Goal: Task Accomplishment & Management: Use online tool/utility

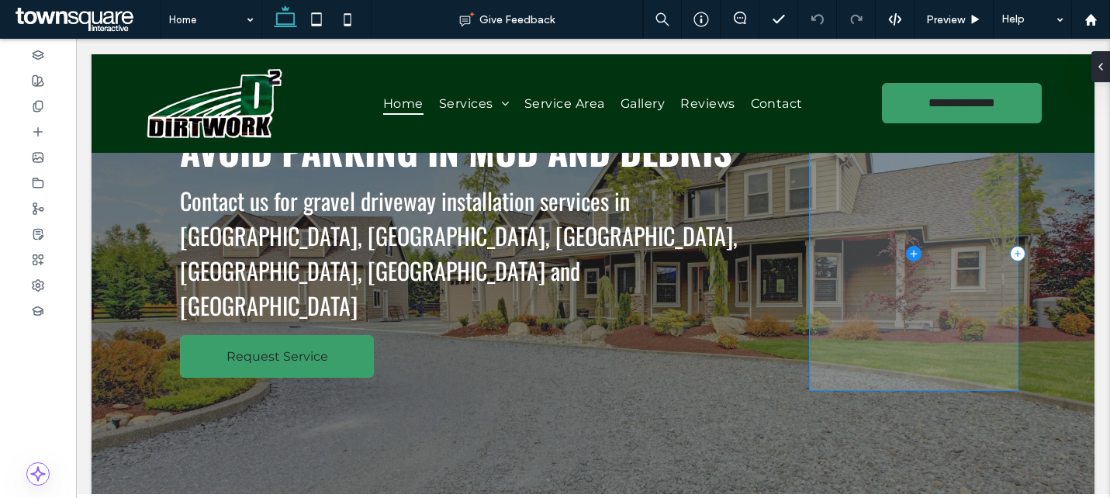
click at [844, 263] on span at bounding box center [914, 254] width 208 height 273
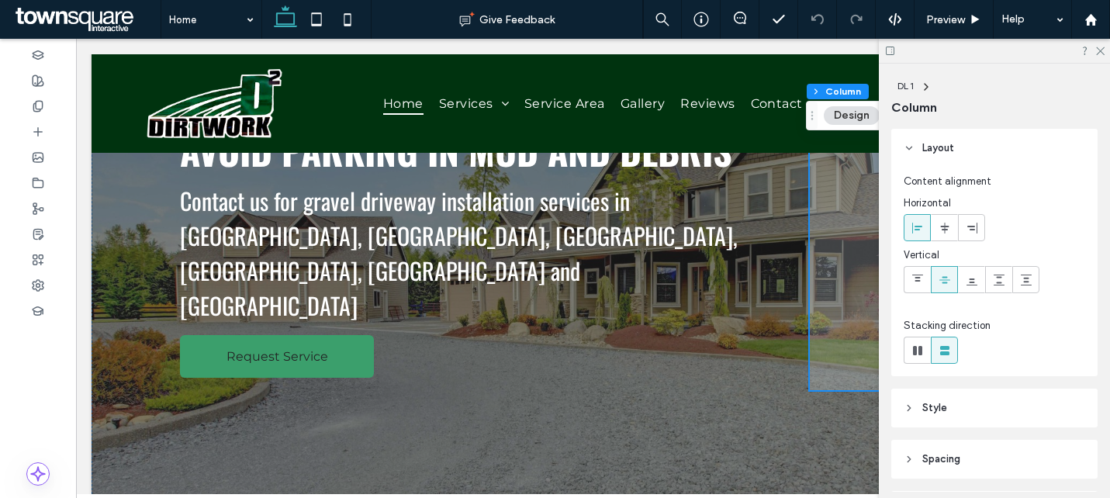
scroll to position [24, 0]
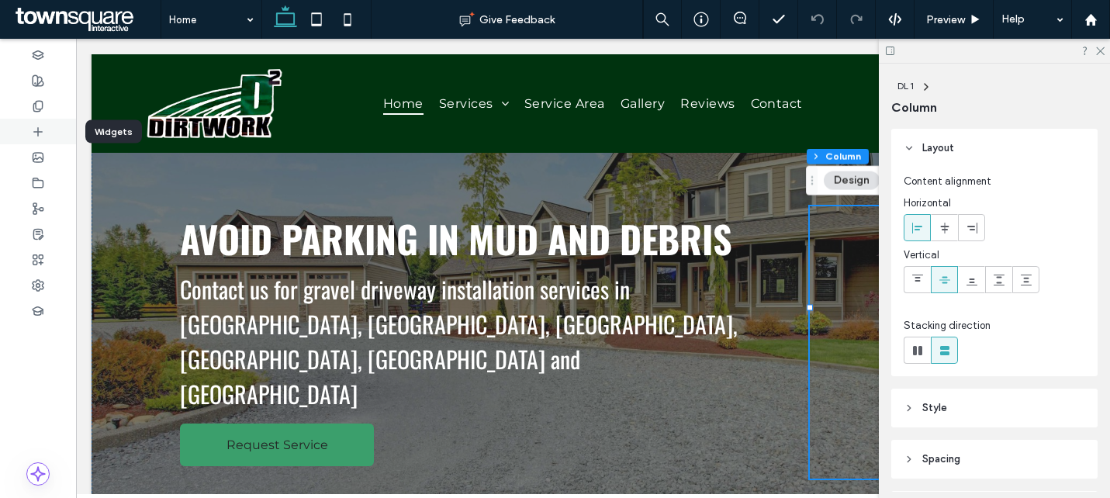
click at [29, 126] on div at bounding box center [38, 132] width 76 height 26
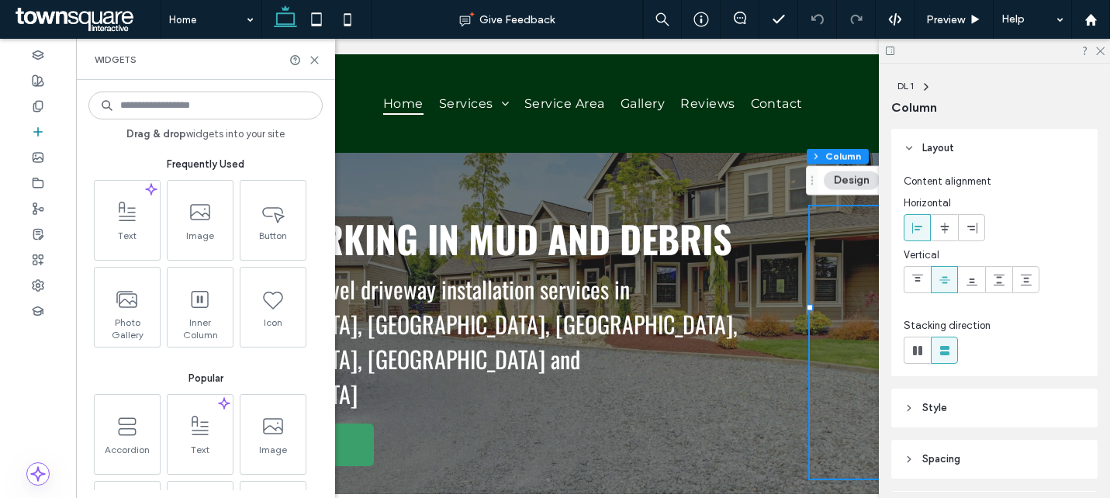
click at [146, 99] on input at bounding box center [205, 106] width 234 height 28
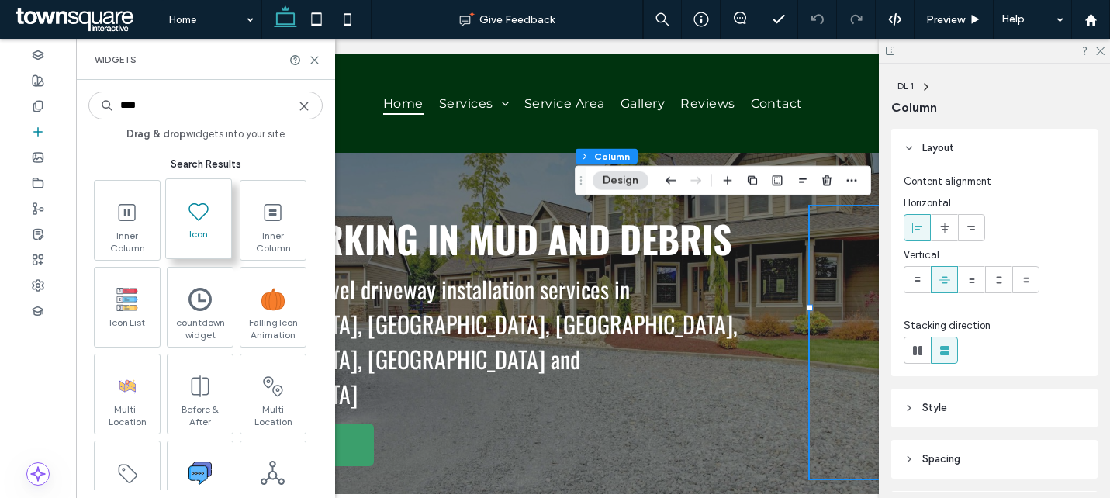
type input "****"
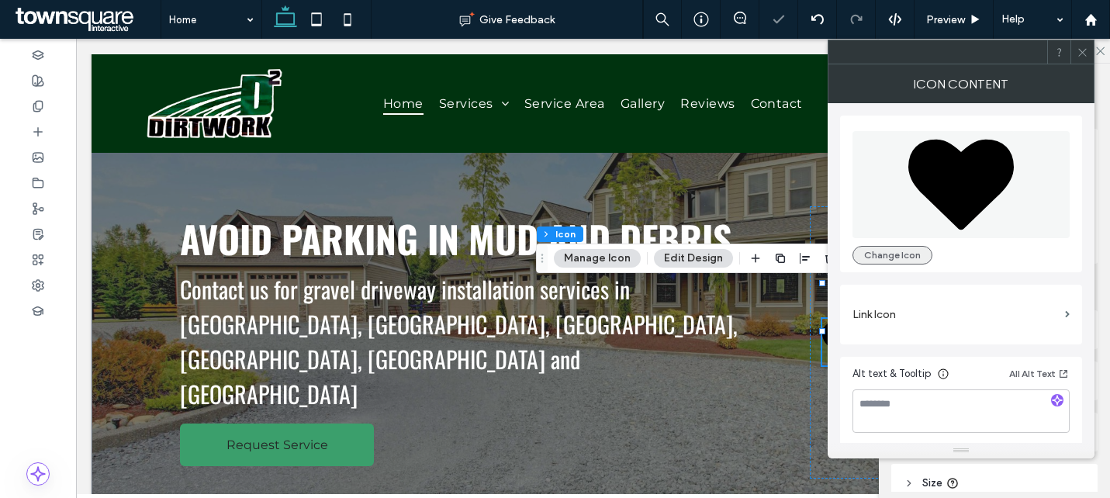
click at [893, 247] on button "Change Icon" at bounding box center [892, 255] width 80 height 19
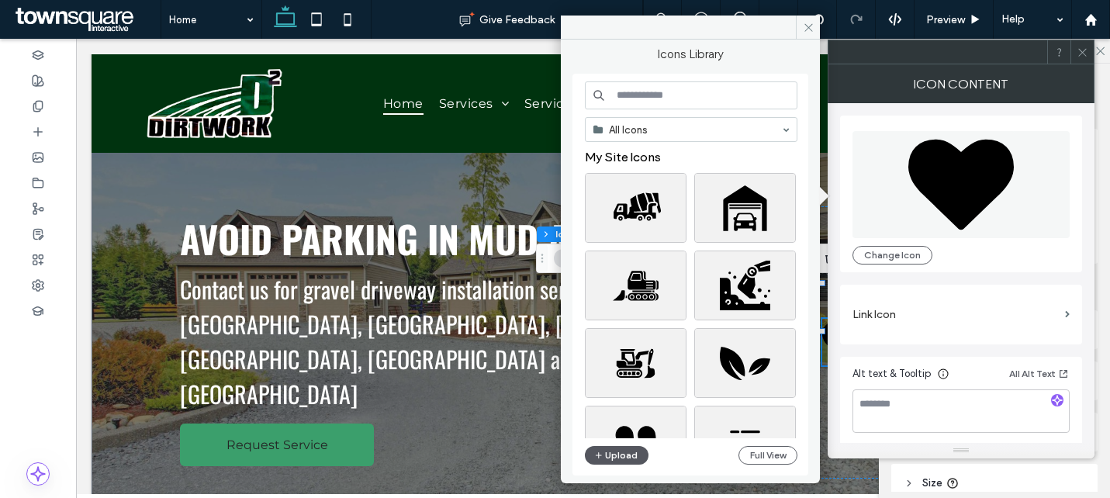
click at [606, 450] on button "Upload" at bounding box center [617, 455] width 64 height 19
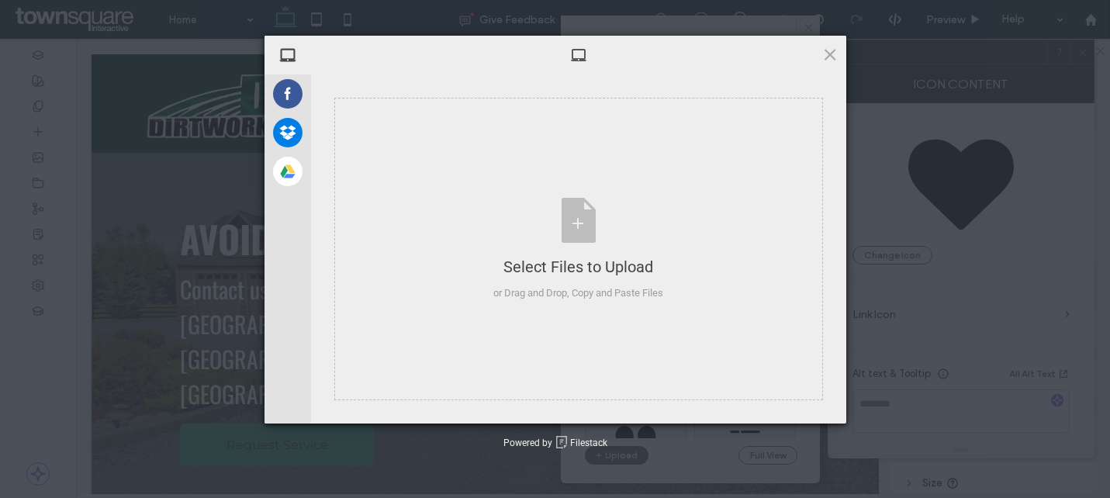
click at [835, 63] on div at bounding box center [578, 55] width 535 height 39
click at [824, 57] on span at bounding box center [829, 54] width 17 height 17
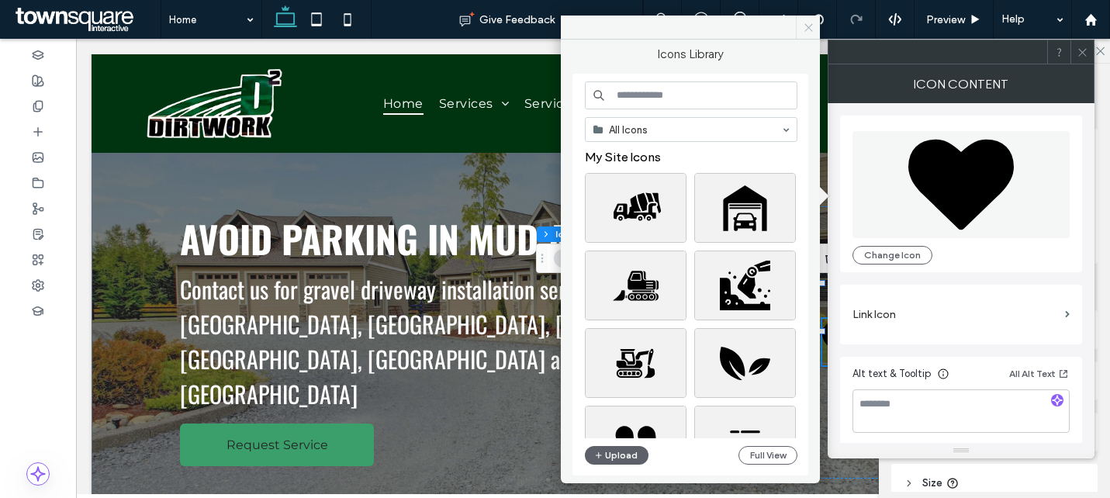
click at [813, 26] on icon at bounding box center [809, 28] width 12 height 12
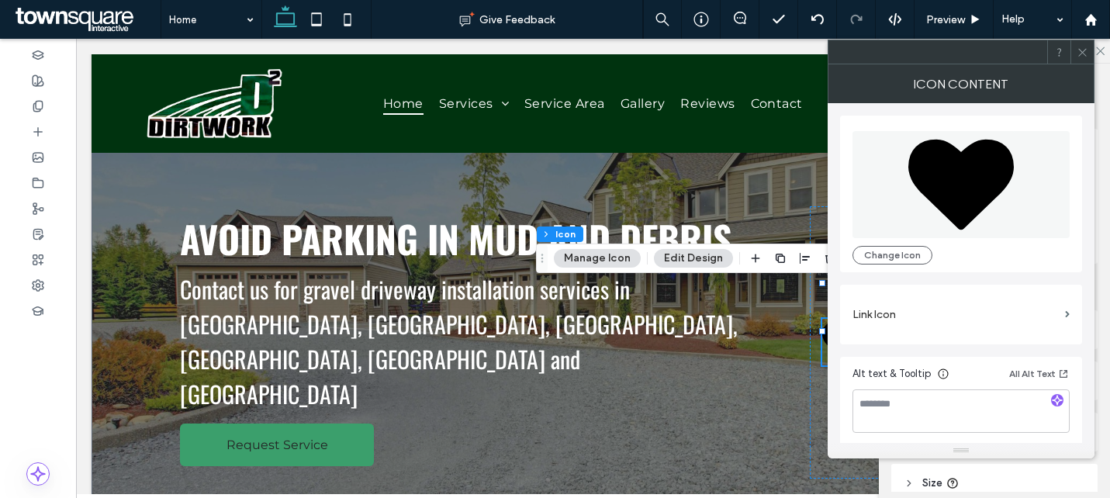
click at [1086, 50] on icon at bounding box center [1082, 53] width 12 height 12
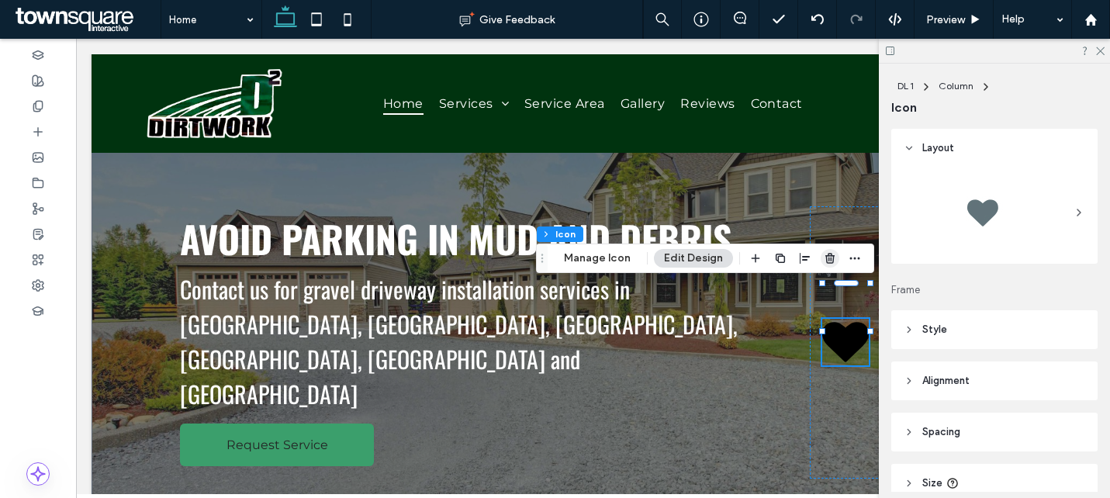
click at [824, 256] on icon "button" at bounding box center [830, 258] width 12 height 12
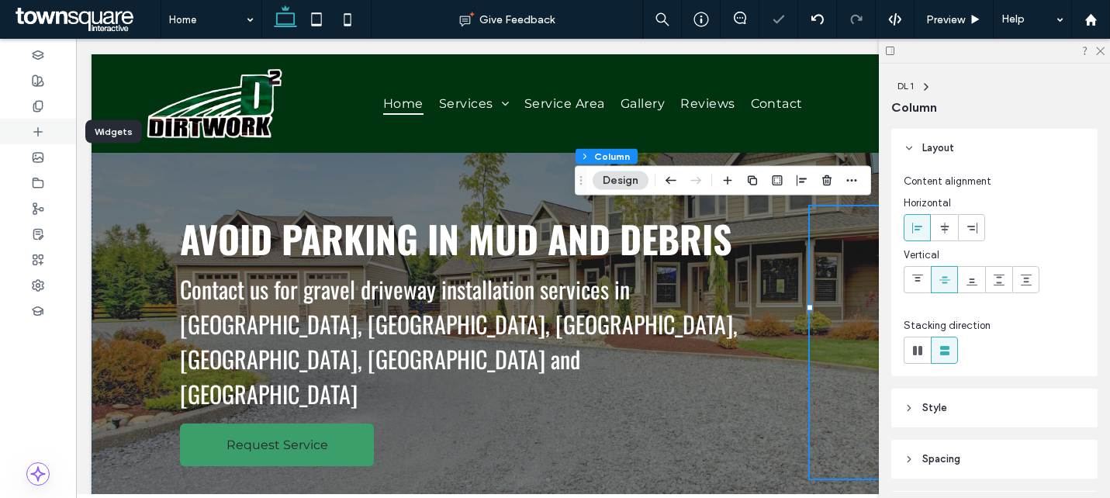
click at [45, 130] on div at bounding box center [38, 132] width 76 height 26
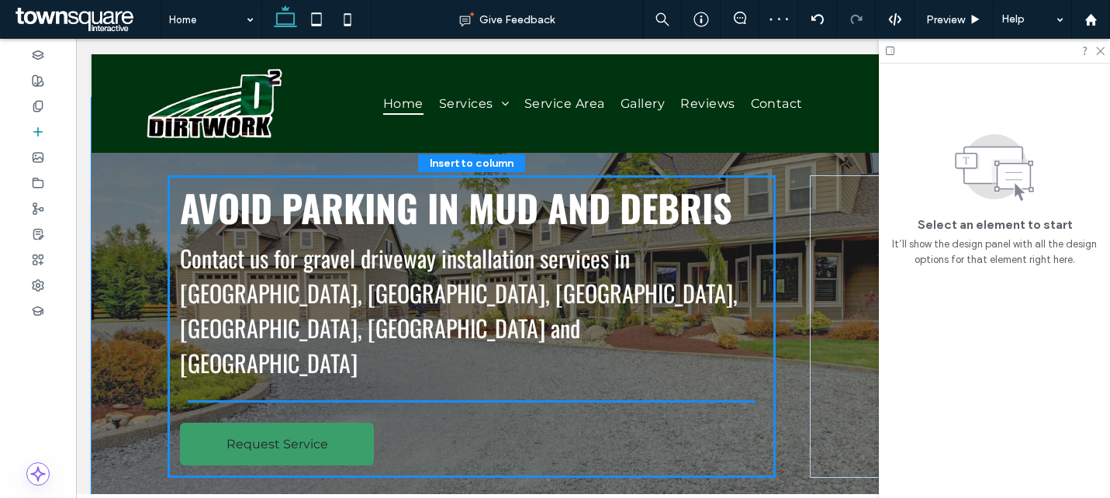
scroll to position [71, 0]
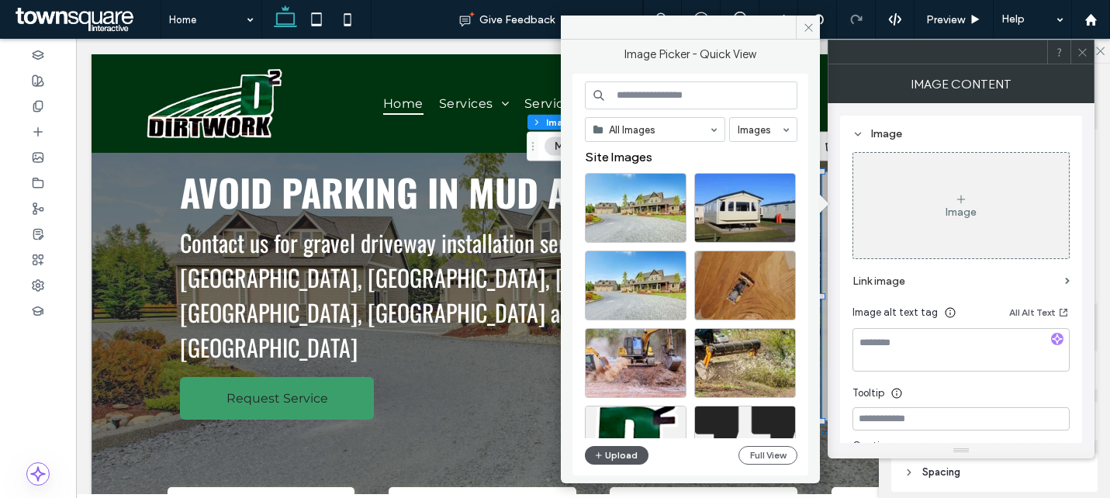
click at [606, 455] on button "Upload" at bounding box center [617, 455] width 64 height 19
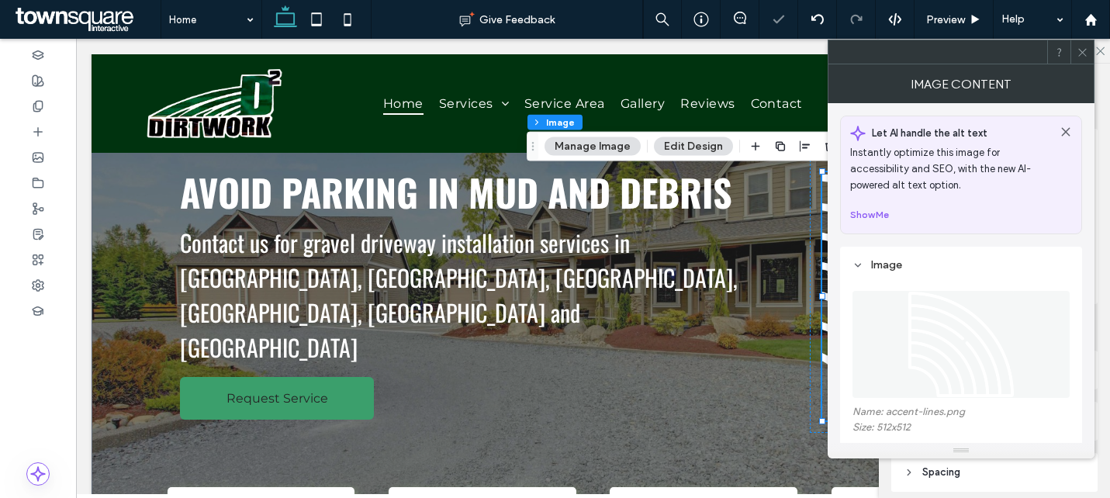
click at [1086, 53] on icon at bounding box center [1082, 53] width 12 height 12
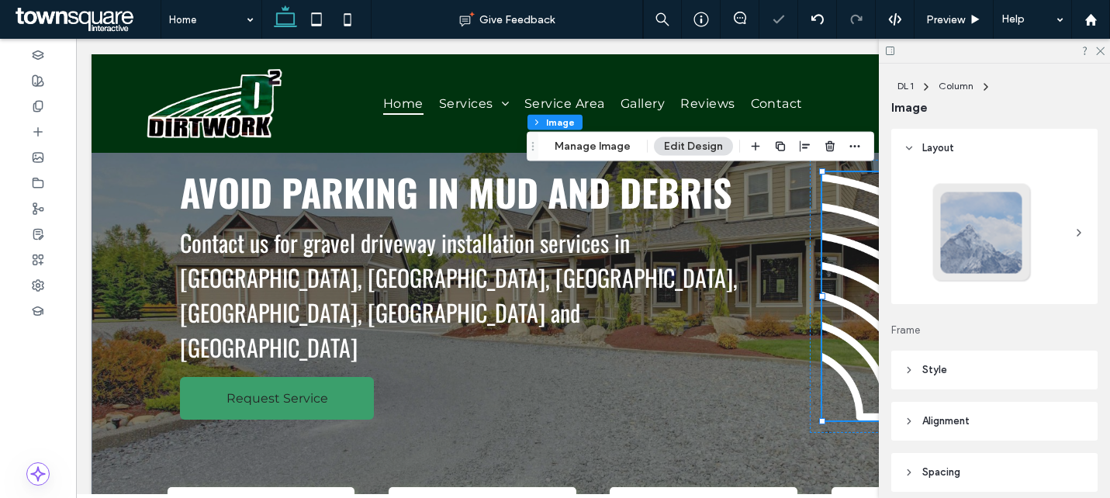
scroll to position [187, 0]
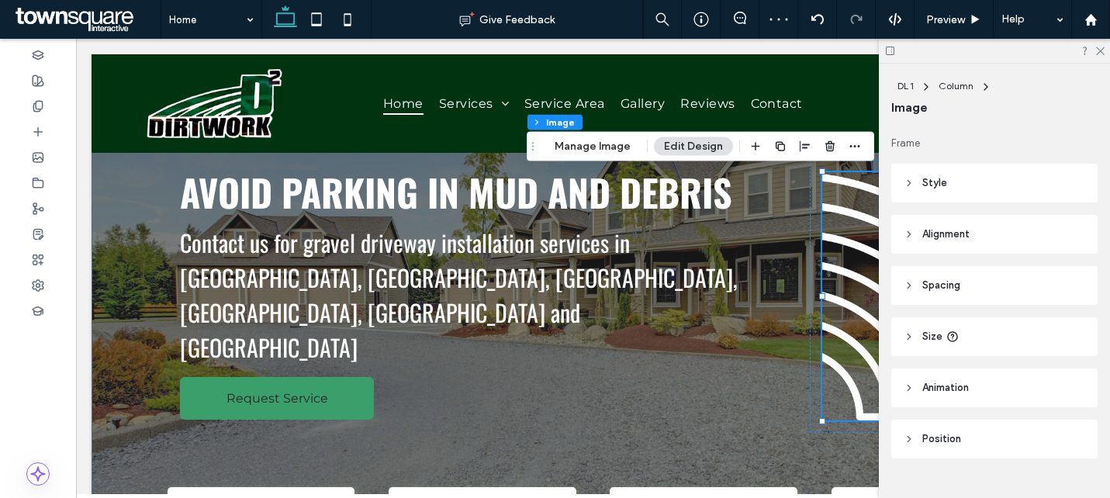
click at [979, 184] on header "Style" at bounding box center [994, 183] width 206 height 39
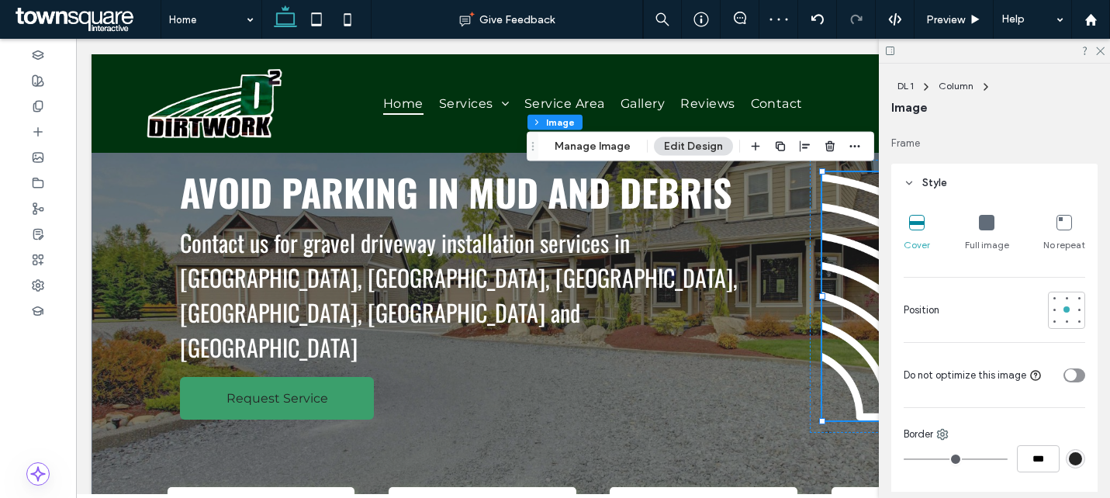
click at [983, 223] on icon at bounding box center [987, 223] width 16 height 16
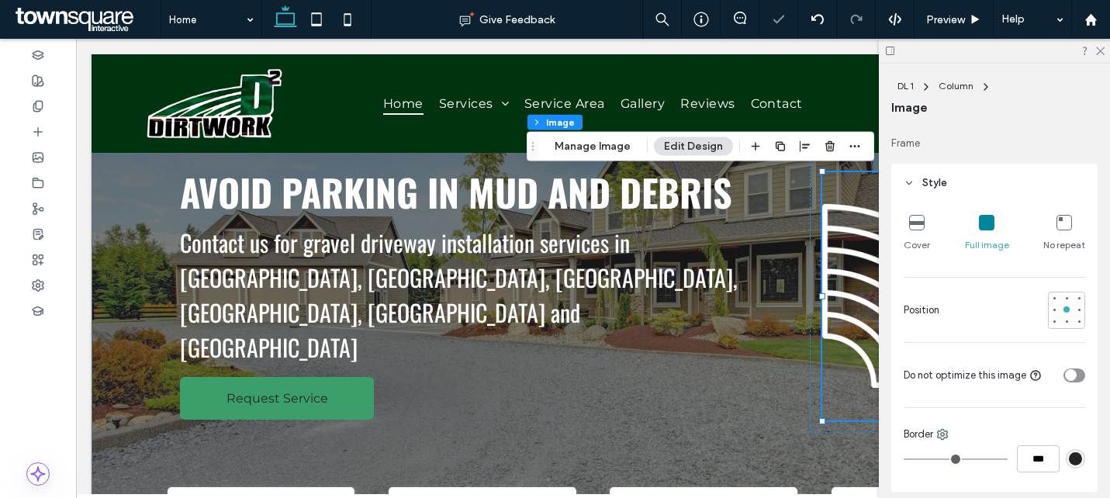
click at [1104, 50] on div at bounding box center [994, 51] width 231 height 24
click at [1101, 50] on icon at bounding box center [1099, 50] width 10 height 10
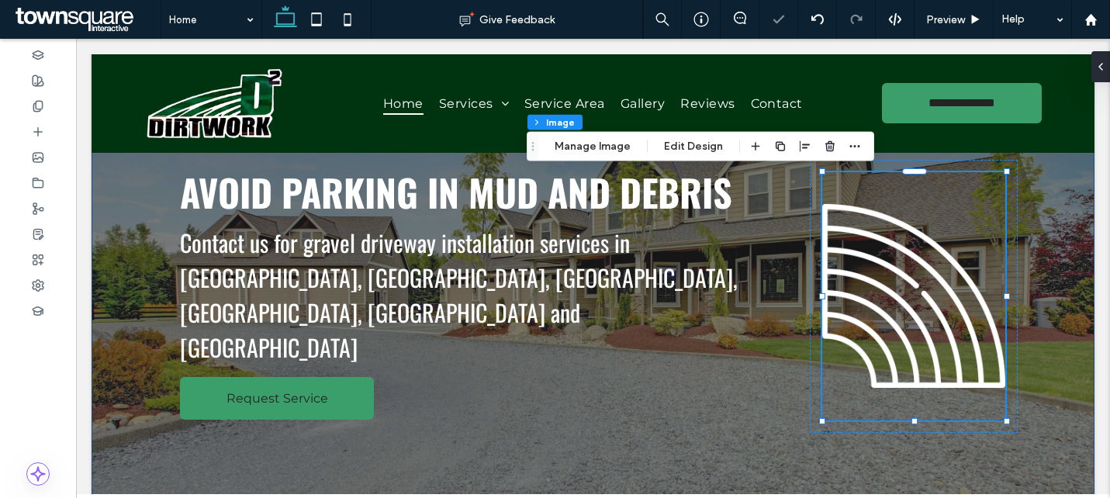
click at [1072, 238] on div "Avoid Parking in Mud and Debris Contact us for gravel driveway installation ser…" at bounding box center [593, 315] width 1003 height 467
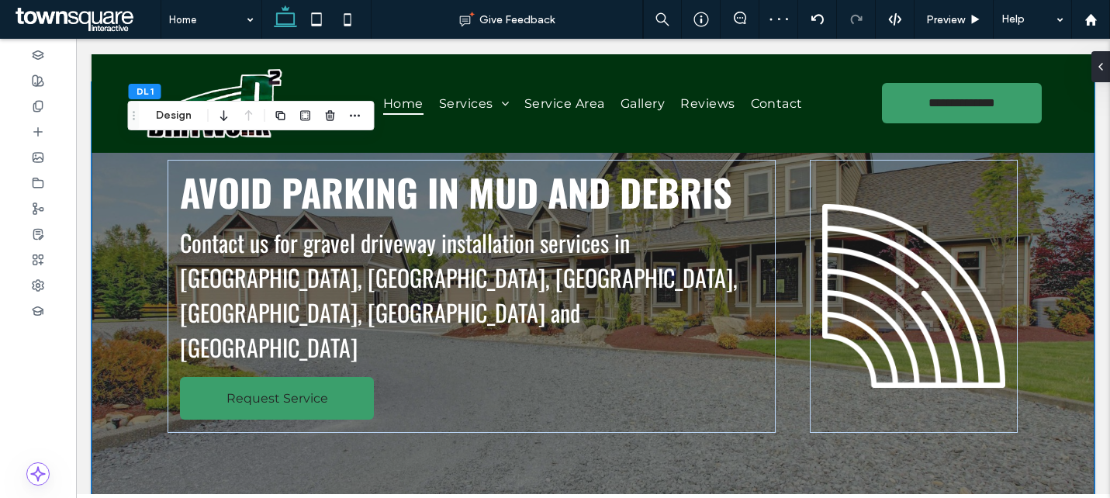
scroll to position [0, 0]
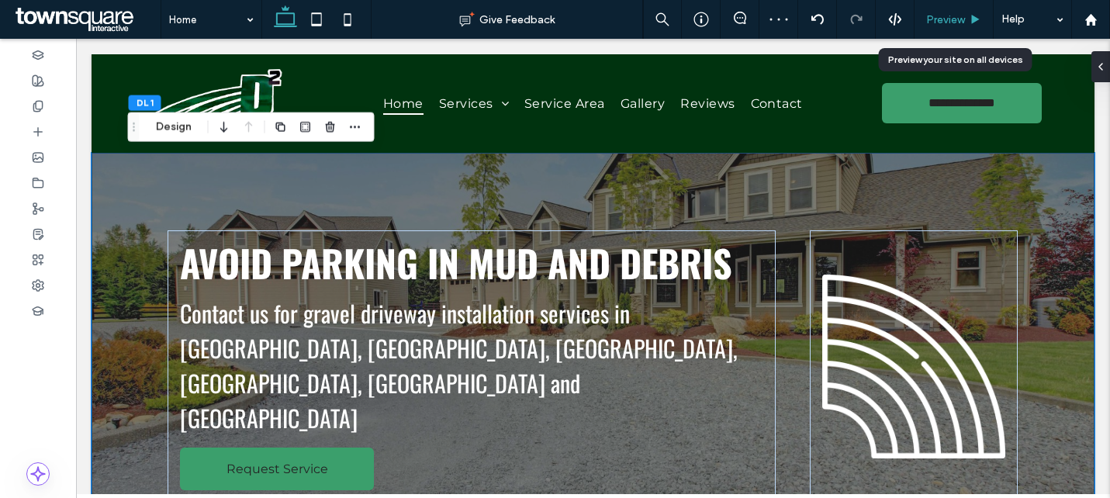
click at [955, 14] on span "Preview" at bounding box center [945, 19] width 39 height 13
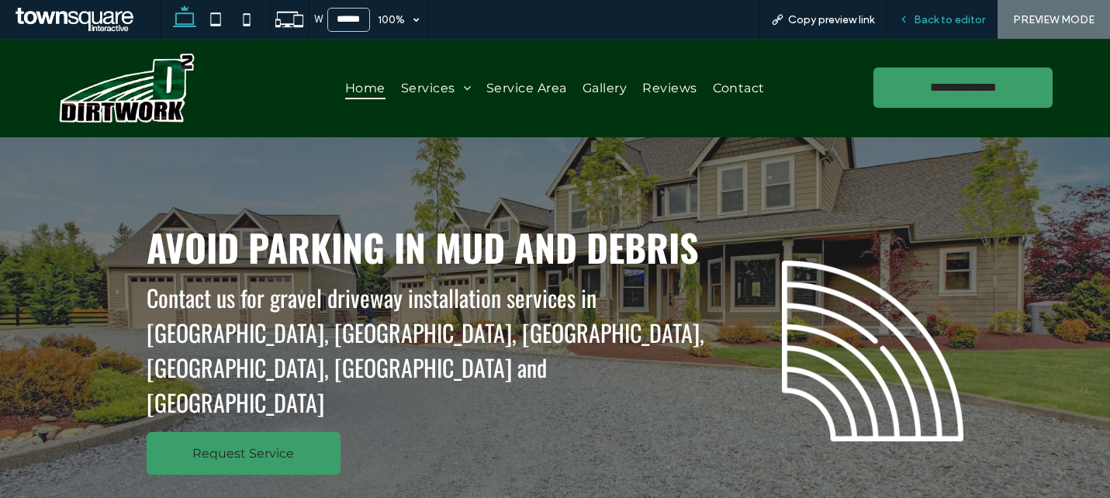
click at [933, 19] on span "Back to editor" at bounding box center [948, 19] width 71 height 13
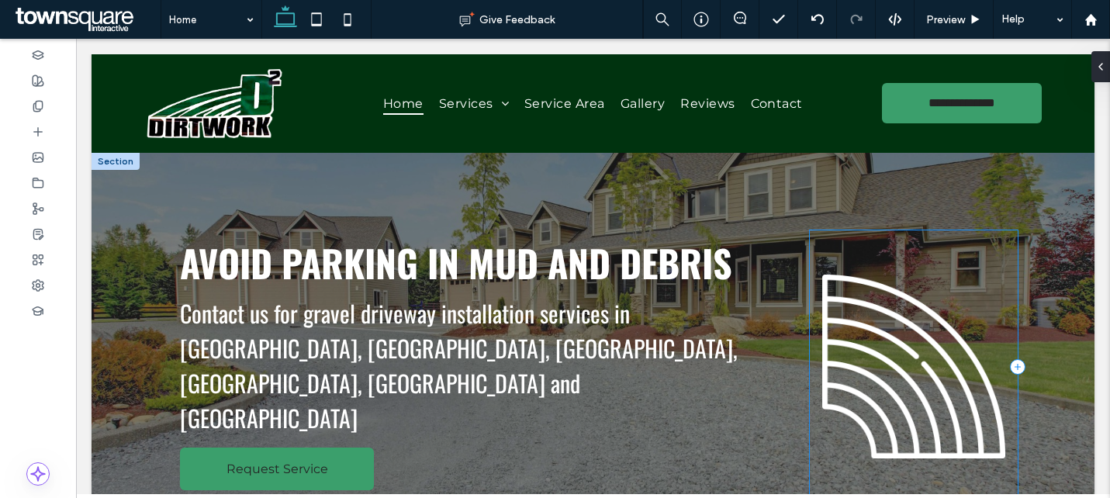
click at [814, 292] on div at bounding box center [914, 366] width 208 height 273
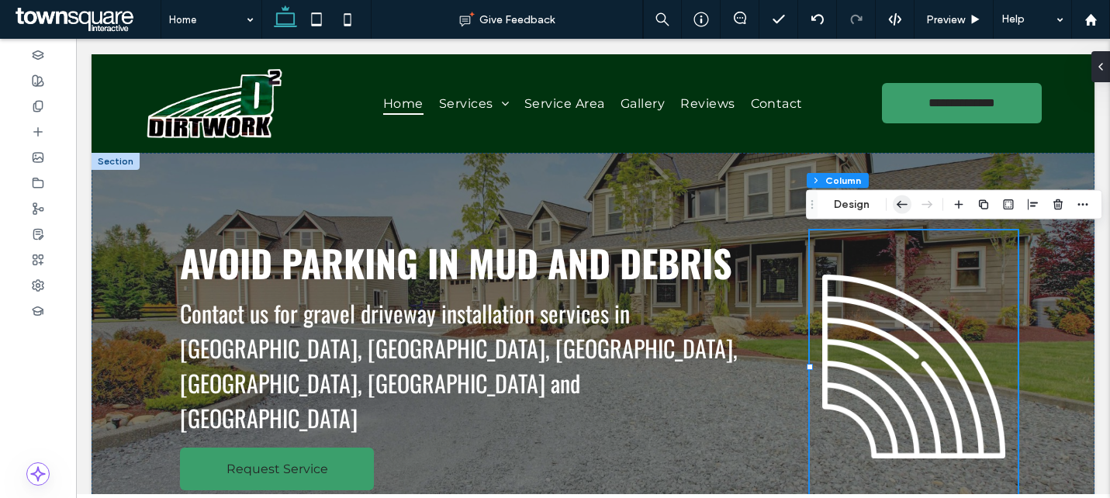
click at [895, 202] on icon "button" at bounding box center [902, 205] width 19 height 28
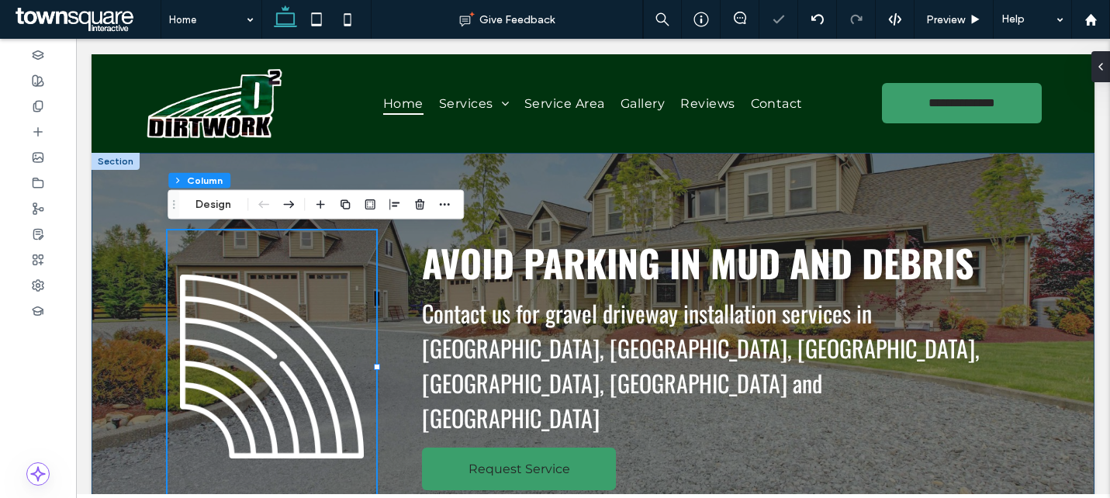
click at [1026, 181] on div "Avoid Parking in Mud and Debris Contact us for gravel driveway installation ser…" at bounding box center [593, 386] width 931 height 467
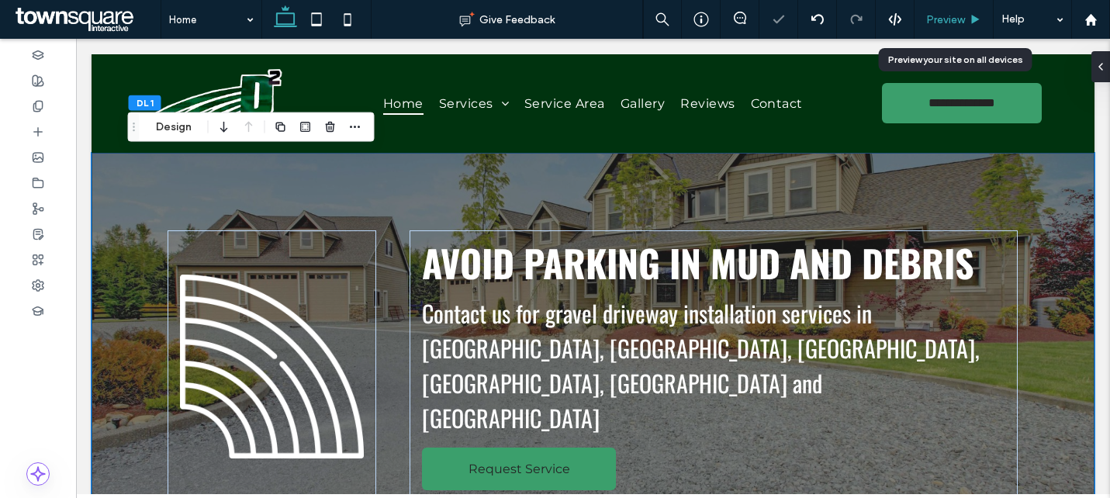
click at [953, 14] on span "Preview" at bounding box center [945, 19] width 39 height 13
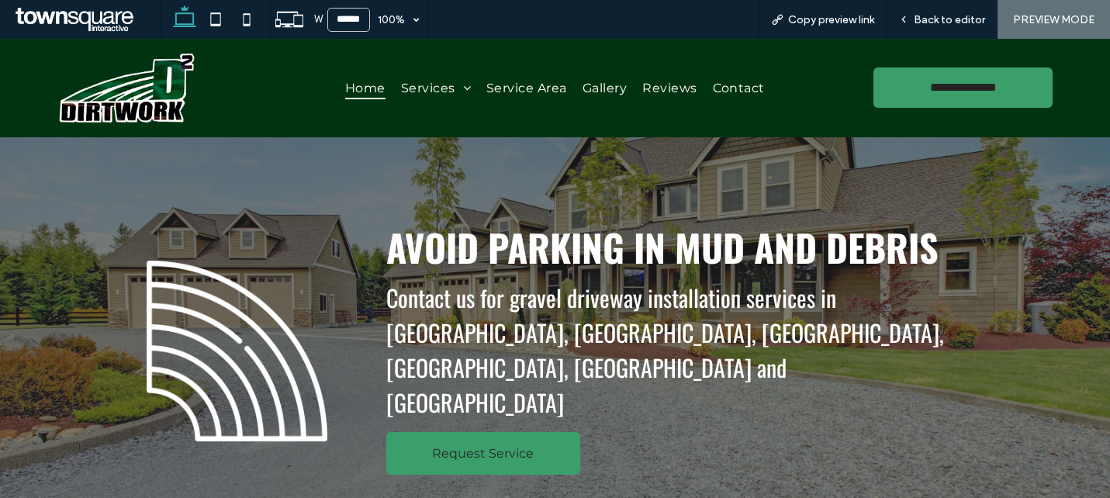
click at [953, 14] on span "Back to editor" at bounding box center [948, 19] width 71 height 13
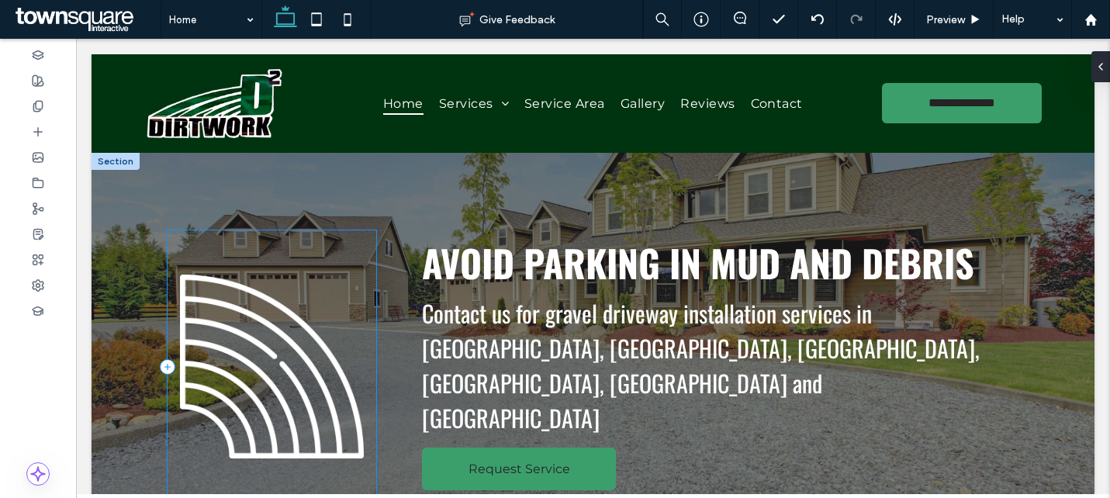
click at [360, 240] on div at bounding box center [271, 366] width 208 height 273
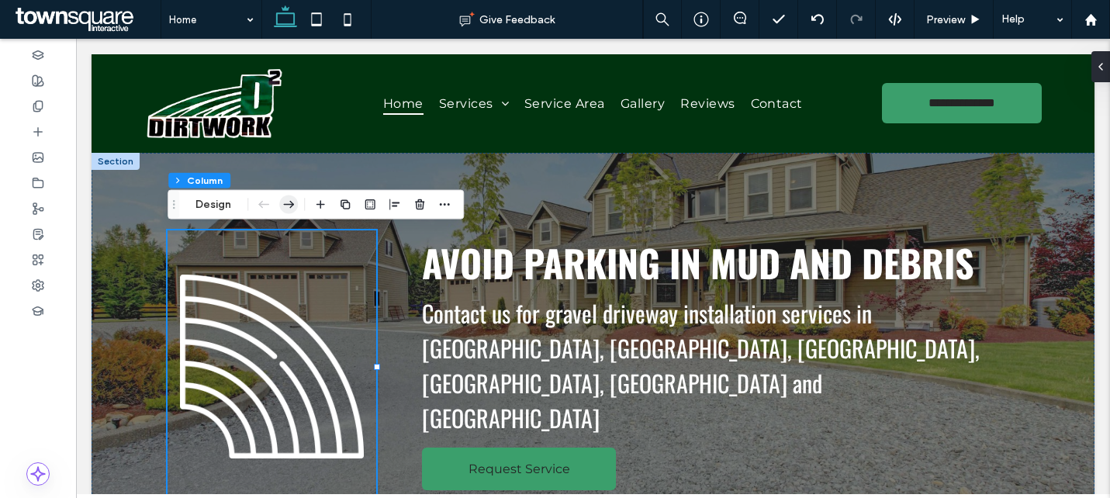
click at [290, 200] on icon "button" at bounding box center [288, 205] width 19 height 28
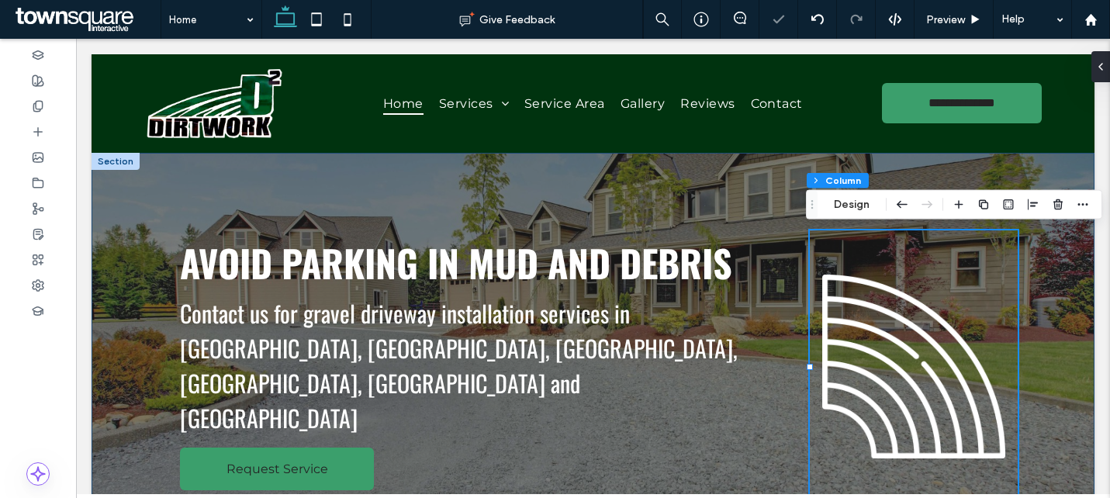
click at [382, 183] on div "Avoid Parking in Mud and Debris Contact us for gravel driveway installation ser…" at bounding box center [593, 386] width 931 height 467
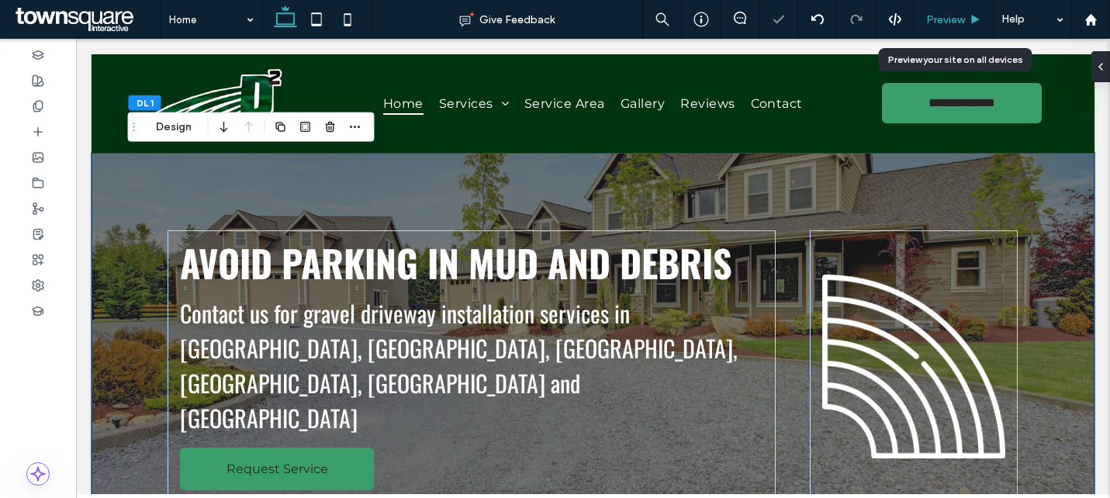
click at [948, 24] on span "Preview" at bounding box center [945, 19] width 39 height 13
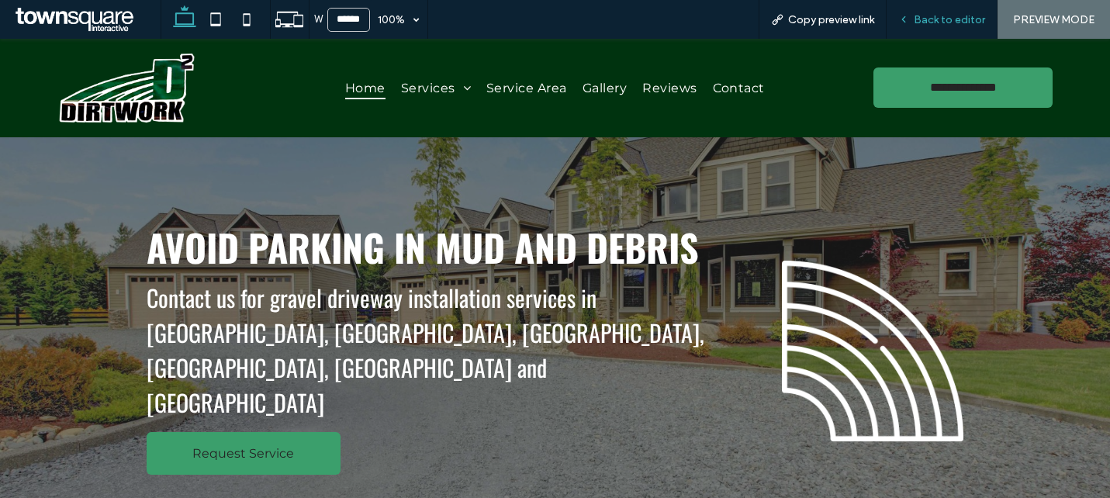
click at [954, 18] on span "Back to editor" at bounding box center [948, 19] width 71 height 13
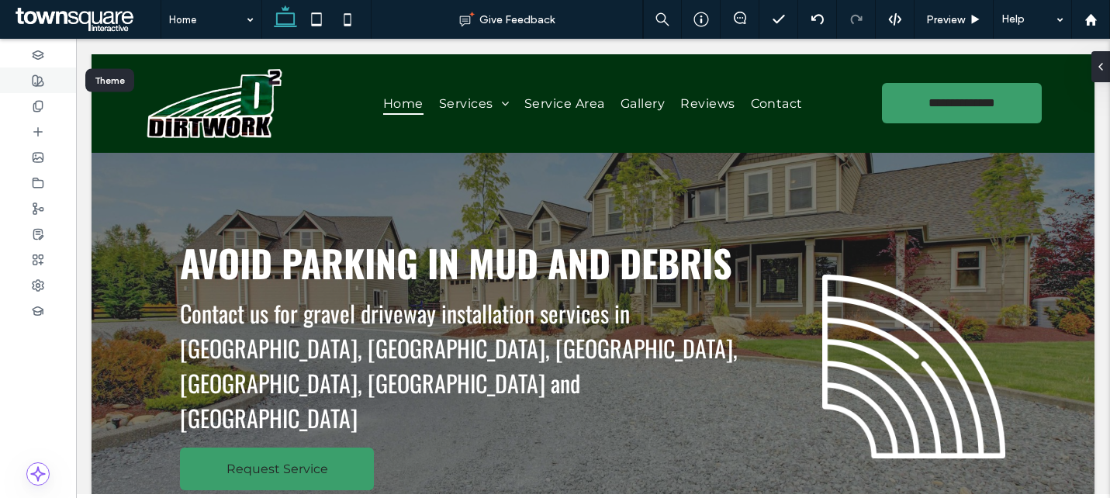
click at [47, 87] on div at bounding box center [38, 80] width 76 height 26
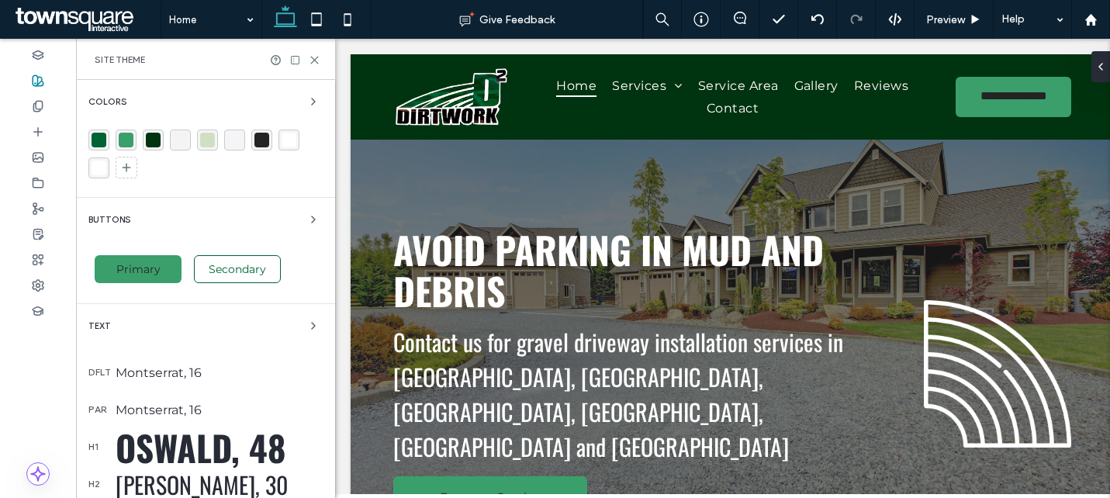
click at [176, 458] on div "Oswald, 48" at bounding box center [219, 447] width 207 height 52
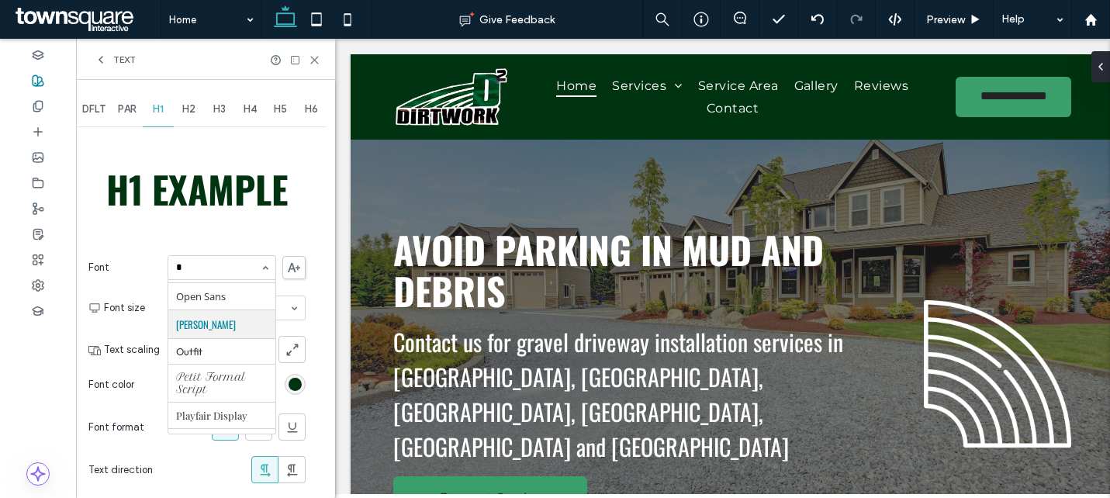
scroll to position [159, 0]
type input "**"
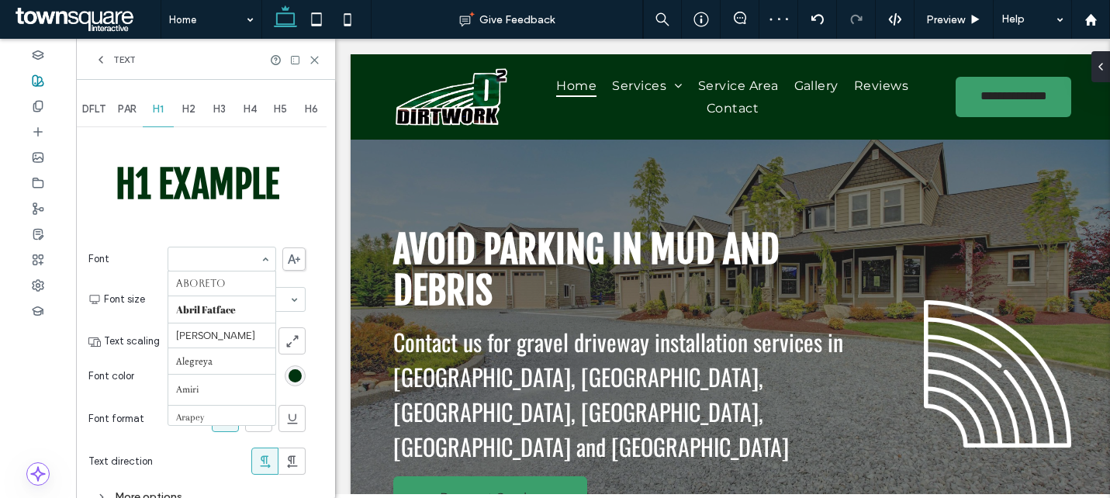
click at [209, 267] on div at bounding box center [221, 258] width 107 height 23
type input "**"
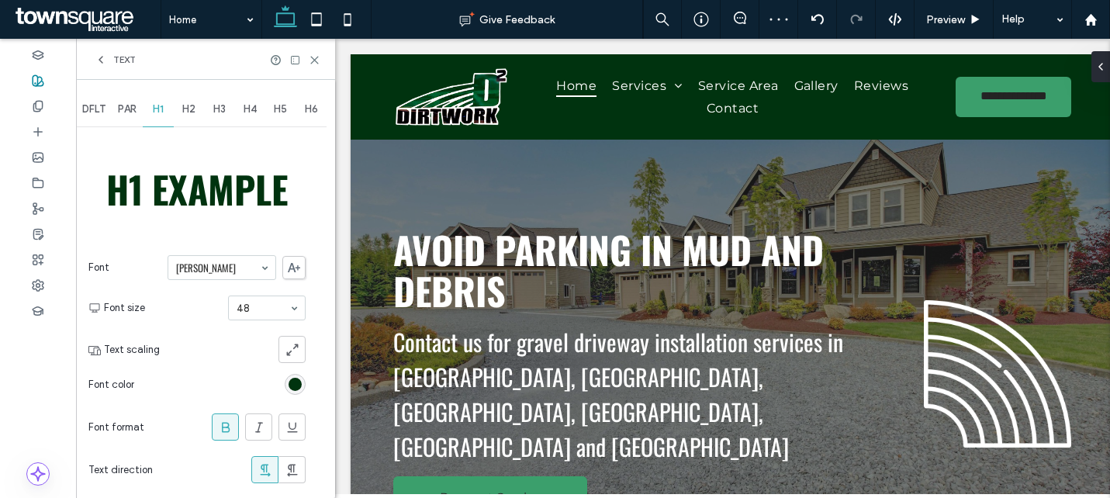
click at [197, 260] on div at bounding box center [221, 267] width 107 height 23
type input "***"
click at [289, 268] on use at bounding box center [294, 267] width 12 height 9
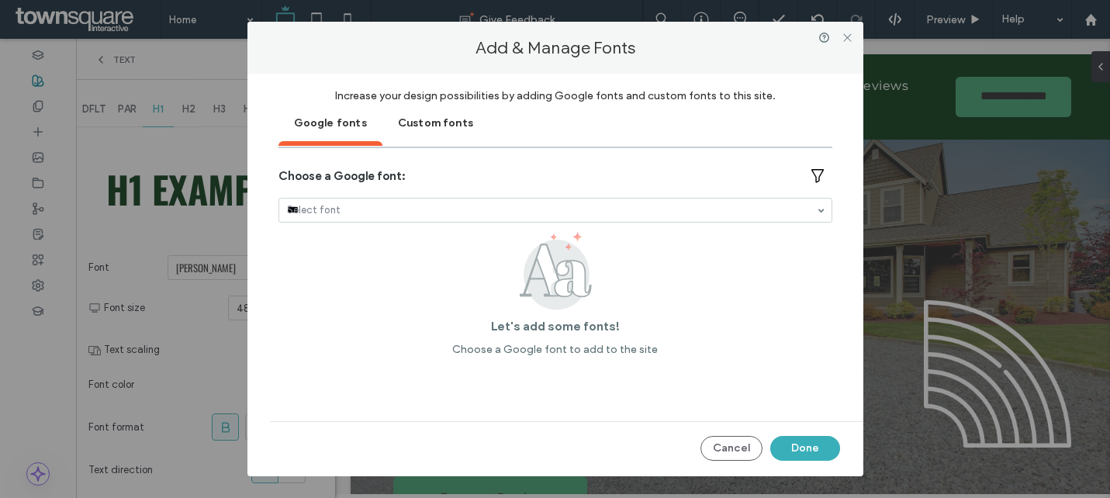
type input "****"
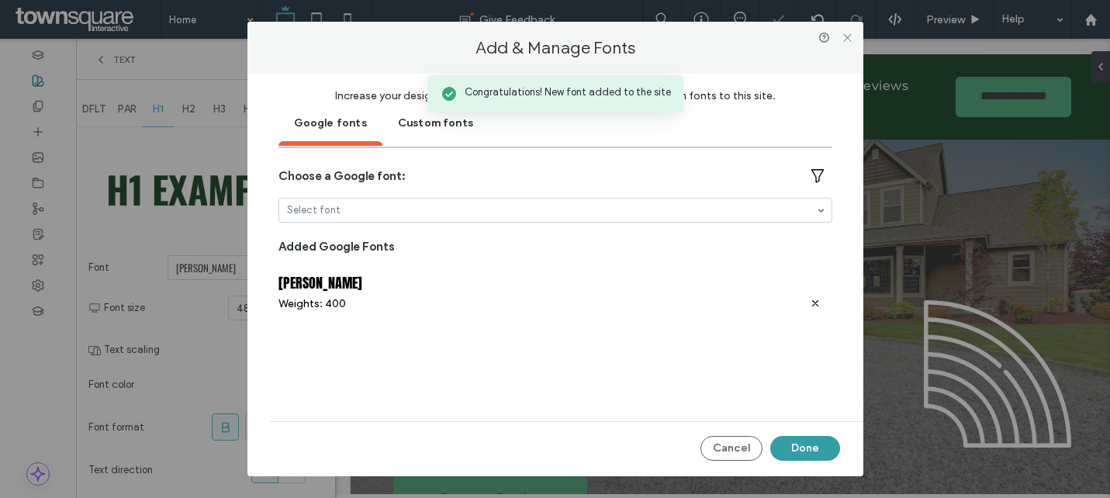
click at [805, 438] on button "Done" at bounding box center [805, 448] width 70 height 25
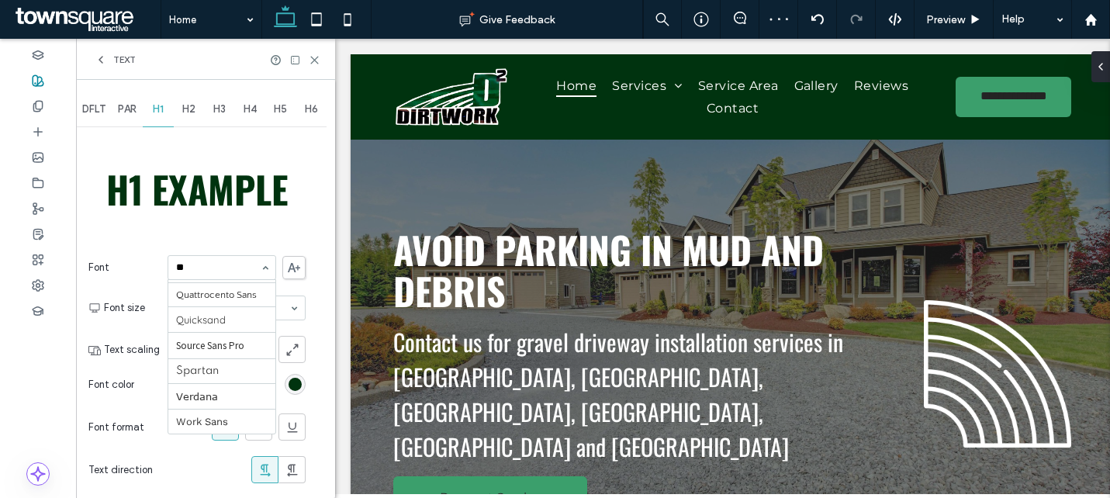
scroll to position [299, 0]
type input "***"
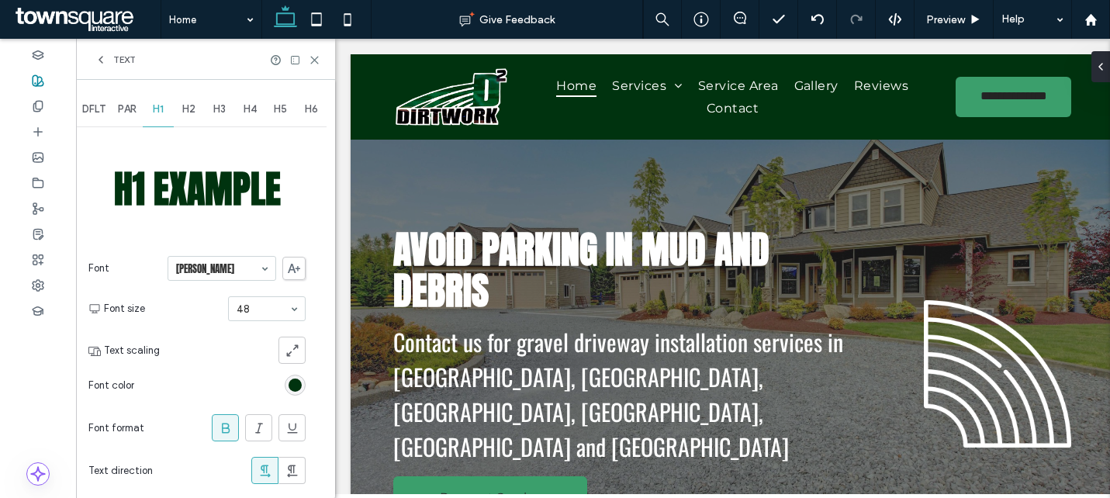
click at [231, 419] on span at bounding box center [226, 428] width 16 height 26
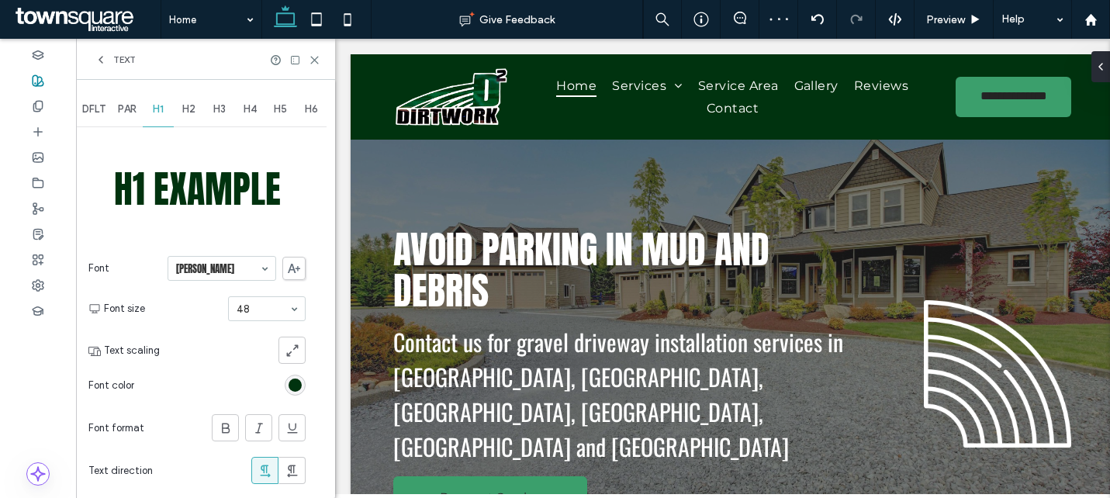
click at [189, 113] on span "H2" at bounding box center [188, 109] width 13 height 12
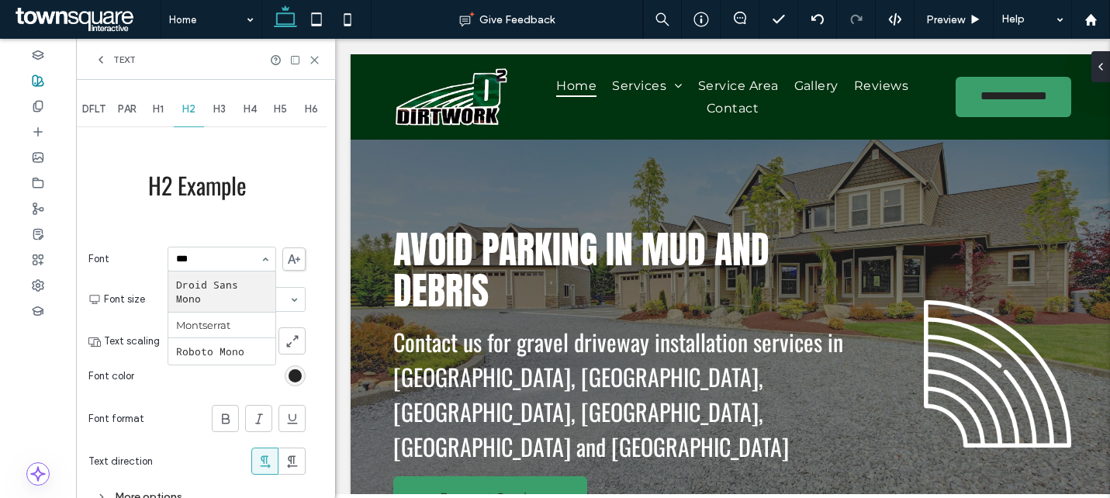
type input "****"
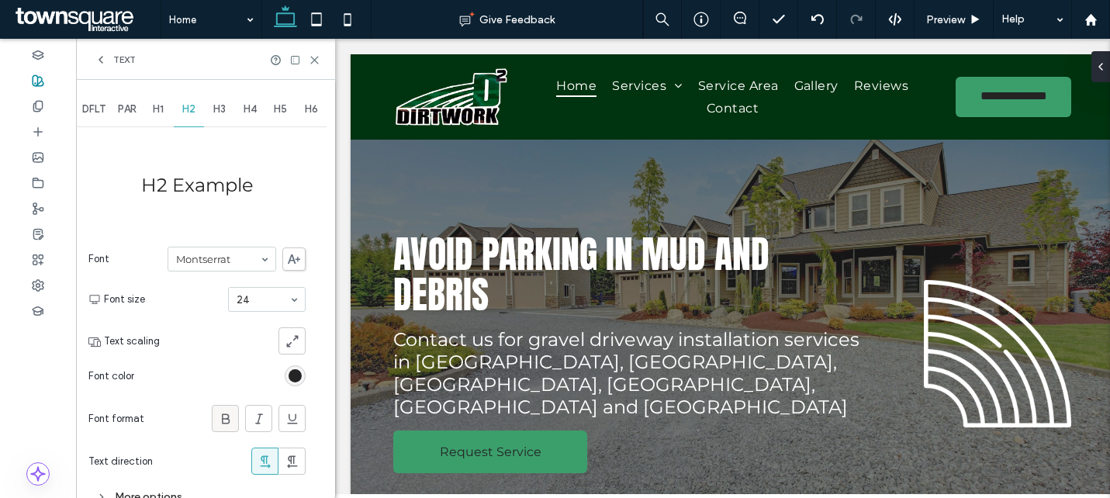
scroll to position [26, 0]
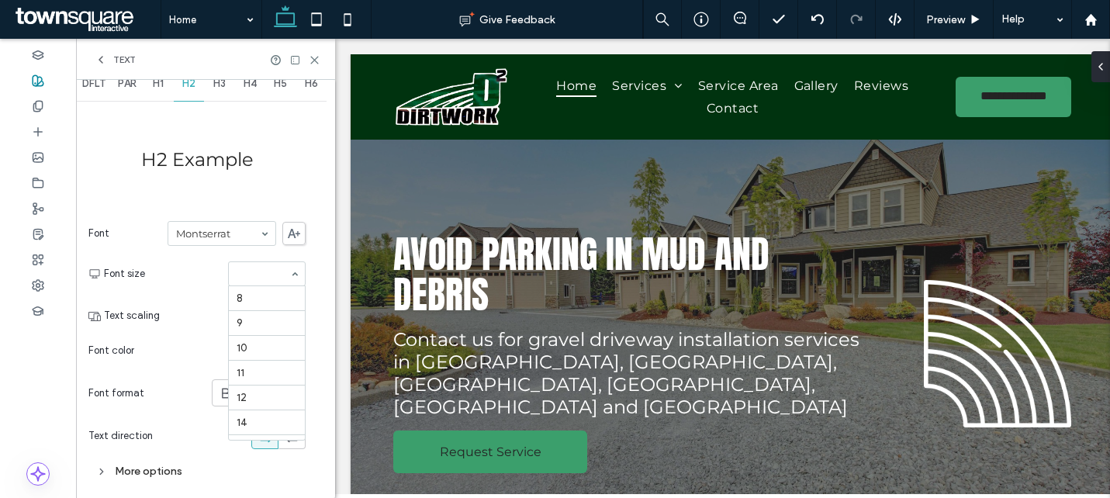
click at [247, 281] on div at bounding box center [267, 273] width 76 height 23
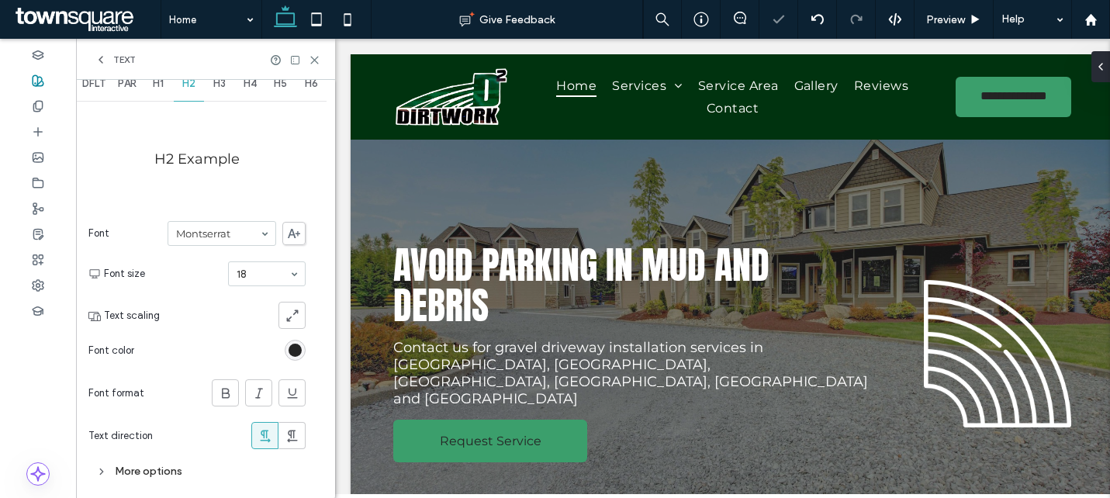
click at [157, 470] on div "More options" at bounding box center [196, 471] width 217 height 21
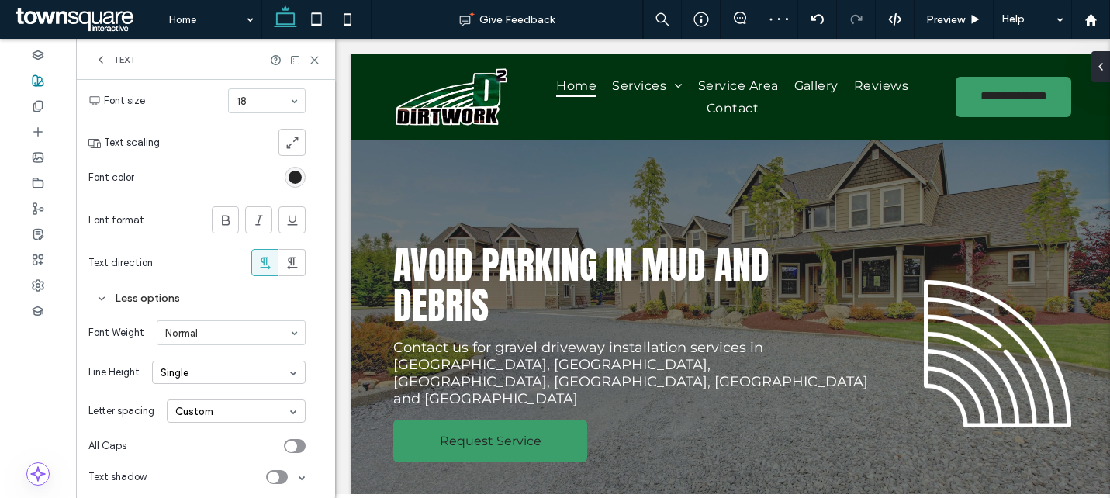
scroll to position [205, 0]
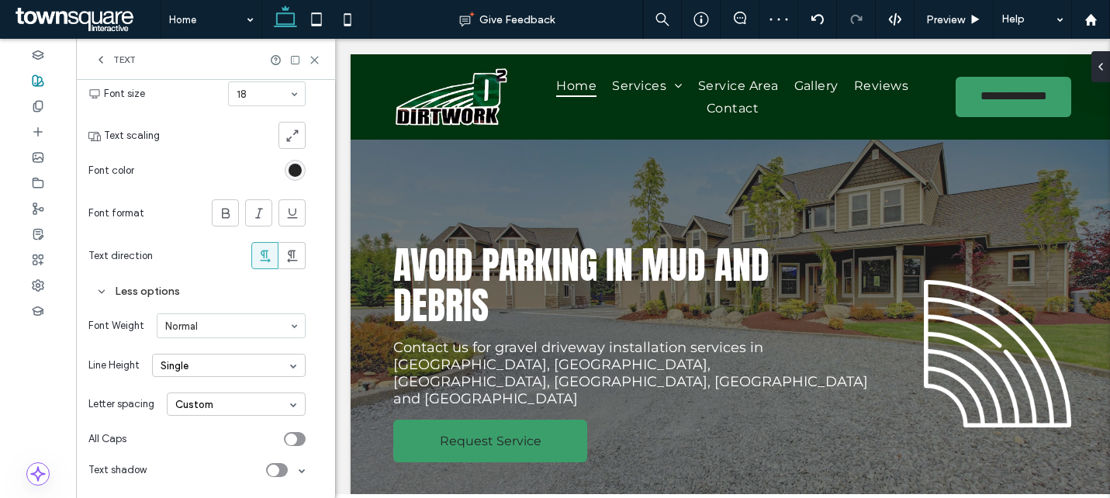
click at [297, 440] on div "toggle" at bounding box center [295, 439] width 22 height 14
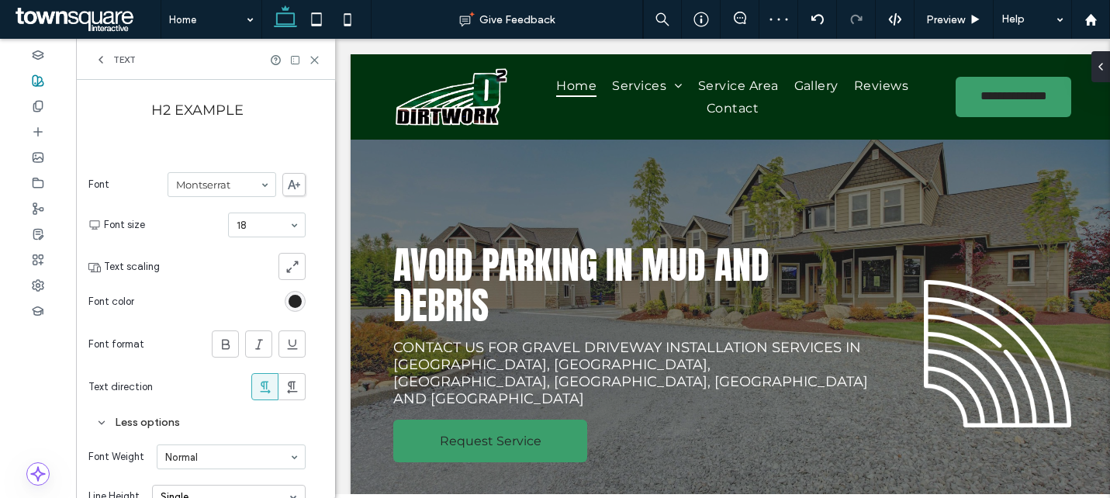
scroll to position [0, 0]
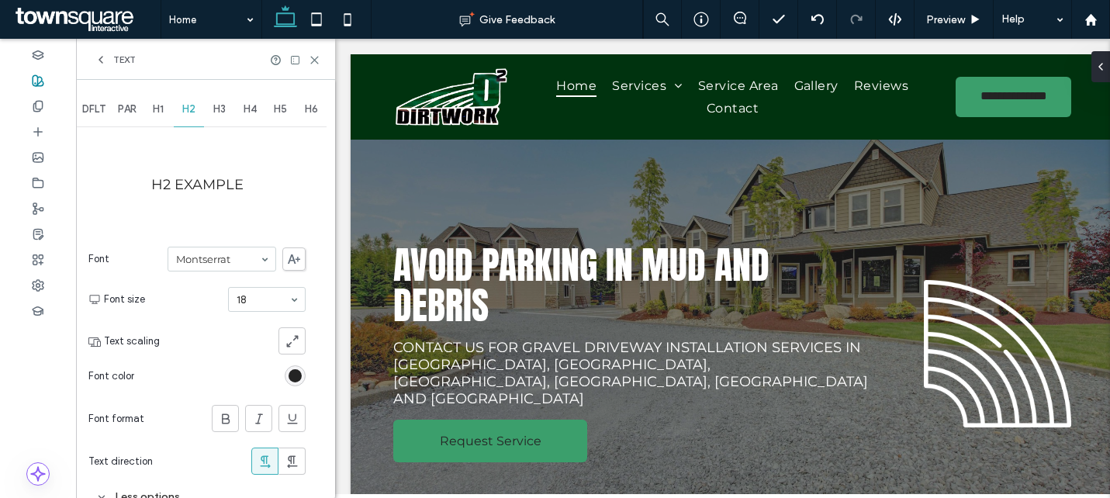
click at [221, 107] on span "H3" at bounding box center [219, 109] width 12 height 12
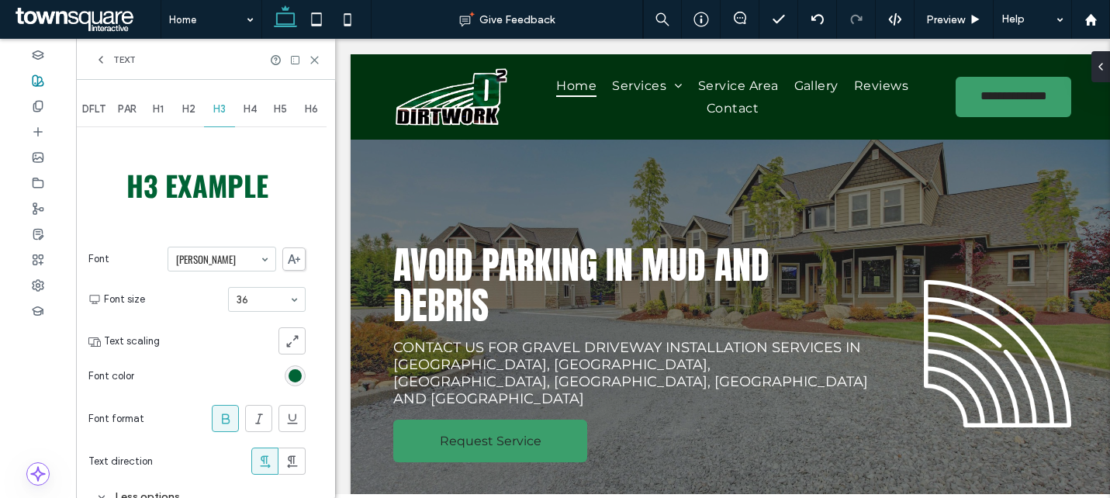
click at [216, 271] on div "Oswald" at bounding box center [221, 259] width 109 height 25
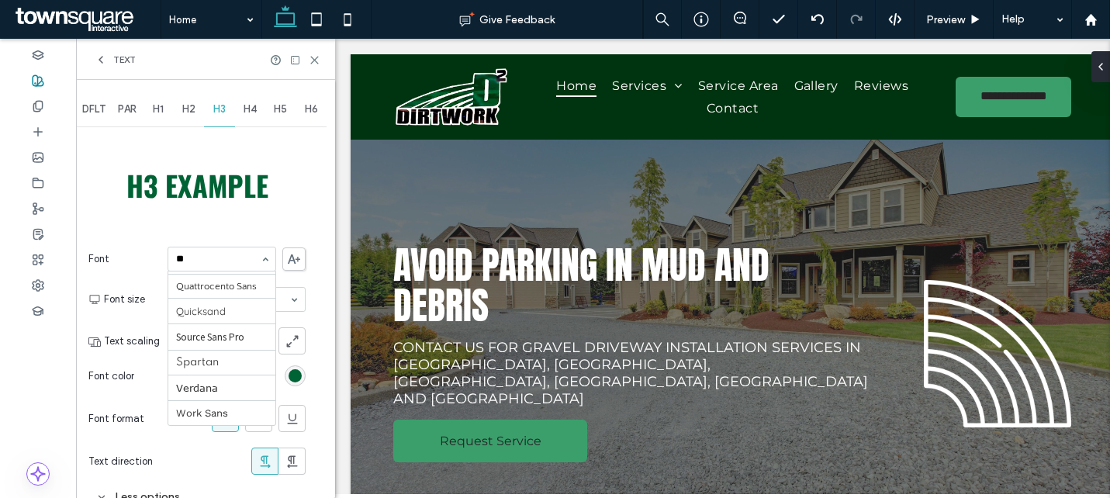
scroll to position [299, 0]
type input "***"
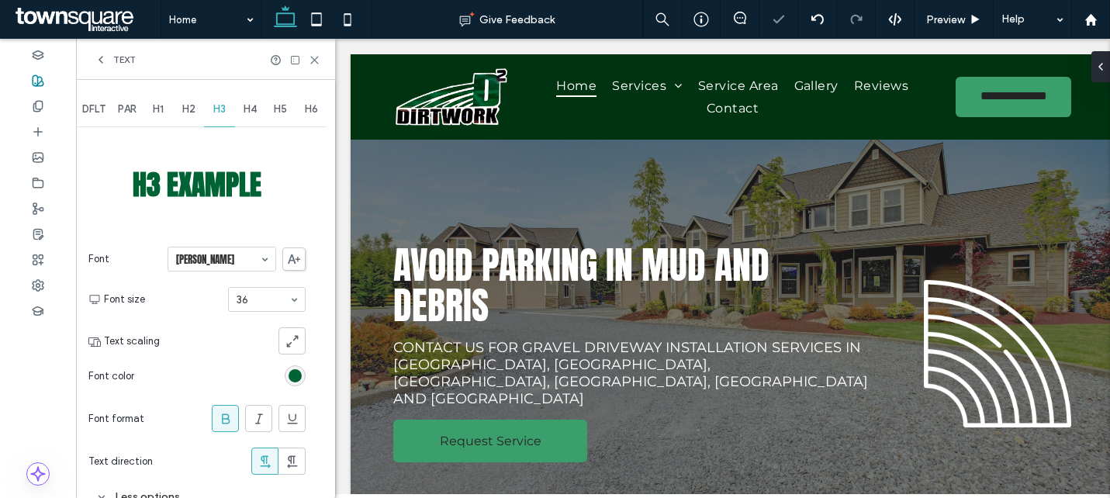
click at [220, 420] on icon at bounding box center [226, 419] width 16 height 16
click at [254, 109] on span "H4" at bounding box center [249, 109] width 13 height 12
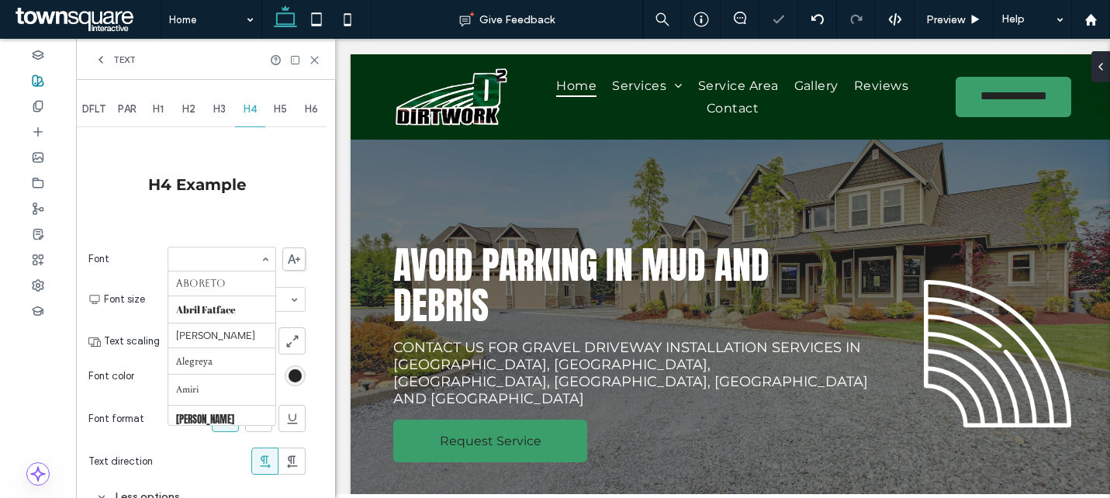
scroll to position [1355, 0]
click at [192, 107] on span "H2" at bounding box center [188, 109] width 13 height 12
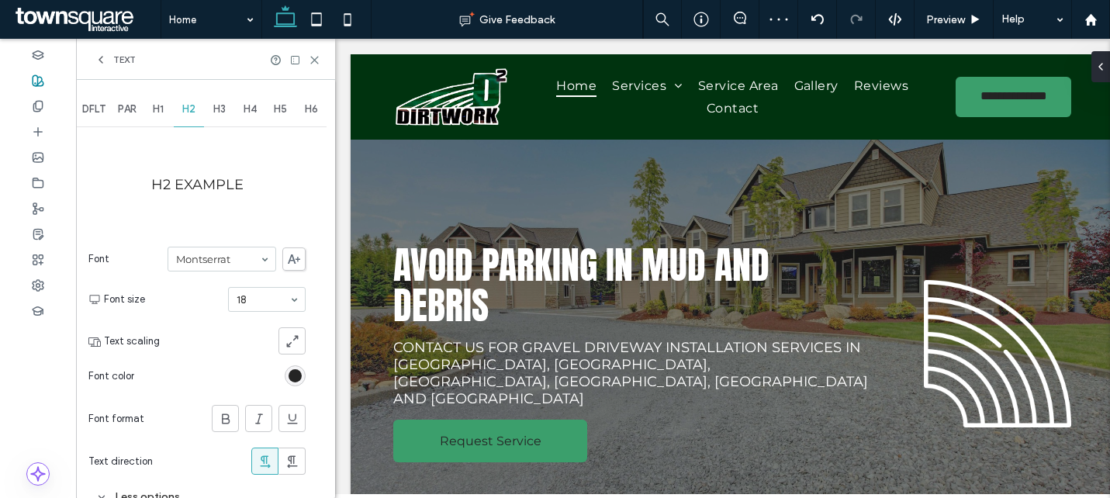
click at [249, 112] on span "H4" at bounding box center [249, 109] width 13 height 12
click at [184, 111] on span "H2" at bounding box center [188, 109] width 13 height 12
type input "**"
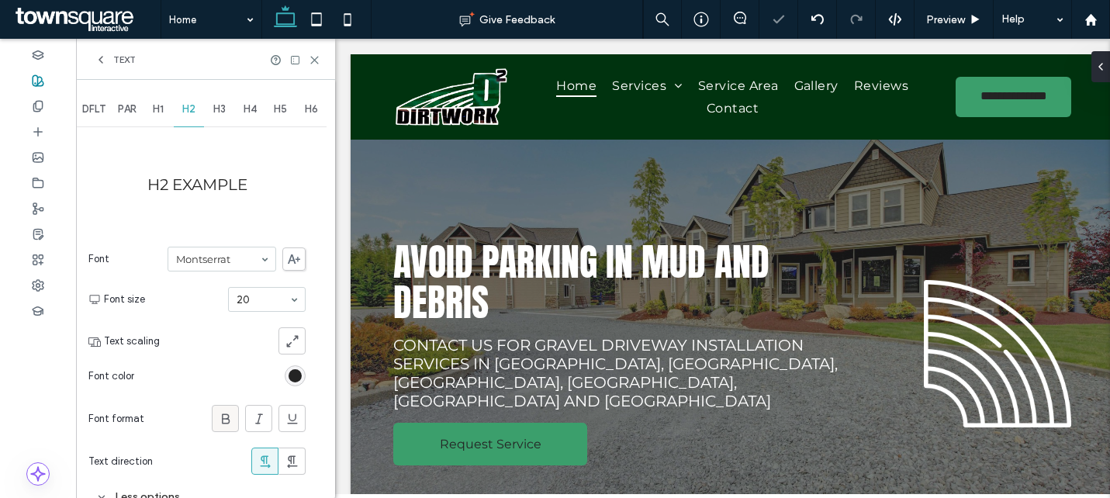
click at [222, 423] on icon at bounding box center [226, 419] width 16 height 16
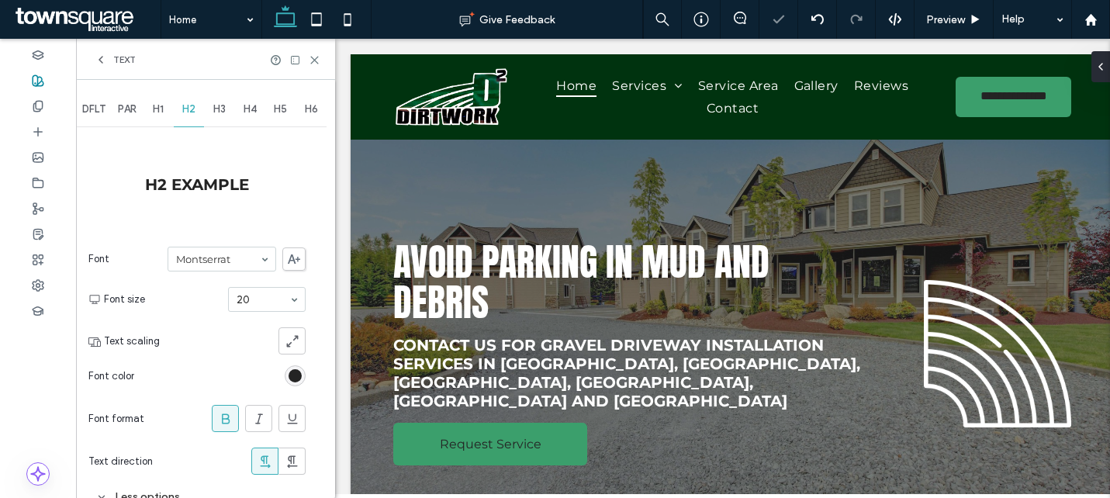
scroll to position [205, 0]
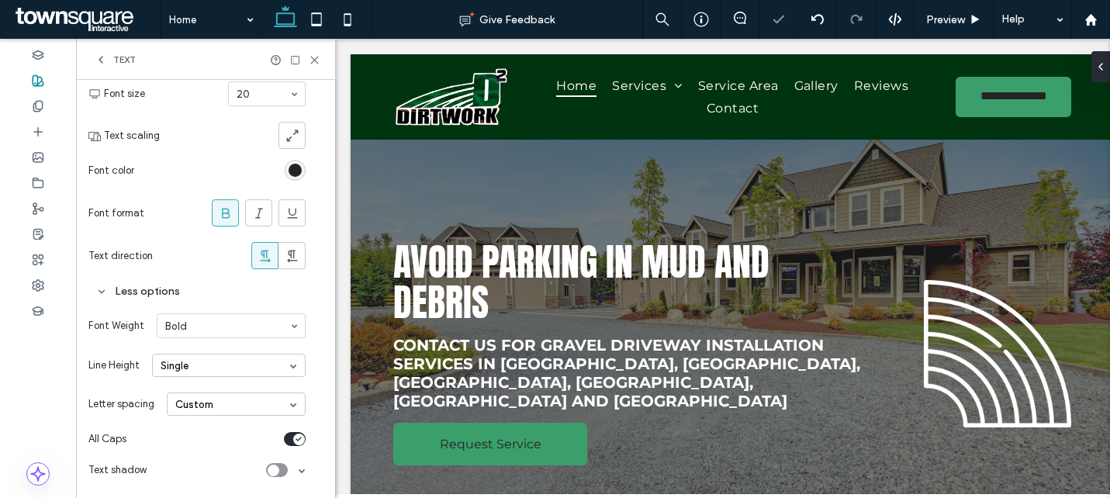
click at [297, 437] on icon "toggle" at bounding box center [298, 439] width 6 height 5
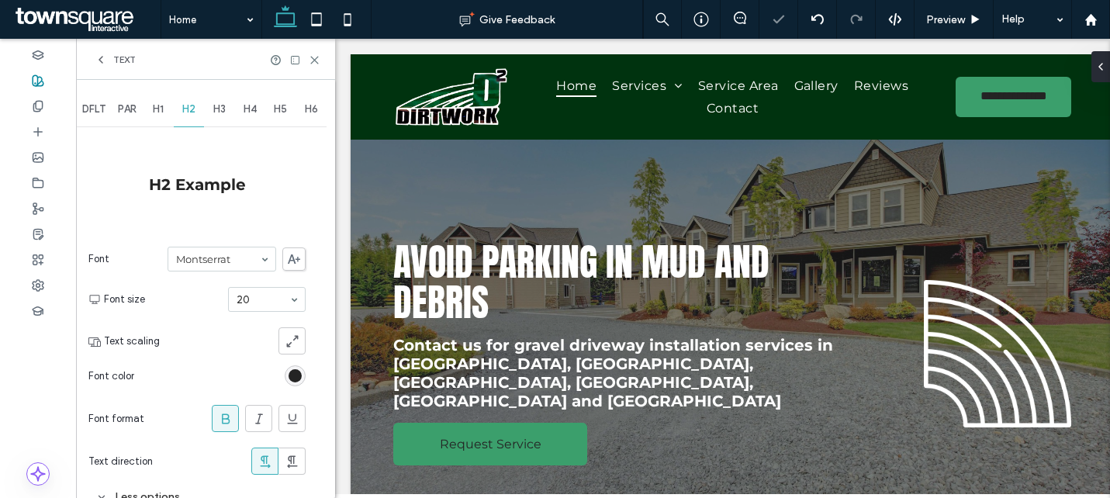
click at [254, 109] on span "H4" at bounding box center [249, 109] width 13 height 12
click at [161, 105] on span "H1" at bounding box center [158, 109] width 11 height 12
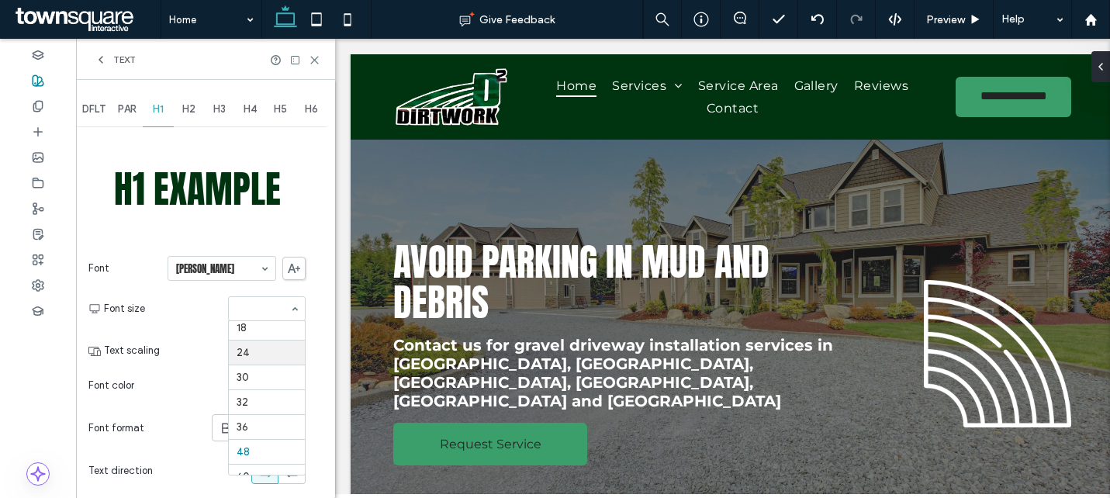
scroll to position [212, 0]
type input "**"
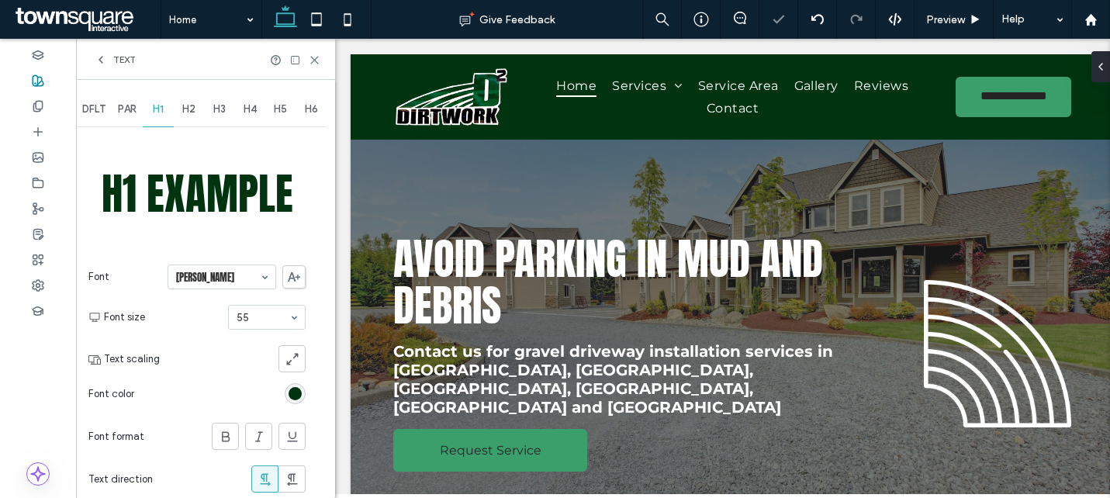
click at [256, 325] on div at bounding box center [267, 317] width 76 height 23
type input "**"
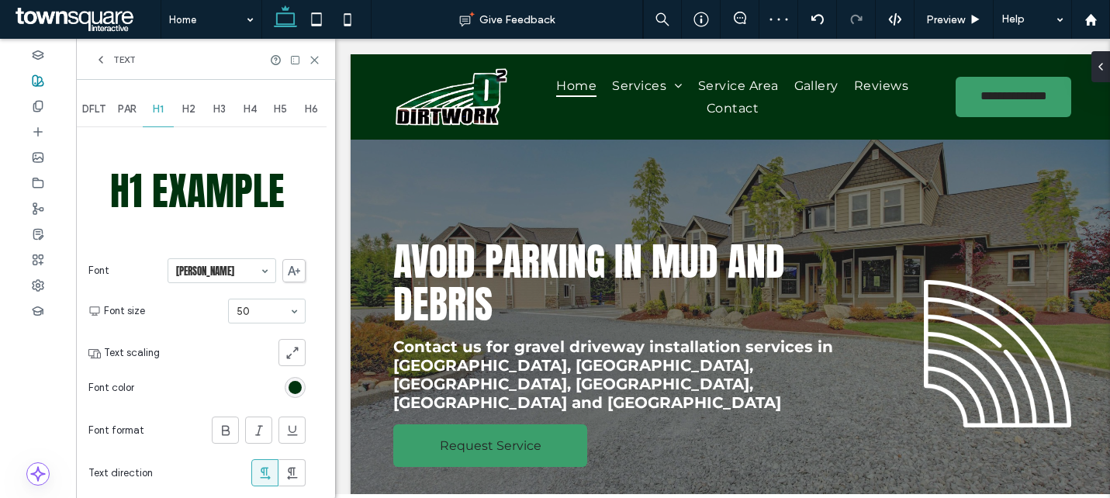
click at [192, 109] on span "H2" at bounding box center [188, 109] width 13 height 12
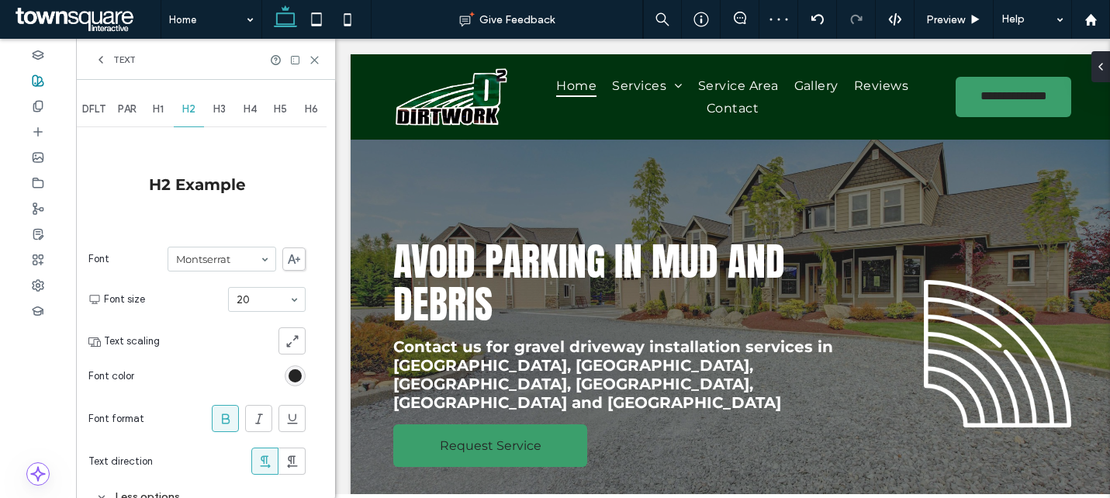
click at [226, 106] on span "H3" at bounding box center [219, 109] width 12 height 12
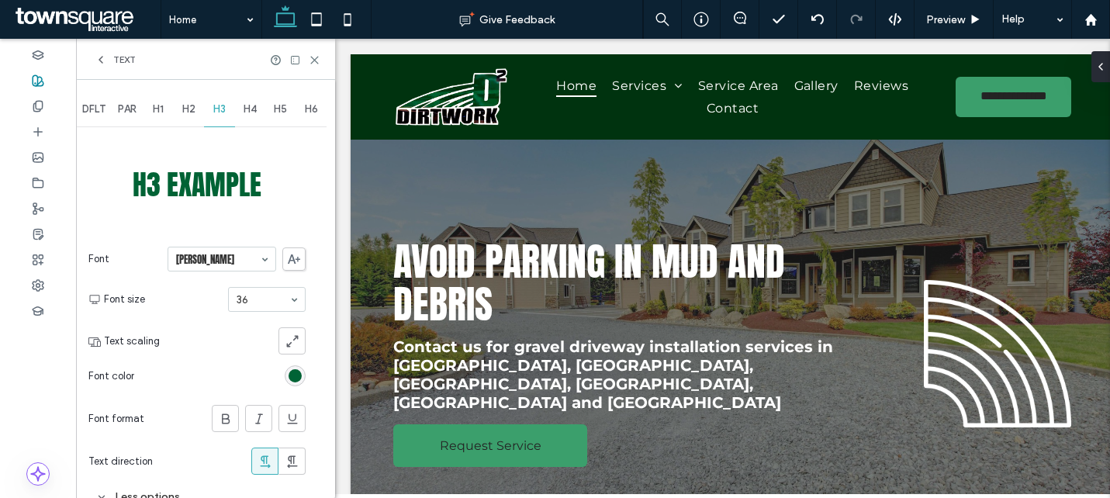
click at [254, 119] on div "H4" at bounding box center [250, 109] width 31 height 34
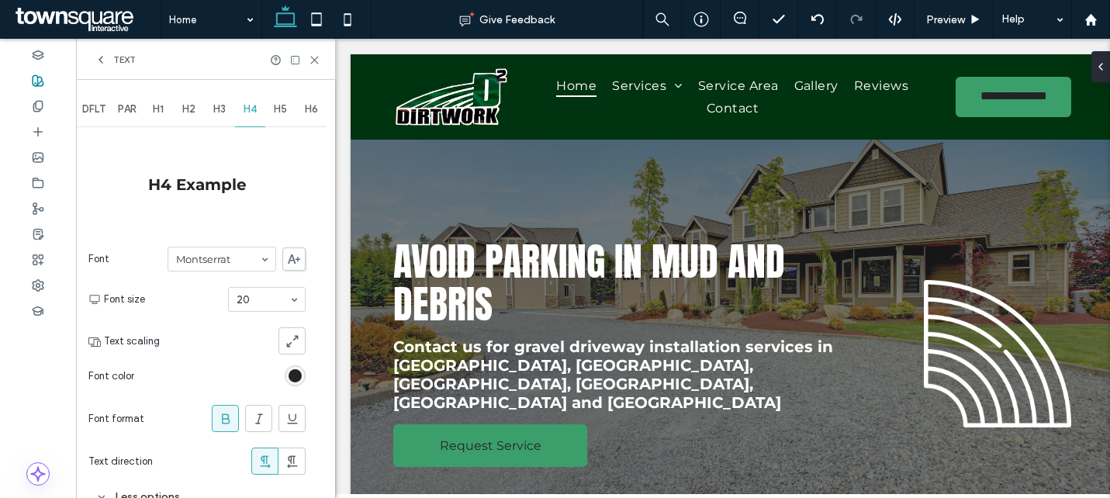
click at [279, 124] on div "H5" at bounding box center [280, 109] width 31 height 34
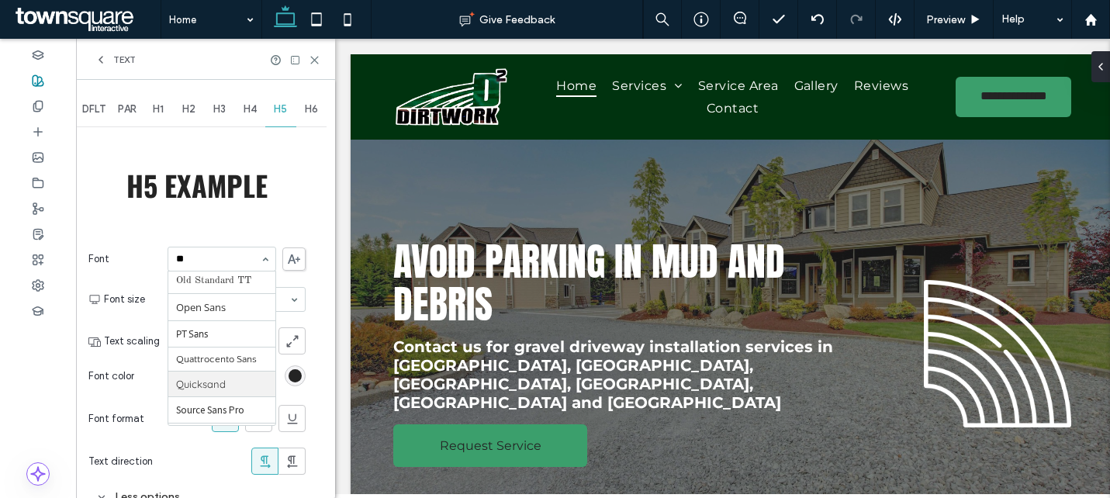
type input "***"
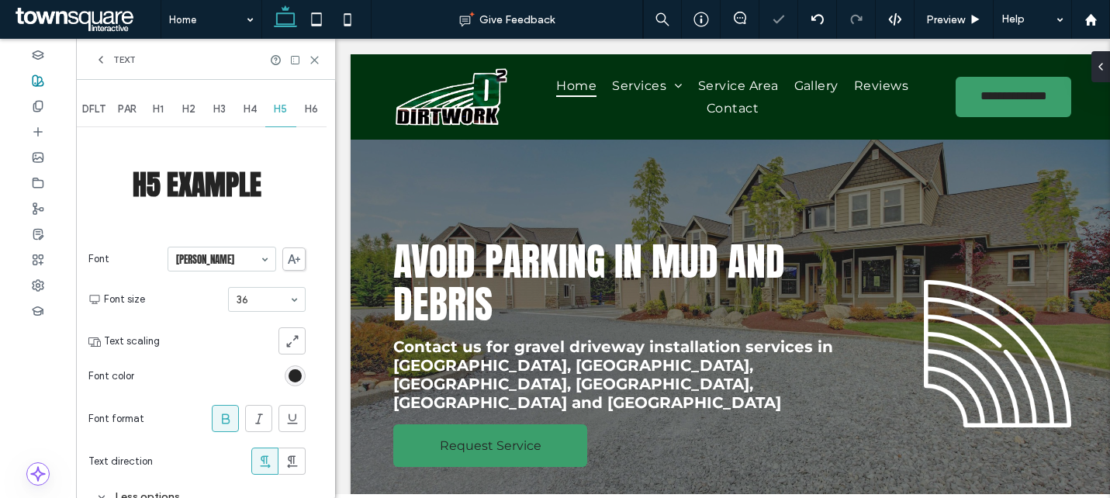
click at [220, 416] on icon at bounding box center [226, 419] width 16 height 16
click at [315, 103] on span "H6" at bounding box center [311, 109] width 13 height 12
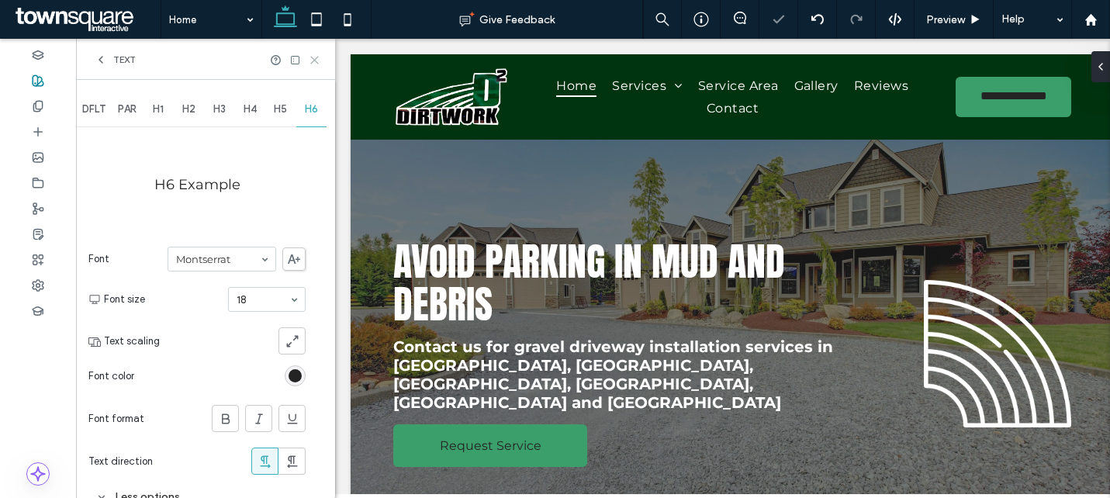
click at [318, 57] on use at bounding box center [314, 60] width 7 height 7
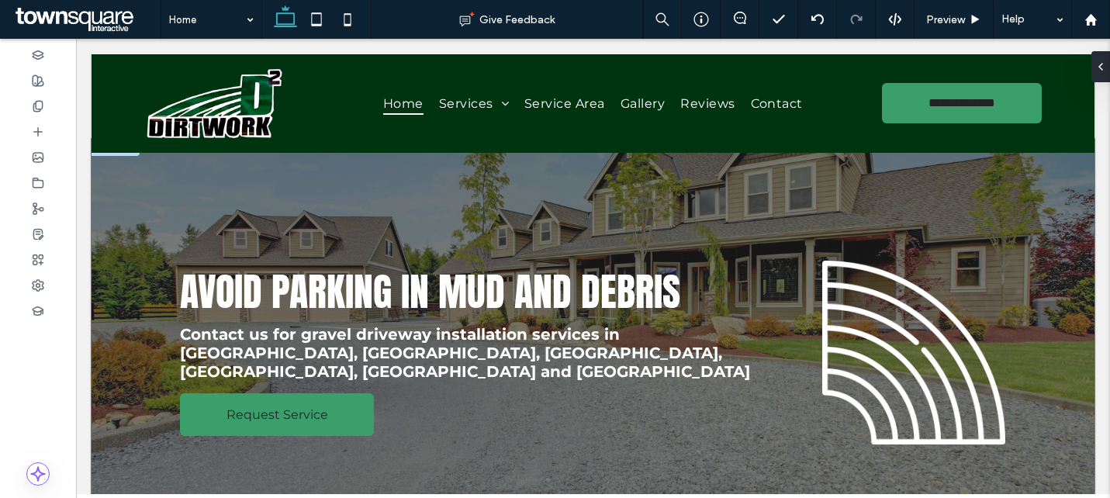
scroll to position [17, 0]
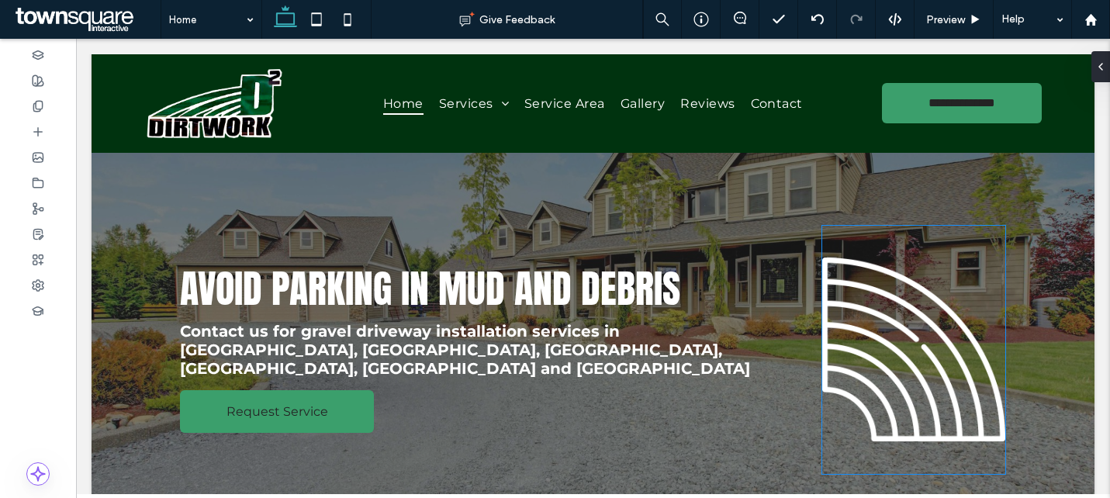
click at [883, 325] on img at bounding box center [913, 350] width 183 height 248
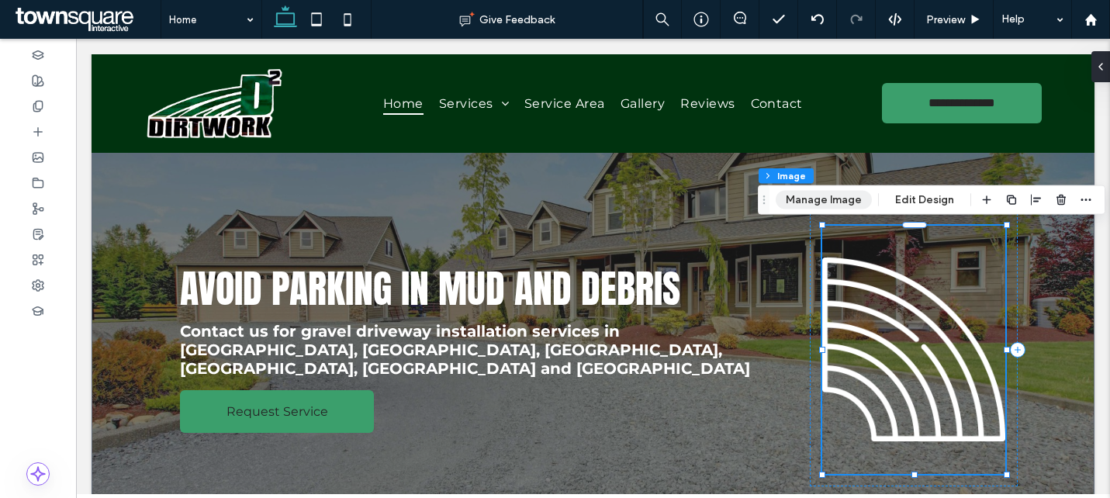
click at [810, 200] on button "Manage Image" at bounding box center [823, 200] width 96 height 19
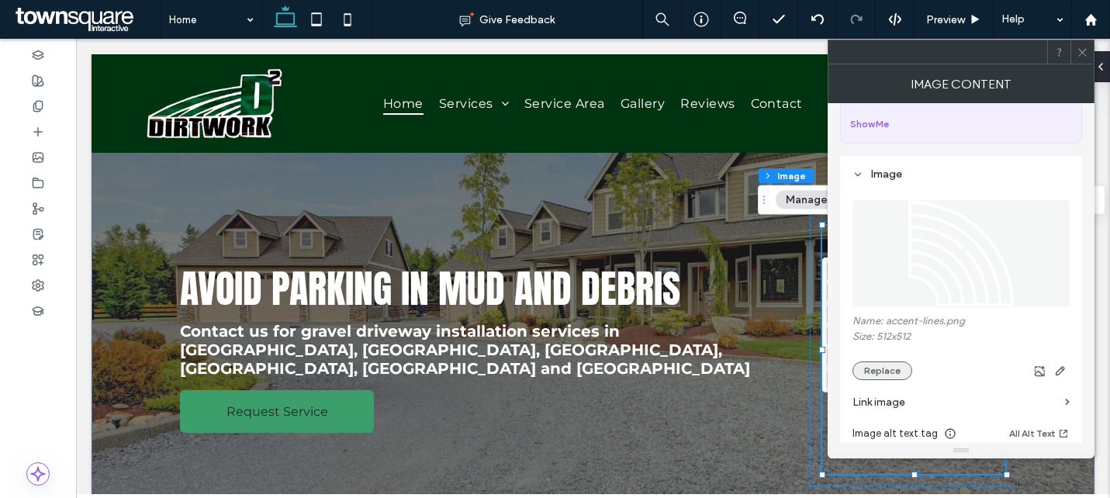
scroll to position [95, 0]
click at [884, 362] on button "Replace" at bounding box center [882, 366] width 60 height 19
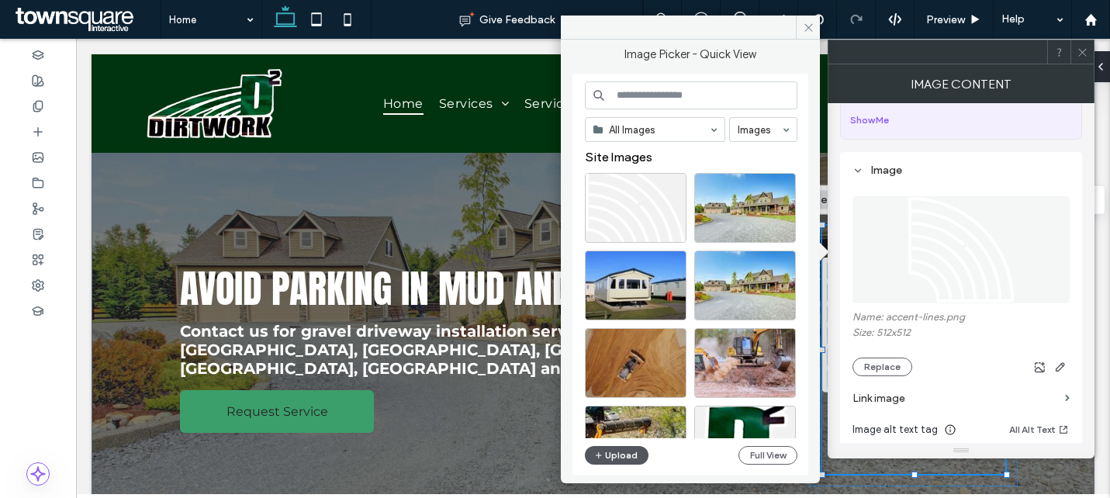
click at [627, 458] on button "Upload" at bounding box center [617, 455] width 64 height 19
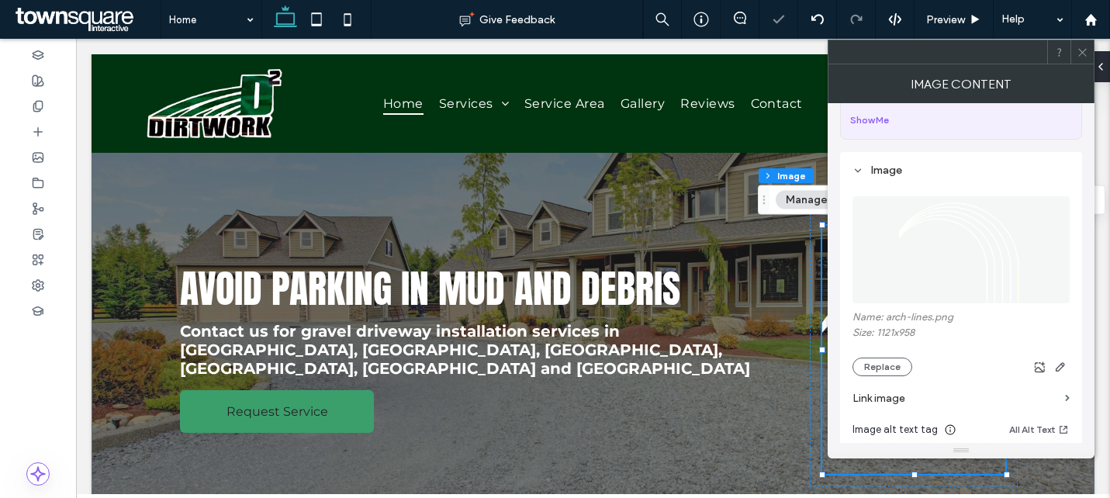
click at [1080, 47] on icon at bounding box center [1082, 53] width 12 height 12
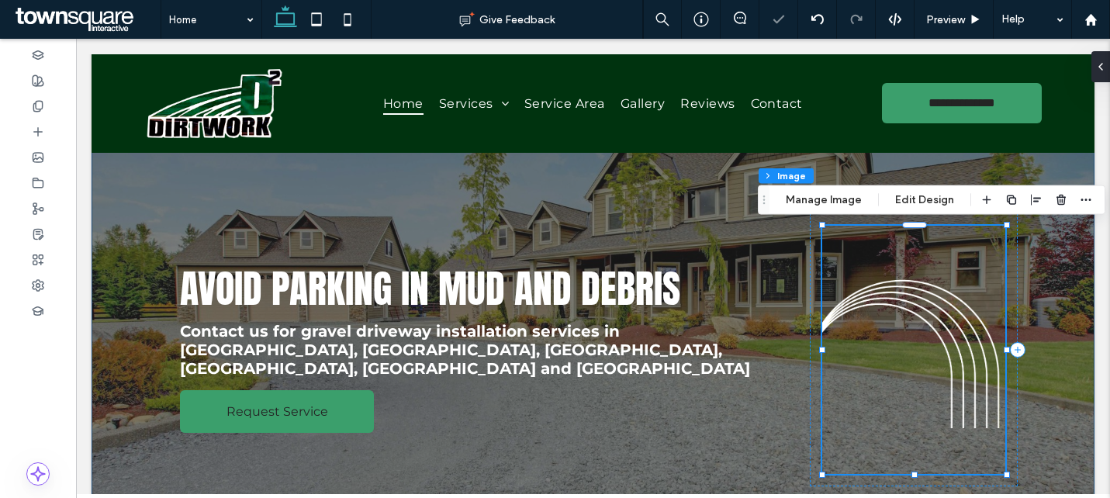
click at [1069, 281] on div "Avoid Parking in Mud and Debris Contact us for gravel driveway installation ser…" at bounding box center [593, 369] width 1003 height 467
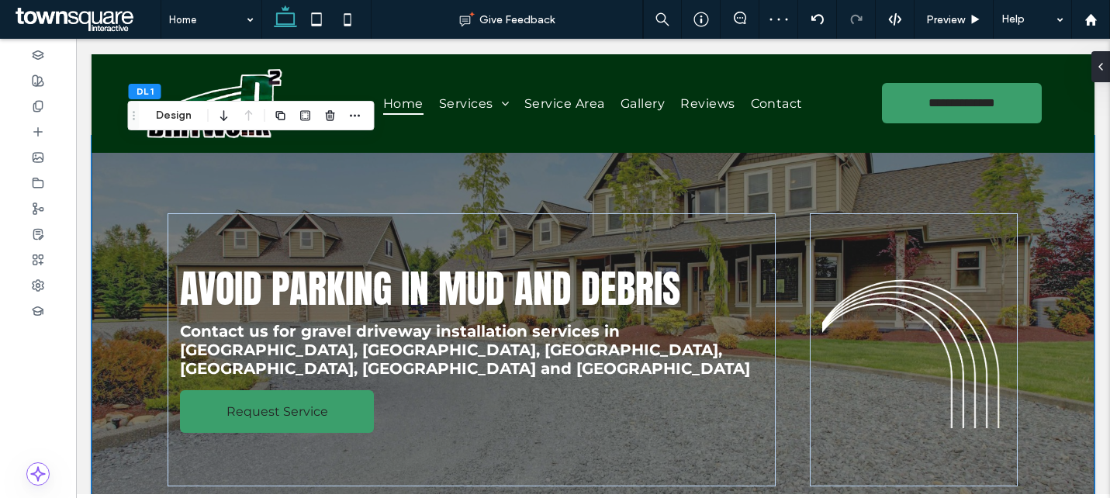
click at [932, 333] on img at bounding box center [913, 350] width 183 height 248
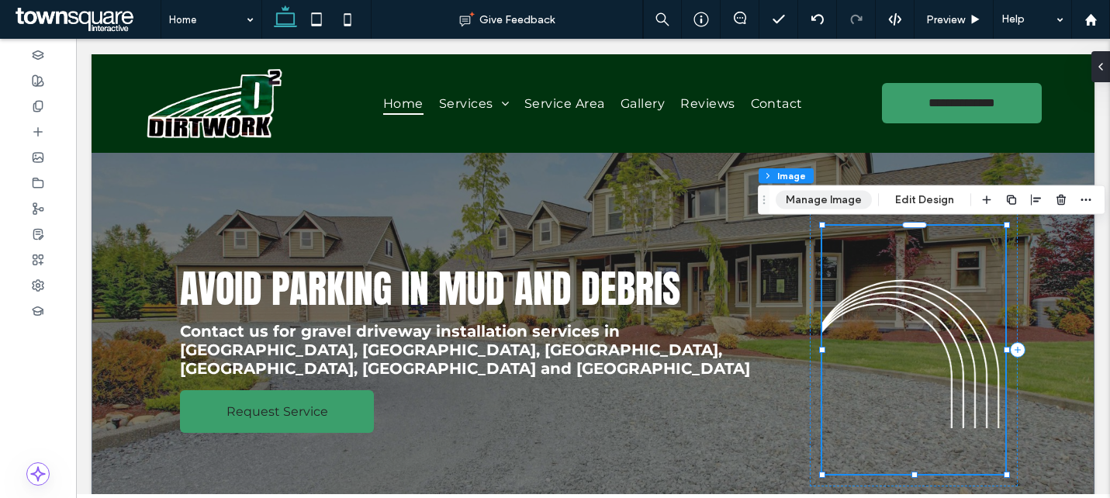
click at [826, 204] on button "Manage Image" at bounding box center [823, 200] width 96 height 19
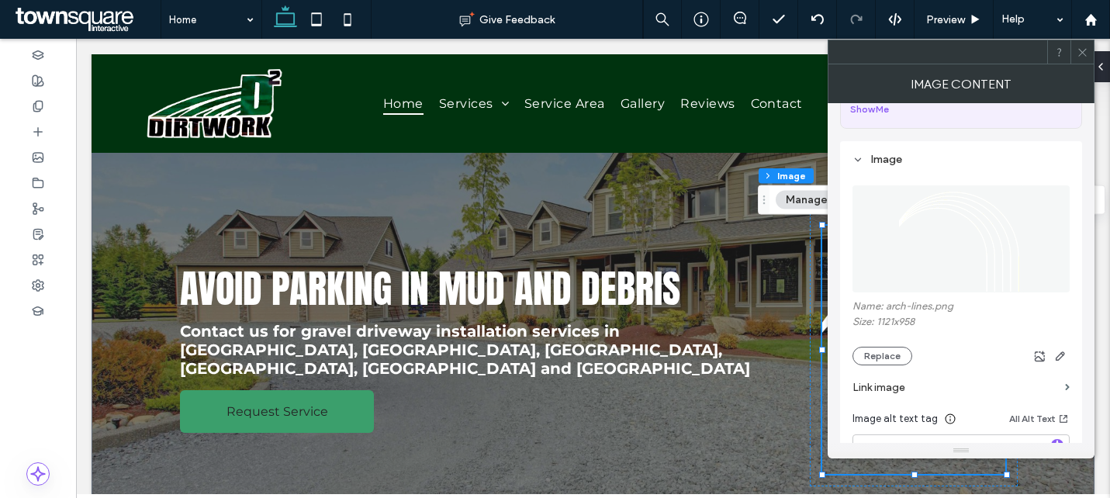
scroll to position [120, 0]
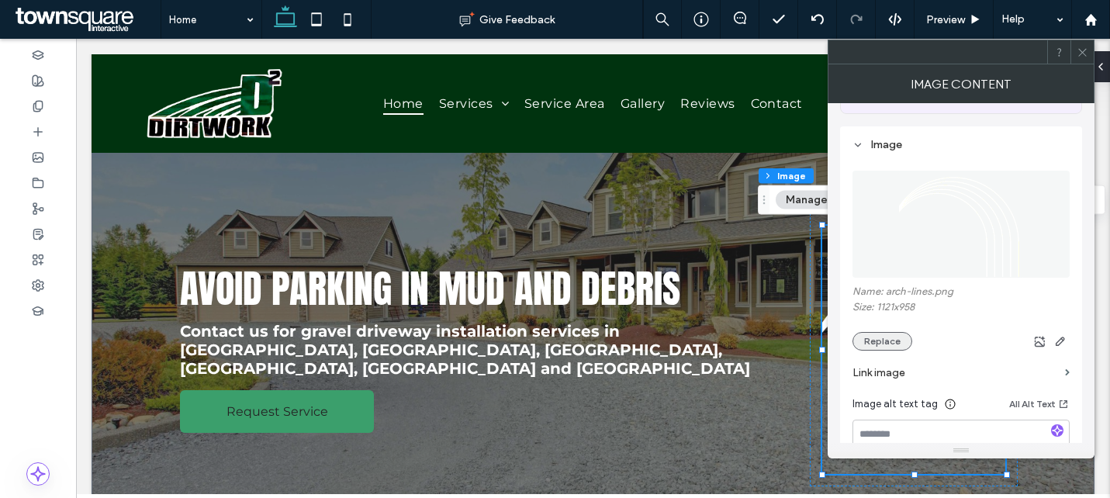
click at [868, 337] on button "Replace" at bounding box center [882, 341] width 60 height 19
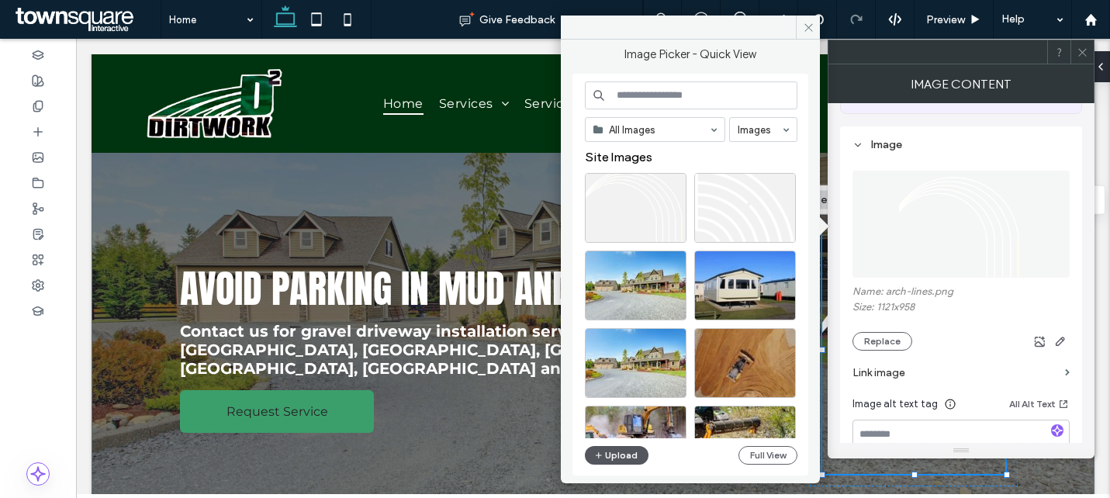
click at [624, 464] on button "Upload" at bounding box center [617, 455] width 64 height 19
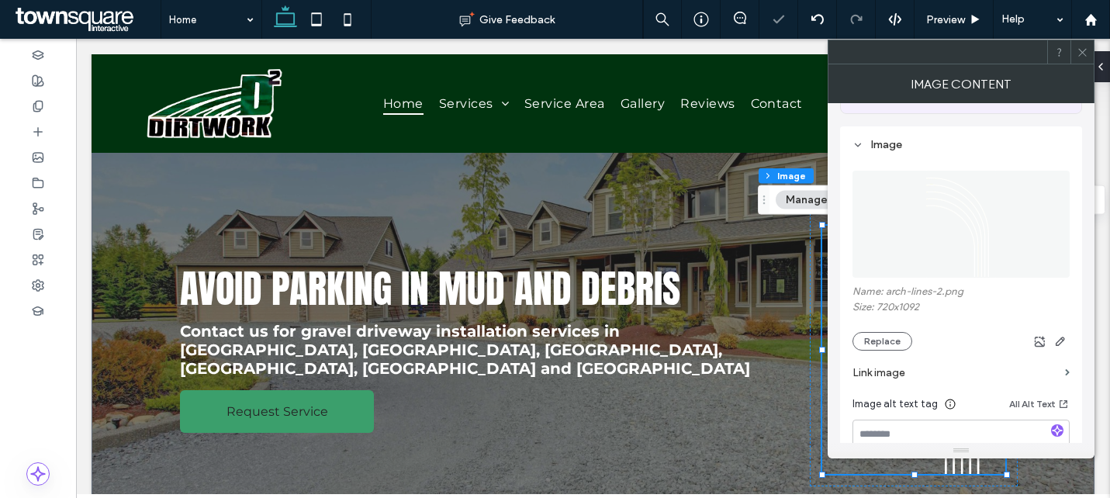
click at [1086, 55] on icon at bounding box center [1082, 53] width 12 height 12
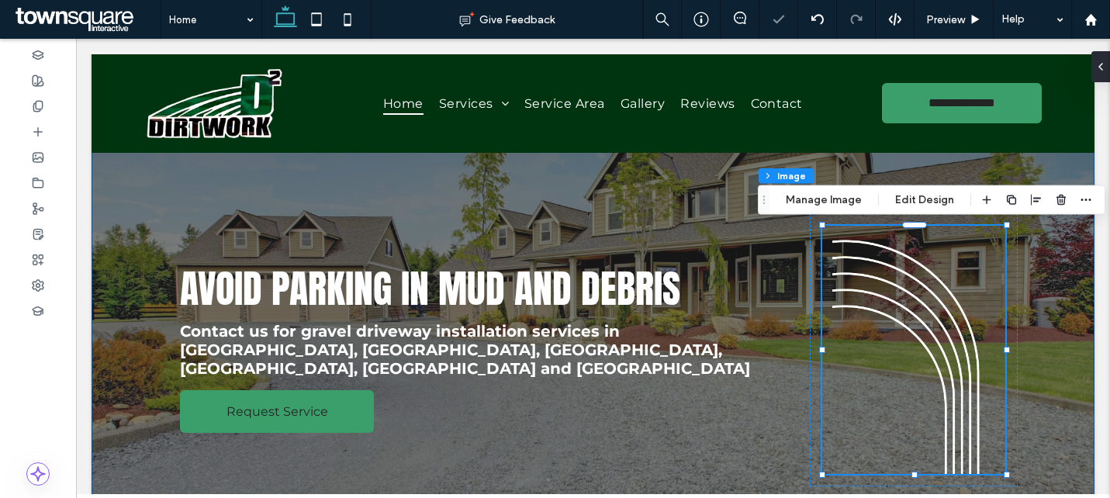
click at [1072, 275] on div "Avoid Parking in Mud and Debris Contact us for gravel driveway installation ser…" at bounding box center [593, 369] width 1003 height 467
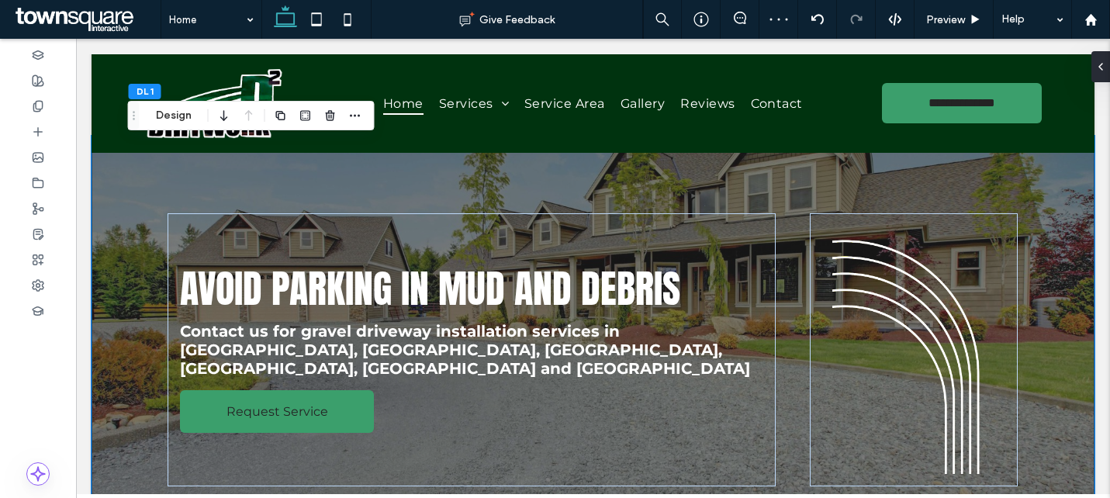
click at [1041, 205] on div "Avoid Parking in Mud and Debris Contact us for gravel driveway installation ser…" at bounding box center [593, 369] width 931 height 467
click at [937, 9] on div "Preview" at bounding box center [953, 19] width 79 height 39
click at [945, 21] on span "Preview" at bounding box center [945, 19] width 39 height 13
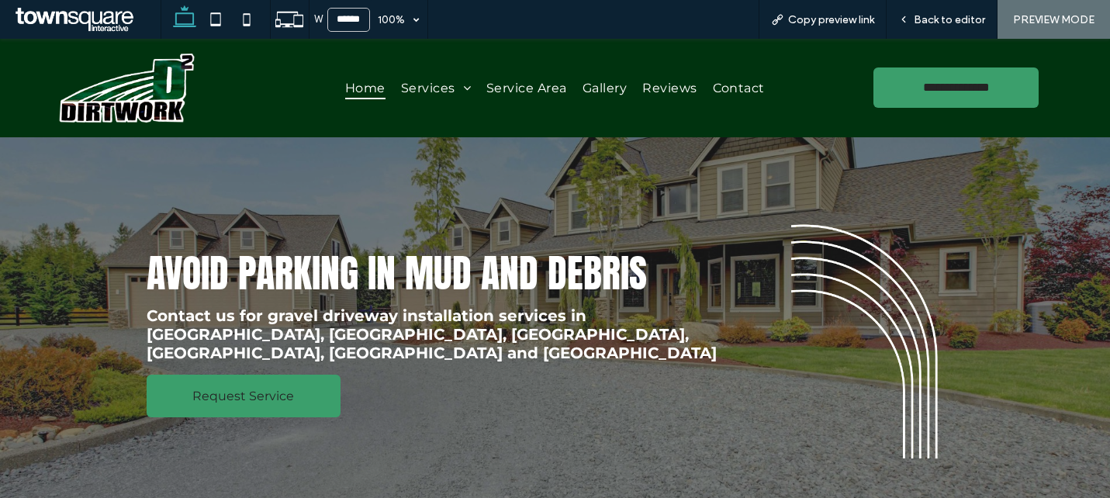
scroll to position [2, 0]
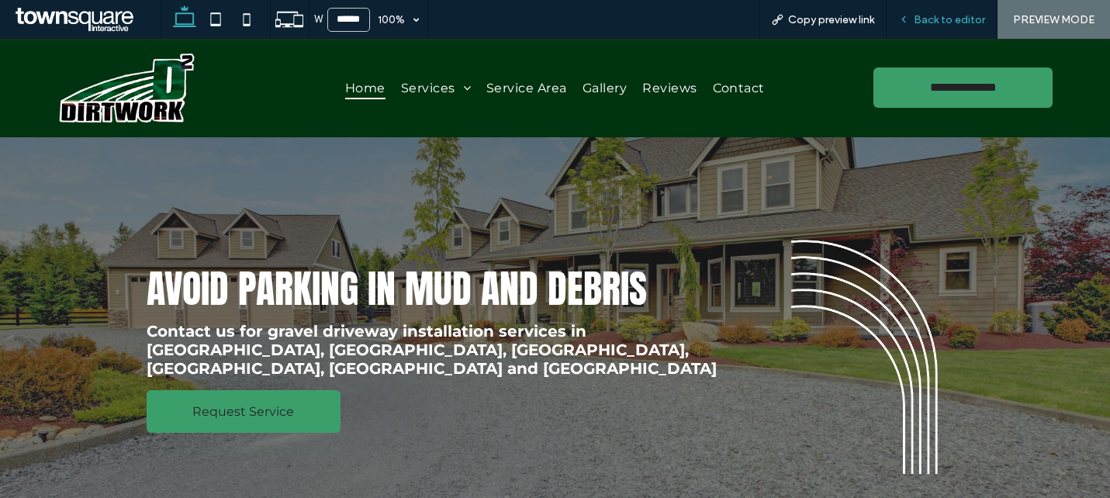
click at [948, 22] on span "Back to editor" at bounding box center [948, 19] width 71 height 13
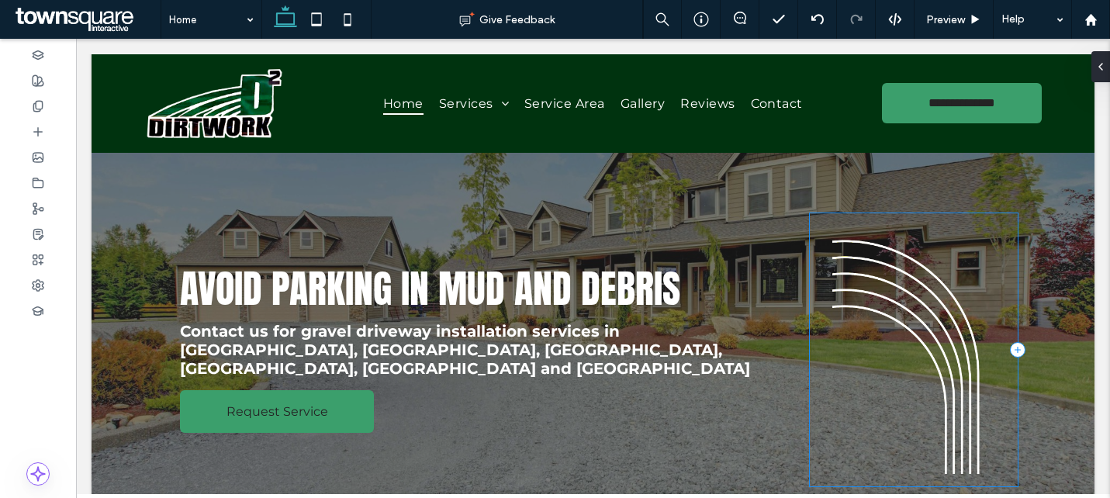
click at [852, 219] on div at bounding box center [914, 349] width 208 height 273
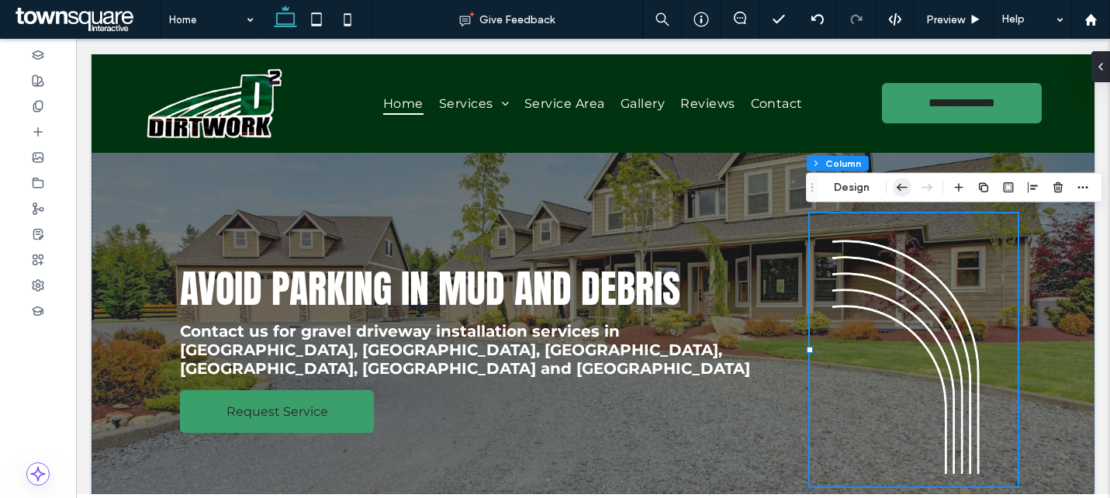
click at [897, 182] on icon "button" at bounding box center [902, 188] width 19 height 28
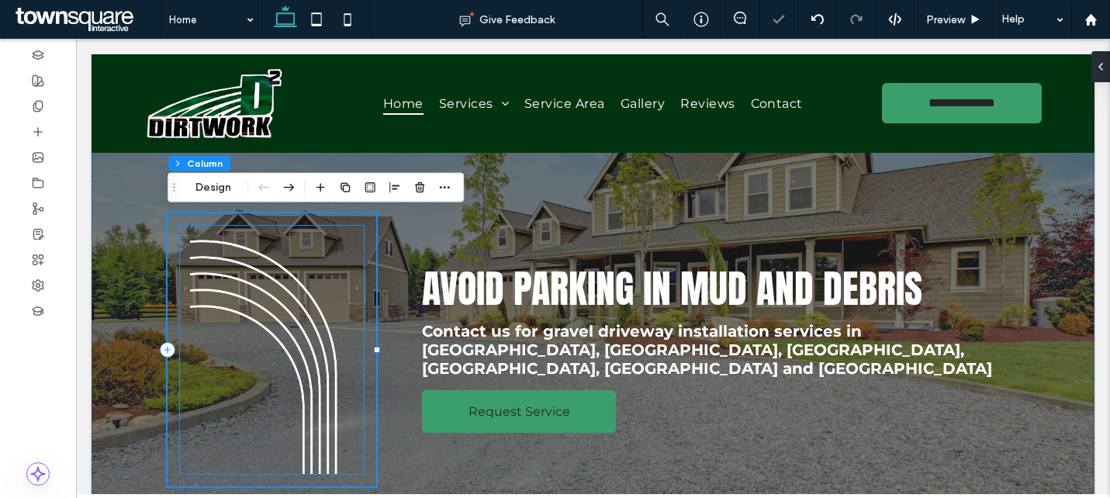
click at [228, 244] on img at bounding box center [271, 350] width 183 height 248
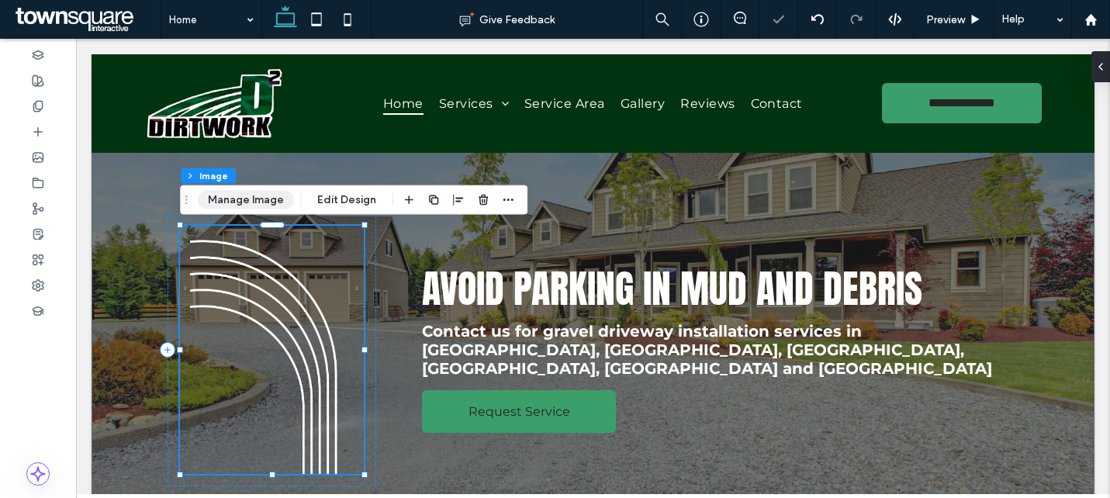
click at [214, 191] on button "Manage Image" at bounding box center [246, 200] width 96 height 19
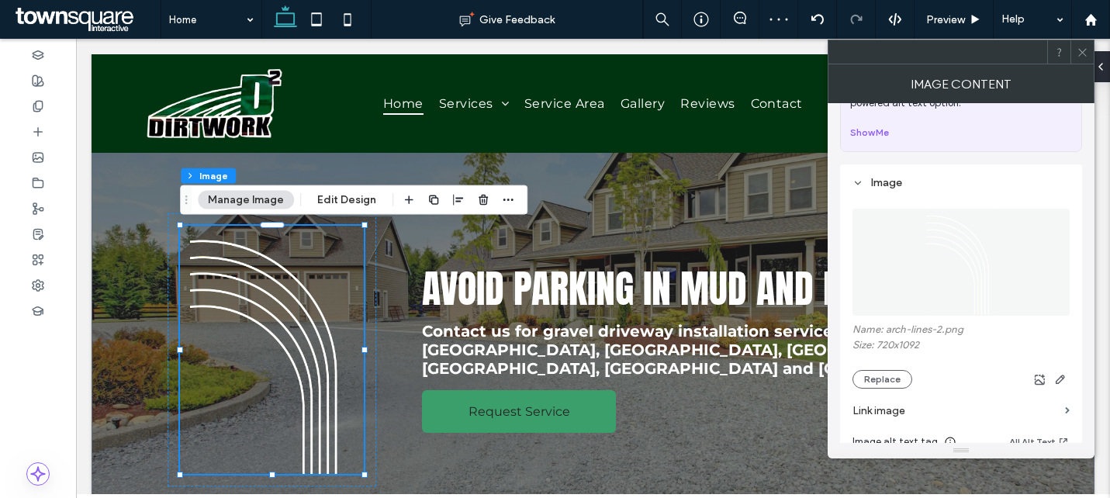
scroll to position [147, 0]
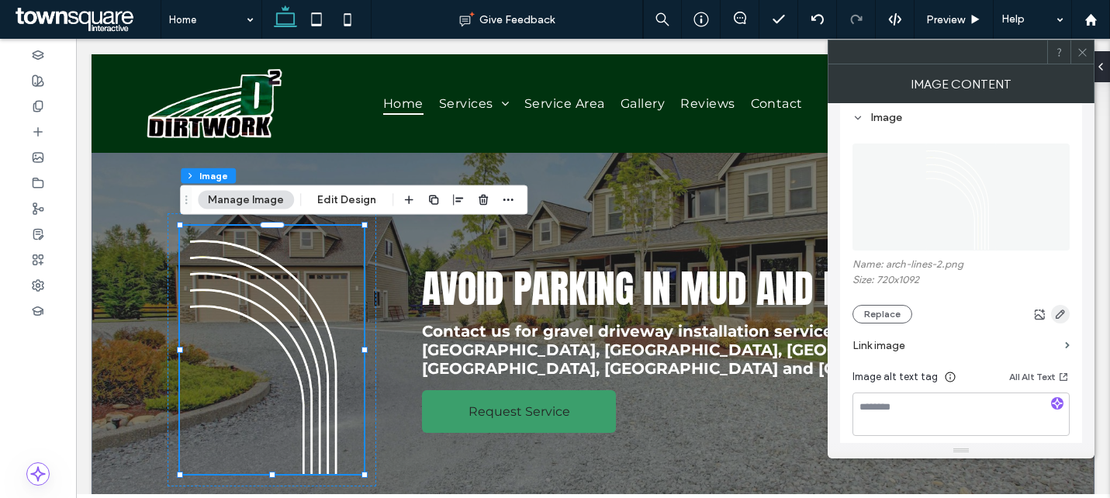
click at [1063, 316] on icon "button" at bounding box center [1060, 314] width 12 height 12
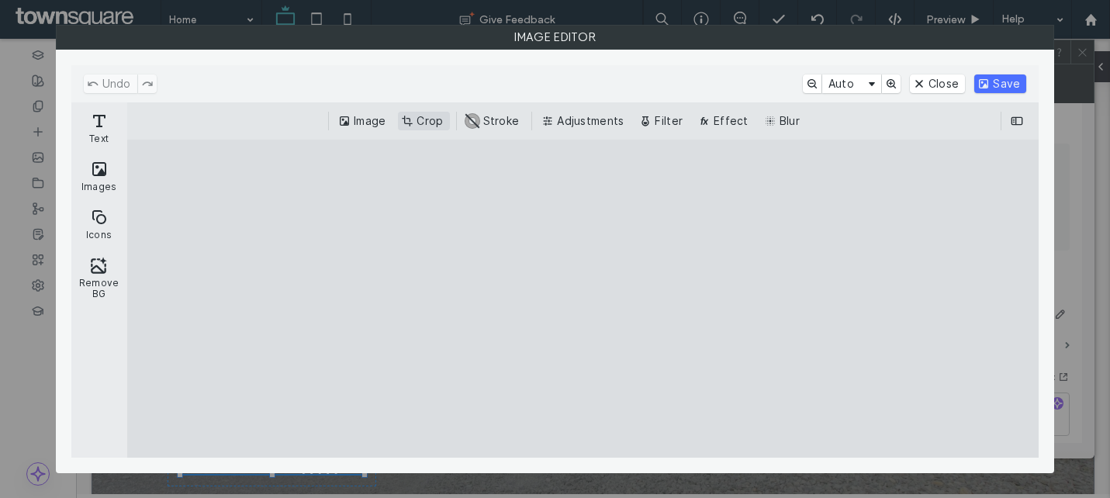
click at [420, 123] on button "Crop" at bounding box center [423, 121] width 51 height 19
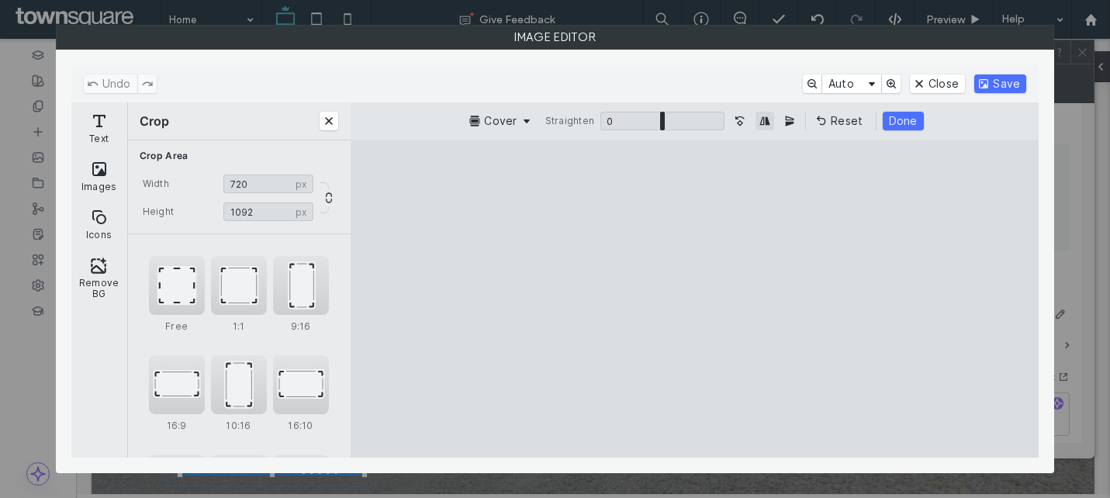
click at [766, 123] on button "Mirror Image horizontally" at bounding box center [764, 121] width 19 height 19
click at [903, 126] on button "Done" at bounding box center [902, 121] width 41 height 19
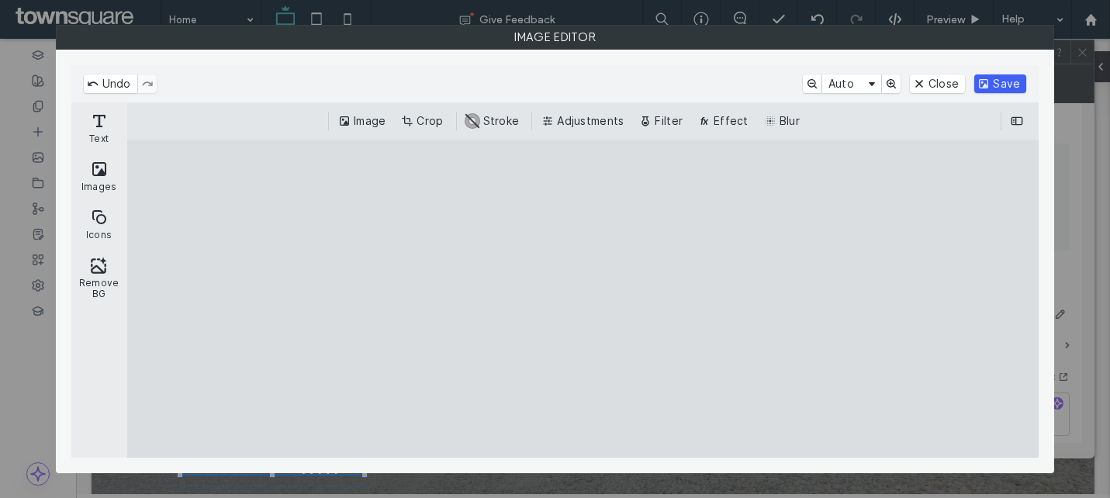
click at [996, 83] on button "Save" at bounding box center [1000, 83] width 52 height 19
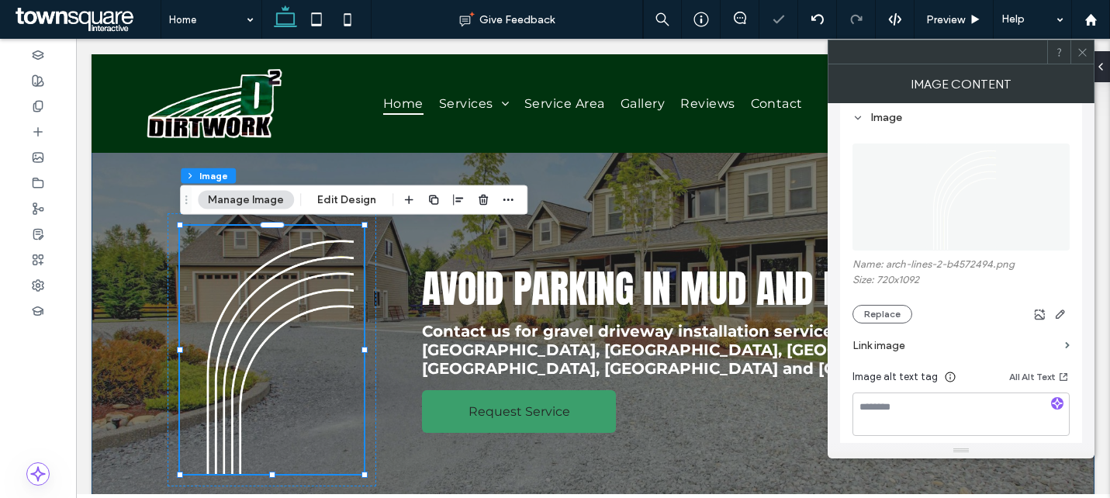
click at [398, 294] on div "Avoid Parking in Mud and Debris Contact us for gravel driveway installation ser…" at bounding box center [593, 369] width 931 height 467
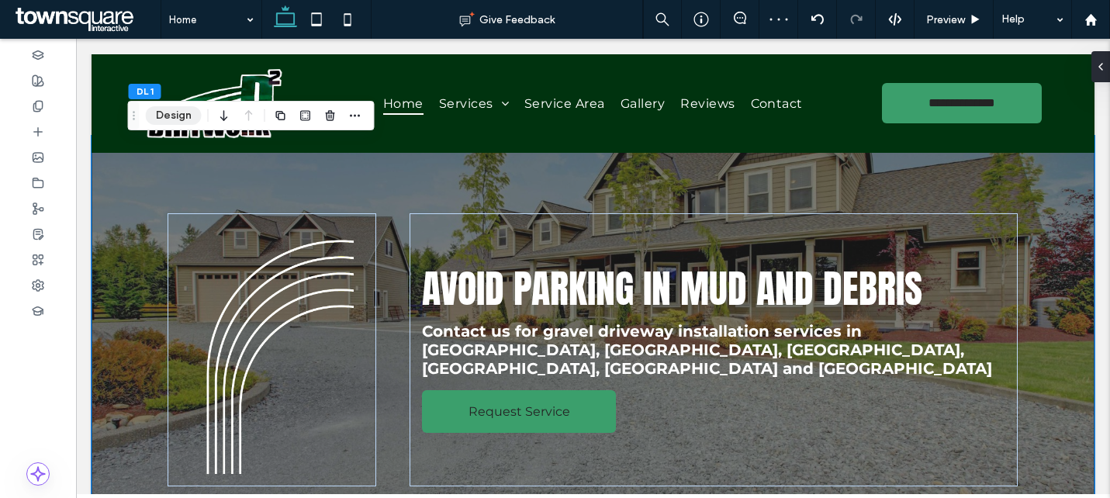
click at [191, 118] on button "Design" at bounding box center [174, 115] width 56 height 19
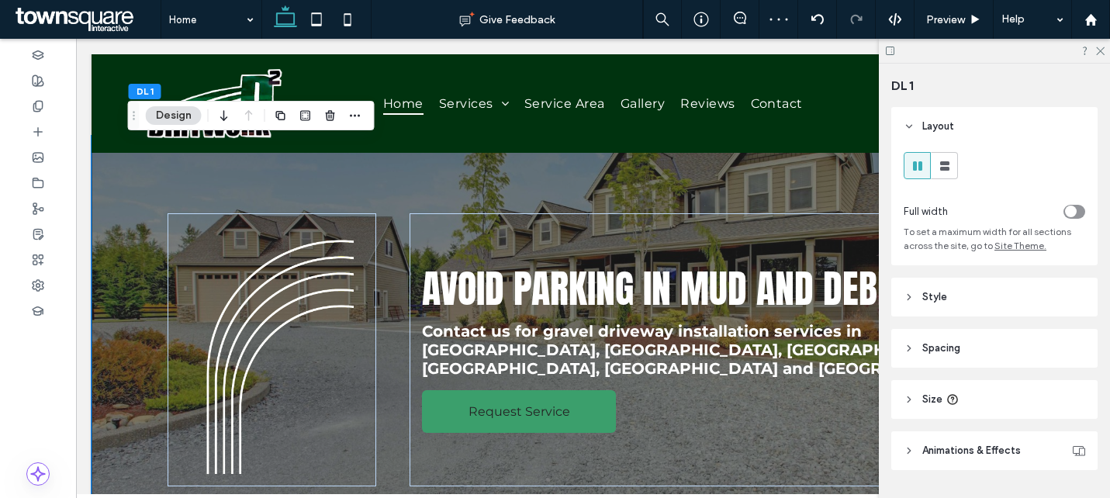
scroll to position [41, 0]
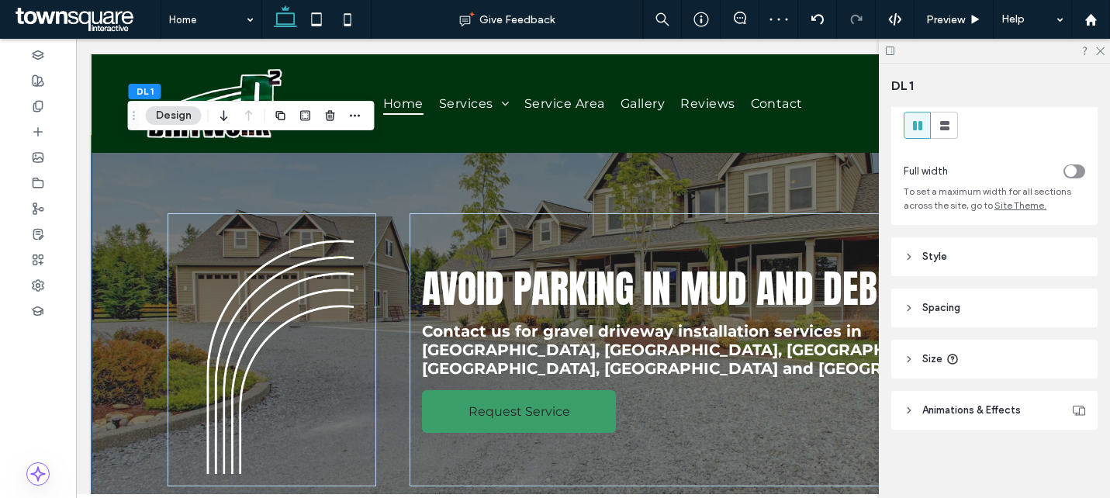
click at [930, 260] on span "Style" at bounding box center [934, 257] width 25 height 16
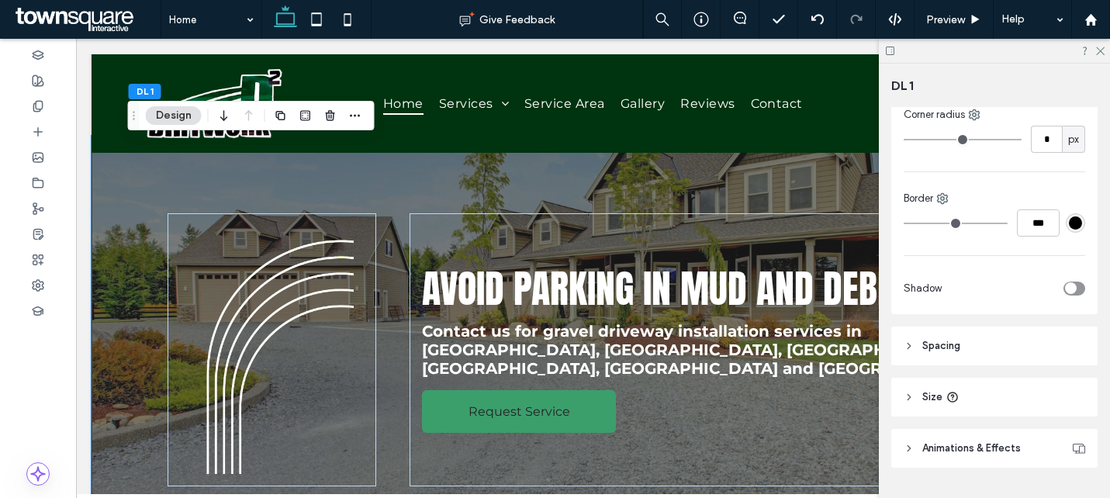
scroll to position [545, 0]
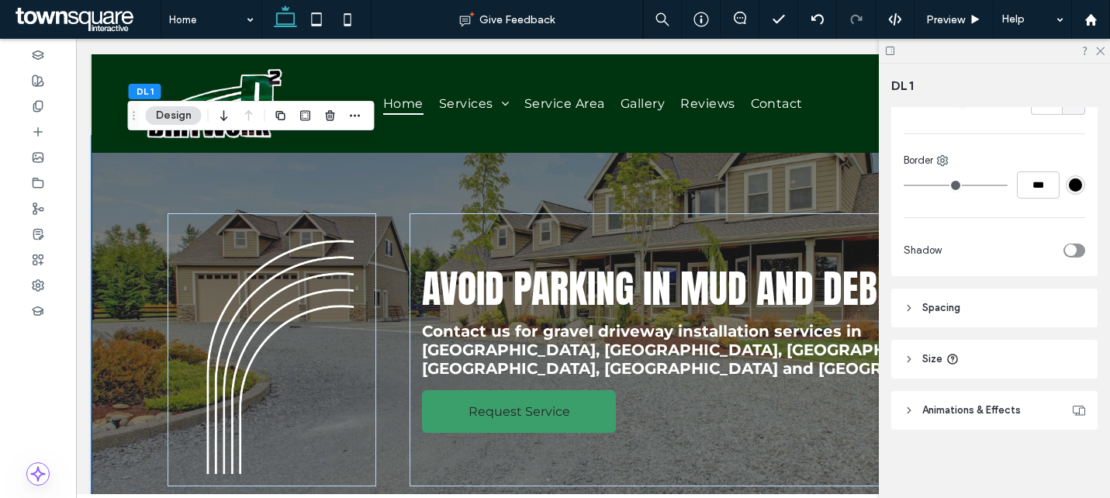
click at [1022, 314] on header "Spacing" at bounding box center [994, 307] width 206 height 39
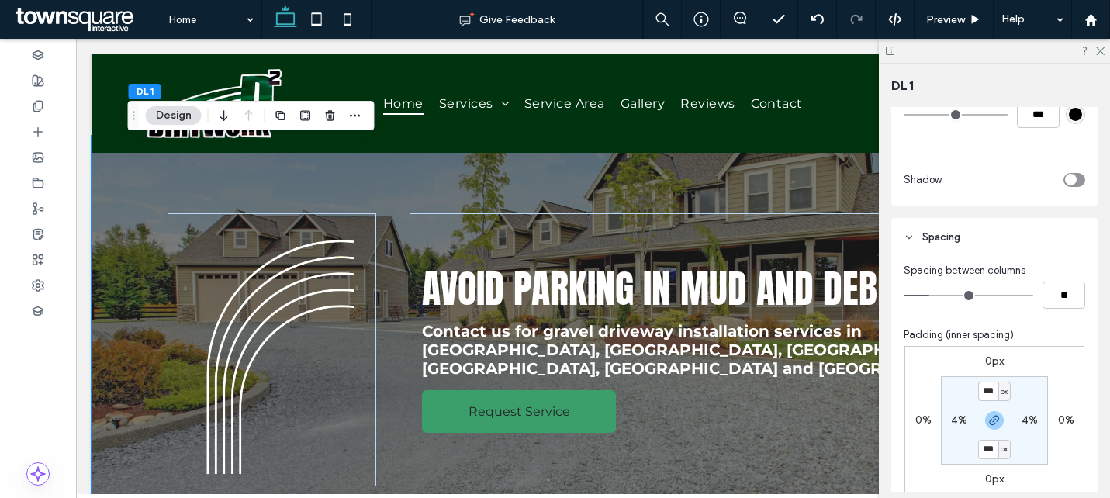
scroll to position [644, 0]
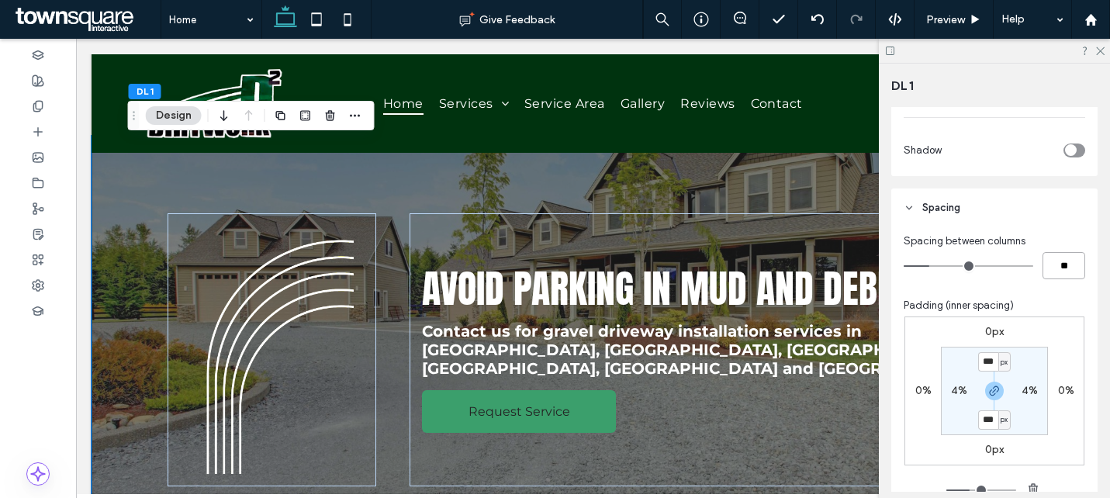
click at [1063, 259] on input "**" at bounding box center [1063, 265] width 43 height 27
type input "*"
type input "**"
type input "***"
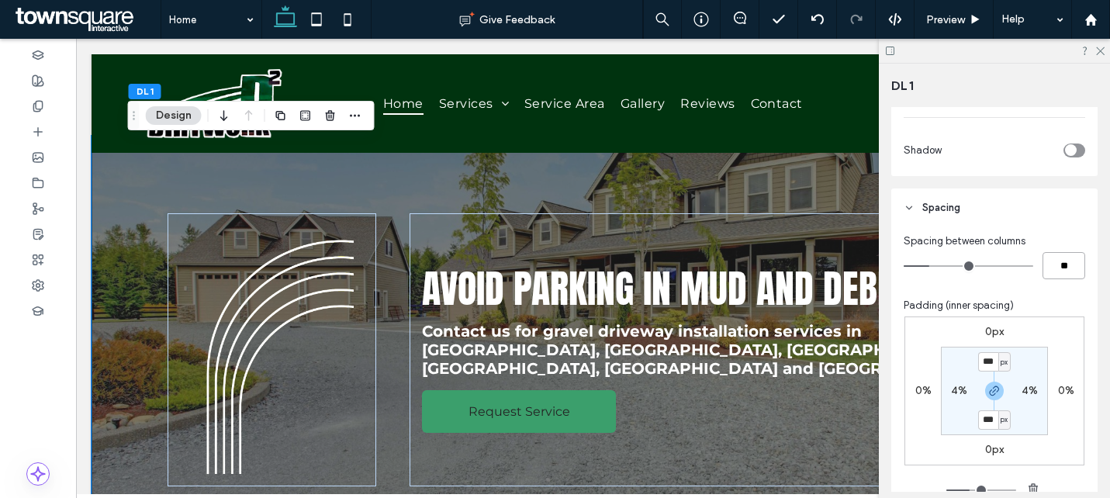
type input "***"
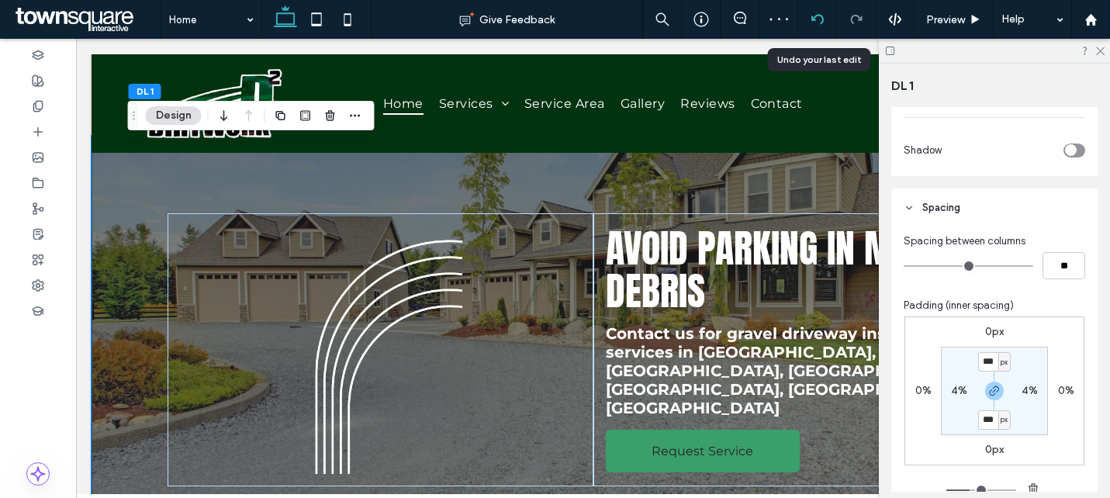
click at [814, 19] on icon at bounding box center [817, 19] width 12 height 12
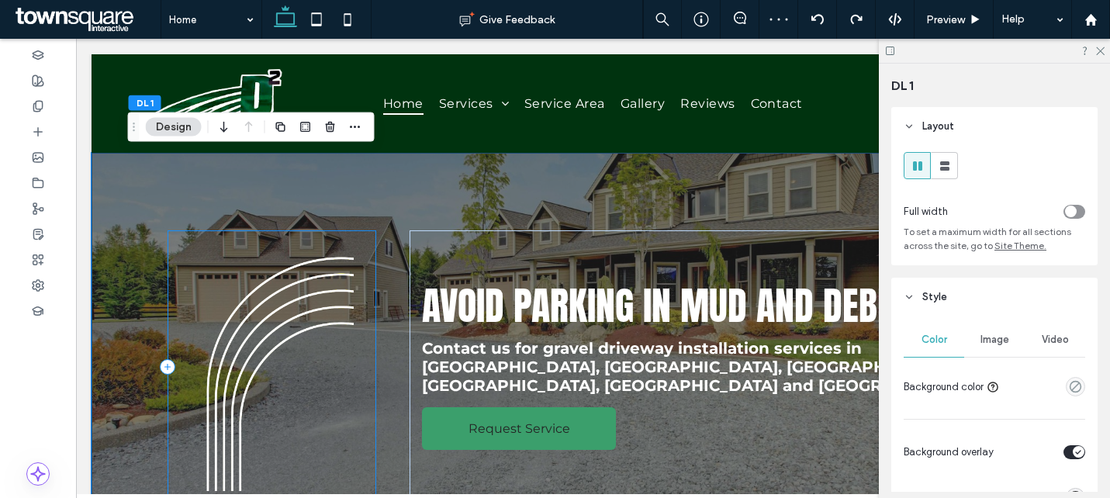
scroll to position [0, 0]
click at [350, 240] on div at bounding box center [271, 366] width 208 height 273
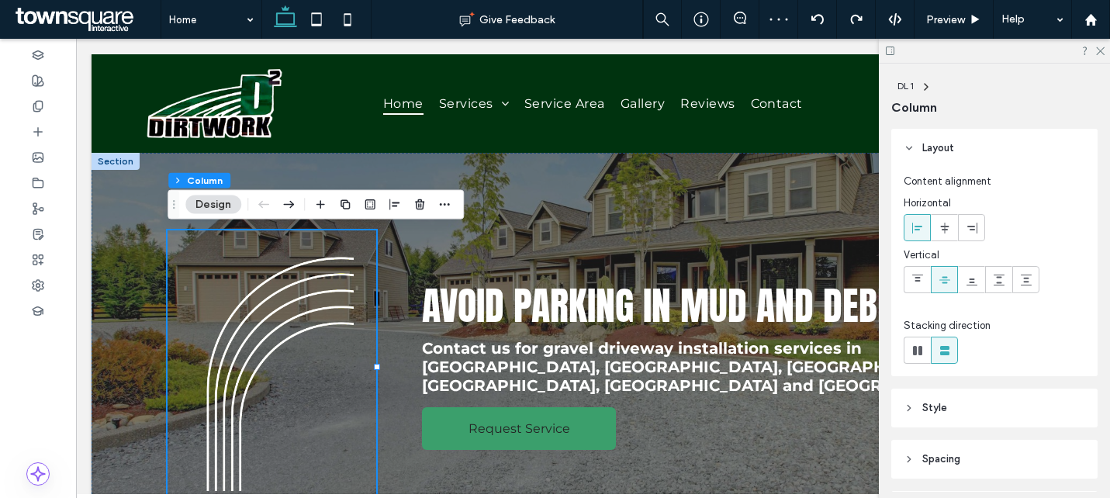
scroll to position [151, 0]
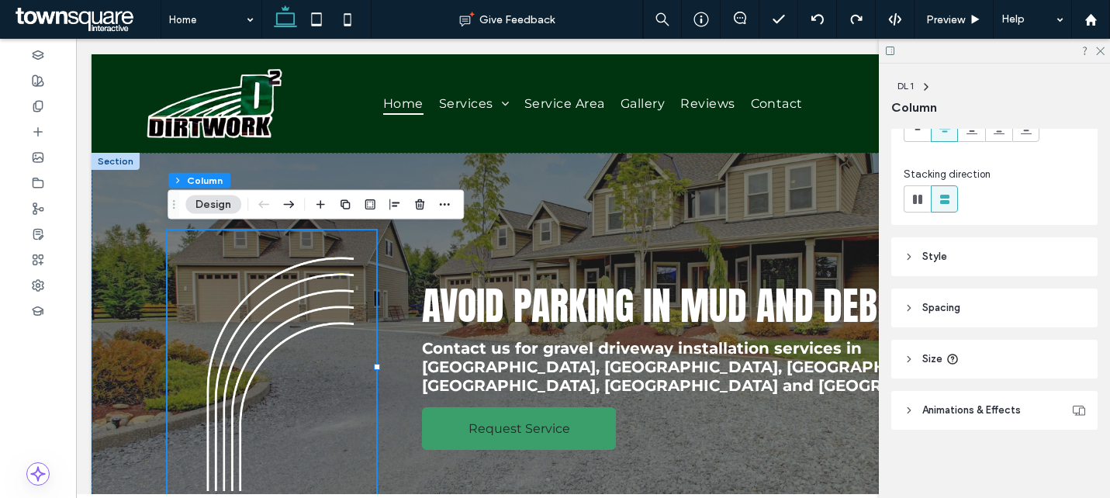
click at [981, 361] on header "Size" at bounding box center [994, 359] width 206 height 39
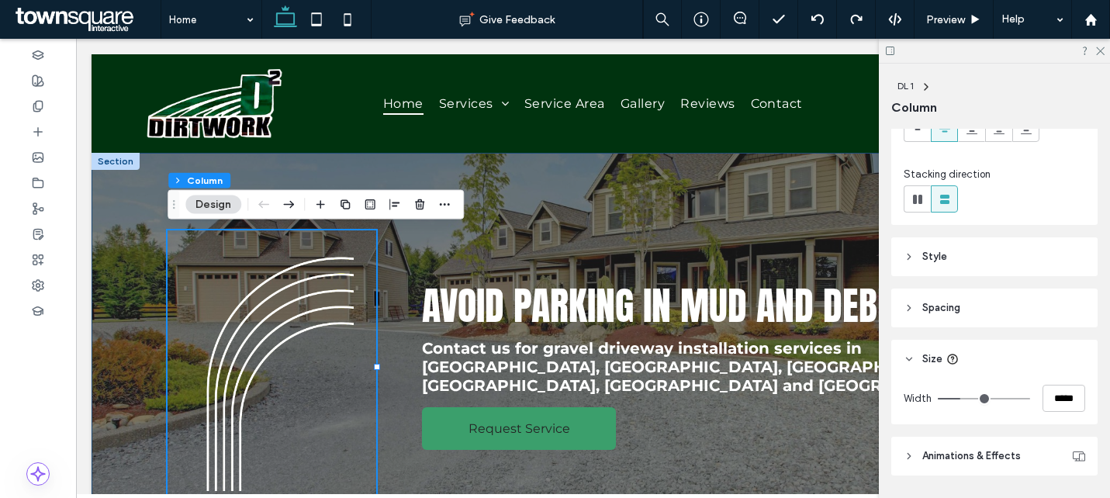
click at [387, 272] on div "Avoid Parking in Mud and Debris Contact us for gravel driveway installation ser…" at bounding box center [593, 386] width 931 height 467
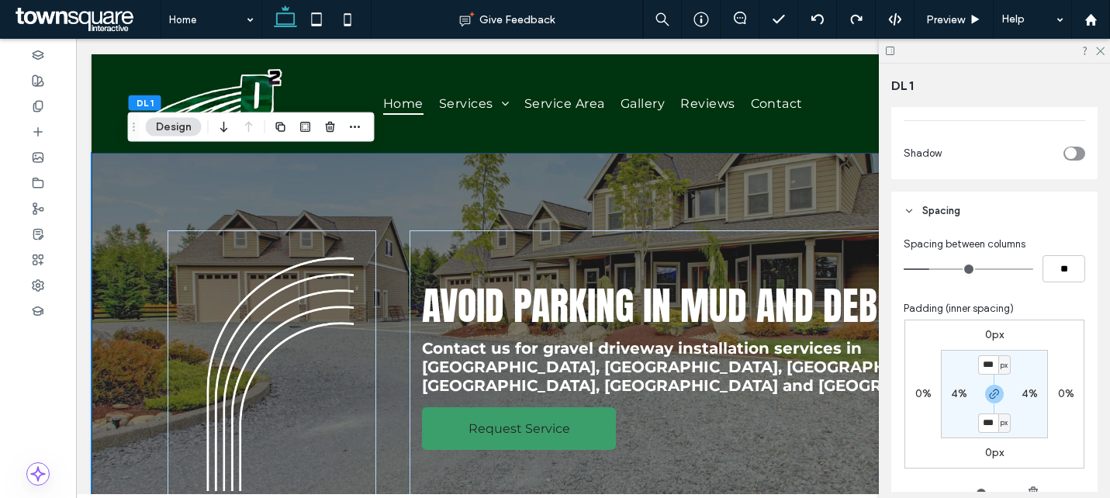
scroll to position [612, 0]
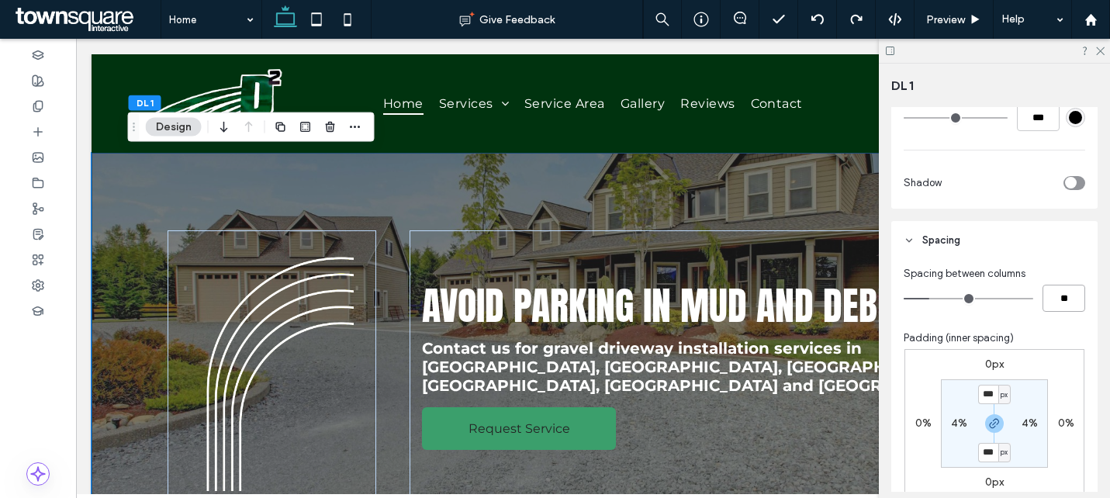
click at [1063, 298] on input "**" at bounding box center [1063, 298] width 43 height 27
type input "*"
type input "**"
type input "***"
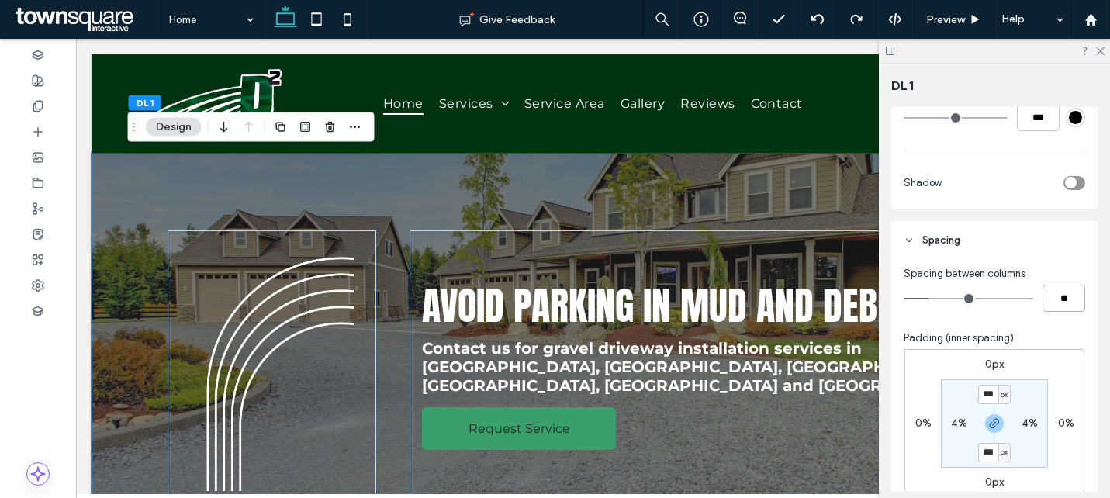
type input "***"
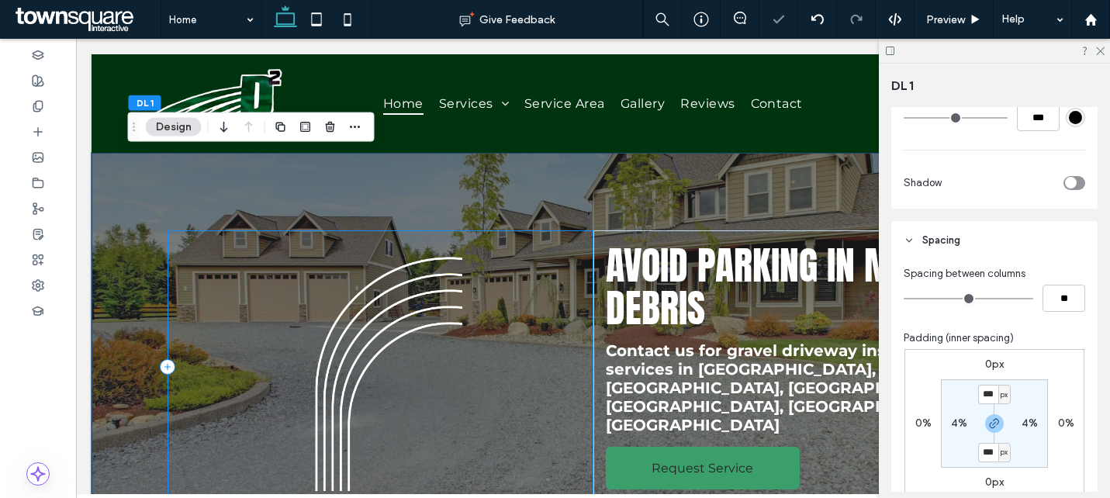
click at [578, 241] on div at bounding box center [379, 366] width 425 height 273
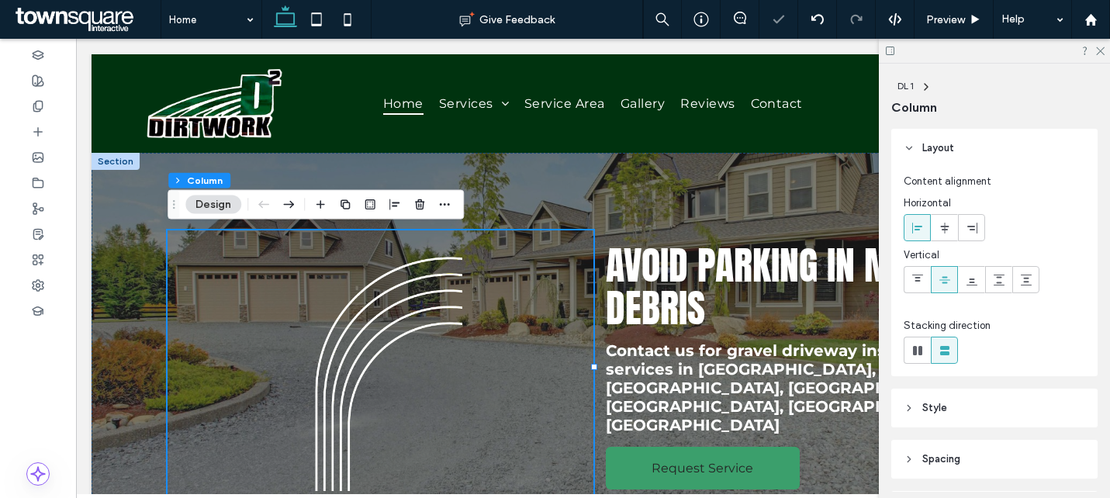
scroll to position [197, 0]
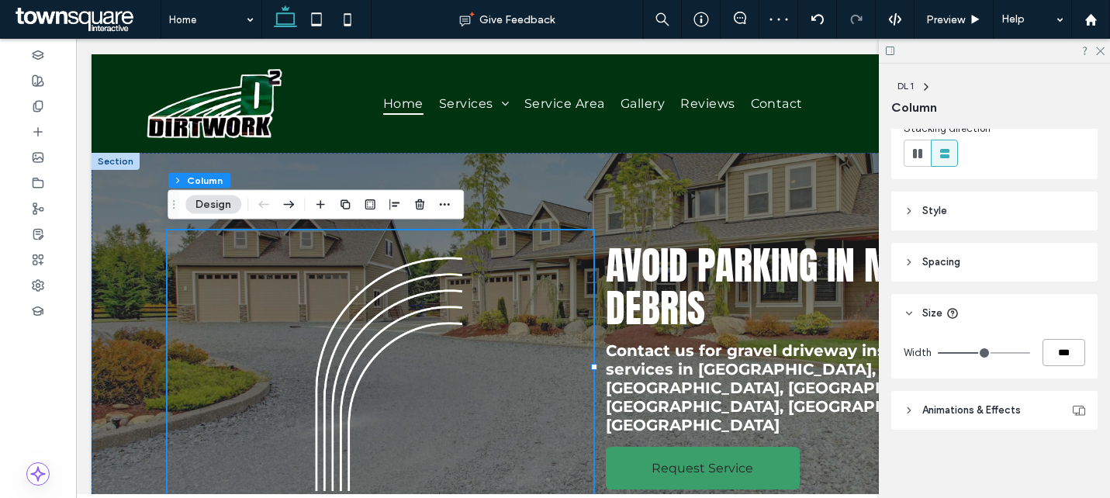
click at [1073, 354] on input "***" at bounding box center [1063, 352] width 43 height 27
type input "**"
type input "***"
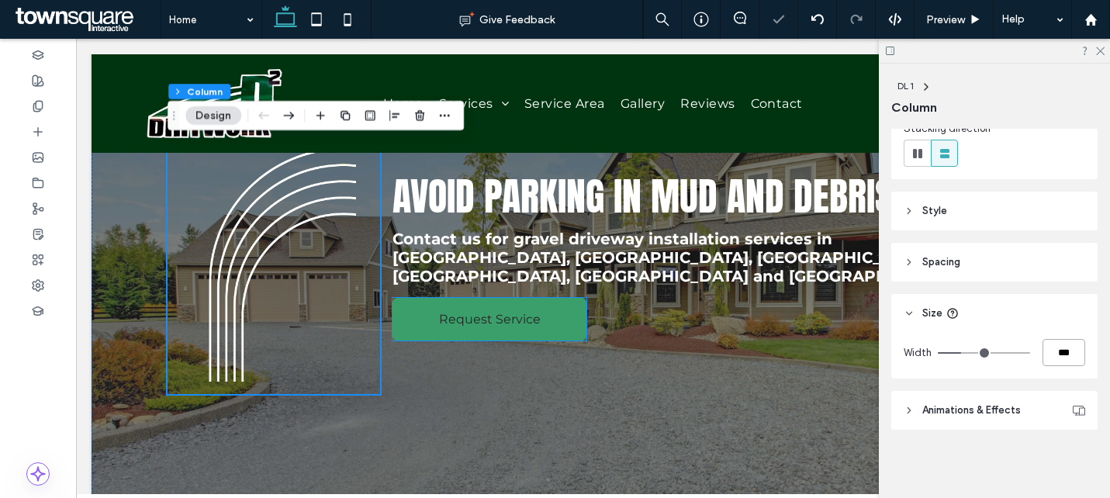
scroll to position [116, 0]
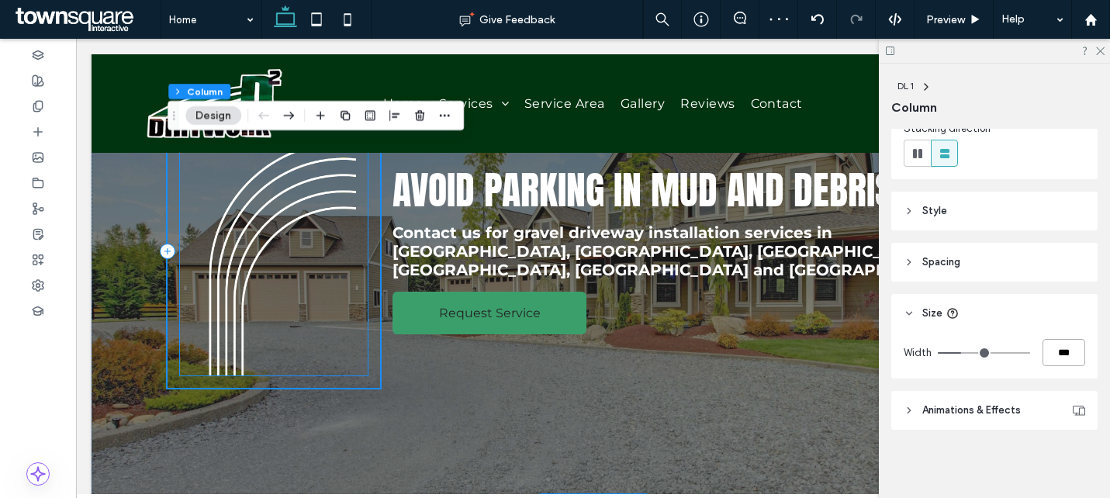
click at [278, 312] on img at bounding box center [274, 251] width 188 height 248
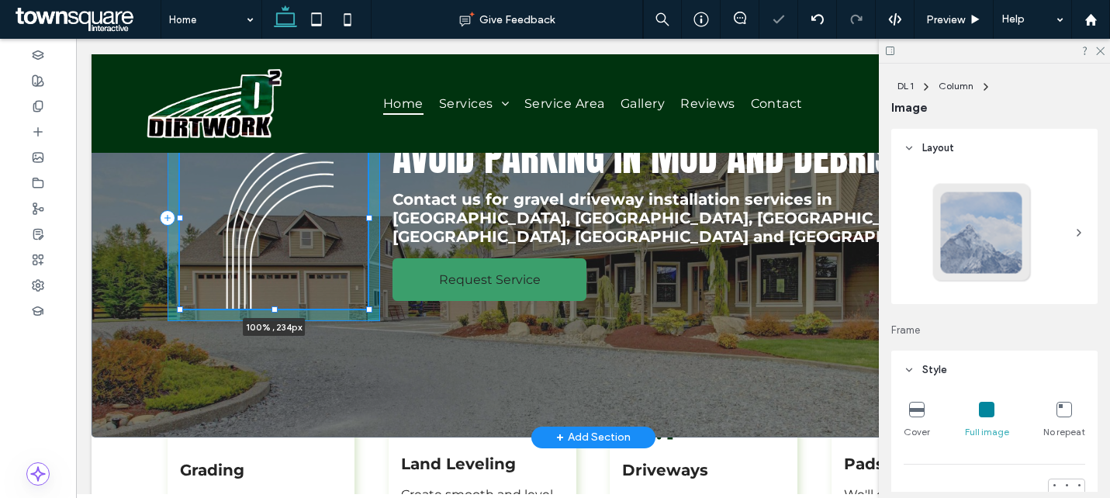
drag, startPoint x: 273, startPoint y: 375, endPoint x: 275, endPoint y: 341, distance: 33.4
click at [275, 341] on div "100% , 234px Avoid Parking in Mud and Debris Contact us for gravel driveway ins…" at bounding box center [593, 237] width 931 height 400
type input "***"
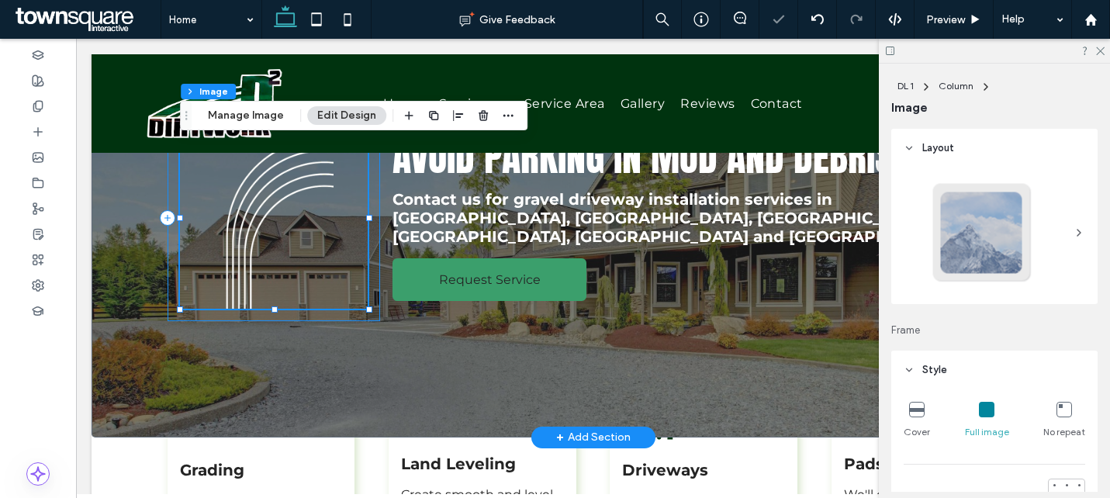
click at [427, 383] on div "100% , 234px Avoid Parking in Mud and Debris Contact us for gravel driveway ins…" at bounding box center [593, 237] width 931 height 400
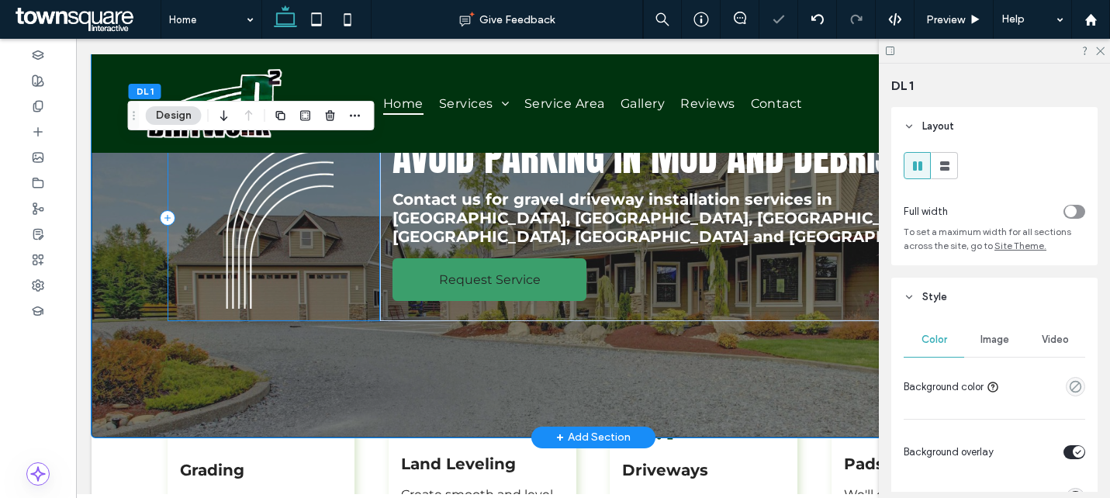
scroll to position [47, 0]
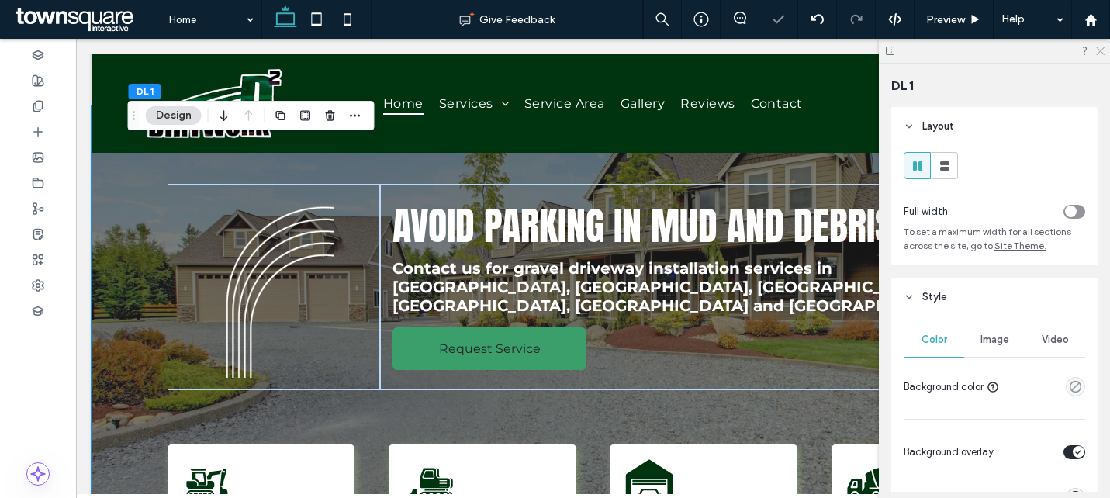
click at [1096, 54] on use at bounding box center [1100, 51] width 9 height 9
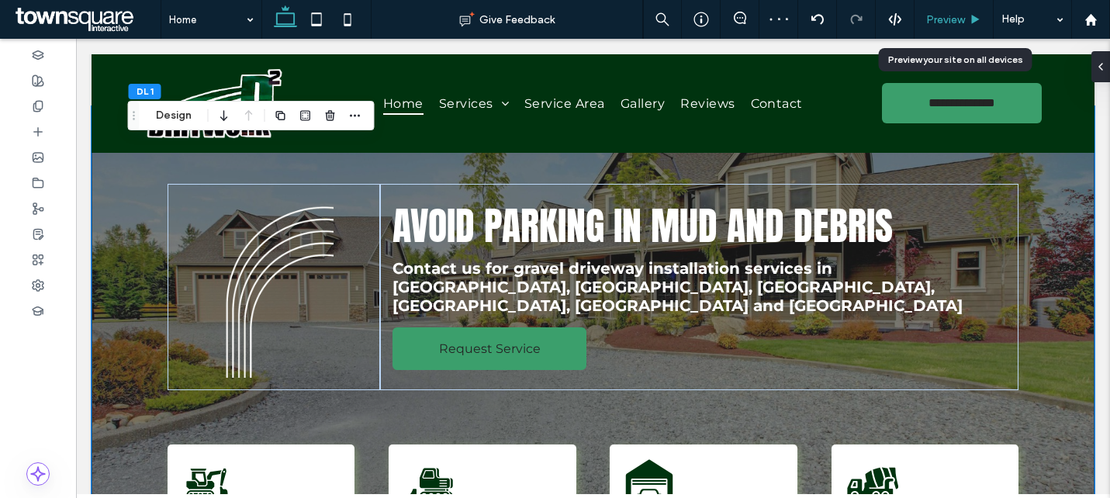
click at [944, 22] on span "Preview" at bounding box center [945, 19] width 39 height 13
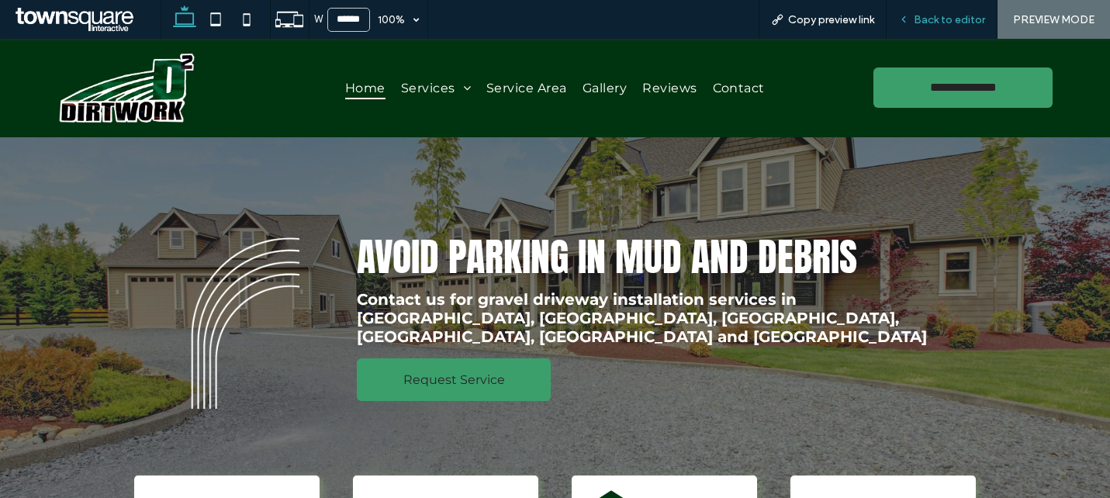
click at [959, 19] on span "Back to editor" at bounding box center [948, 19] width 71 height 13
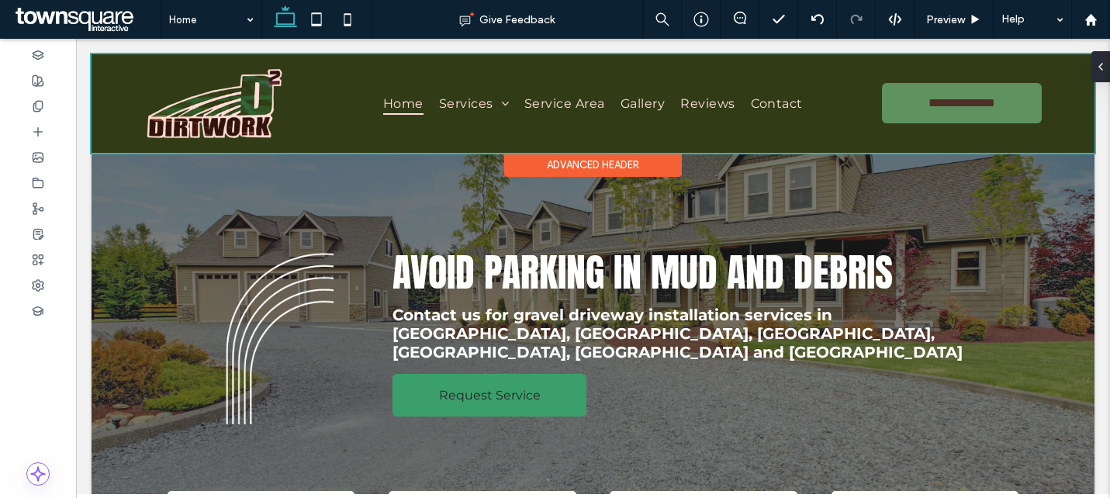
click at [520, 174] on div "Advanced Header" at bounding box center [593, 165] width 178 height 24
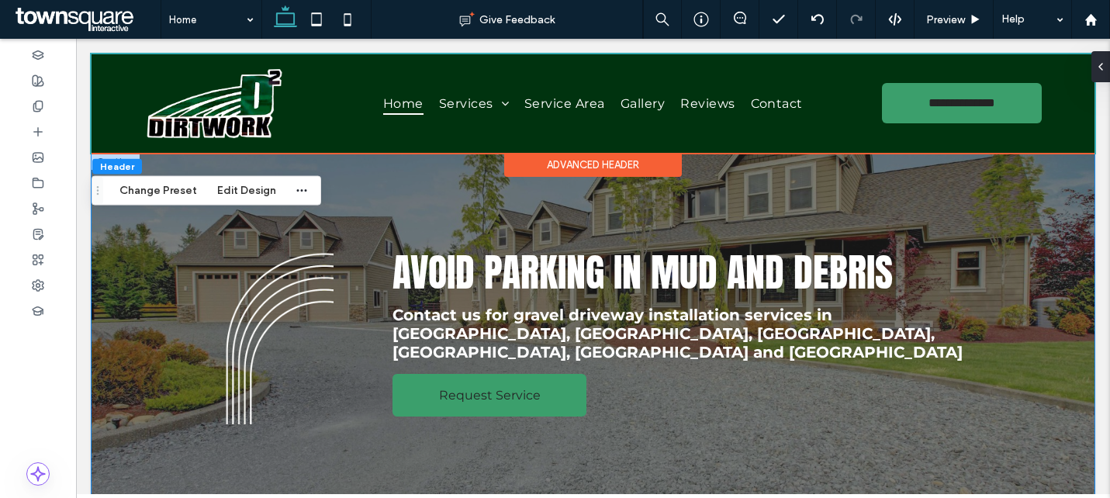
click at [357, 185] on div "Avoid Parking in Mud and Debris Contact us for gravel driveway installation ser…" at bounding box center [593, 353] width 931 height 400
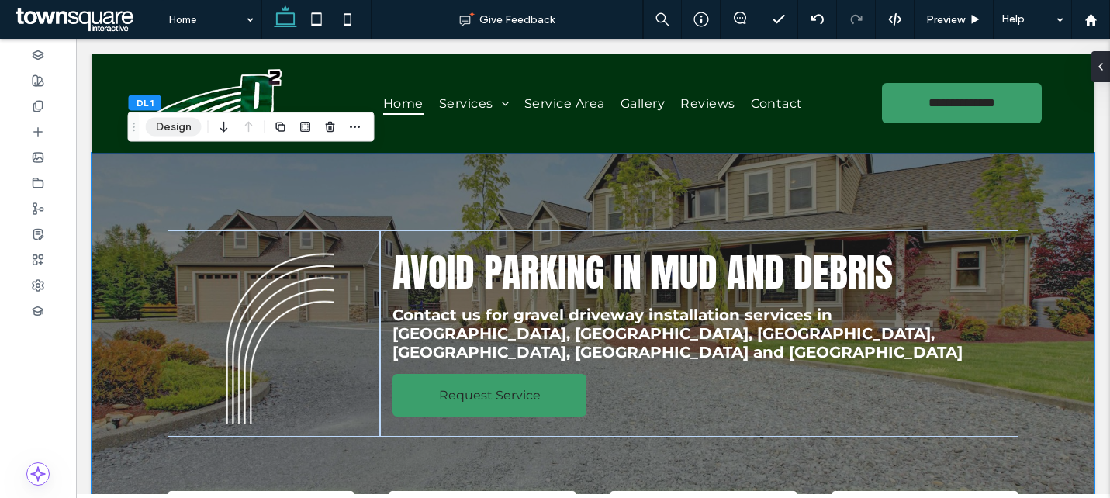
click at [163, 129] on button "Design" at bounding box center [174, 127] width 56 height 19
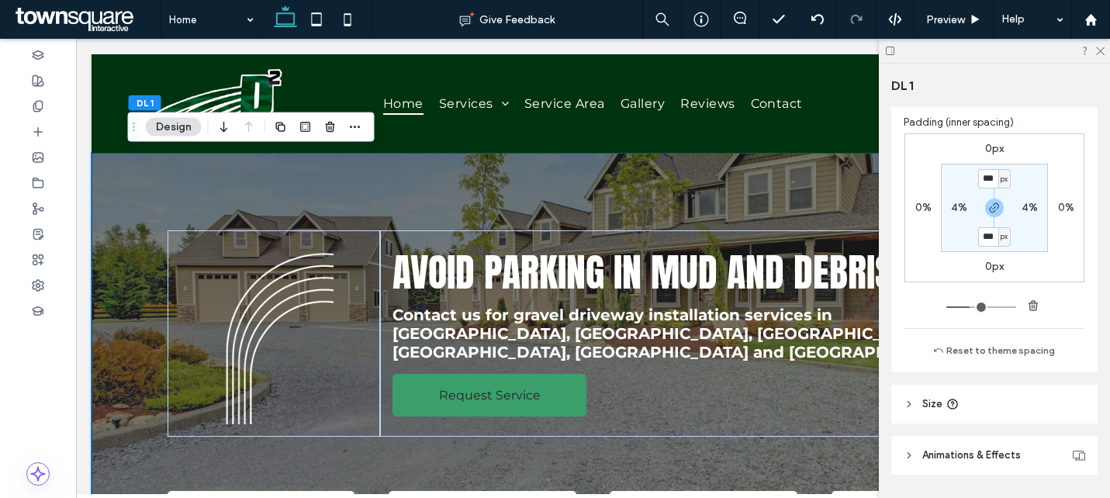
scroll to position [873, 0]
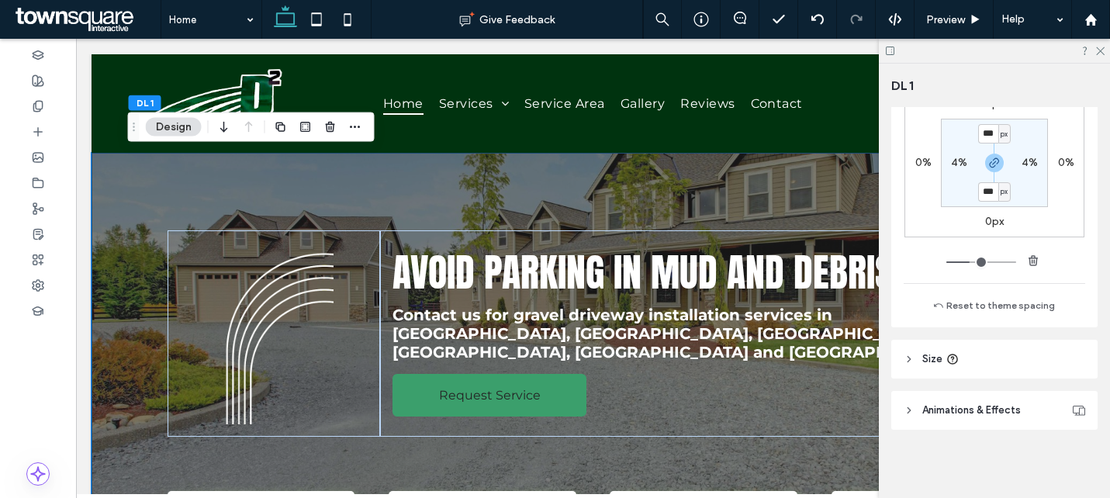
click at [1000, 354] on header "Size" at bounding box center [994, 359] width 206 height 39
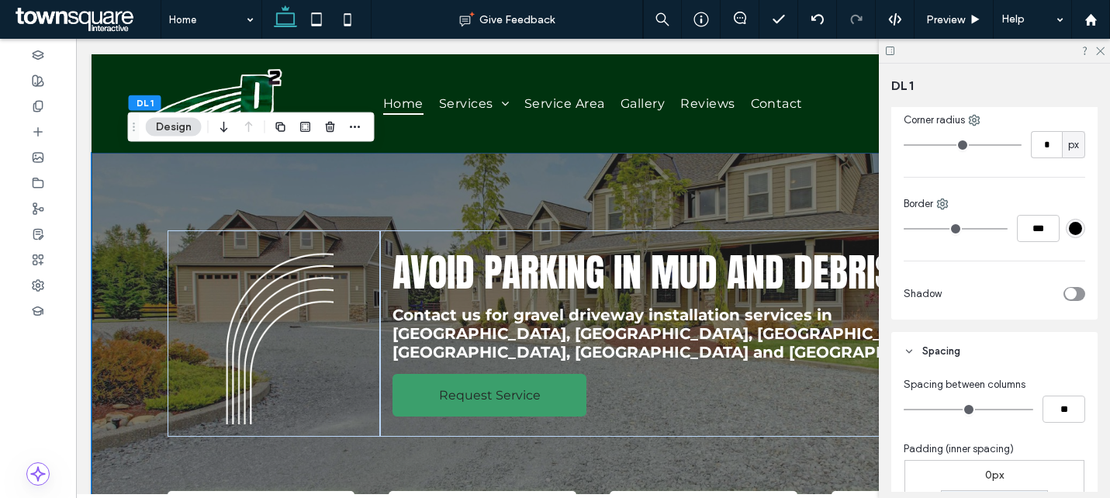
scroll to position [534, 0]
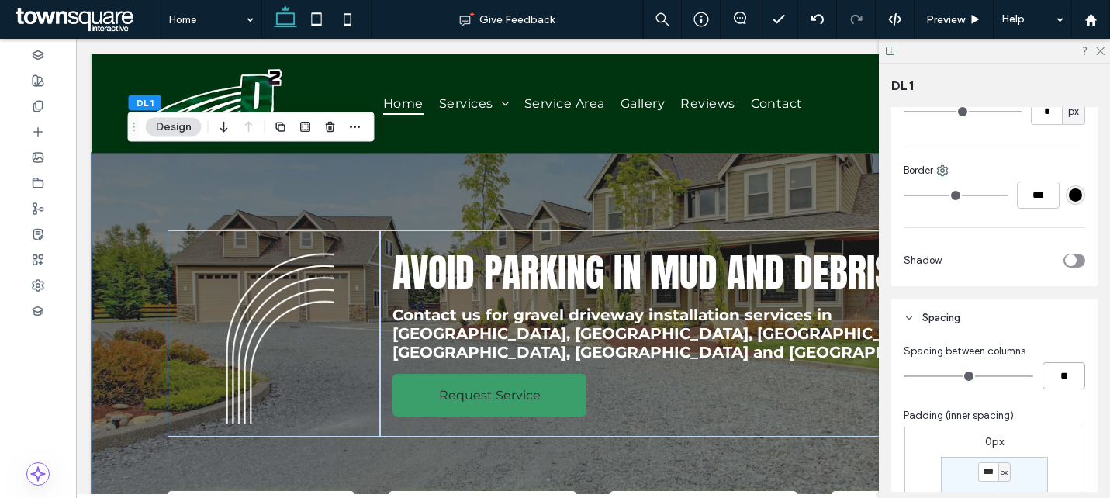
click at [1060, 376] on input "**" at bounding box center [1063, 375] width 43 height 27
type input "*"
type input "**"
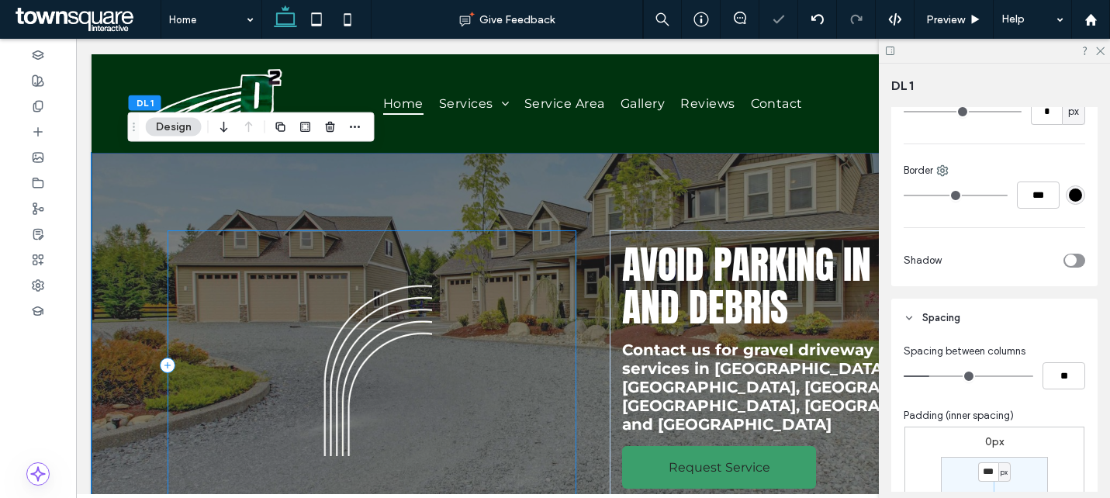
click at [570, 271] on div at bounding box center [371, 365] width 408 height 271
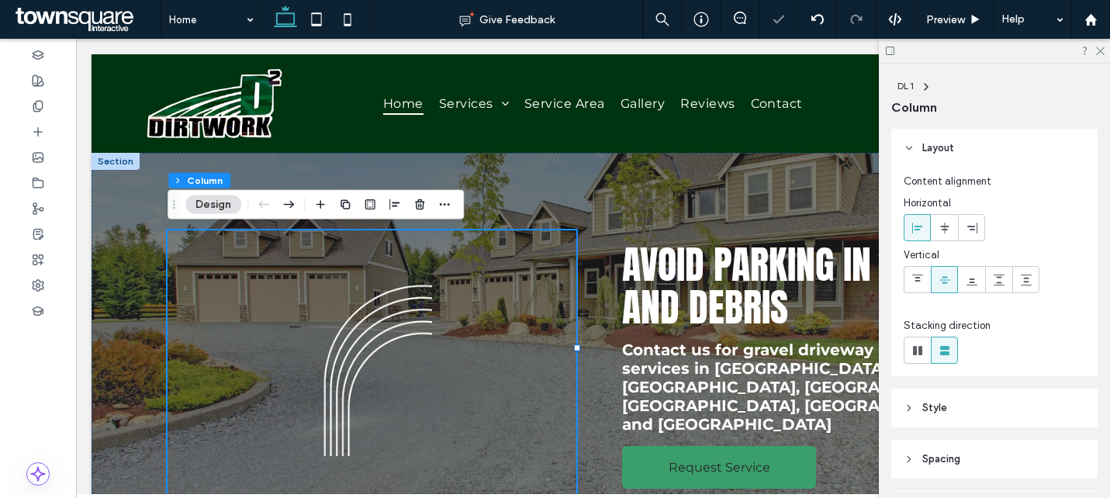
scroll to position [197, 0]
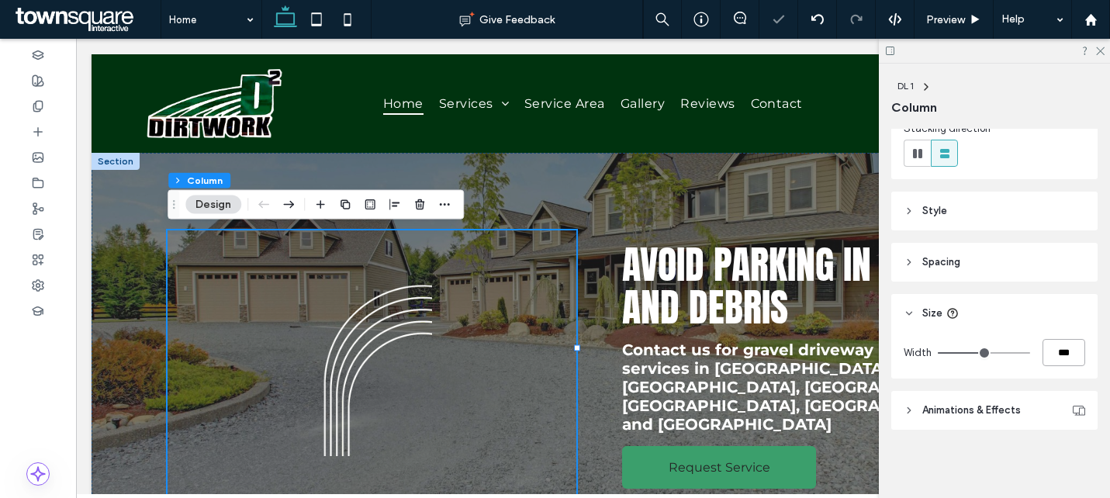
click at [1058, 344] on input "***" at bounding box center [1063, 352] width 43 height 27
type input "**"
type input "***"
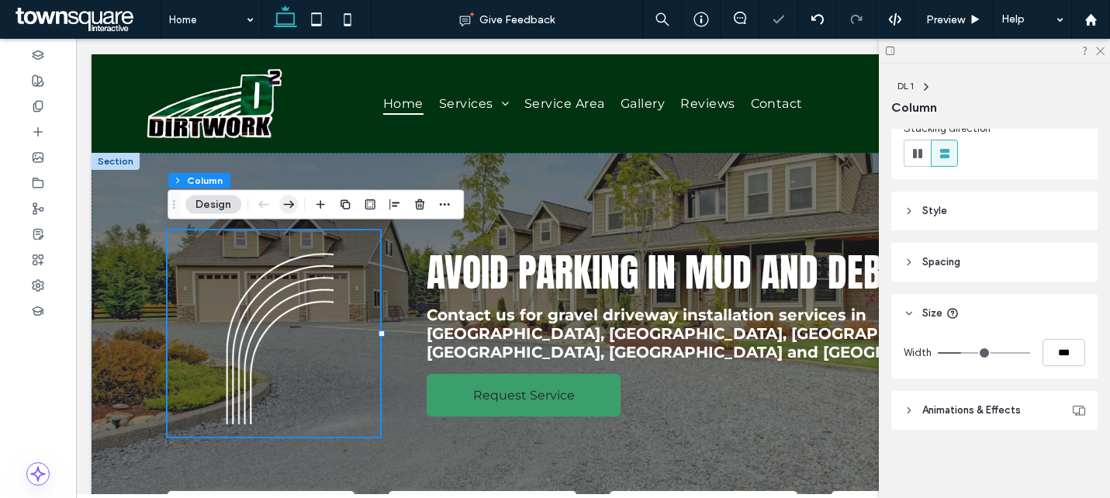
click at [289, 198] on icon "button" at bounding box center [288, 205] width 19 height 28
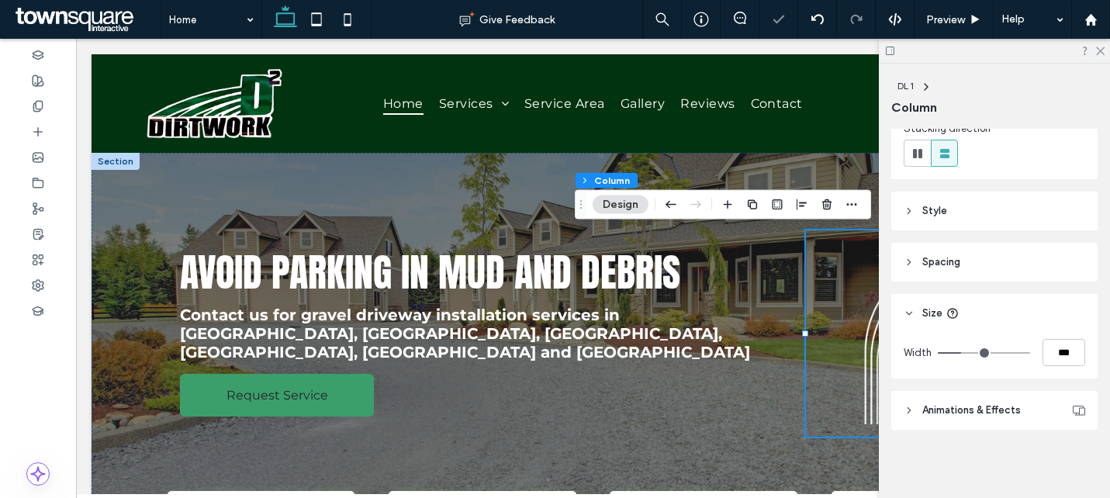
click at [1105, 41] on div at bounding box center [994, 51] width 231 height 24
click at [1103, 51] on icon at bounding box center [1099, 50] width 10 height 10
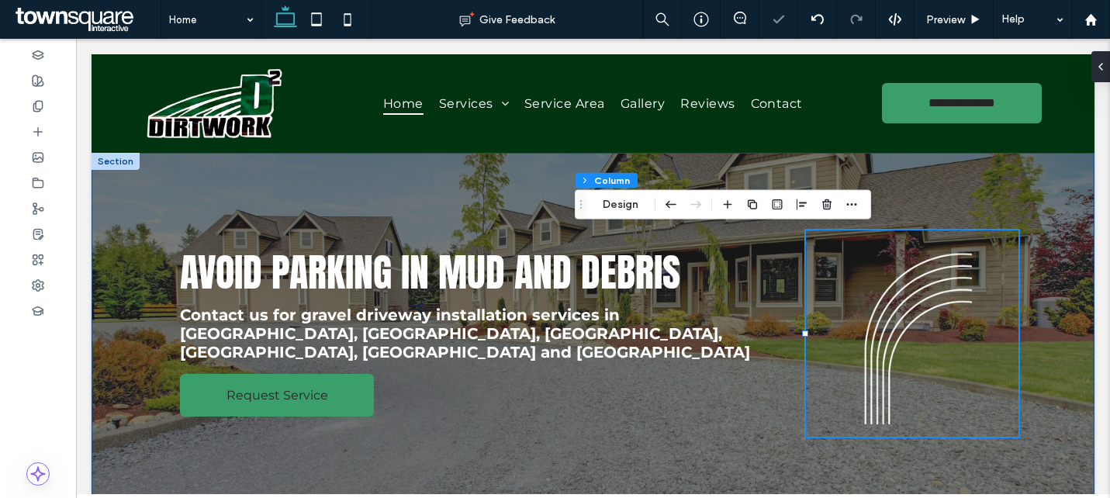
click at [1058, 212] on div "Avoid Parking in Mud and Debris Contact us for gravel driveway installation ser…" at bounding box center [593, 353] width 1003 height 400
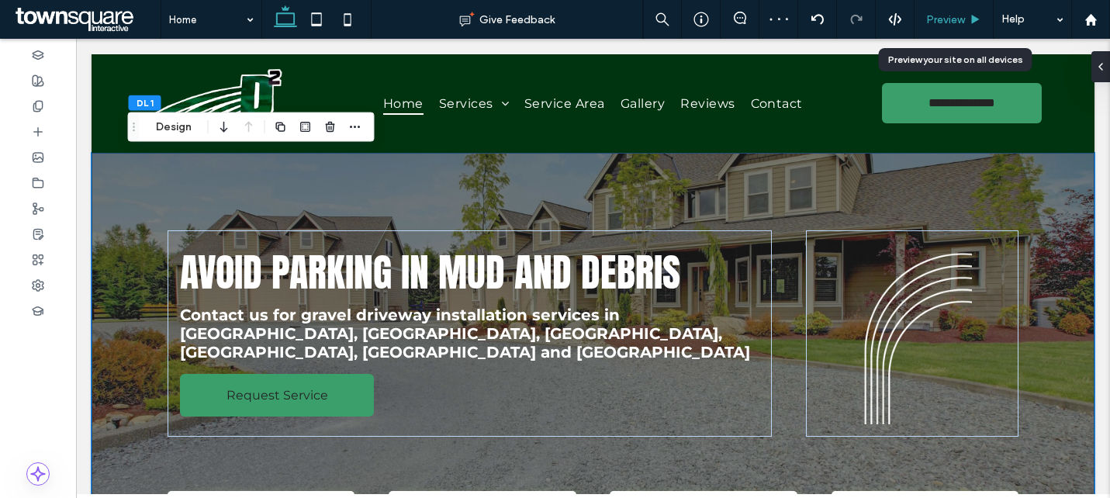
click at [947, 22] on span "Preview" at bounding box center [945, 19] width 39 height 13
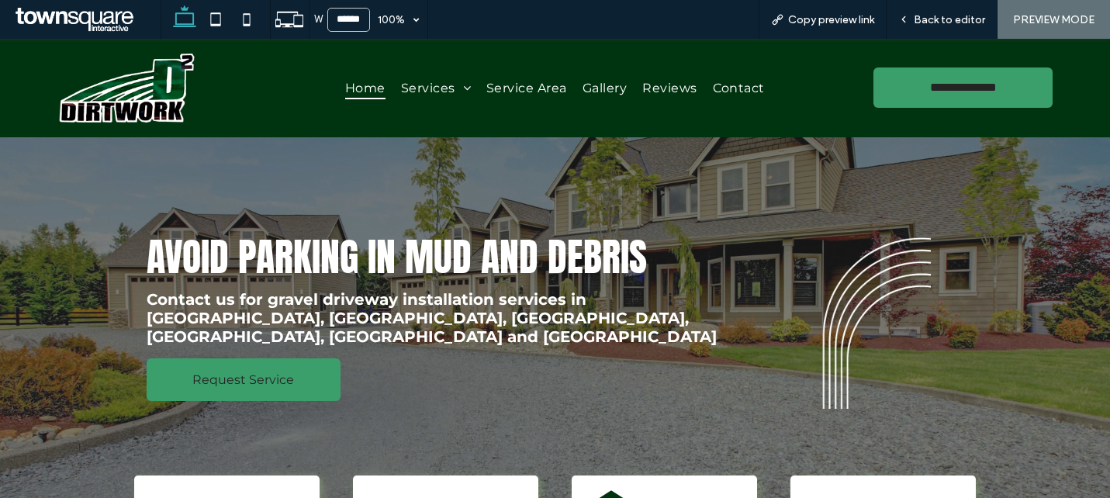
click at [947, 22] on span "Back to editor" at bounding box center [948, 19] width 71 height 13
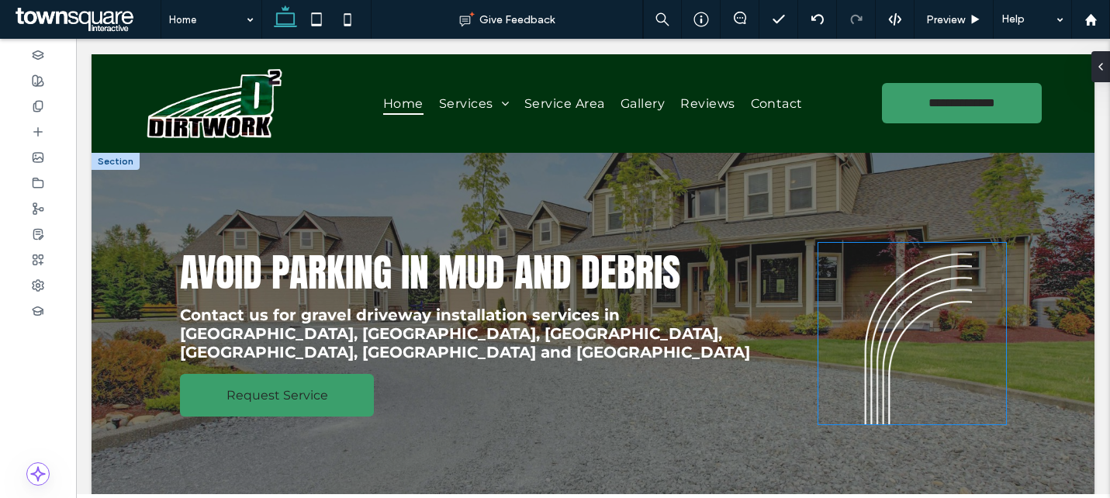
click at [857, 334] on img at bounding box center [912, 333] width 188 height 181
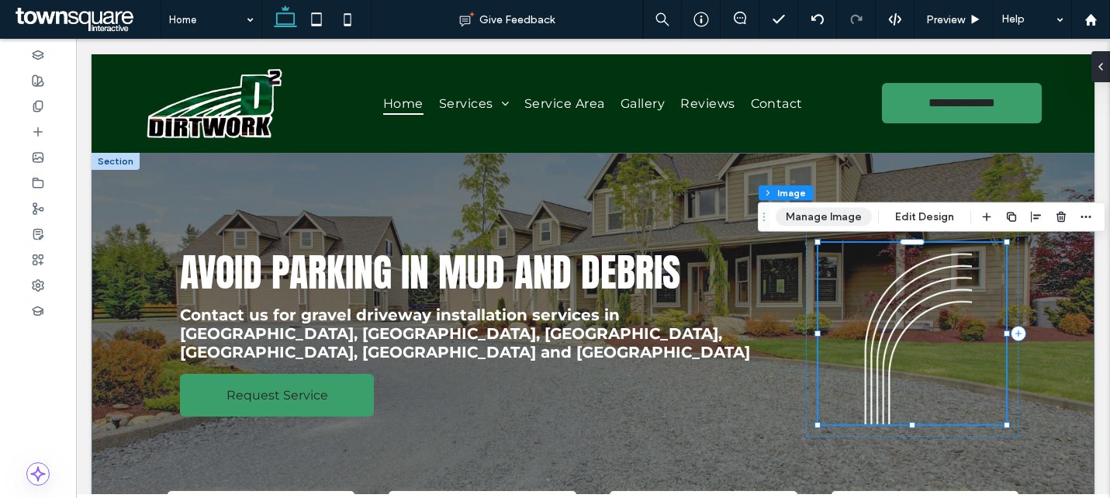
click at [817, 215] on button "Manage Image" at bounding box center [823, 217] width 96 height 19
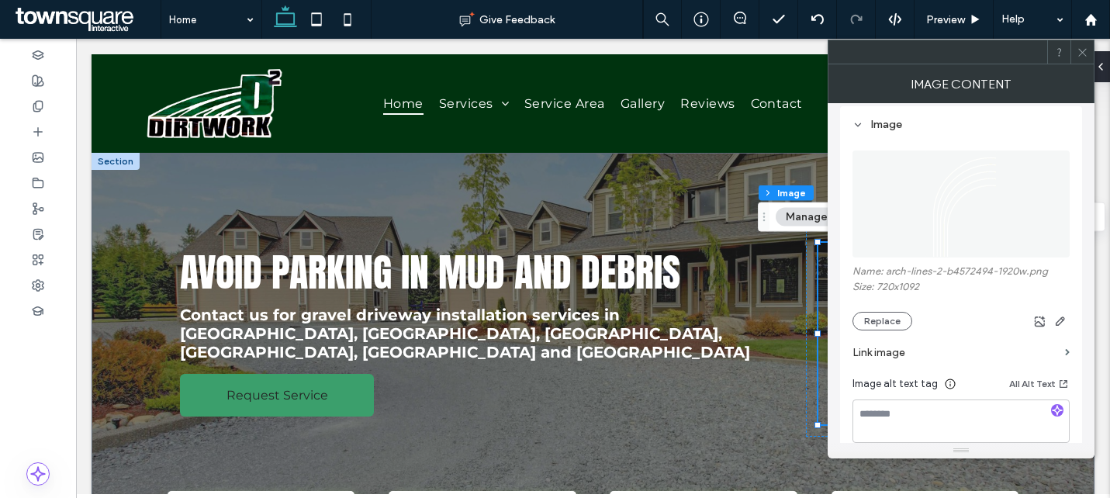
scroll to position [259, 0]
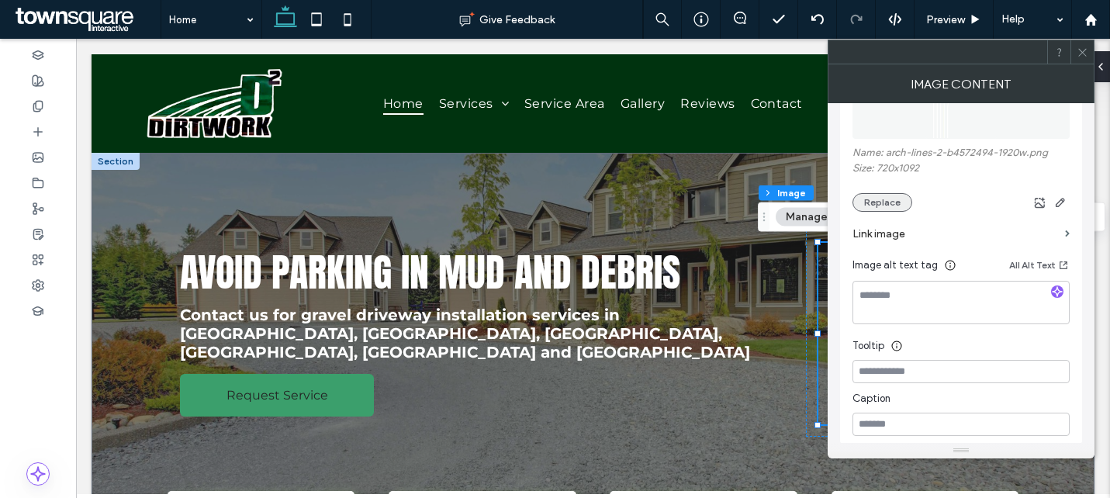
click at [894, 207] on button "Replace" at bounding box center [882, 202] width 60 height 19
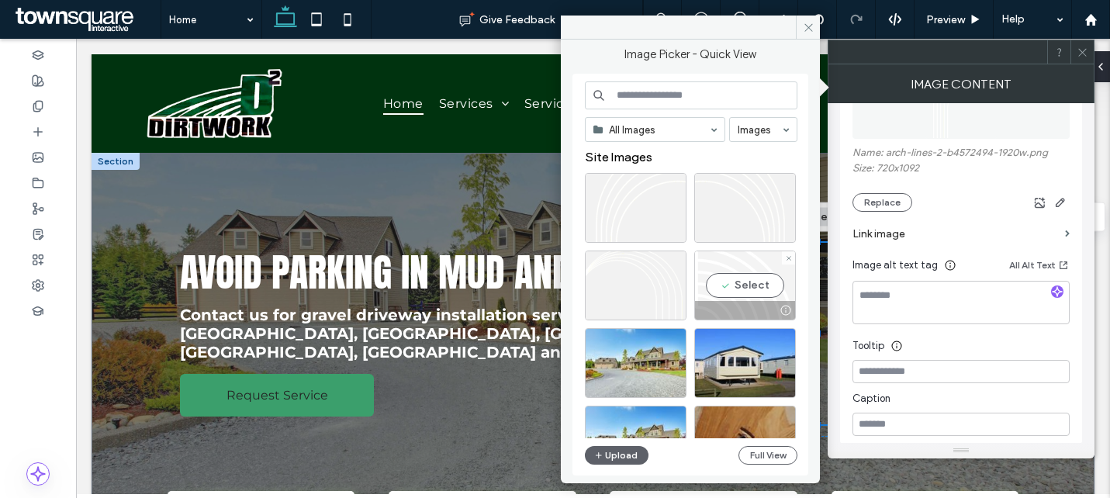
click at [712, 285] on div "Select" at bounding box center [745, 285] width 102 height 70
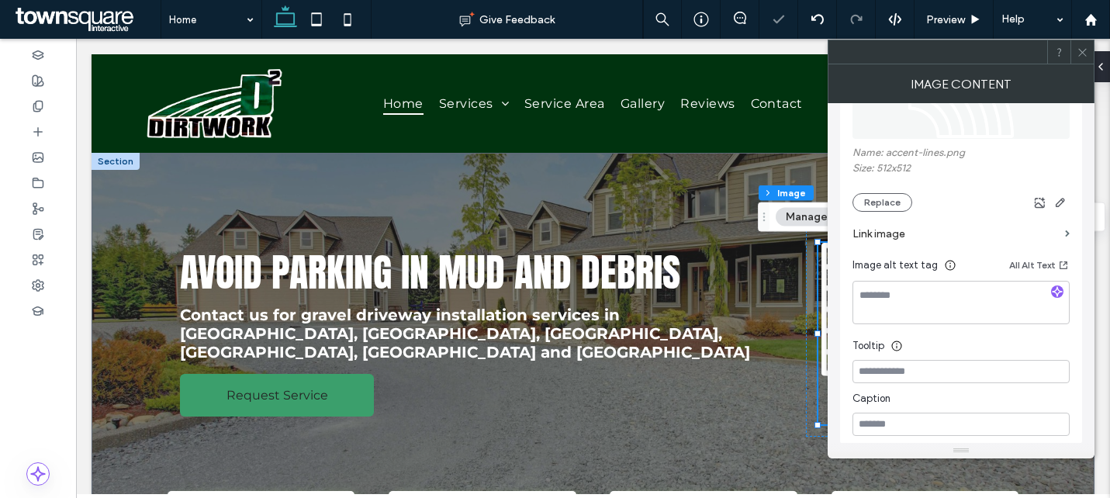
click at [1083, 57] on span at bounding box center [1082, 51] width 12 height 23
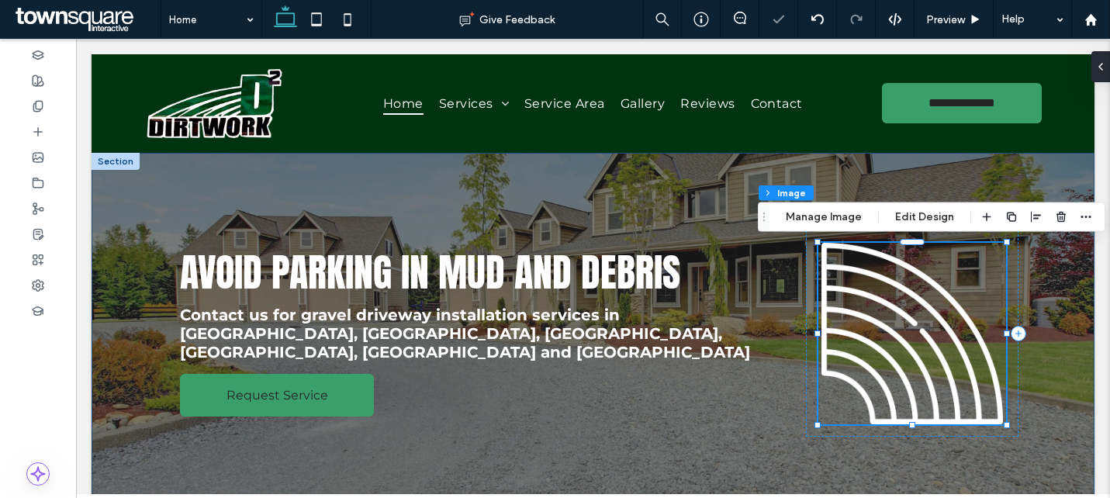
click at [1044, 167] on div "Avoid Parking in Mud and Debris Contact us for gravel driveway installation ser…" at bounding box center [593, 353] width 931 height 400
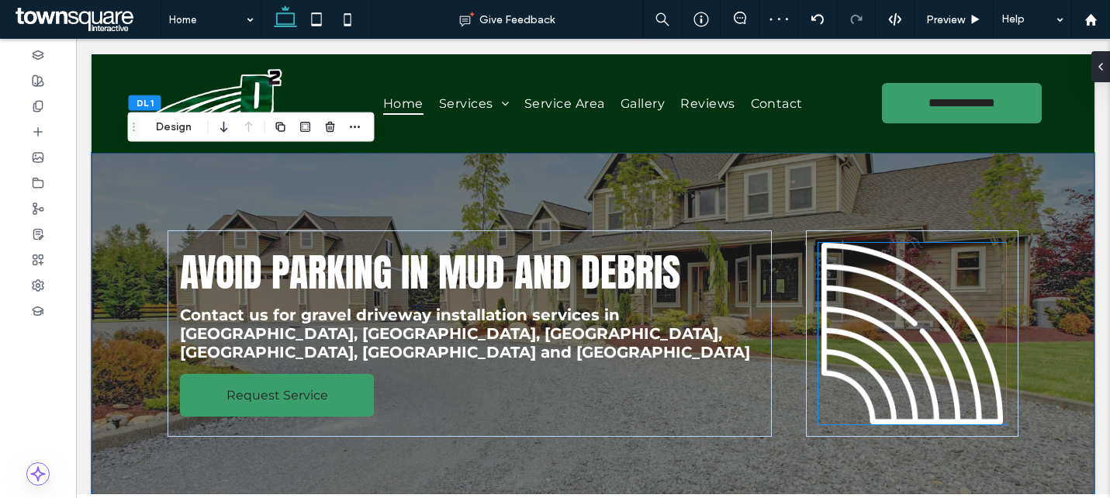
click at [911, 318] on img at bounding box center [912, 333] width 188 height 181
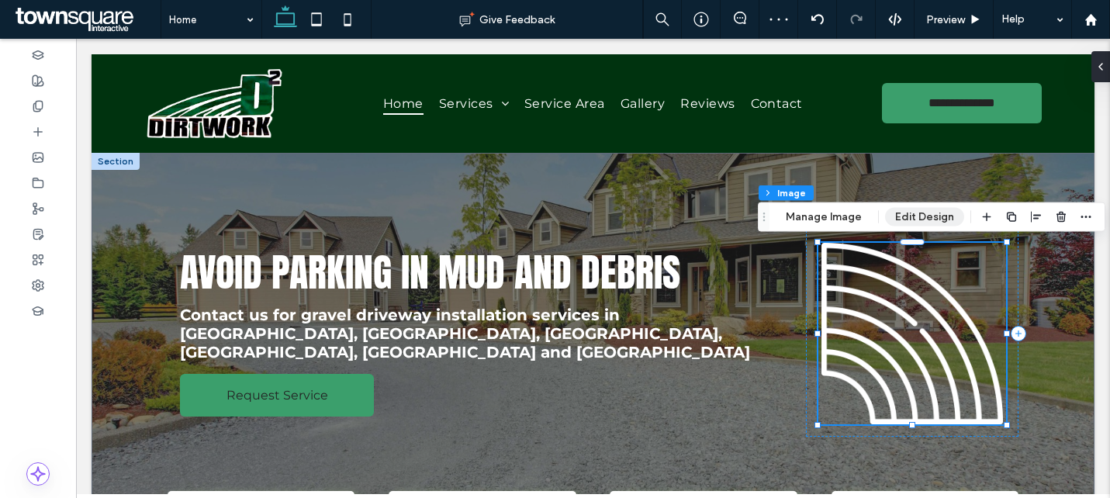
click at [916, 215] on button "Edit Design" at bounding box center [924, 217] width 79 height 19
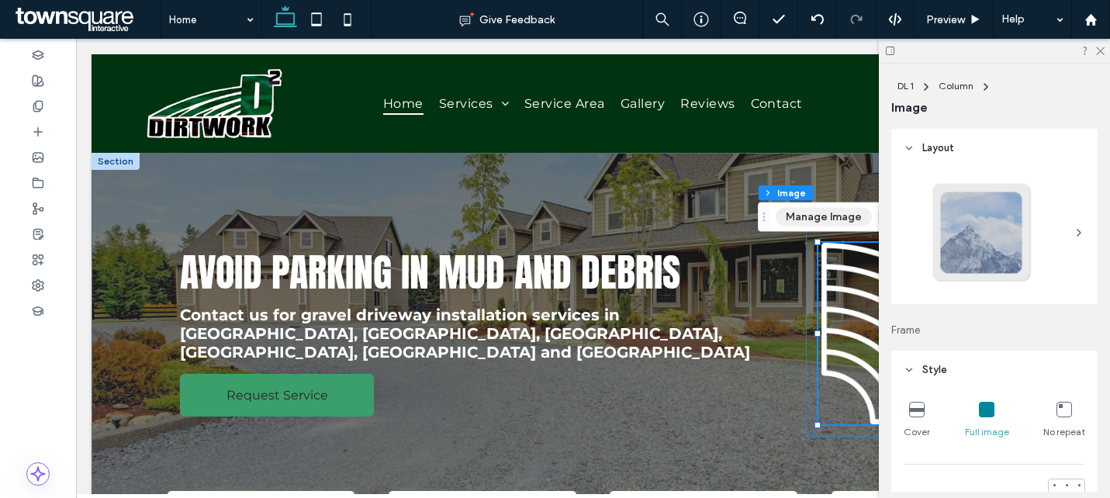
click at [821, 217] on button "Manage Image" at bounding box center [823, 217] width 96 height 19
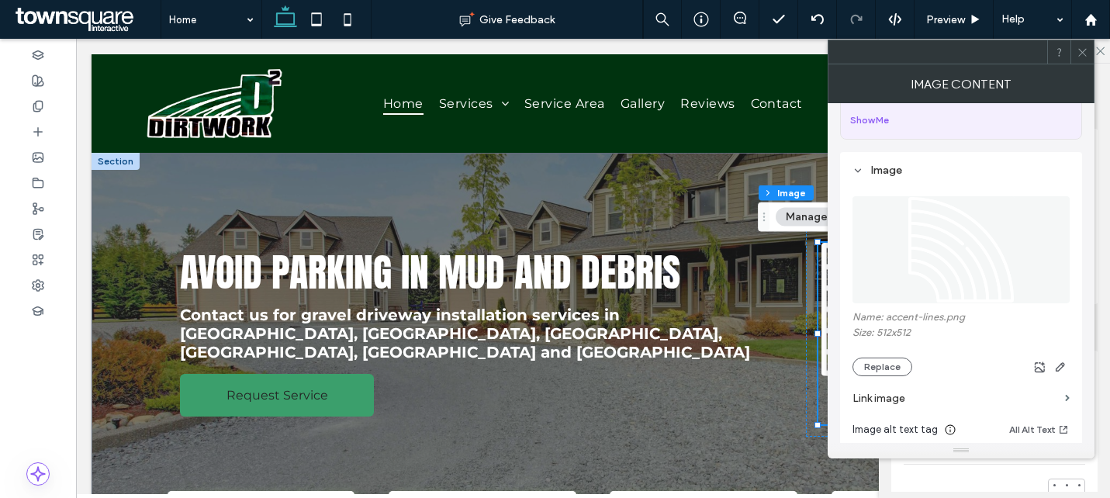
scroll to position [102, 0]
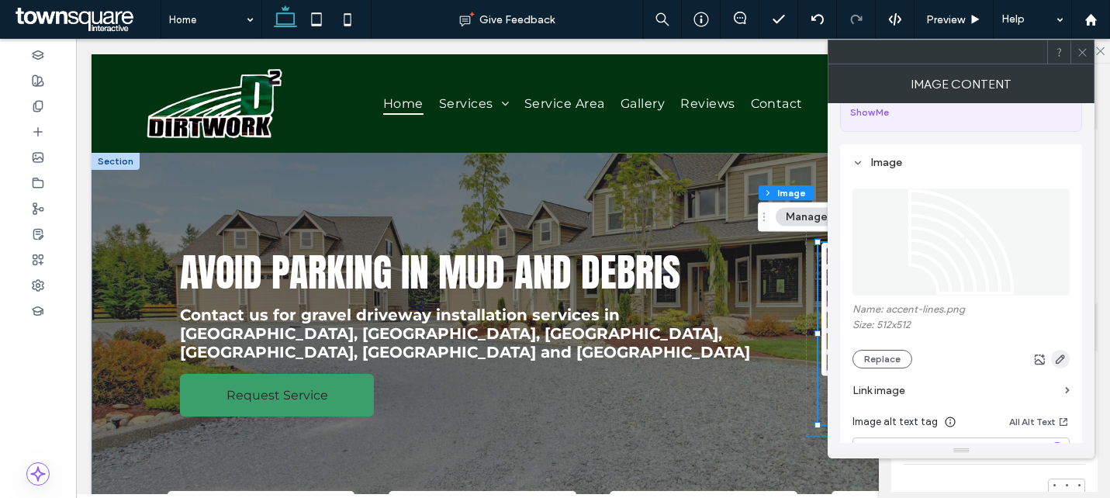
click at [1064, 361] on icon "button" at bounding box center [1060, 359] width 12 height 12
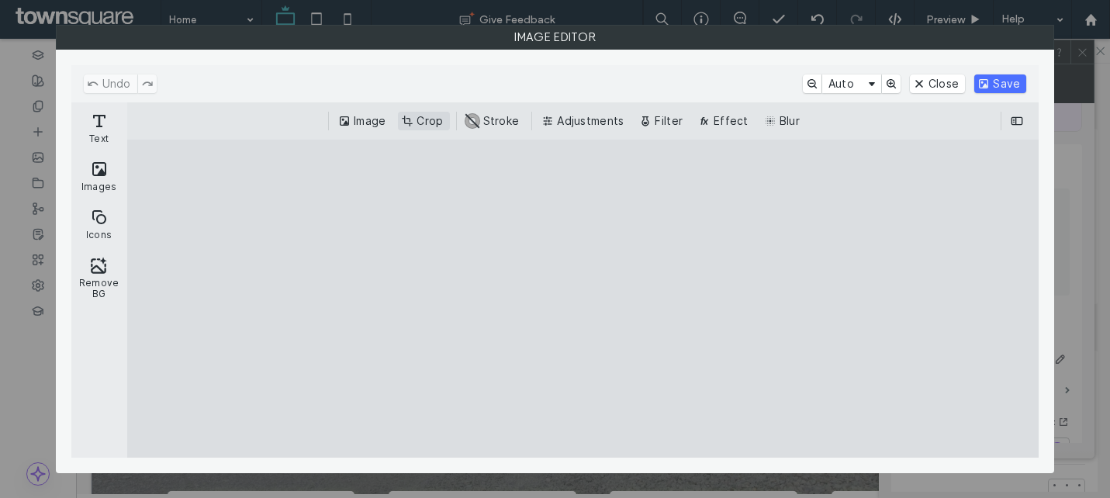
click at [419, 117] on button "Crop" at bounding box center [423, 121] width 51 height 19
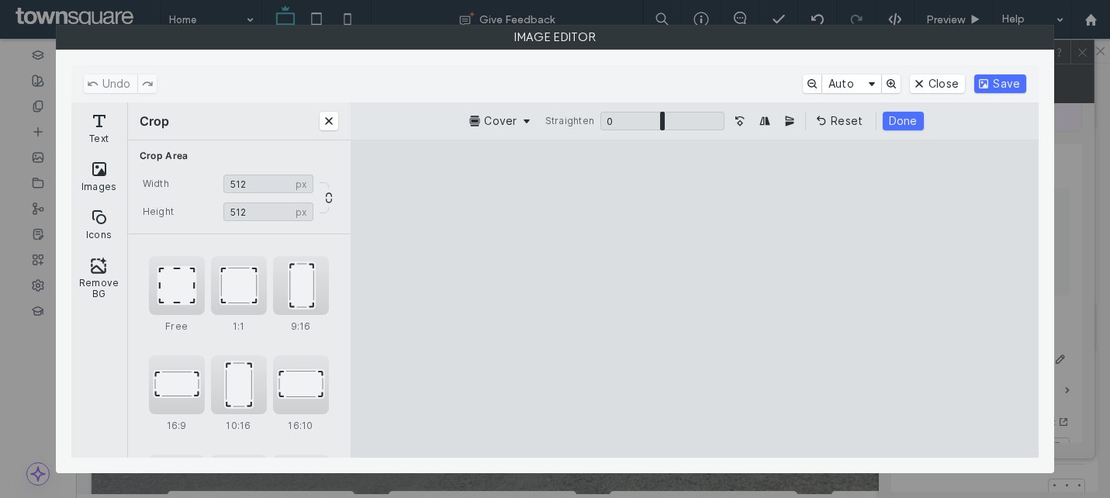
type input "***"
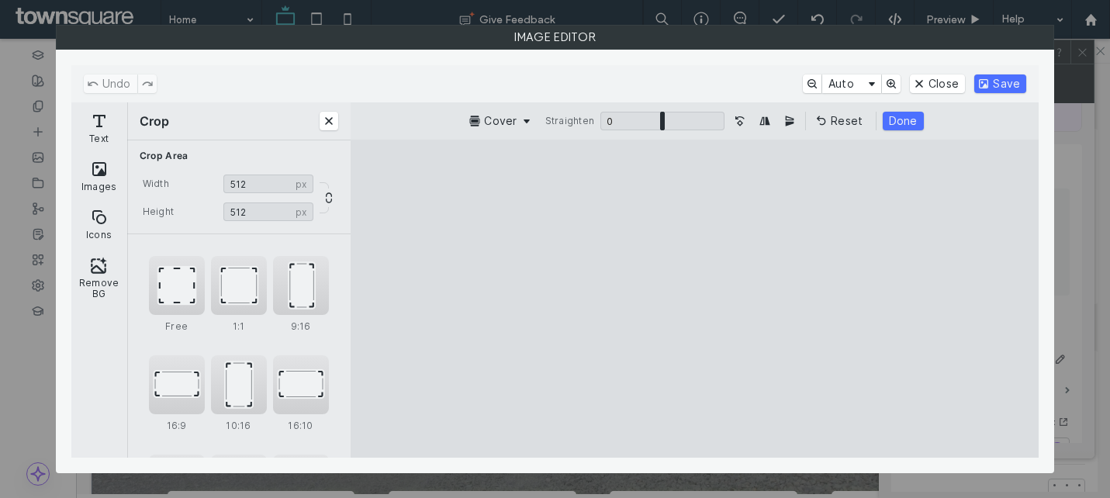
type input "***"
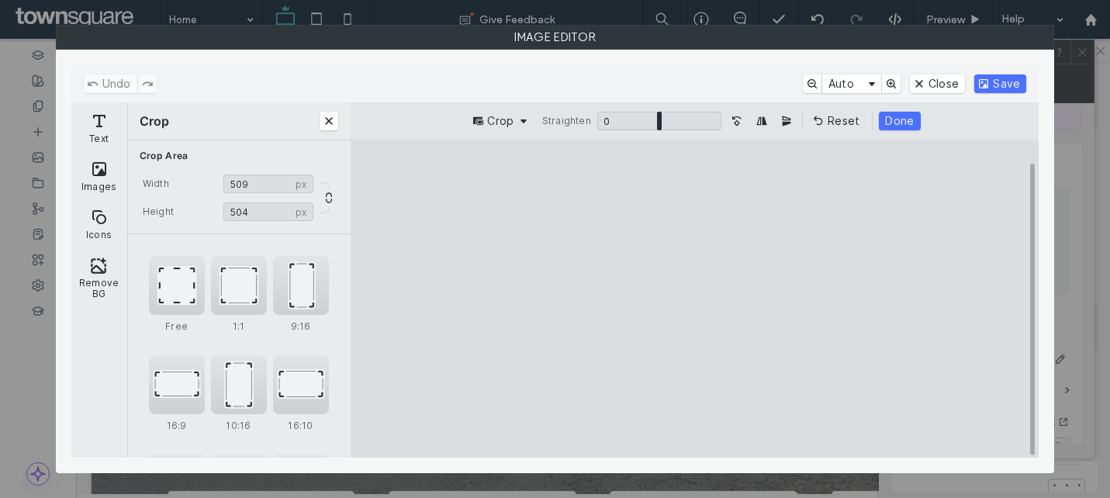
type input "***"
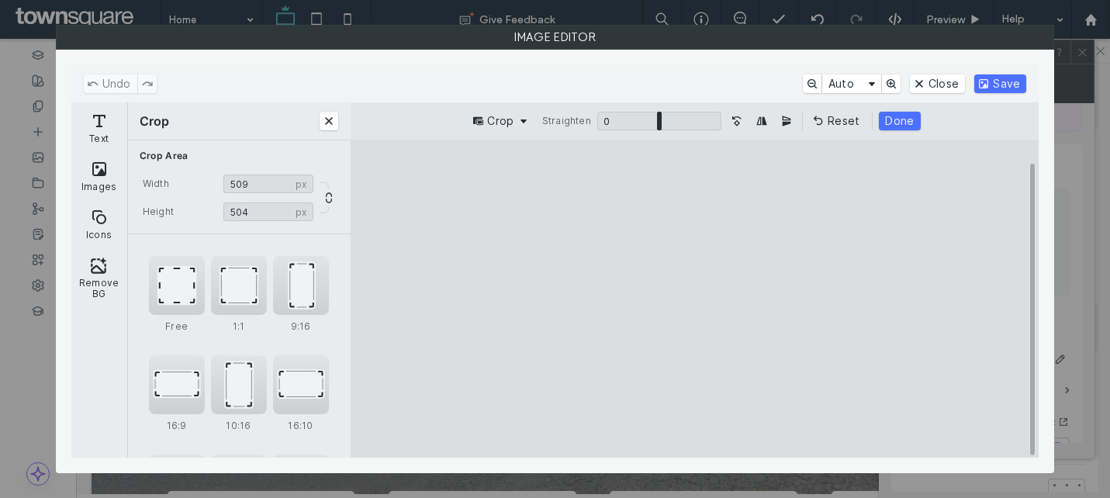
type input "***"
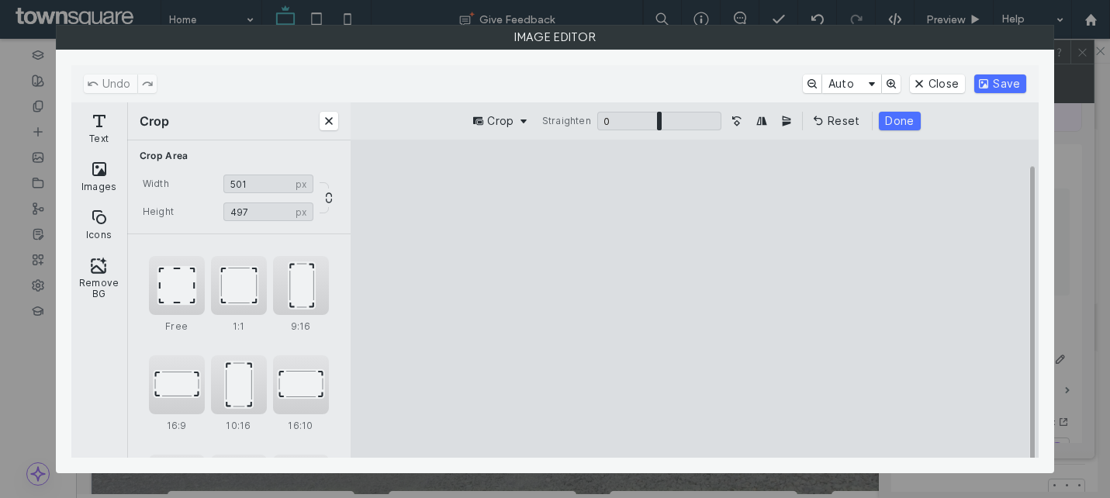
type input "***"
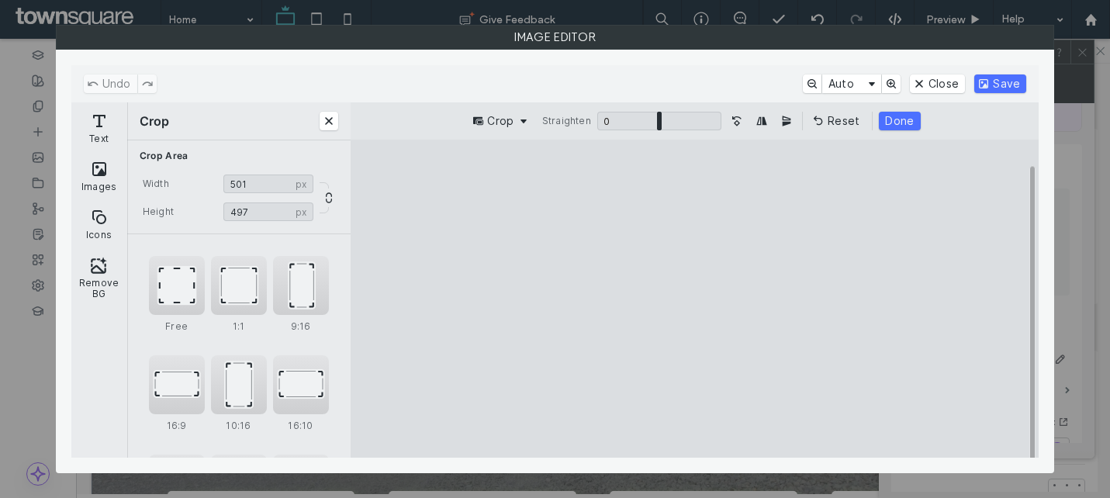
type input "***"
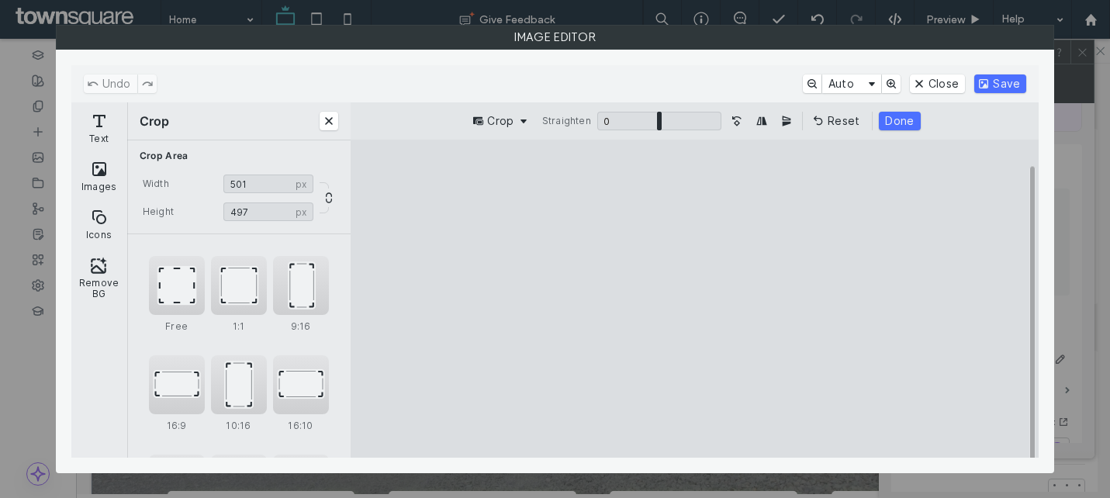
type input "***"
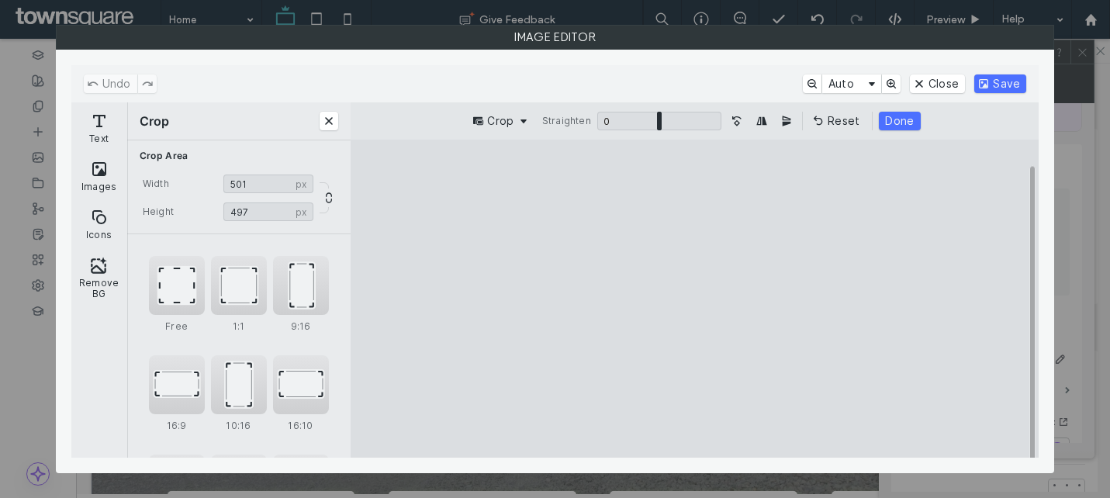
type input "***"
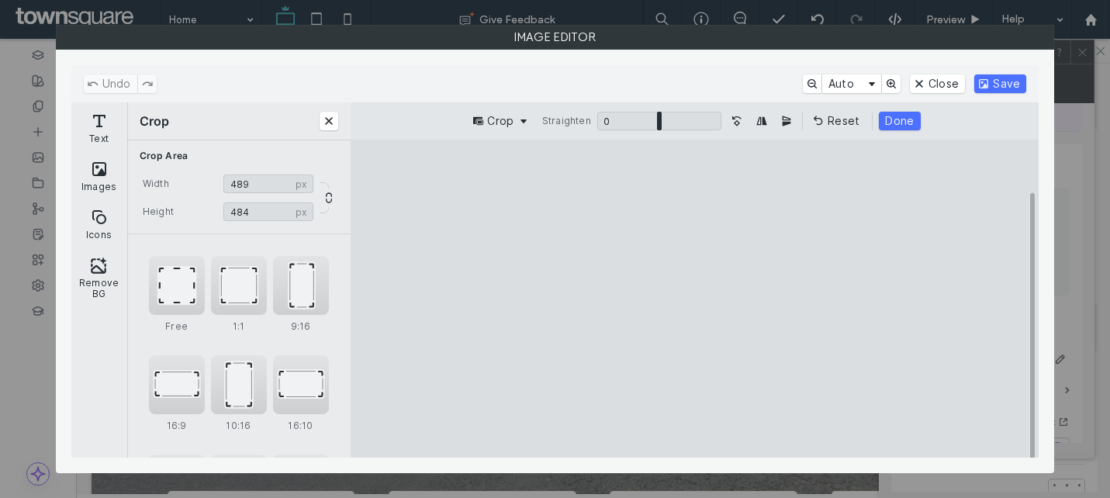
type input "***"
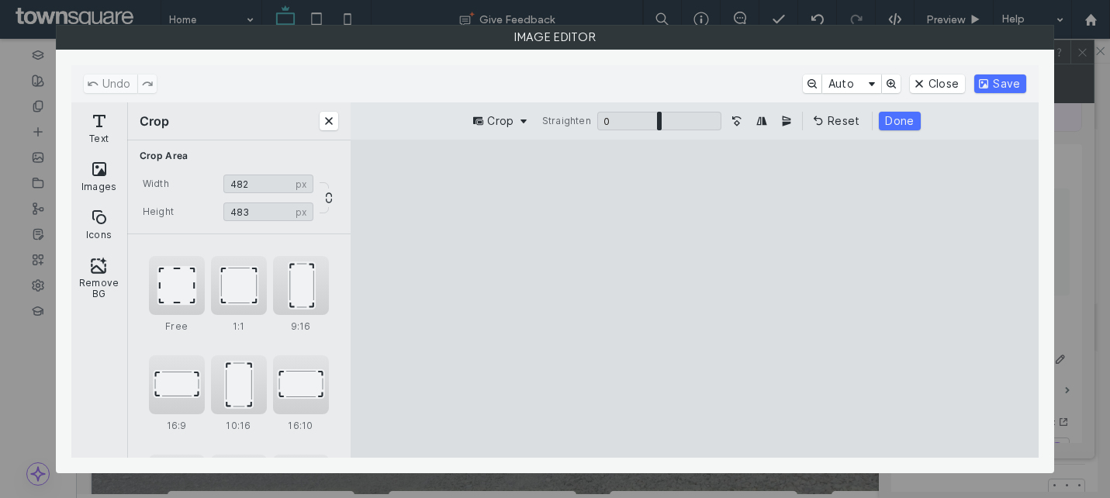
drag, startPoint x: 571, startPoint y: 428, endPoint x: 586, endPoint y: 414, distance: 20.3
click at [694, 299] on cesdk-canvas "Editor canvas" at bounding box center [694, 299] width 0 height 0
click at [243, 292] on div "1:1" at bounding box center [239, 285] width 56 height 59
type input "***"
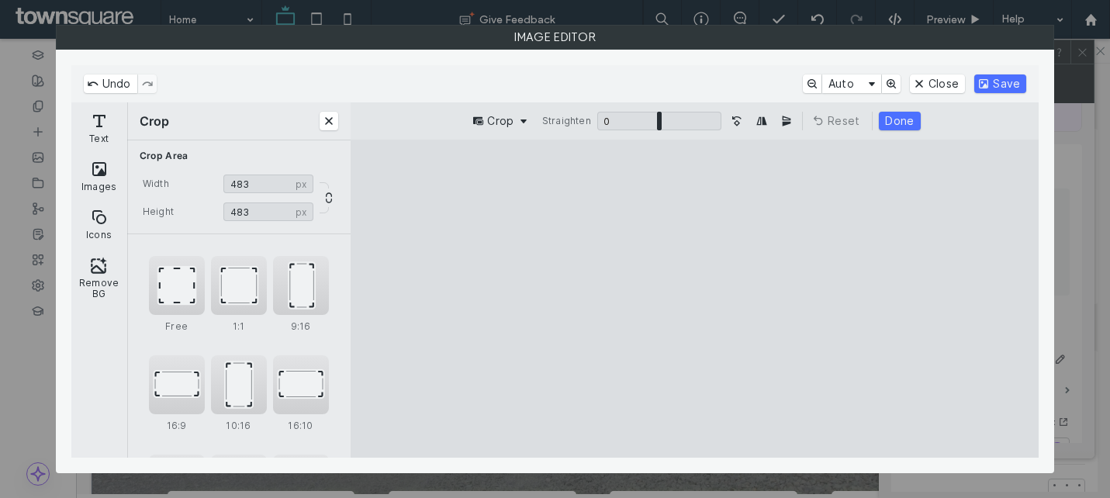
type input "***"
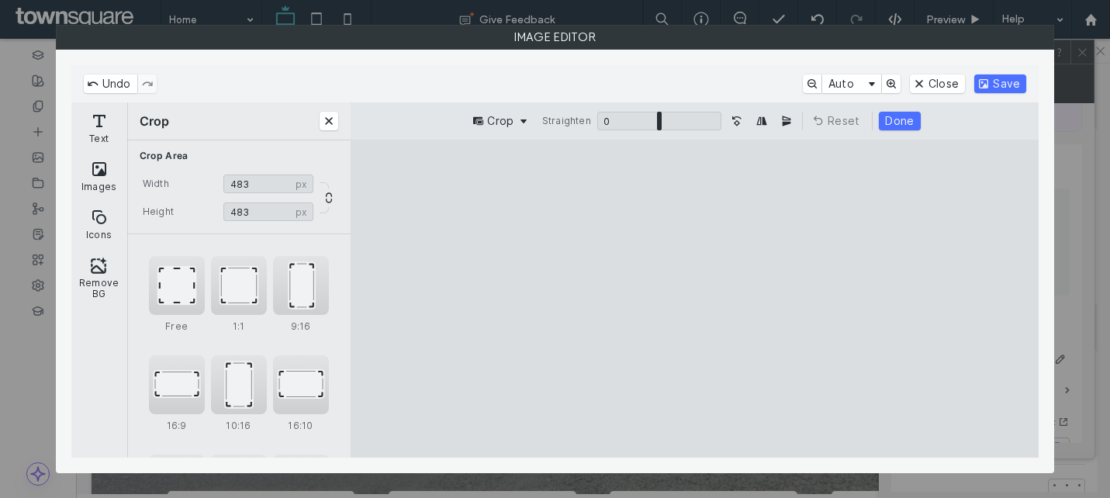
type input "***"
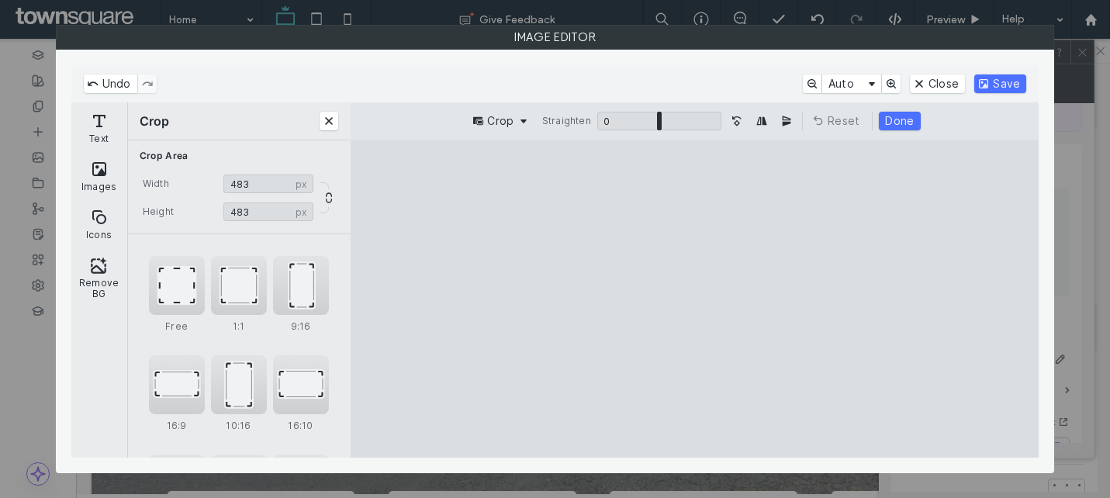
type input "***"
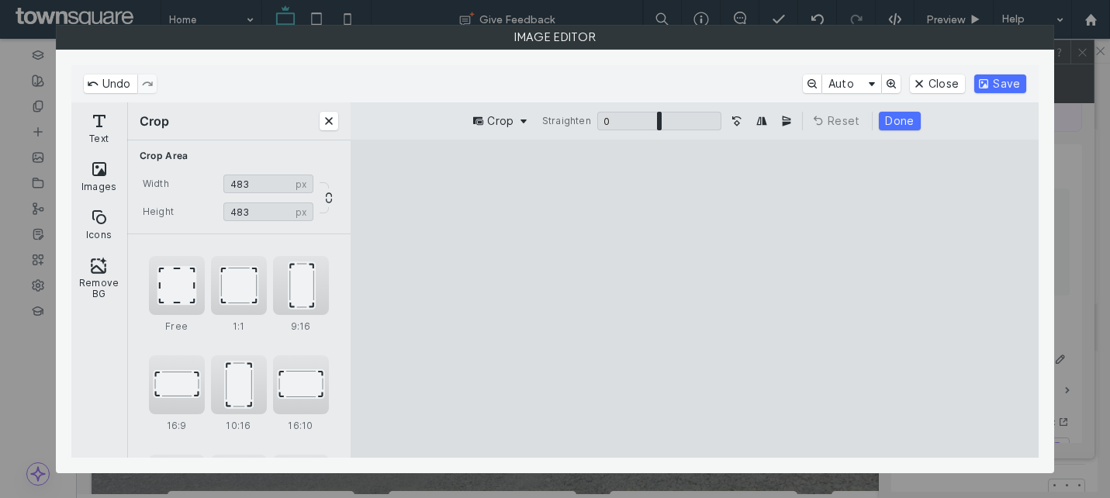
type input "***"
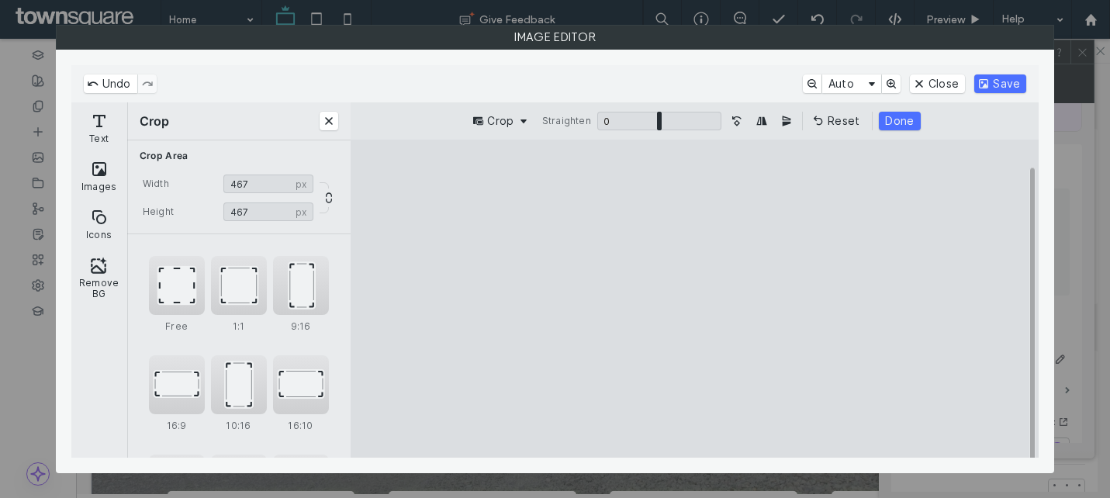
type input "***"
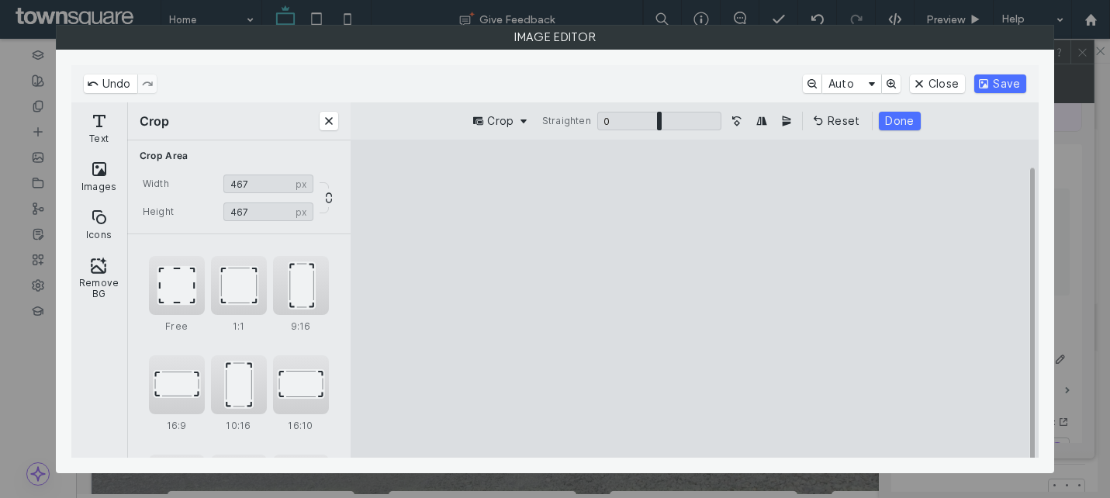
type input "***"
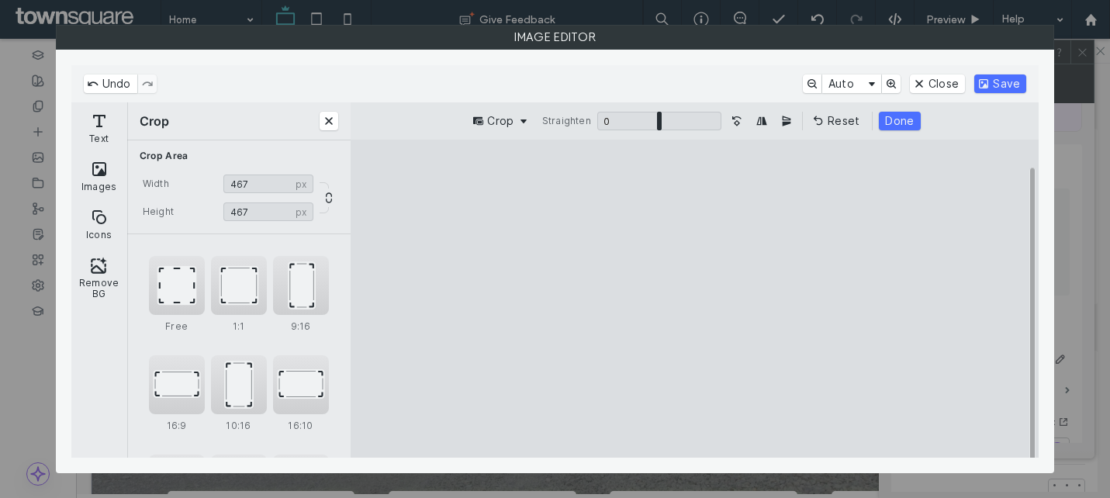
type input "***"
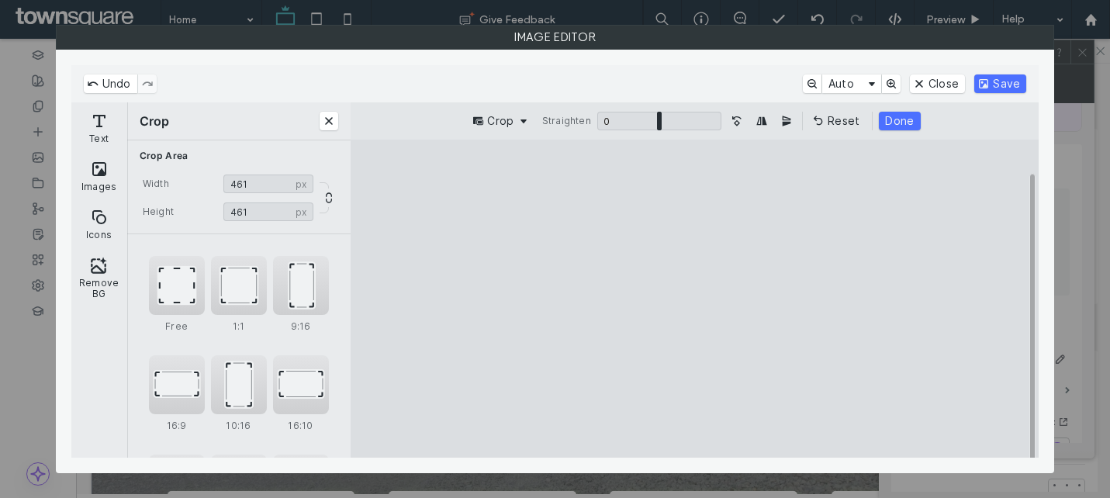
type input "***"
drag, startPoint x: 567, startPoint y: 426, endPoint x: 581, endPoint y: 416, distance: 17.2
click at [694, 299] on cesdk-canvas "Editor canvas" at bounding box center [694, 299] width 0 height 0
click at [903, 116] on button "Done" at bounding box center [899, 121] width 41 height 19
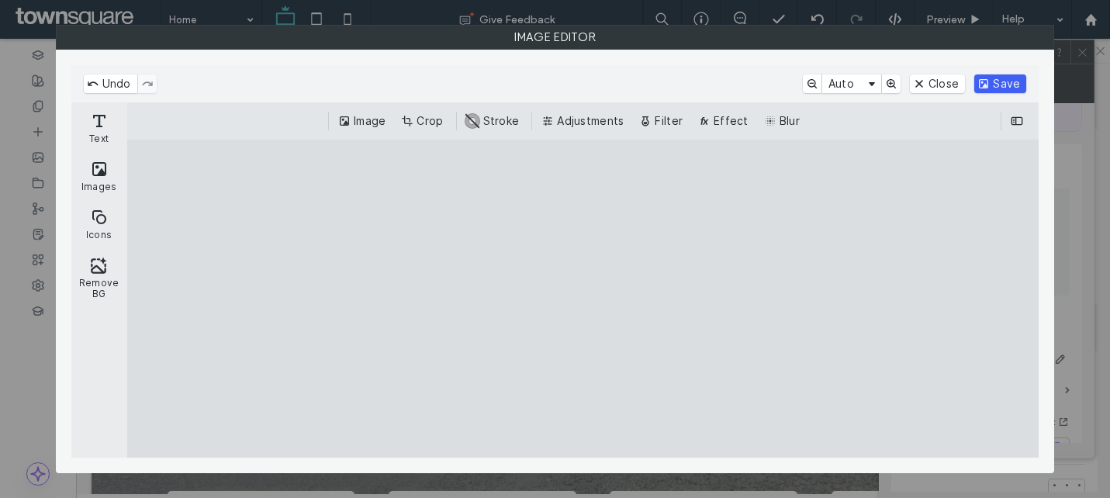
click at [1003, 79] on button "Save" at bounding box center [1000, 83] width 52 height 19
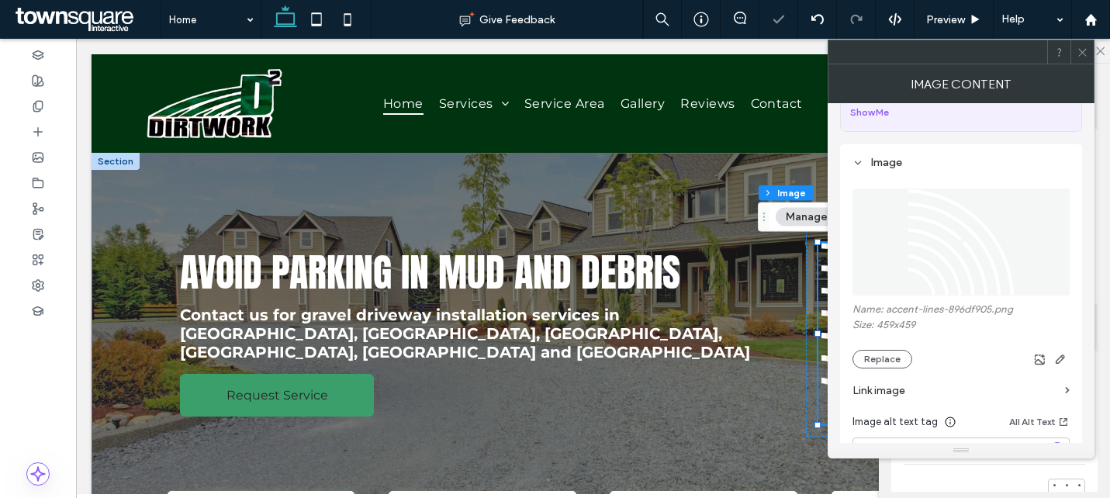
click at [1081, 52] on use at bounding box center [1082, 52] width 8 height 8
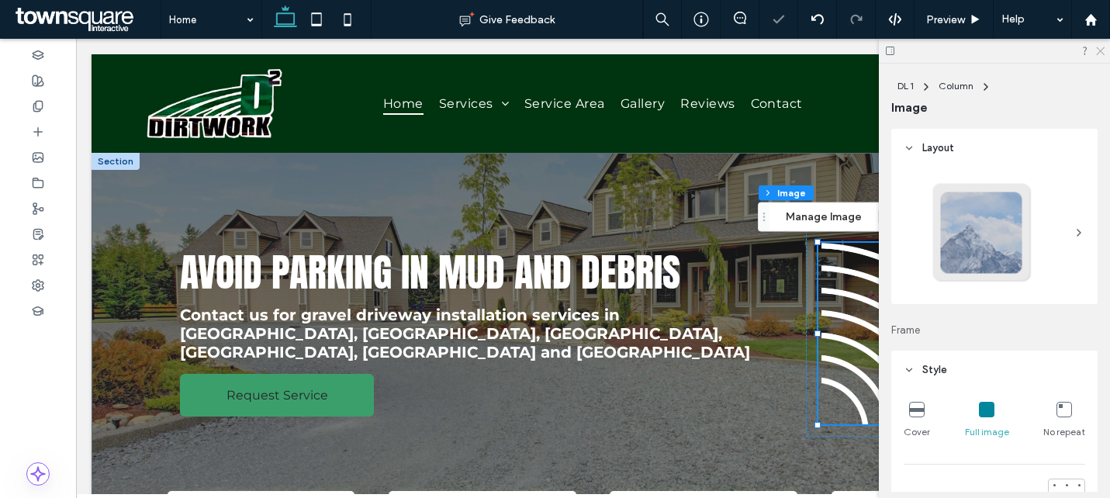
click at [1103, 50] on icon at bounding box center [1099, 50] width 10 height 10
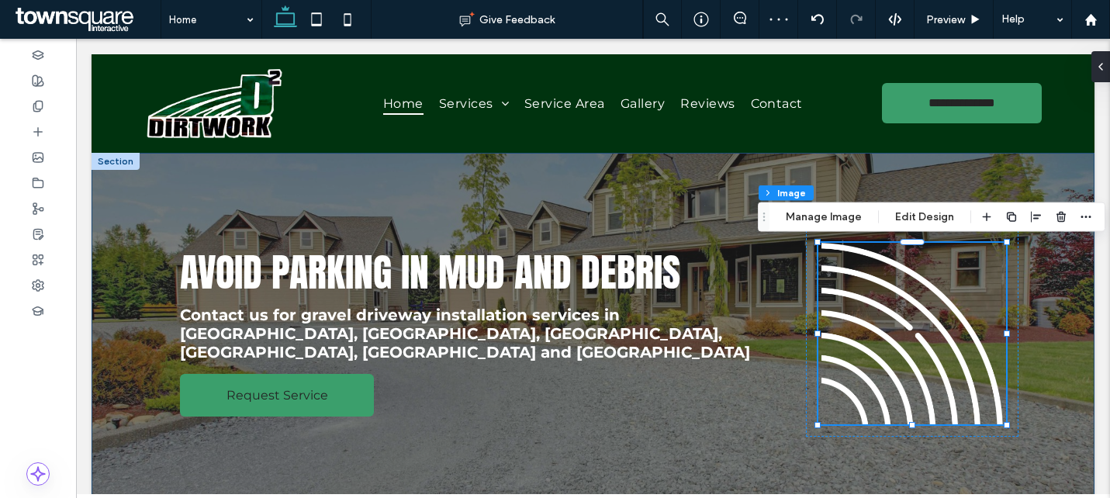
click at [1081, 261] on div "Avoid Parking in Mud and Debris Contact us for gravel driveway installation ser…" at bounding box center [593, 353] width 1003 height 400
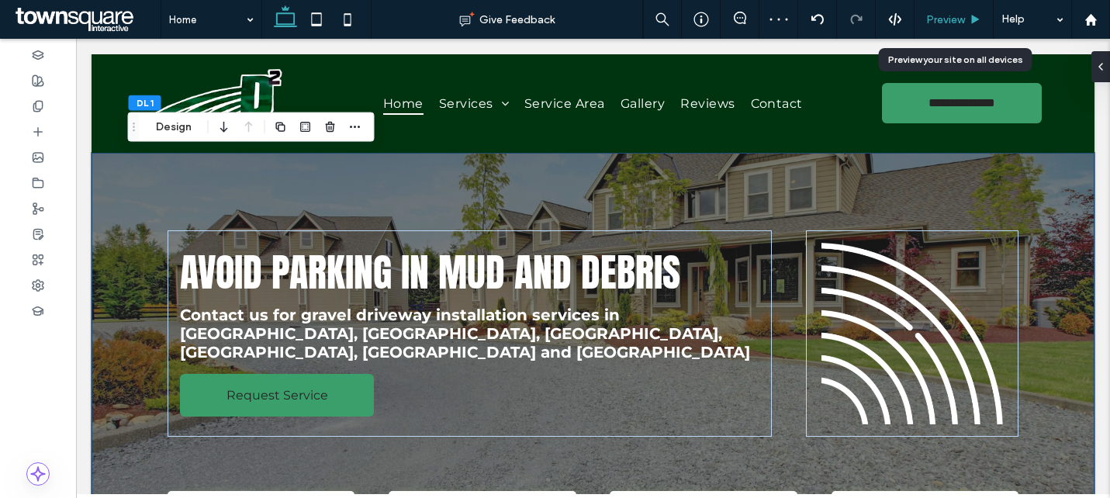
click at [957, 10] on div "Preview" at bounding box center [953, 19] width 79 height 39
click at [957, 26] on div "Preview" at bounding box center [953, 19] width 79 height 39
click at [940, 16] on span "Preview" at bounding box center [945, 19] width 39 height 13
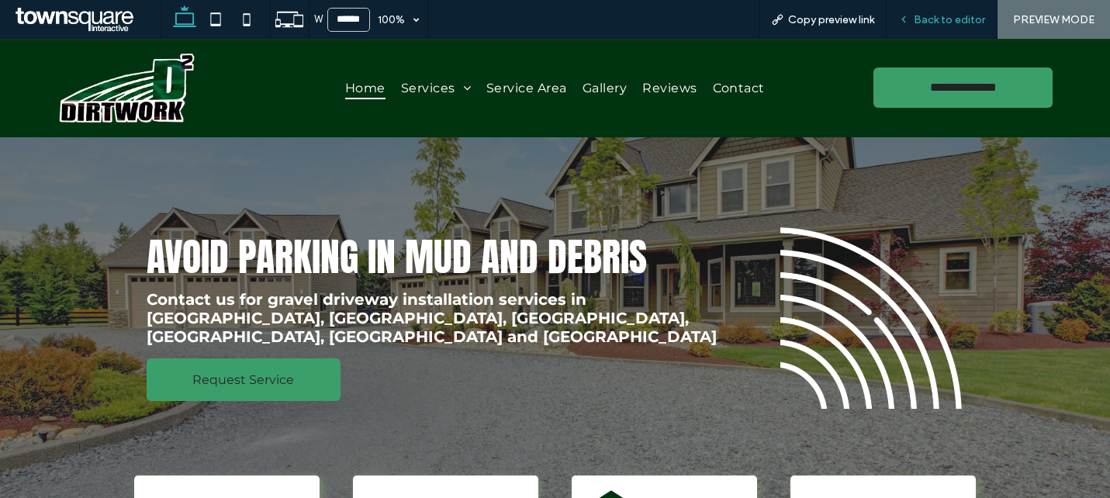
click at [955, 17] on span "Back to editor" at bounding box center [948, 19] width 71 height 13
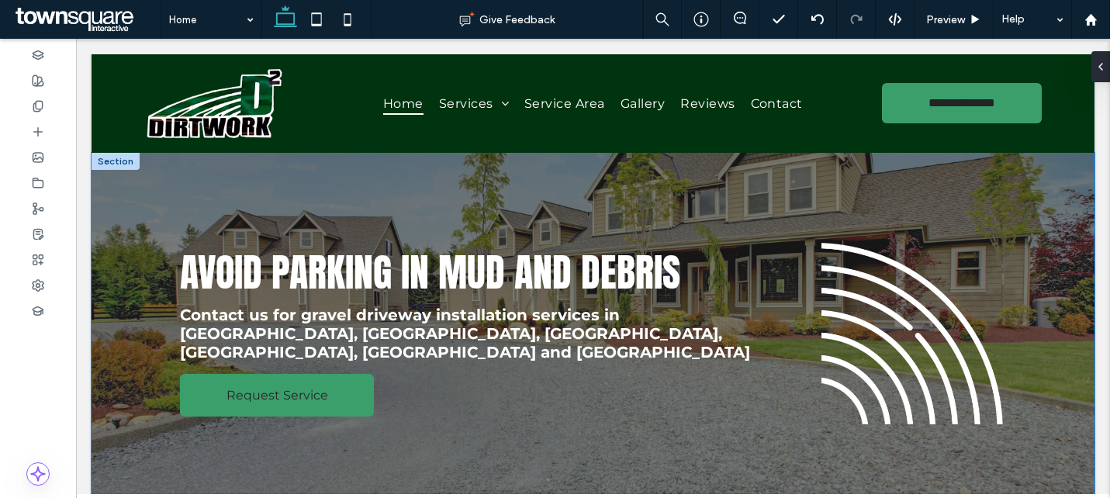
click at [764, 217] on div "Avoid Parking in Mud and Debris Contact us for gravel driveway installation ser…" at bounding box center [593, 353] width 931 height 400
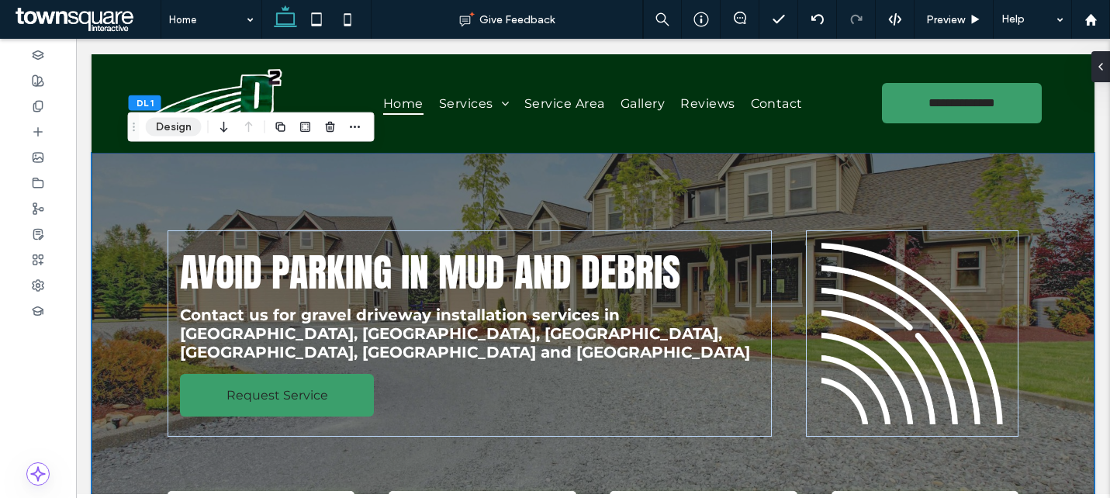
click at [165, 128] on button "Design" at bounding box center [174, 127] width 56 height 19
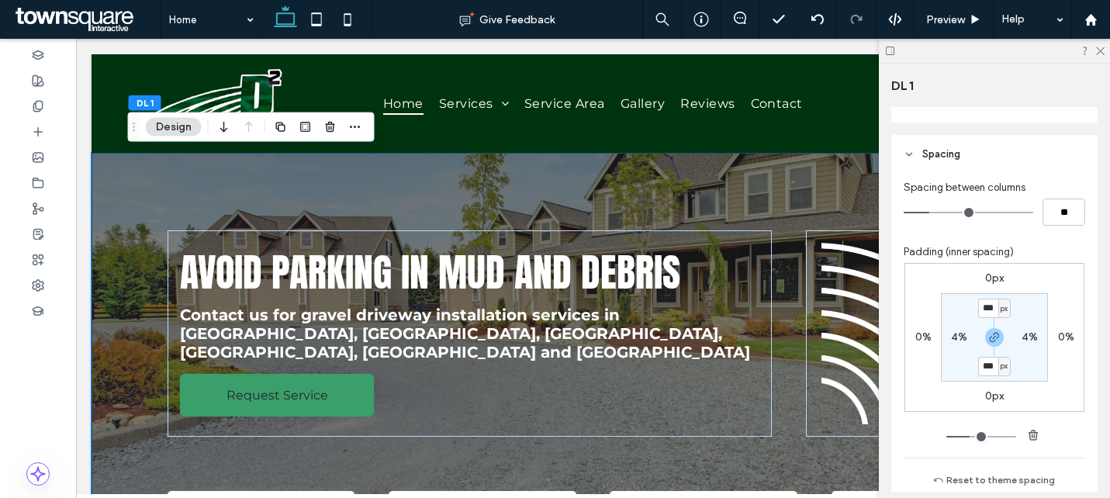
scroll to position [691, 0]
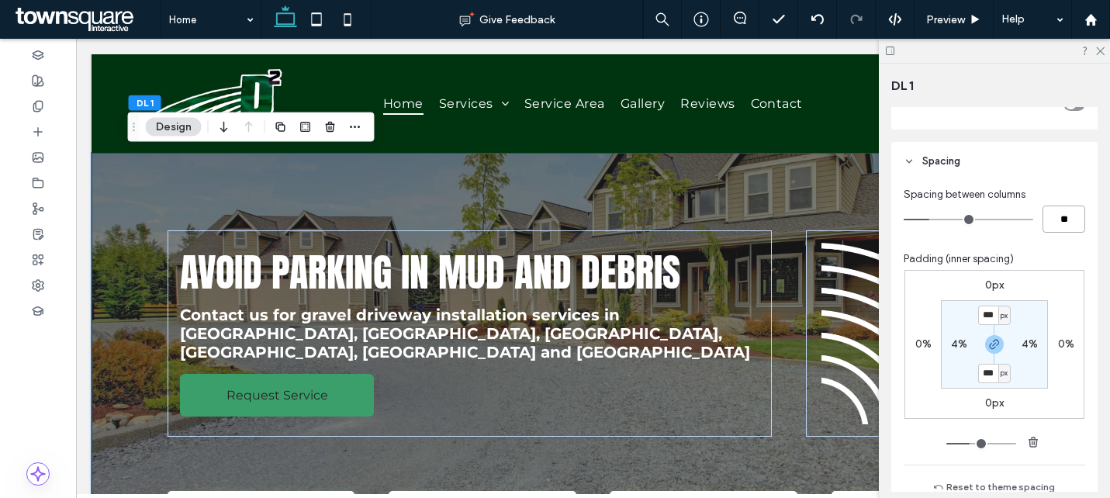
click at [1059, 216] on input "**" at bounding box center [1063, 218] width 43 height 27
type input "*"
type input "**"
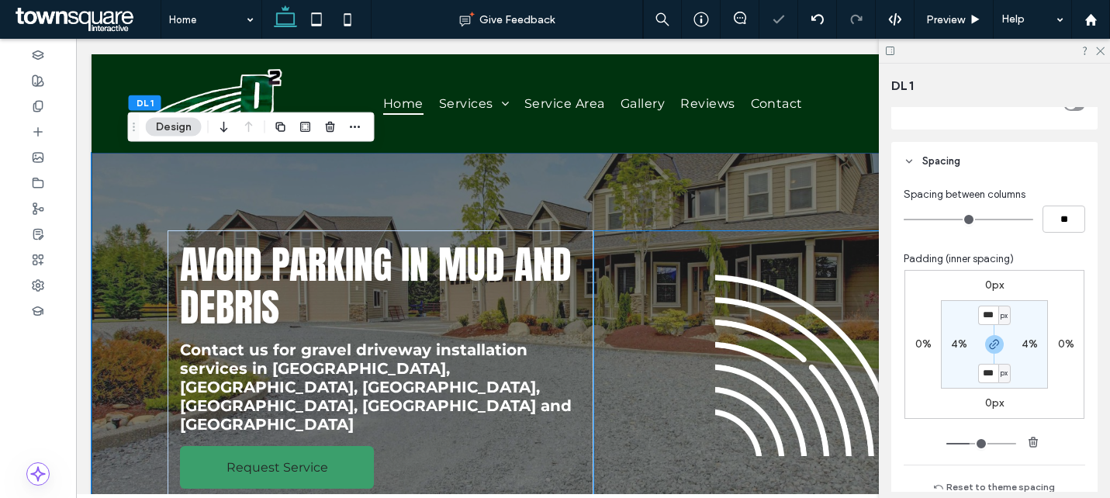
click at [809, 239] on div at bounding box center [805, 365] width 425 height 271
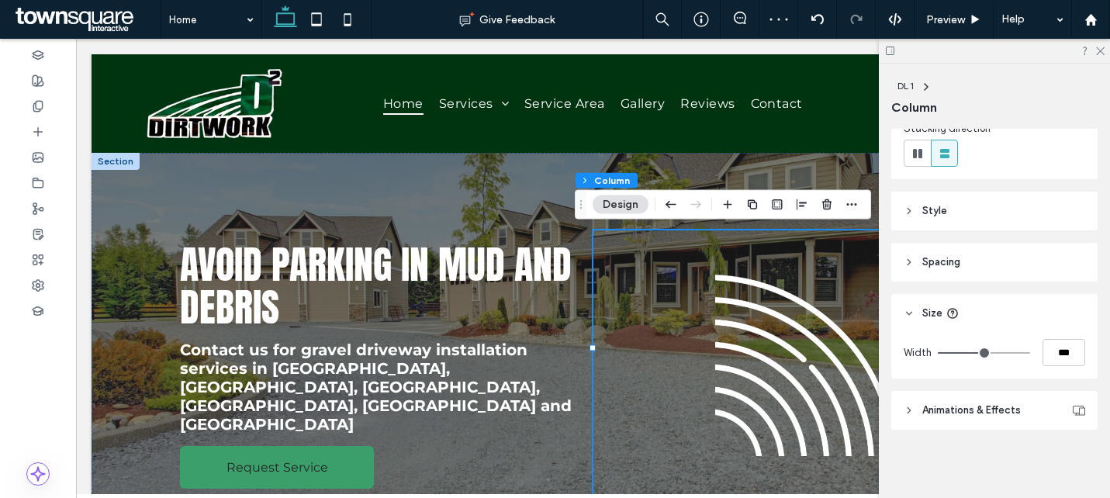
scroll to position [181, 0]
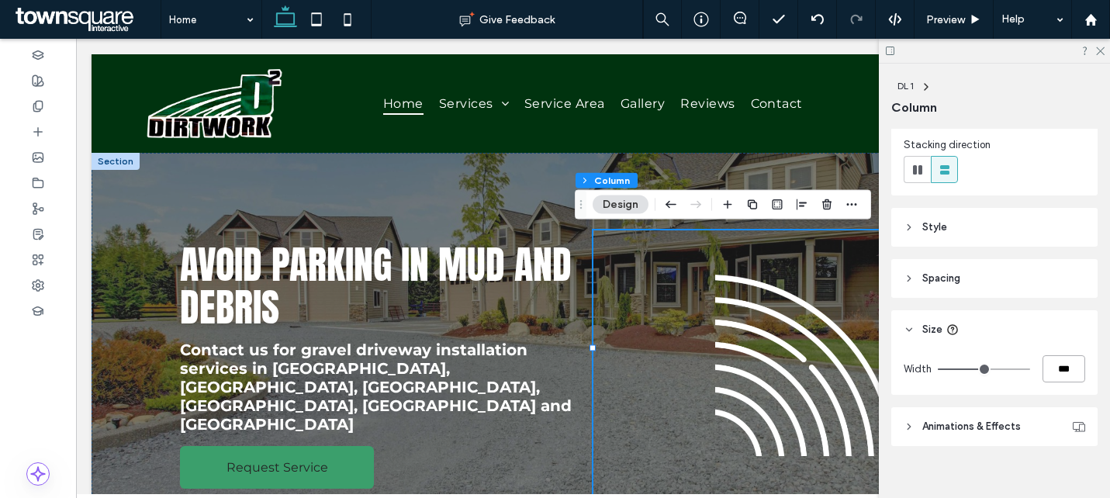
click at [1050, 368] on input "***" at bounding box center [1063, 368] width 43 height 27
type input "**"
type input "***"
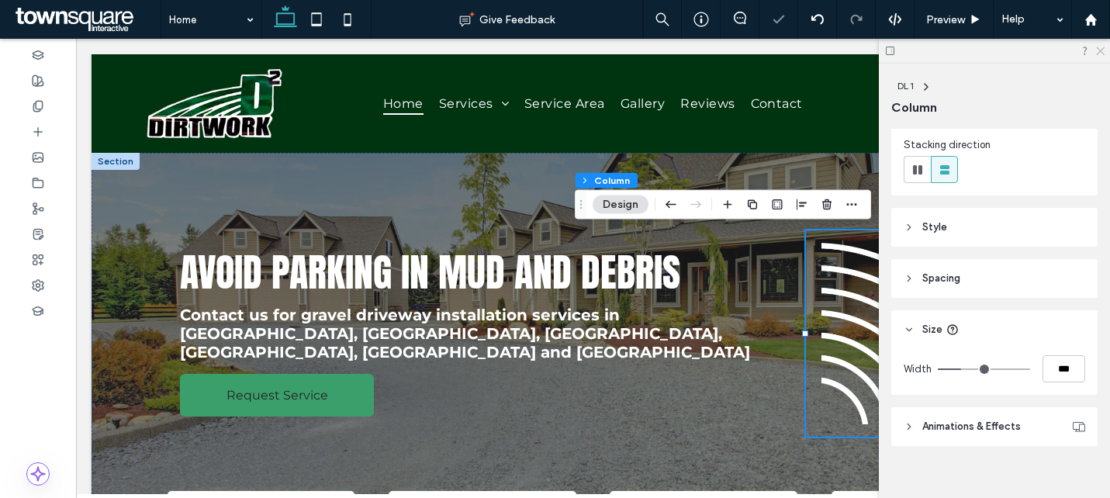
click at [1101, 50] on icon at bounding box center [1099, 50] width 10 height 10
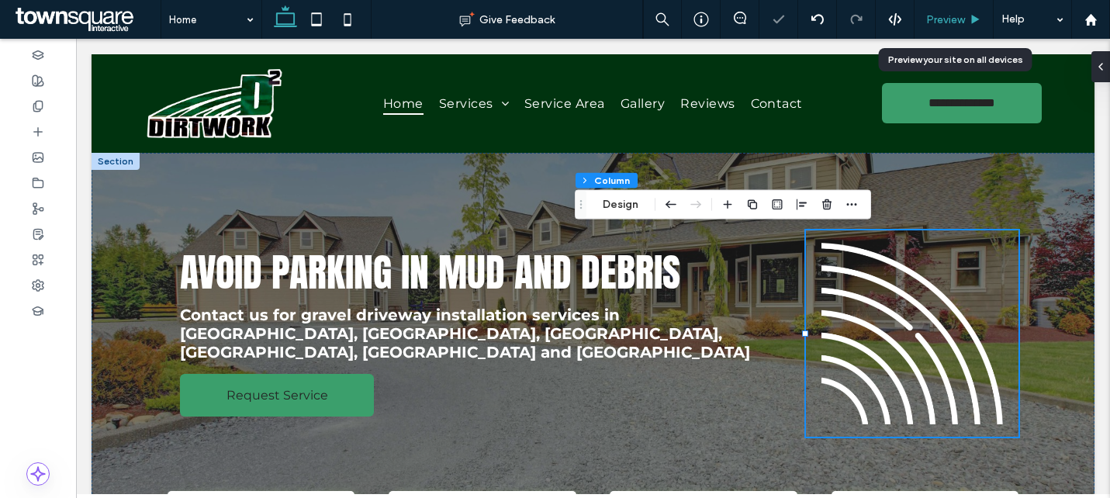
click at [944, 30] on div "Preview" at bounding box center [953, 19] width 79 height 39
click at [941, 21] on span "Preview" at bounding box center [945, 19] width 39 height 13
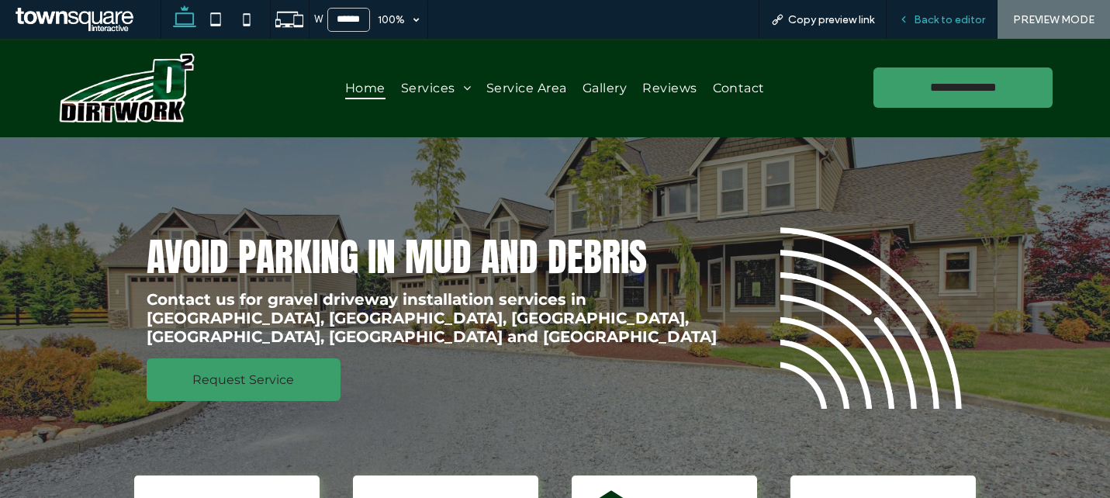
click at [940, 31] on div "Back to editor" at bounding box center [941, 19] width 111 height 39
click at [924, 32] on div "Back to editor" at bounding box center [941, 19] width 111 height 39
click at [940, 17] on span "Back to editor" at bounding box center [948, 19] width 71 height 13
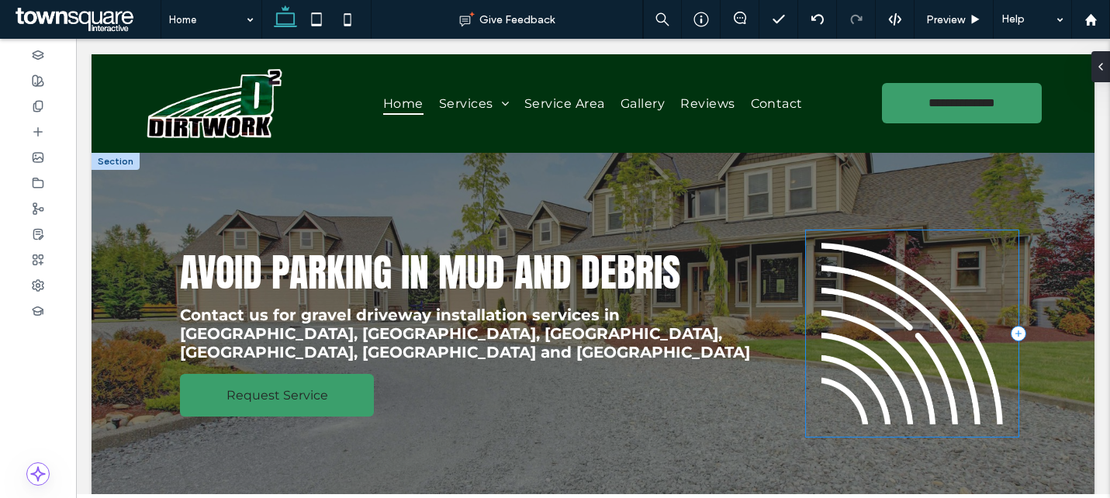
click at [916, 239] on div at bounding box center [912, 333] width 212 height 206
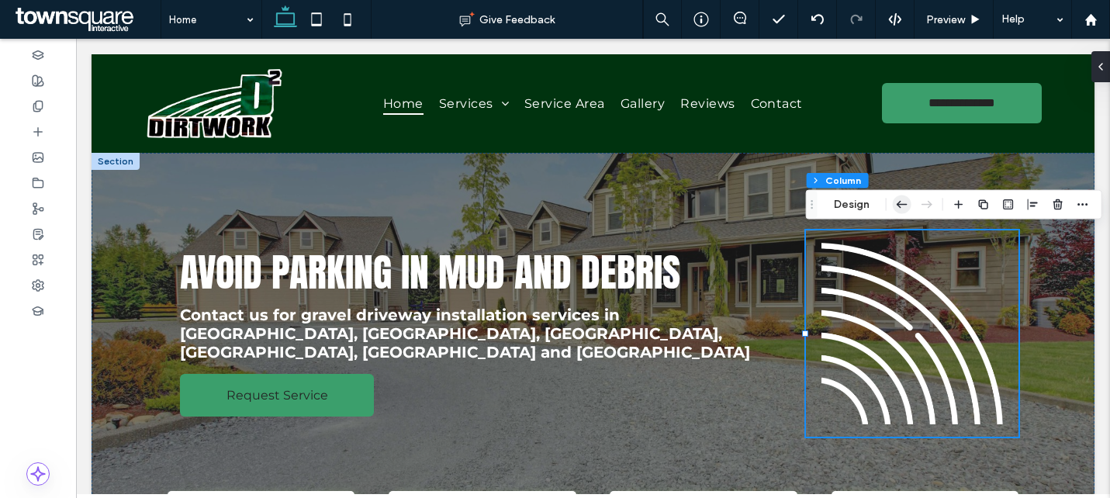
click at [895, 208] on icon "button" at bounding box center [902, 205] width 19 height 28
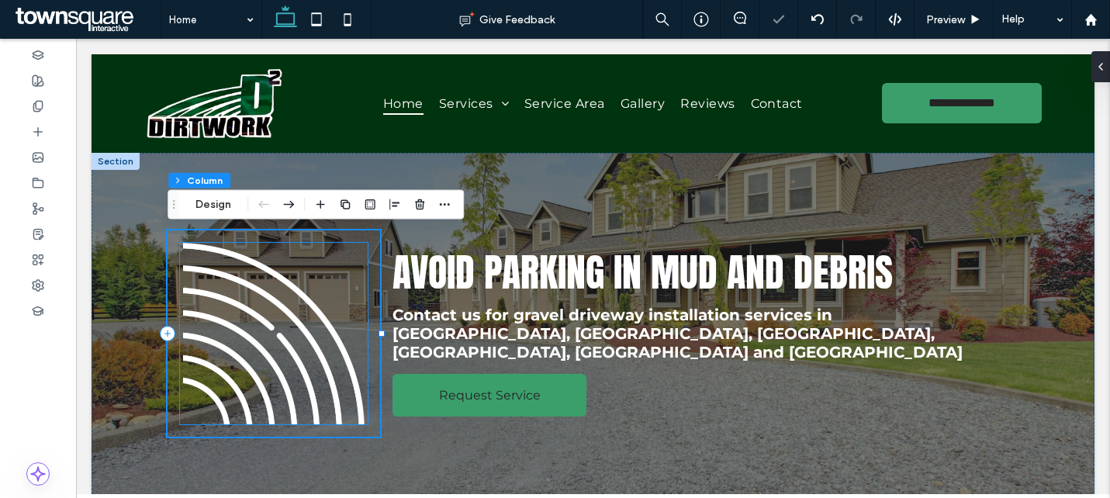
click at [326, 265] on img at bounding box center [274, 333] width 188 height 181
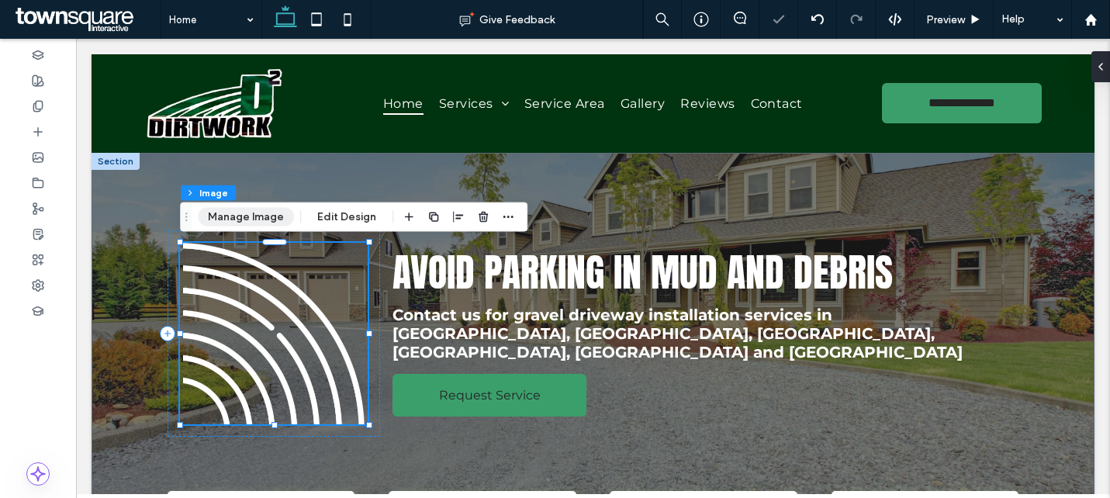
click at [251, 216] on button "Manage Image" at bounding box center [246, 217] width 96 height 19
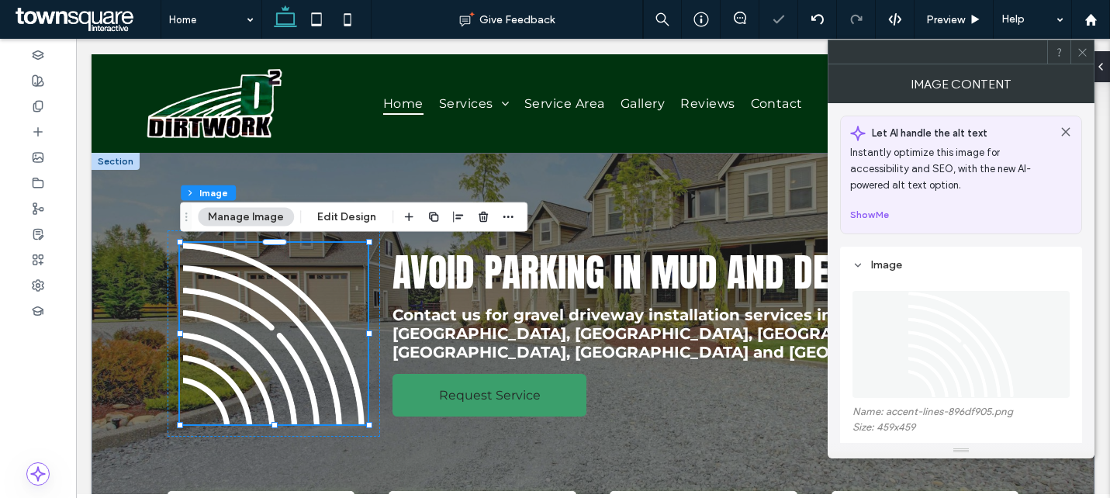
scroll to position [81, 0]
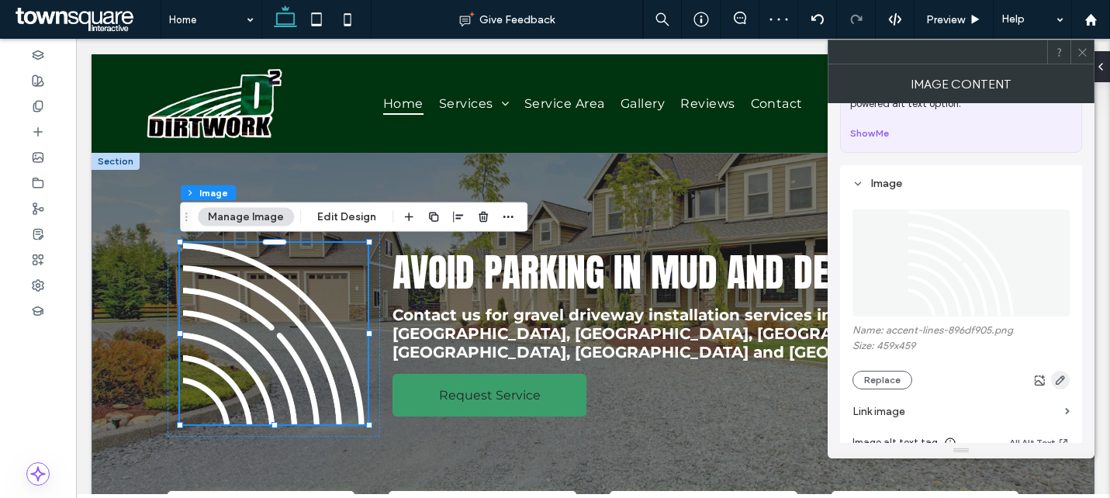
click at [1057, 383] on icon "button" at bounding box center [1060, 380] width 12 height 12
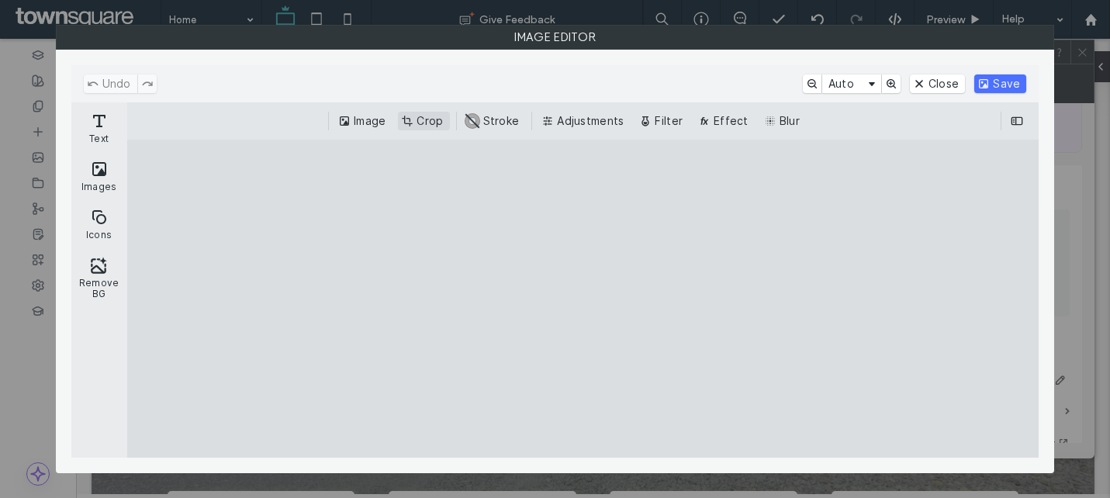
click at [426, 124] on button "Crop" at bounding box center [423, 121] width 51 height 19
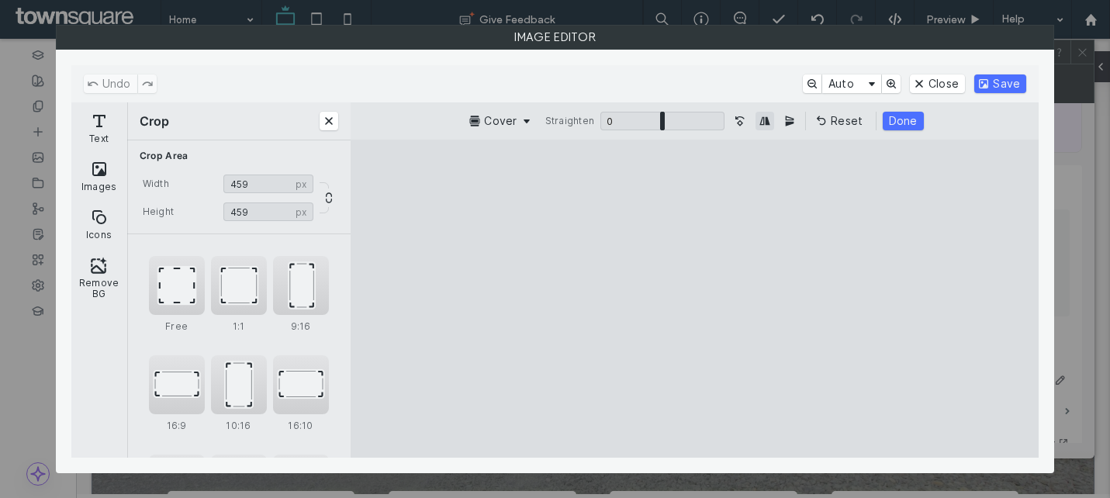
click at [770, 120] on button "Mirror Image horizontally" at bounding box center [764, 121] width 19 height 19
click at [915, 115] on button "Done" at bounding box center [902, 121] width 41 height 19
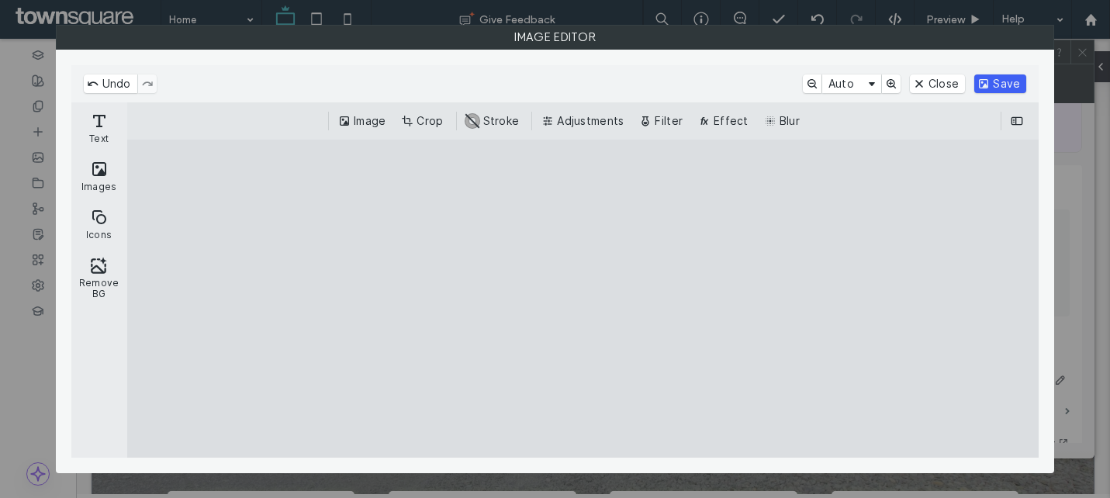
click at [1001, 81] on button "Save" at bounding box center [1000, 83] width 52 height 19
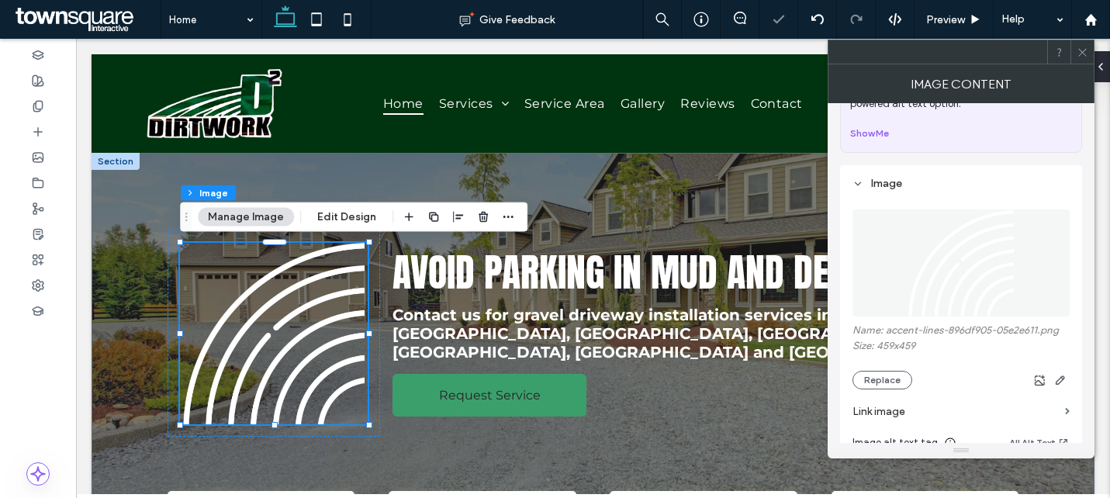
click at [1079, 49] on use at bounding box center [1082, 52] width 8 height 8
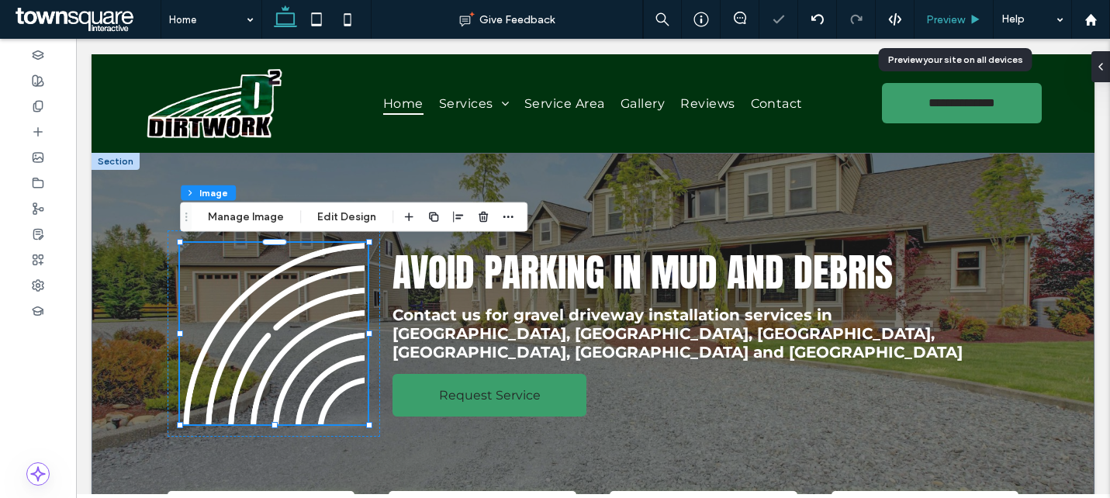
click at [952, 18] on span "Preview" at bounding box center [945, 19] width 39 height 13
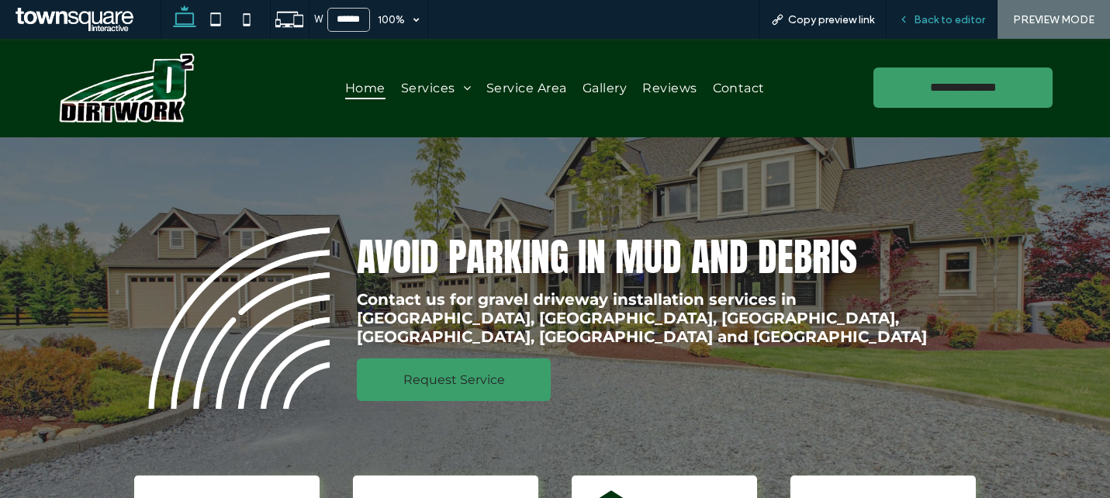
click at [927, 25] on span "Back to editor" at bounding box center [948, 19] width 71 height 13
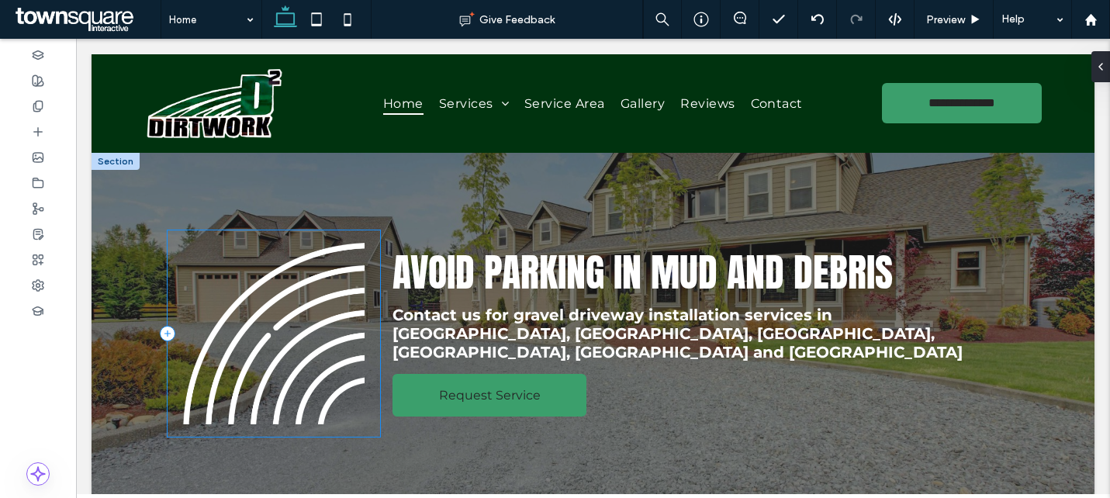
click at [371, 262] on div at bounding box center [273, 333] width 212 height 206
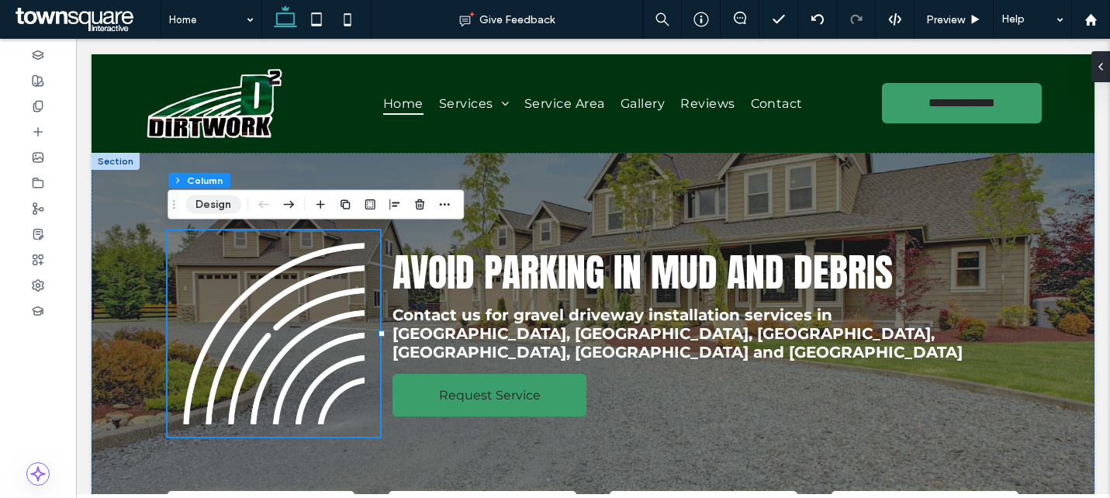
click at [216, 203] on button "Design" at bounding box center [213, 204] width 56 height 19
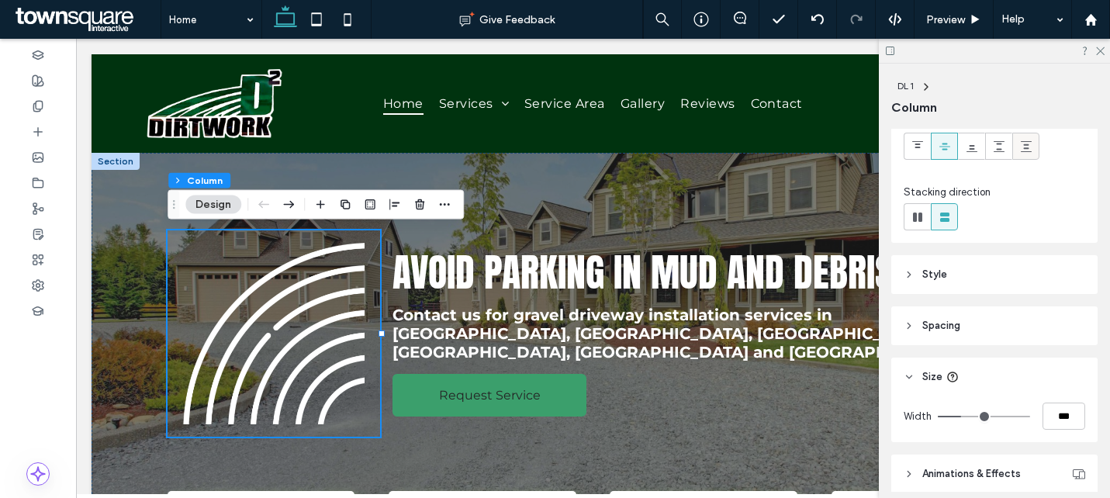
scroll to position [197, 0]
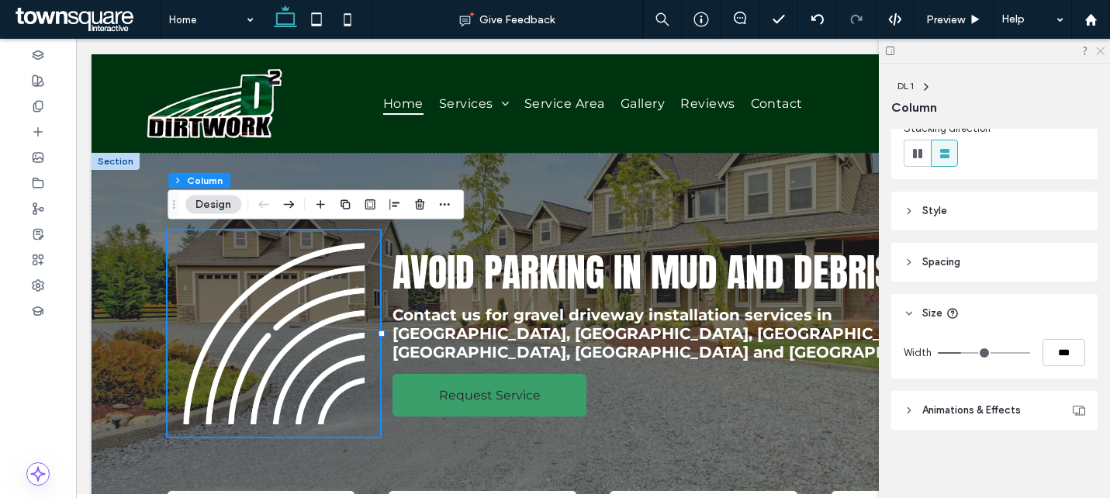
click at [1098, 49] on use at bounding box center [1100, 51] width 9 height 9
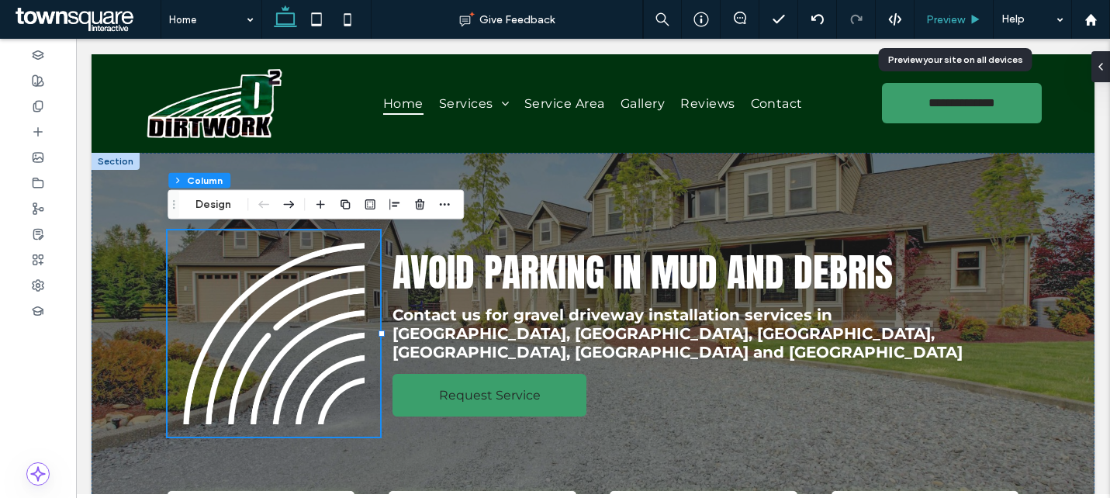
click at [948, 16] on span "Preview" at bounding box center [945, 19] width 39 height 13
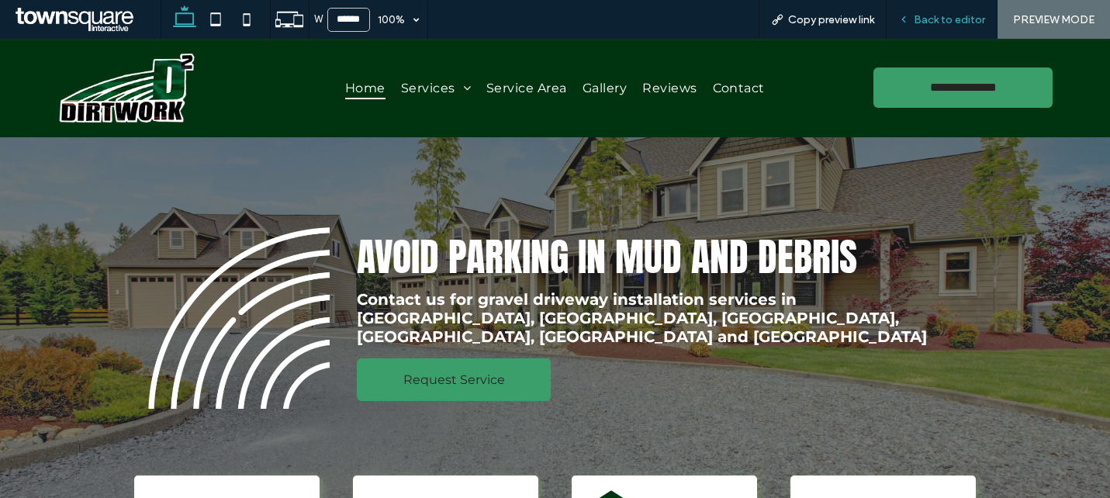
click at [968, 22] on span "Back to editor" at bounding box center [948, 19] width 71 height 13
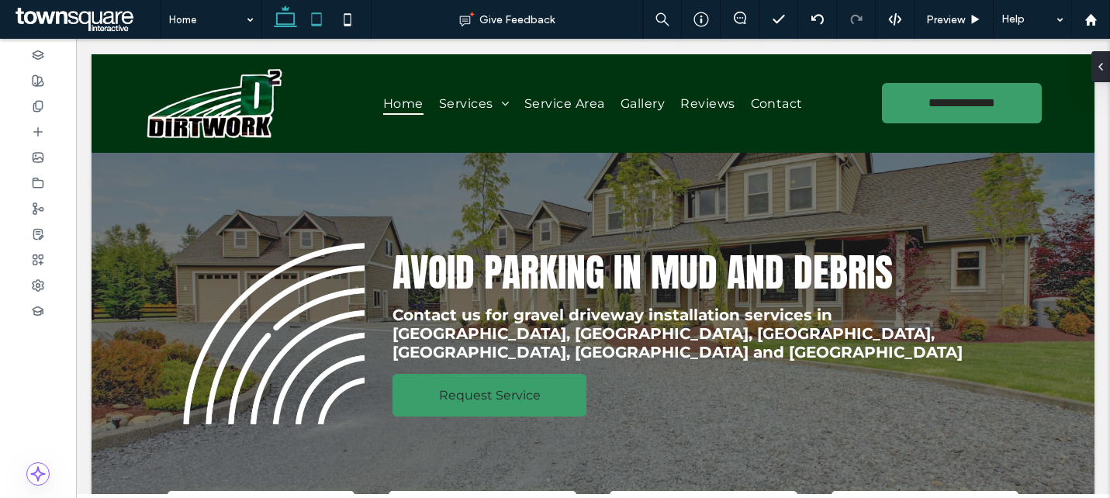
click at [316, 23] on icon at bounding box center [316, 19] width 31 height 31
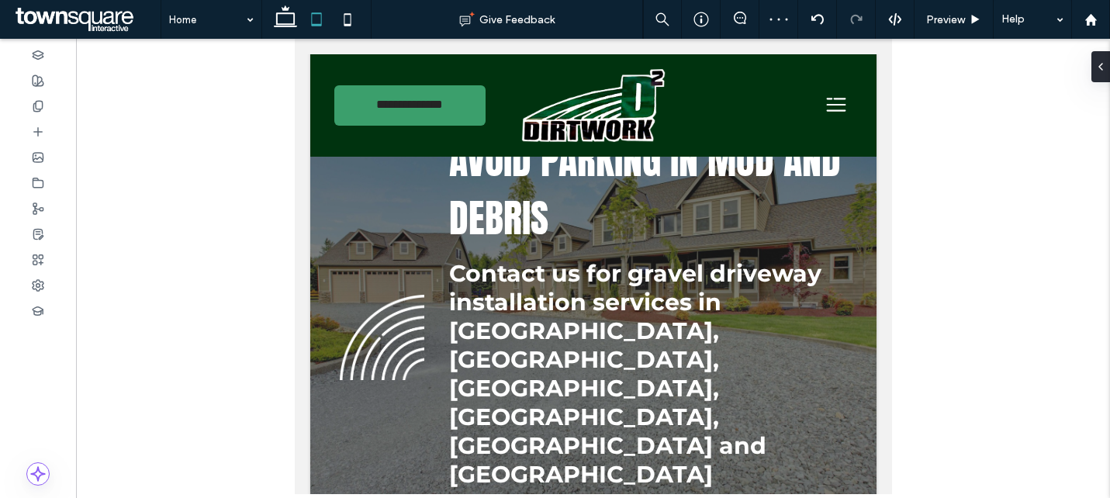
scroll to position [88, 0]
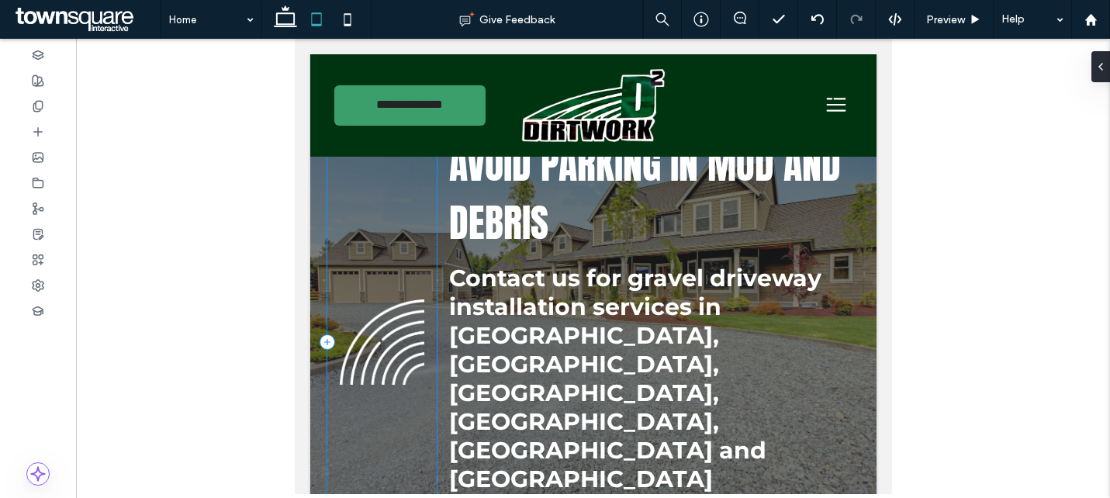
click at [423, 206] on div at bounding box center [380, 342] width 109 height 438
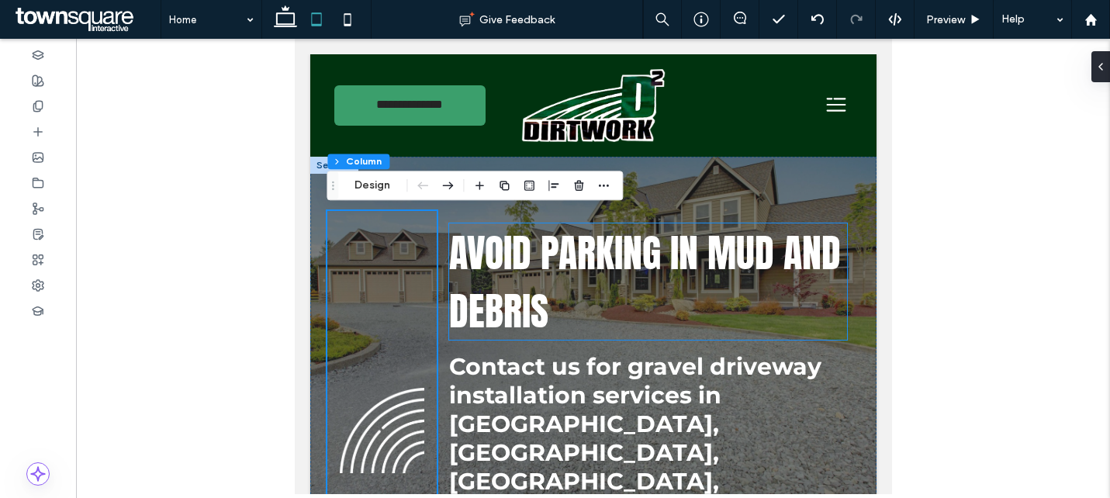
scroll to position [35, 0]
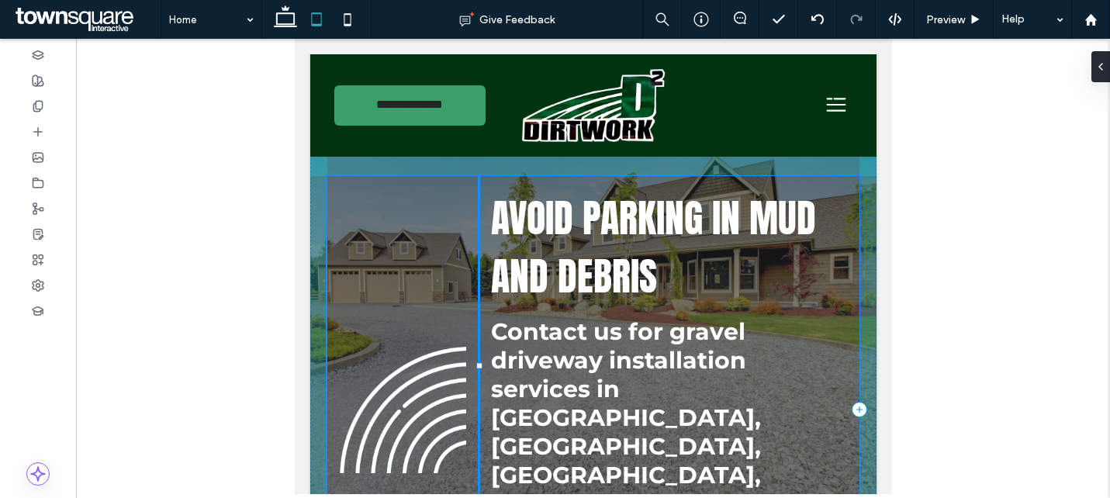
drag, startPoint x: 437, startPoint y: 354, endPoint x: 479, endPoint y: 362, distance: 42.7
click at [479, 362] on div "28% , 453px Avoid Parking in Mud and Debris Contact us for gravel driveway inst…" at bounding box center [592, 417] width 566 height 591
type input "**"
type input "*****"
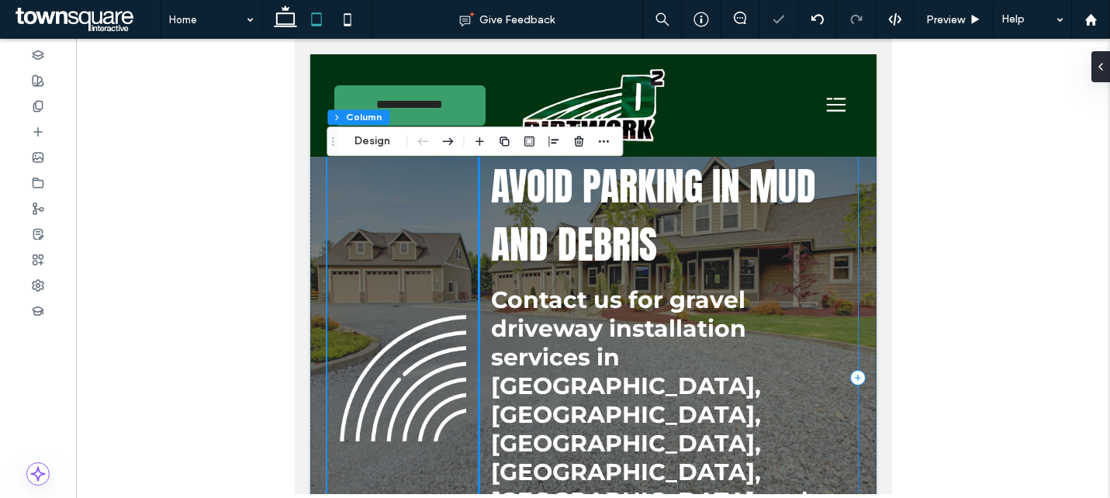
scroll to position [72, 0]
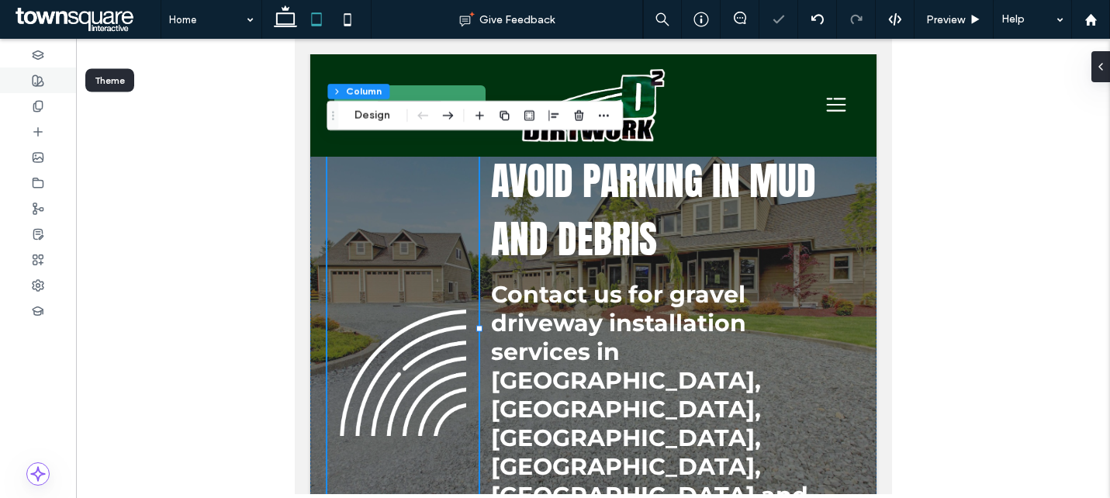
click at [41, 77] on icon at bounding box center [38, 80] width 12 height 12
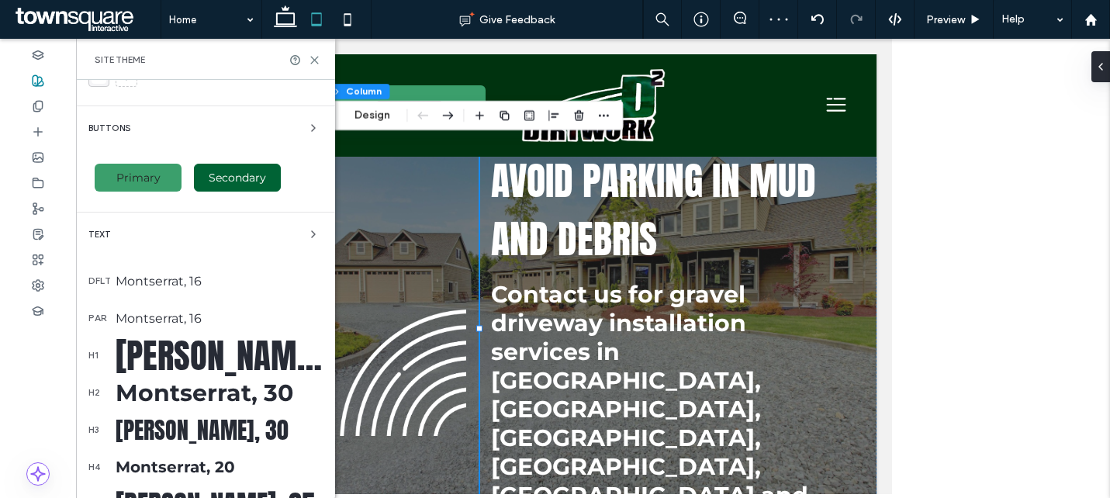
scroll to position [132, 0]
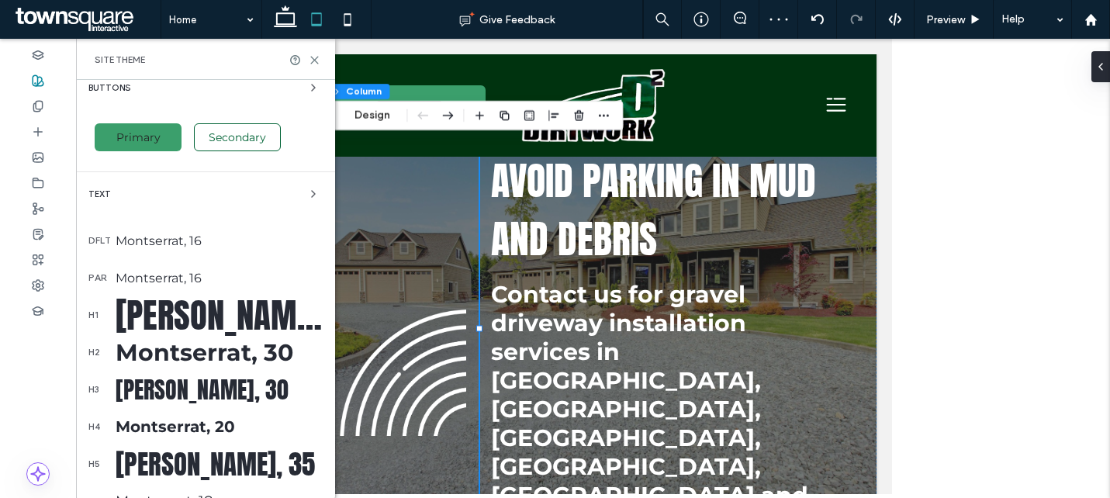
click at [159, 362] on div "Montserrat, 30" at bounding box center [219, 352] width 207 height 29
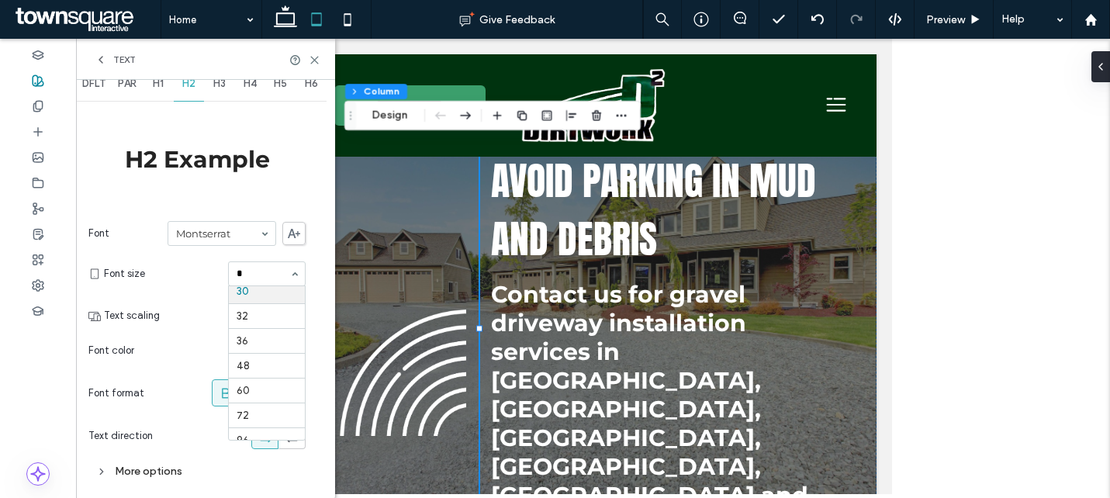
scroll to position [0, 0]
type input "**"
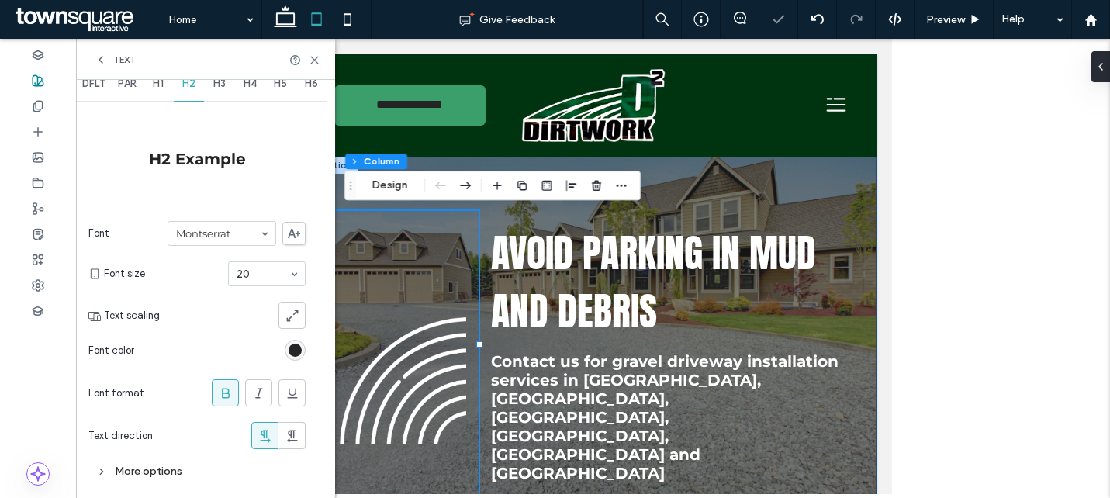
click at [717, 174] on div "28% , 453px Avoid Parking in Mud and Debris Contact us for gravel driveway inst…" at bounding box center [592, 388] width 566 height 463
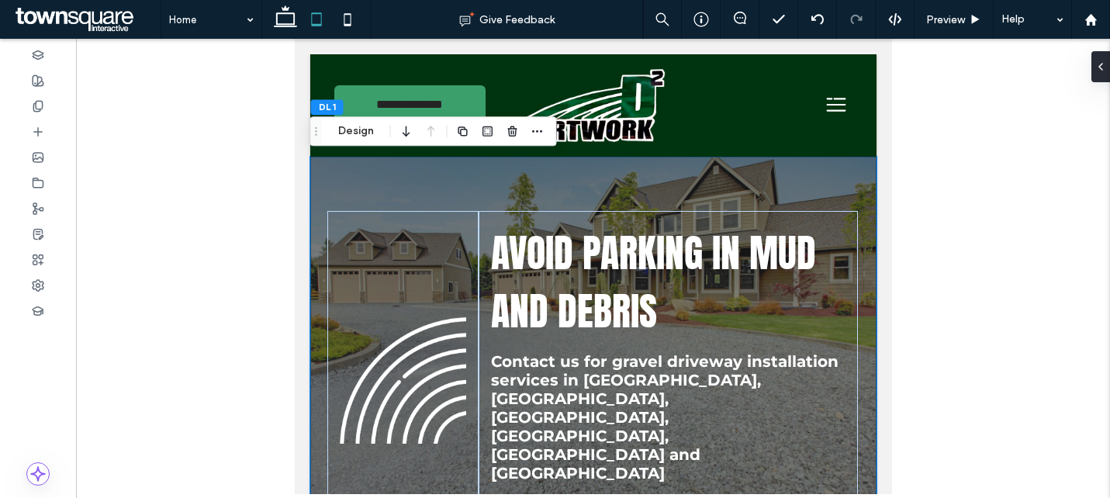
click at [779, 171] on div "Avoid Parking in Mud and Debris Contact us for gravel driveway installation ser…" at bounding box center [592, 388] width 566 height 463
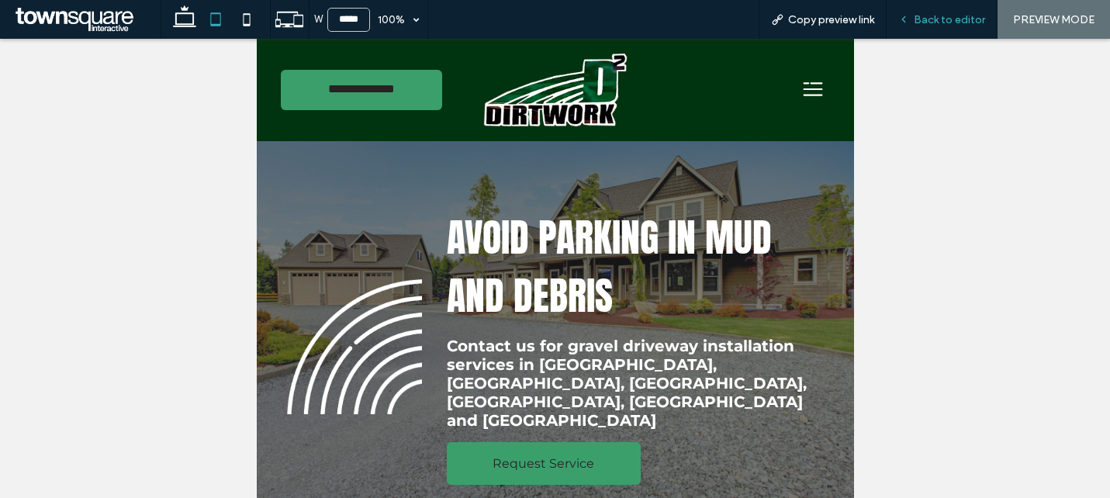
click at [951, 19] on span "Back to editor" at bounding box center [948, 19] width 71 height 13
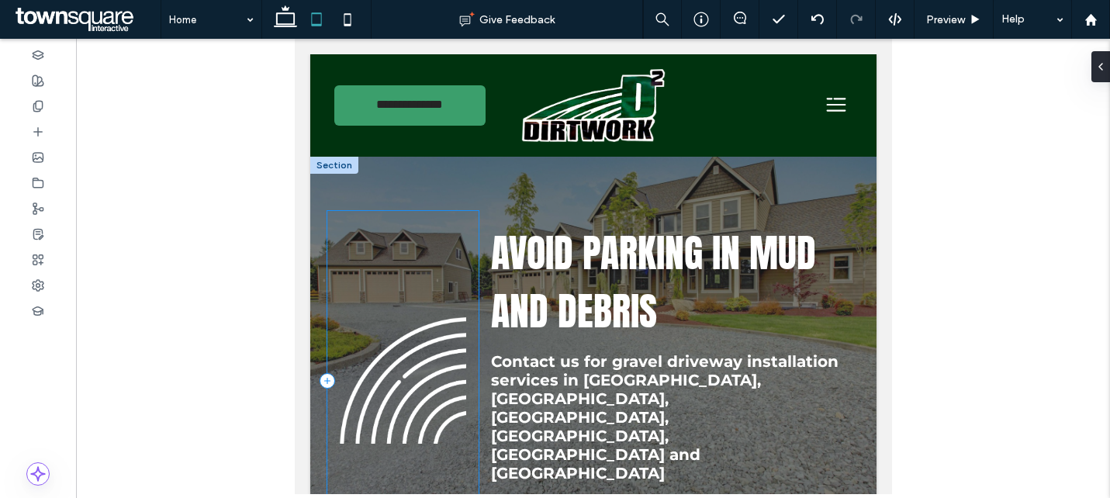
click at [385, 460] on div at bounding box center [401, 380] width 151 height 339
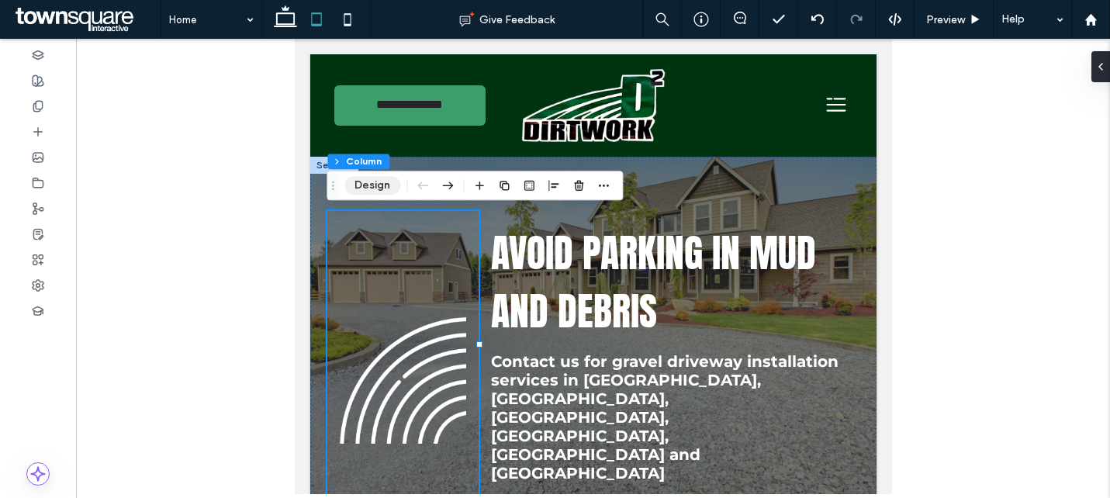
click at [368, 189] on button "Design" at bounding box center [372, 185] width 56 height 19
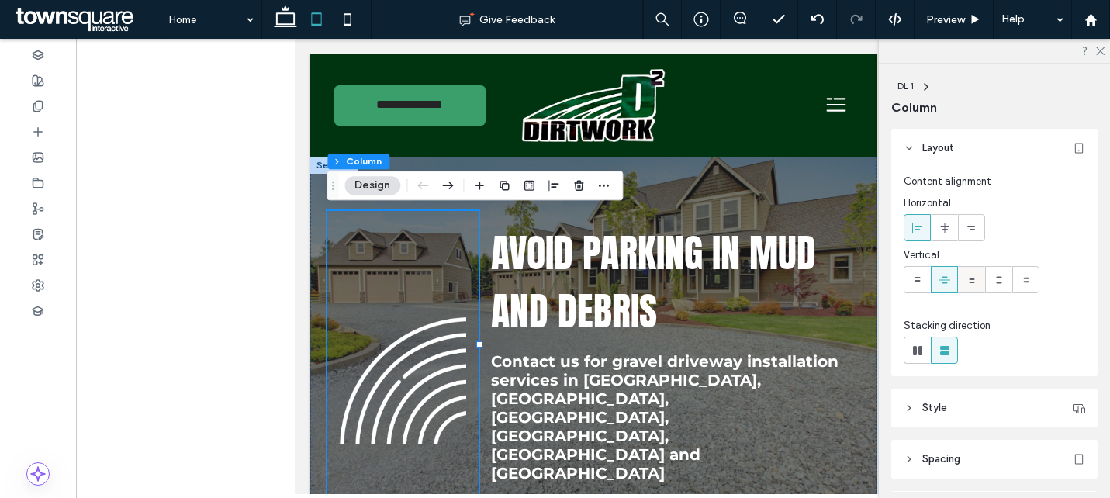
click at [970, 284] on icon at bounding box center [971, 280] width 12 height 12
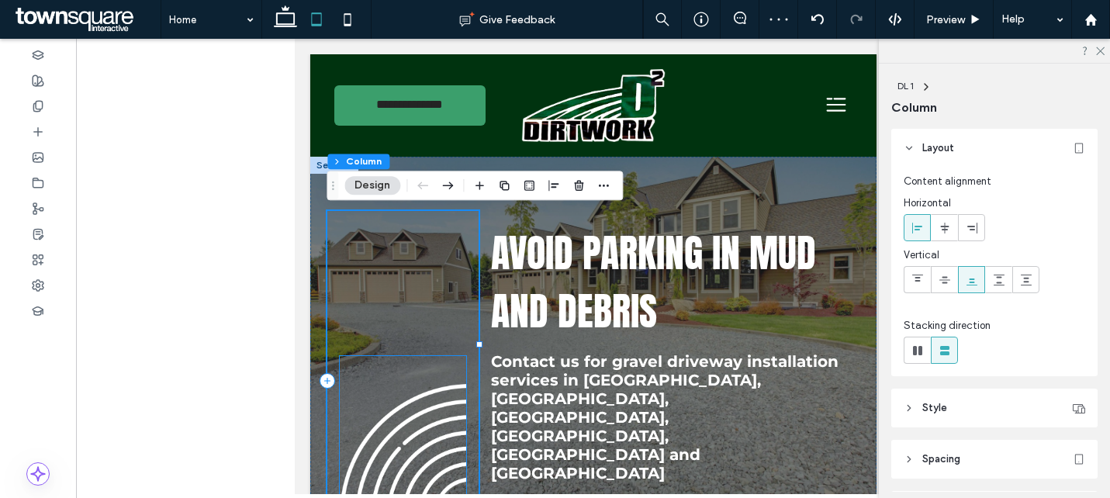
click at [417, 433] on img at bounding box center [402, 446] width 126 height 181
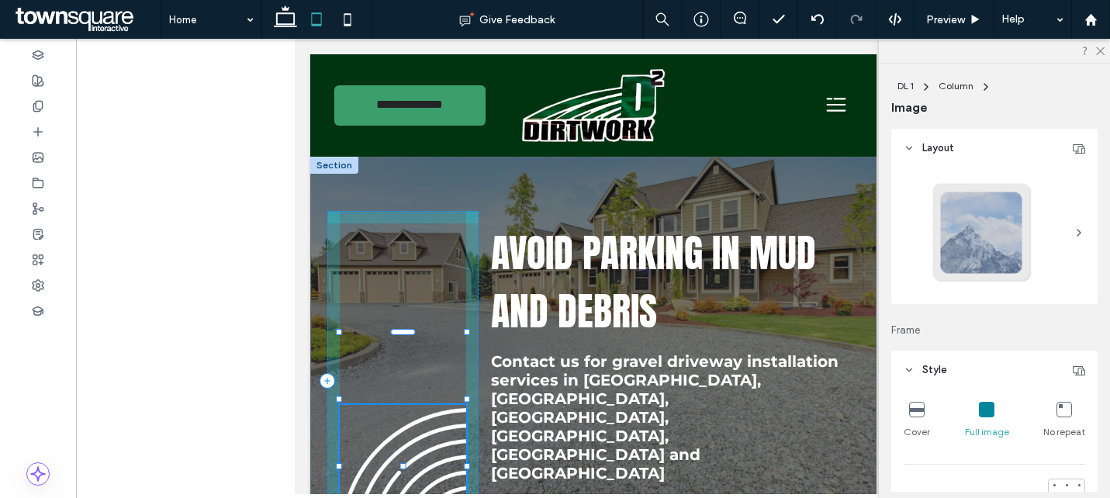
drag, startPoint x: 467, startPoint y: 284, endPoint x: 472, endPoint y: 333, distance: 49.2
click at [472, 333] on div "104% , 171px Avoid Parking in Mud and Debris Contact us for gravel driveway ins…" at bounding box center [592, 388] width 566 height 463
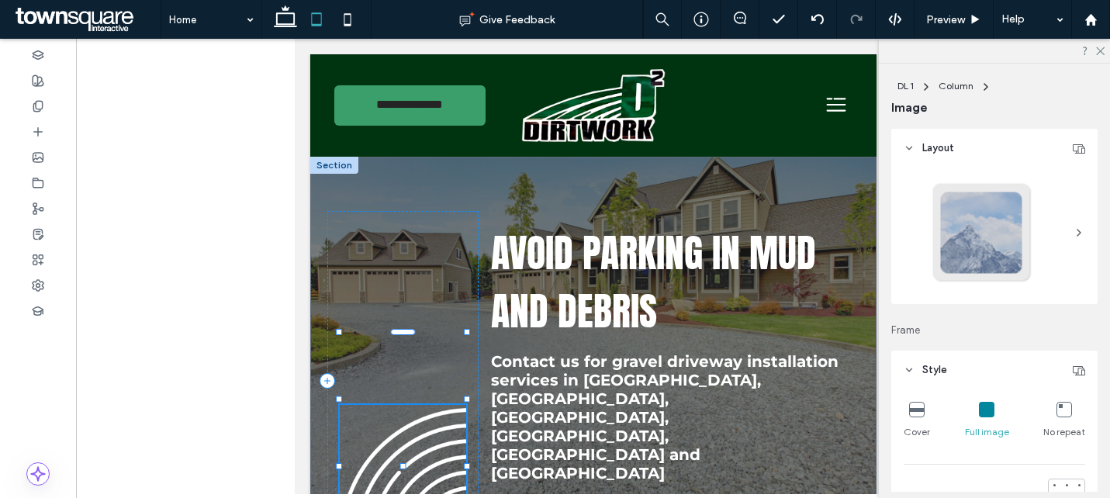
type input "***"
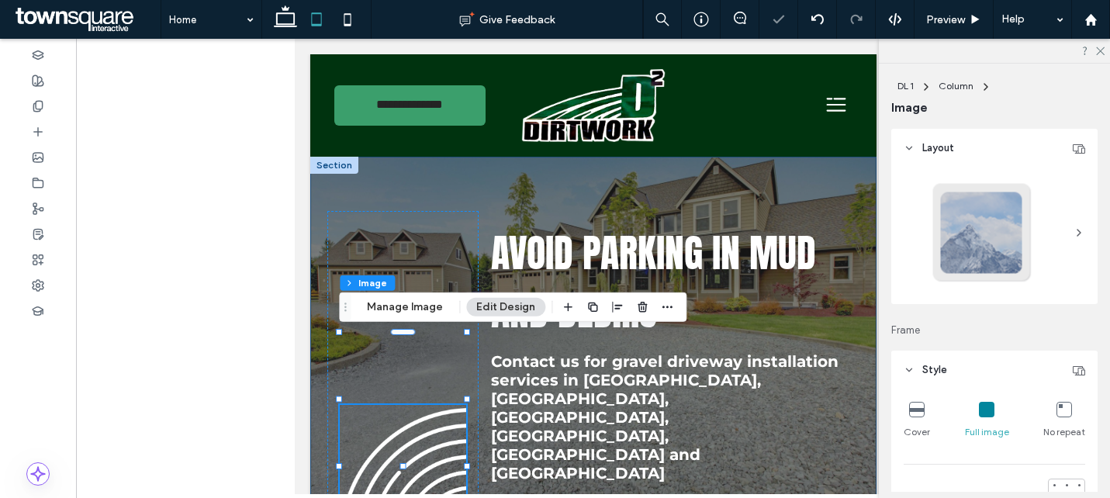
click at [788, 195] on div "104% , 171px Avoid Parking in Mud and Debris Contact us for gravel driveway ins…" at bounding box center [592, 388] width 566 height 463
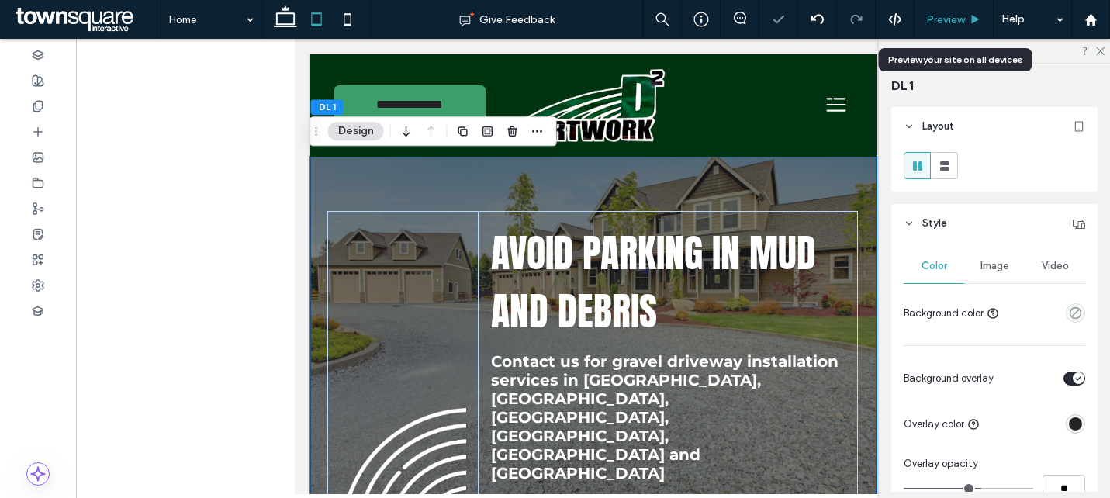
click at [949, 21] on span "Preview" at bounding box center [945, 19] width 39 height 13
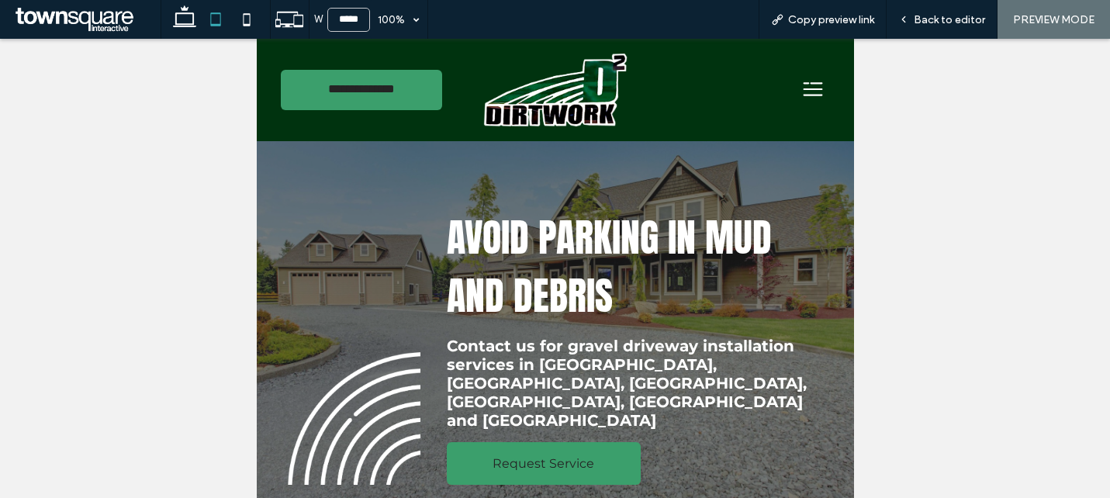
click at [949, 21] on span "Back to editor" at bounding box center [948, 19] width 71 height 13
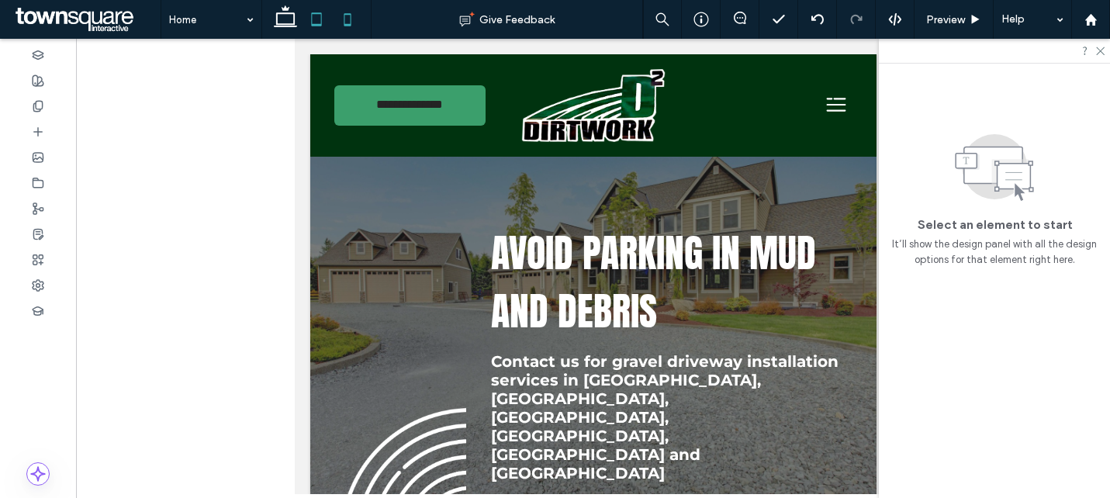
click at [345, 17] on icon at bounding box center [347, 19] width 31 height 31
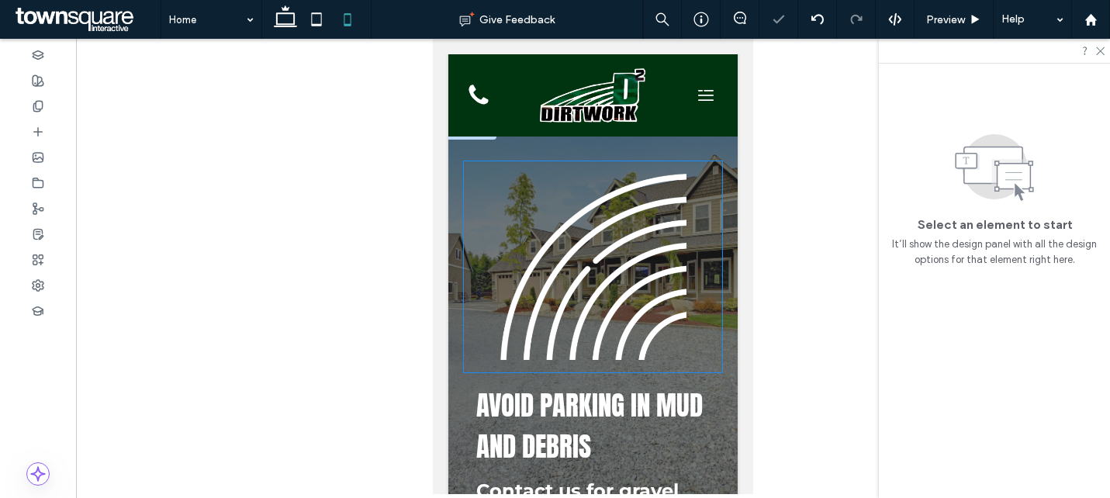
scroll to position [46, 0]
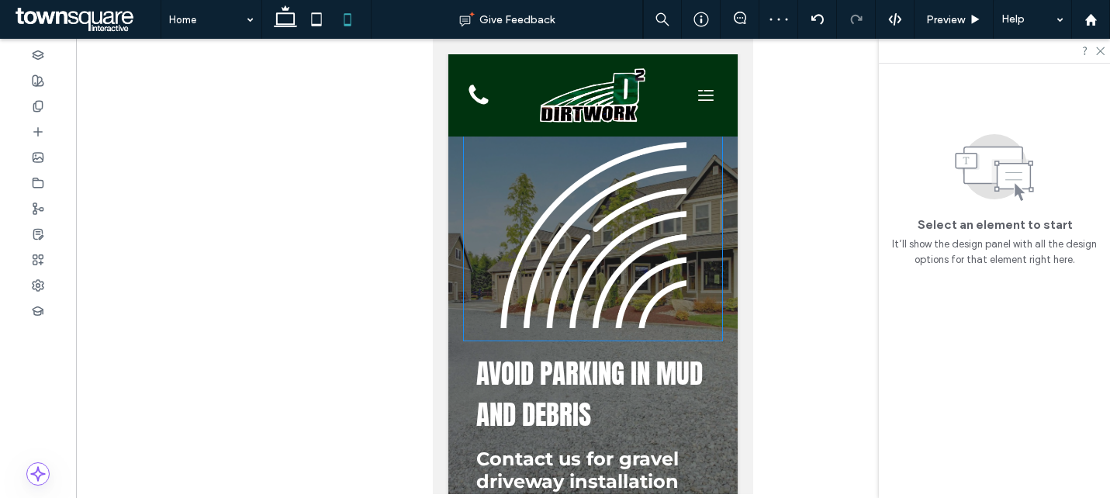
click at [716, 257] on div at bounding box center [593, 234] width 258 height 211
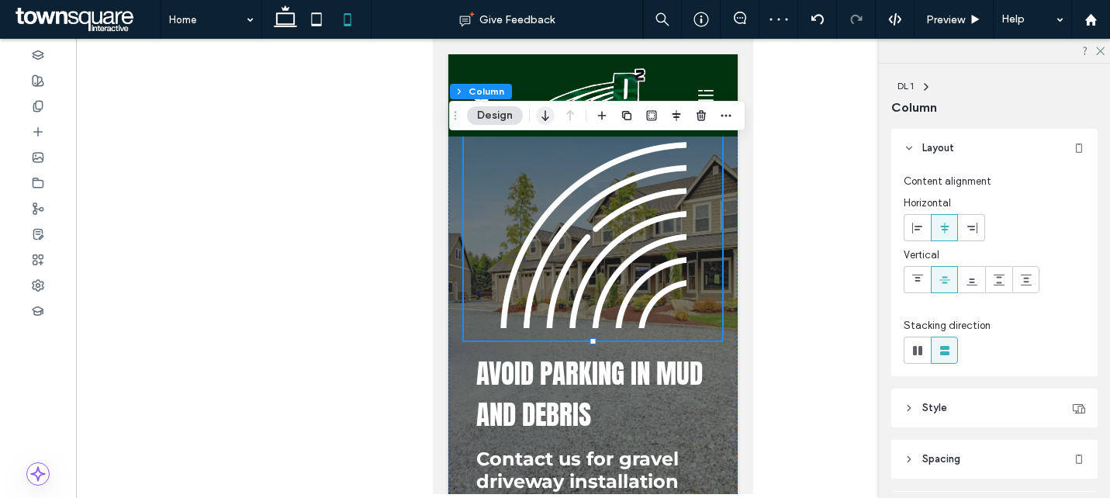
click at [543, 119] on icon "button" at bounding box center [545, 116] width 19 height 28
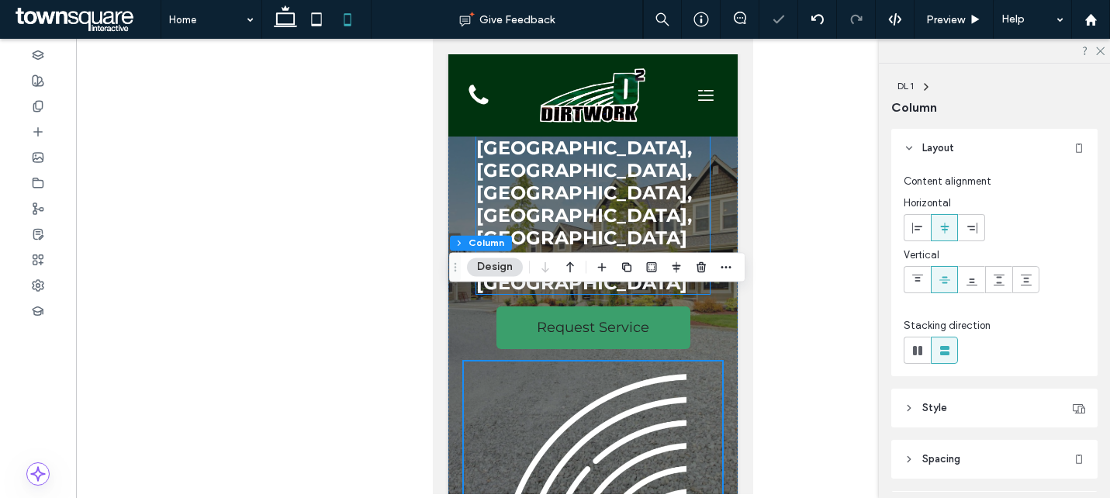
scroll to position [291, 0]
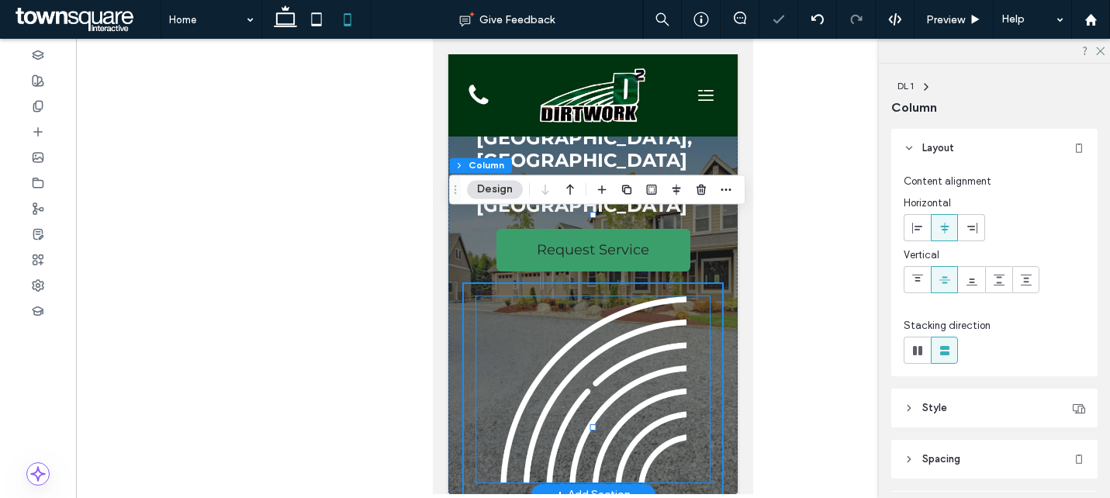
click at [628, 324] on img at bounding box center [592, 389] width 233 height 186
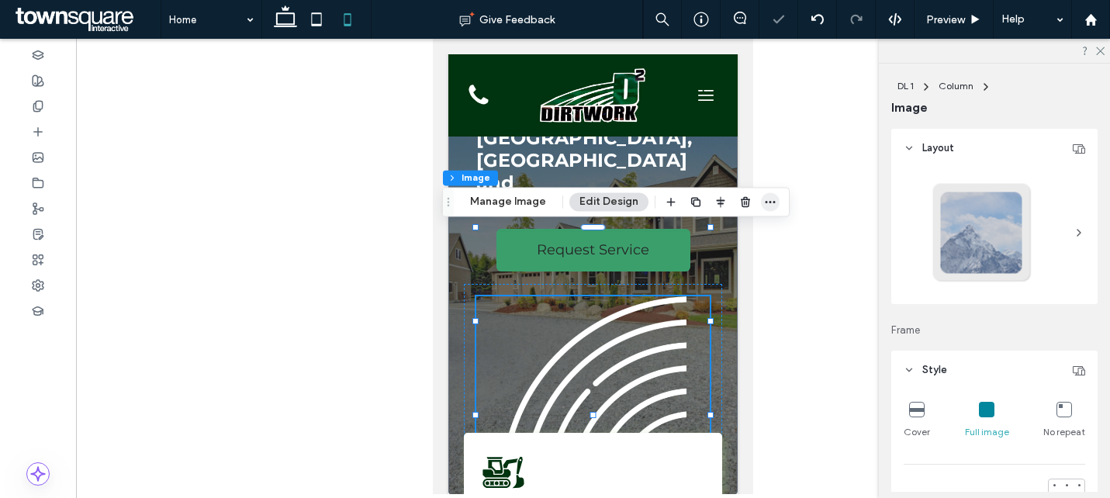
click at [764, 203] on icon "button" at bounding box center [770, 201] width 12 height 12
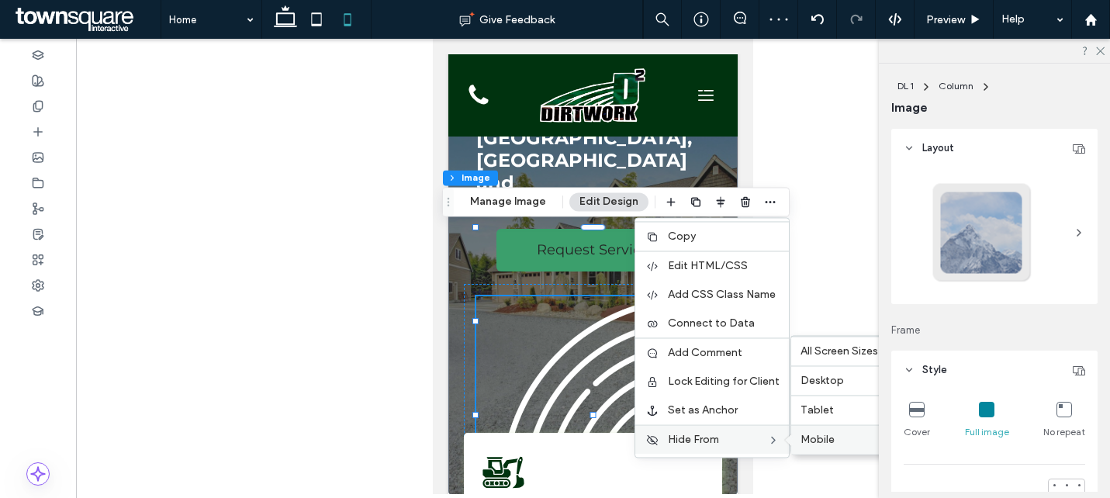
click at [800, 438] on span "Mobile" at bounding box center [817, 439] width 34 height 13
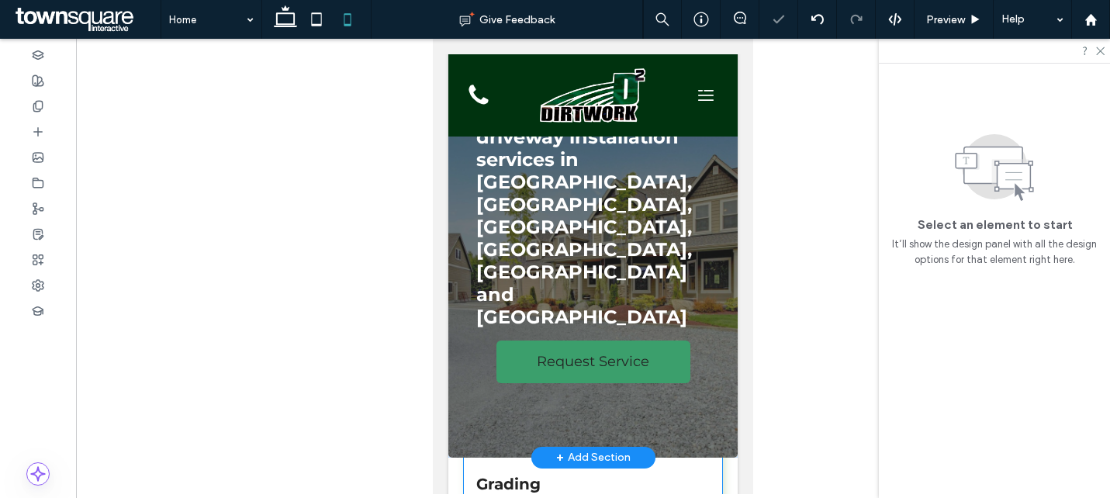
scroll to position [173, 0]
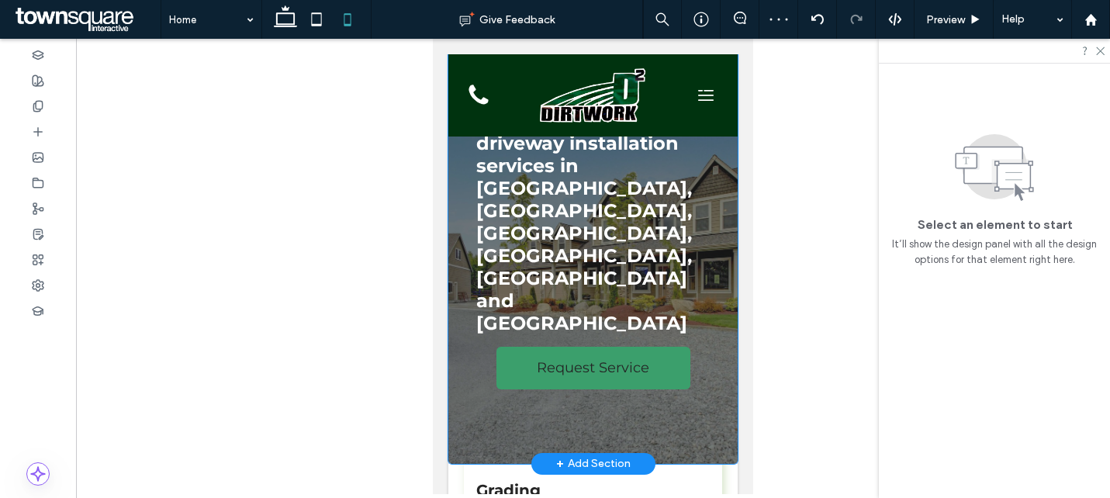
click at [724, 280] on div "Avoid Parking in Mud and Debris Contact us for gravel driveway installation ser…" at bounding box center [592, 214] width 289 height 500
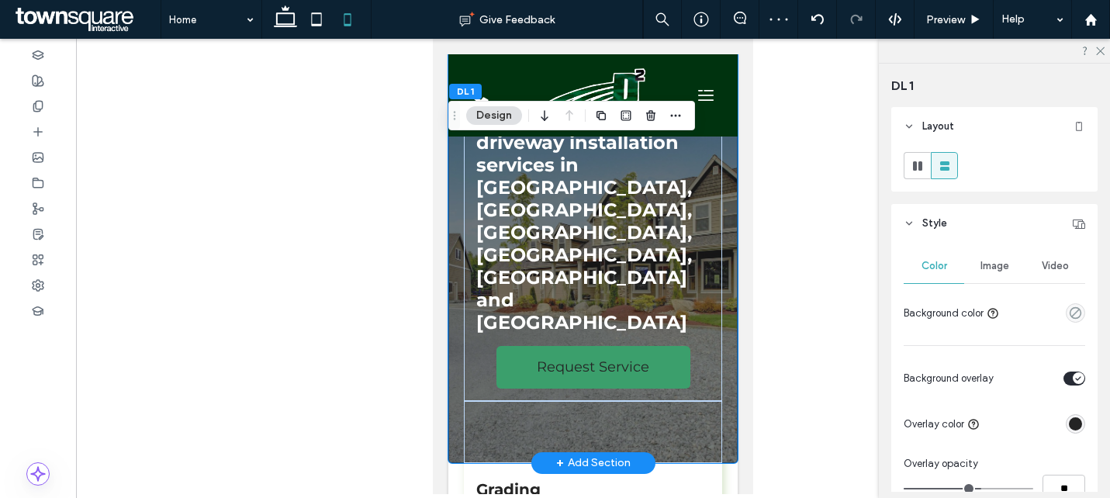
scroll to position [184, 0]
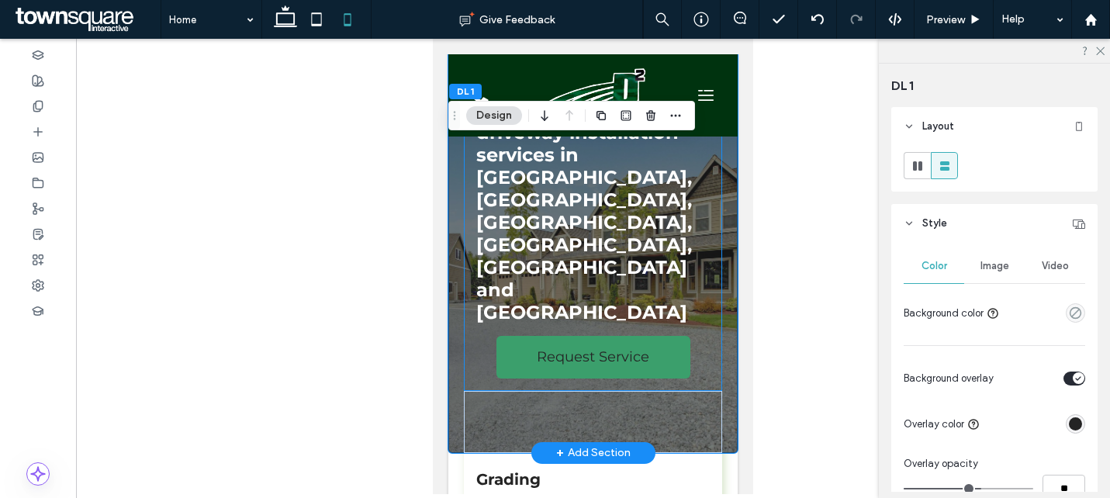
click at [710, 228] on div "Avoid Parking in Mud and Debris Contact us for gravel driveway installation ser…" at bounding box center [593, 190] width 258 height 399
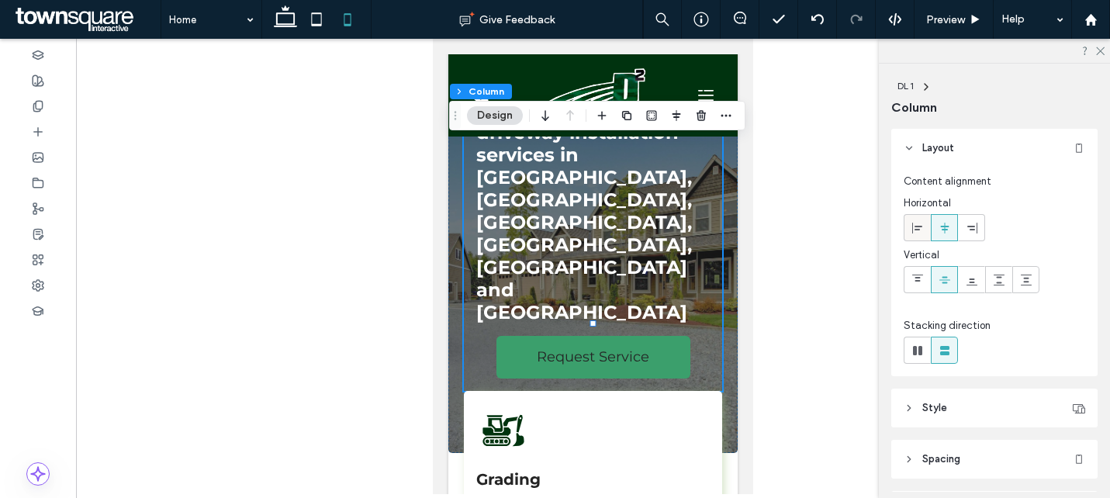
click at [913, 225] on icon at bounding box center [917, 228] width 12 height 12
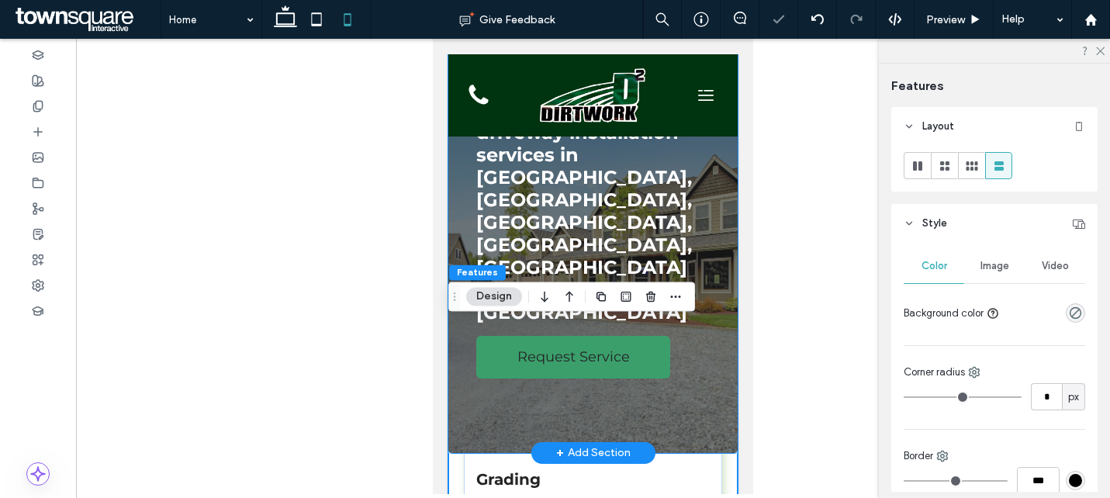
click at [723, 299] on div "Avoid Parking in Mud and Debris Contact us for gravel driveway installation ser…" at bounding box center [592, 203] width 289 height 500
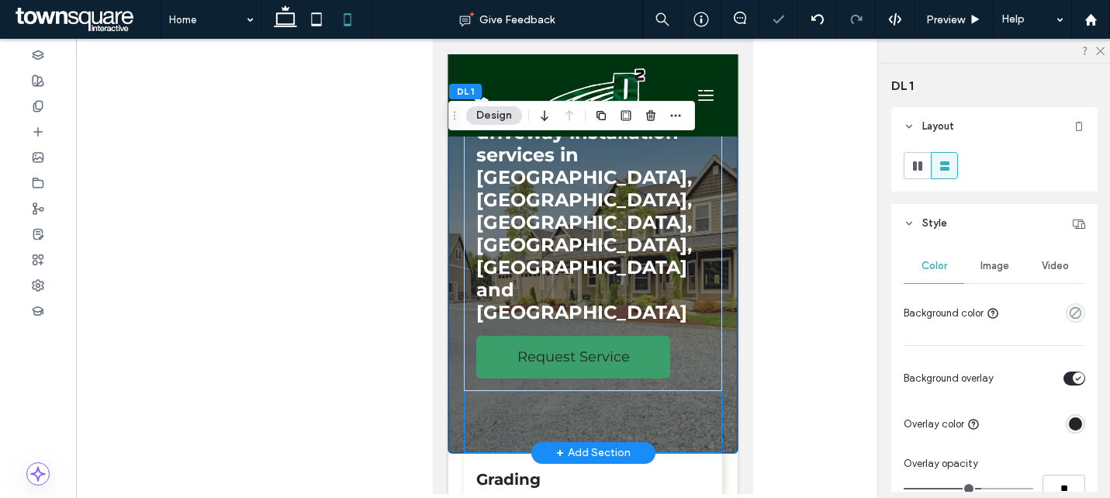
click at [700, 391] on div at bounding box center [593, 422] width 258 height 62
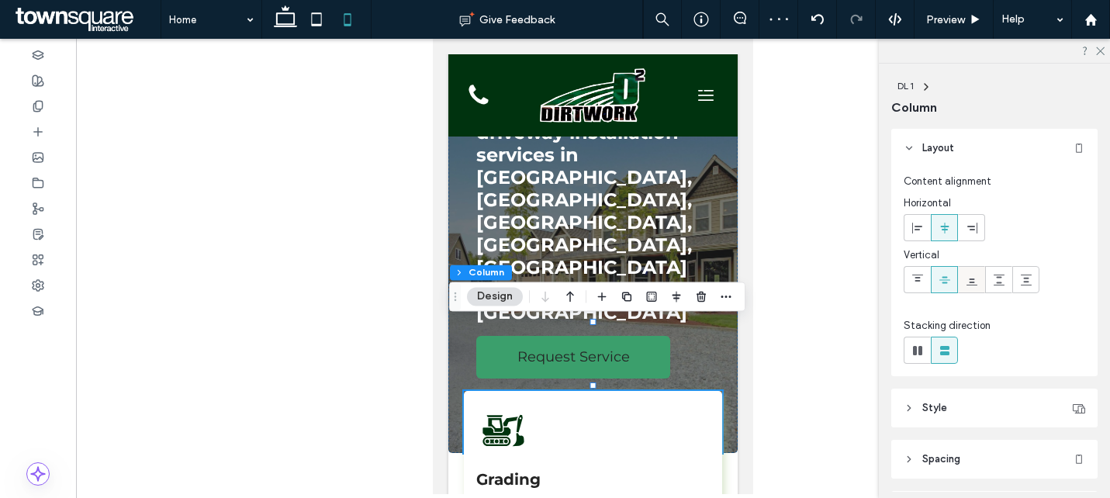
scroll to position [197, 0]
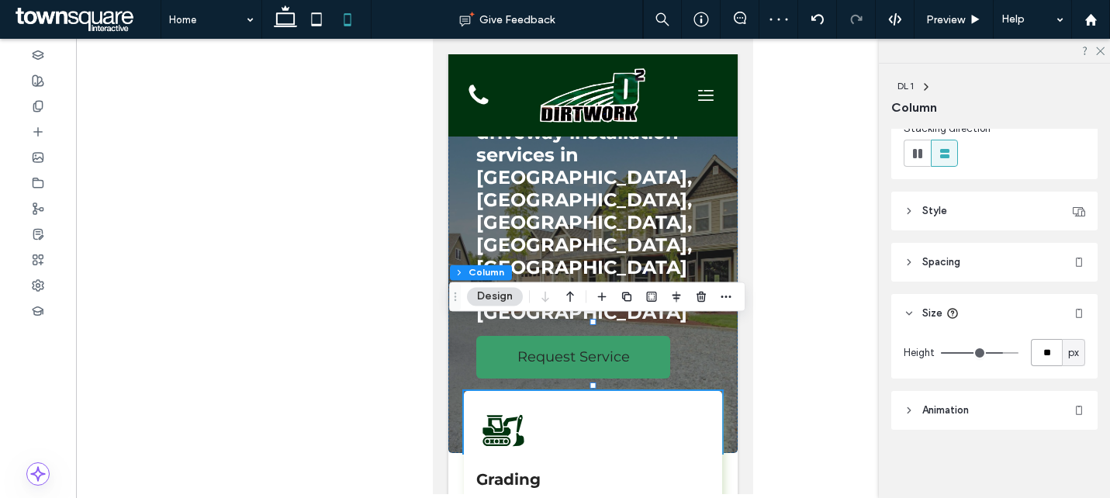
click at [1043, 343] on input "**" at bounding box center [1046, 352] width 31 height 27
type input "***"
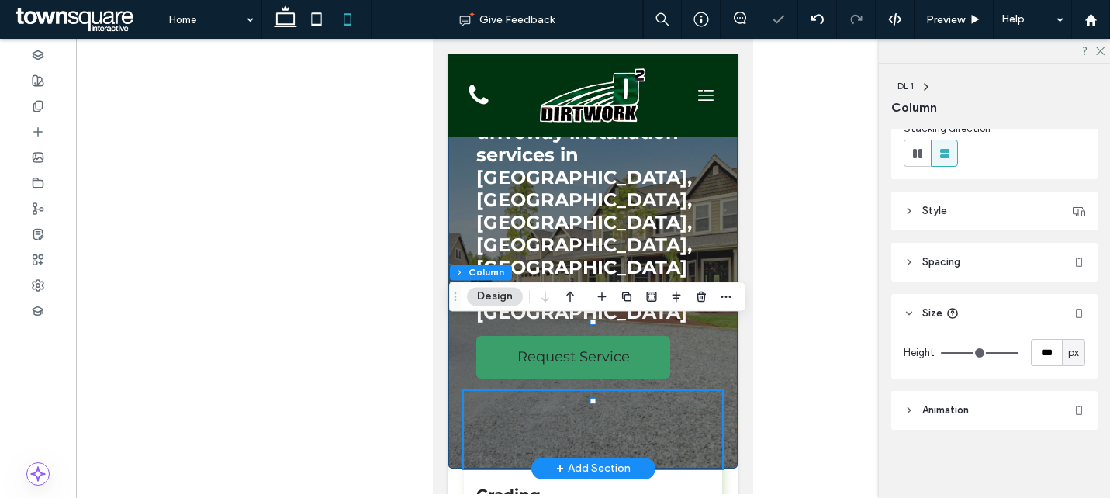
click at [728, 232] on div "Avoid Parking in Mud and Debris Contact us for gravel driveway installation ser…" at bounding box center [592, 211] width 289 height 516
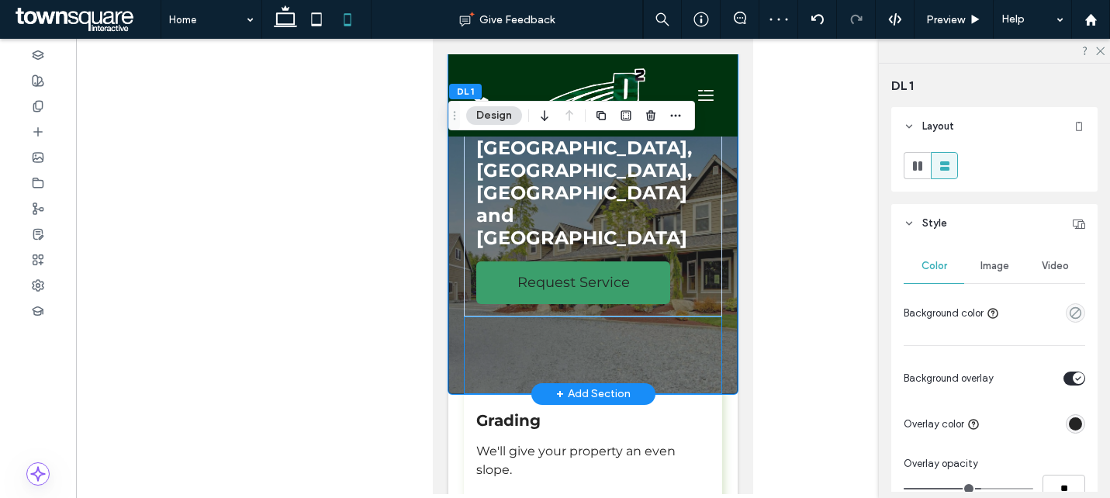
scroll to position [0, 0]
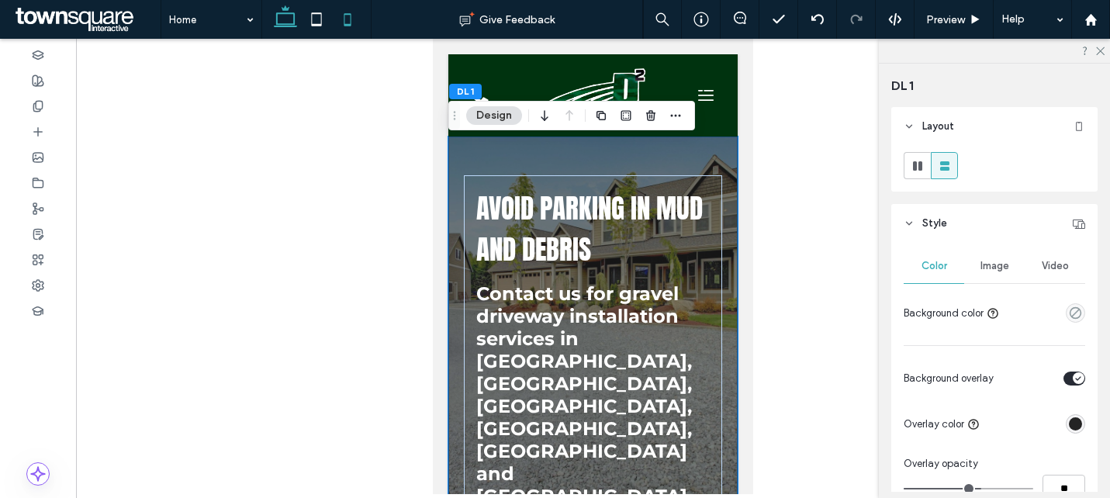
click at [287, 22] on icon at bounding box center [285, 19] width 31 height 31
type input "***"
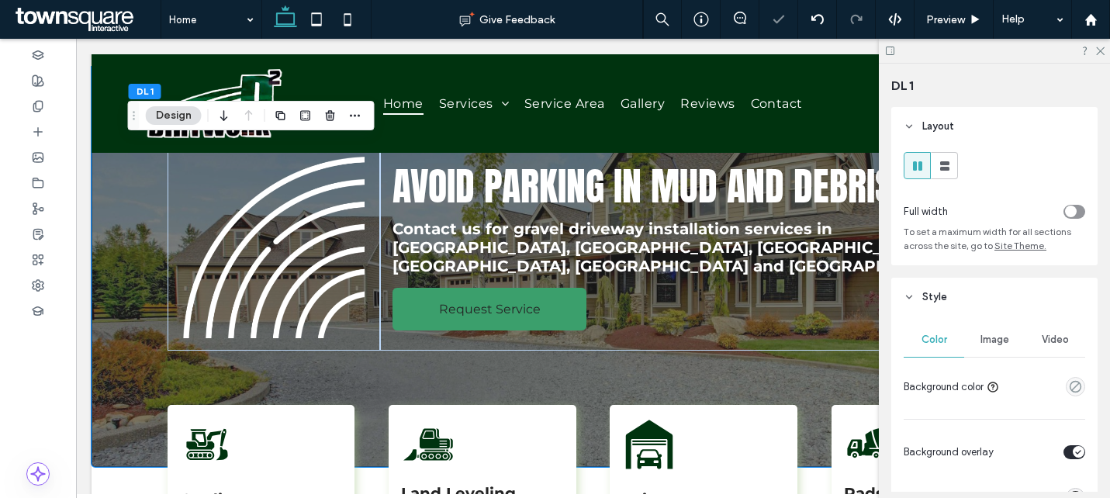
click at [1105, 47] on div at bounding box center [994, 51] width 231 height 24
click at [1100, 48] on icon at bounding box center [1099, 50] width 10 height 10
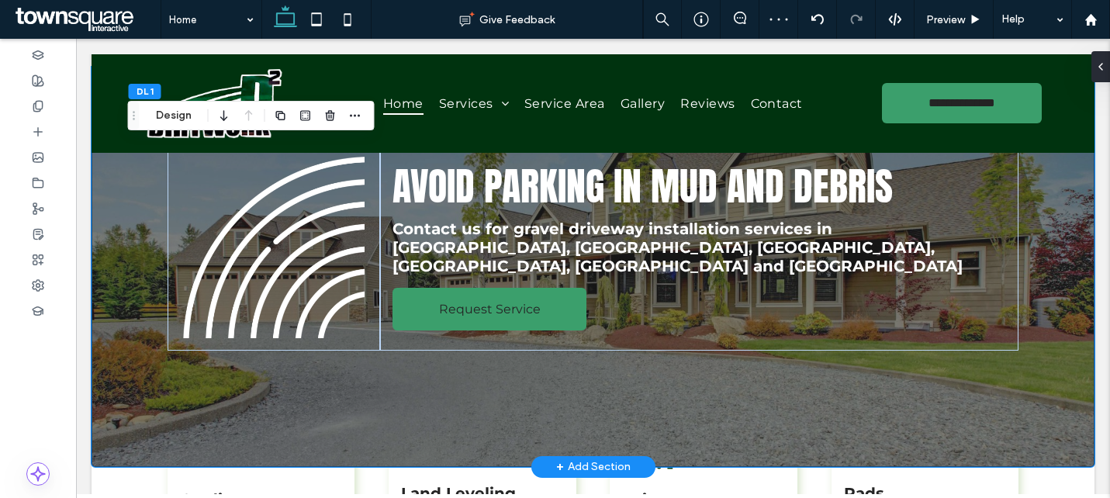
scroll to position [0, 0]
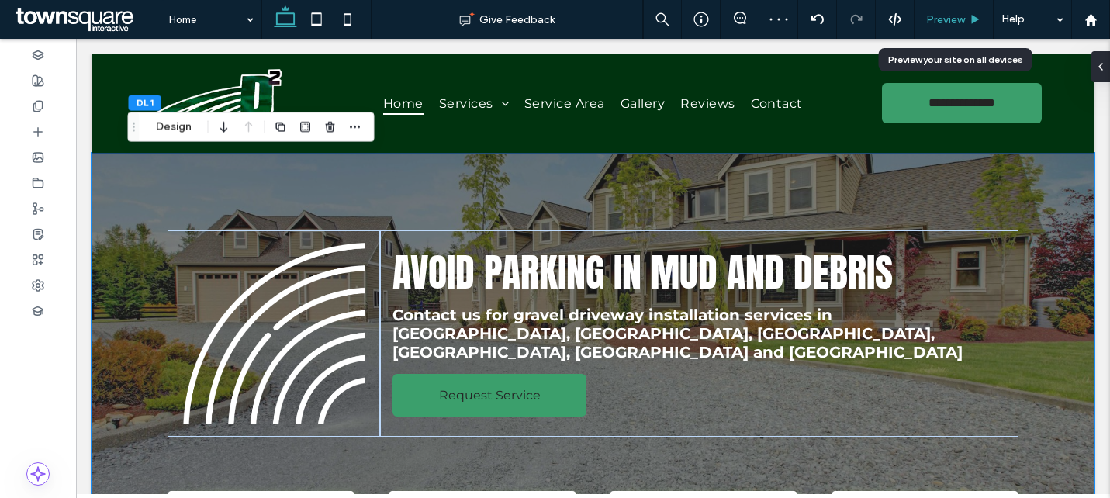
click at [965, 15] on div "Preview" at bounding box center [953, 19] width 78 height 13
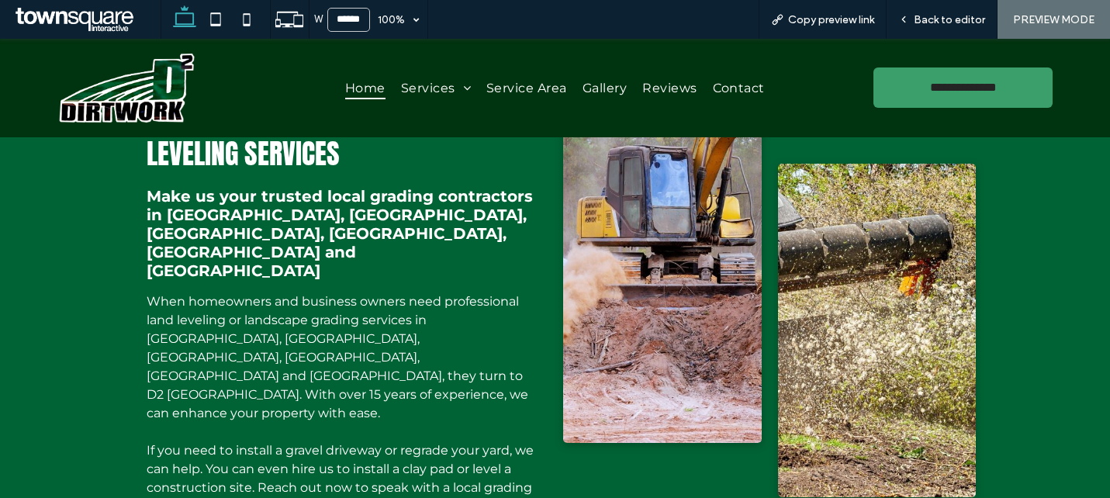
scroll to position [920, 0]
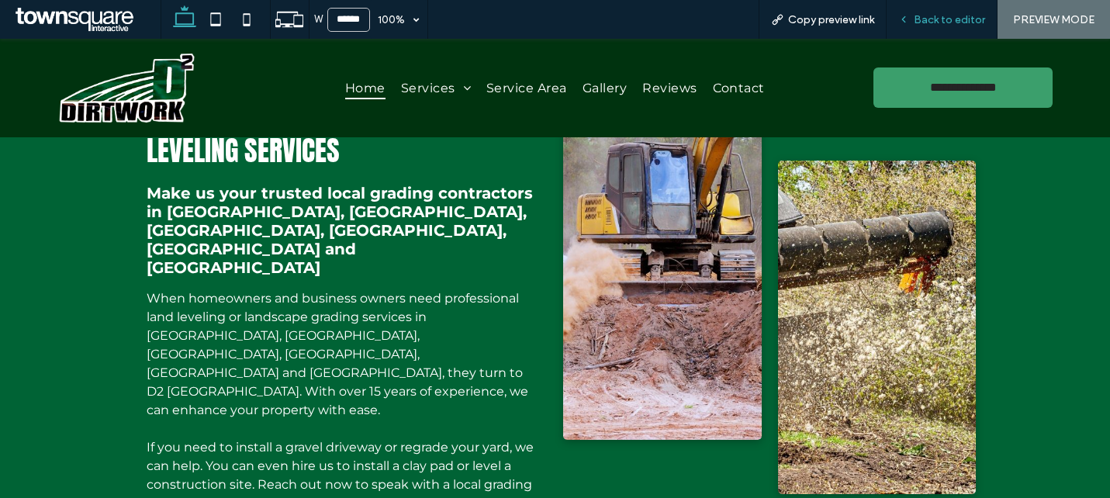
click at [922, 24] on span "Back to editor" at bounding box center [948, 19] width 71 height 13
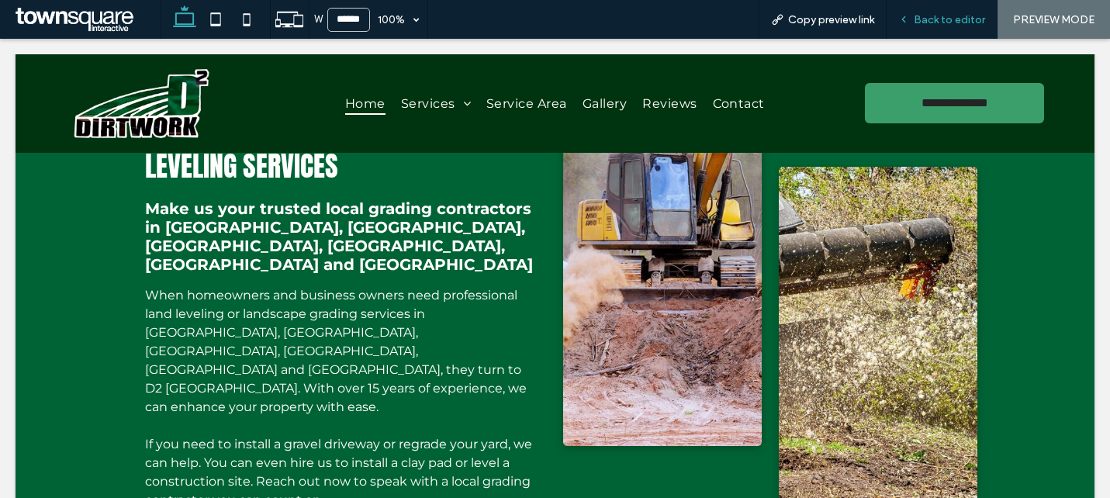
scroll to position [935, 0]
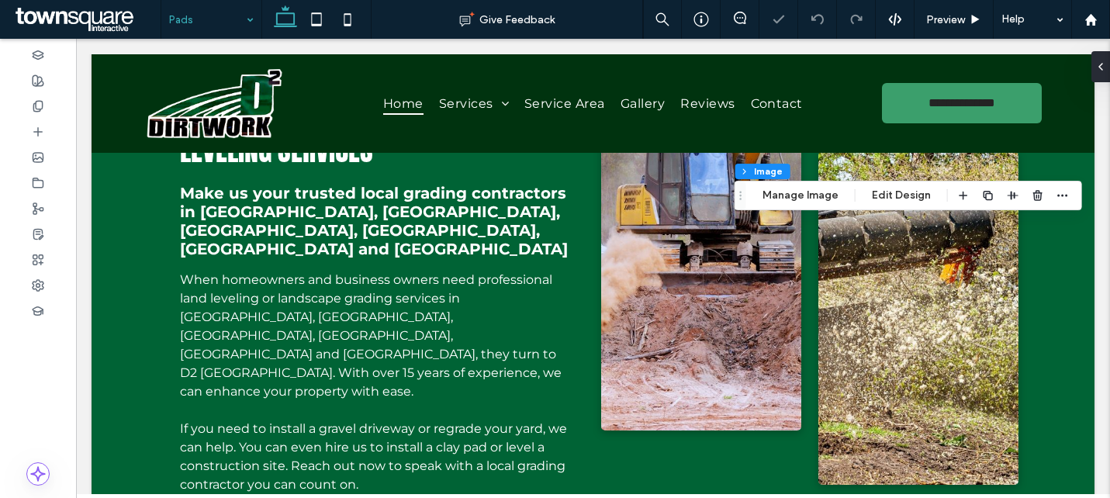
type input "*"
click at [772, 201] on button "Manage Image" at bounding box center [800, 195] width 96 height 19
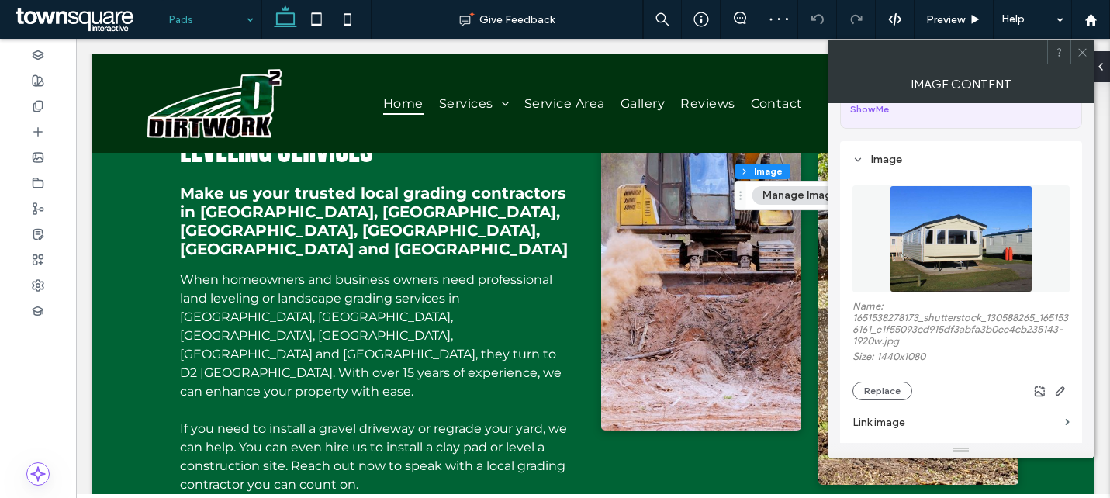
scroll to position [120, 0]
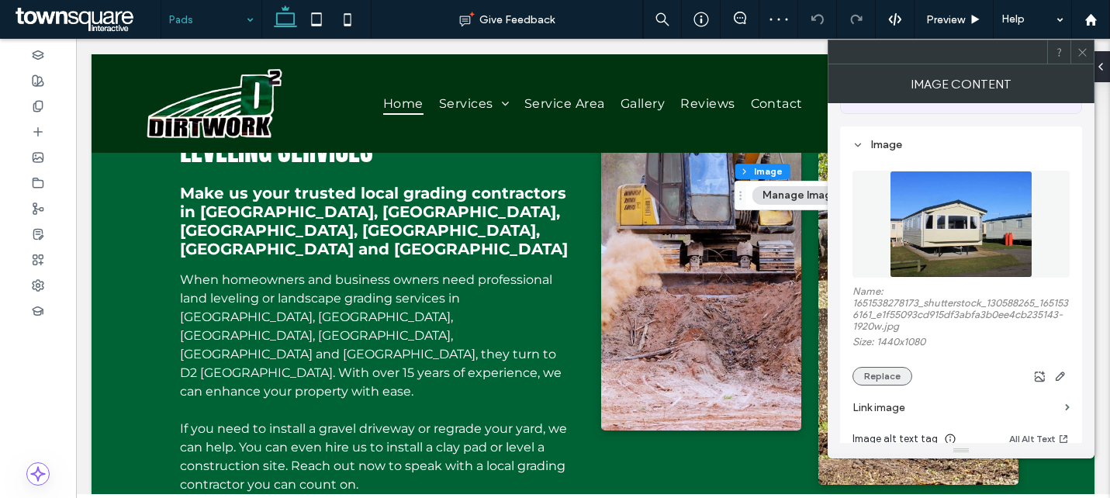
click at [872, 376] on button "Replace" at bounding box center [882, 376] width 60 height 19
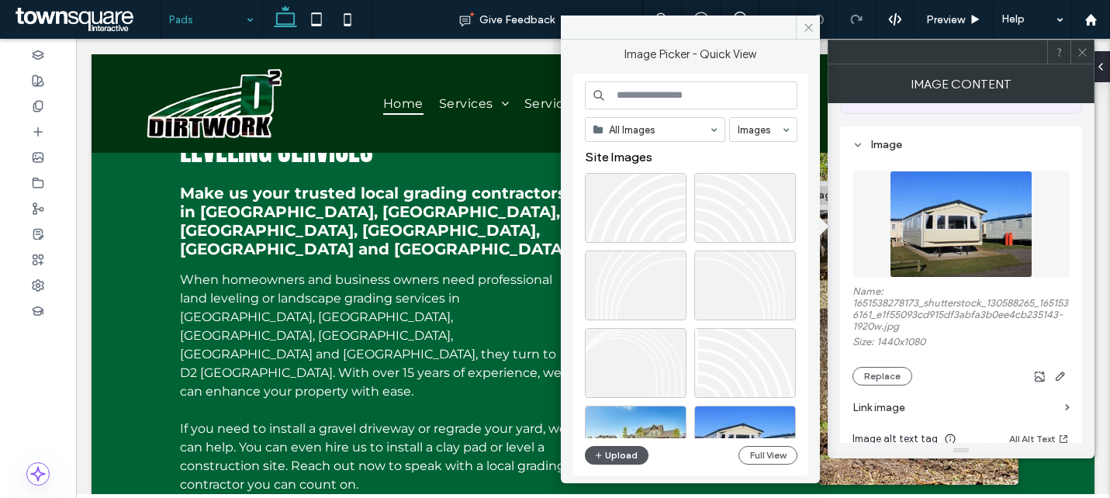
click at [640, 452] on button "Upload" at bounding box center [617, 455] width 64 height 19
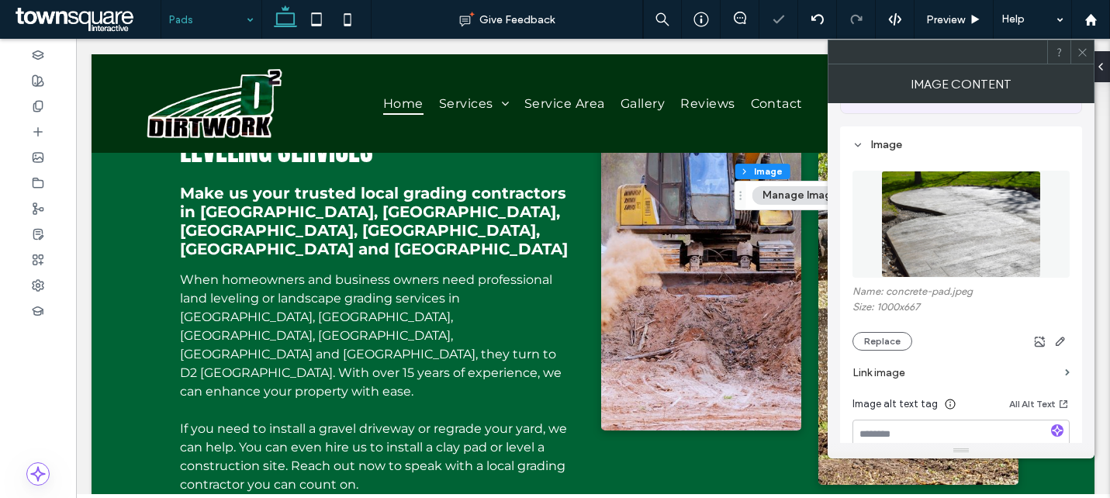
click at [1081, 52] on icon at bounding box center [1082, 53] width 12 height 12
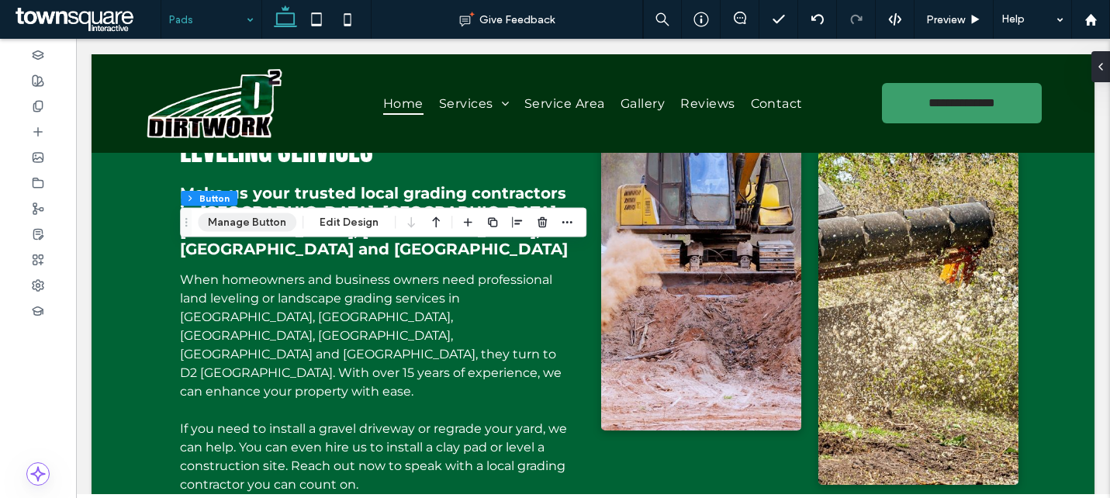
click at [269, 225] on button "Manage Button" at bounding box center [247, 222] width 98 height 19
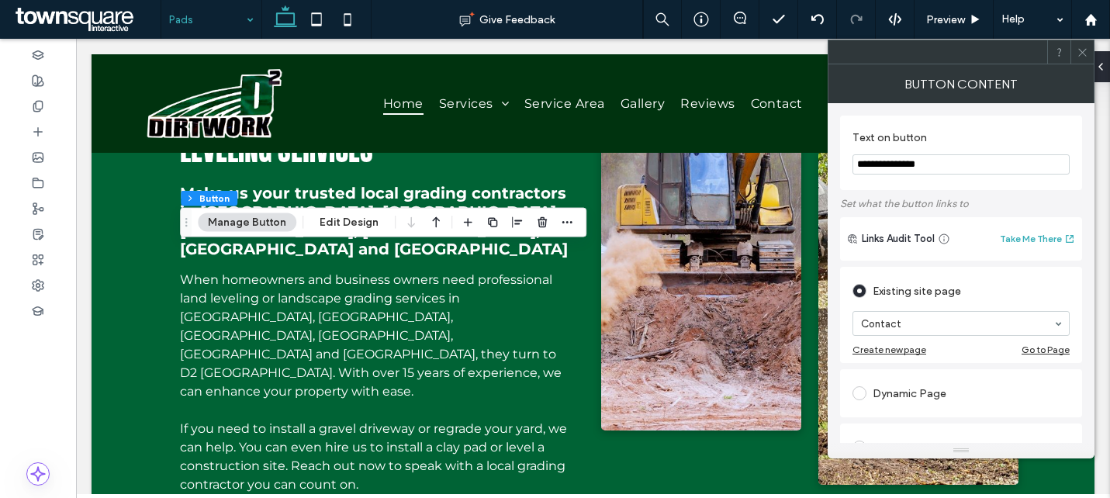
click at [1083, 58] on span at bounding box center [1082, 51] width 12 height 23
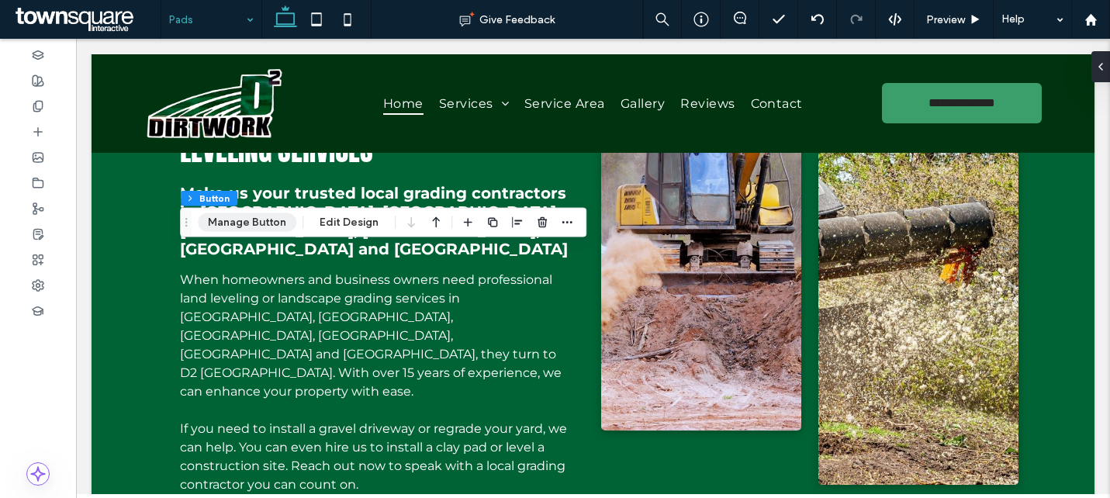
click at [268, 225] on button "Manage Button" at bounding box center [247, 222] width 98 height 19
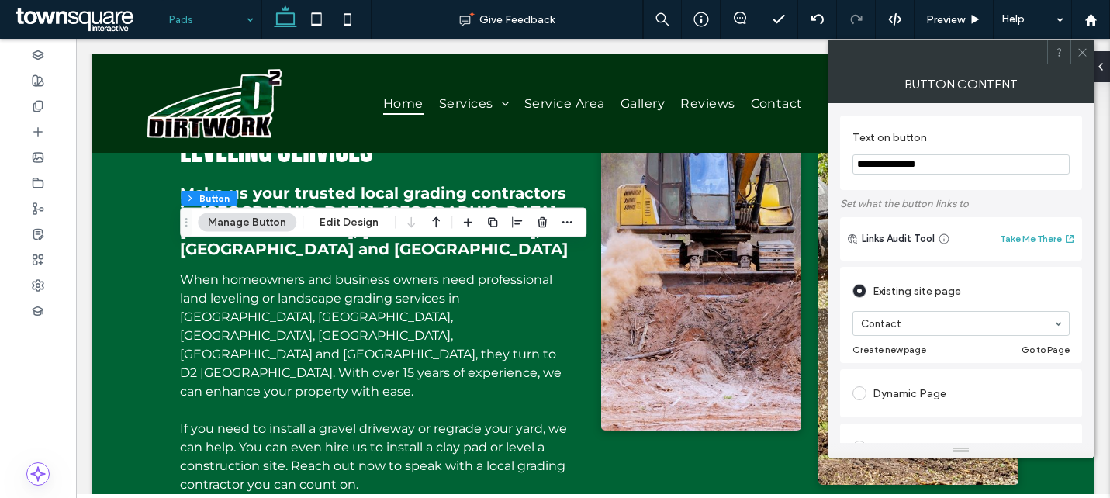
click at [1083, 57] on icon at bounding box center [1082, 53] width 12 height 12
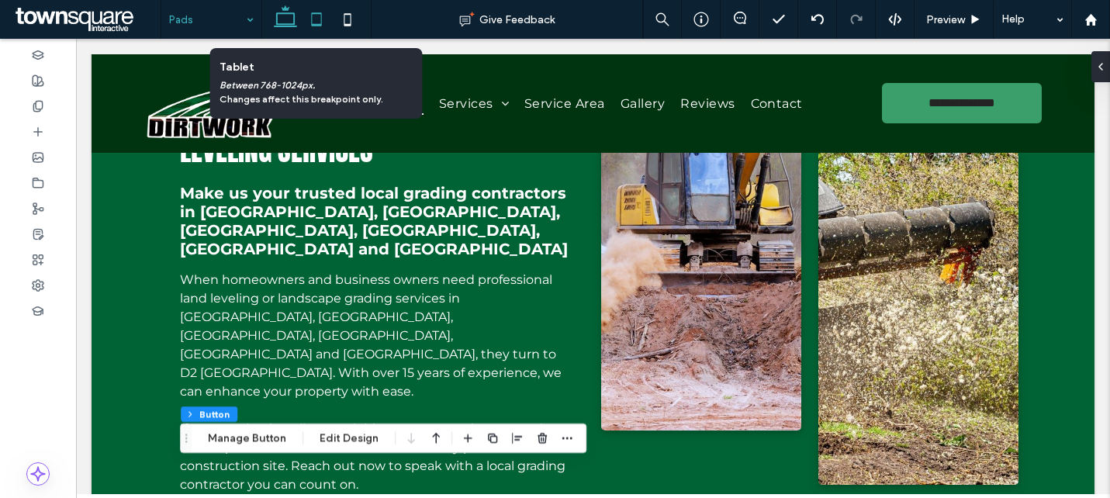
click at [324, 20] on icon at bounding box center [316, 19] width 31 height 31
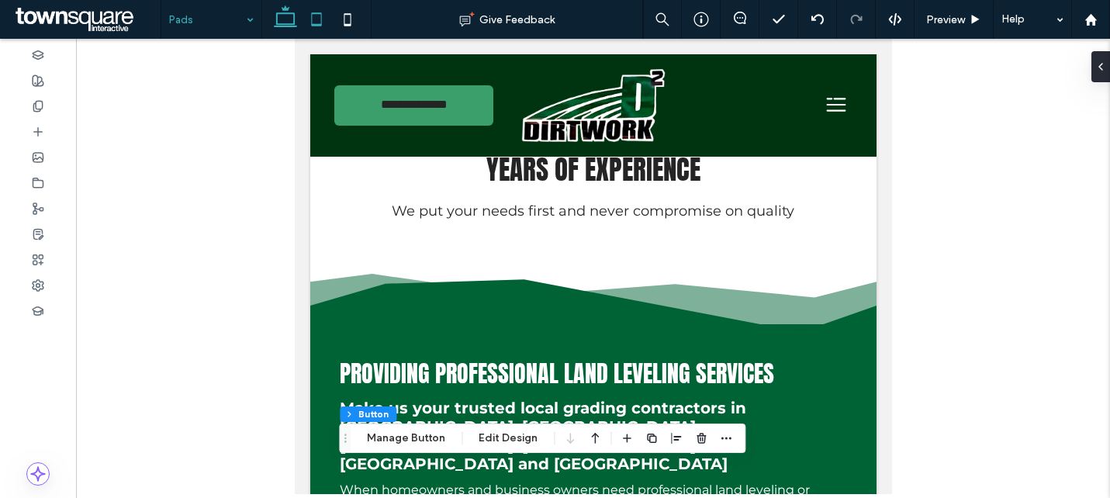
click at [285, 25] on use at bounding box center [285, 16] width 23 height 22
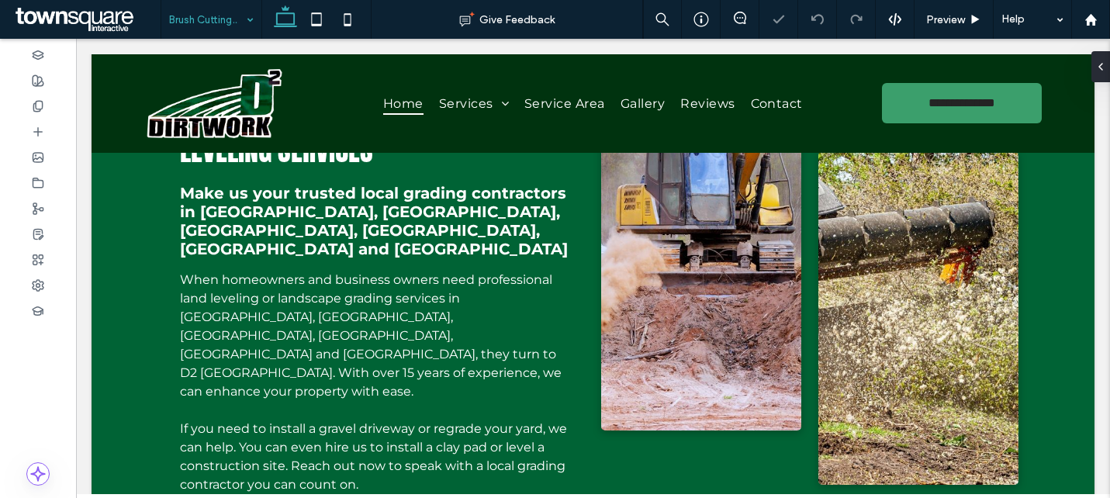
click at [190, 16] on input at bounding box center [207, 19] width 77 height 39
click at [205, 30] on input at bounding box center [207, 19] width 77 height 39
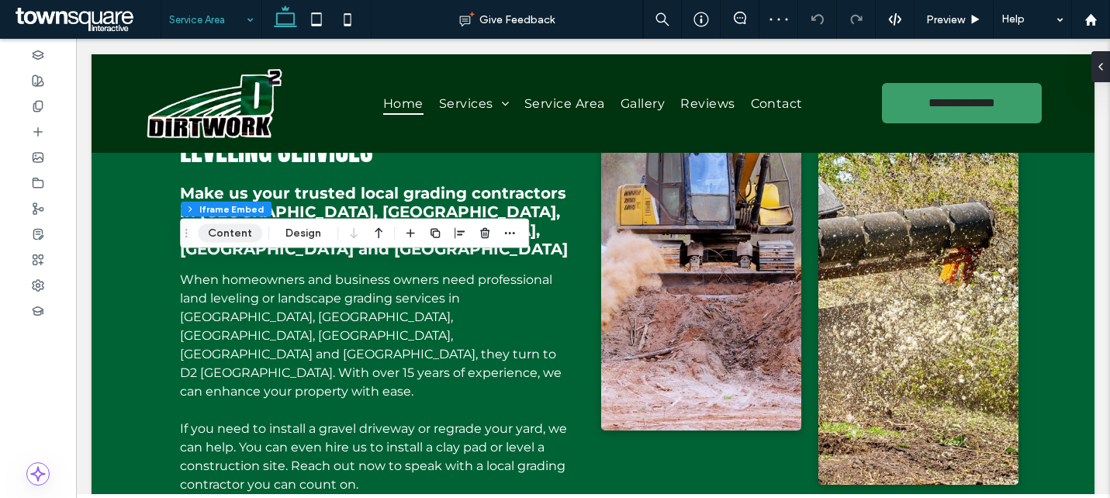
click at [237, 234] on button "Content" at bounding box center [230, 233] width 64 height 19
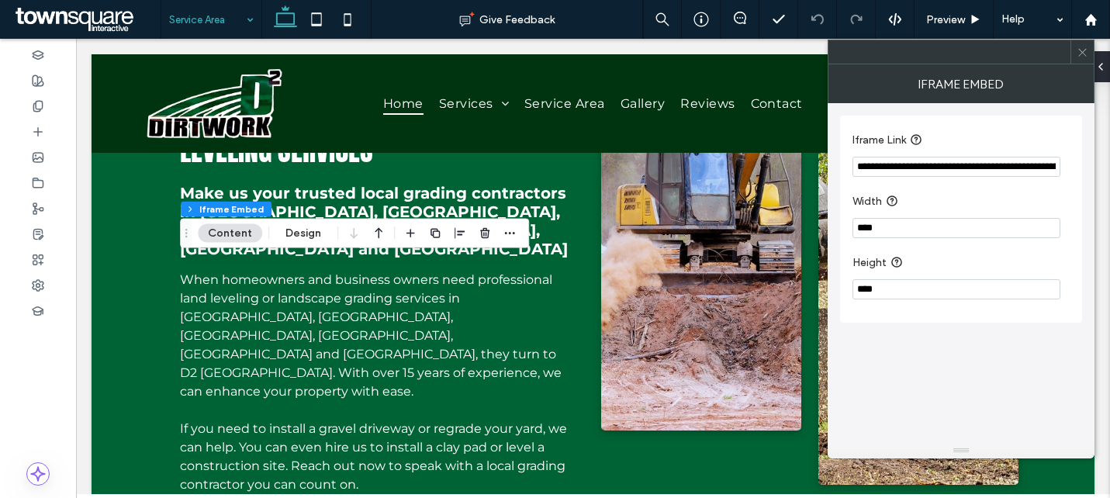
click at [861, 172] on input "**********" at bounding box center [956, 167] width 208 height 20
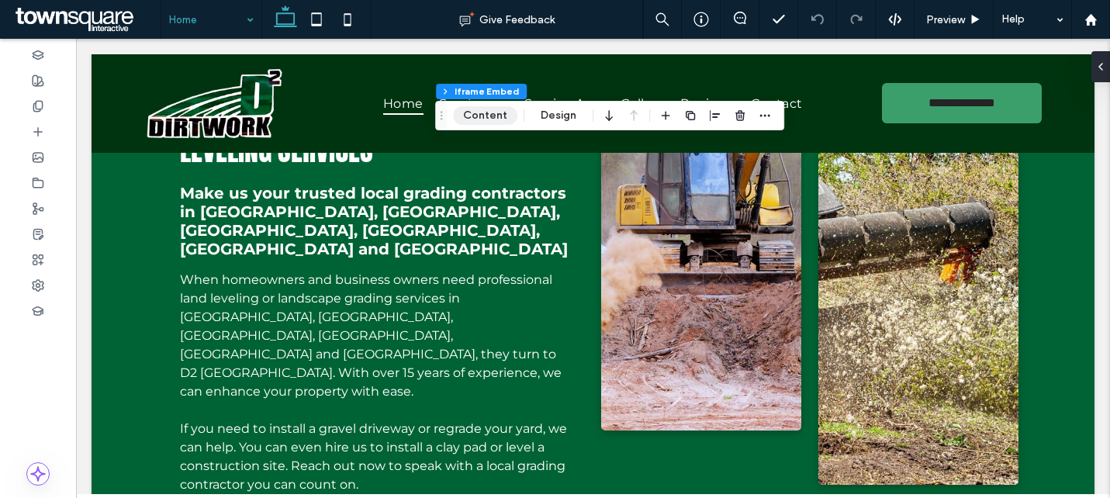
click at [496, 112] on button "Content" at bounding box center [485, 115] width 64 height 19
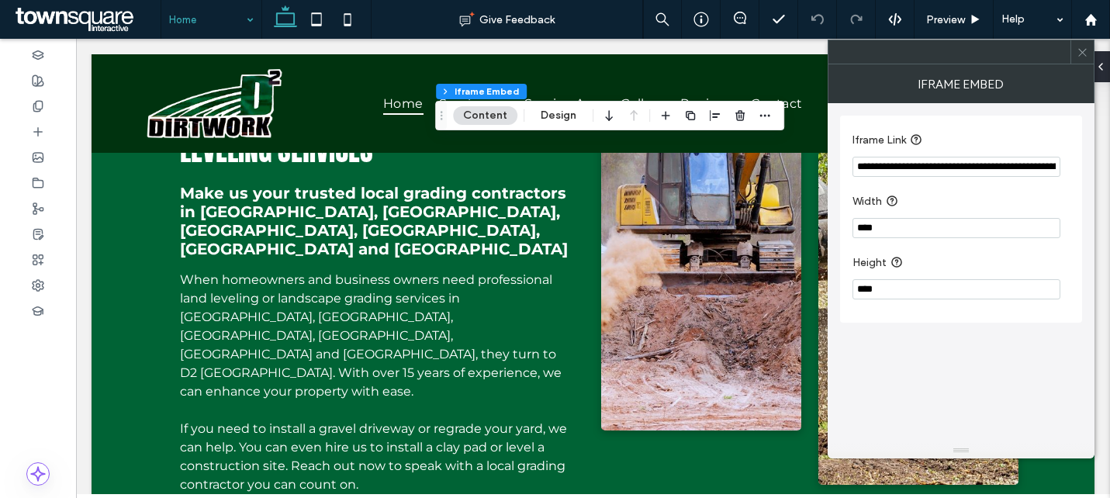
click at [876, 171] on input "**********" at bounding box center [956, 167] width 208 height 20
paste input "Iframe Link"
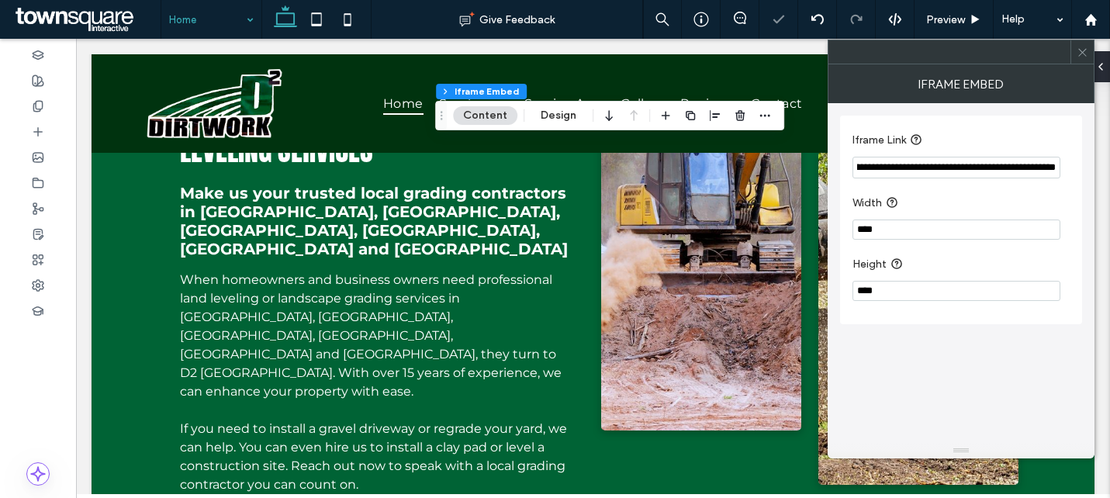
type input "**********"
click at [940, 415] on div "**********" at bounding box center [961, 273] width 242 height 340
click at [1084, 55] on icon at bounding box center [1082, 53] width 12 height 12
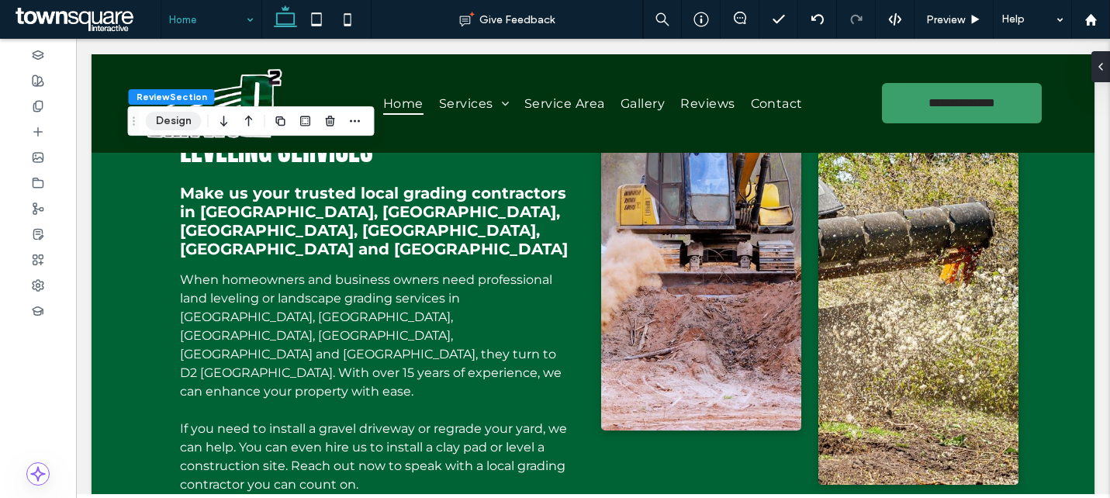
click at [185, 123] on button "Design" at bounding box center [174, 121] width 56 height 19
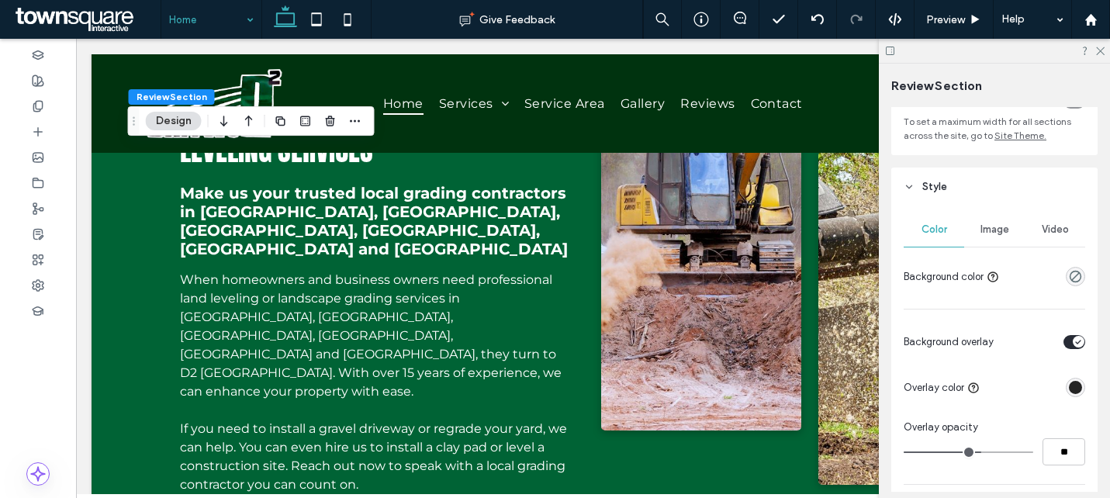
scroll to position [141, 0]
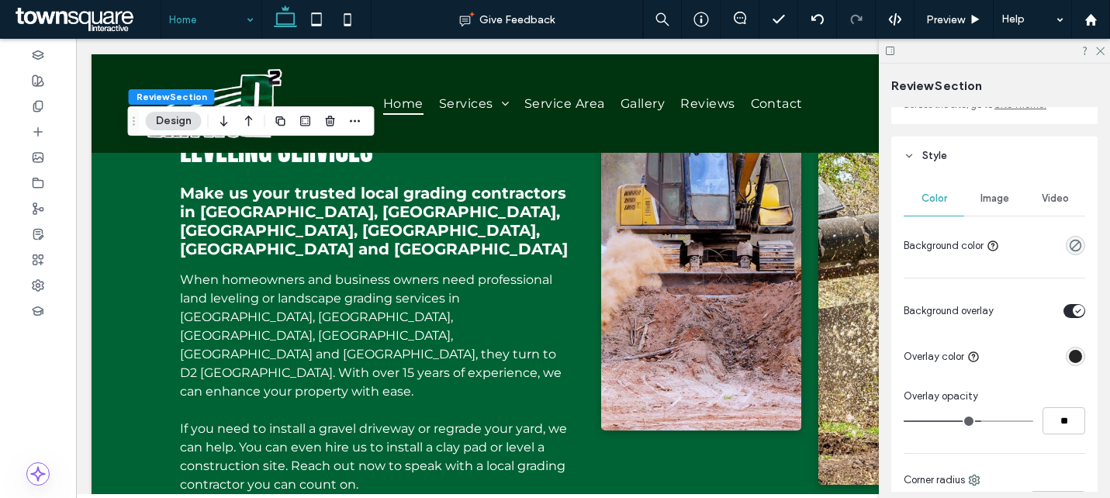
click at [996, 200] on span "Image" at bounding box center [994, 198] width 29 height 12
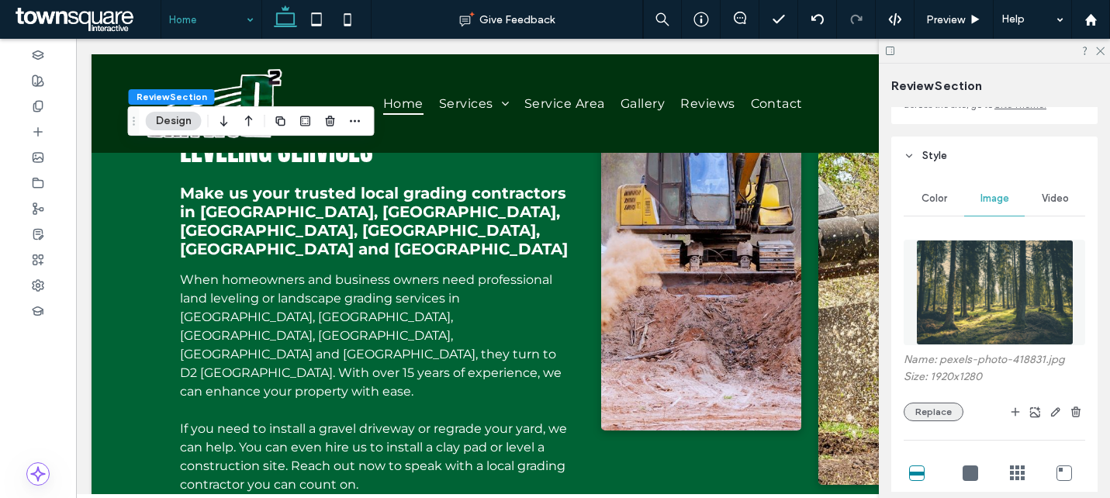
click at [935, 413] on button "Replace" at bounding box center [933, 411] width 60 height 19
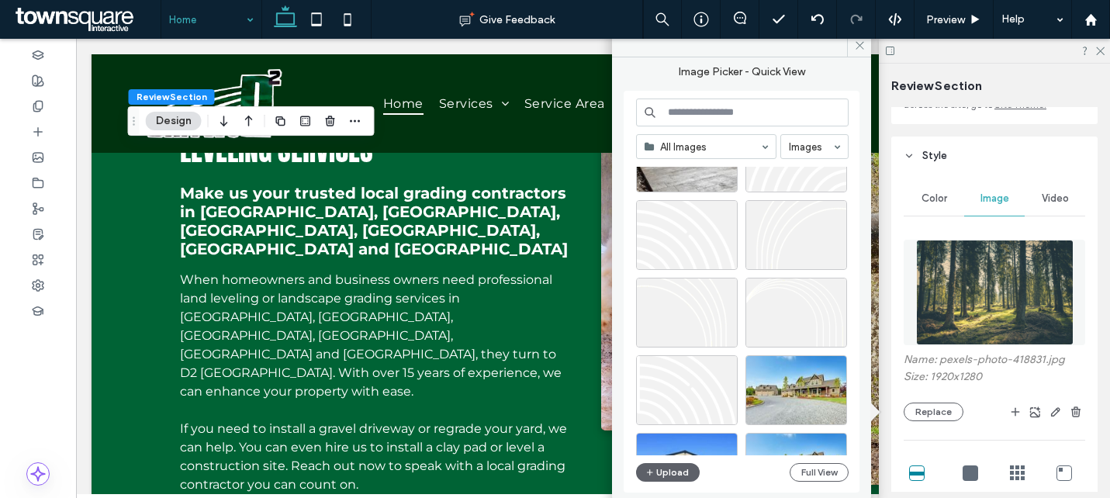
scroll to position [43, 0]
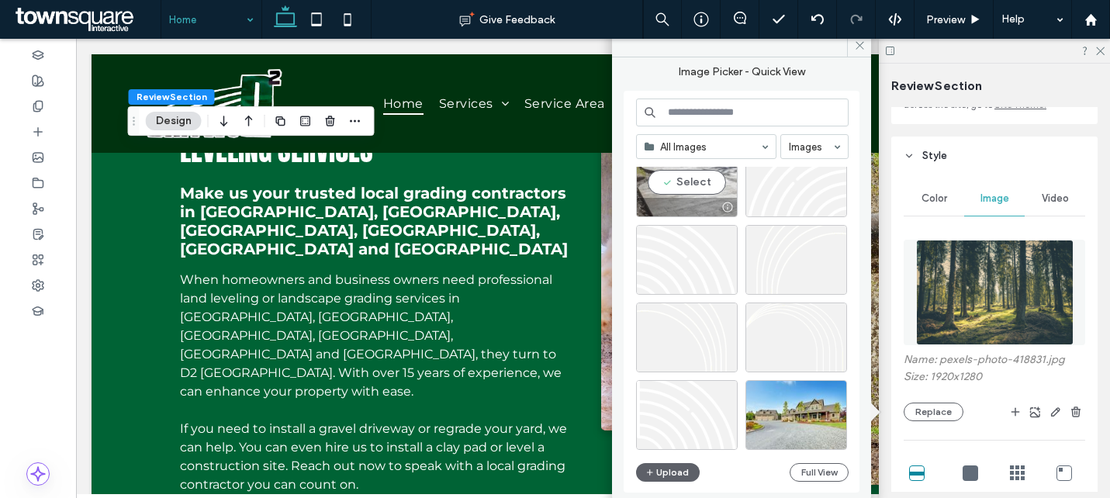
click at [696, 167] on div "Select" at bounding box center [687, 182] width 102 height 70
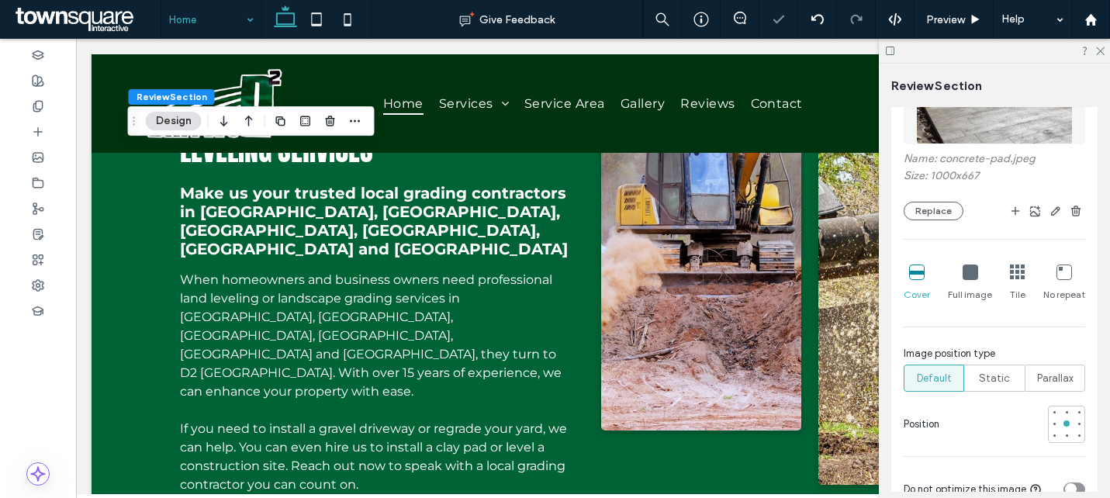
scroll to position [356, 0]
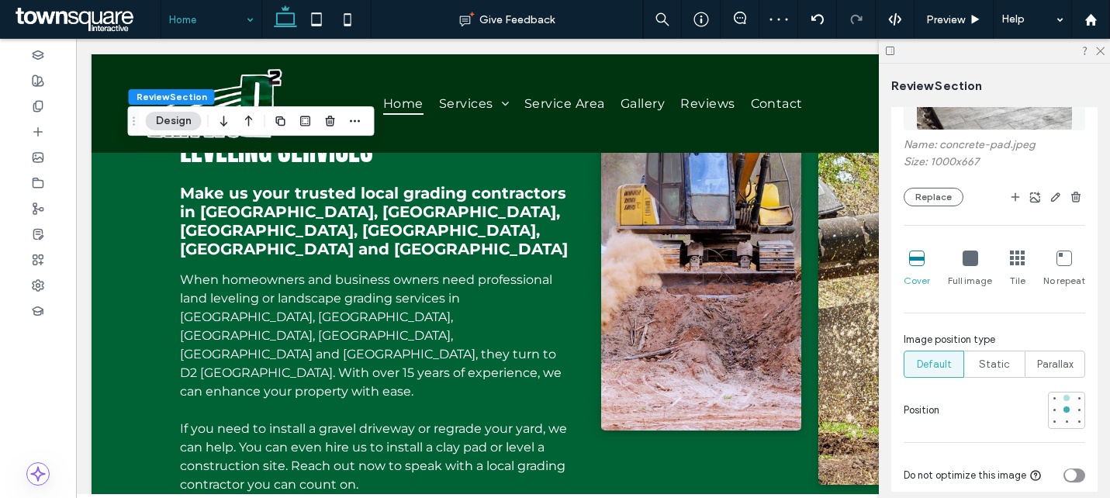
click at [1069, 396] on div at bounding box center [1066, 398] width 6 height 6
click at [1099, 52] on use at bounding box center [1100, 51] width 9 height 9
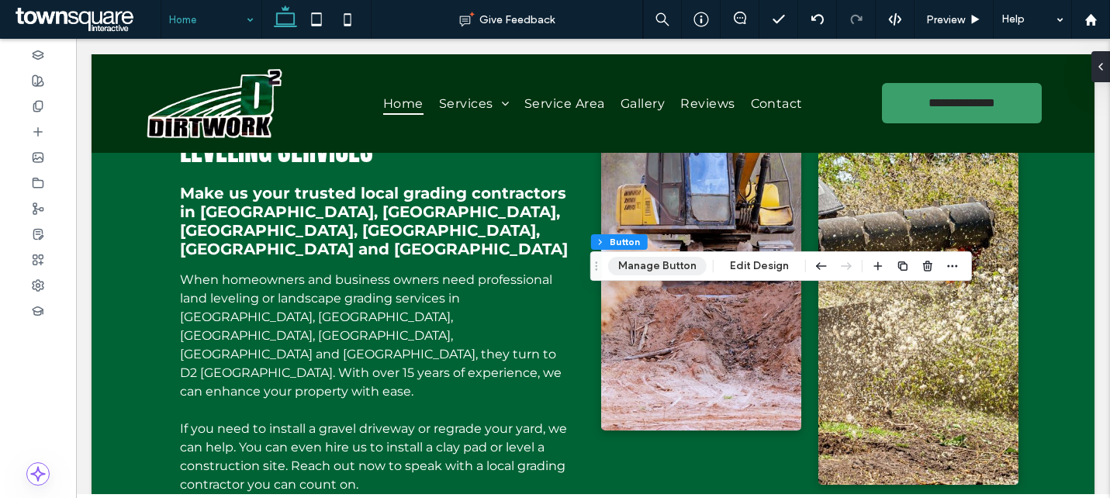
click at [637, 267] on button "Manage Button" at bounding box center [657, 266] width 98 height 19
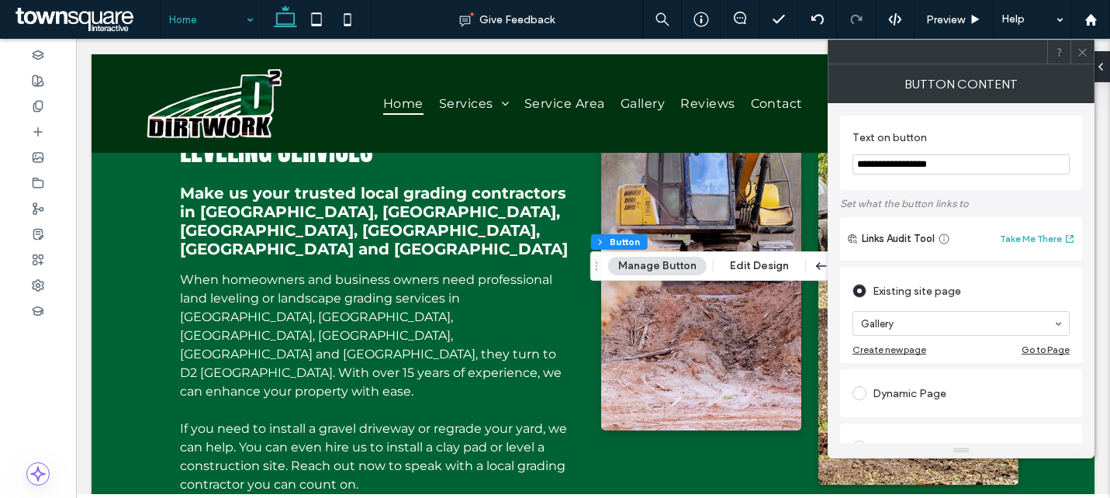
click at [1081, 60] on span at bounding box center [1082, 51] width 12 height 23
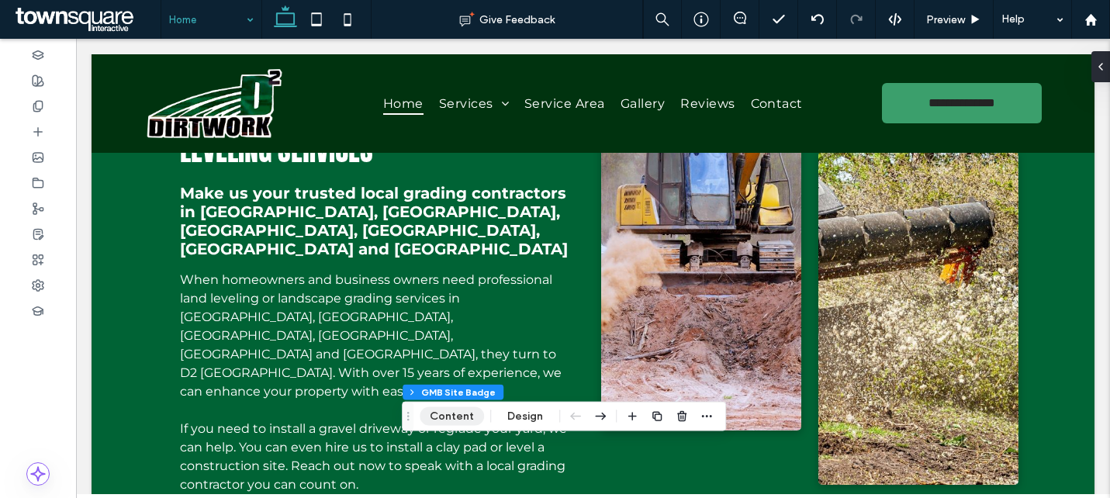
click at [450, 413] on button "Content" at bounding box center [452, 416] width 64 height 19
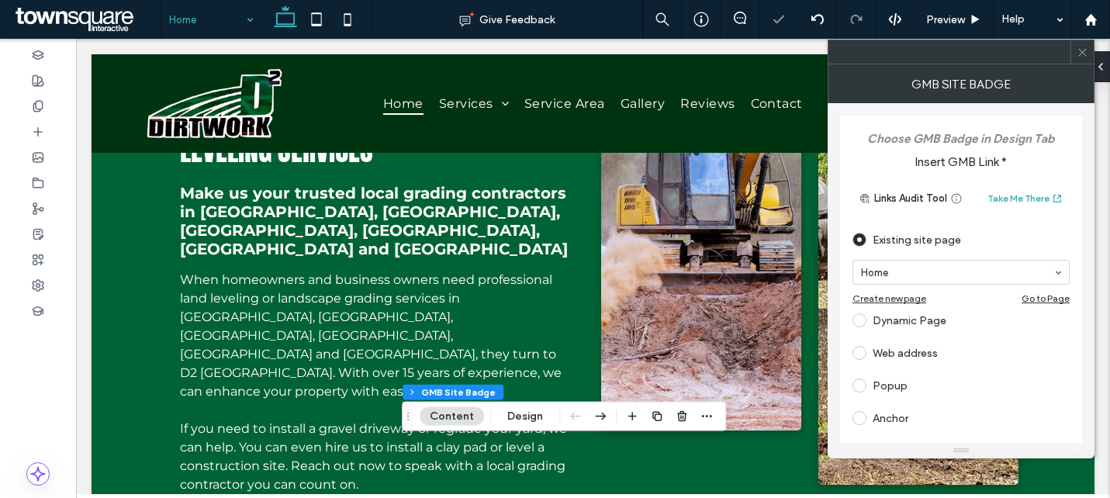
click at [884, 352] on div "Web address" at bounding box center [960, 352] width 217 height 25
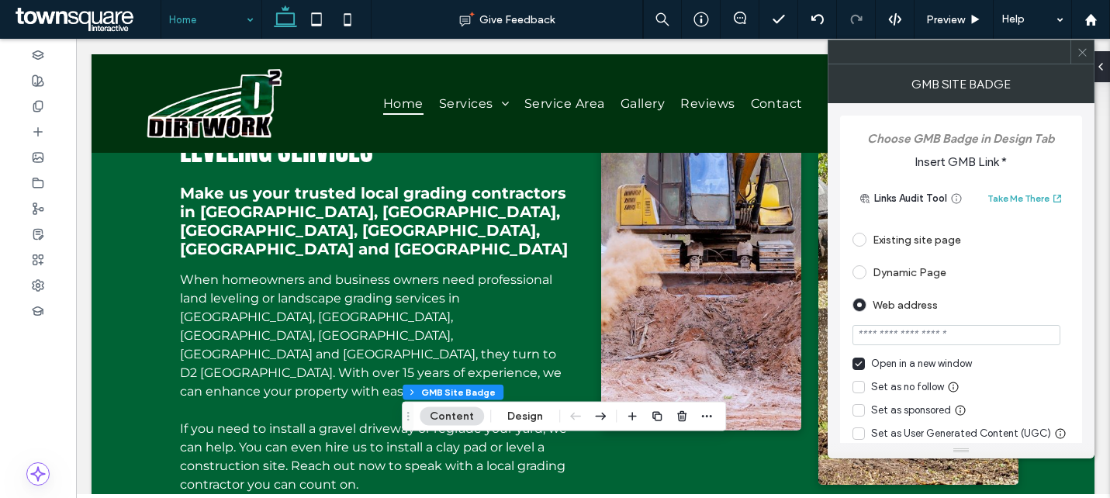
scroll to position [22, 0]
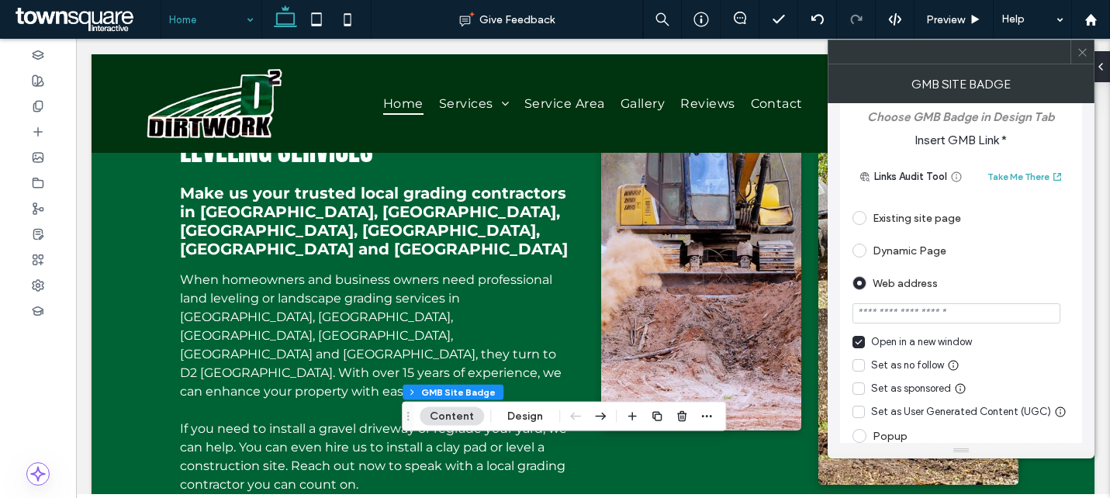
click at [886, 311] on input "url" at bounding box center [956, 313] width 208 height 20
paste input "**********"
type input "**********"
click at [879, 132] on span "Insert GMB Link *" at bounding box center [960, 143] width 217 height 23
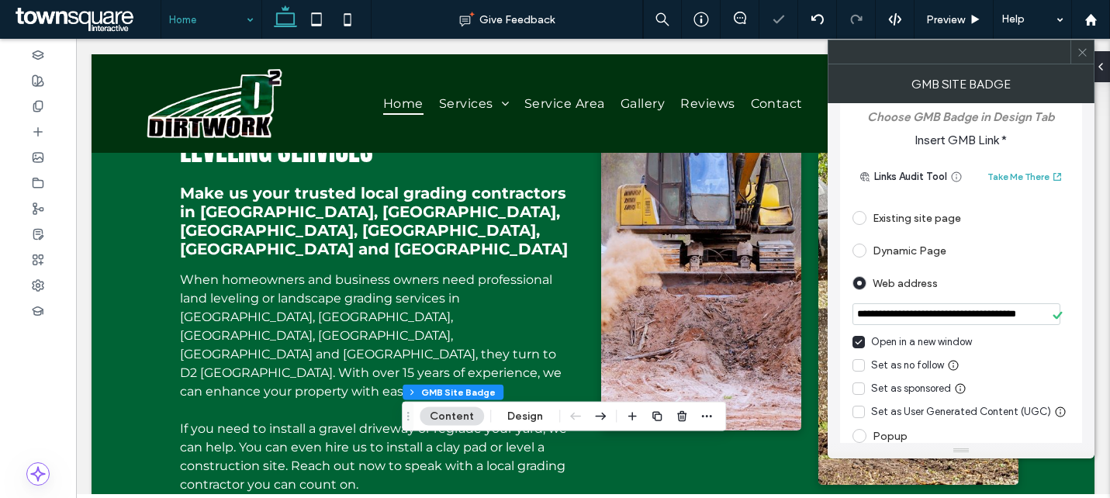
scroll to position [0, 0]
click at [1079, 51] on icon at bounding box center [1082, 53] width 12 height 12
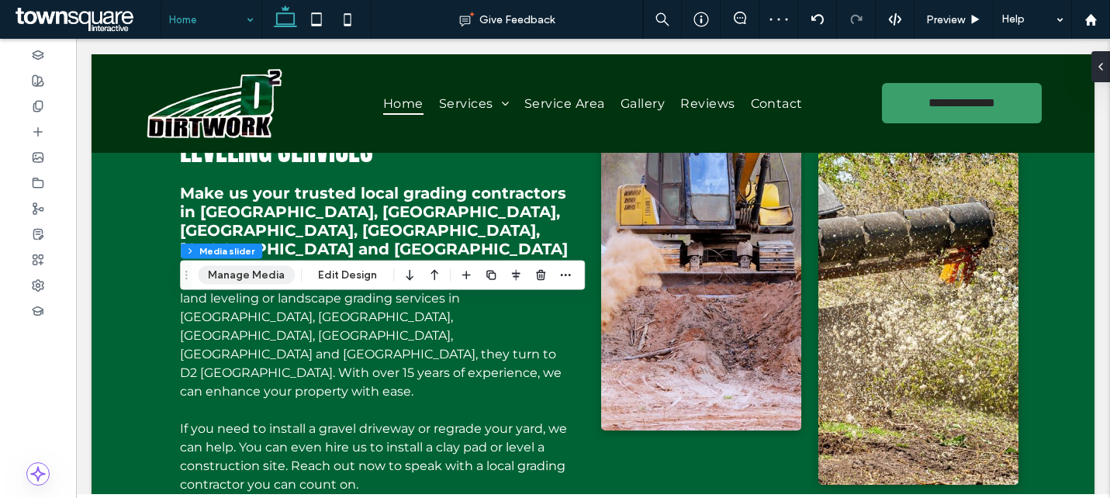
click at [234, 279] on button "Manage Media" at bounding box center [246, 275] width 97 height 19
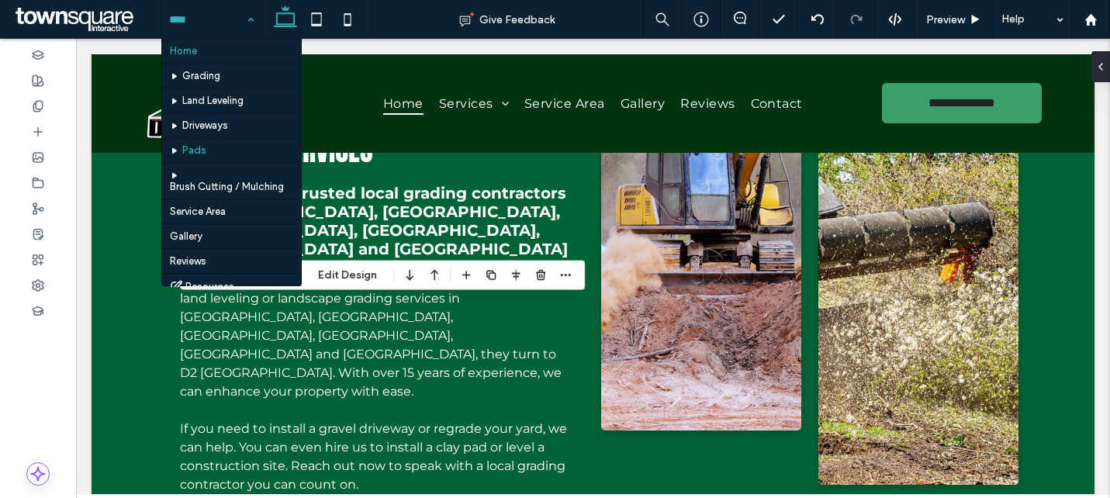
scroll to position [102, 0]
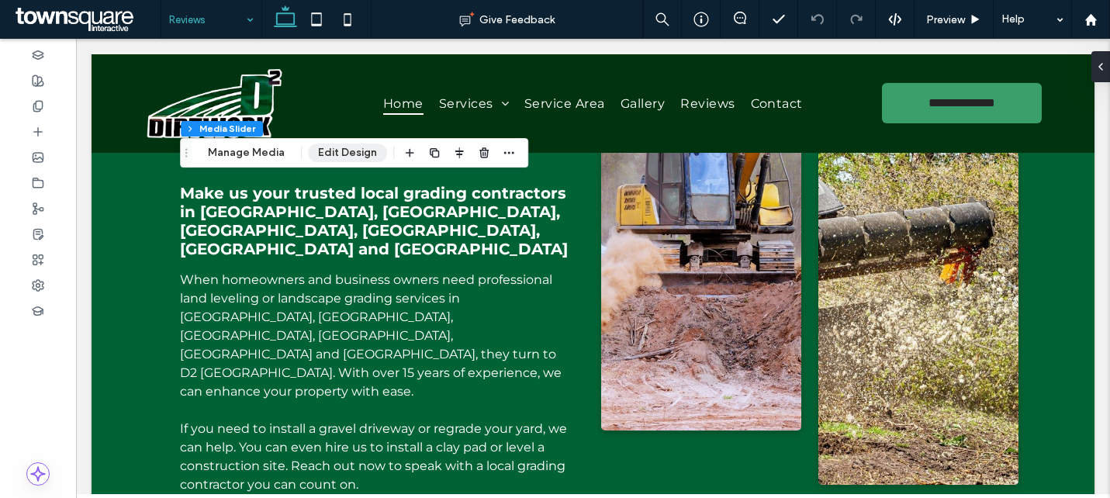
click at [348, 153] on button "Edit Design" at bounding box center [347, 152] width 79 height 19
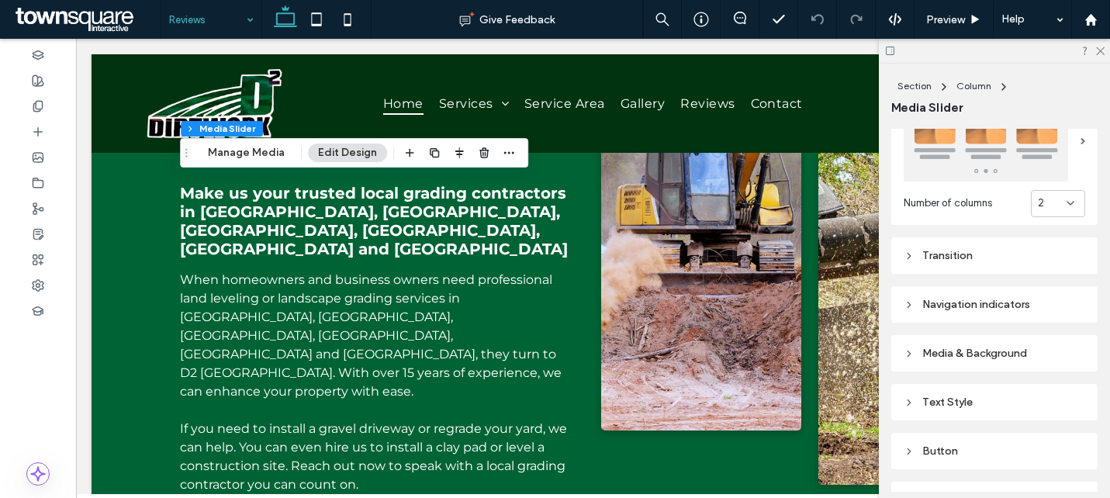
scroll to position [301, 0]
click at [992, 395] on div "Text Style" at bounding box center [993, 400] width 181 height 13
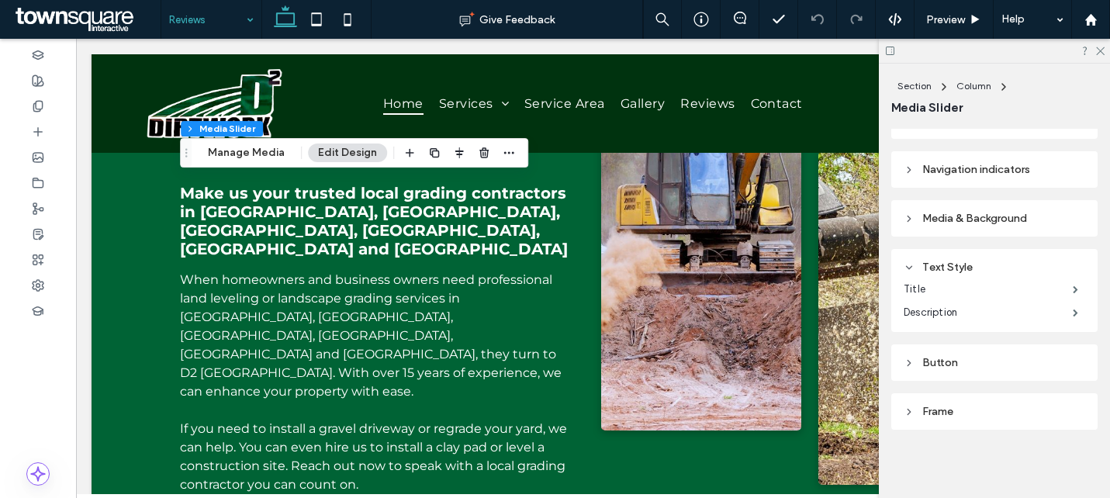
scroll to position [391, 0]
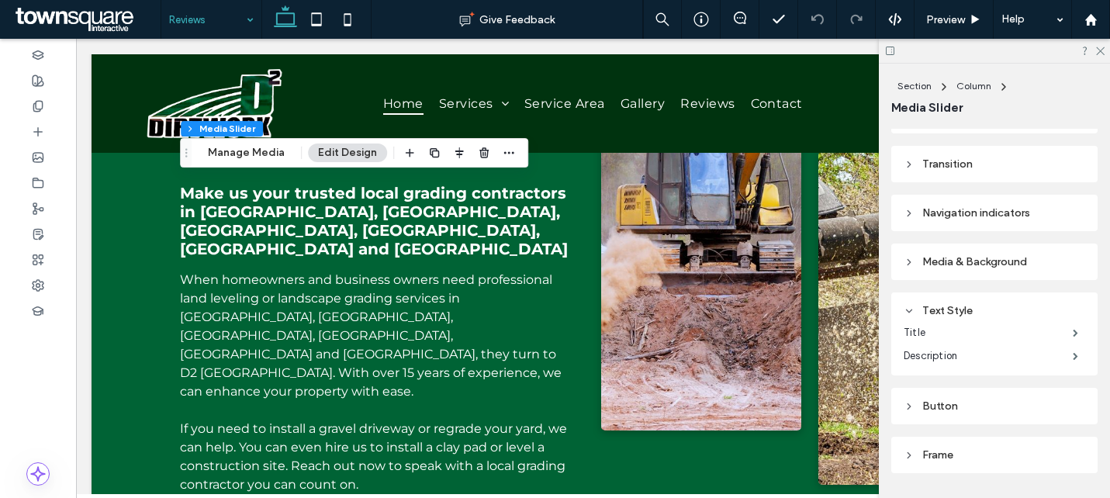
click at [975, 261] on div "Media & Background" at bounding box center [993, 261] width 181 height 13
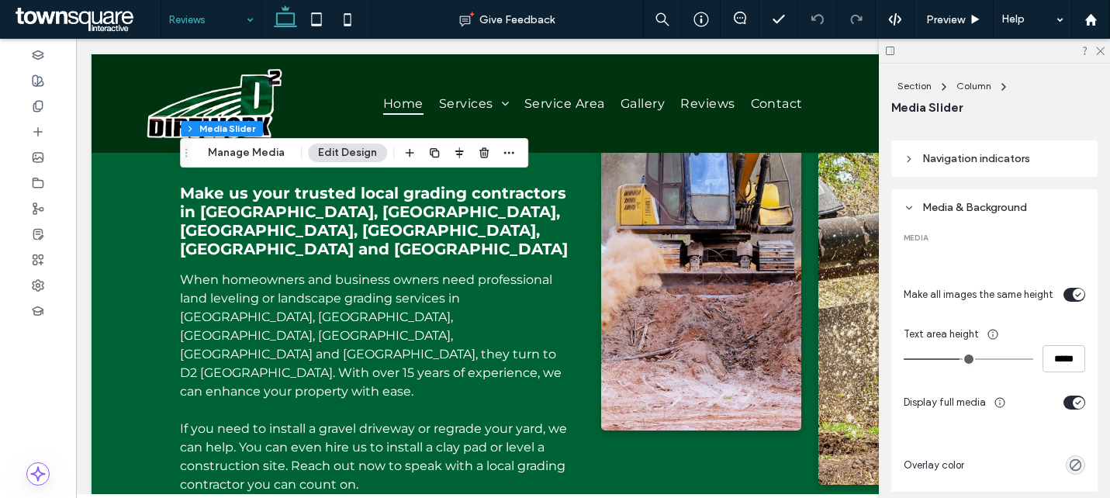
scroll to position [471, 0]
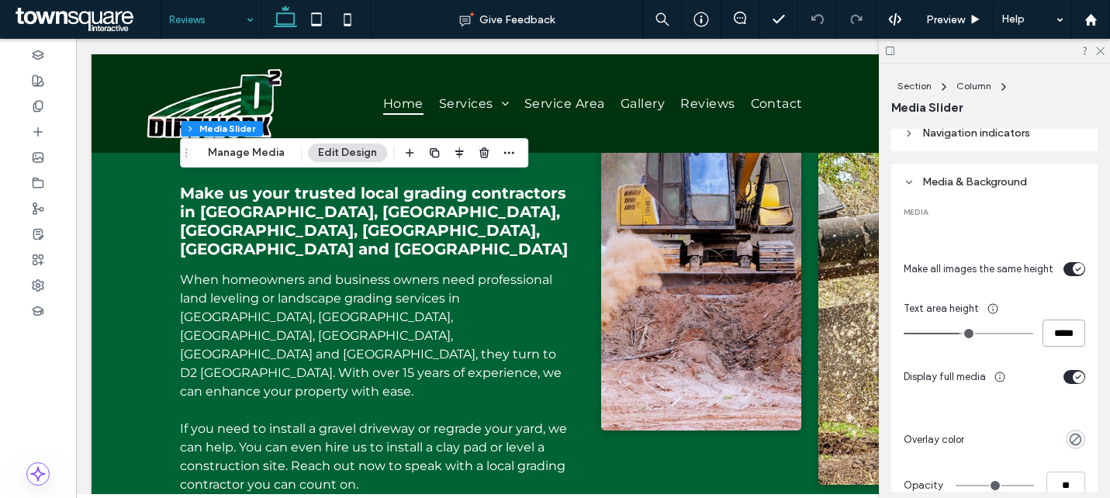
click at [1055, 336] on input "*****" at bounding box center [1063, 332] width 43 height 27
type input "***"
type input "*****"
click at [502, 150] on icon "button" at bounding box center [508, 153] width 12 height 12
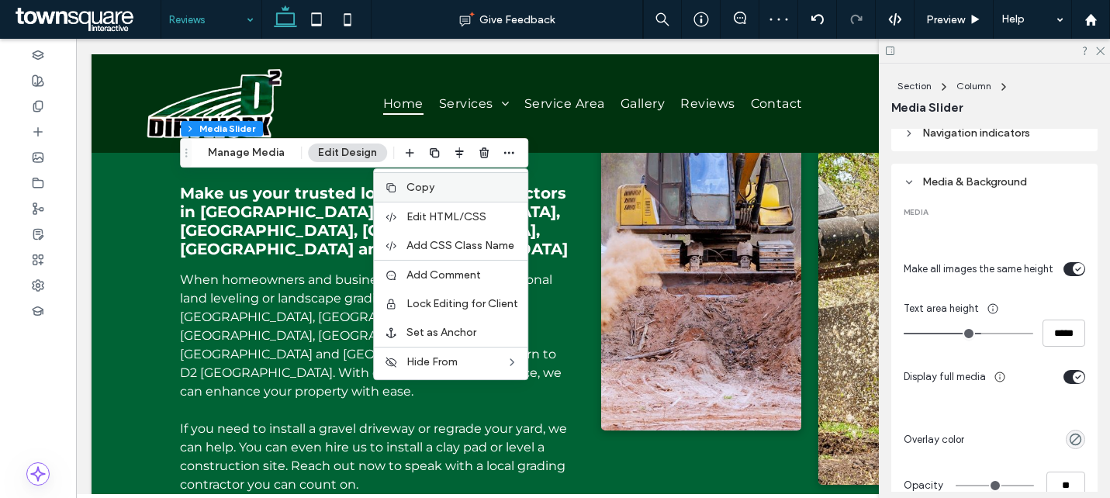
click at [452, 190] on label "Copy" at bounding box center [462, 187] width 112 height 13
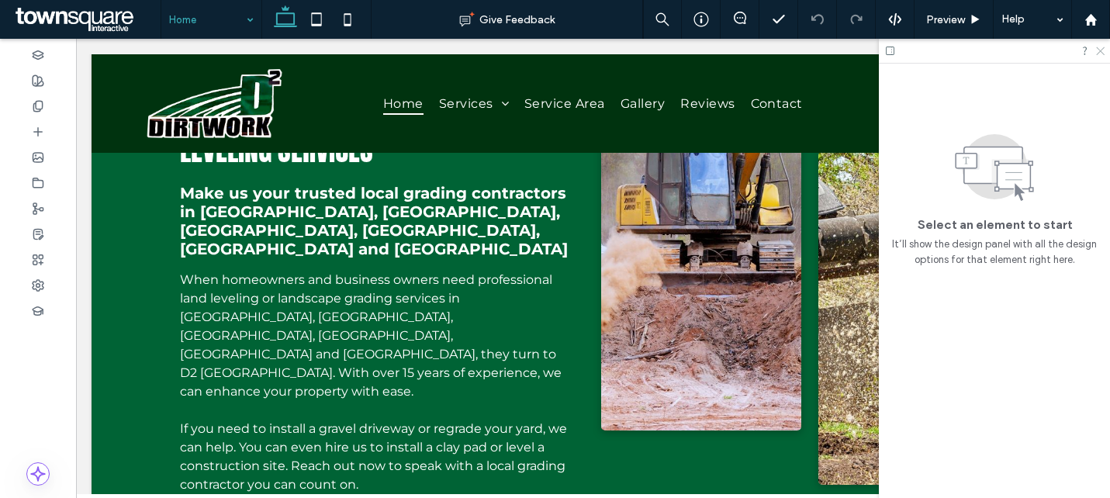
click at [1097, 50] on icon at bounding box center [1099, 50] width 10 height 10
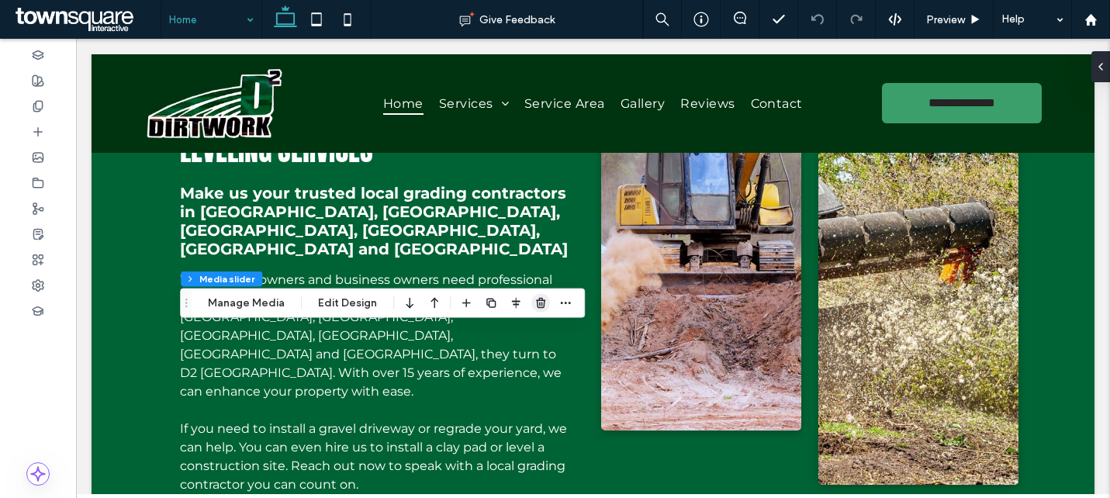
click at [534, 302] on icon "button" at bounding box center [540, 303] width 12 height 12
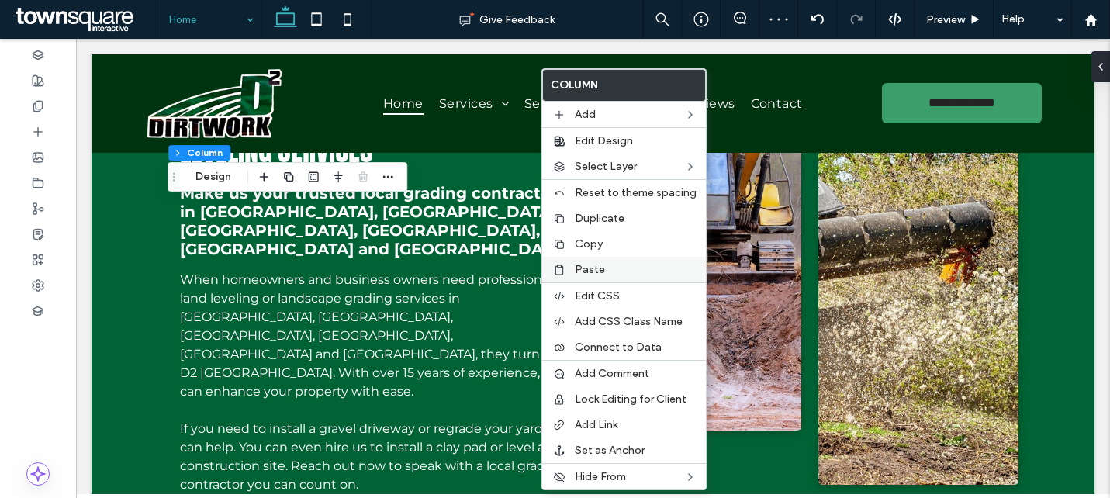
click at [575, 277] on div "Paste" at bounding box center [624, 270] width 164 height 26
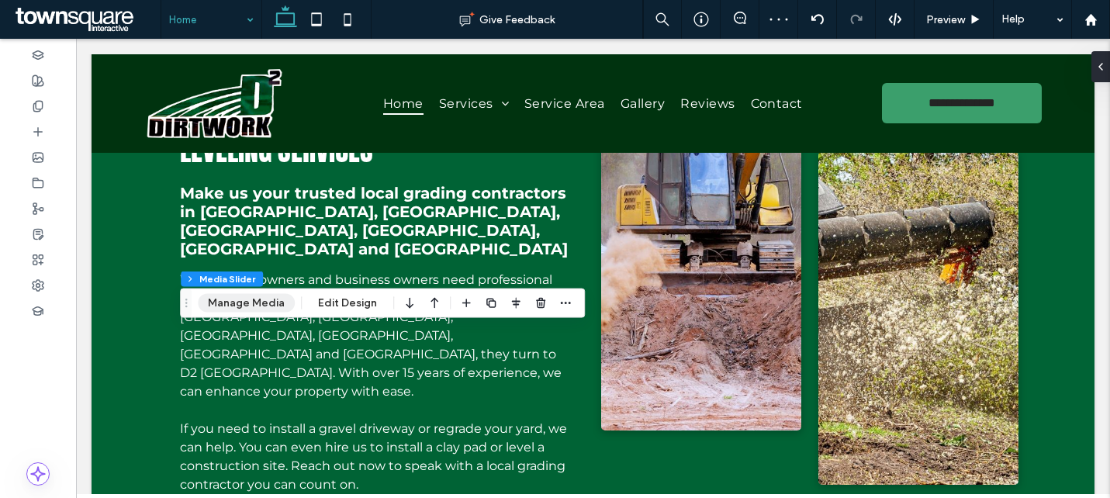
click at [271, 299] on button "Manage Media" at bounding box center [246, 303] width 97 height 19
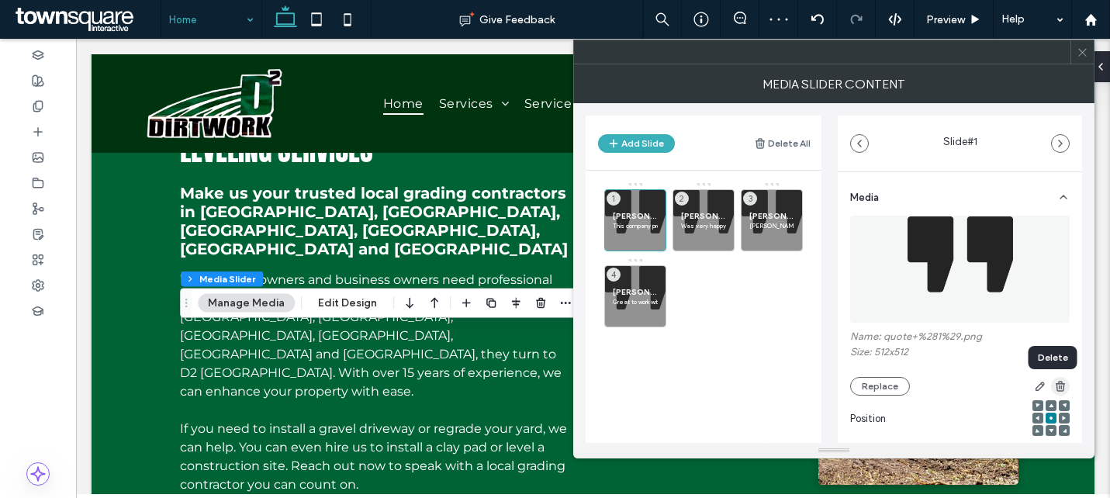
click at [1055, 383] on icon "button" at bounding box center [1060, 386] width 12 height 12
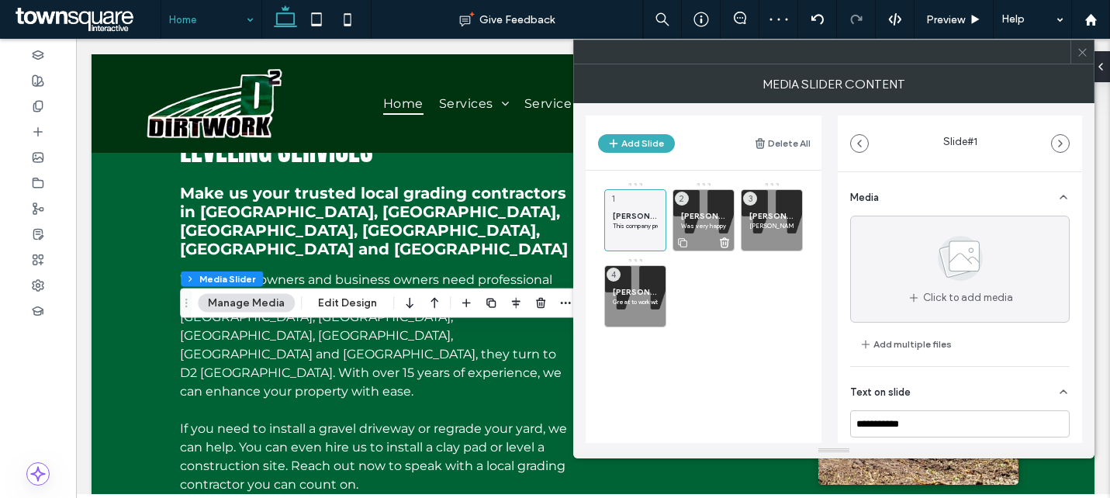
click at [707, 207] on div "Brad F. Was very happy with the price and service 2" at bounding box center [703, 220] width 62 height 62
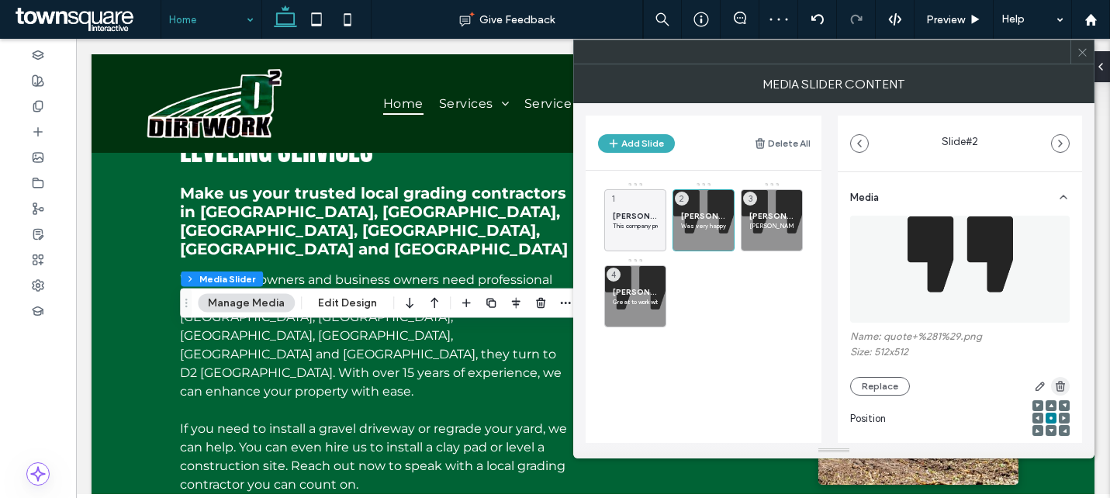
click at [1059, 389] on span "button" at bounding box center [1060, 386] width 19 height 19
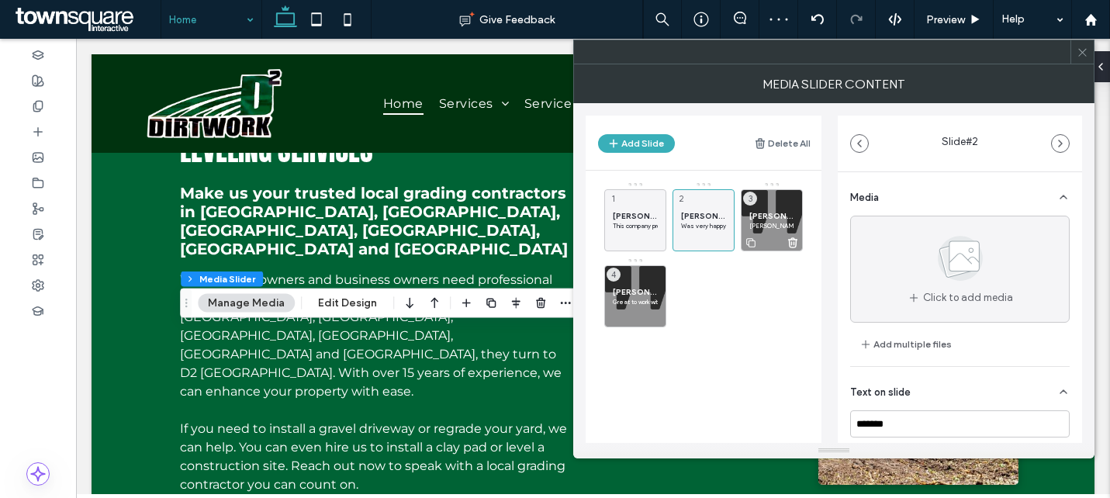
click at [777, 223] on p "[PERSON_NAME] did a great job! He answered all questions in a timely manner, sh…" at bounding box center [771, 225] width 45 height 9
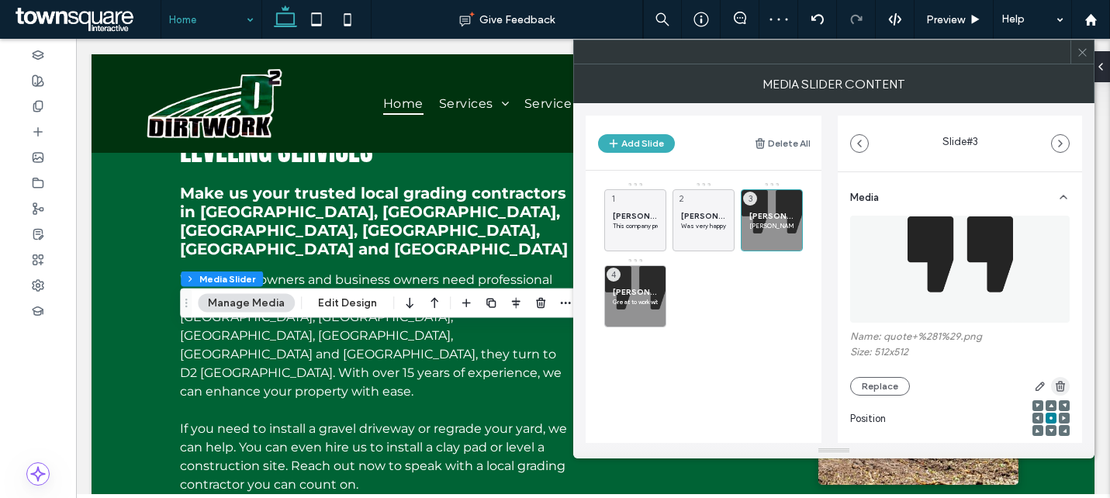
click at [1054, 382] on icon "button" at bounding box center [1060, 386] width 12 height 12
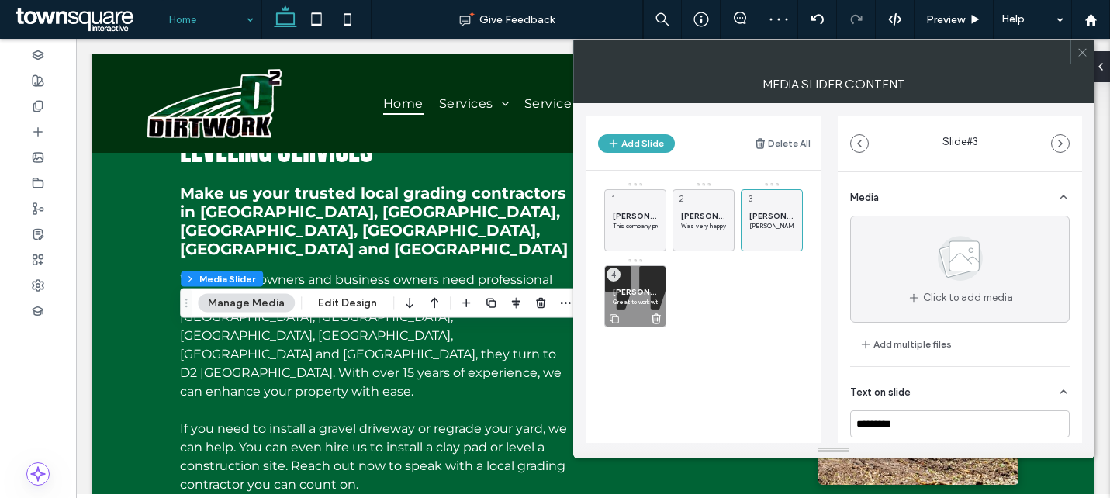
click at [644, 270] on div "David P. Great to work with, very affordable and get's back to you quickly. Hig…" at bounding box center [635, 296] width 62 height 62
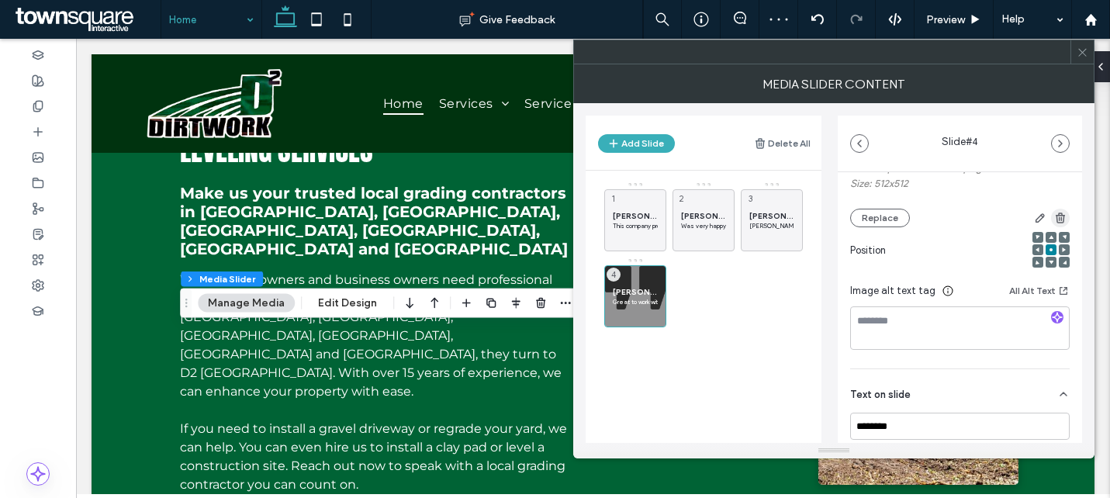
click at [1054, 224] on icon "button" at bounding box center [1060, 218] width 12 height 12
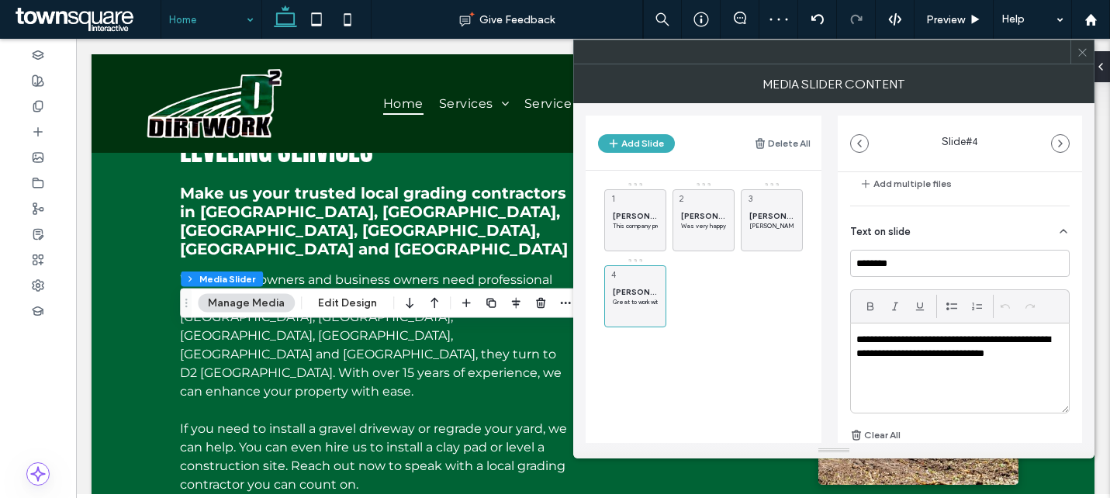
click at [1078, 55] on use at bounding box center [1082, 52] width 8 height 8
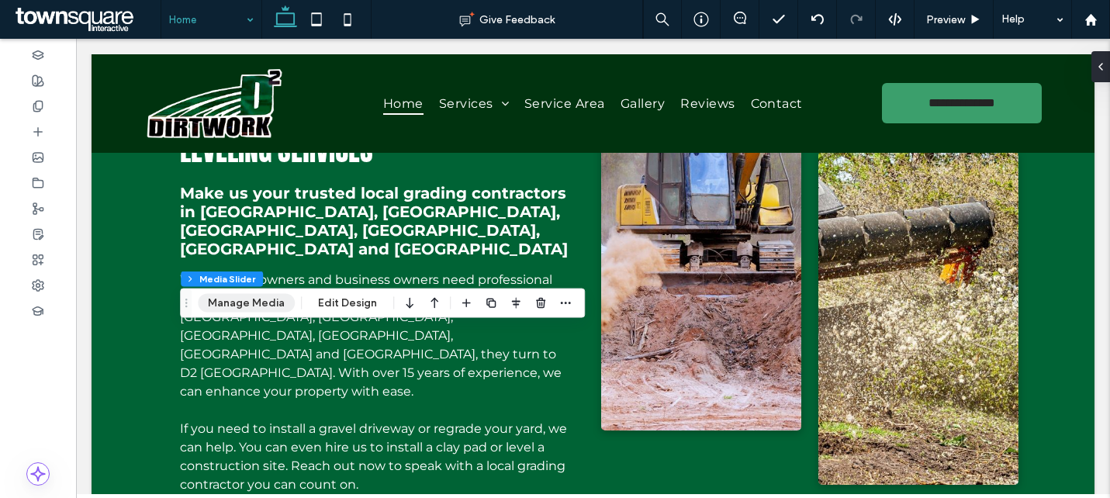
click at [262, 302] on button "Manage Media" at bounding box center [246, 303] width 97 height 19
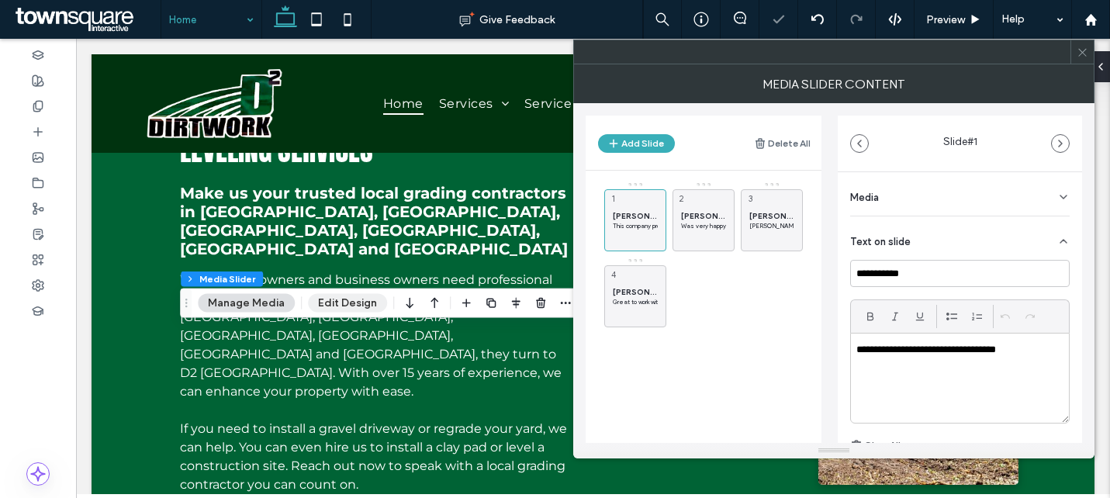
click at [357, 311] on button "Edit Design" at bounding box center [347, 303] width 79 height 19
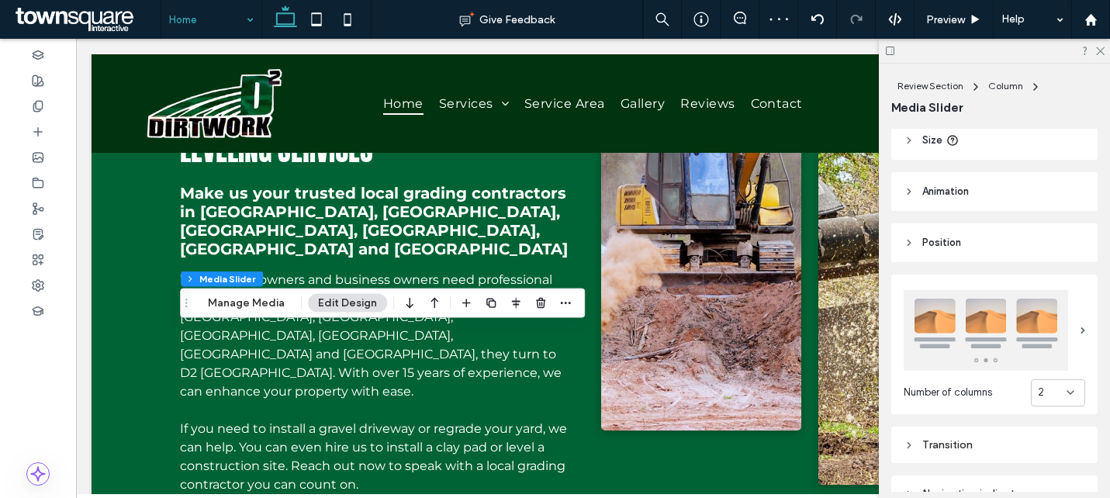
scroll to position [135, 0]
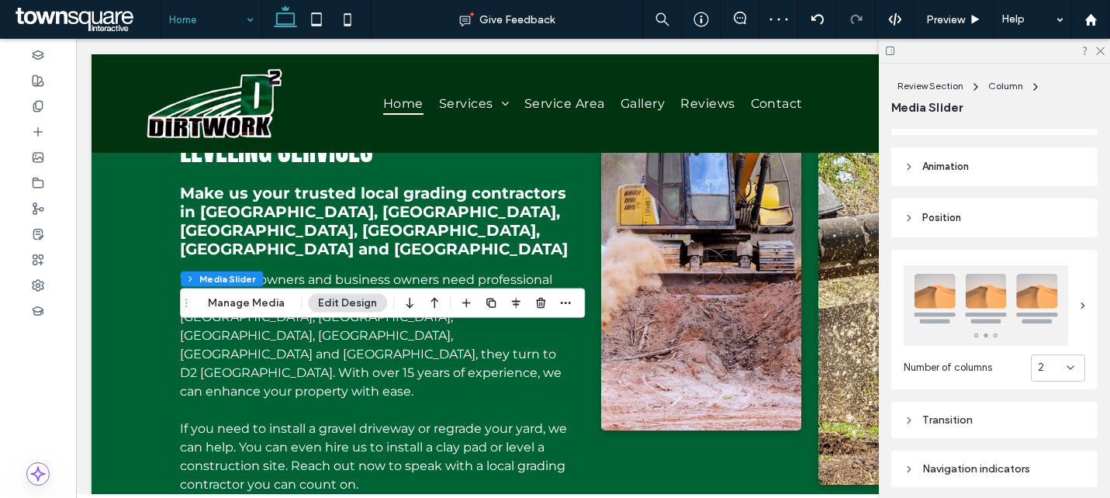
click at [975, 310] on img at bounding box center [985, 305] width 164 height 81
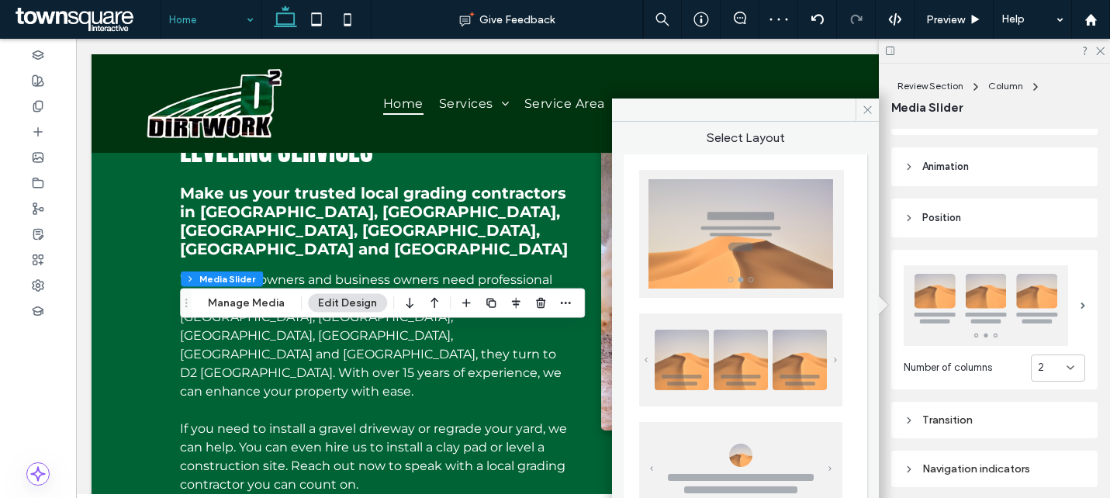
click at [787, 244] on img at bounding box center [741, 234] width 205 height 128
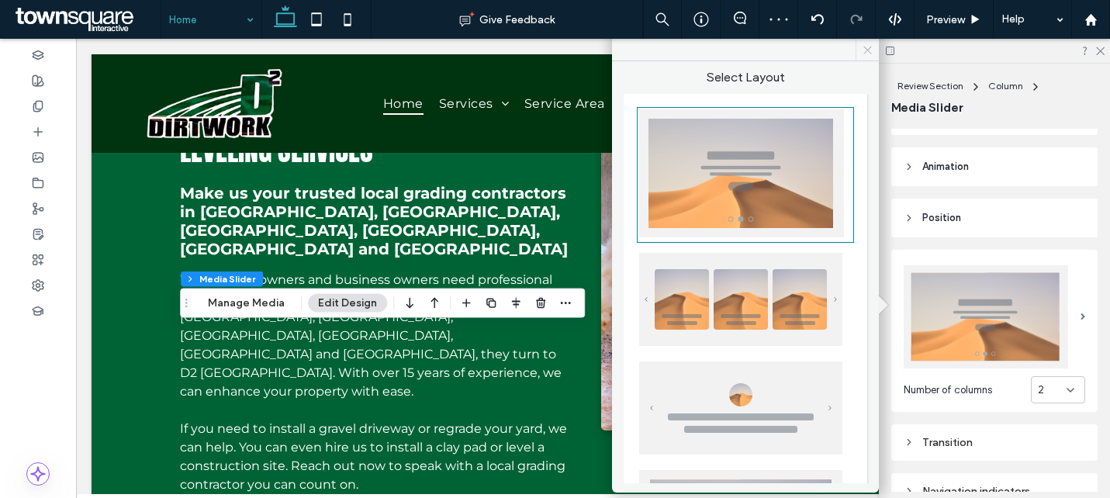
click at [868, 51] on use at bounding box center [867, 50] width 8 height 8
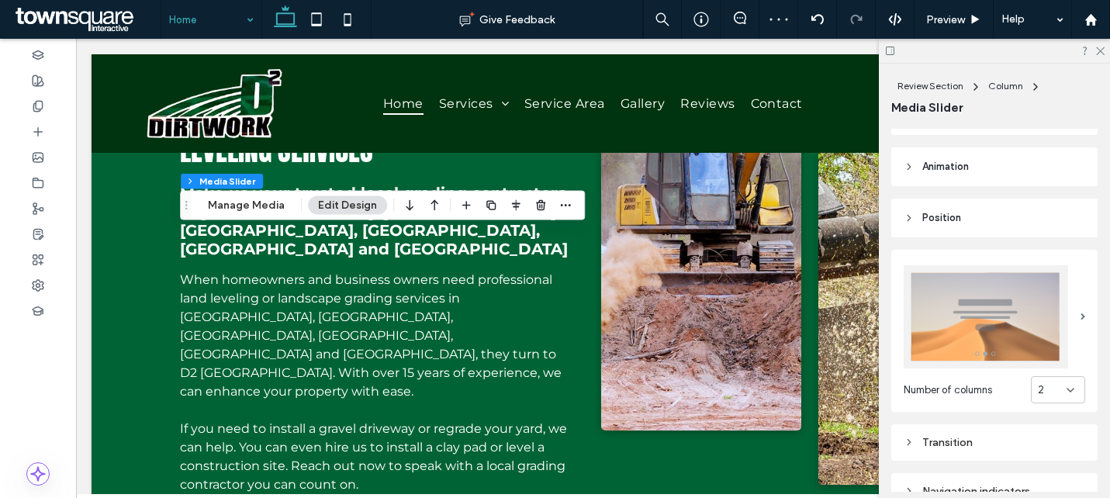
scroll to position [277, 0]
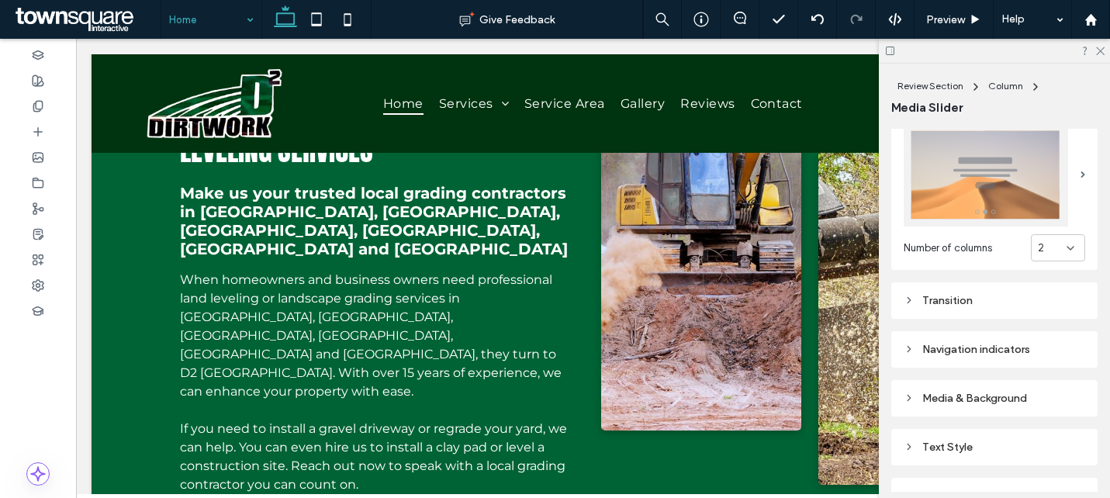
type input "***"
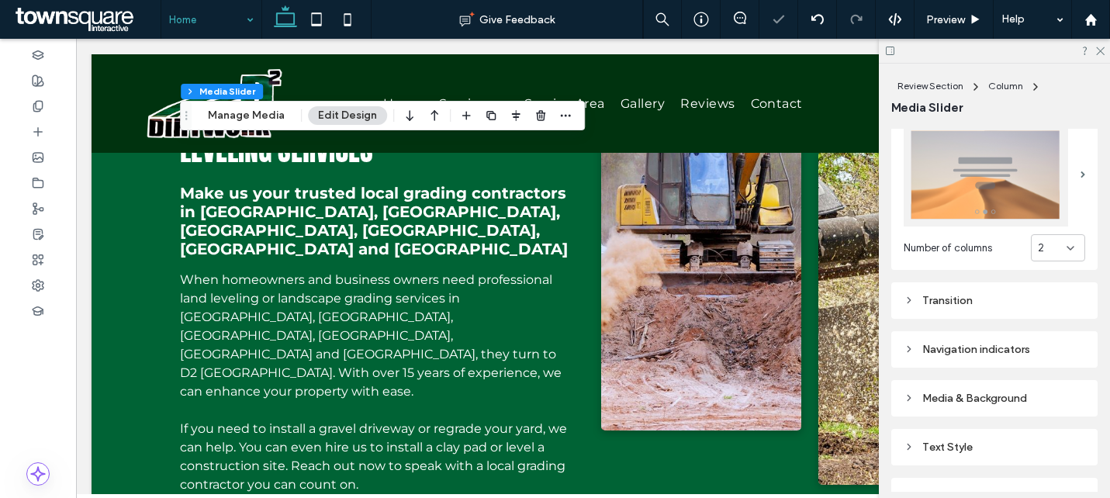
scroll to position [409, 0]
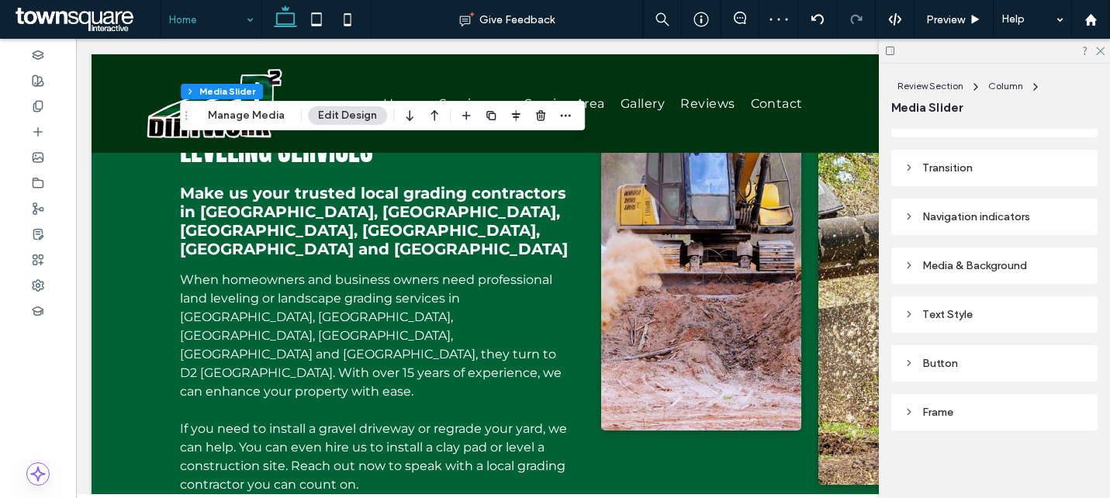
click at [950, 304] on div "Text Style" at bounding box center [993, 314] width 181 height 21
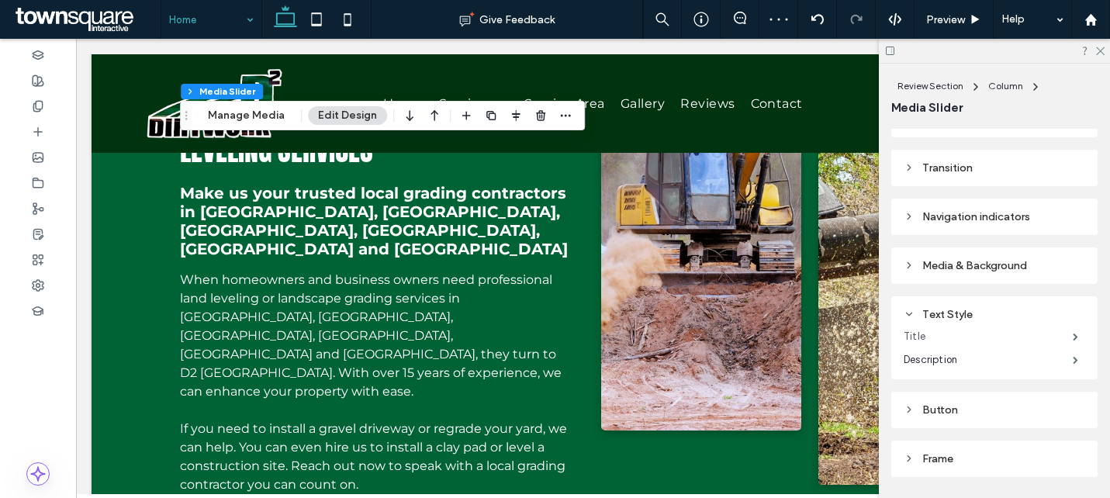
click at [1059, 338] on label "Title" at bounding box center [987, 336] width 169 height 31
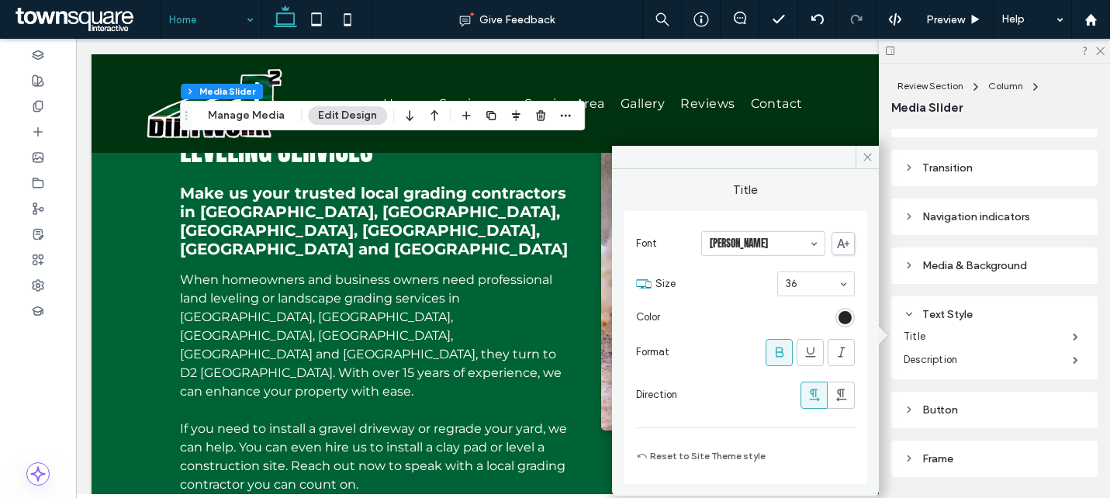
click at [843, 320] on div "rgb(36, 36, 36)" at bounding box center [844, 317] width 13 height 13
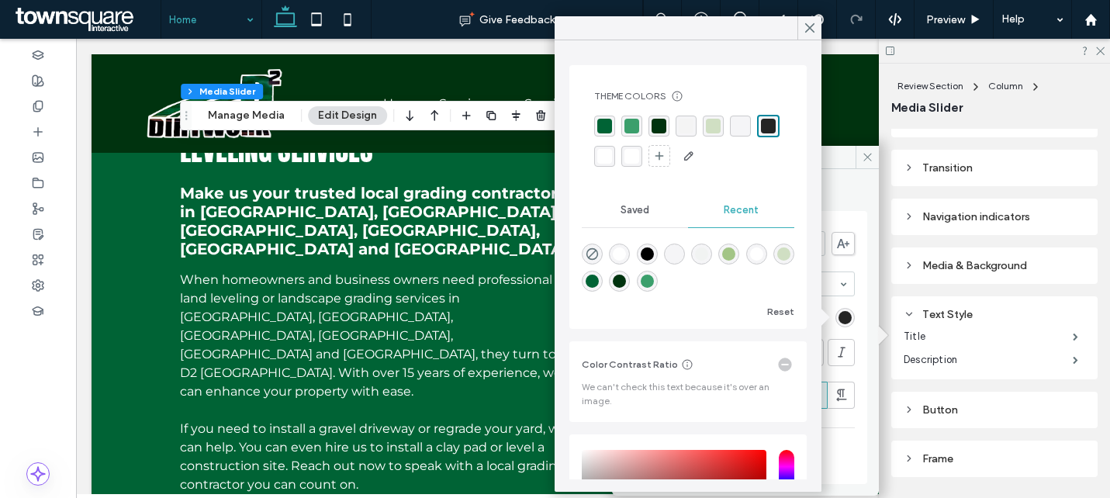
click at [608, 154] on div "rgba(255, 255, 255, 1)" at bounding box center [604, 156] width 15 height 15
click at [962, 357] on label "Description" at bounding box center [987, 359] width 169 height 31
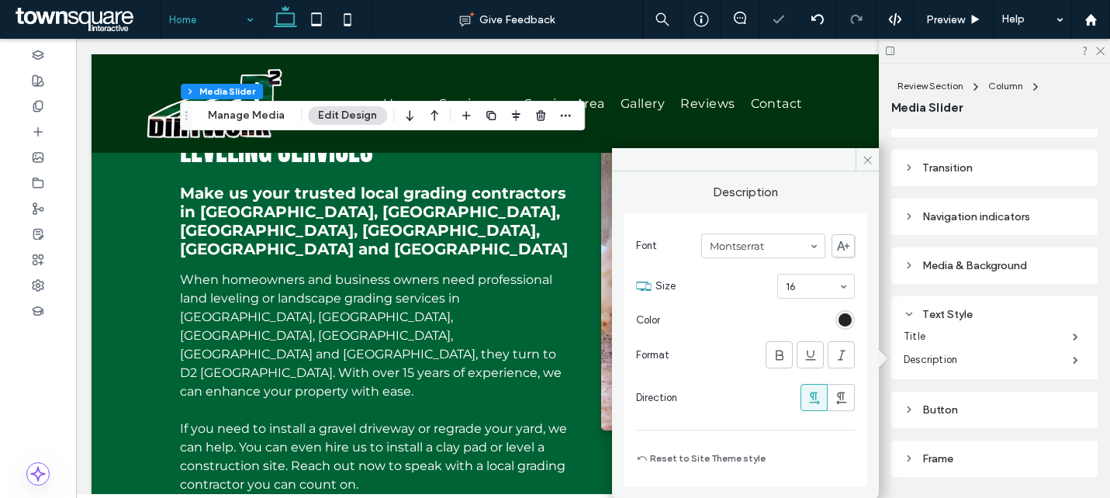
click at [844, 327] on div "rgb(36, 36, 36)" at bounding box center [844, 319] width 19 height 19
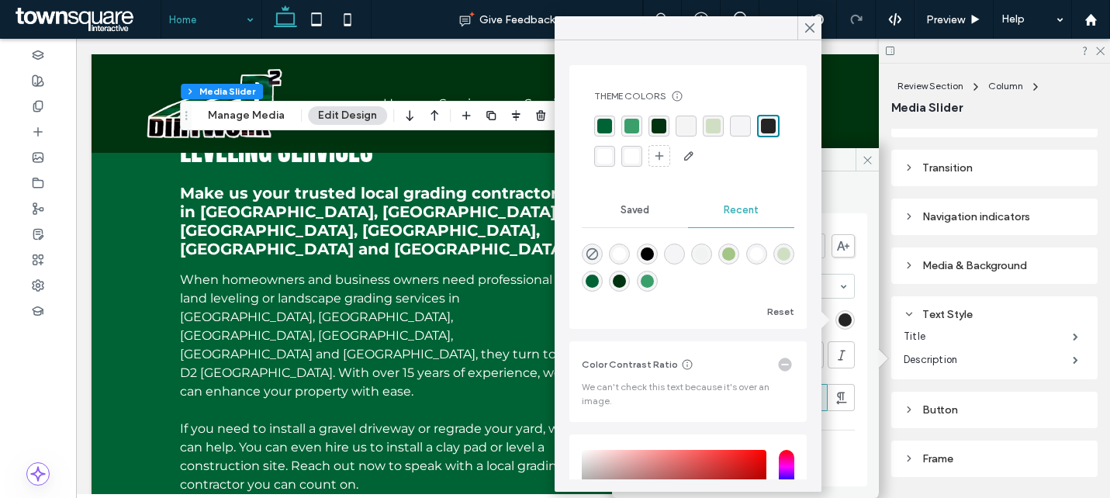
click at [603, 159] on div "rgba(255, 255, 255, 1)" at bounding box center [604, 156] width 15 height 15
click at [932, 335] on label "Title" at bounding box center [987, 336] width 169 height 31
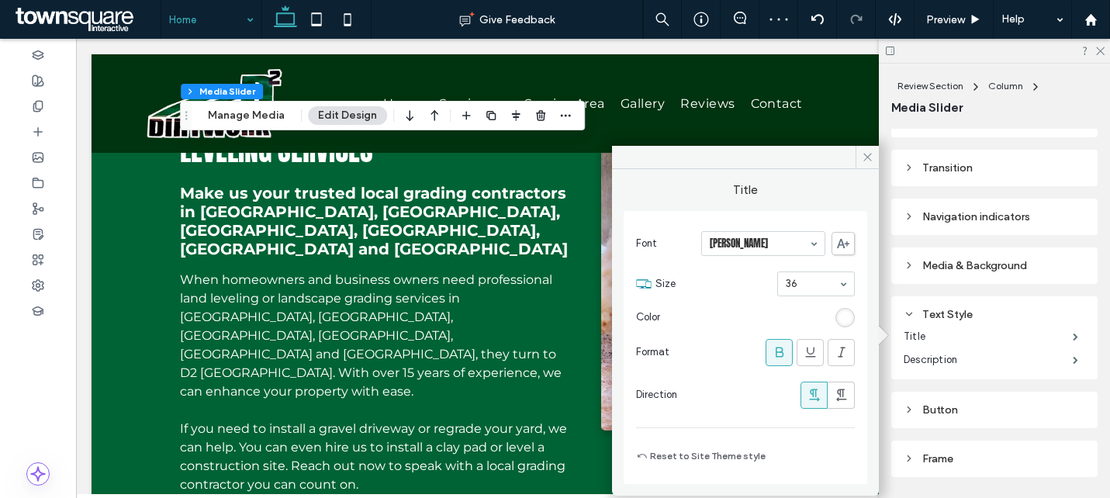
click at [786, 354] on icon at bounding box center [780, 352] width 16 height 16
click at [865, 158] on icon at bounding box center [867, 157] width 12 height 12
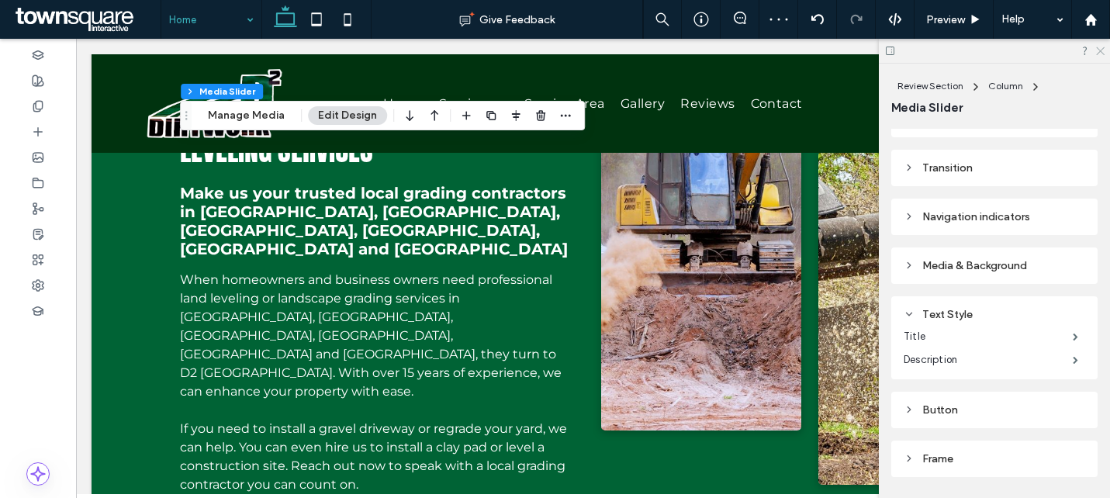
click at [1103, 49] on icon at bounding box center [1099, 50] width 10 height 10
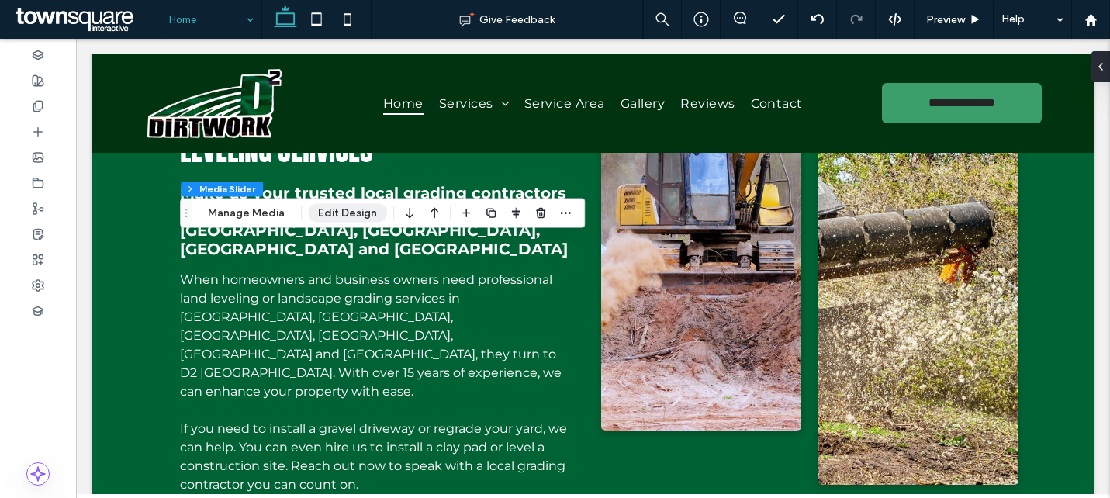
click at [327, 206] on button "Edit Design" at bounding box center [347, 213] width 79 height 19
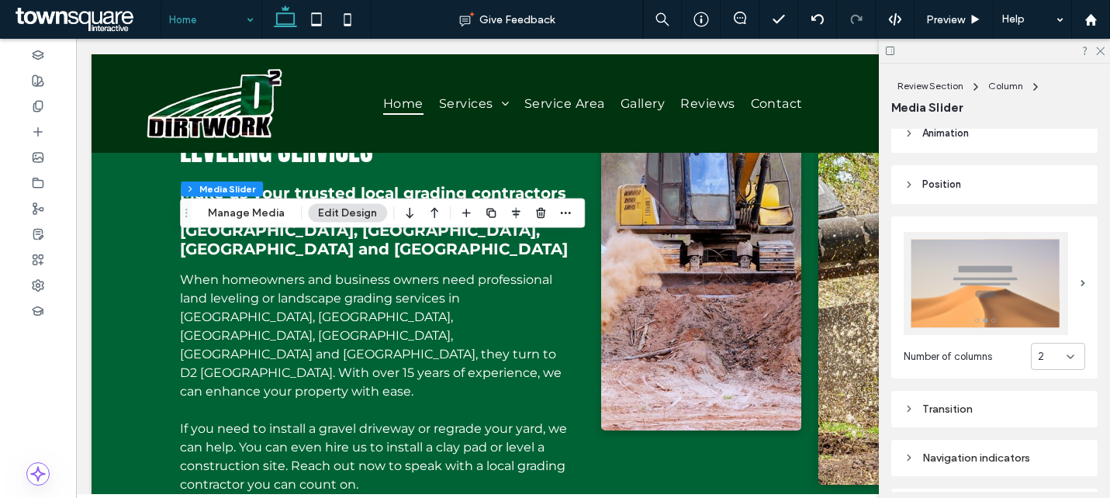
scroll to position [192, 0]
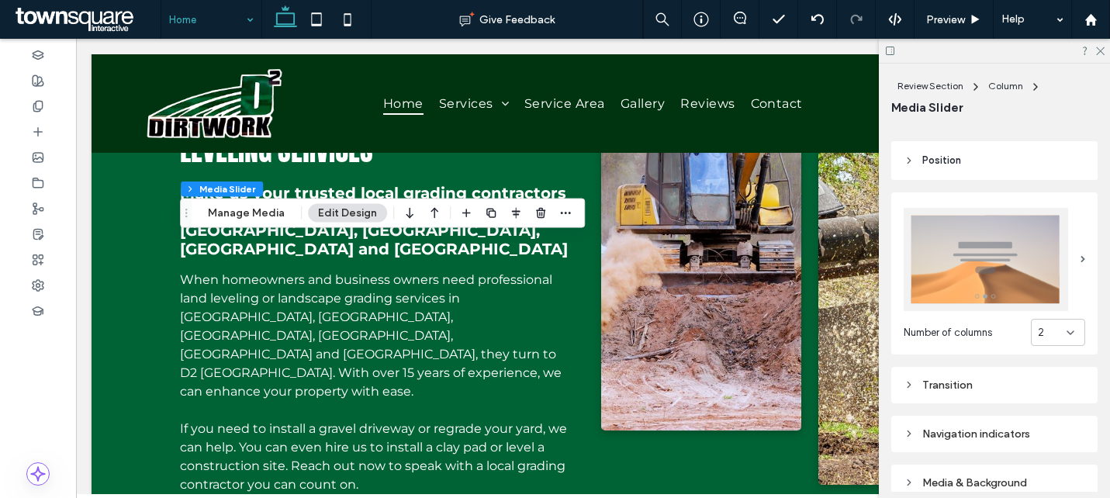
click at [1069, 338] on div "2" at bounding box center [1058, 332] width 54 height 27
click at [1050, 170] on div "1" at bounding box center [1057, 169] width 53 height 27
click at [1101, 49] on use at bounding box center [1100, 51] width 9 height 9
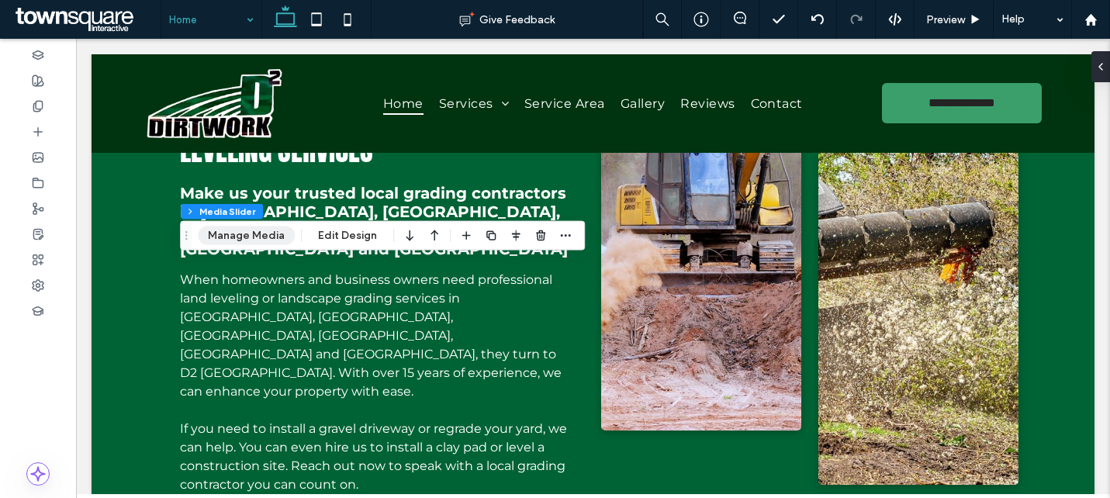
click at [275, 238] on button "Manage Media" at bounding box center [246, 235] width 97 height 19
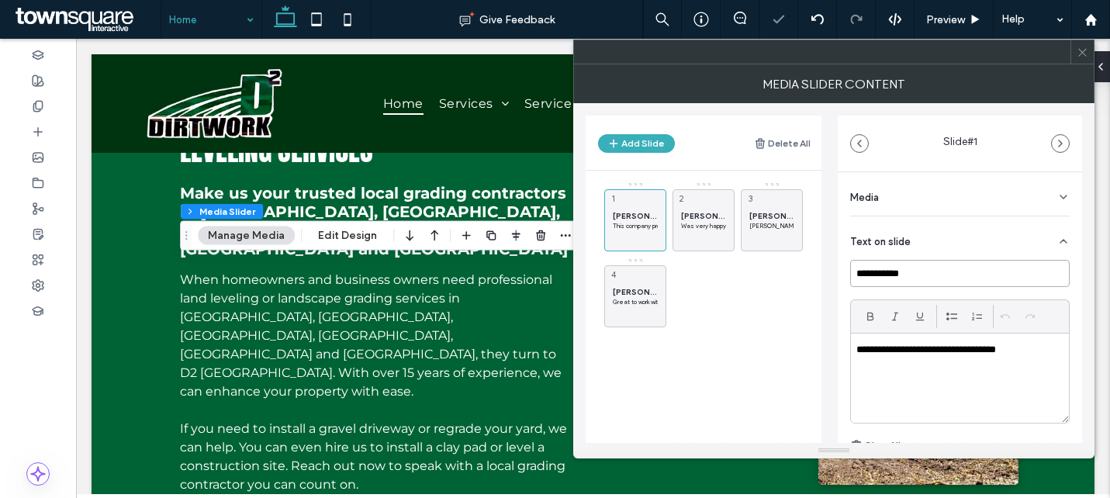
click at [918, 271] on input "**********" at bounding box center [959, 273] width 219 height 27
click at [1052, 355] on p "**********" at bounding box center [955, 350] width 199 height 14
paste div
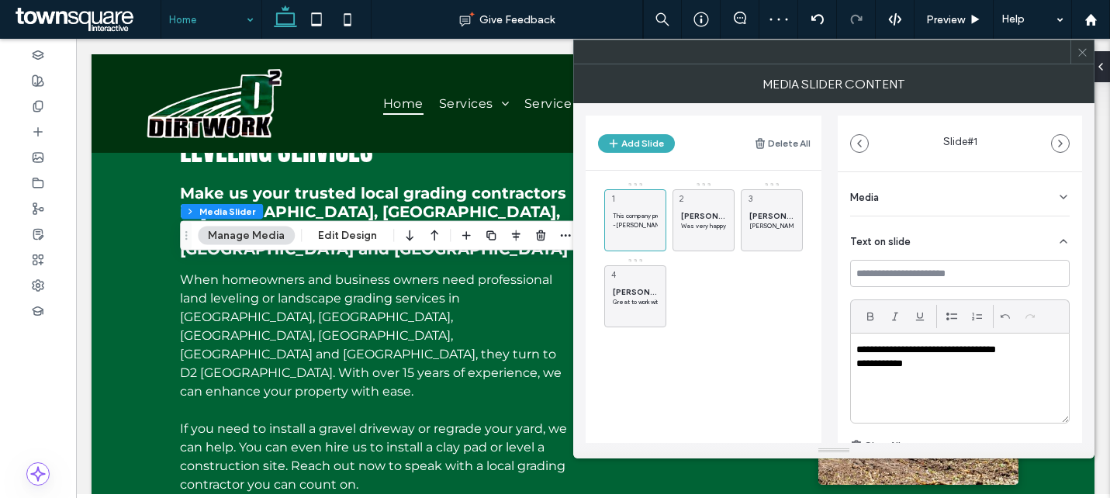
click at [1041, 350] on p "**********" at bounding box center [955, 350] width 199 height 14
click at [962, 385] on p "**********" at bounding box center [955, 378] width 199 height 14
click at [713, 205] on div "Brad F. Was very happy with the price and service 2" at bounding box center [703, 220] width 62 height 62
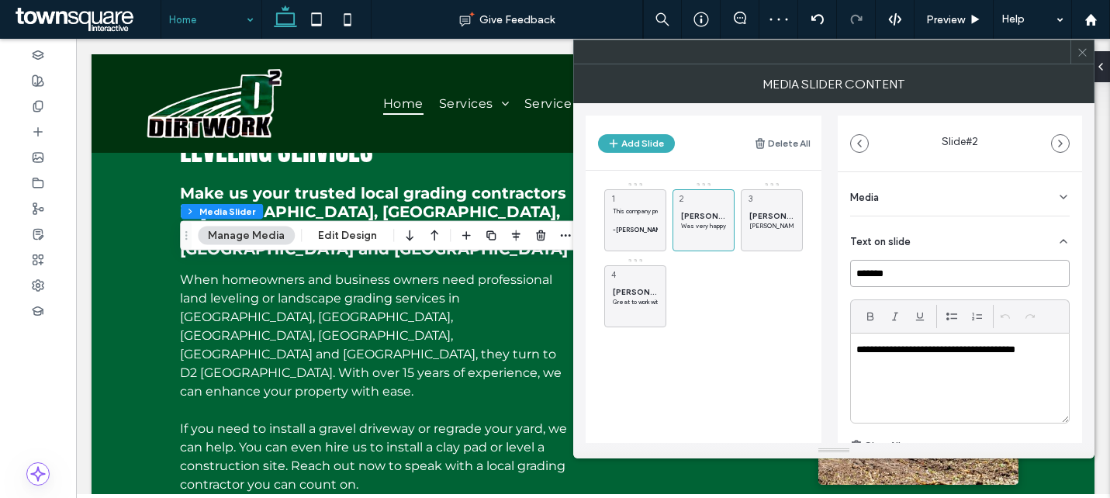
click at [896, 276] on input "*******" at bounding box center [959, 273] width 219 height 27
click at [1050, 362] on div "**********" at bounding box center [960, 377] width 218 height 89
paste div
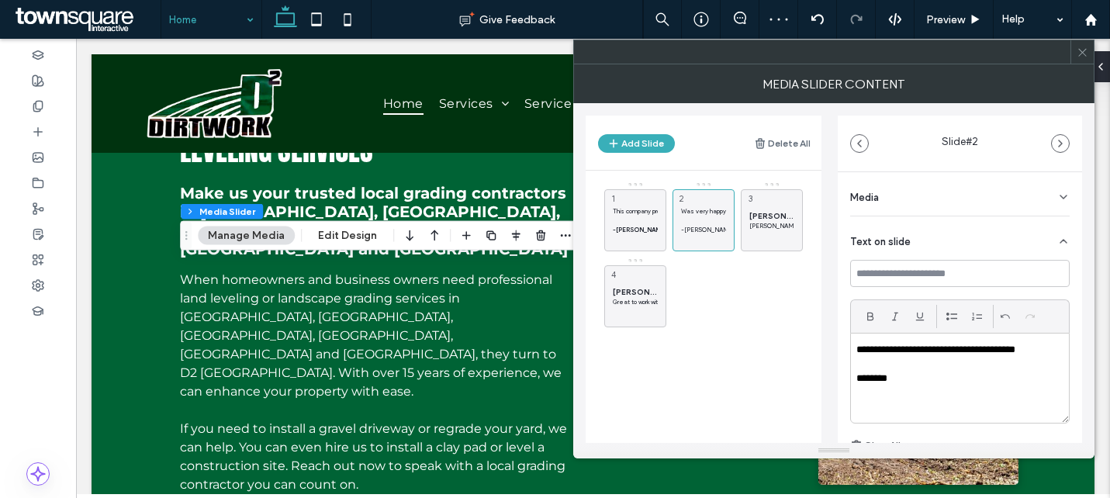
click at [982, 388] on div "**********" at bounding box center [960, 377] width 218 height 89
click at [780, 221] on p "[PERSON_NAME] did a great job! He answered all questions in a timely manner, sh…" at bounding box center [771, 225] width 45 height 9
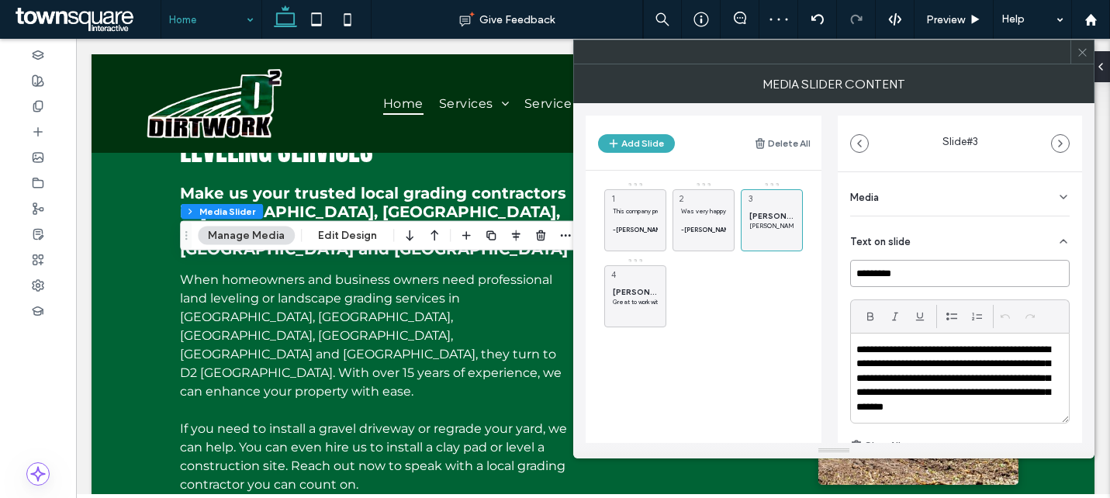
click at [894, 271] on input "*********" at bounding box center [959, 273] width 219 height 27
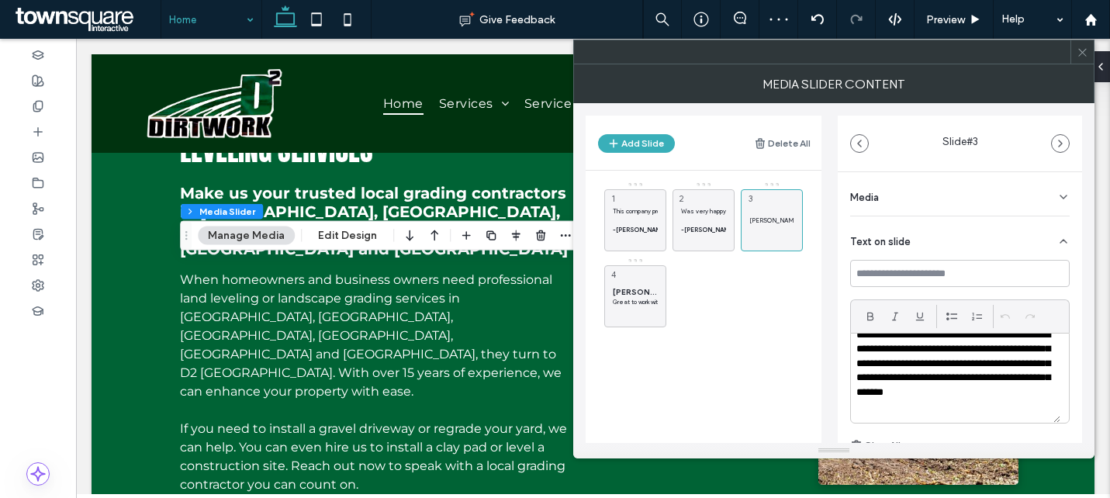
click at [914, 401] on p "**********" at bounding box center [955, 371] width 199 height 86
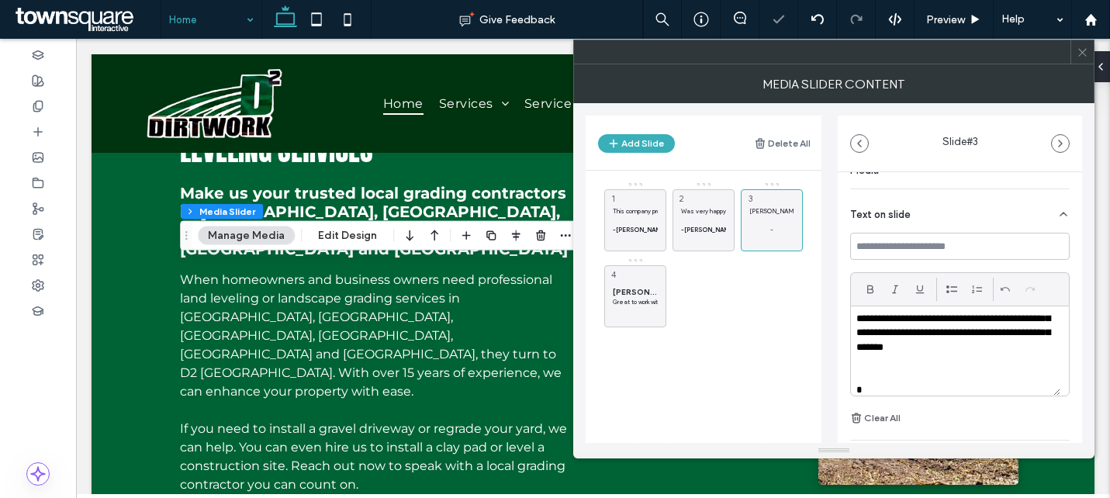
scroll to position [33, 0]
paste div
click at [892, 389] on p "**********" at bounding box center [955, 389] width 199 height 14
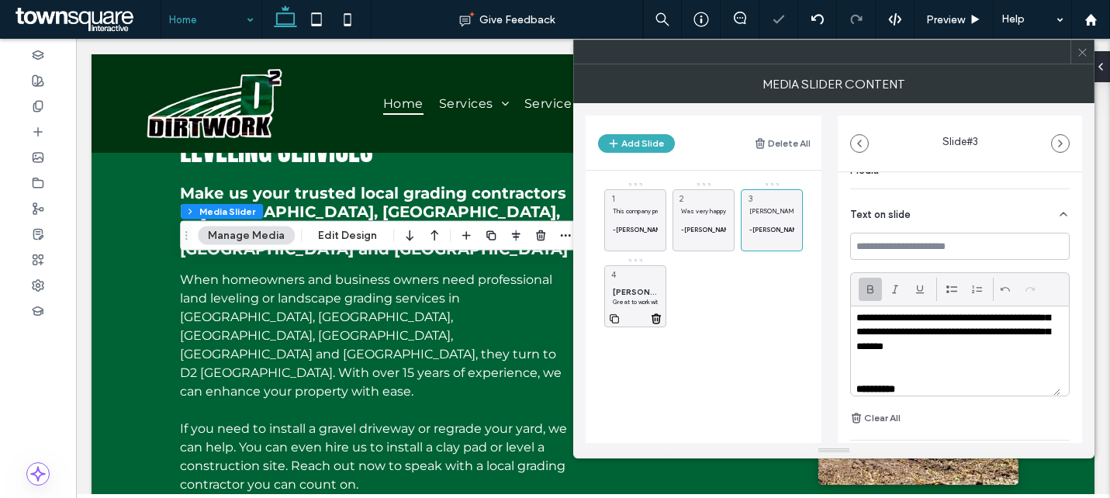
click at [623, 295] on span "David P." at bounding box center [635, 292] width 45 height 10
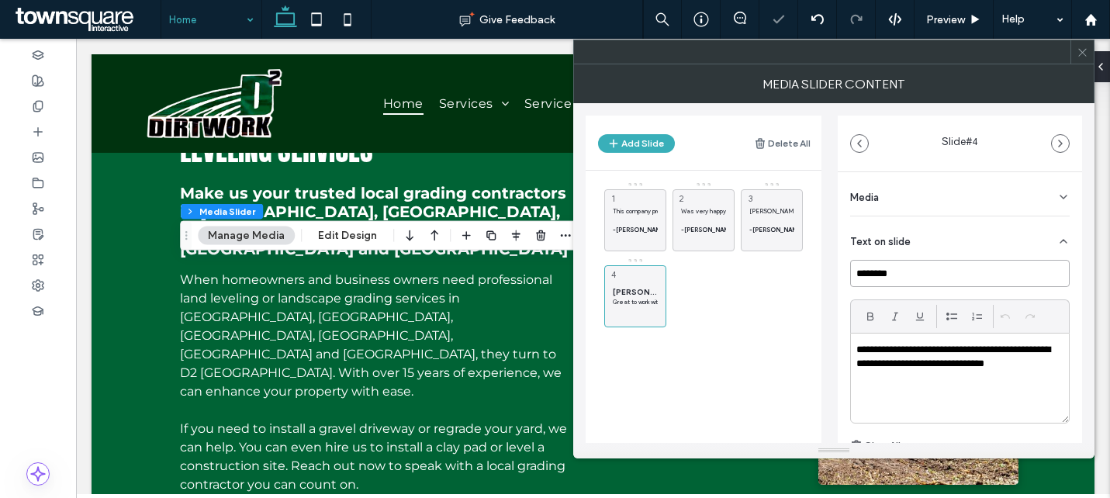
click at [886, 279] on input "********" at bounding box center [959, 273] width 219 height 27
click at [984, 388] on div "**********" at bounding box center [960, 377] width 218 height 89
paste div
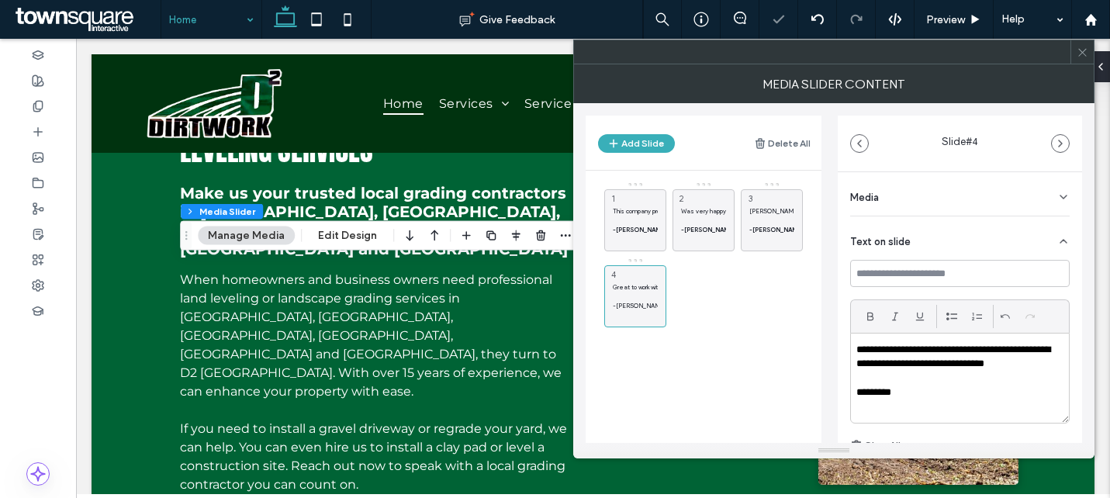
click at [975, 388] on p "*********" at bounding box center [955, 392] width 199 height 14
click at [1081, 50] on icon at bounding box center [1082, 53] width 12 height 12
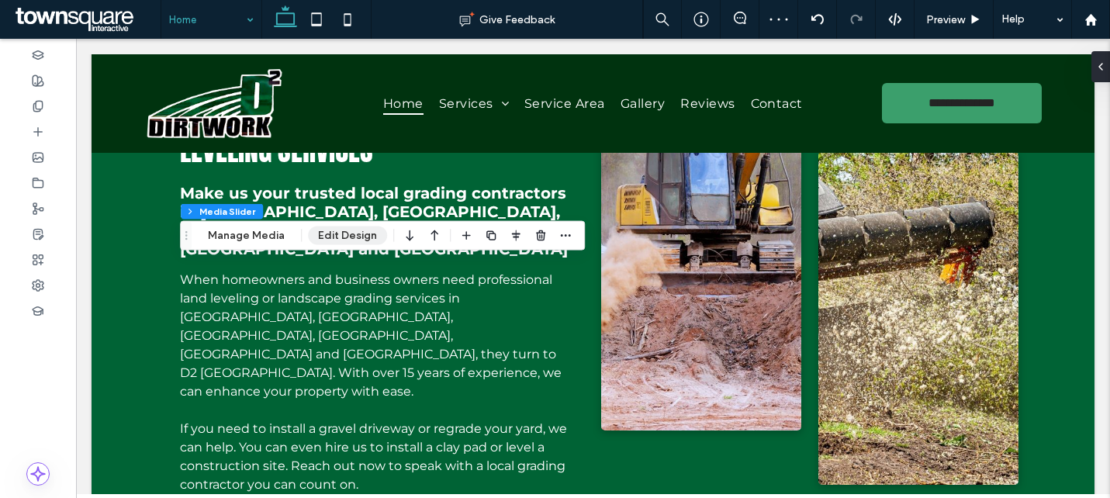
click at [345, 233] on button "Edit Design" at bounding box center [347, 235] width 79 height 19
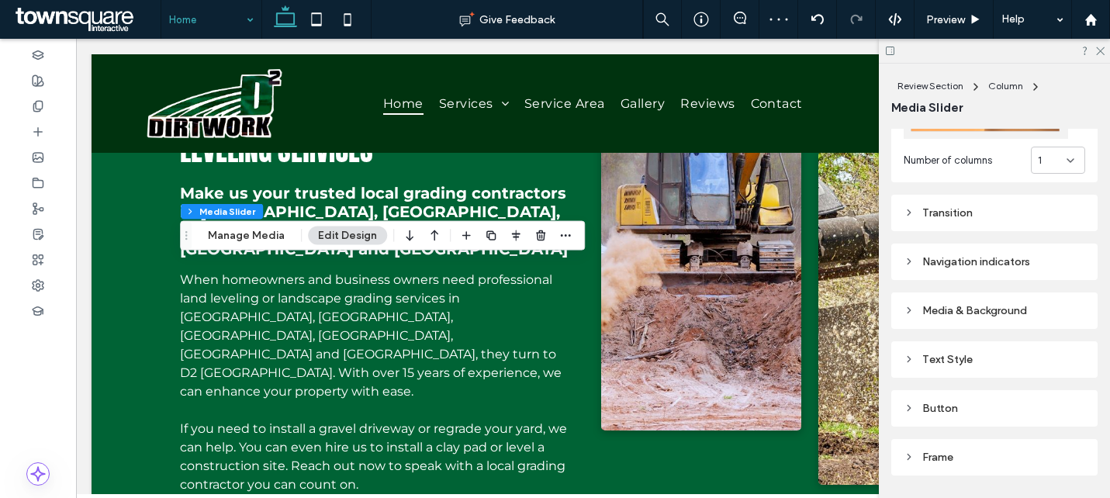
scroll to position [409, 0]
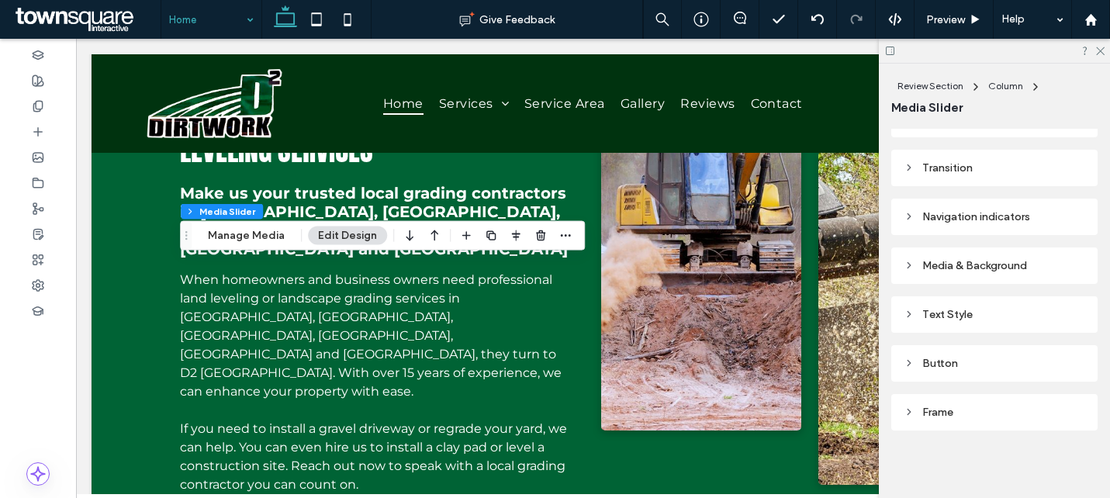
click at [1000, 256] on div "Media & Background" at bounding box center [993, 265] width 181 height 21
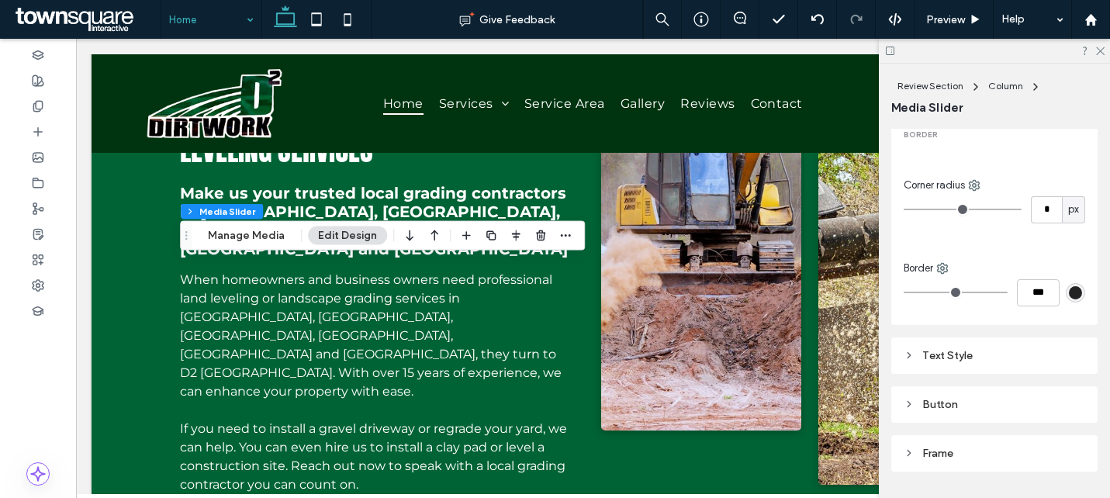
scroll to position [926, 0]
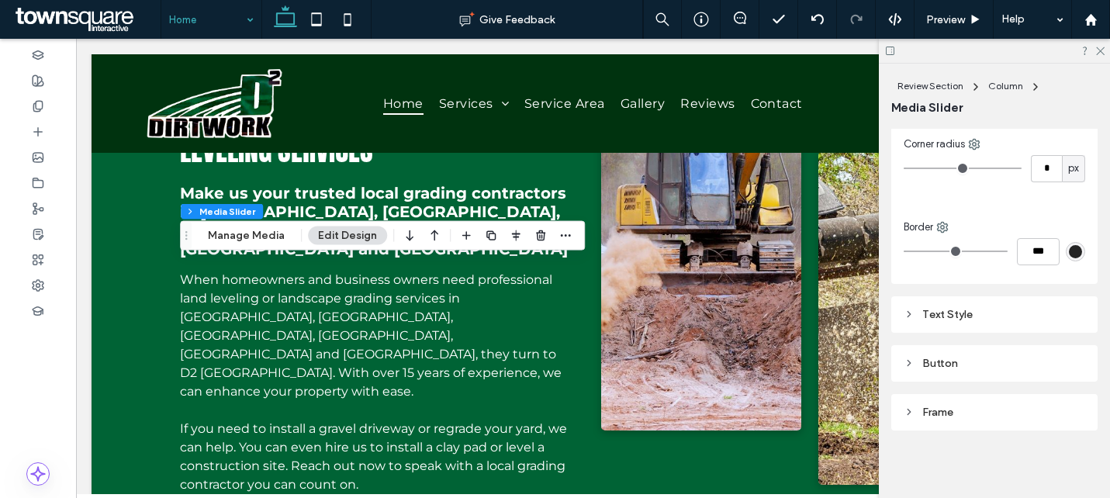
click at [937, 321] on div "Text Style" at bounding box center [993, 314] width 181 height 21
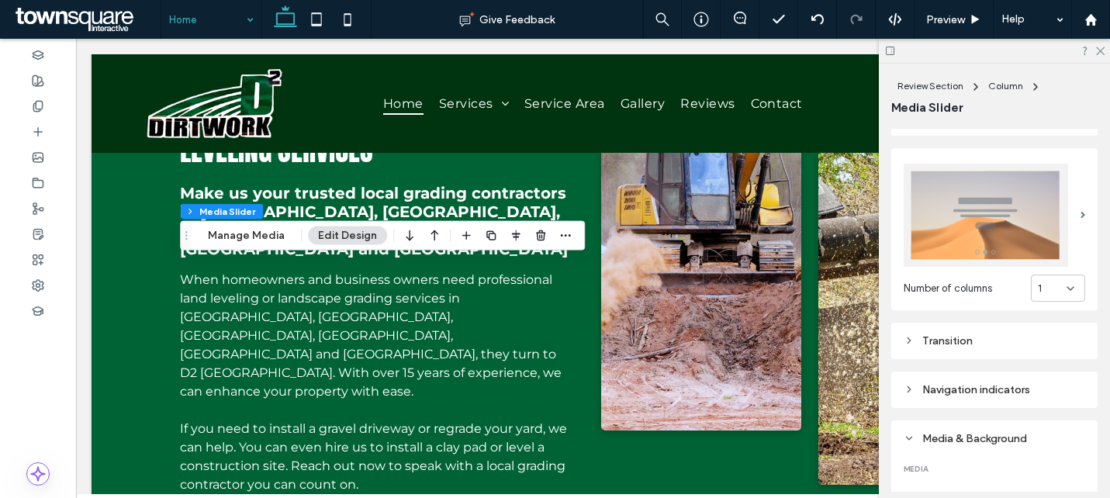
scroll to position [254, 0]
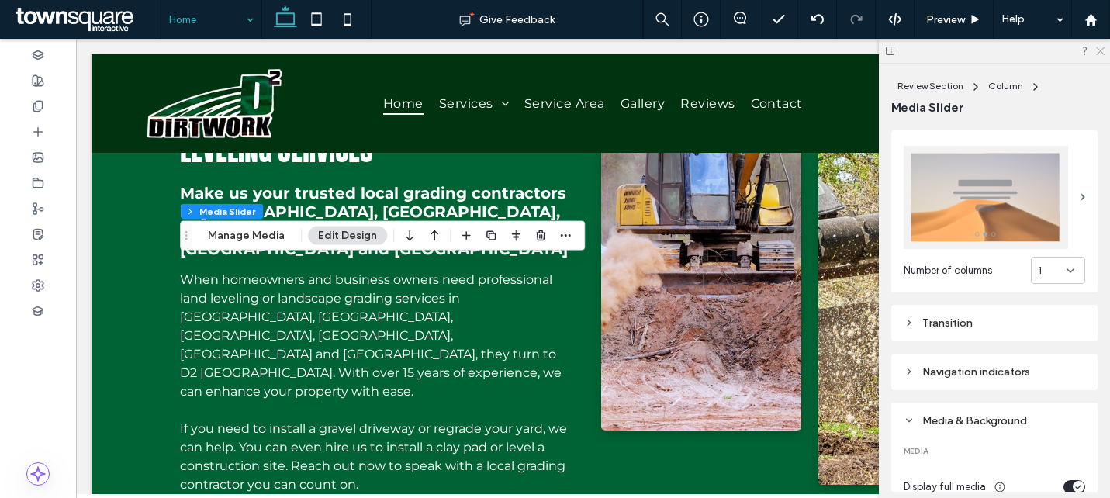
click at [1099, 51] on use at bounding box center [1100, 51] width 9 height 9
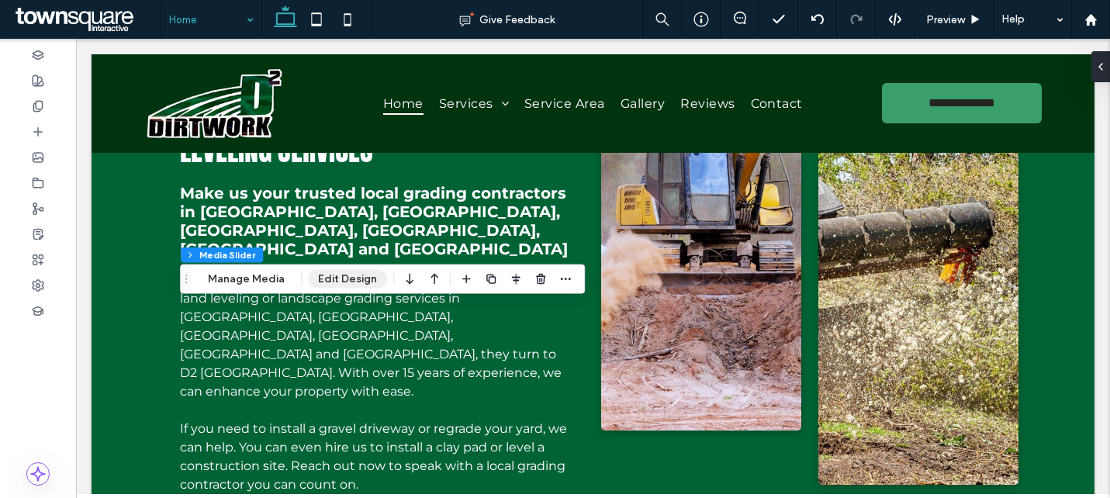
click at [359, 281] on button "Edit Design" at bounding box center [347, 279] width 79 height 19
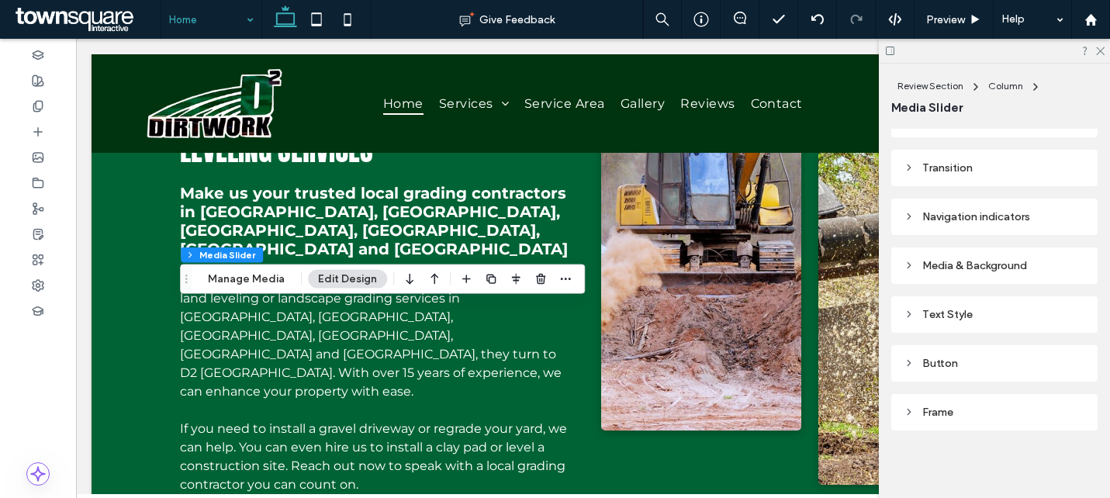
scroll to position [0, 0]
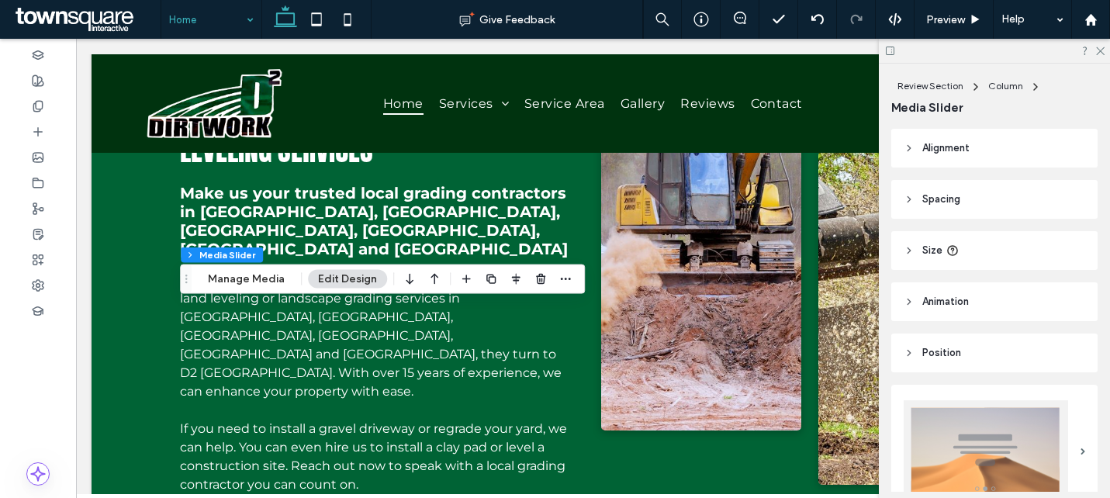
click at [943, 161] on header "Alignment" at bounding box center [994, 148] width 206 height 39
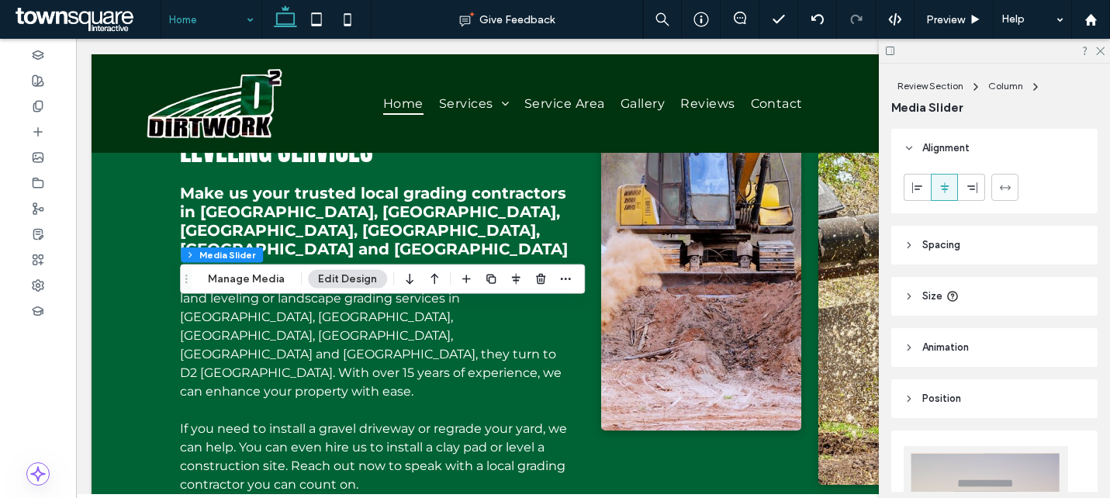
click at [936, 245] on span "Spacing" at bounding box center [941, 245] width 38 height 16
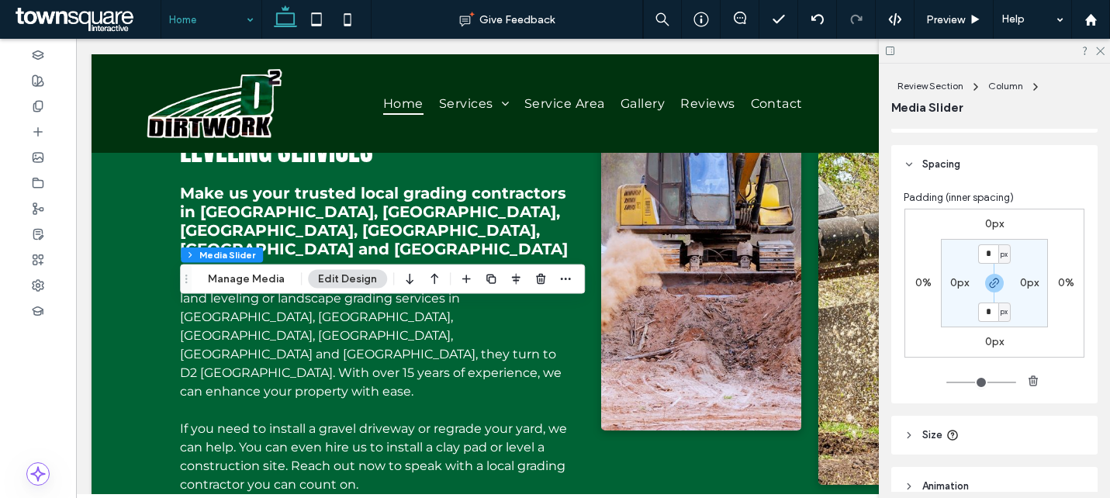
scroll to position [104, 0]
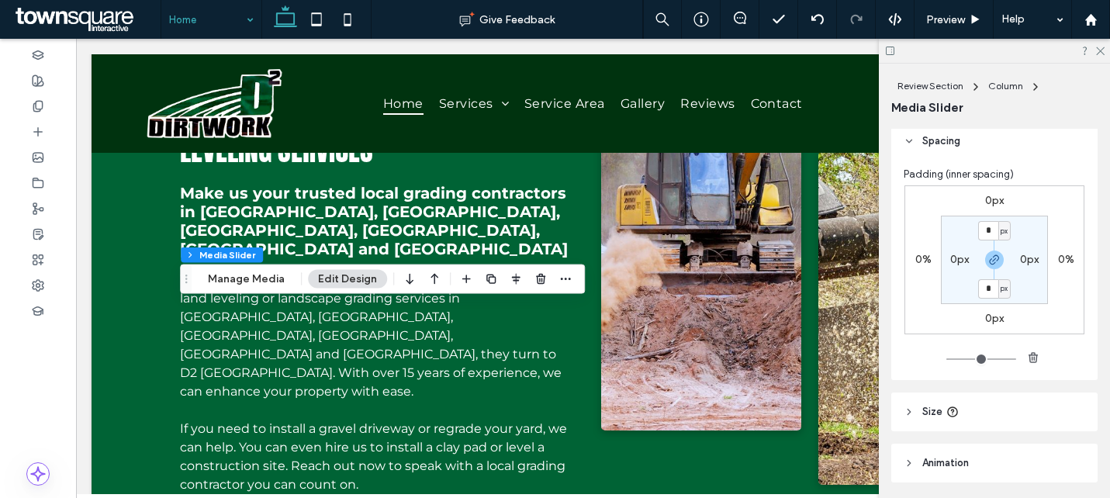
click at [922, 414] on span "Size" at bounding box center [932, 412] width 20 height 16
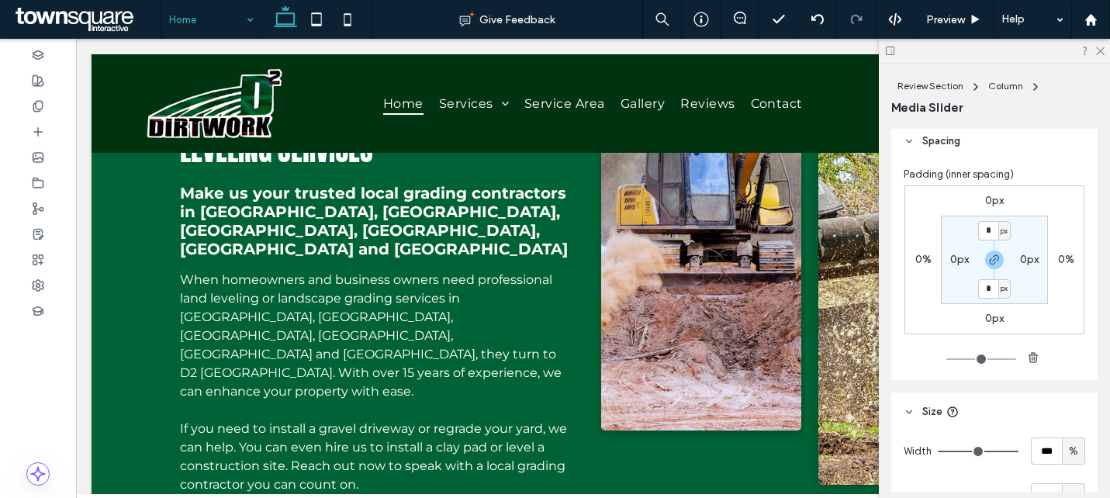
type input "***"
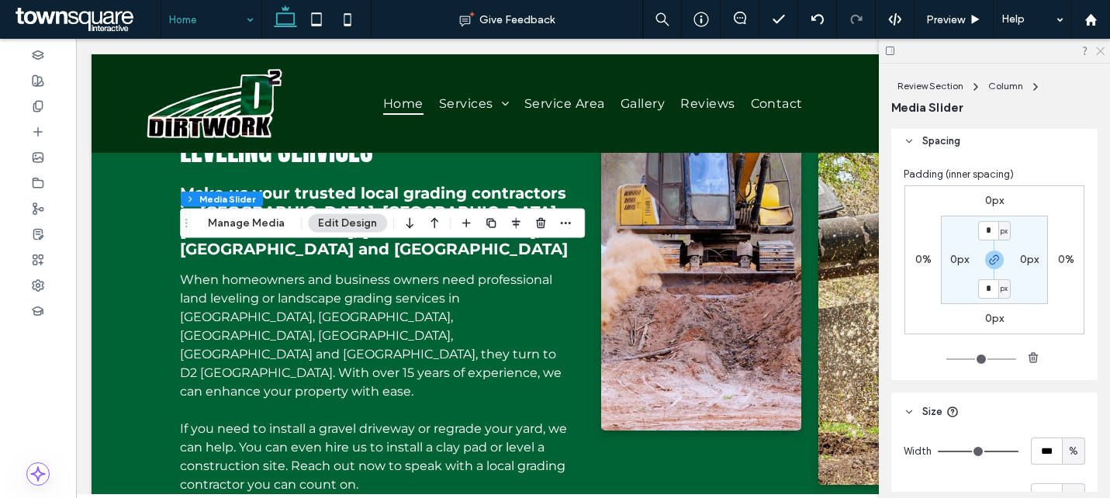
click at [1103, 47] on use at bounding box center [1100, 51] width 9 height 9
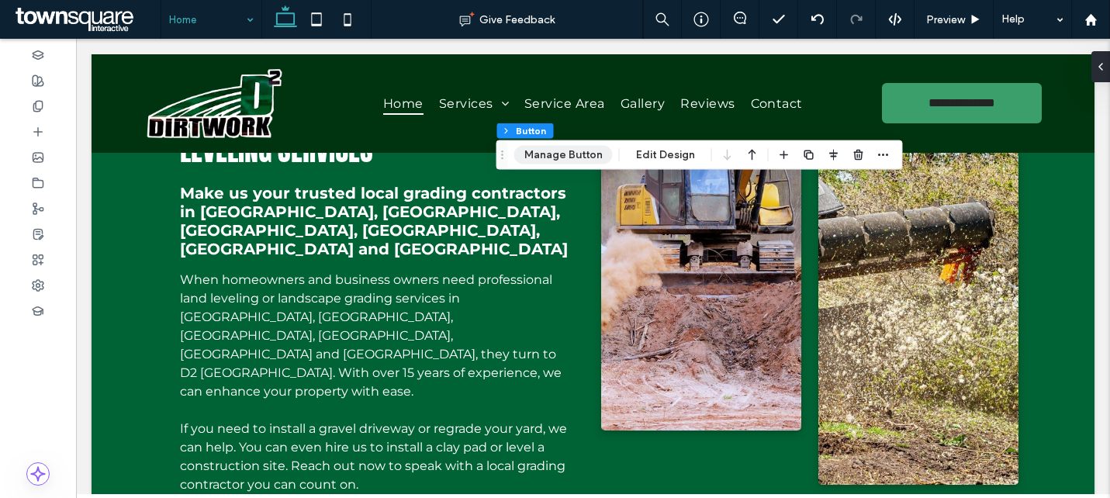
click at [531, 149] on button "Manage Button" at bounding box center [563, 155] width 98 height 19
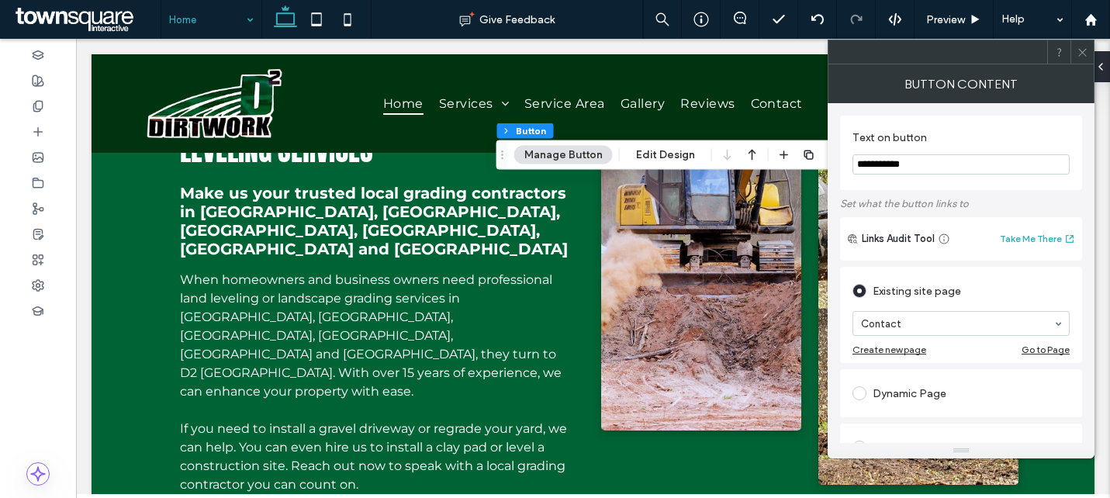
click at [1085, 54] on icon at bounding box center [1082, 53] width 12 height 12
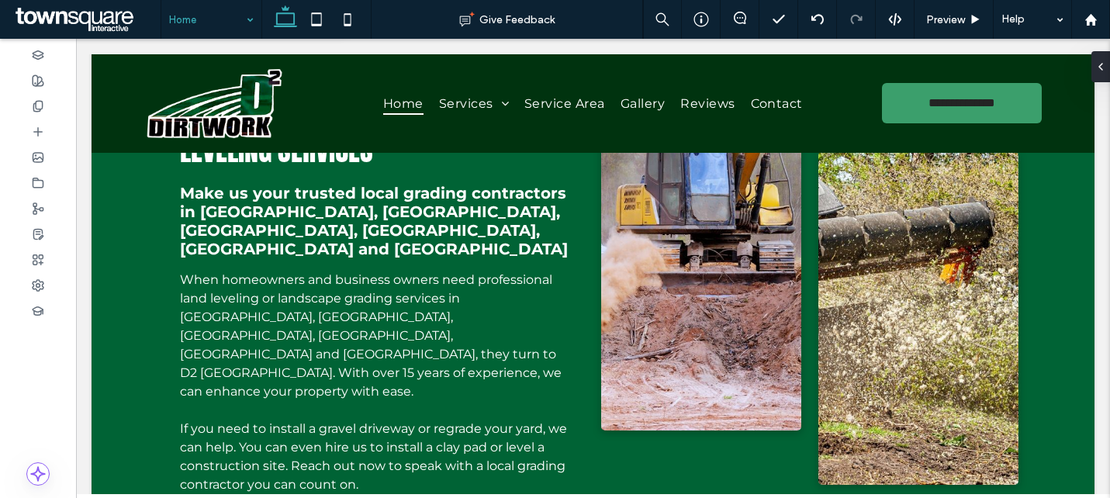
type input "*"
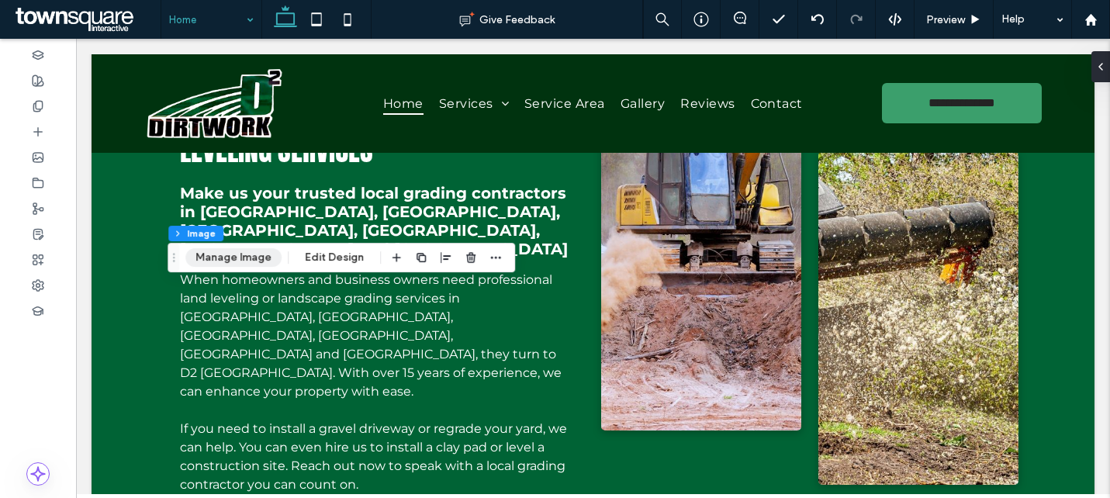
click at [241, 255] on button "Manage Image" at bounding box center [233, 257] width 96 height 19
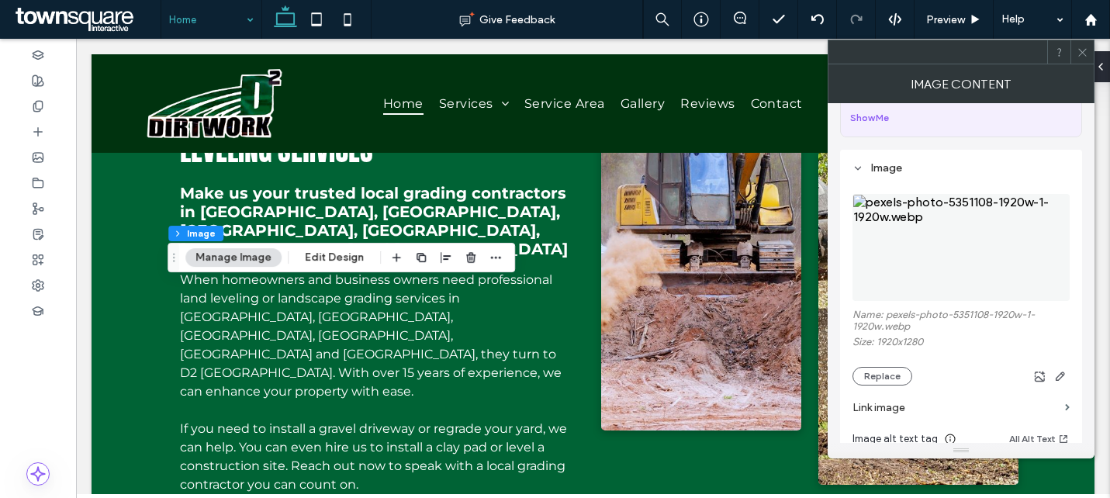
scroll to position [119, 0]
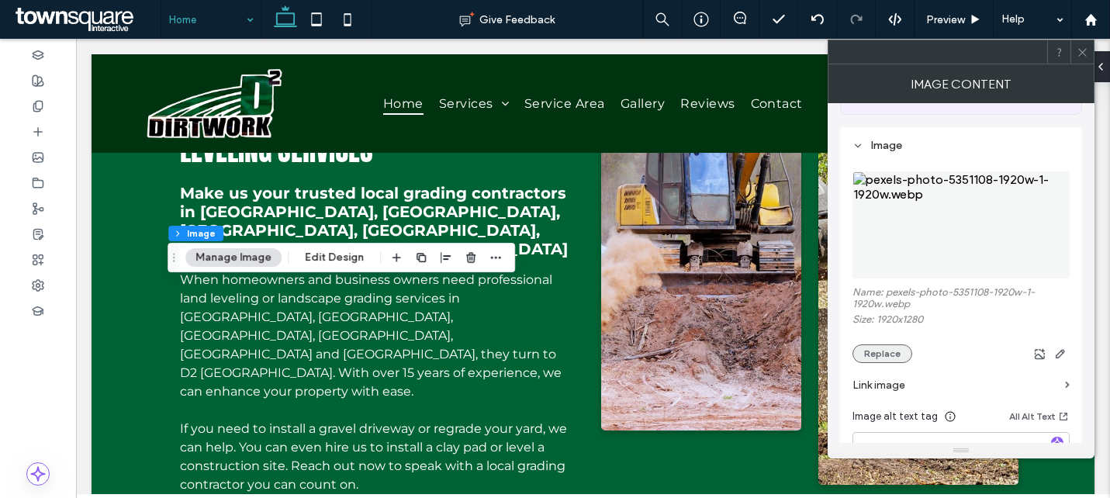
click at [894, 354] on button "Replace" at bounding box center [882, 353] width 60 height 19
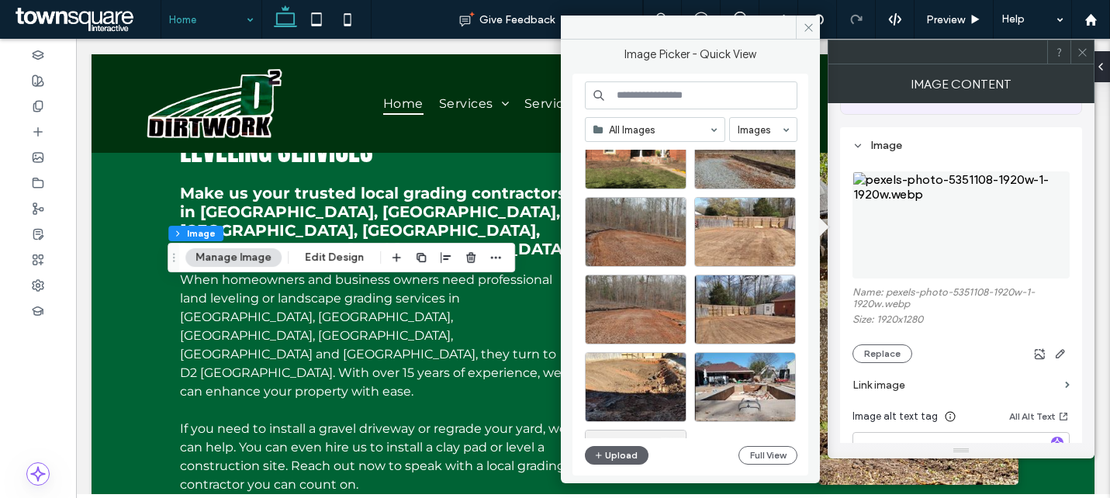
scroll to position [752, 0]
click at [752, 385] on div "Select" at bounding box center [745, 386] width 102 height 70
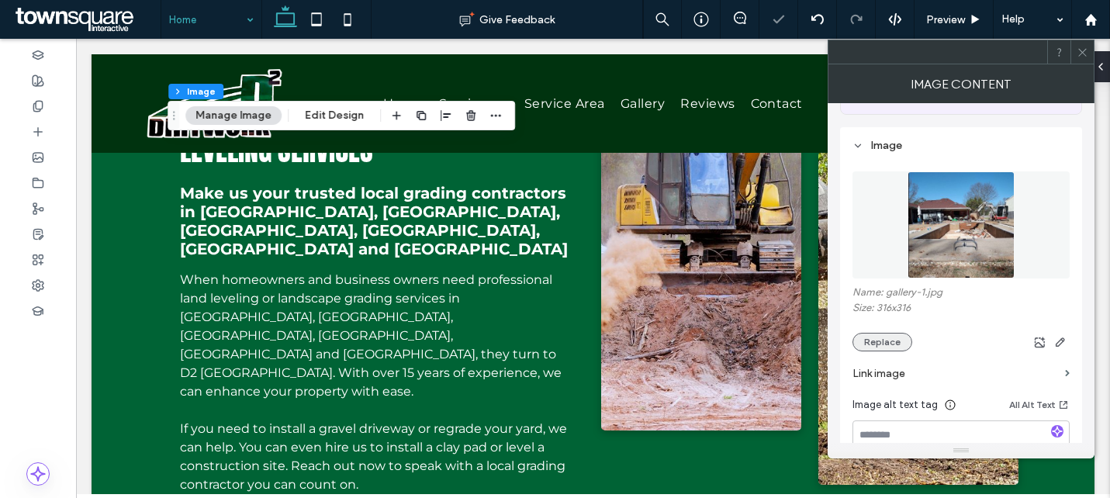
click at [885, 342] on button "Replace" at bounding box center [882, 342] width 60 height 19
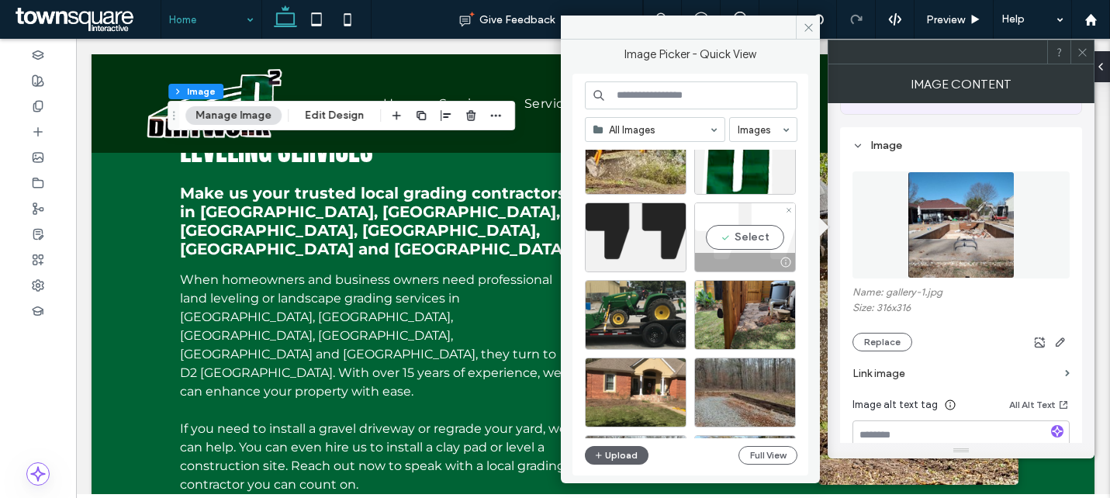
scroll to position [522, 0]
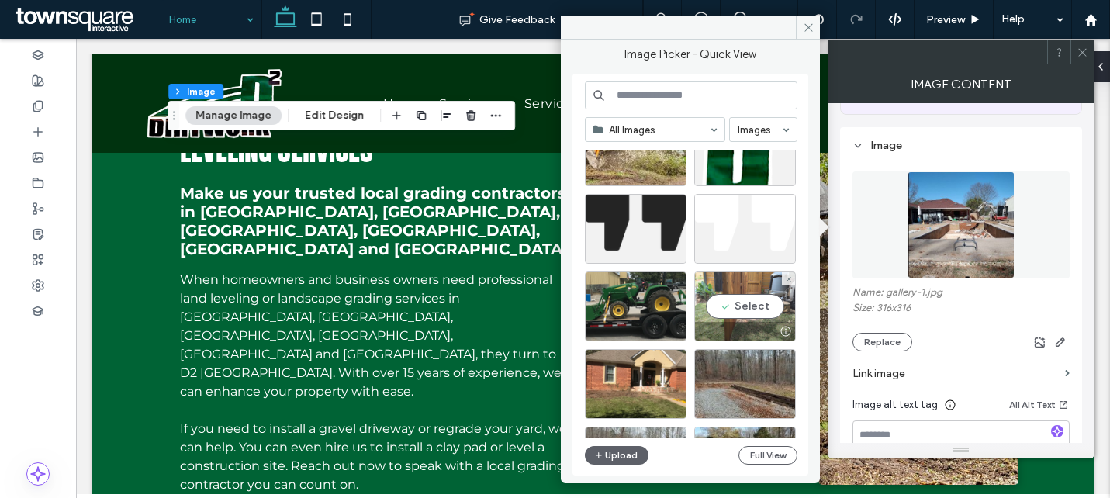
click at [754, 295] on div "Select" at bounding box center [745, 306] width 102 height 70
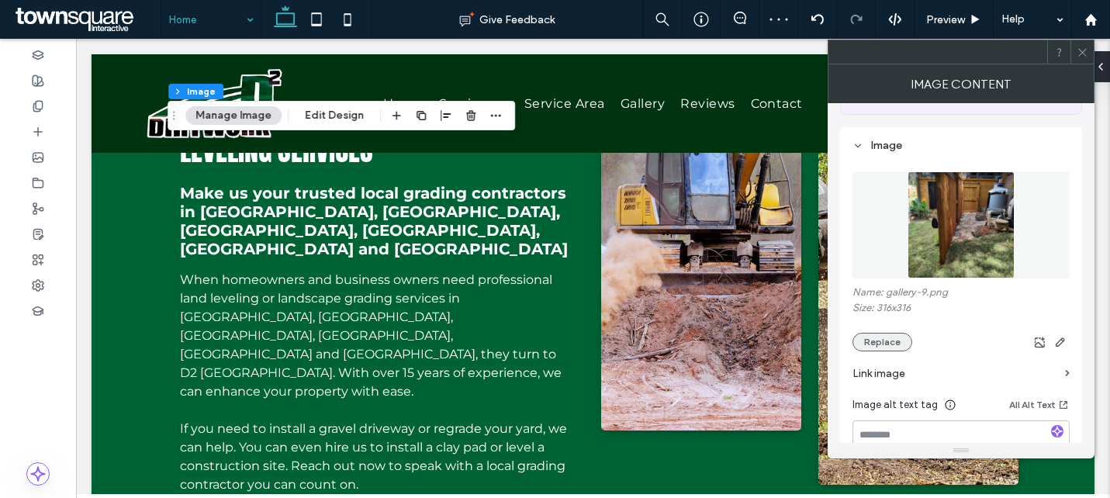
click at [874, 344] on button "Replace" at bounding box center [882, 342] width 60 height 19
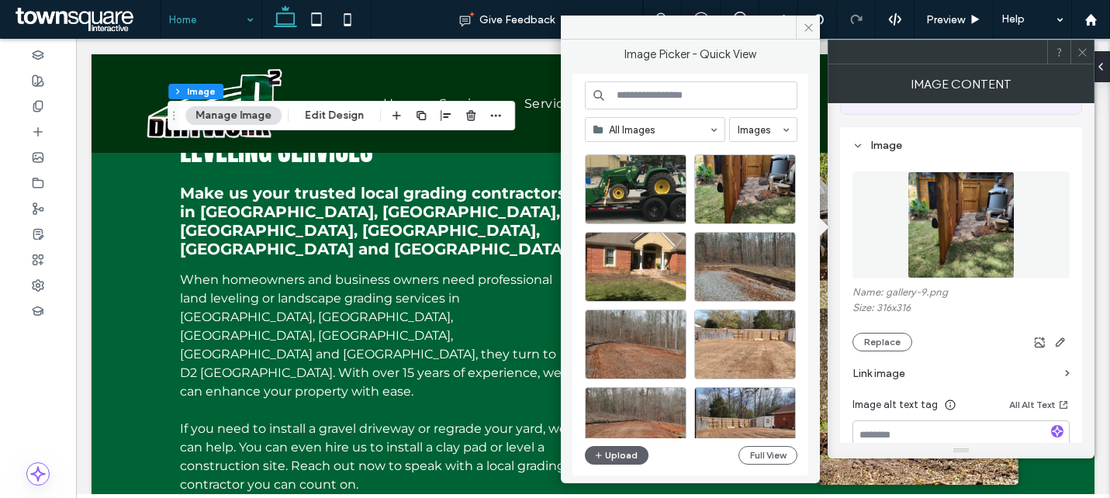
scroll to position [642, 0]
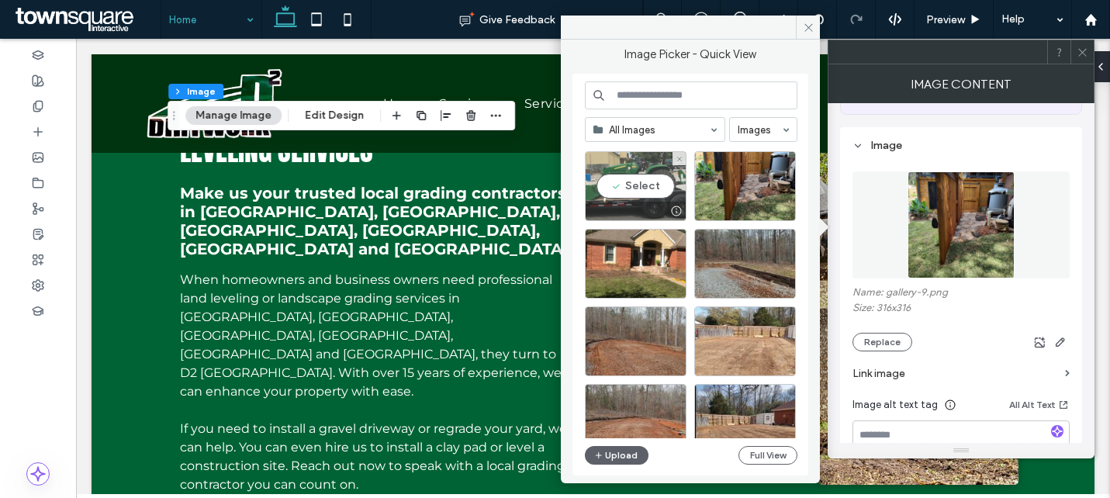
click at [611, 203] on div at bounding box center [635, 211] width 100 height 19
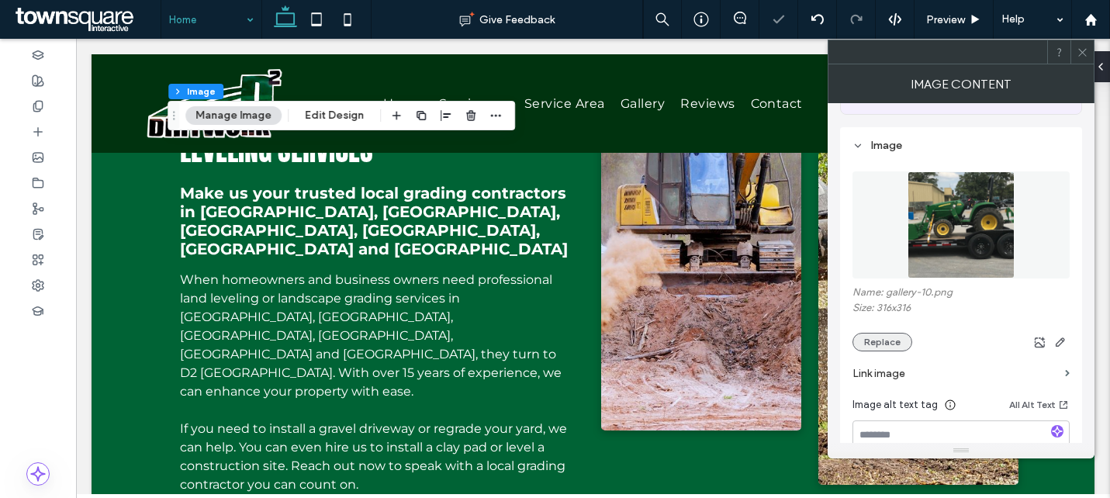
click at [878, 334] on button "Replace" at bounding box center [882, 342] width 60 height 19
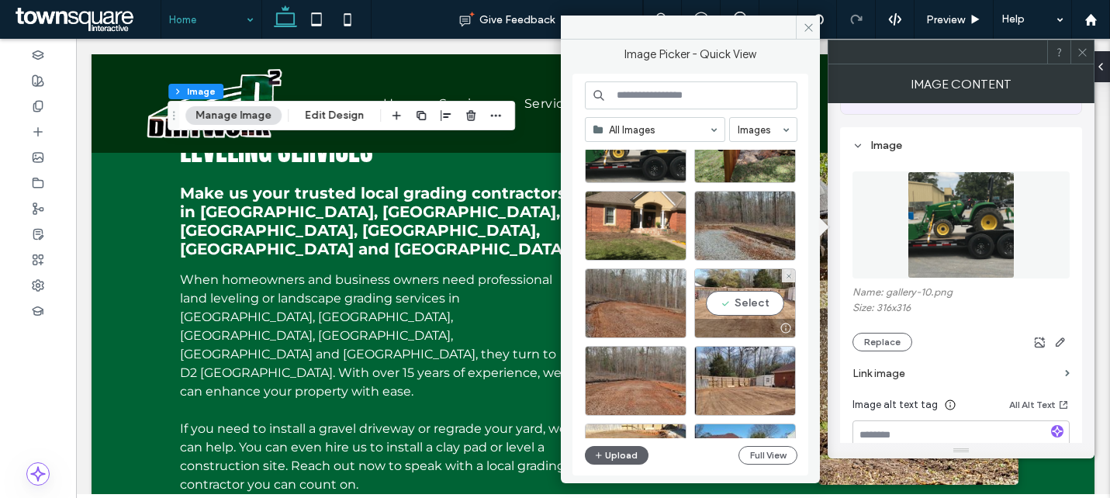
scroll to position [777, 0]
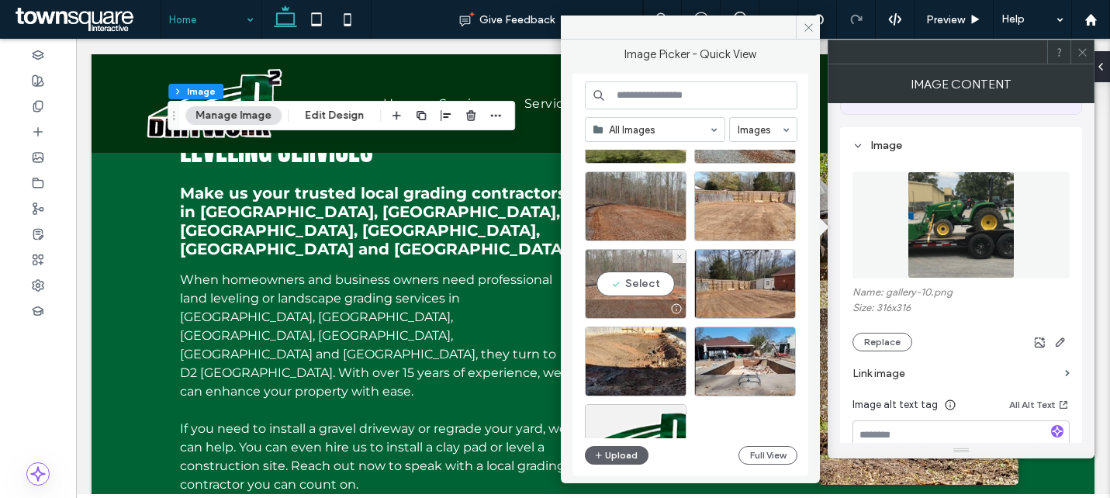
click at [646, 284] on div "Select" at bounding box center [636, 284] width 102 height 70
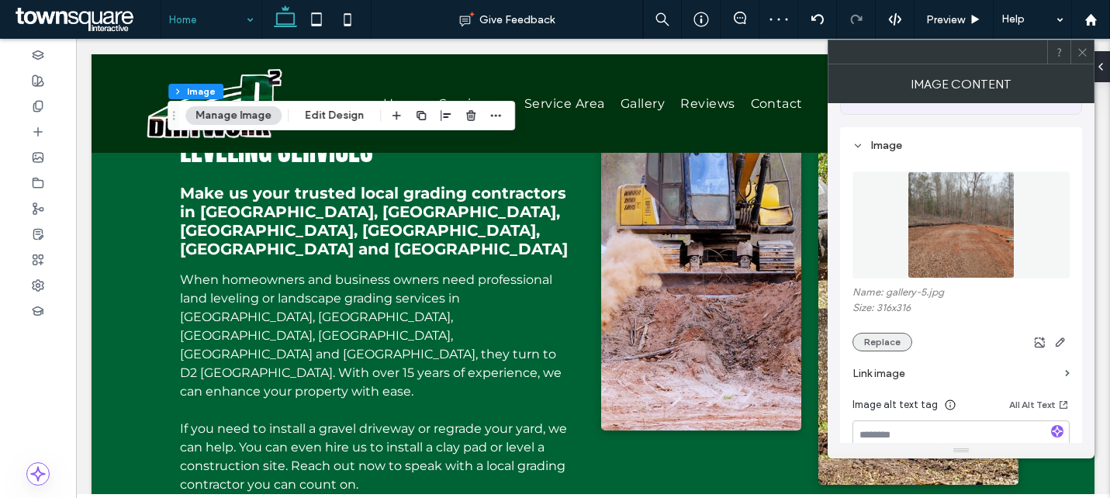
click at [875, 350] on button "Replace" at bounding box center [882, 342] width 60 height 19
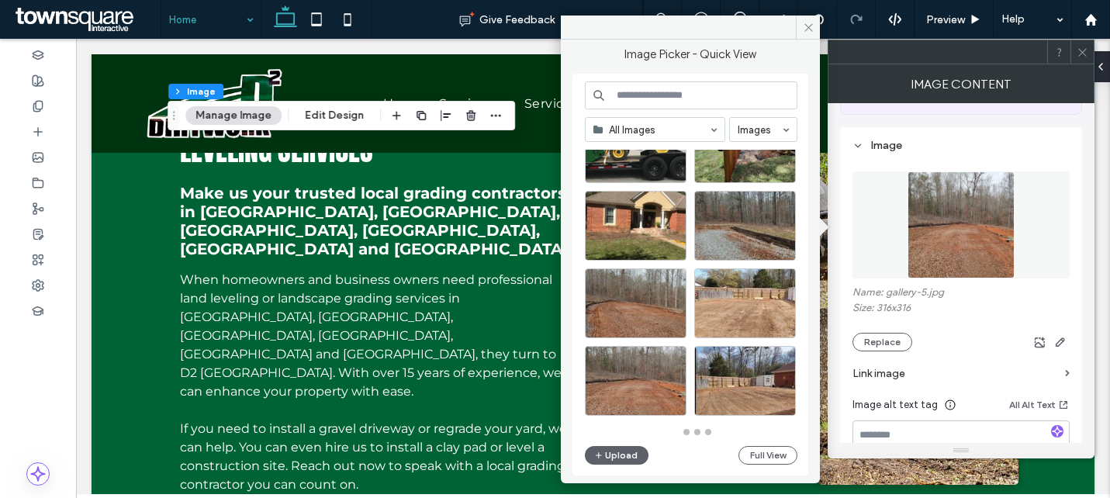
scroll to position [680, 0]
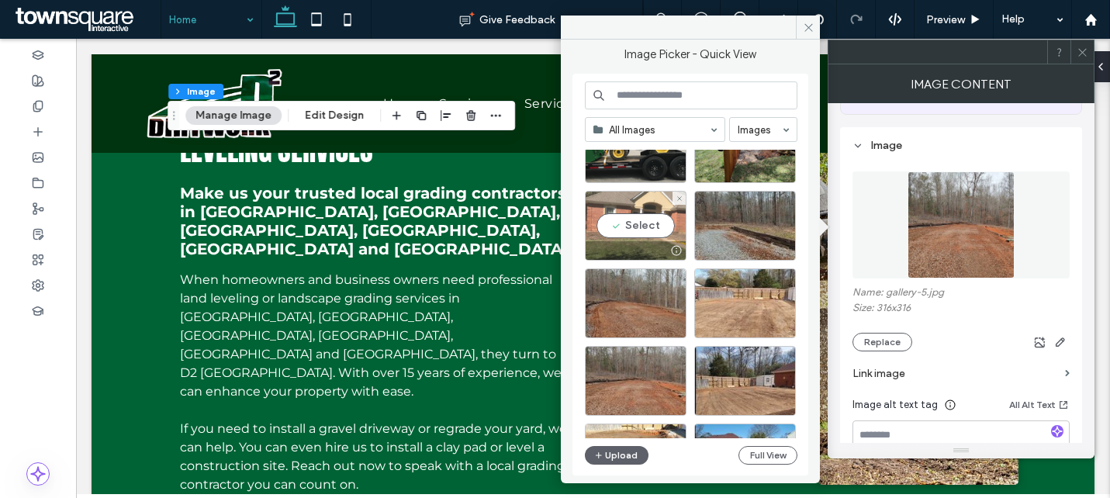
click at [634, 226] on div "Select" at bounding box center [636, 226] width 102 height 70
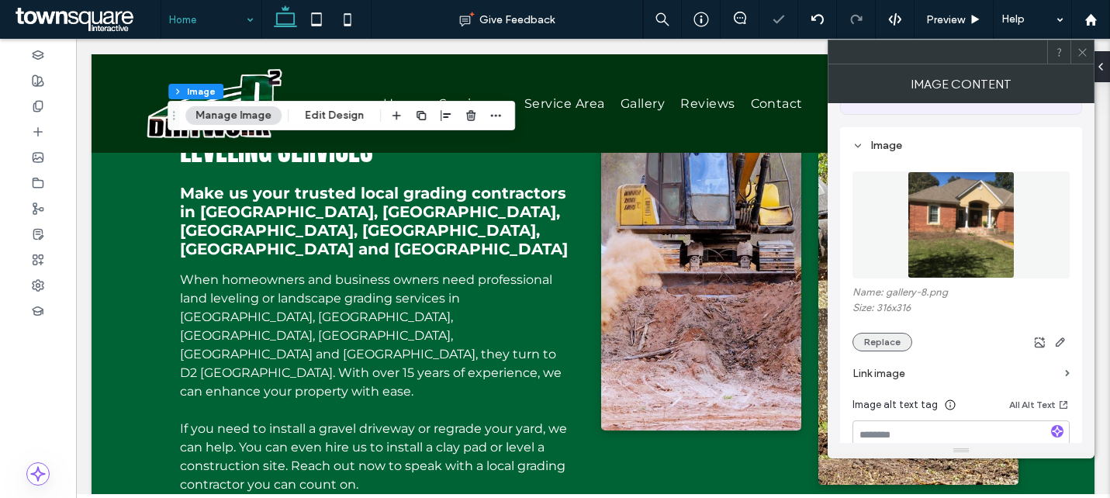
click at [874, 340] on button "Replace" at bounding box center [882, 342] width 60 height 19
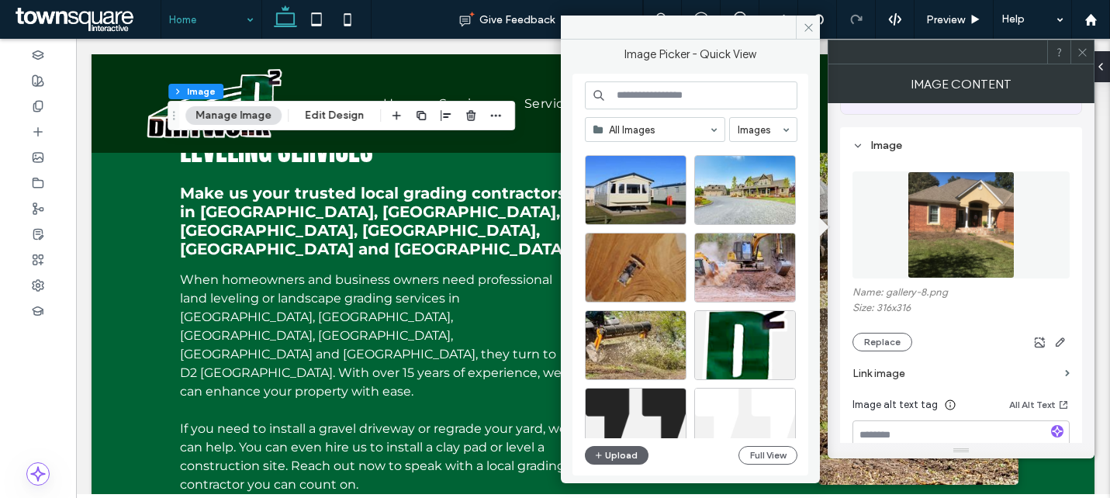
scroll to position [346, 0]
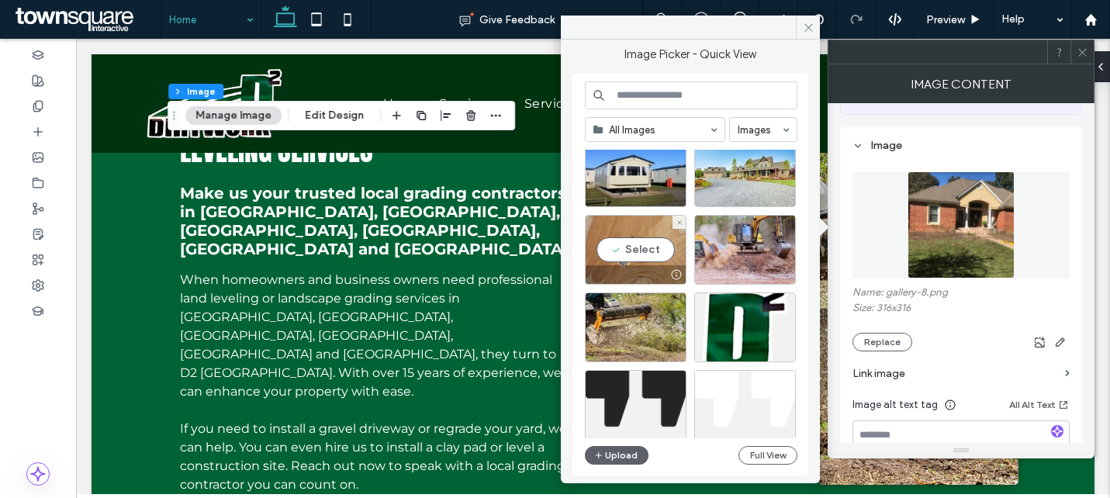
click at [633, 268] on div at bounding box center [635, 274] width 100 height 19
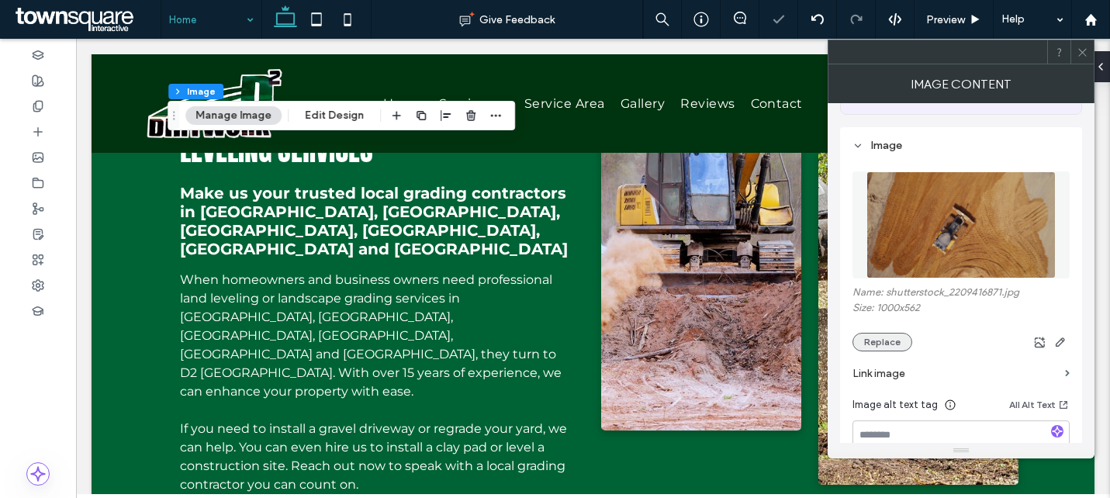
click at [883, 347] on button "Replace" at bounding box center [882, 342] width 60 height 19
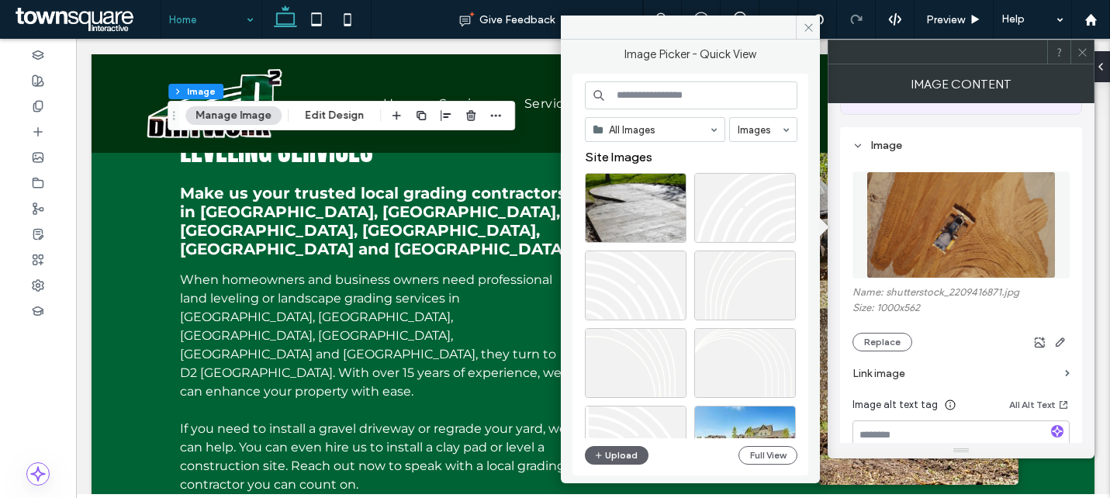
click at [620, 96] on input at bounding box center [691, 95] width 212 height 28
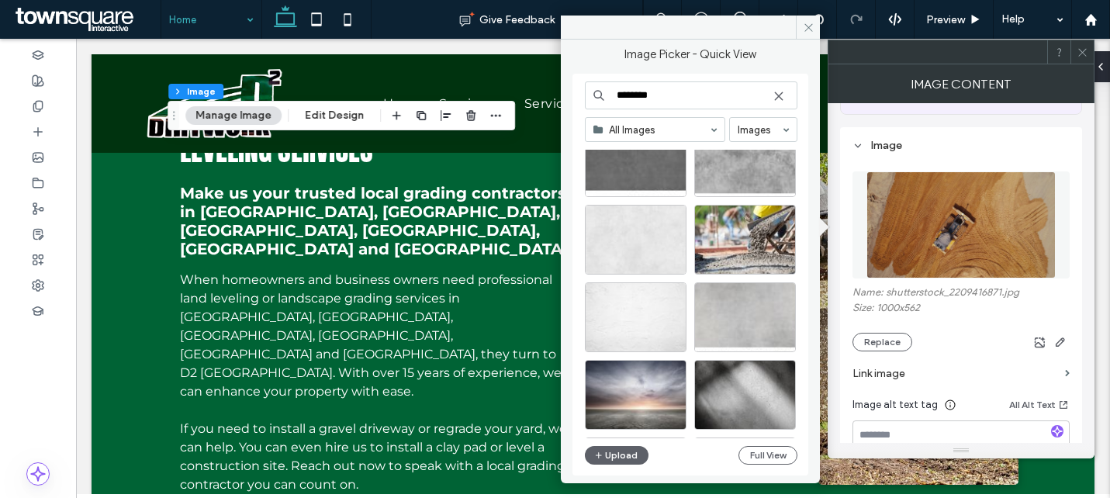
scroll to position [1300, 0]
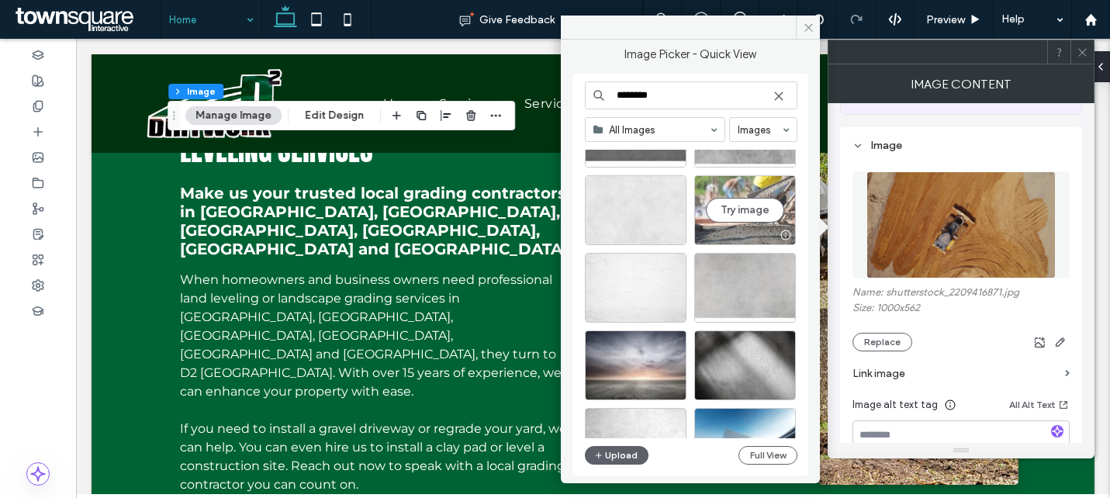
type input "********"
click at [740, 223] on div "Try image" at bounding box center [745, 210] width 102 height 70
click at [761, 203] on button "Try image" at bounding box center [745, 210] width 78 height 25
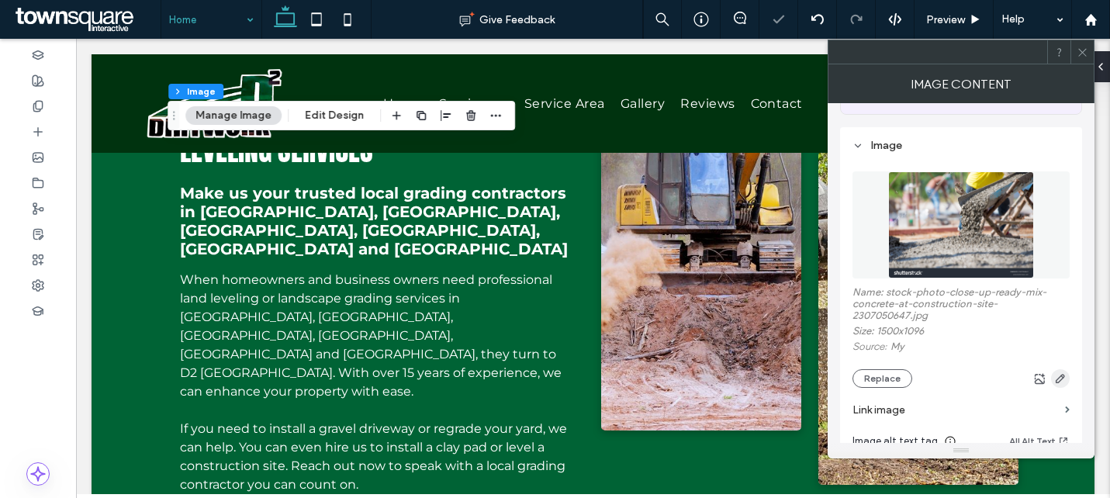
click at [1065, 385] on icon "button" at bounding box center [1060, 378] width 12 height 12
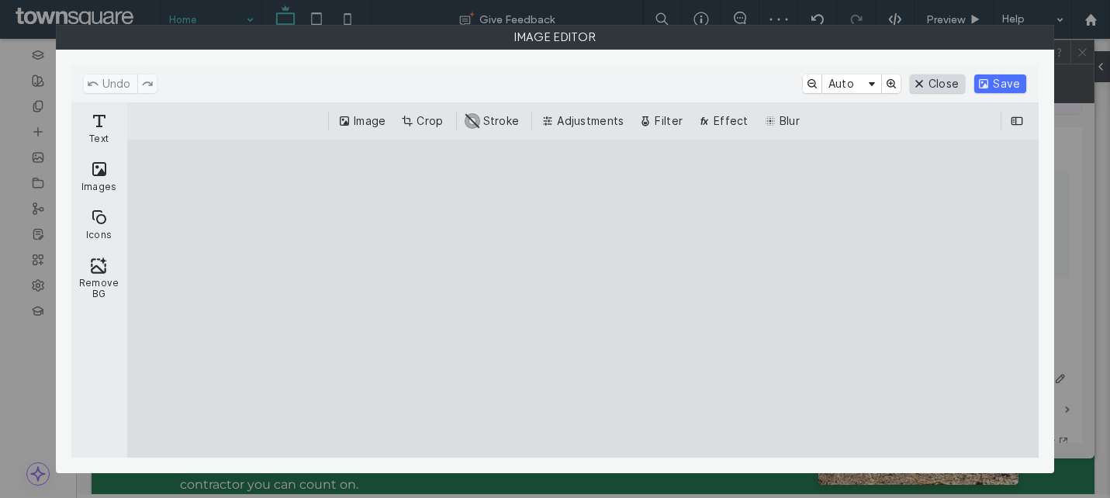
click at [951, 84] on button "Close" at bounding box center [937, 83] width 55 height 19
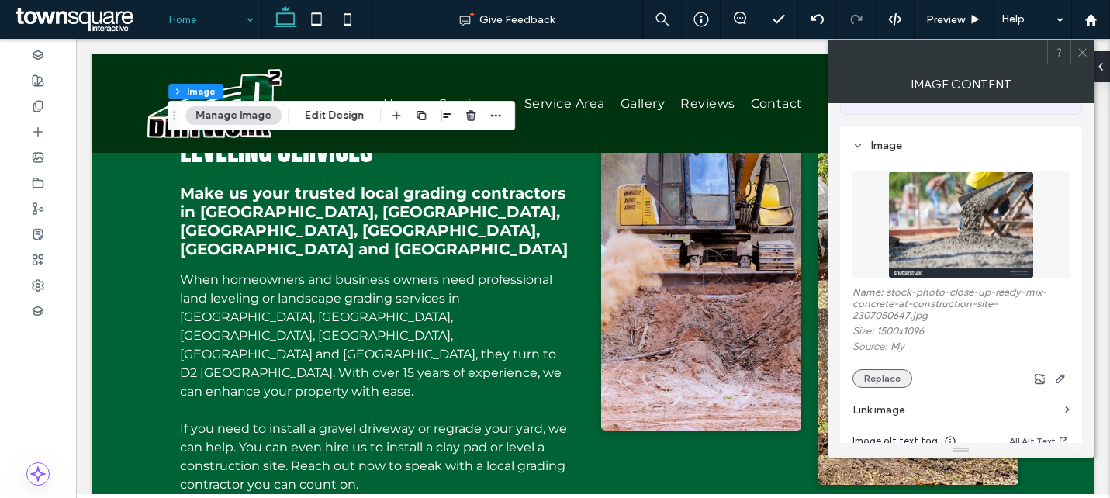
click at [885, 385] on button "Replace" at bounding box center [882, 378] width 60 height 19
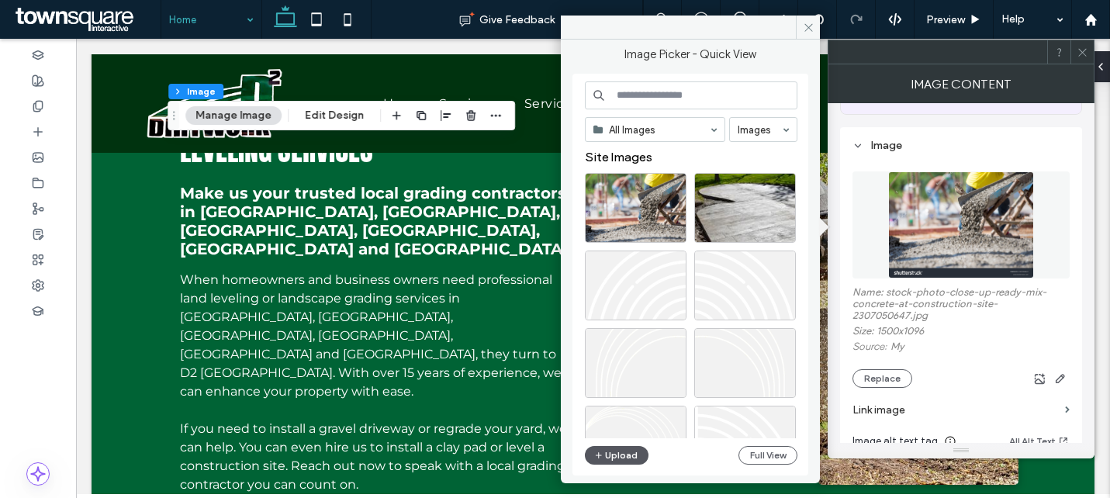
click at [624, 456] on button "Upload" at bounding box center [617, 455] width 64 height 19
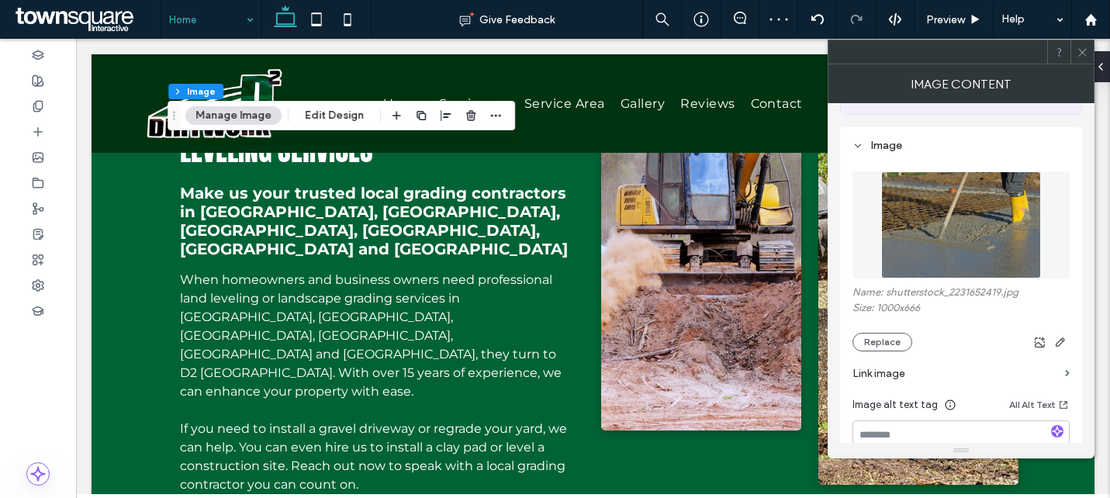
click at [1083, 52] on icon at bounding box center [1082, 53] width 12 height 12
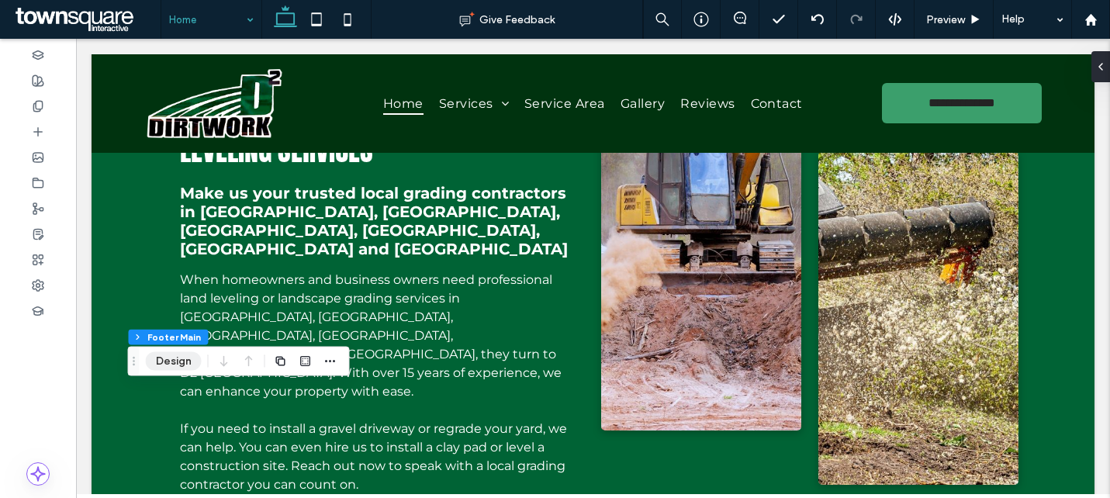
click at [188, 356] on button "Design" at bounding box center [174, 361] width 56 height 19
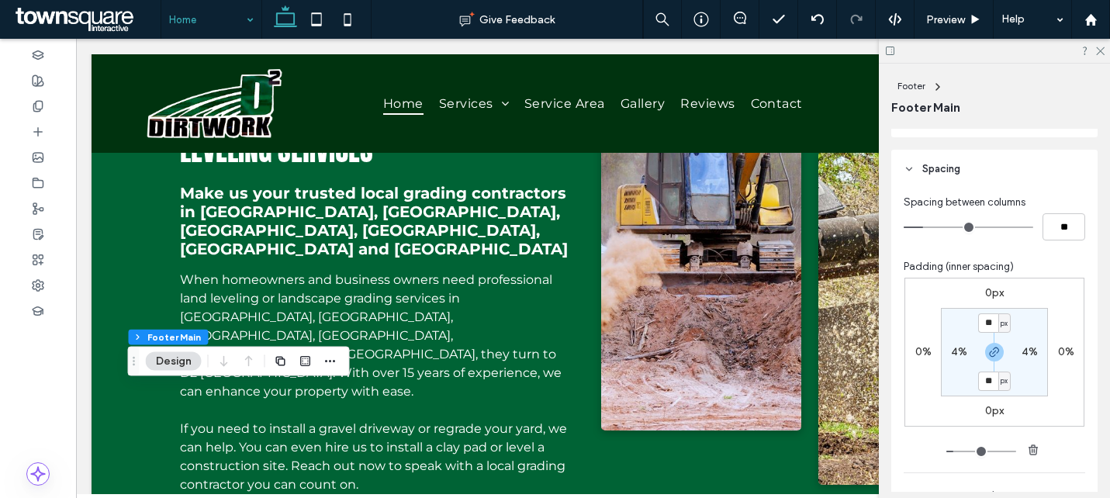
scroll to position [466, 0]
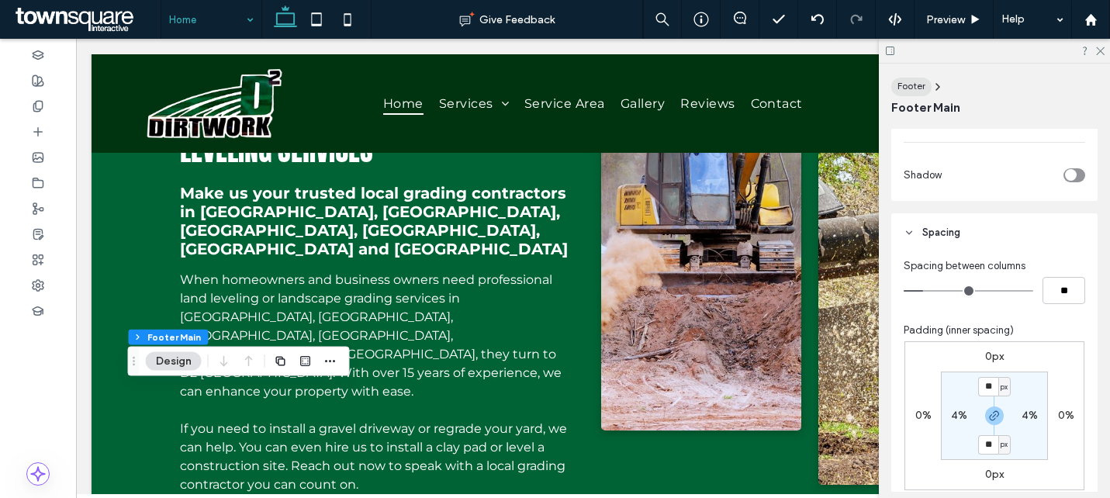
click at [913, 84] on span "Footer" at bounding box center [911, 86] width 28 height 12
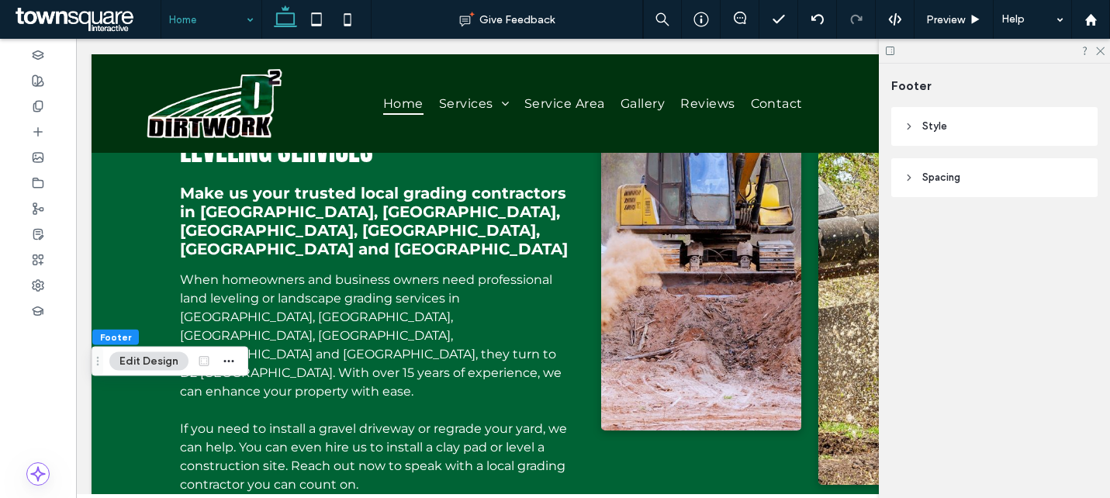
click at [966, 129] on header "Style" at bounding box center [994, 126] width 206 height 39
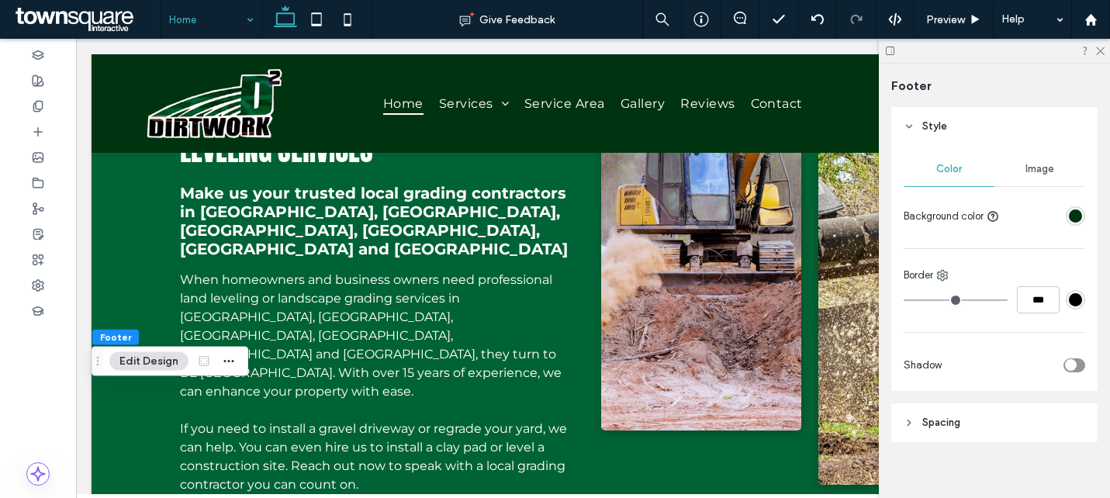
click at [1041, 173] on span "Image" at bounding box center [1039, 169] width 29 height 12
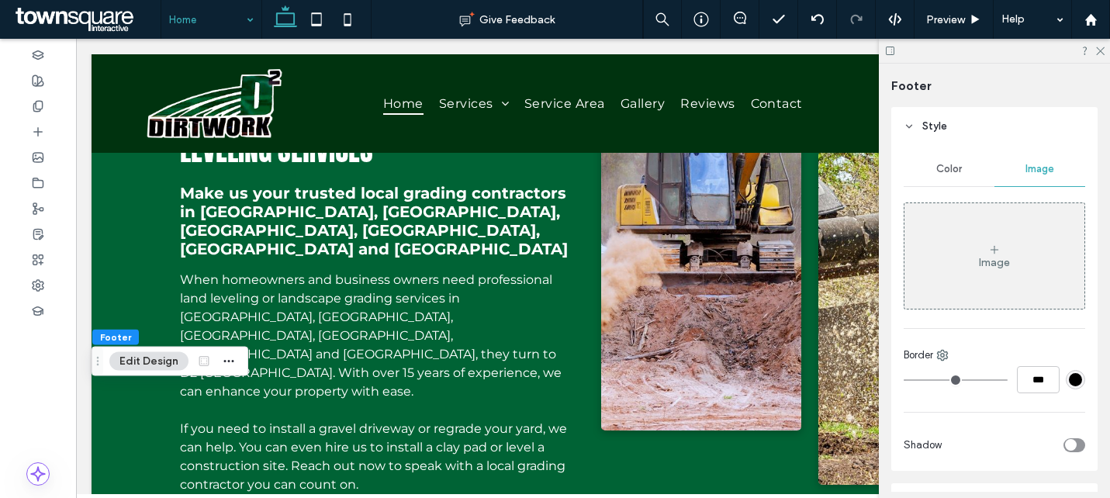
click at [982, 271] on div "Image" at bounding box center [994, 256] width 180 height 102
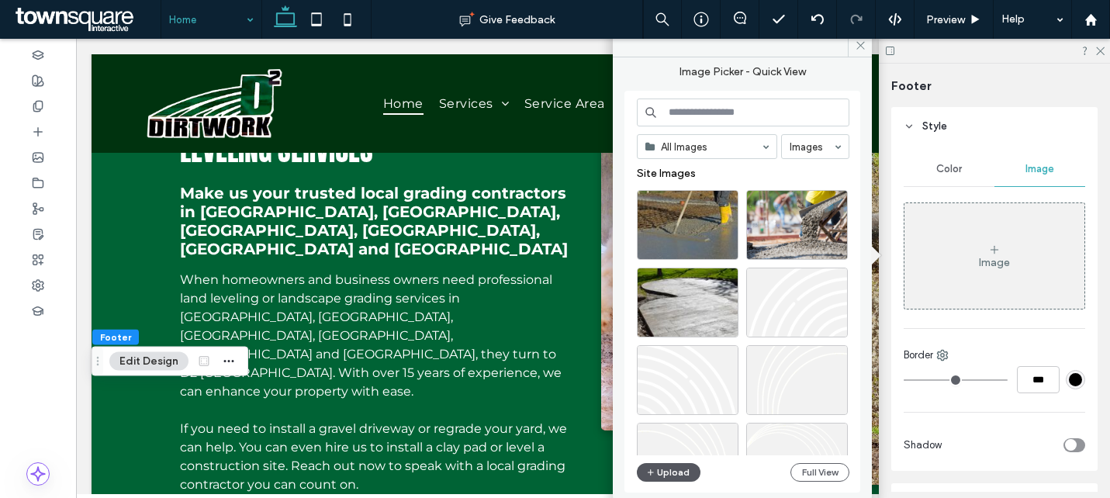
click at [674, 479] on button "Upload" at bounding box center [669, 472] width 64 height 19
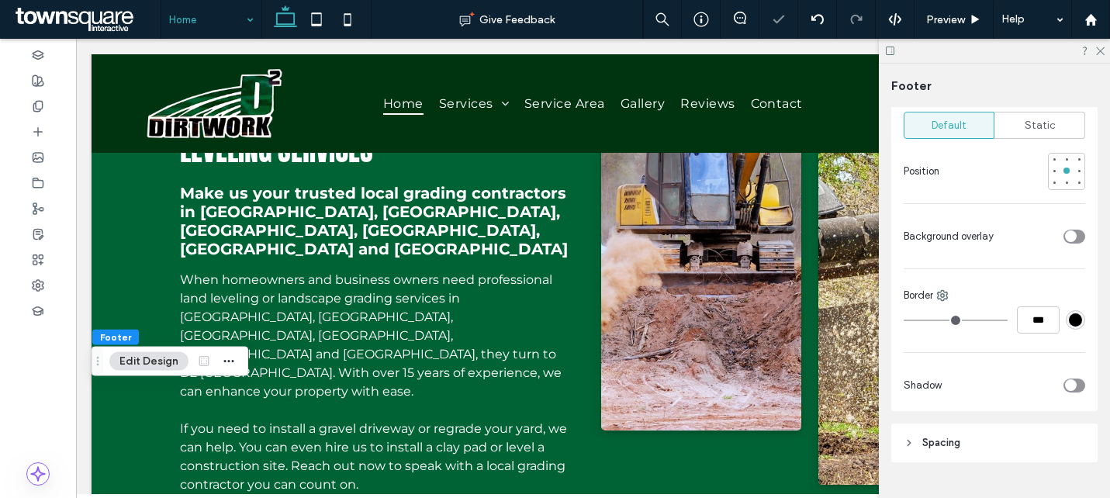
scroll to position [470, 0]
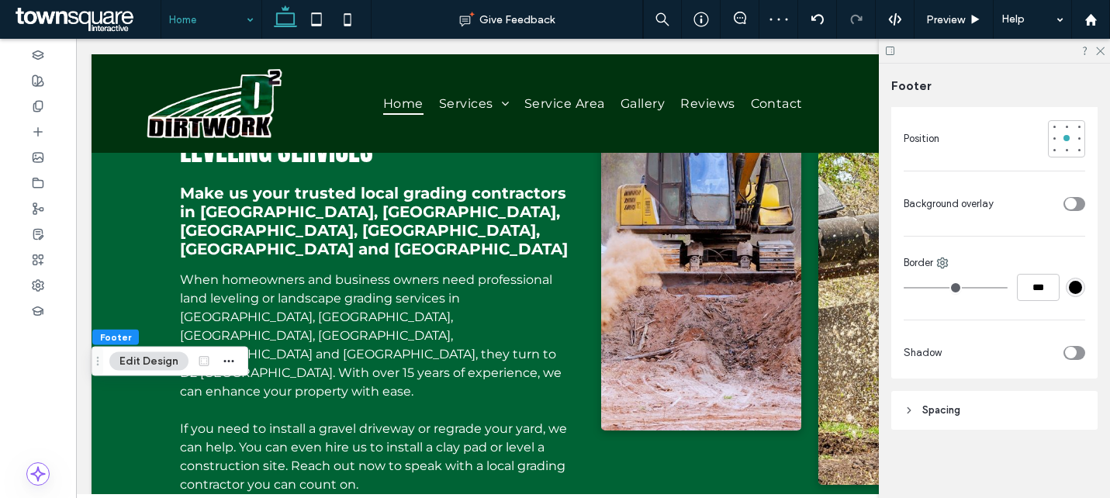
click at [1076, 203] on div "toggle" at bounding box center [1074, 204] width 22 height 14
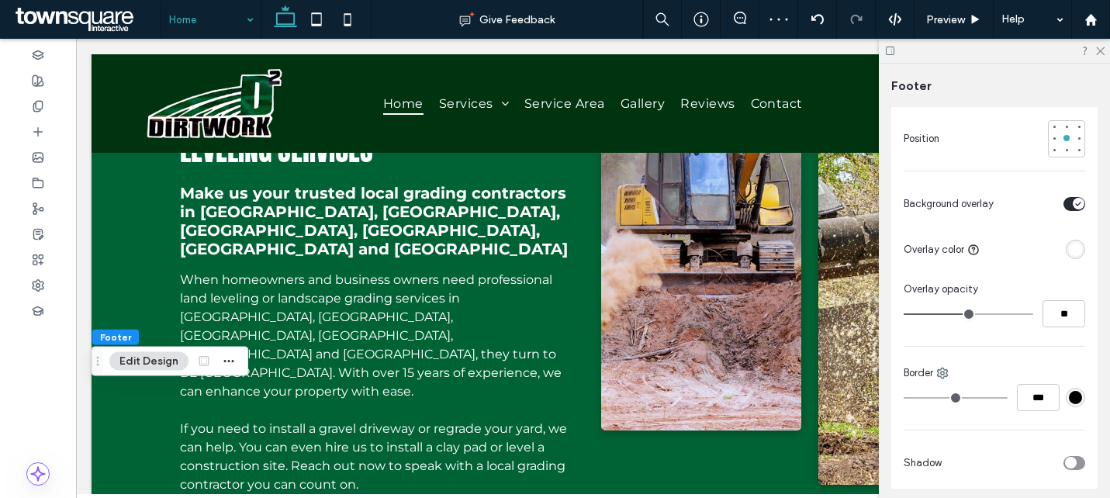
click at [1076, 253] on div "rgba(255, 255, 255, 1)" at bounding box center [1075, 249] width 13 height 13
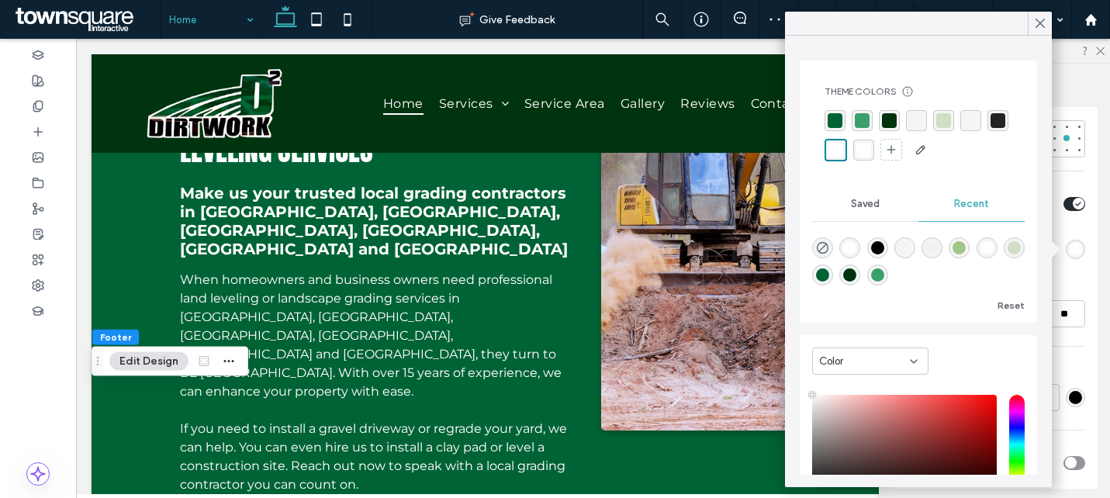
click at [833, 119] on div "rgba(0, 99, 53, 1)" at bounding box center [834, 120] width 15 height 15
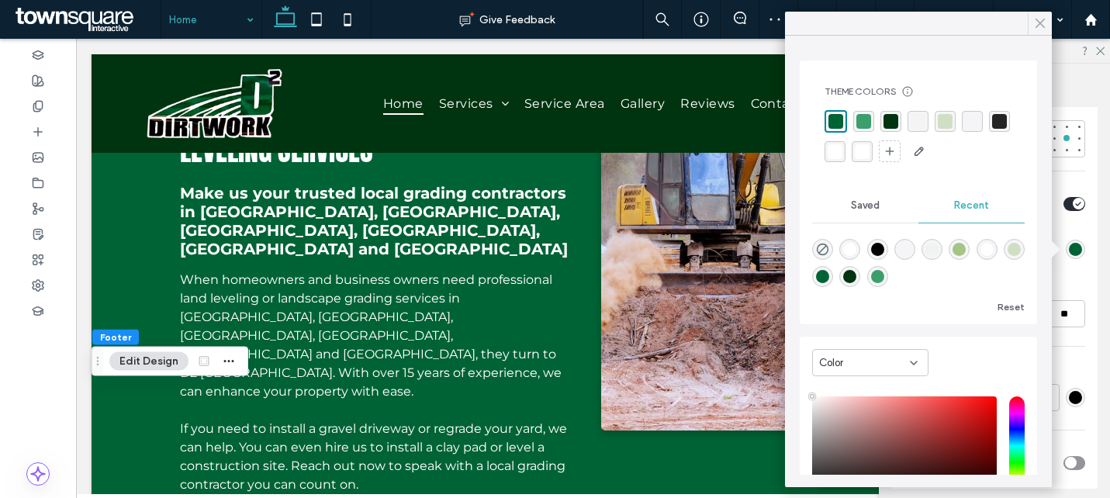
click at [1032, 26] on div at bounding box center [1039, 23] width 24 height 23
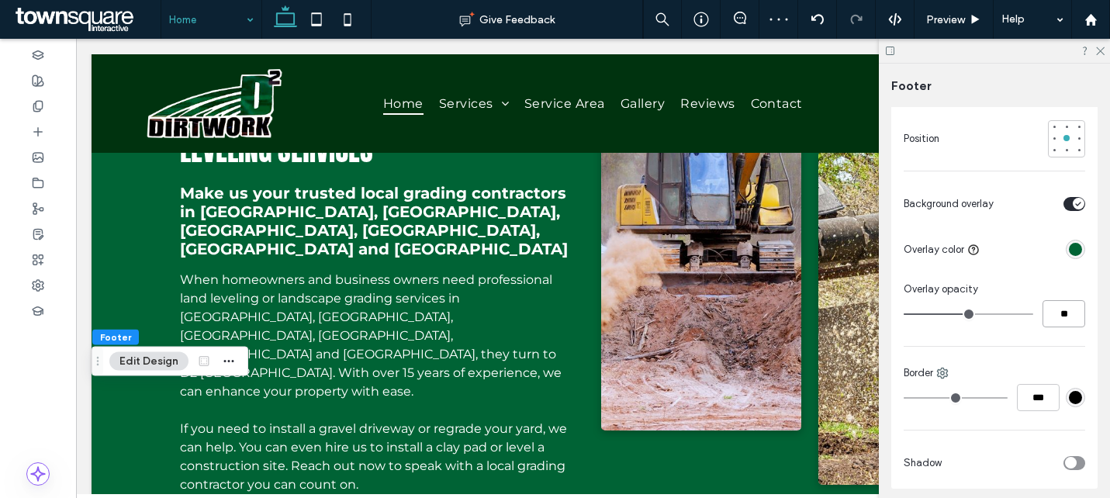
click at [1064, 312] on input "**" at bounding box center [1063, 313] width 43 height 27
type input "**"
type input "*"
type input "**"
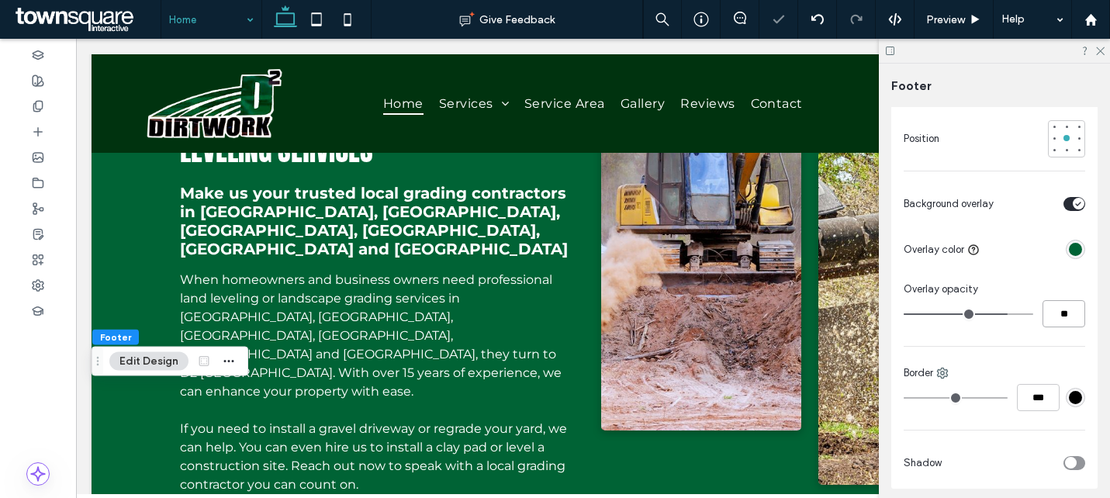
type input "**"
click at [1075, 252] on div "rgba(0, 99, 53, 1)" at bounding box center [1075, 249] width 13 height 13
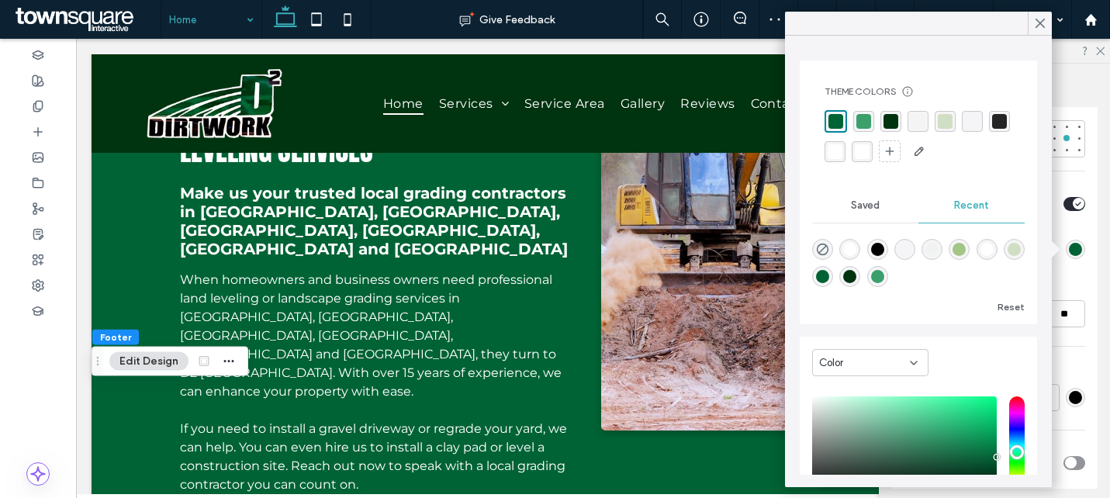
click at [886, 116] on div "rgba(0, 51, 15, 1)" at bounding box center [890, 121] width 15 height 15
click at [1033, 30] on span at bounding box center [1040, 23] width 14 height 23
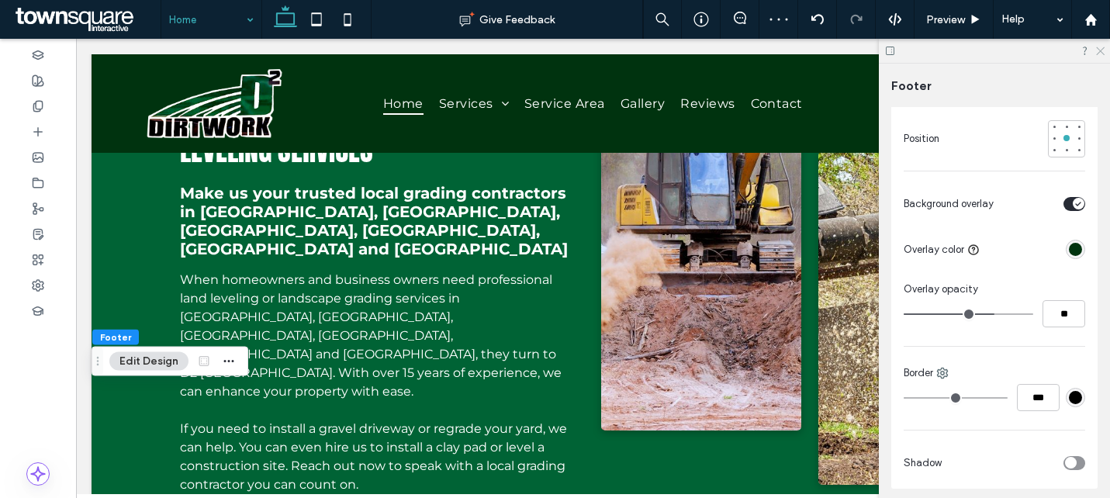
click at [1103, 47] on icon at bounding box center [1099, 50] width 10 height 10
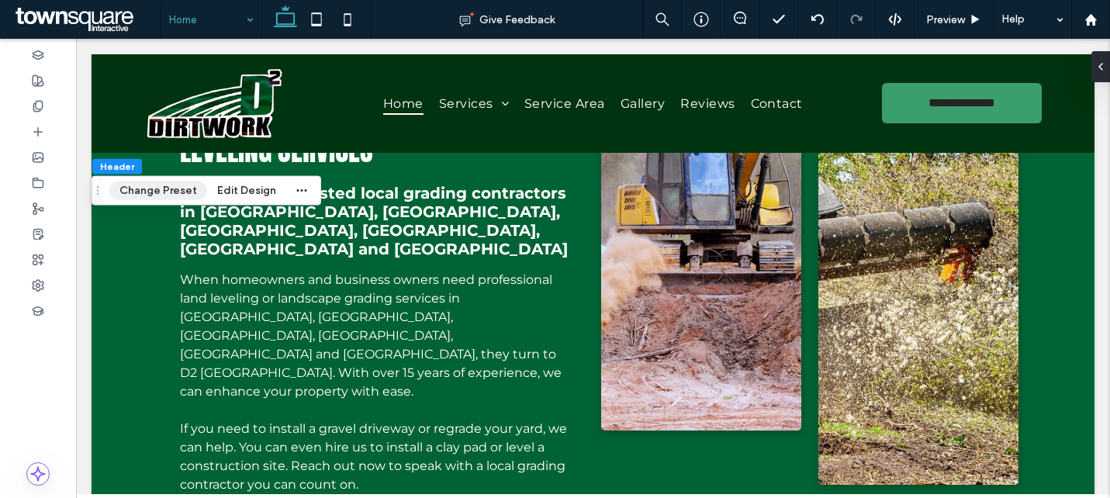
click at [156, 196] on button "Change Preset" at bounding box center [158, 190] width 98 height 19
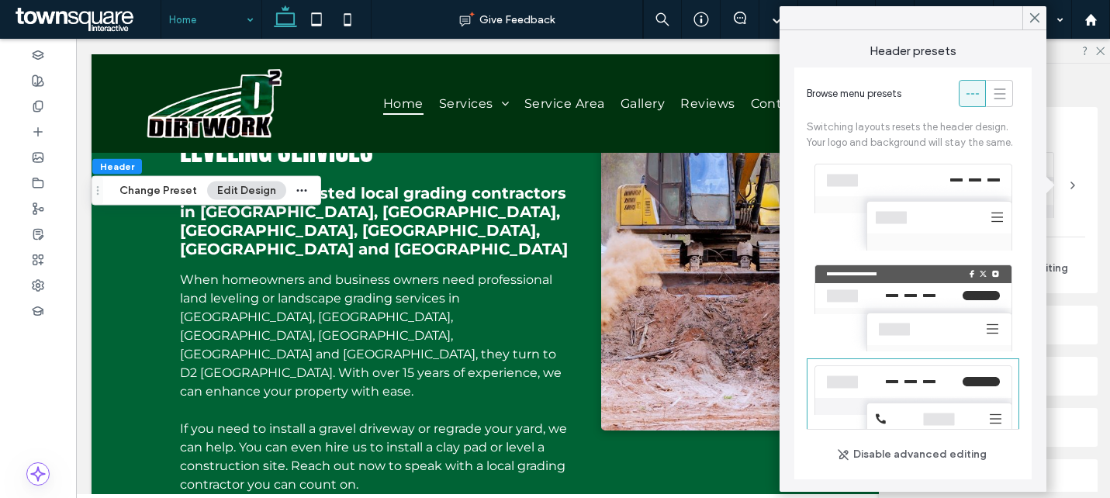
scroll to position [154, 0]
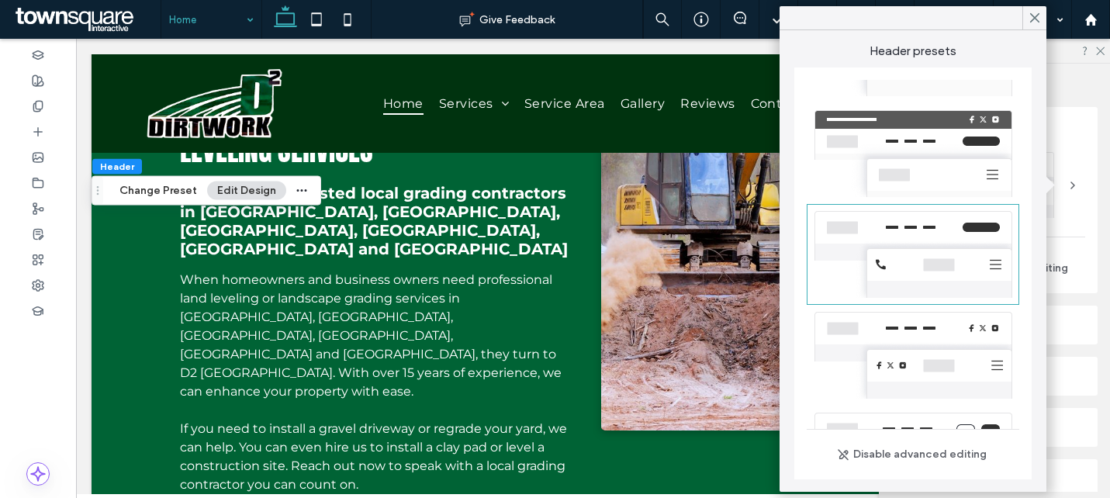
click at [243, 192] on button "Edit Design" at bounding box center [246, 190] width 79 height 19
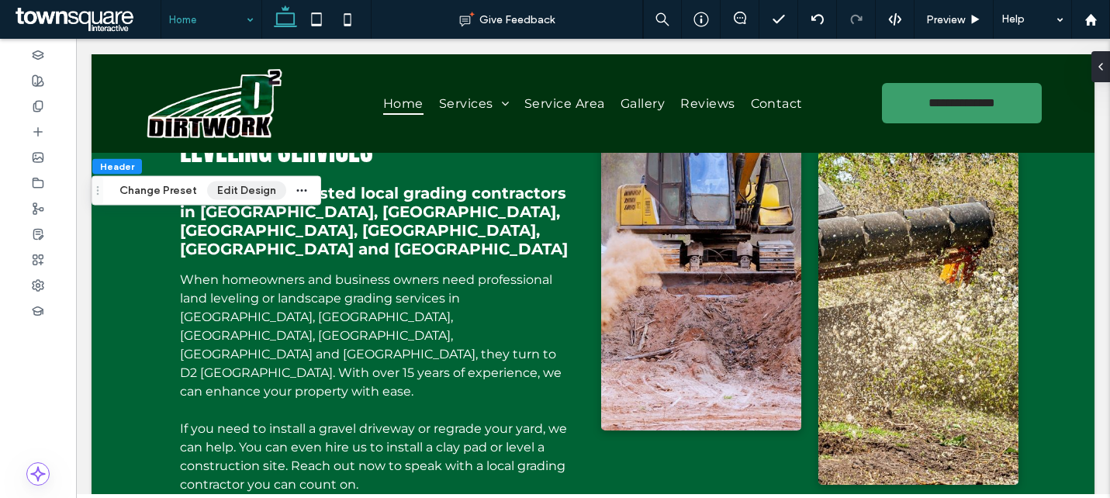
click at [237, 190] on button "Edit Design" at bounding box center [246, 190] width 79 height 19
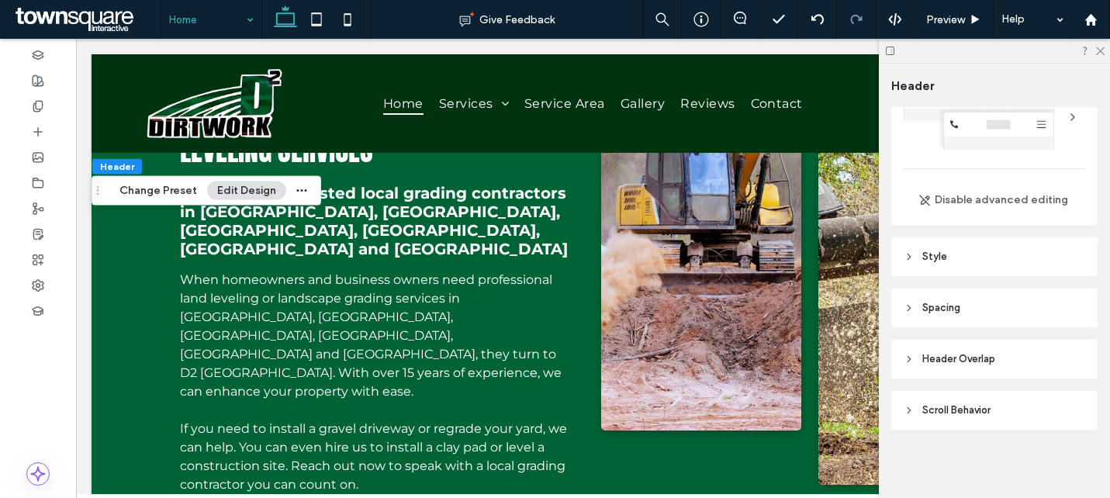
click at [987, 247] on header "Style" at bounding box center [994, 256] width 206 height 39
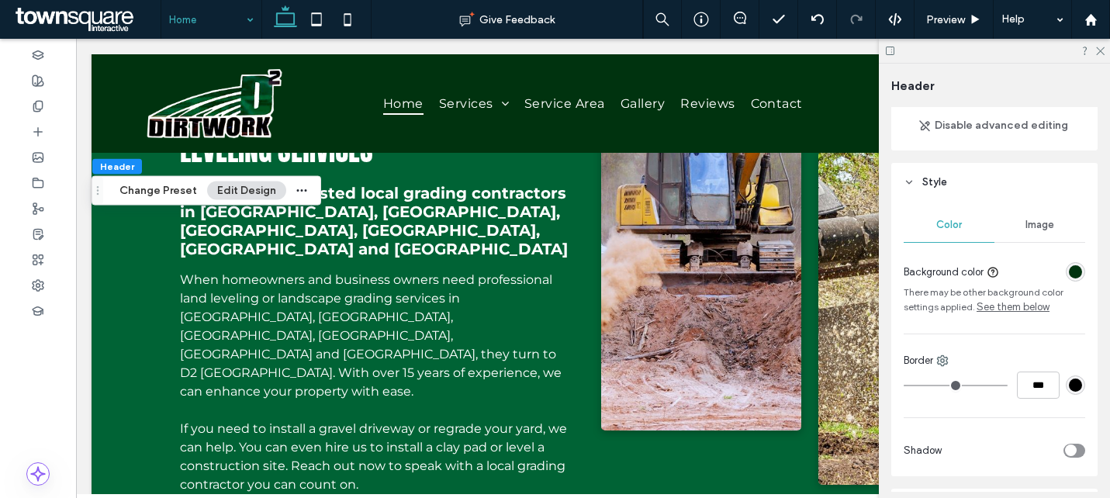
scroll to position [151, 0]
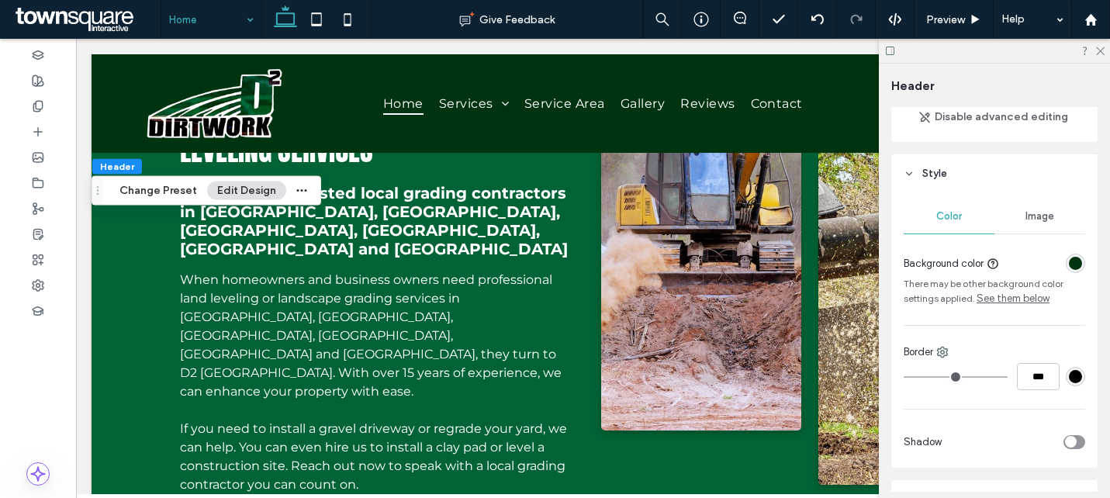
click at [1034, 217] on span "Image" at bounding box center [1039, 216] width 29 height 12
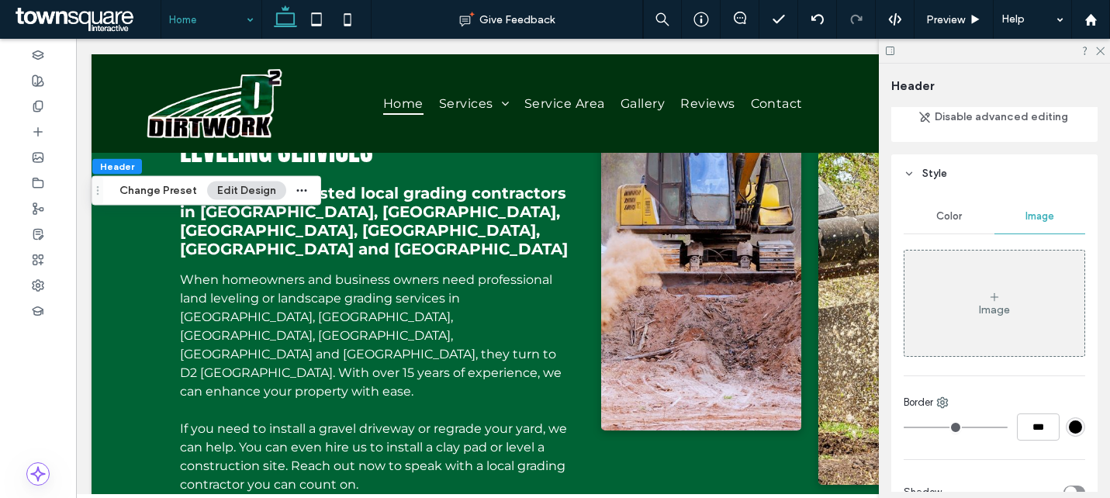
click at [959, 328] on div "Image" at bounding box center [994, 303] width 180 height 102
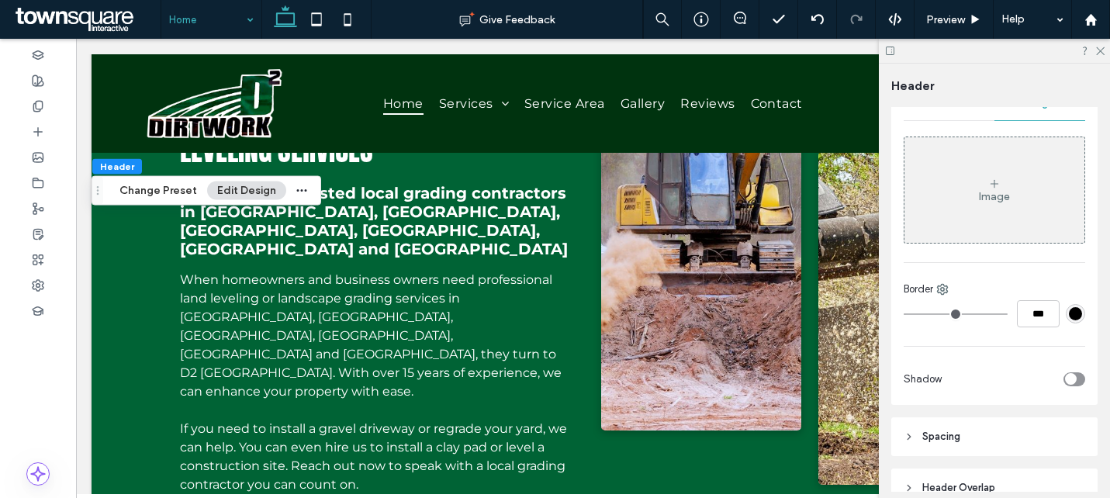
scroll to position [279, 0]
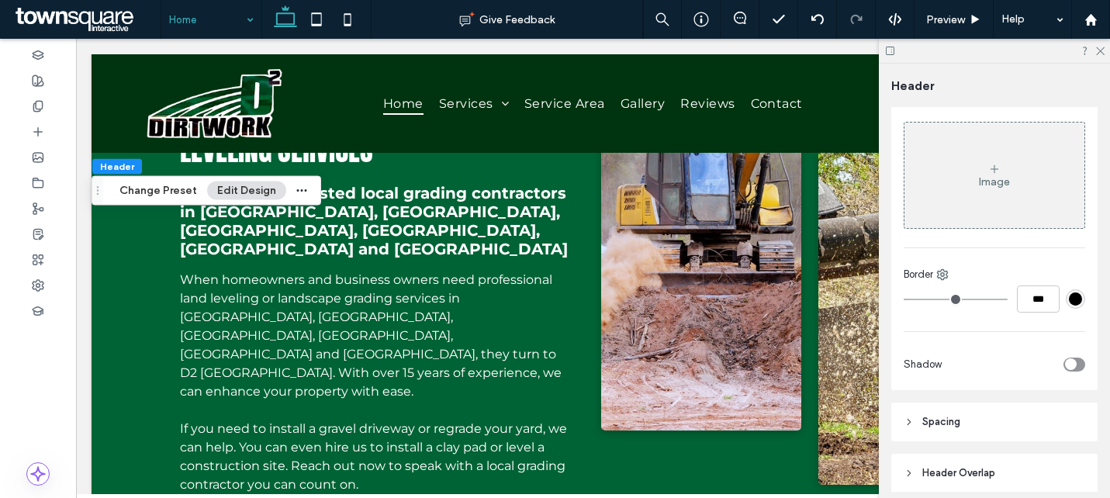
click at [969, 192] on div "Image" at bounding box center [994, 175] width 180 height 102
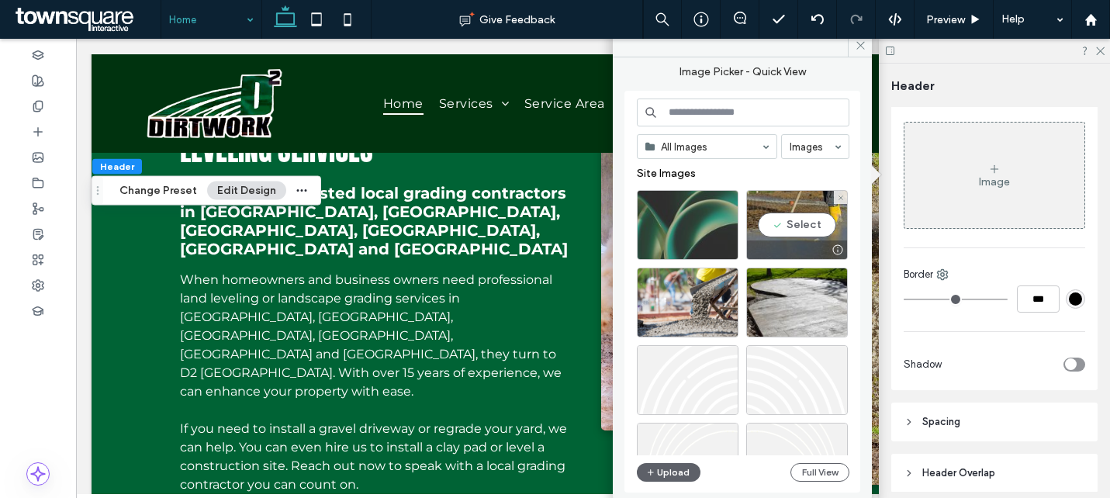
click at [700, 233] on div at bounding box center [688, 225] width 102 height 70
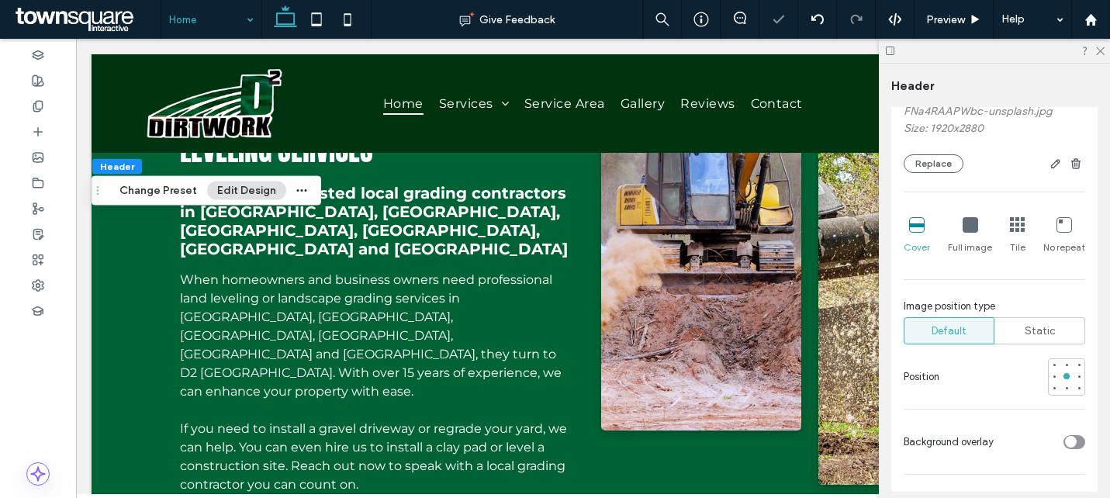
scroll to position [508, 0]
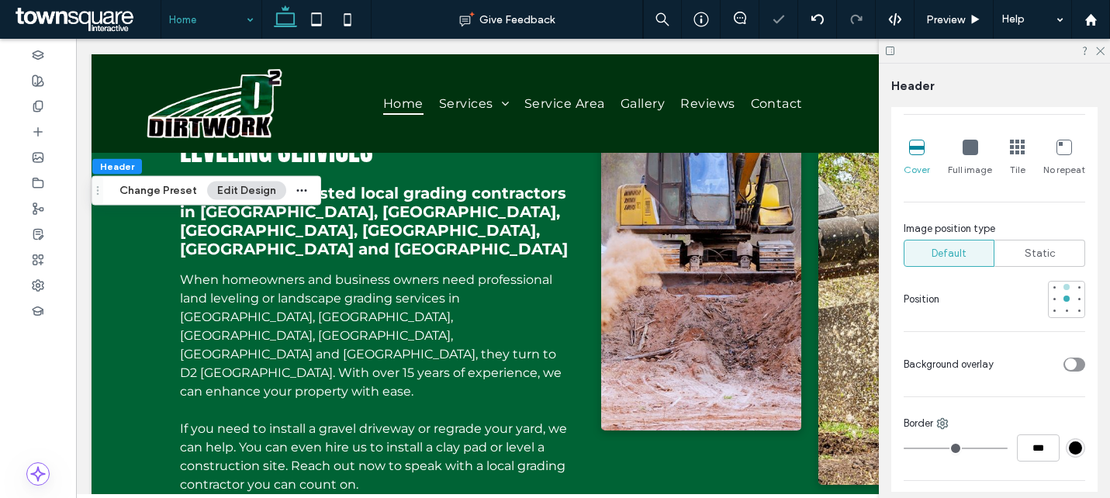
click at [1069, 288] on div at bounding box center [1066, 286] width 11 height 11
click at [1069, 306] on div at bounding box center [1066, 311] width 11 height 11
click at [1076, 364] on div "toggle" at bounding box center [1071, 364] width 12 height 12
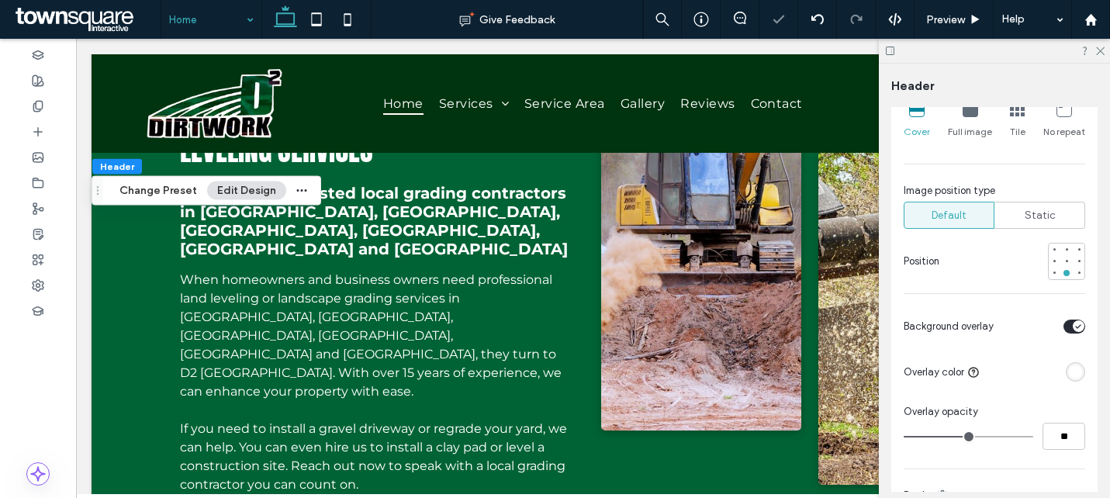
click at [1076, 364] on div "rgba(255, 255, 255, 1)" at bounding box center [1074, 371] width 19 height 19
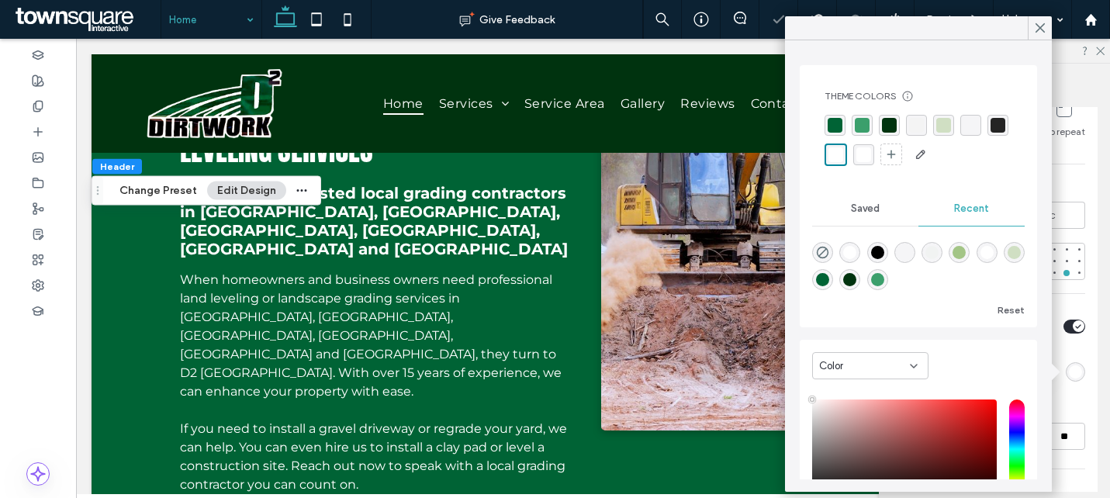
click at [885, 124] on div "rgba(0, 51, 15, 1)" at bounding box center [889, 125] width 15 height 15
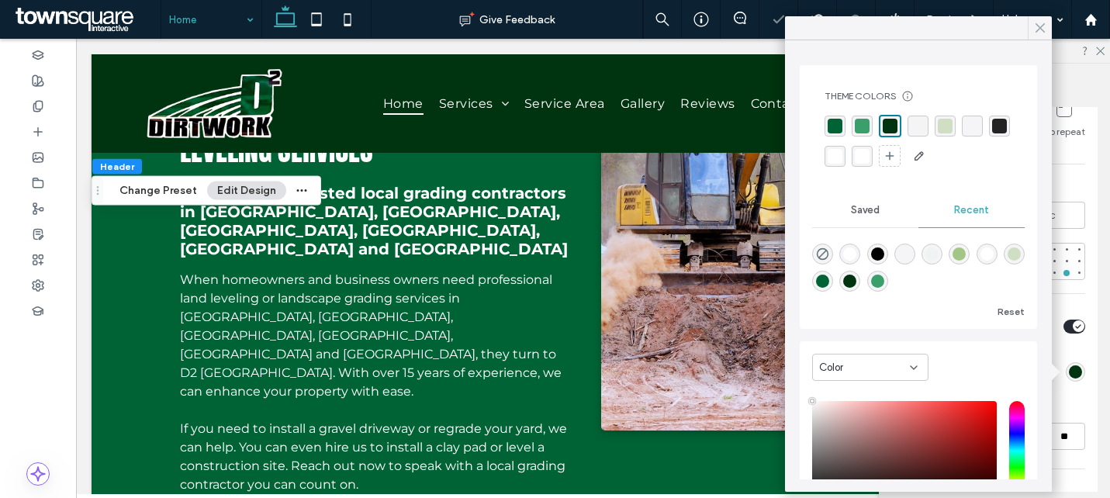
click at [1038, 27] on icon at bounding box center [1040, 28] width 14 height 14
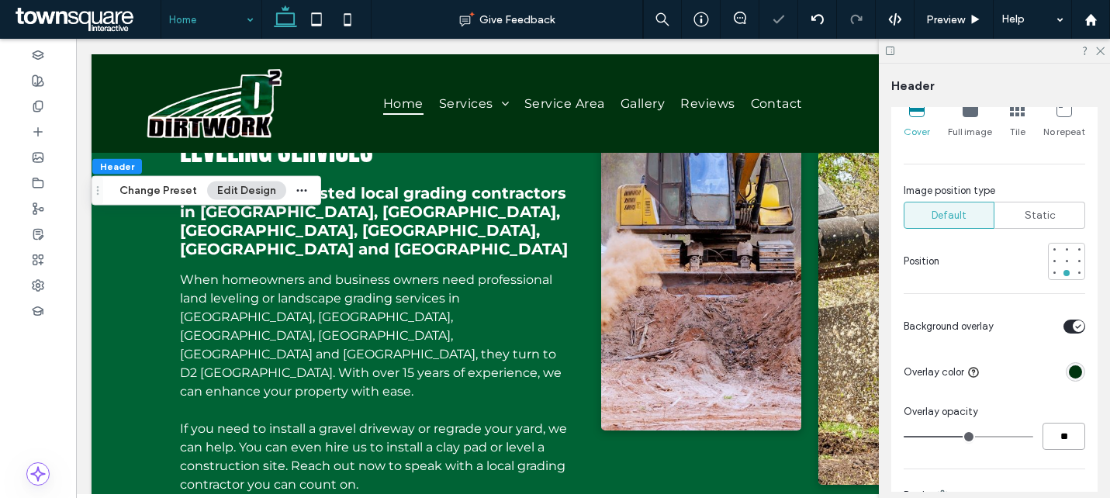
click at [1069, 433] on input "**" at bounding box center [1063, 436] width 43 height 27
type input "**"
click at [1097, 53] on use at bounding box center [1100, 51] width 9 height 9
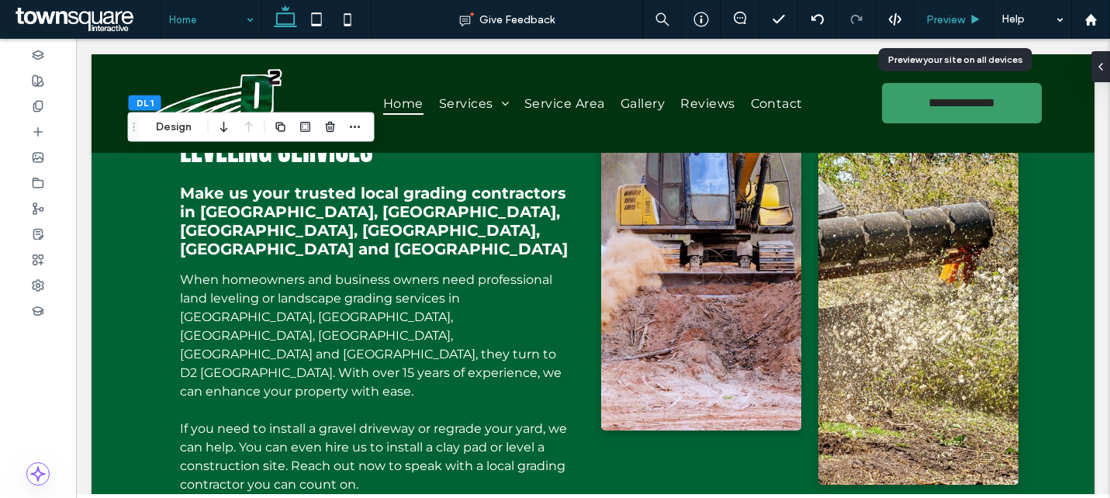
click at [944, 15] on span "Preview" at bounding box center [945, 19] width 39 height 13
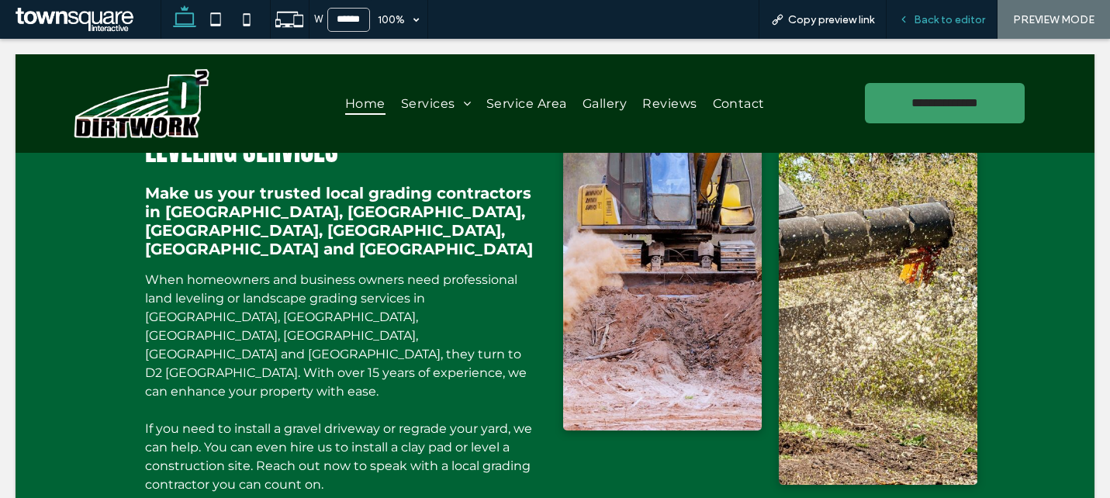
click at [964, 26] on div "Back to editor" at bounding box center [941, 19] width 111 height 39
click at [937, 29] on div "Back to editor" at bounding box center [941, 19] width 111 height 39
click at [945, 19] on span "Back to editor" at bounding box center [948, 19] width 71 height 13
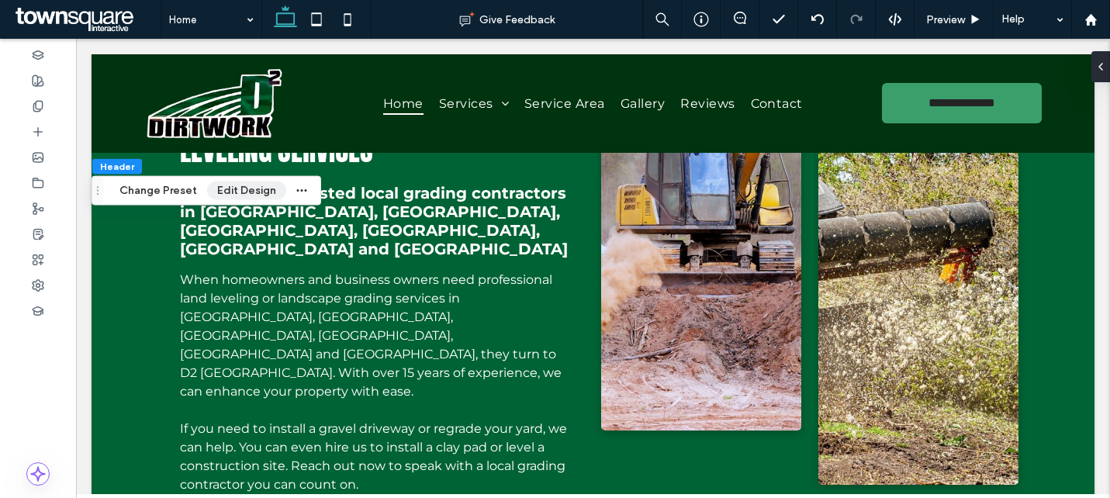
click at [259, 188] on button "Edit Design" at bounding box center [246, 190] width 79 height 19
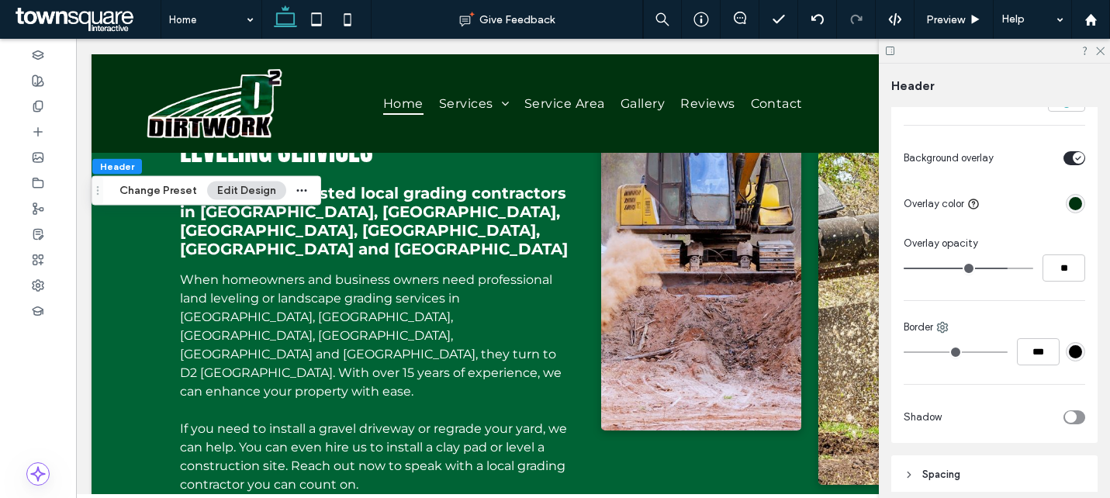
scroll to position [689, 0]
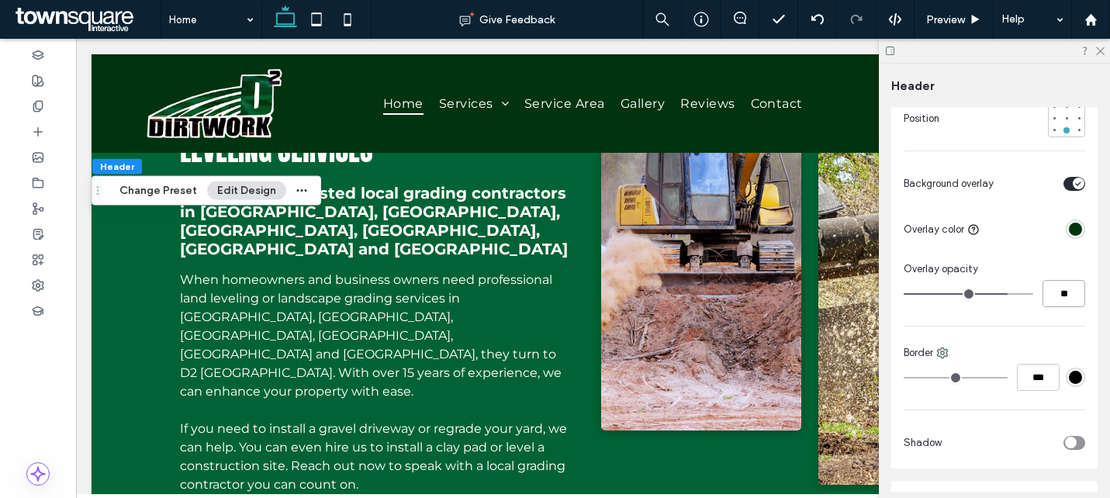
click at [1062, 288] on input "**" at bounding box center [1063, 293] width 43 height 27
type input "**"
click at [1100, 47] on icon at bounding box center [1099, 50] width 10 height 10
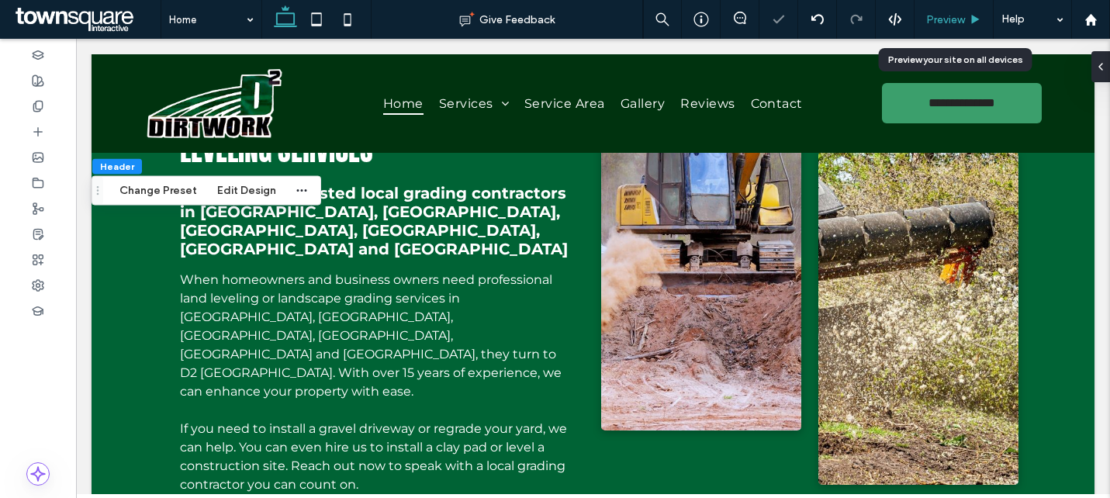
click at [933, 21] on span "Preview" at bounding box center [945, 19] width 39 height 13
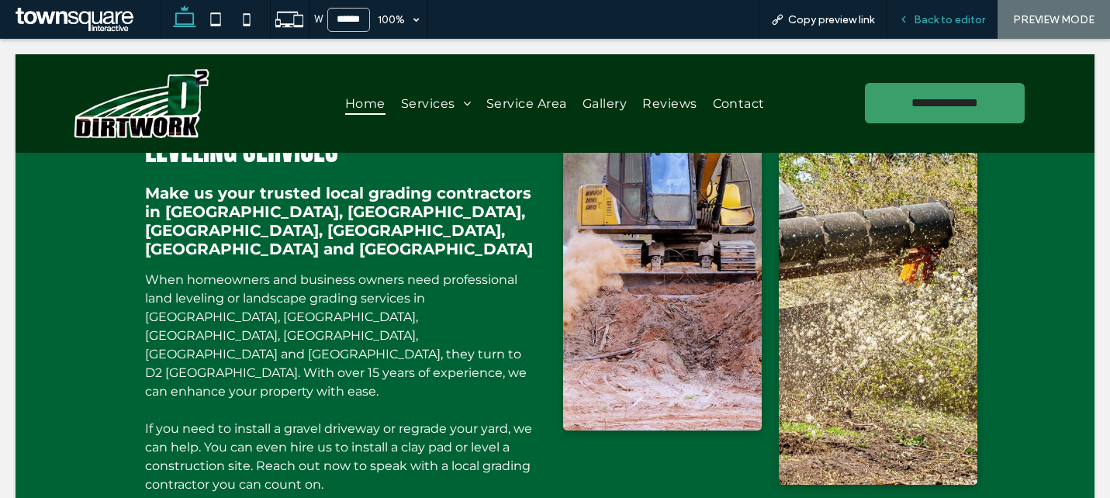
click at [959, 16] on span "Back to editor" at bounding box center [948, 19] width 71 height 13
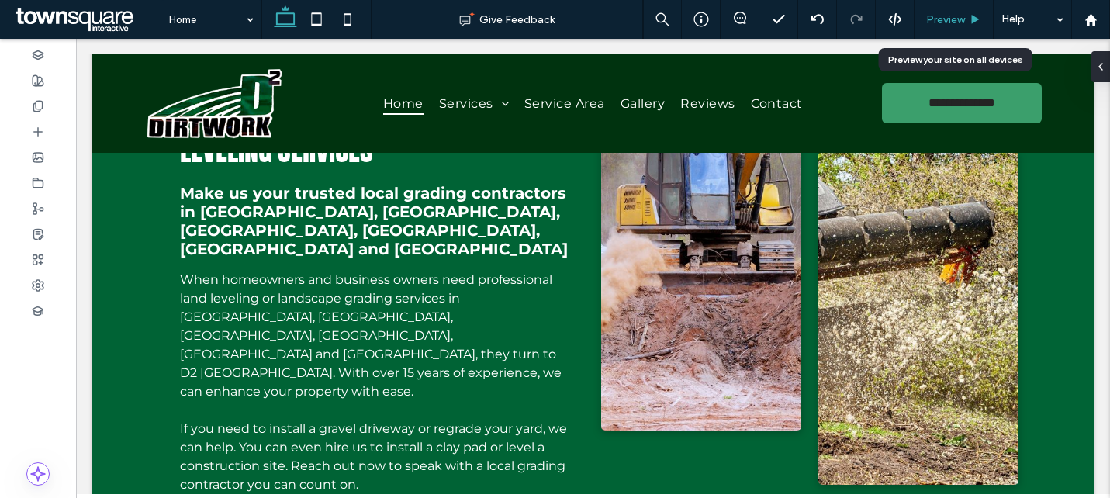
click at [946, 13] on span "Preview" at bounding box center [945, 19] width 39 height 13
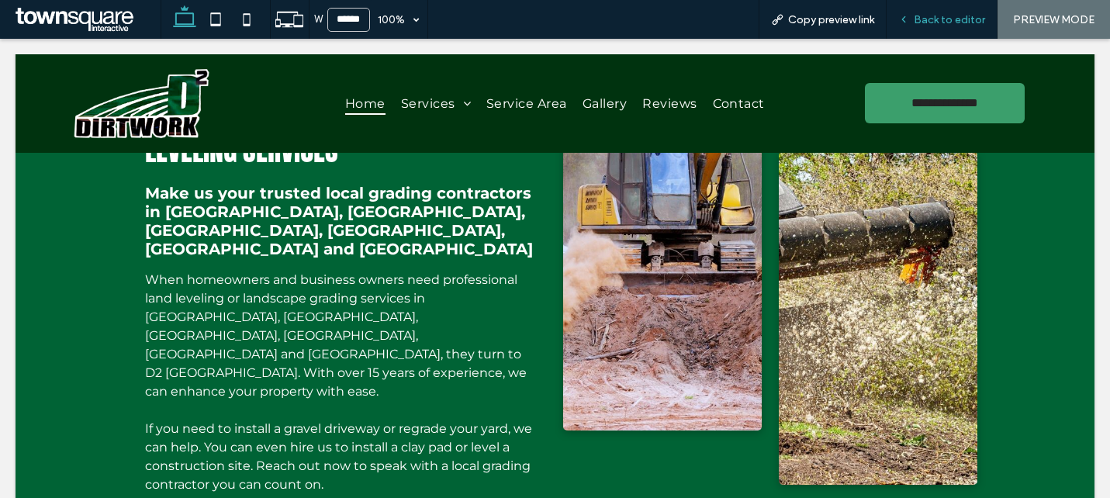
click at [939, 22] on span "Back to editor" at bounding box center [948, 19] width 71 height 13
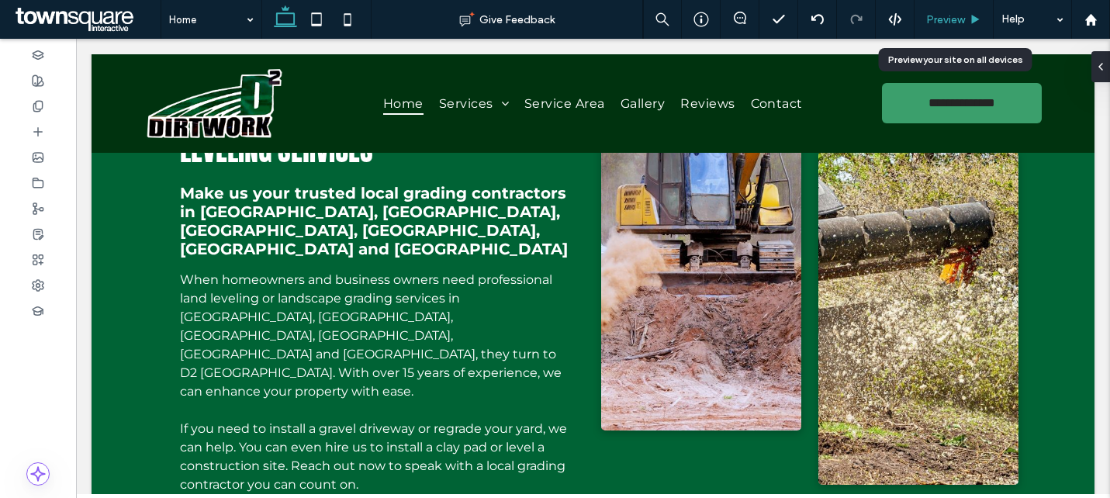
click at [961, 25] on span "Preview" at bounding box center [945, 19] width 39 height 13
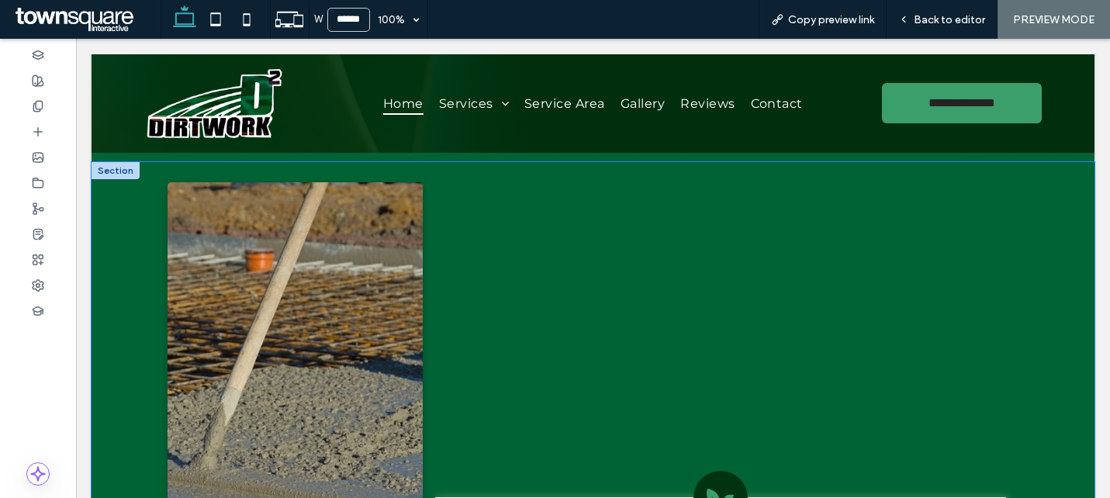
scroll to position [2265, 0]
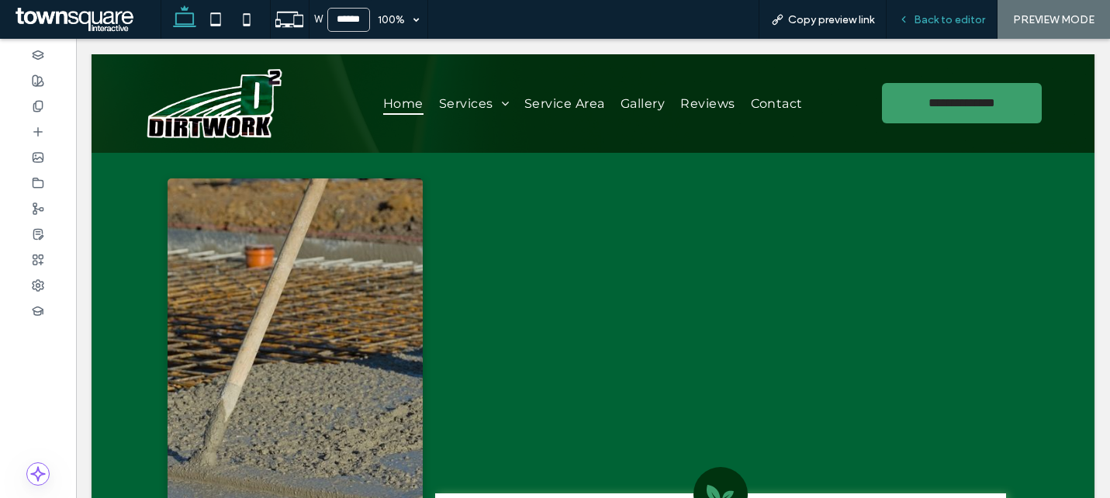
click at [929, 23] on span "Back to editor" at bounding box center [948, 19] width 71 height 13
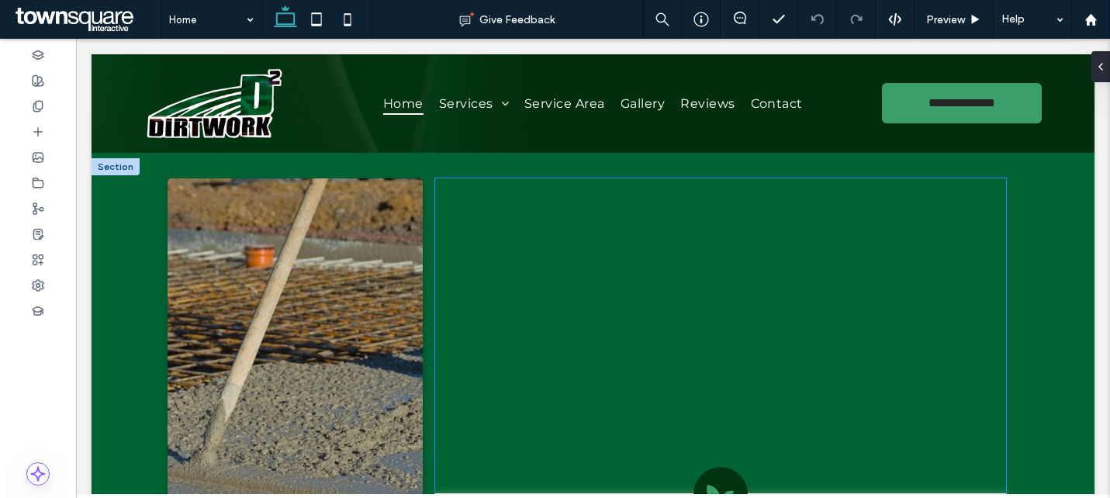
click at [780, 265] on div at bounding box center [720, 335] width 571 height 315
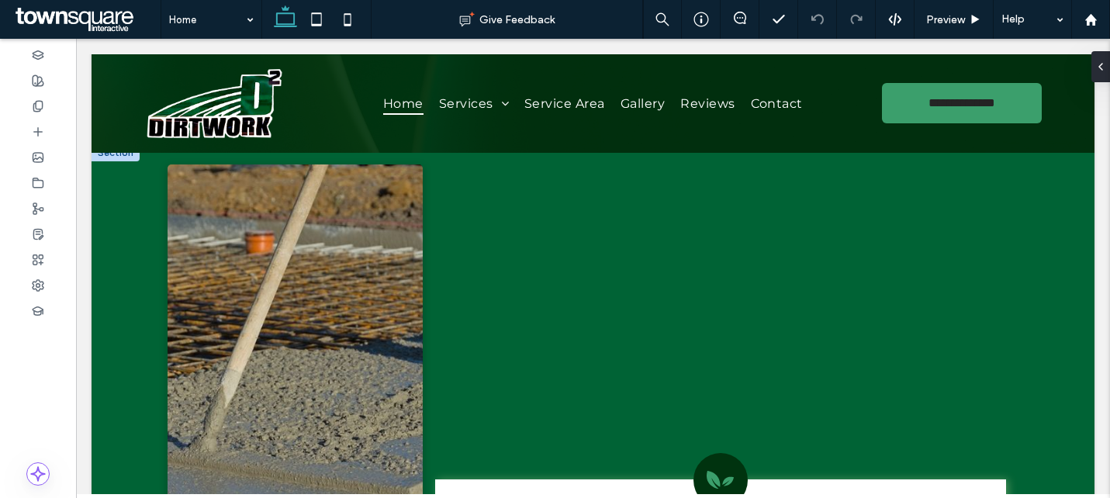
scroll to position [2302, 0]
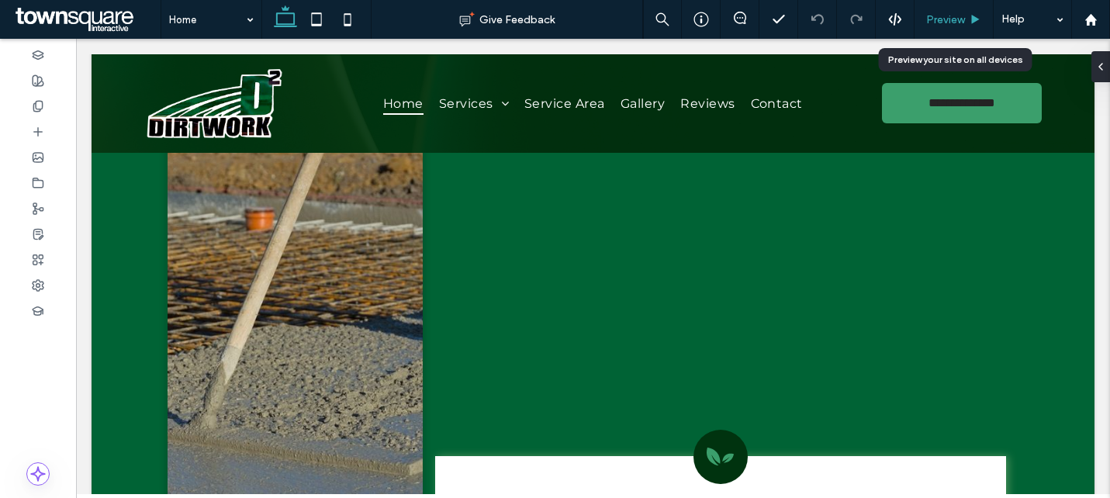
click at [951, 17] on span "Preview" at bounding box center [945, 19] width 39 height 13
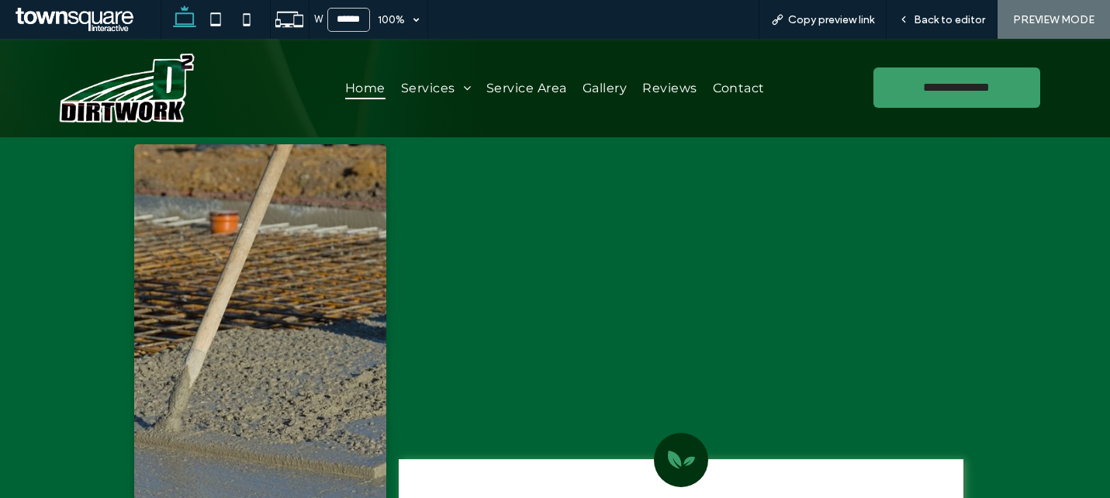
scroll to position [2287, 0]
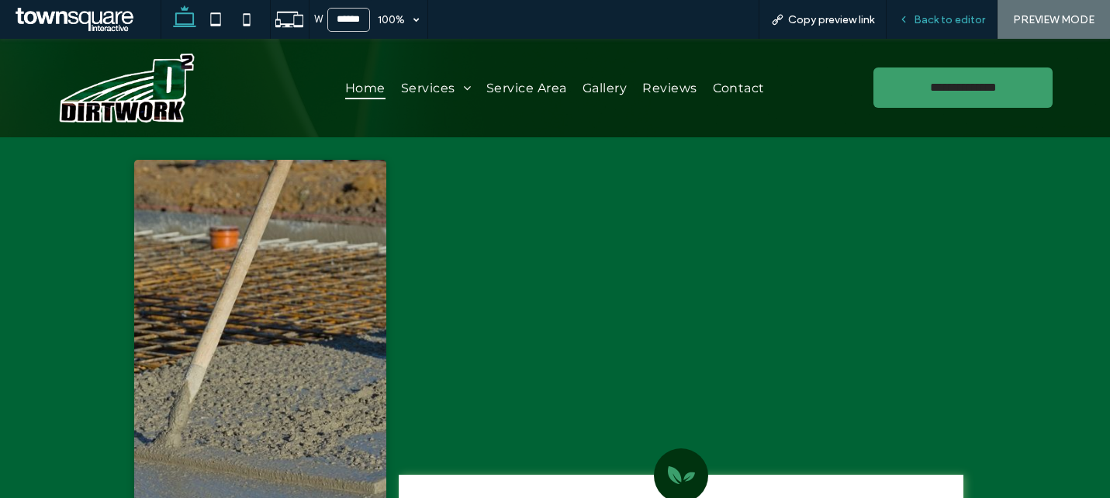
click at [937, 21] on span "Back to editor" at bounding box center [948, 19] width 71 height 13
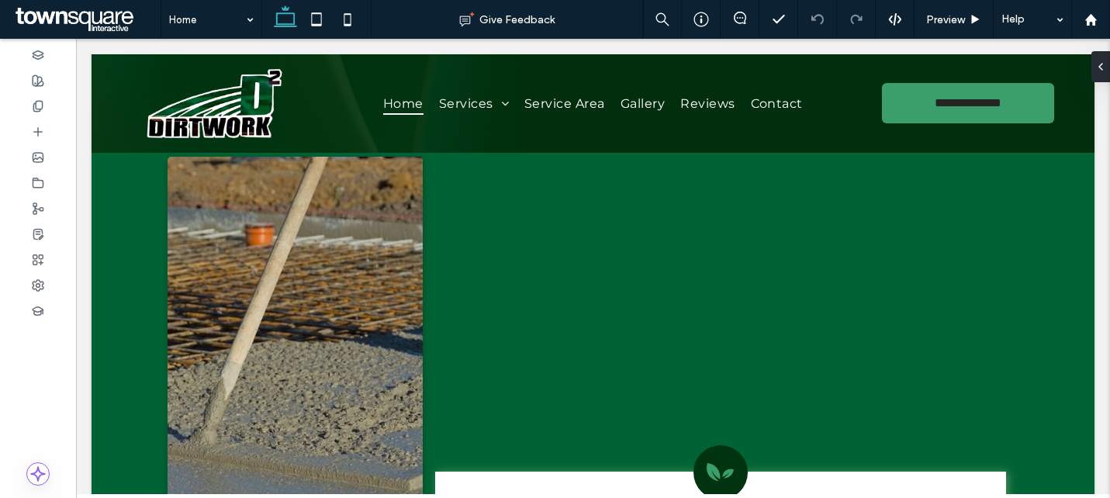
scroll to position [2302, 0]
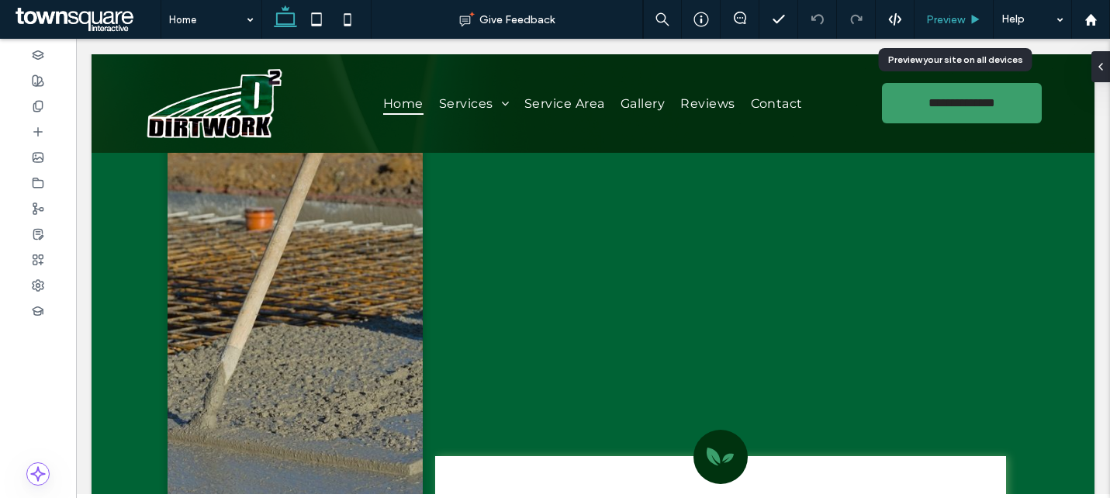
click at [958, 23] on span "Preview" at bounding box center [945, 19] width 39 height 13
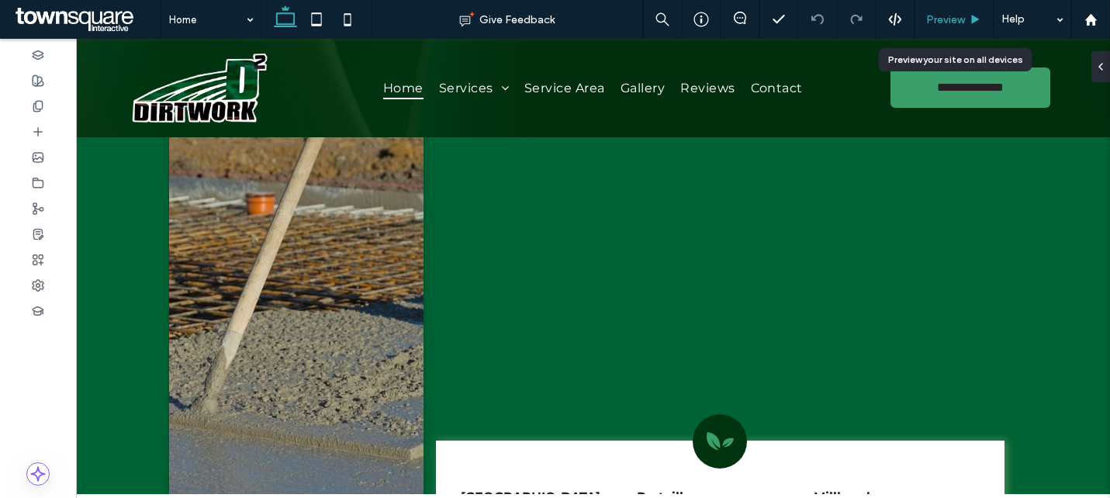
scroll to position [2287, 0]
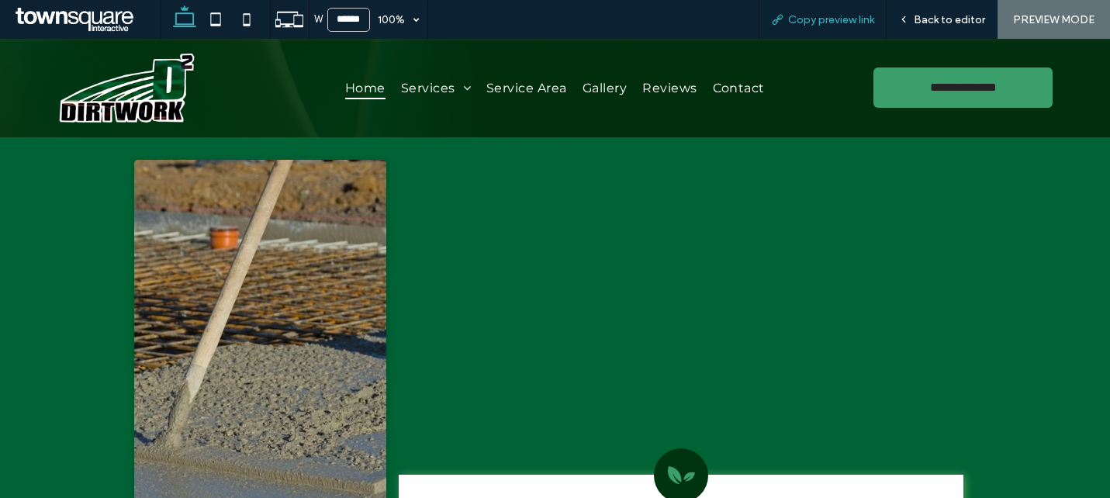
click at [810, 20] on span "Copy preview link" at bounding box center [831, 19] width 86 height 13
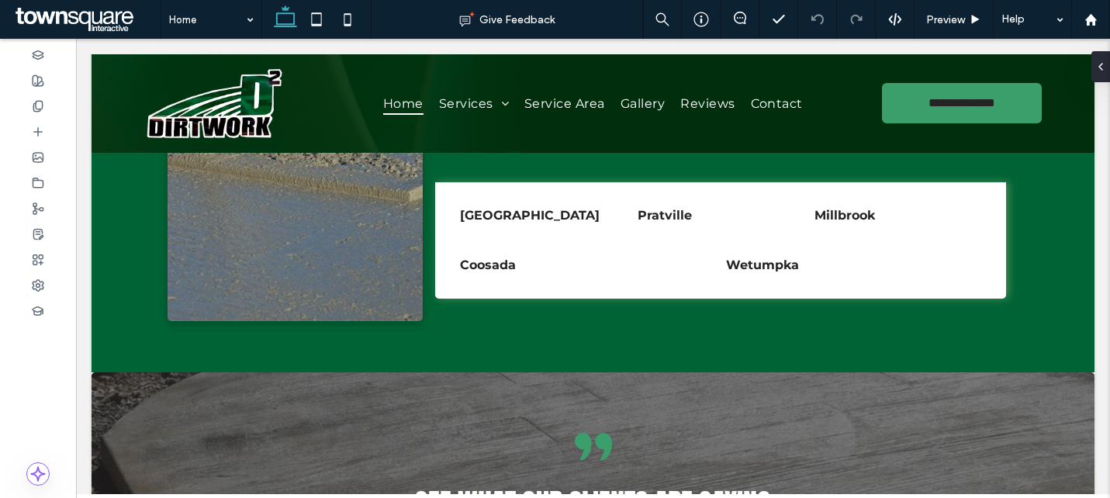
scroll to position [2577, 0]
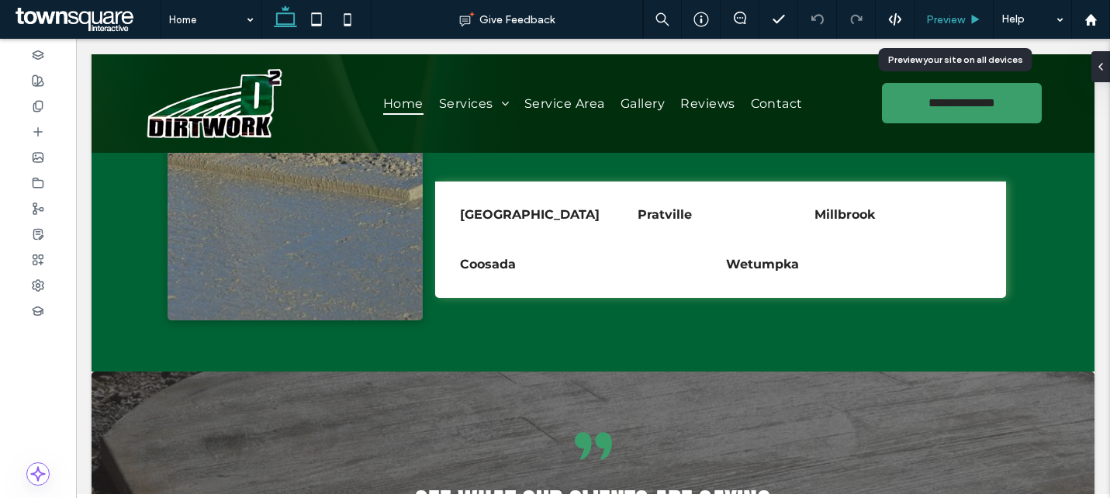
click at [954, 24] on span "Preview" at bounding box center [945, 19] width 39 height 13
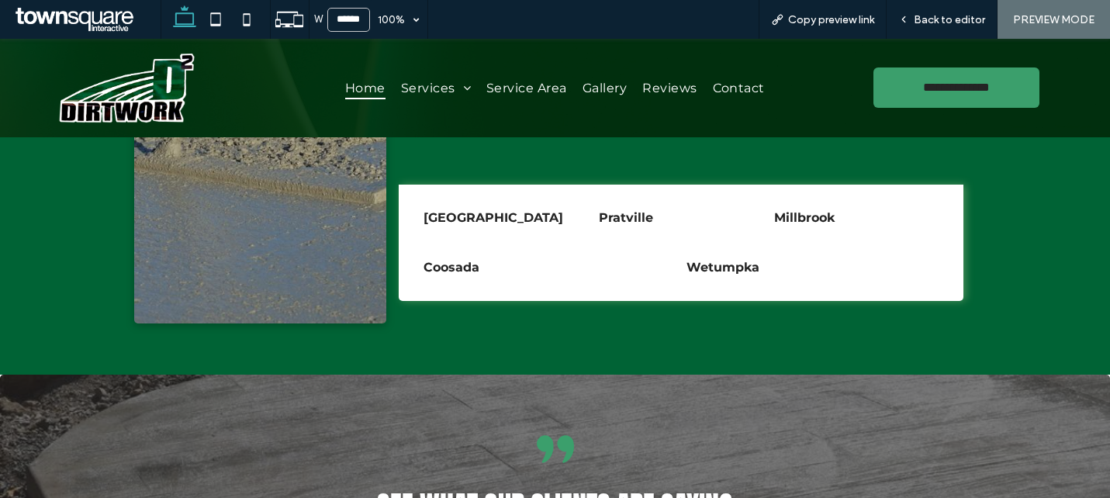
scroll to position [2561, 0]
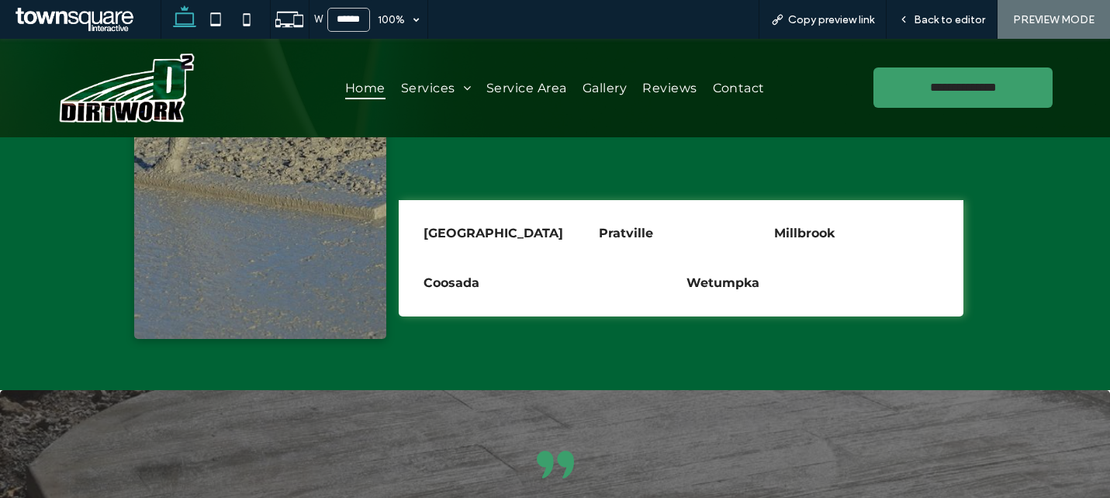
click at [299, 234] on img at bounding box center [260, 112] width 253 height 454
click at [968, 11] on div "Back to editor" at bounding box center [941, 19] width 111 height 39
click at [941, 27] on div "Back to editor" at bounding box center [941, 19] width 111 height 39
click at [960, 12] on div "Back to editor" at bounding box center [941, 19] width 111 height 39
click at [897, 18] on div "Back to editor" at bounding box center [941, 19] width 110 height 13
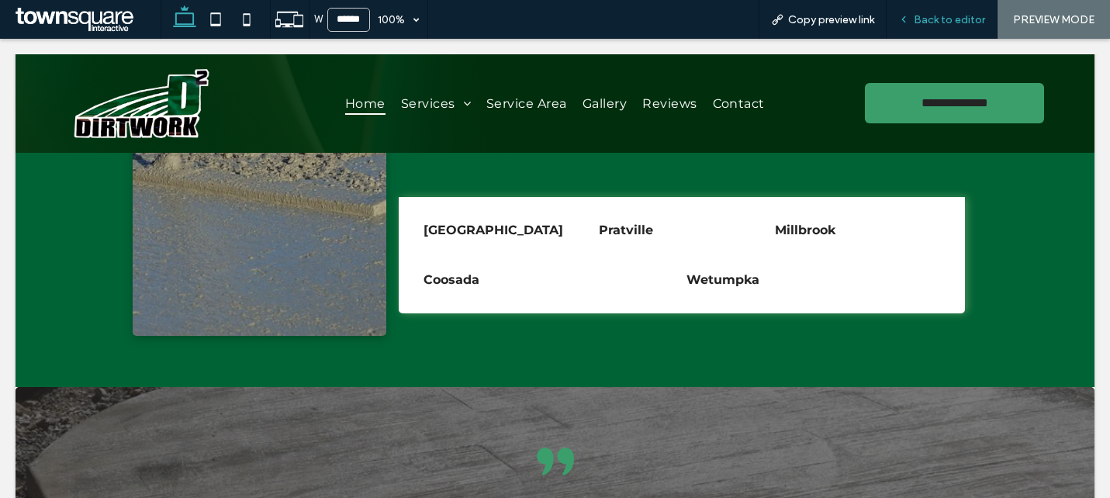
scroll to position [2577, 0]
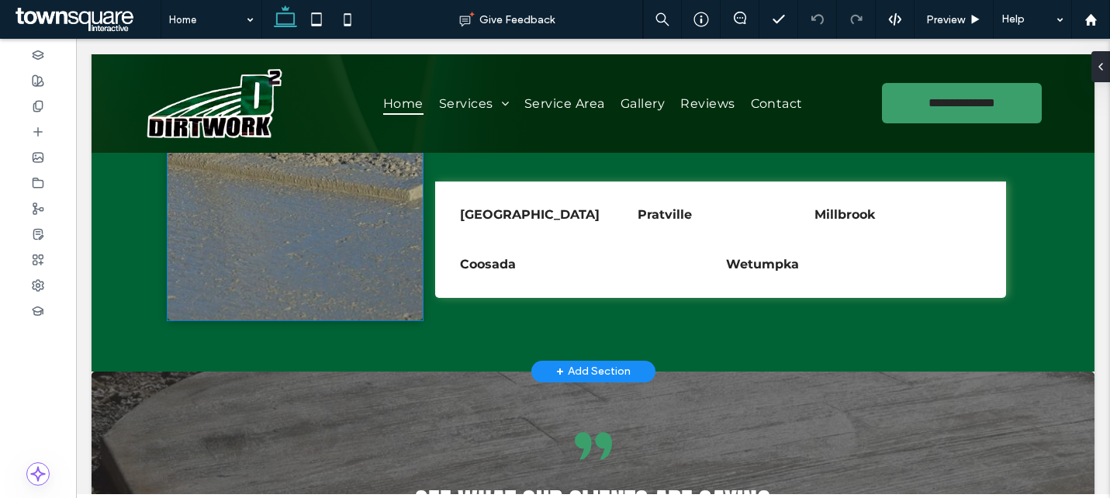
click at [347, 243] on img at bounding box center [294, 94] width 255 height 454
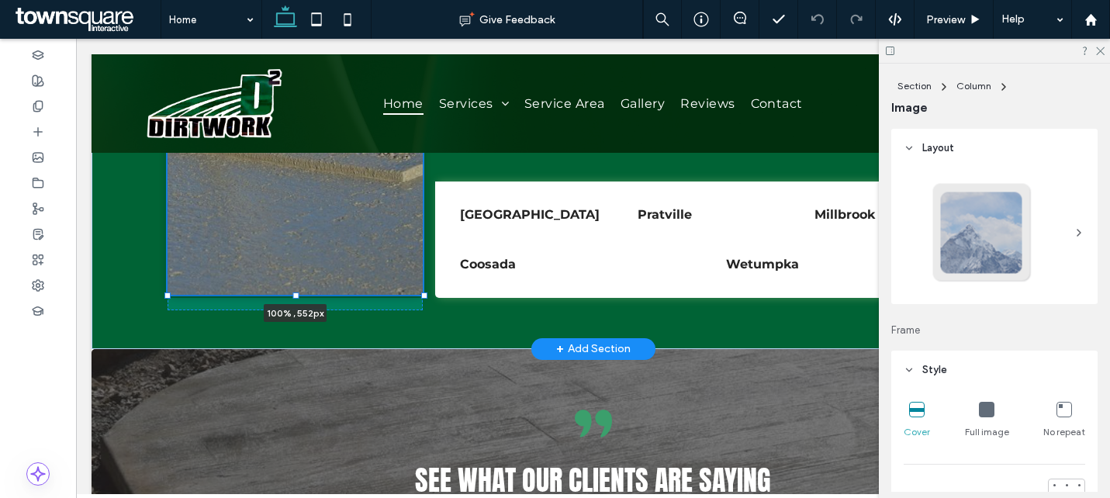
drag, startPoint x: 296, startPoint y: 250, endPoint x: 297, endPoint y: 225, distance: 25.6
click at [297, 292] on div at bounding box center [295, 295] width 6 height 6
type input "***"
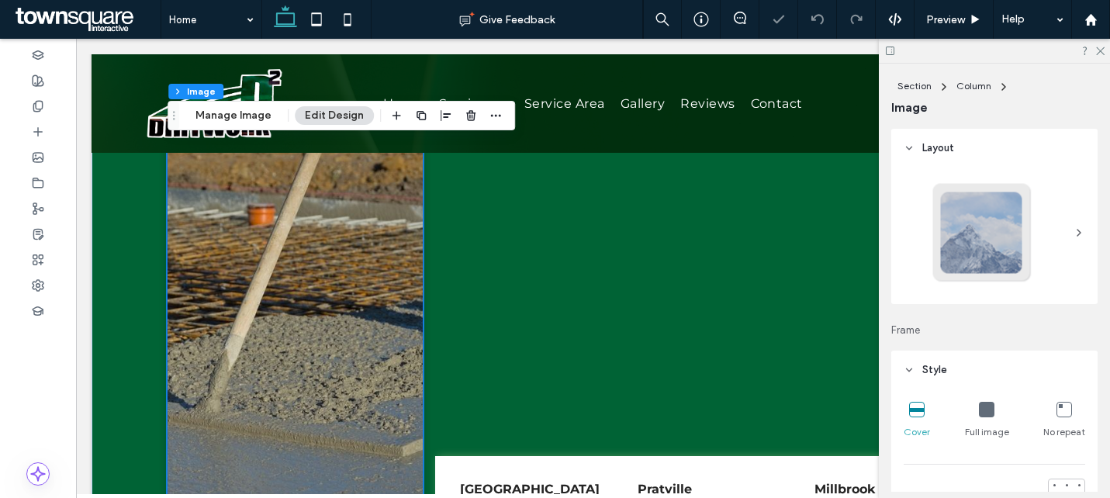
scroll to position [2222, 0]
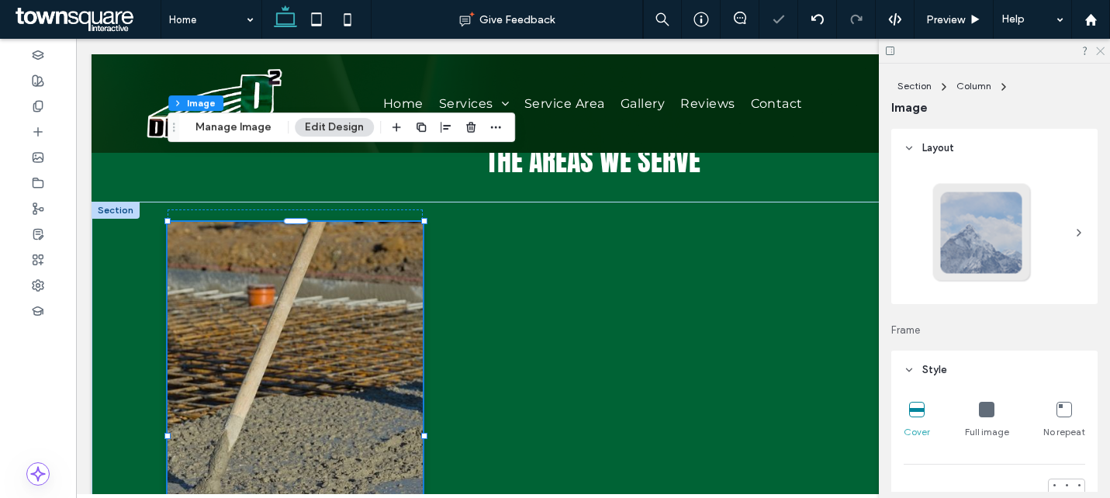
click at [1102, 50] on icon at bounding box center [1099, 50] width 10 height 10
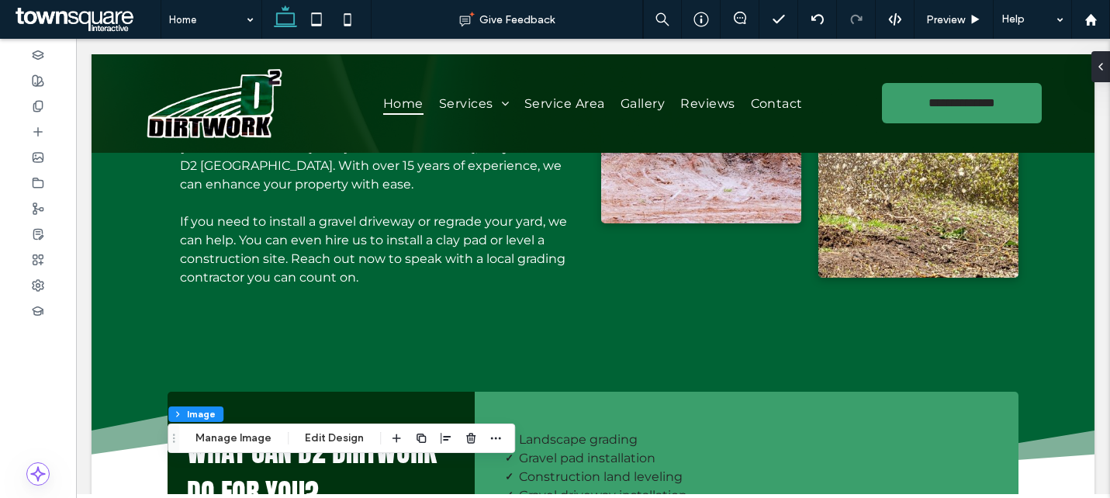
scroll to position [0, 0]
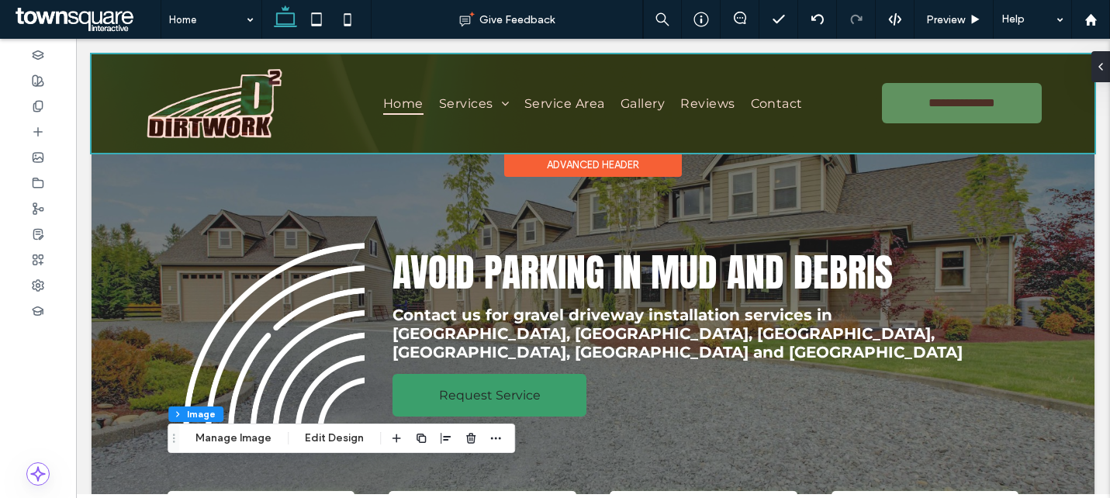
click at [546, 113] on div at bounding box center [593, 103] width 1003 height 98
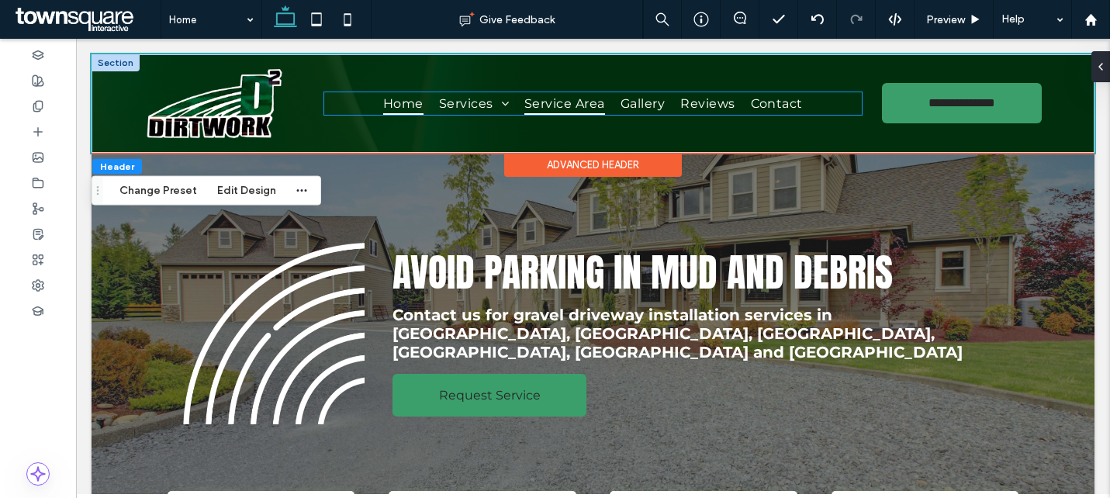
click at [516, 104] on link "Service Area" at bounding box center [564, 103] width 96 height 22
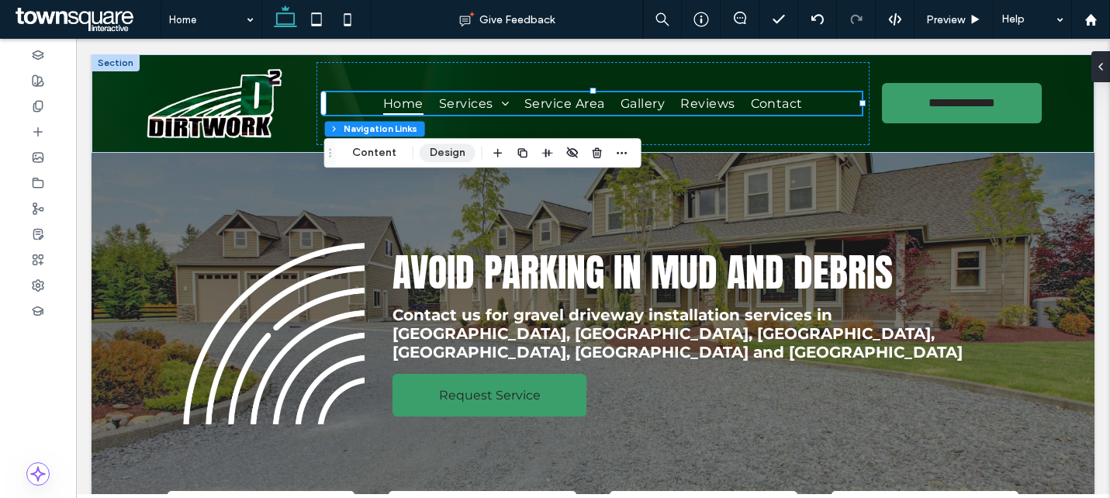
click at [430, 153] on button "Design" at bounding box center [448, 152] width 56 height 19
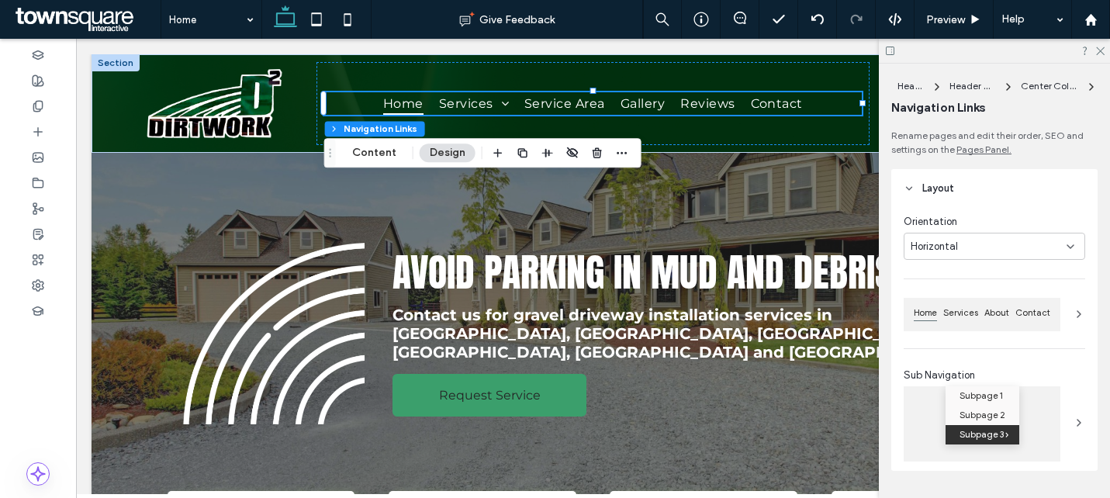
scroll to position [468, 0]
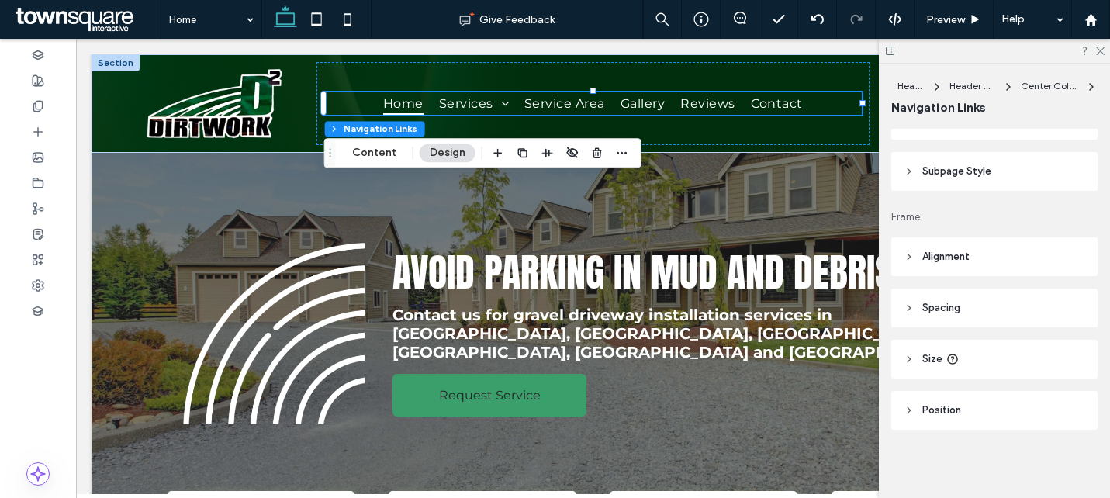
click at [965, 182] on header "Subpage Style" at bounding box center [994, 171] width 206 height 39
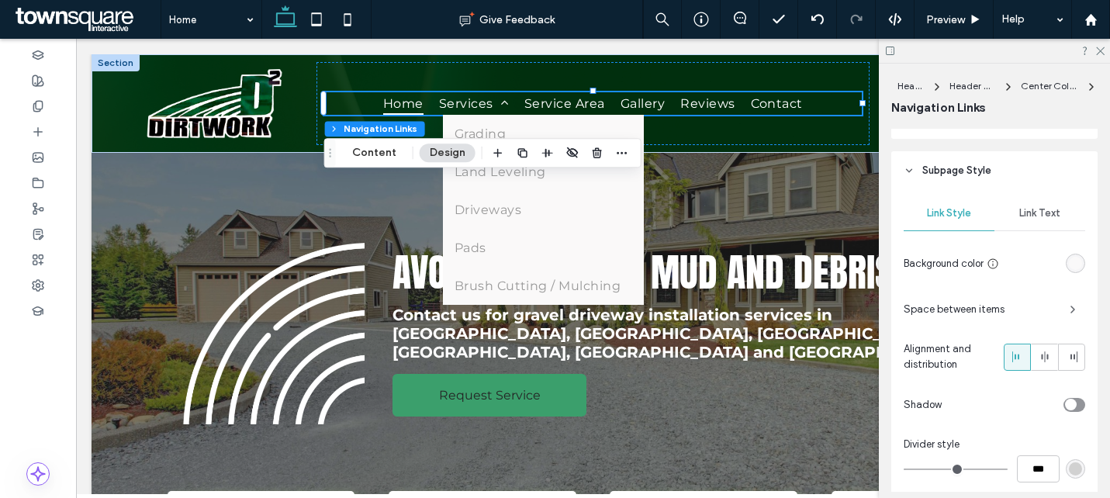
click at [1072, 259] on div "rgb(250, 249, 249)" at bounding box center [1075, 263] width 13 height 13
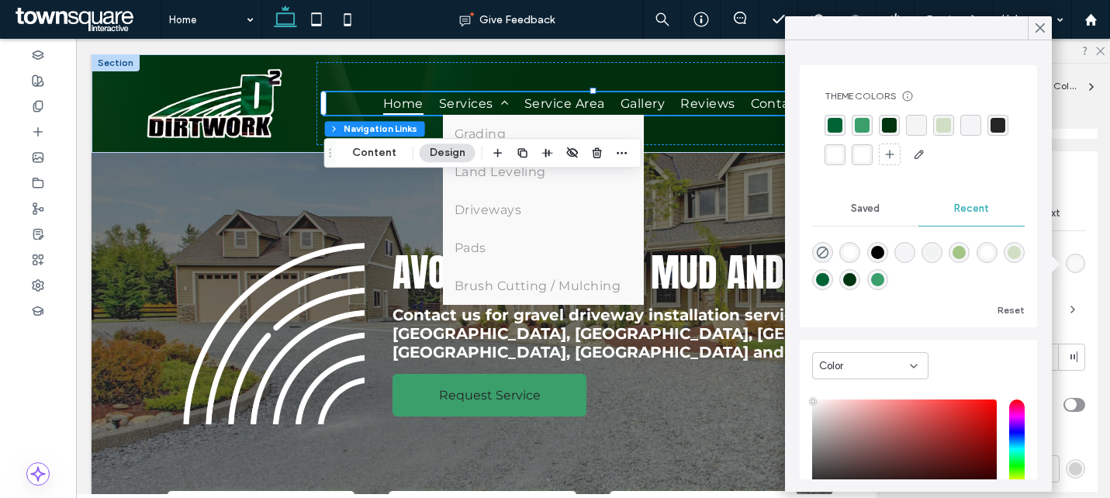
click at [837, 157] on div "rgba(255, 255, 255, 1)" at bounding box center [834, 154] width 15 height 15
click at [939, 123] on div "rgba(163, 197, 134, 0.46)" at bounding box center [943, 125] width 15 height 15
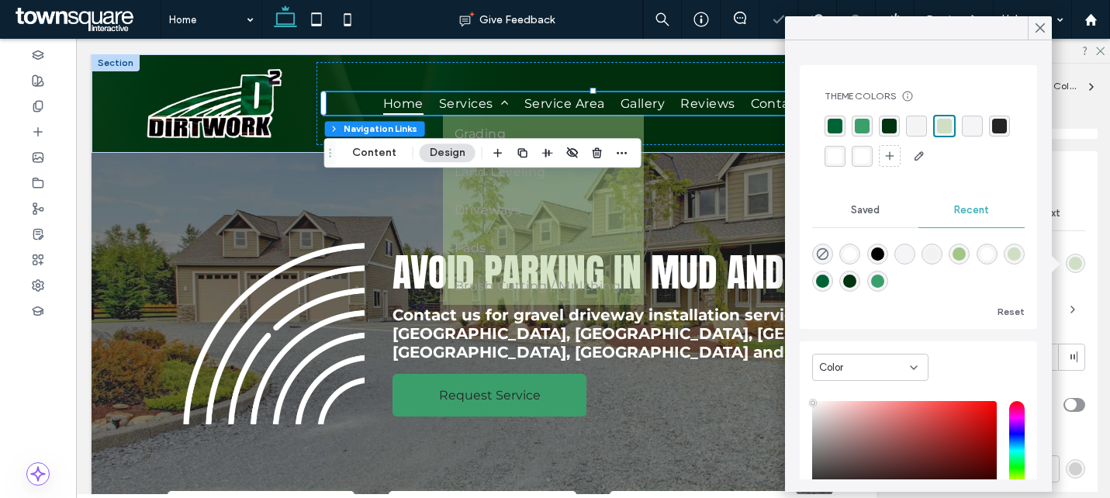
click at [857, 129] on div "rgba(59, 159, 108, 1)" at bounding box center [862, 126] width 15 height 15
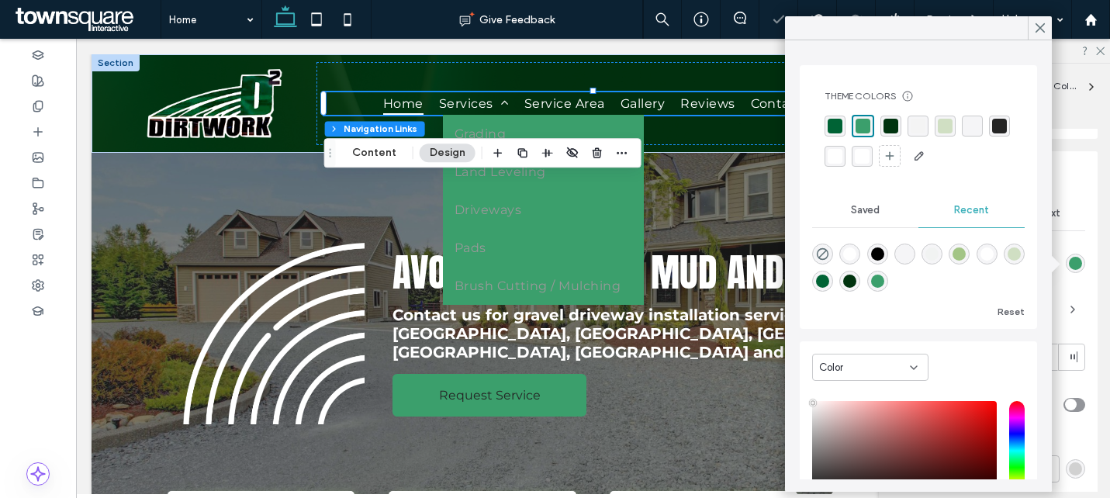
click at [831, 131] on div "rgba(0, 99, 53, 1)" at bounding box center [834, 126] width 15 height 15
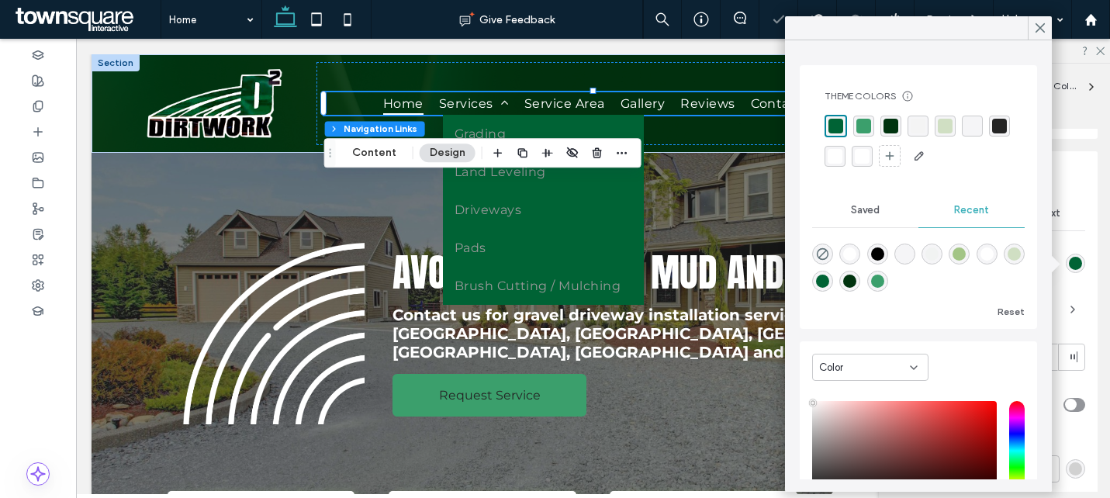
click at [893, 121] on div "rgba(0, 51, 15, 1)" at bounding box center [890, 126] width 15 height 15
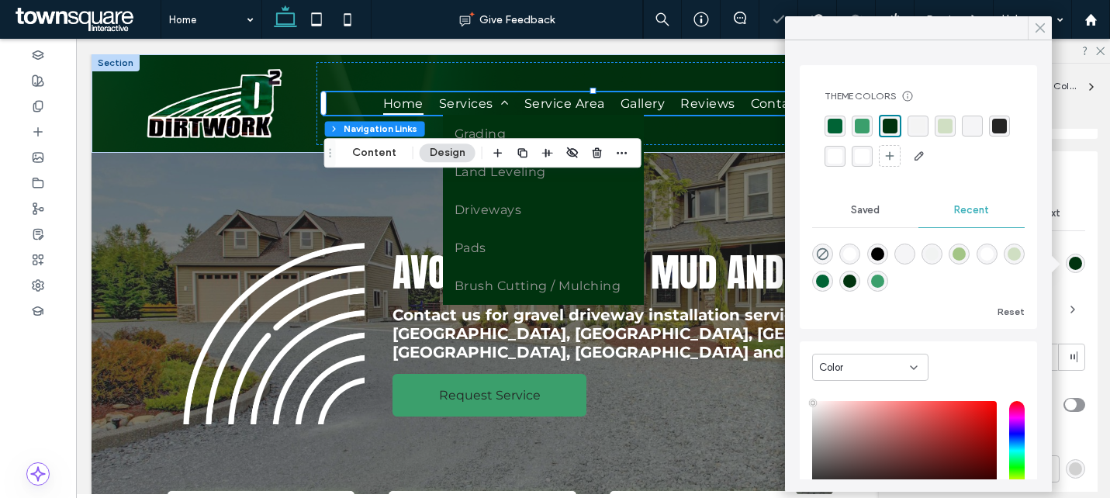
click at [1046, 25] on icon at bounding box center [1040, 28] width 14 height 14
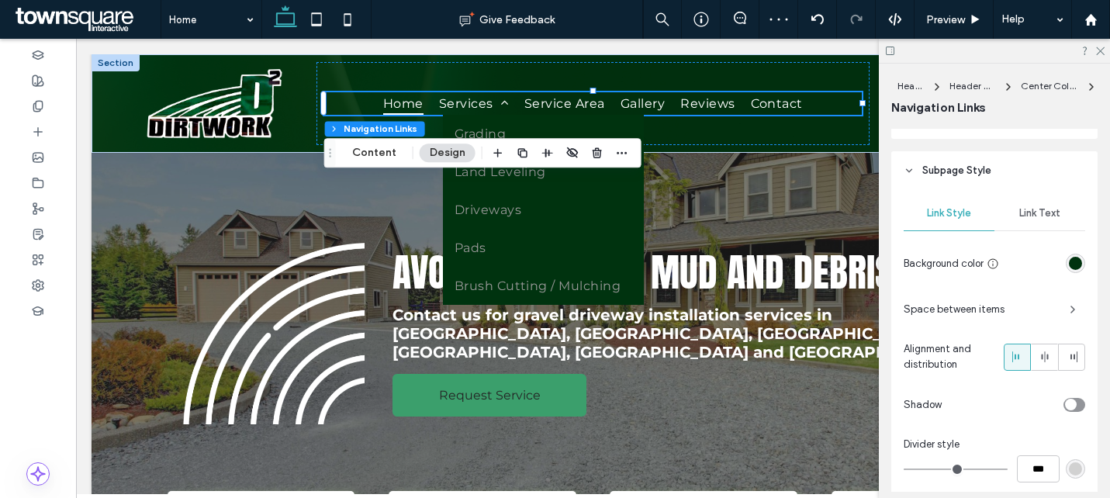
click at [1044, 221] on div "Link Text" at bounding box center [1039, 213] width 91 height 34
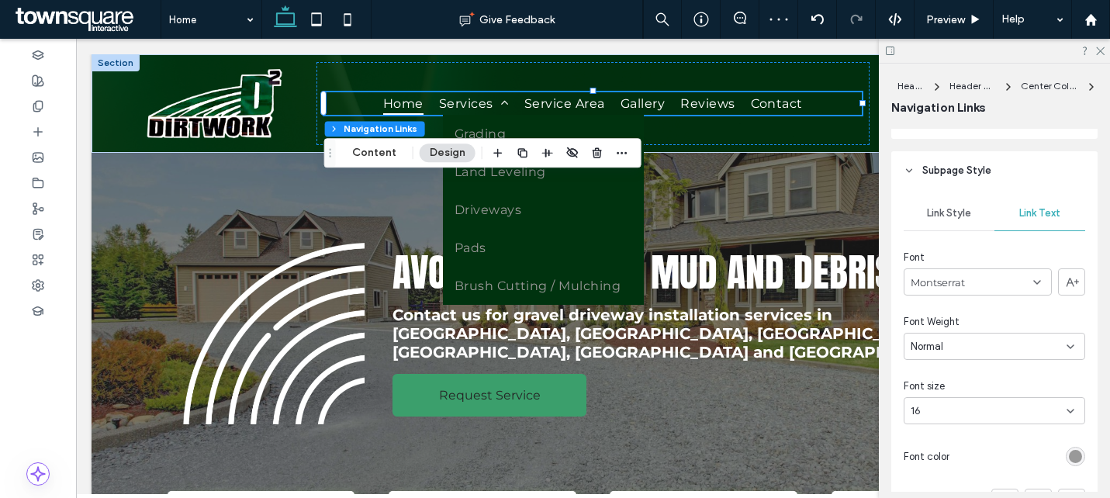
click at [1076, 458] on div "rgb(153, 153, 153)" at bounding box center [1075, 456] width 13 height 13
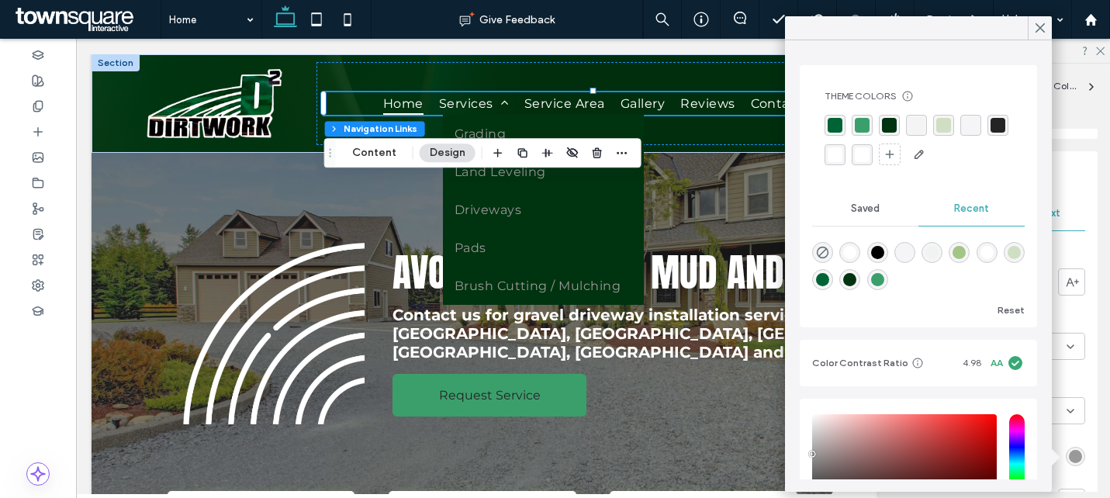
click at [838, 159] on div "rgba(255, 255, 255, 1)" at bounding box center [834, 154] width 15 height 15
click at [1043, 16] on span at bounding box center [1040, 27] width 14 height 23
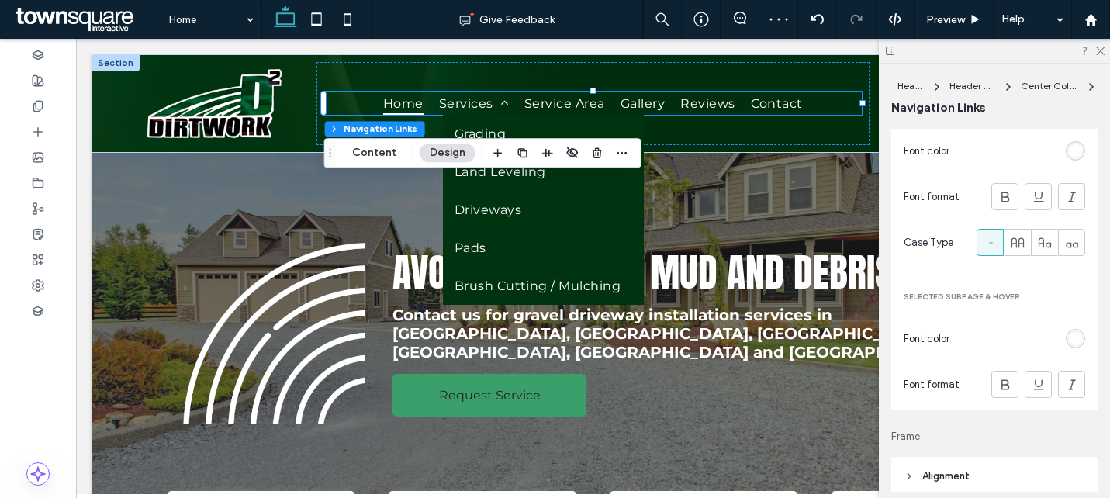
scroll to position [810, 0]
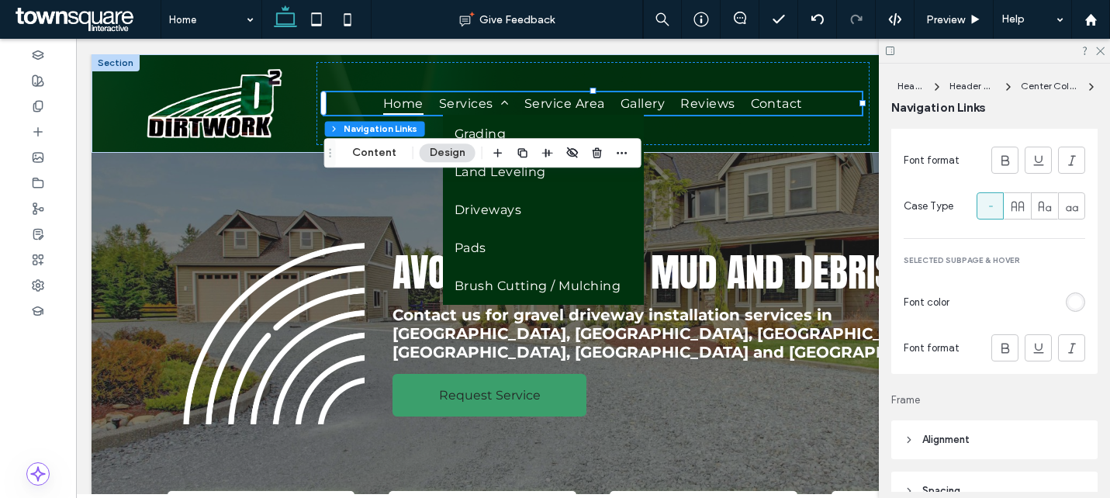
click at [1080, 300] on div "rgb(255, 255, 255)" at bounding box center [1075, 301] width 13 height 13
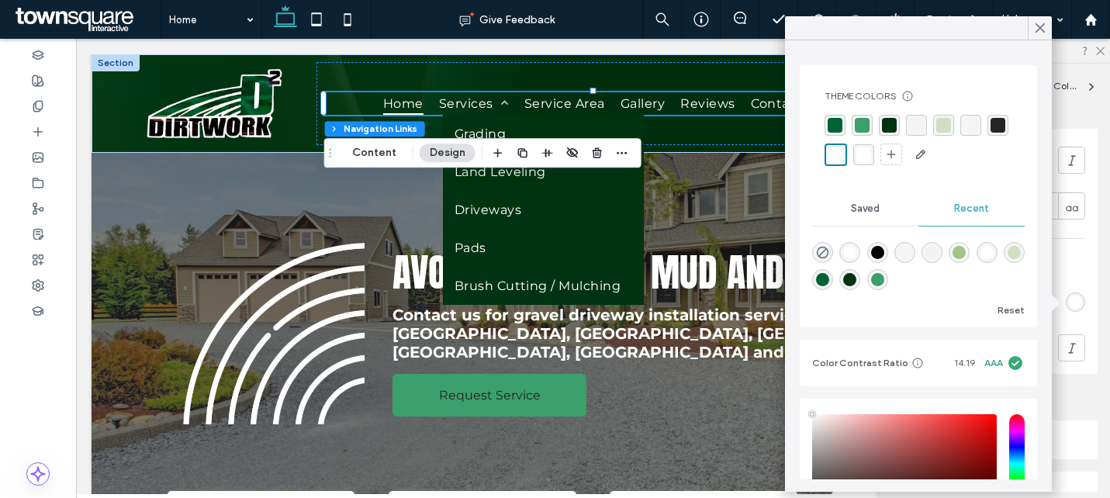
click at [841, 150] on div "rgba(255, 255, 255, 1)" at bounding box center [835, 154] width 15 height 15
click at [1032, 30] on div at bounding box center [1039, 27] width 24 height 23
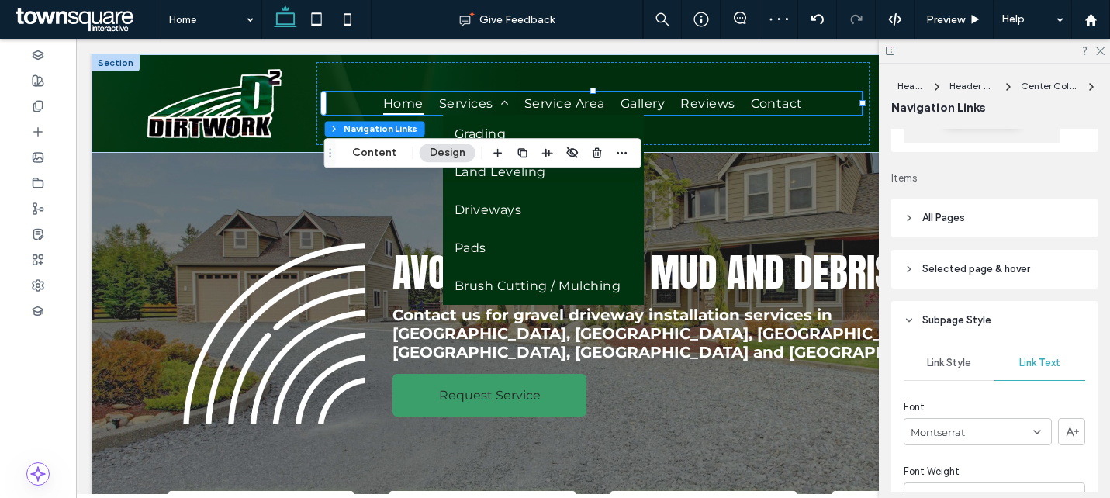
click at [948, 365] on span "Link Style" at bounding box center [949, 363] width 44 height 12
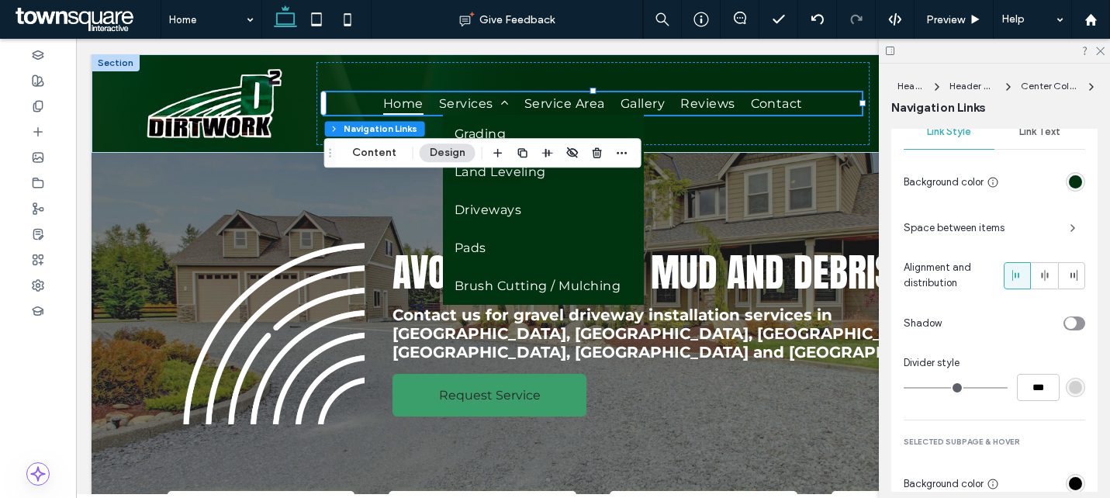
scroll to position [595, 0]
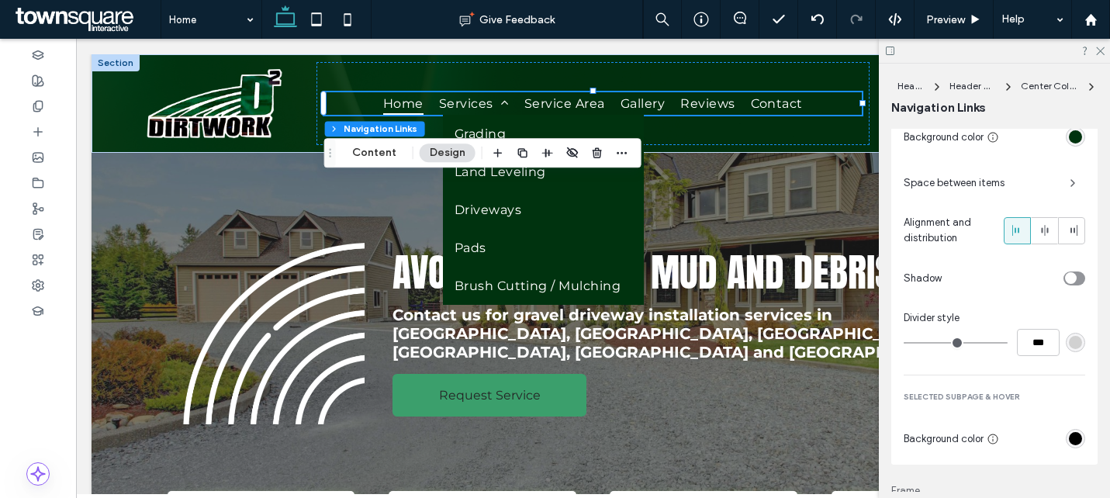
click at [1076, 441] on div "rgb(0, 0, 0)" at bounding box center [1075, 438] width 13 height 13
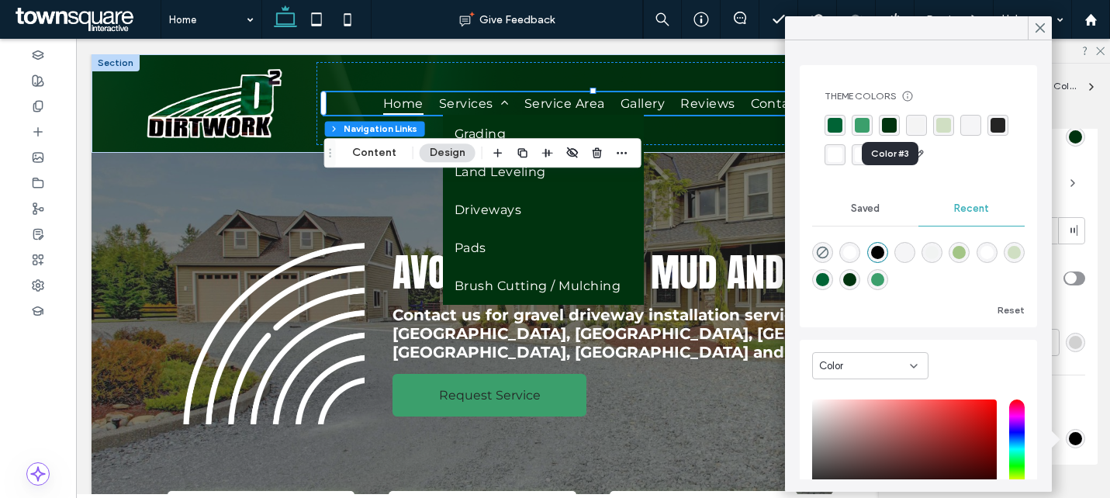
click at [889, 129] on div "rgba(0, 51, 15, 1)" at bounding box center [889, 125] width 15 height 15
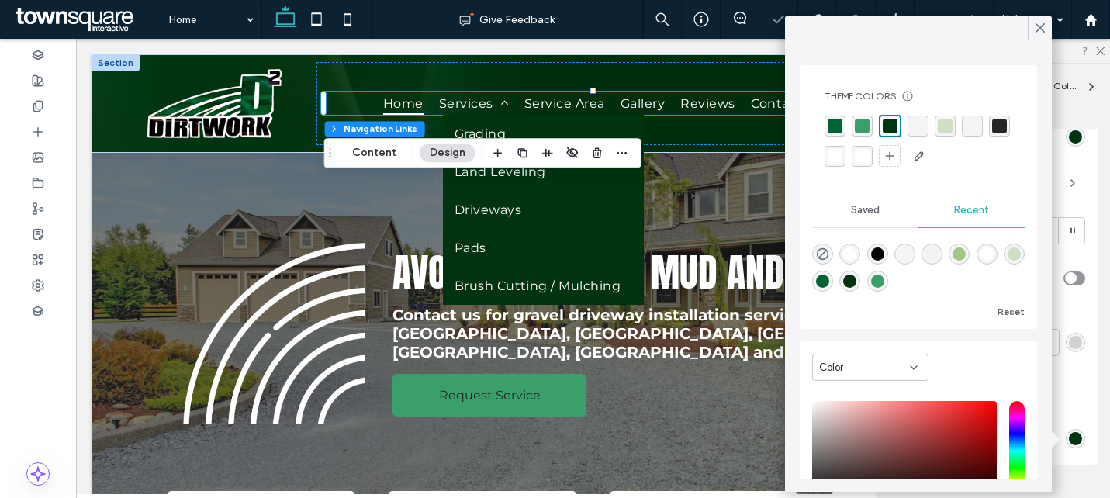
click at [864, 127] on div "rgba(59, 159, 108, 1)" at bounding box center [862, 126] width 15 height 15
click at [837, 124] on div "rgba(0, 99, 53, 1)" at bounding box center [834, 126] width 15 height 15
click at [1038, 26] on use at bounding box center [1040, 28] width 8 height 9
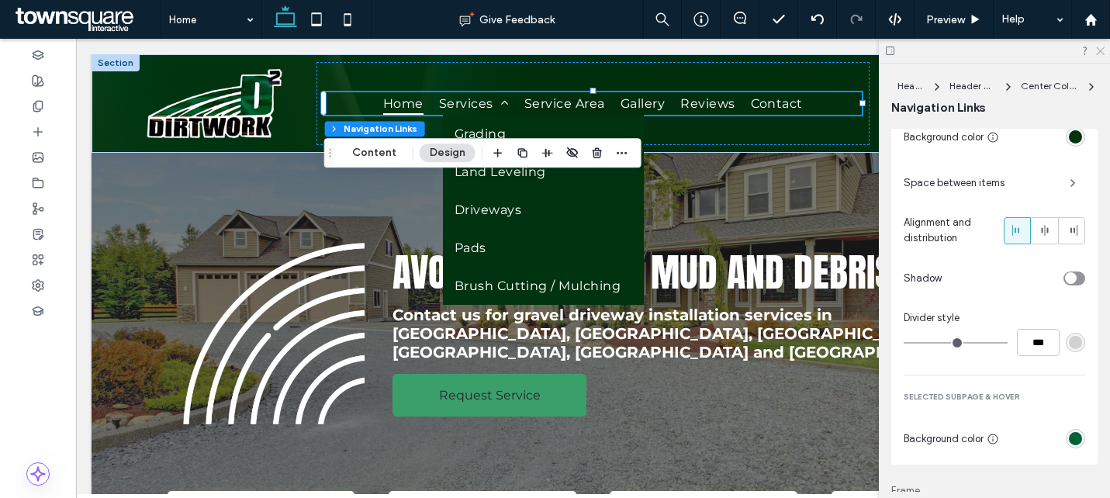
click at [1099, 53] on icon at bounding box center [1099, 50] width 10 height 10
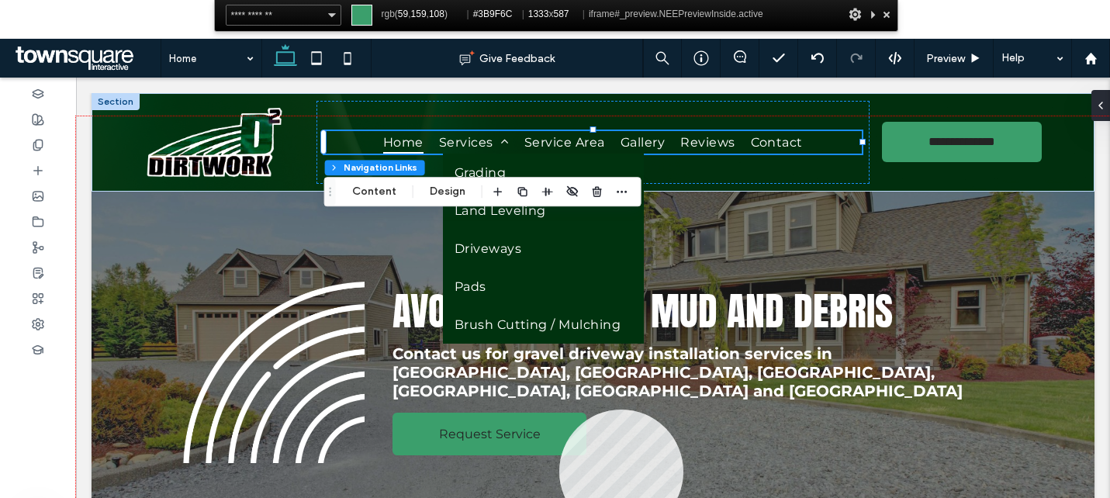
click at [559, 409] on div at bounding box center [593, 343] width 1034 height 455
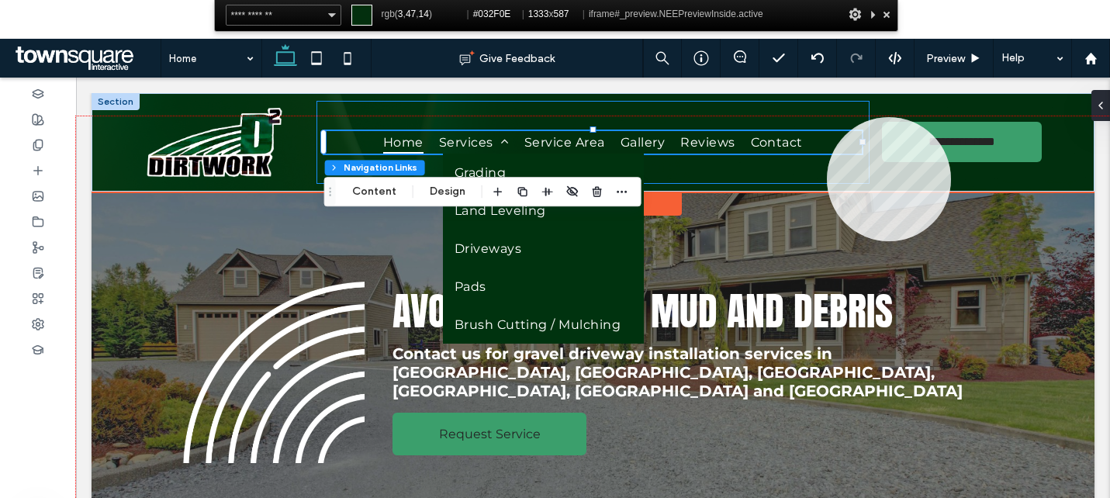
click at [824, 106] on div "Home Services Grading Land Leveling Driveways Pads Brush Cutting / Mulching Ser…" at bounding box center [592, 142] width 553 height 83
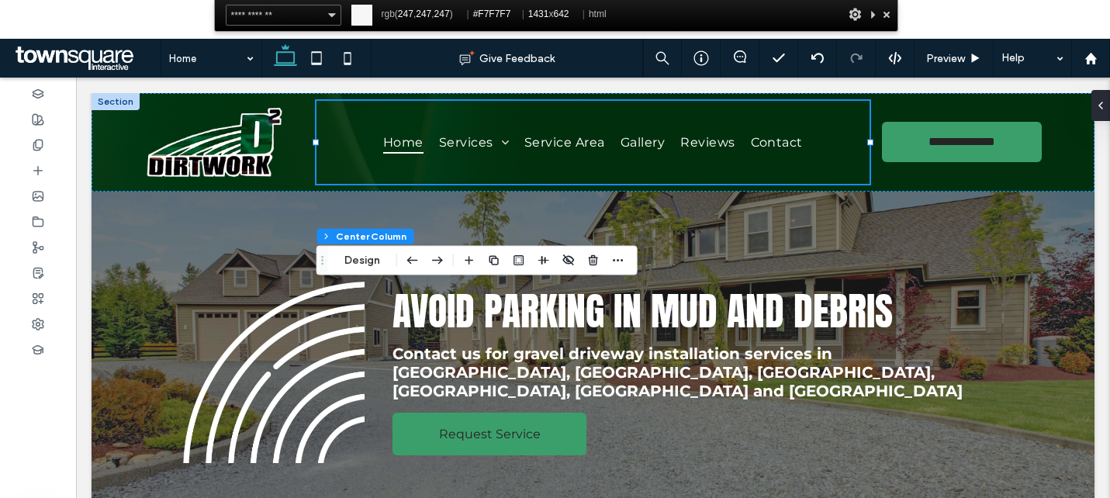
click at [884, 16] on div at bounding box center [887, 14] width 16 height 19
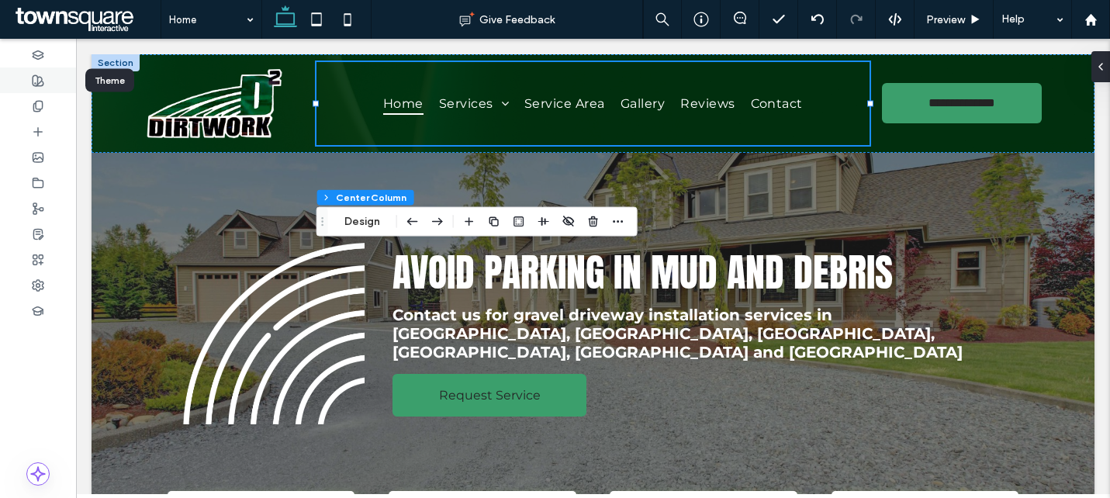
click at [23, 81] on div at bounding box center [38, 80] width 76 height 26
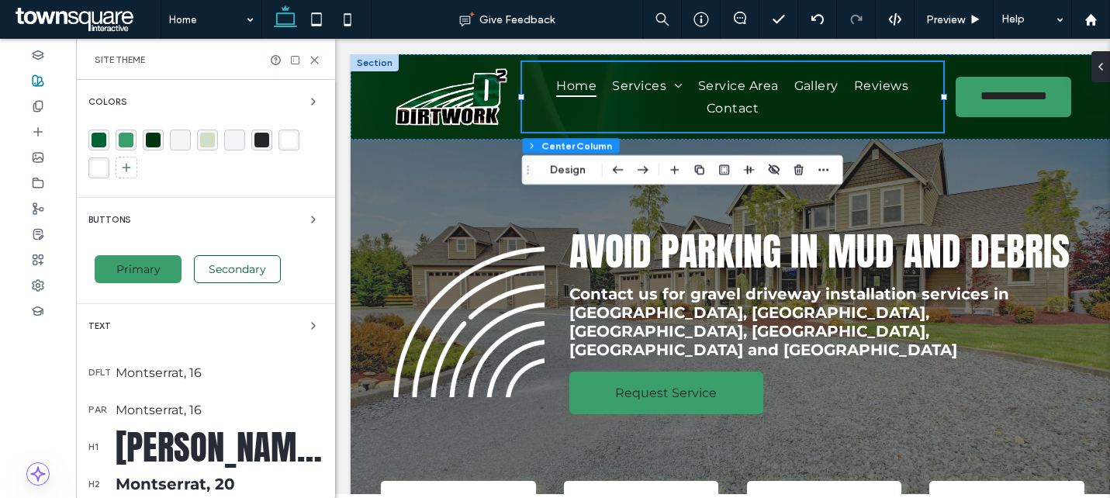
click at [99, 142] on div "rgba(0, 99, 53, 1)" at bounding box center [99, 140] width 15 height 15
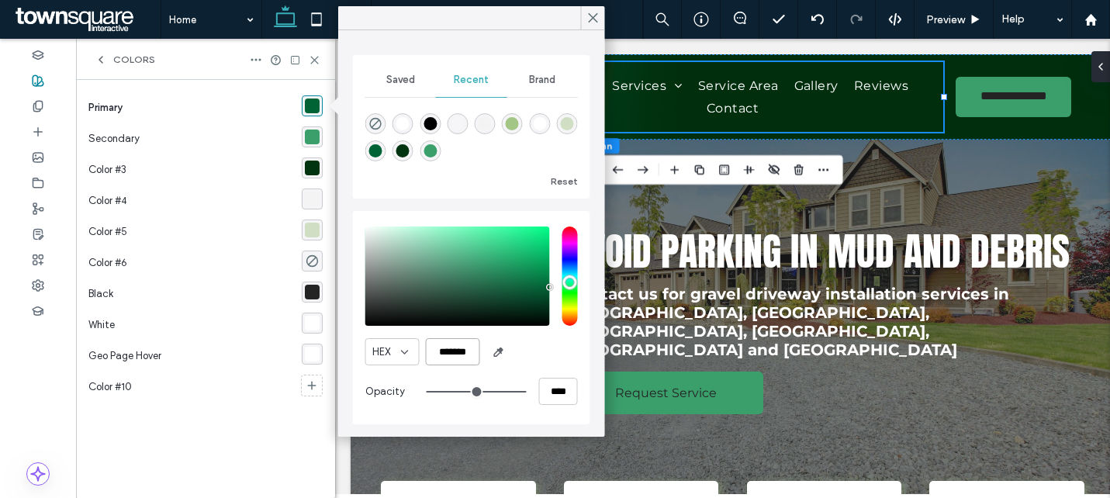
click at [458, 351] on input "*******" at bounding box center [453, 351] width 54 height 27
click at [591, 15] on icon at bounding box center [593, 18] width 14 height 14
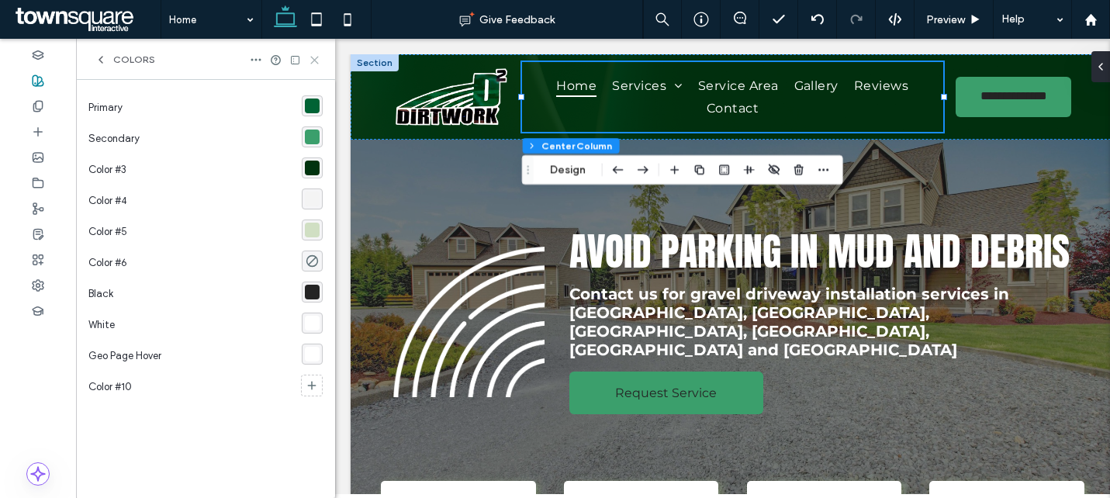
click at [315, 57] on icon at bounding box center [315, 60] width 12 height 12
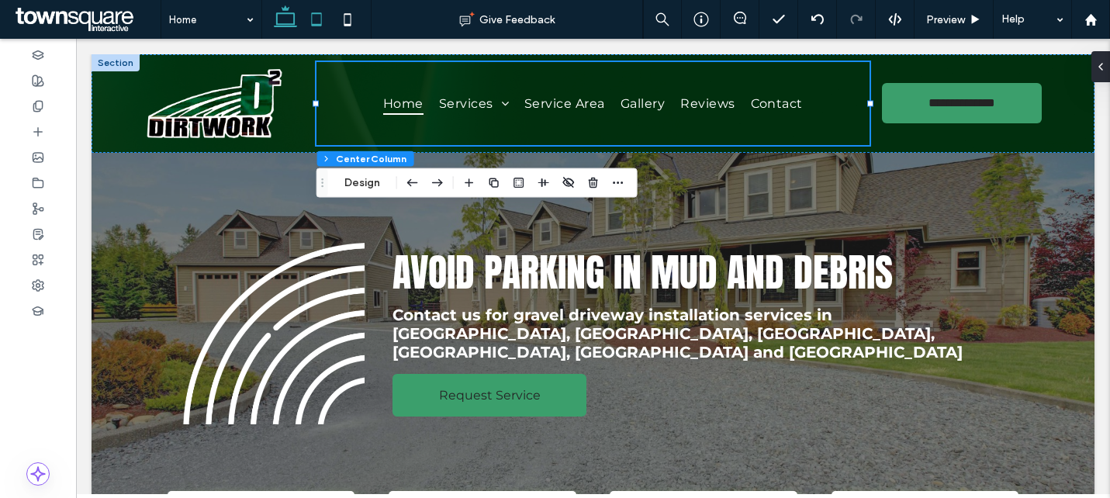
click at [310, 16] on icon at bounding box center [316, 19] width 31 height 31
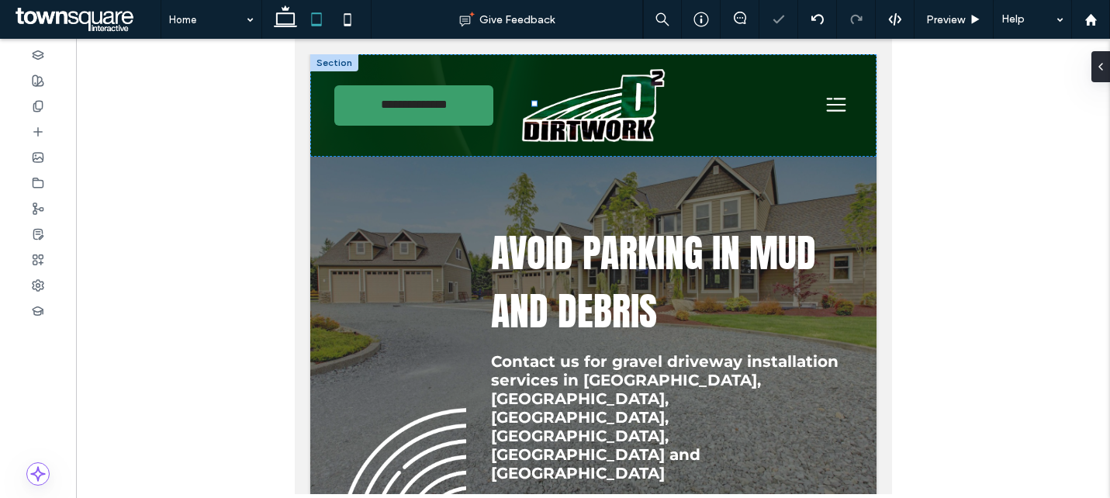
type input "**"
type input "*****"
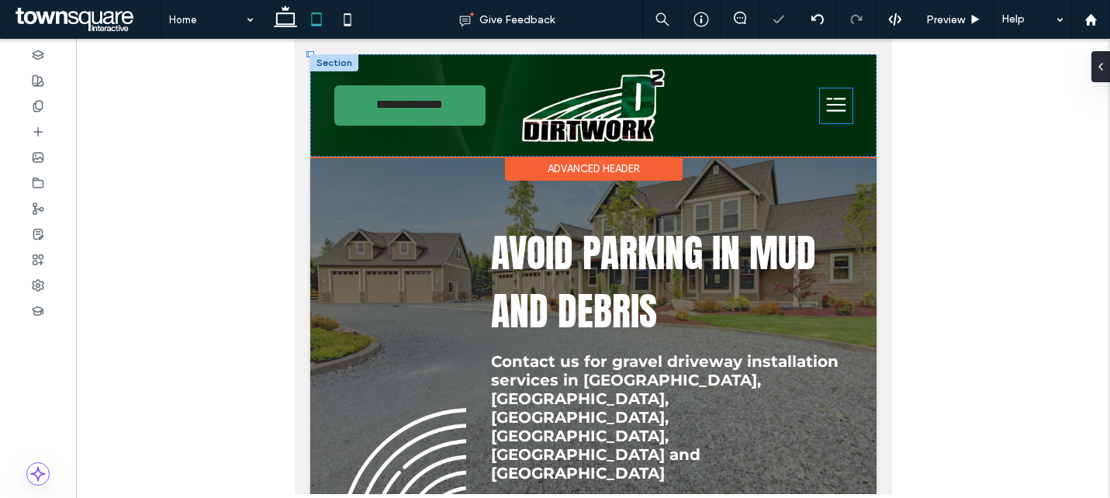
click at [842, 112] on icon at bounding box center [835, 104] width 33 height 33
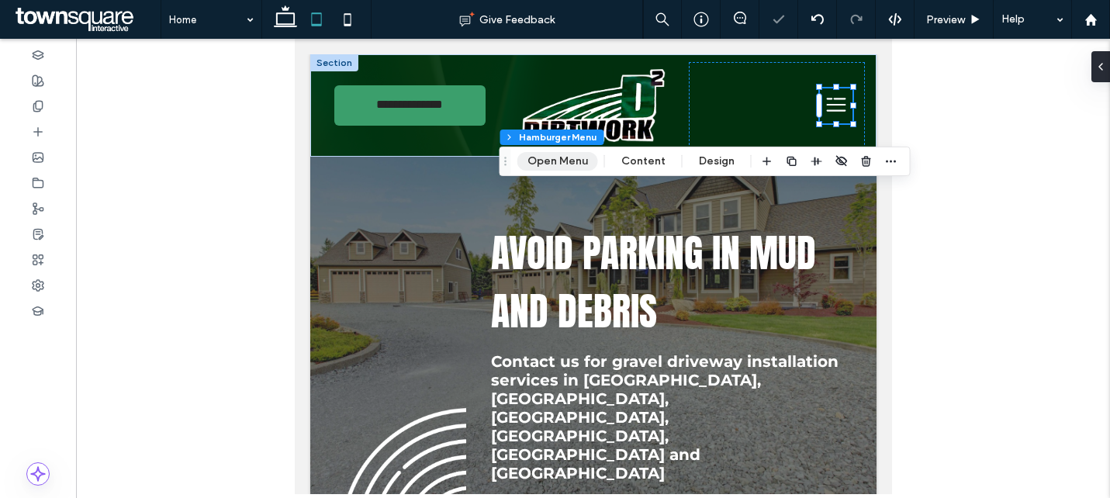
click at [587, 167] on button "Open Menu" at bounding box center [557, 161] width 81 height 19
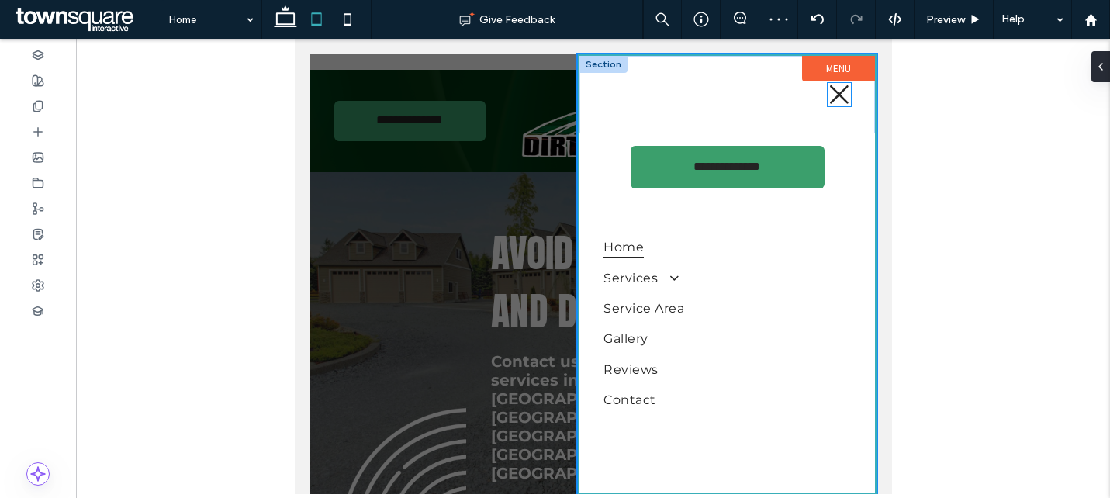
click at [837, 100] on icon at bounding box center [838, 94] width 23 height 23
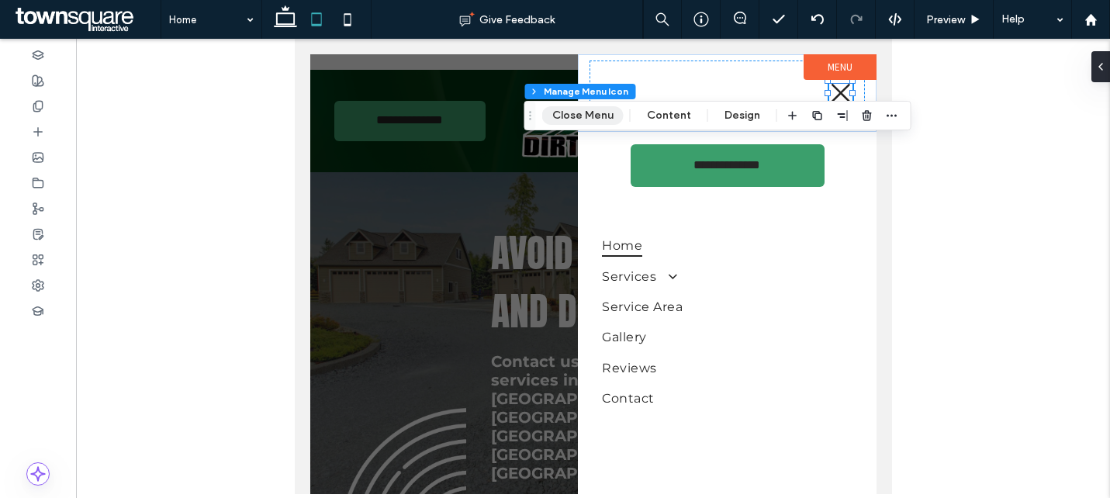
click at [582, 116] on button "Close Menu" at bounding box center [582, 115] width 81 height 19
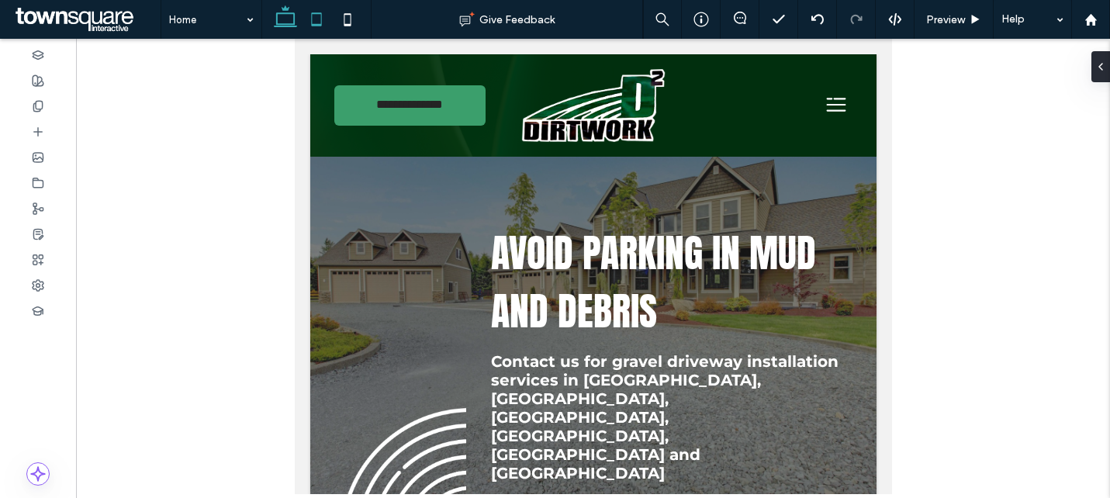
click at [284, 28] on icon at bounding box center [285, 19] width 31 height 31
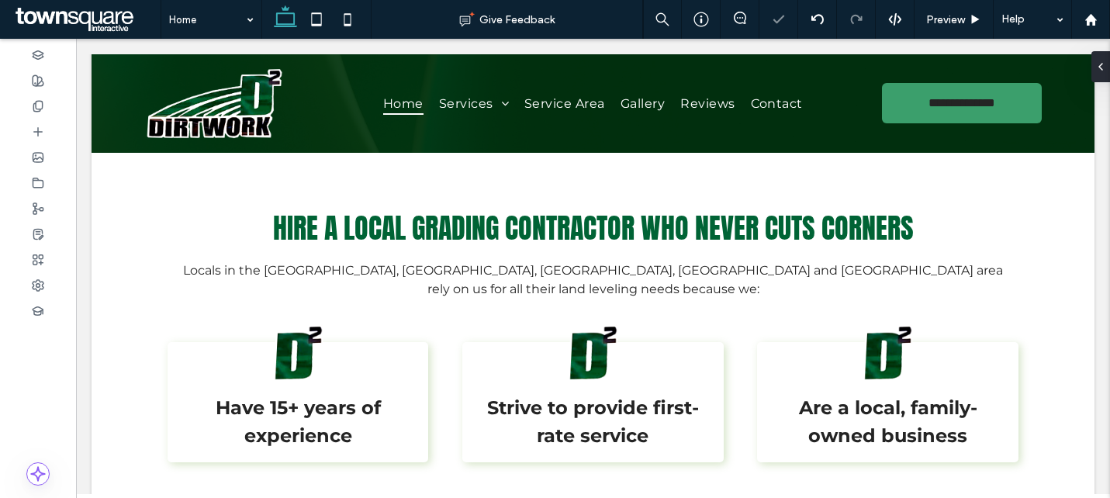
scroll to position [1646, 0]
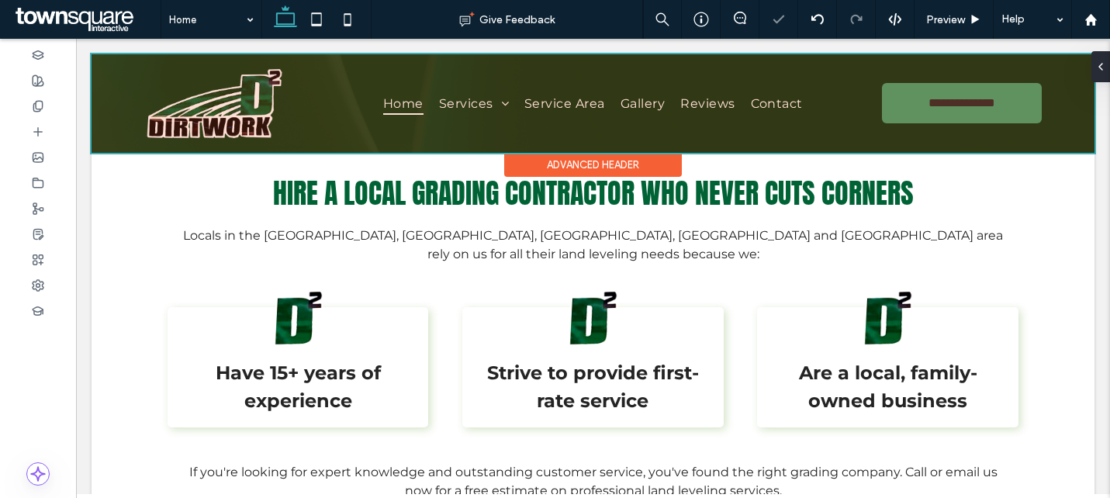
click at [968, 98] on div at bounding box center [593, 103] width 1003 height 98
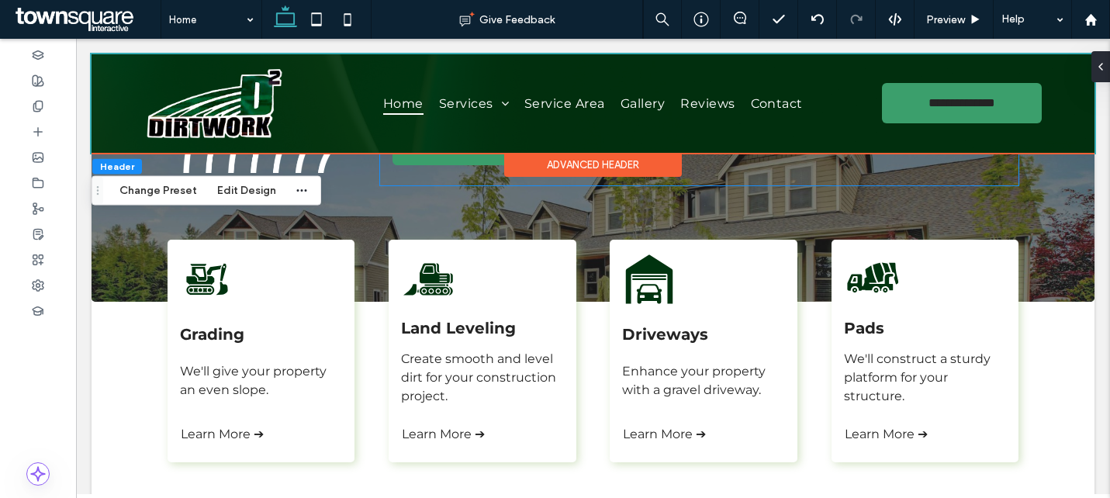
scroll to position [0, 0]
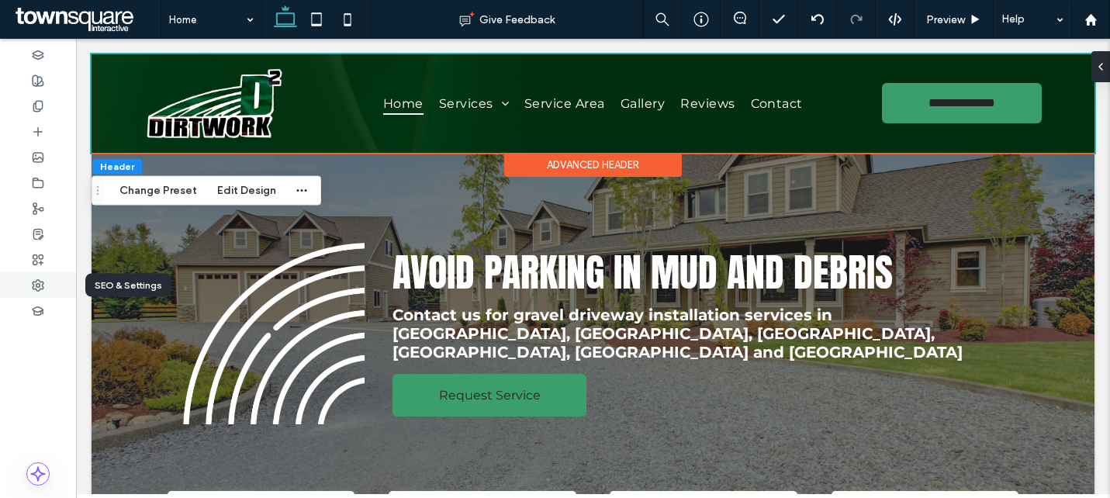
click at [38, 282] on use at bounding box center [38, 285] width 11 height 11
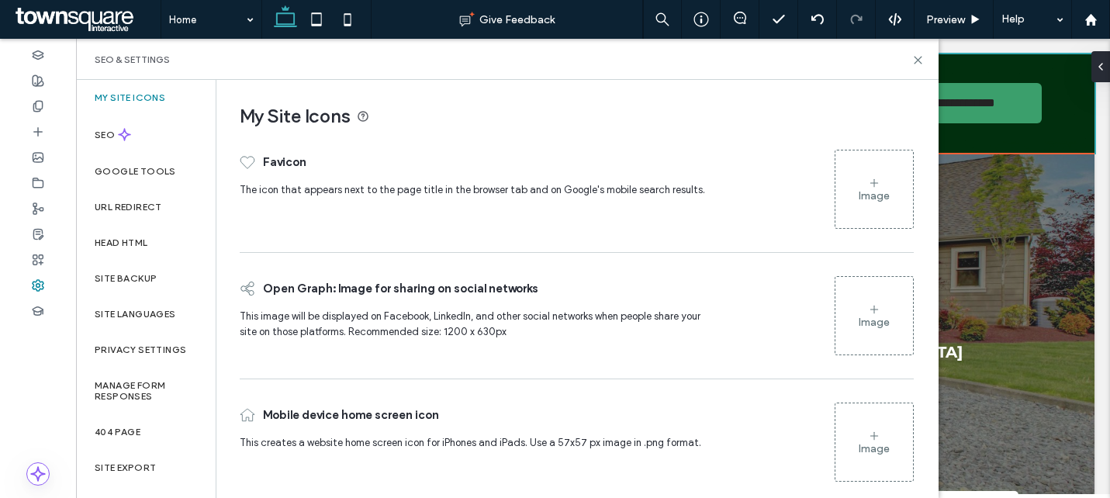
click at [858, 201] on div "Image" at bounding box center [873, 195] width 31 height 13
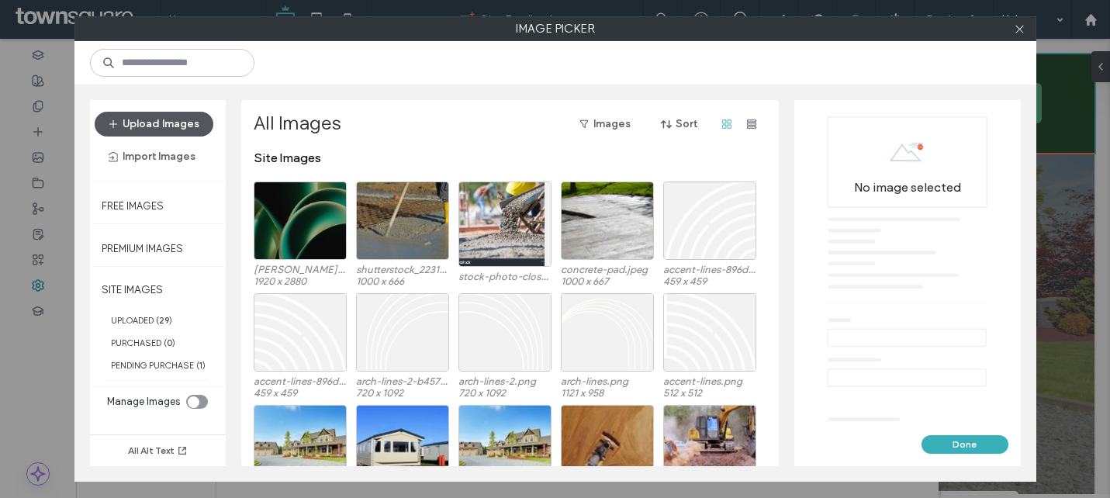
click at [167, 133] on button "Upload Images" at bounding box center [154, 124] width 119 height 25
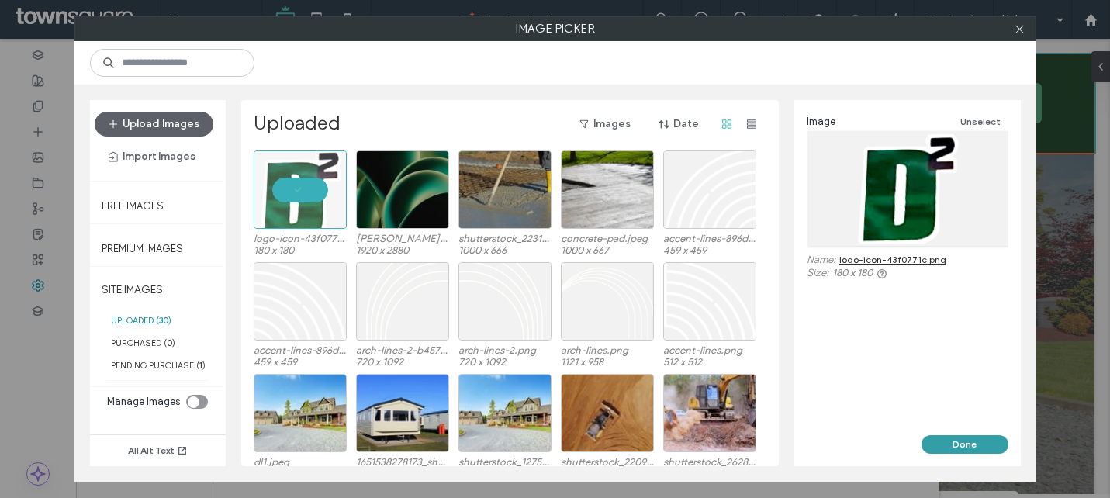
click at [955, 446] on button "Done" at bounding box center [964, 444] width 87 height 19
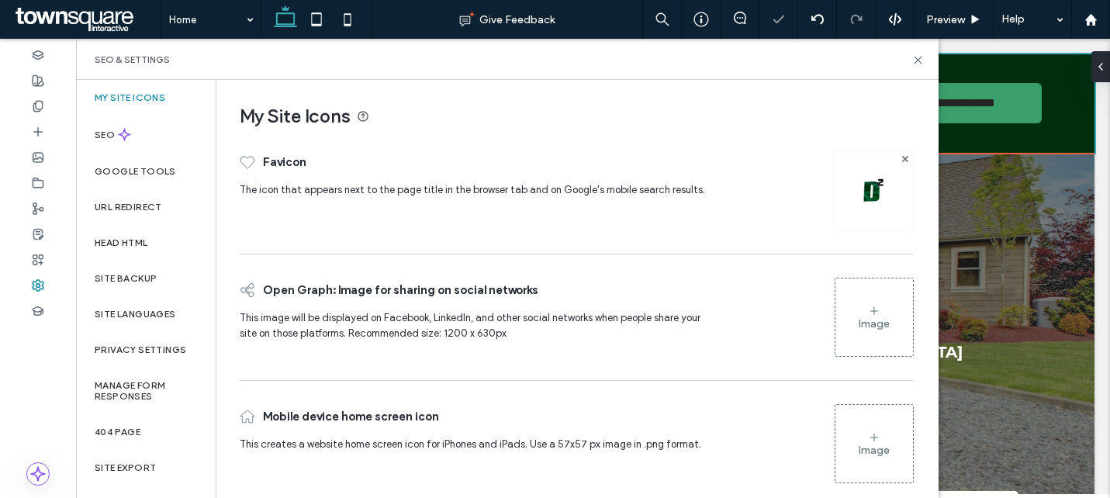
click at [846, 325] on div "Image" at bounding box center [874, 317] width 78 height 74
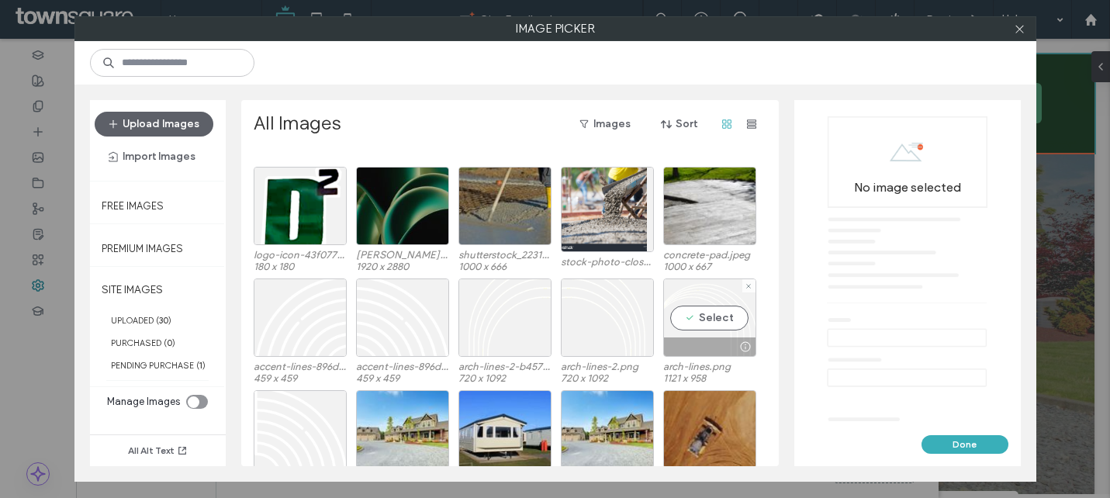
scroll to position [14, 0]
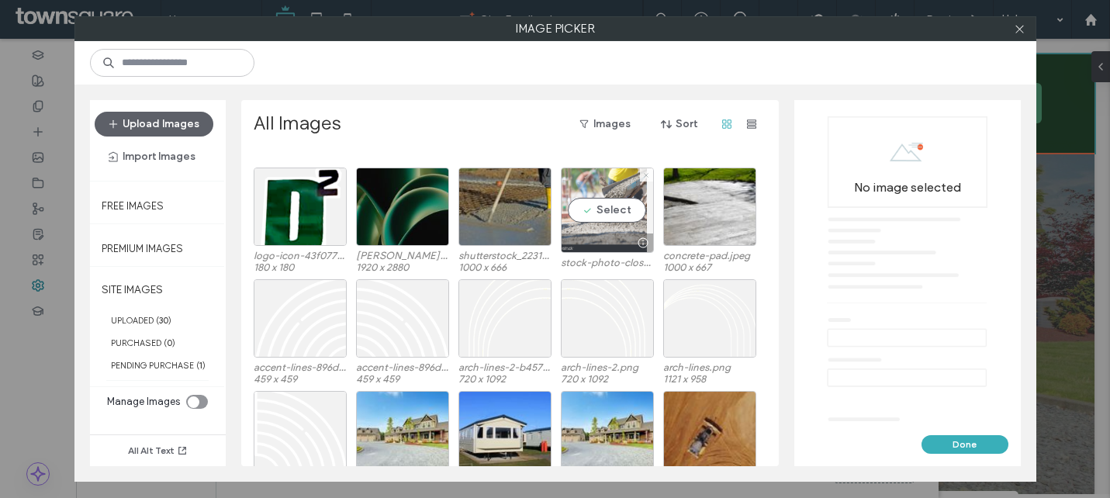
click at [643, 178] on icon at bounding box center [646, 175] width 6 height 6
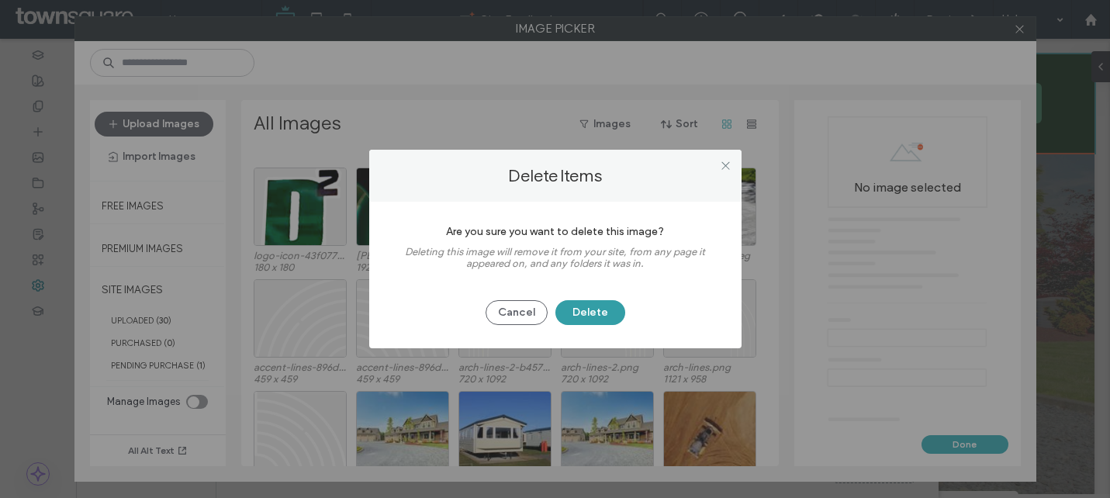
click at [603, 306] on button "Delete" at bounding box center [590, 312] width 70 height 25
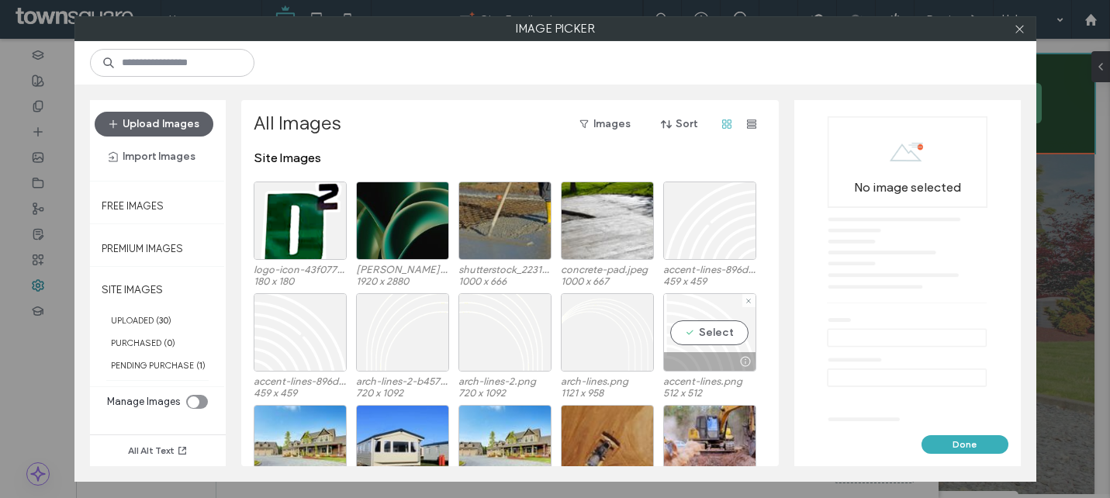
click at [728, 330] on div "Select" at bounding box center [709, 332] width 93 height 78
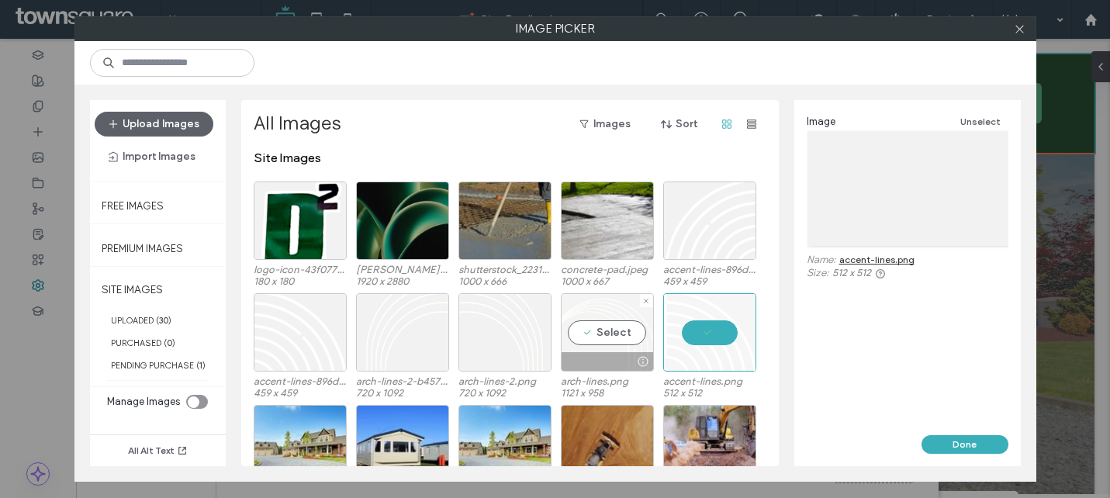
click at [613, 334] on div "Select" at bounding box center [607, 332] width 93 height 78
click at [506, 328] on div at bounding box center [504, 332] width 93 height 78
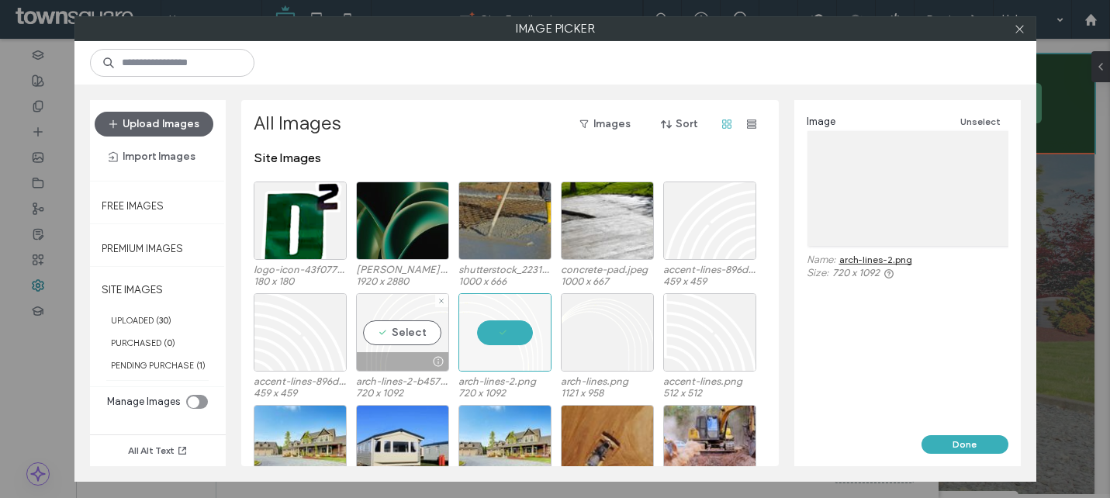
click at [421, 327] on div "Select" at bounding box center [402, 332] width 93 height 78
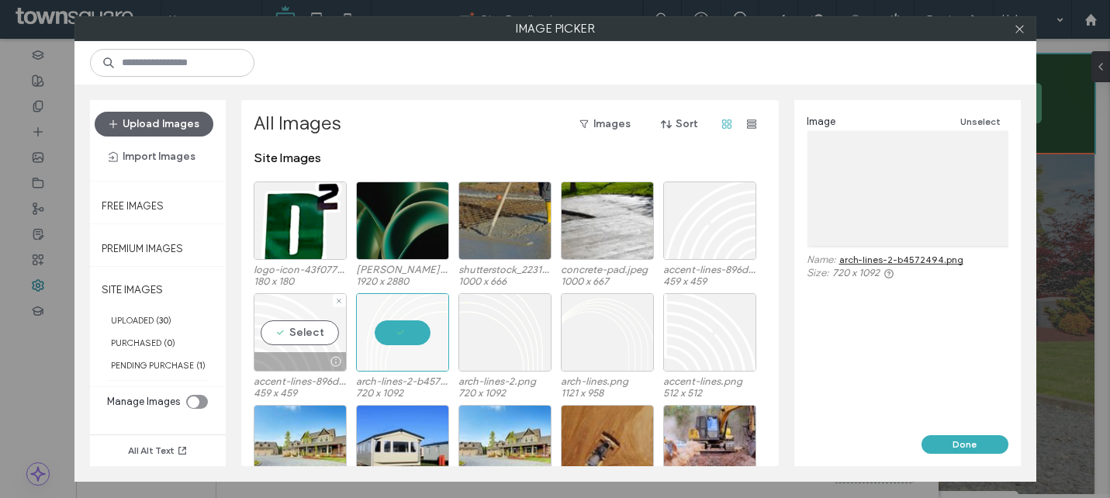
click at [334, 330] on div "Select" at bounding box center [300, 332] width 93 height 78
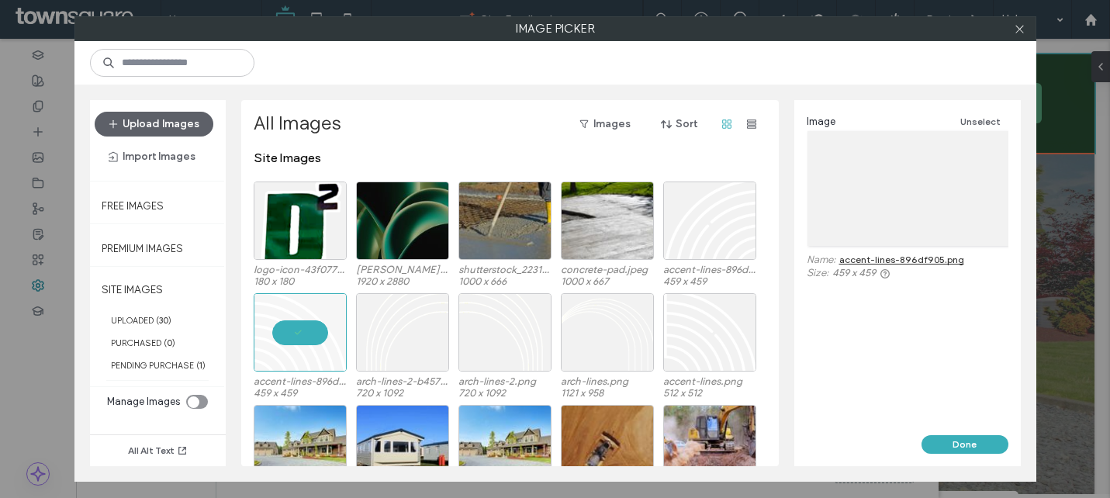
click at [194, 402] on icon "toggle" at bounding box center [193, 401] width 6 height 5
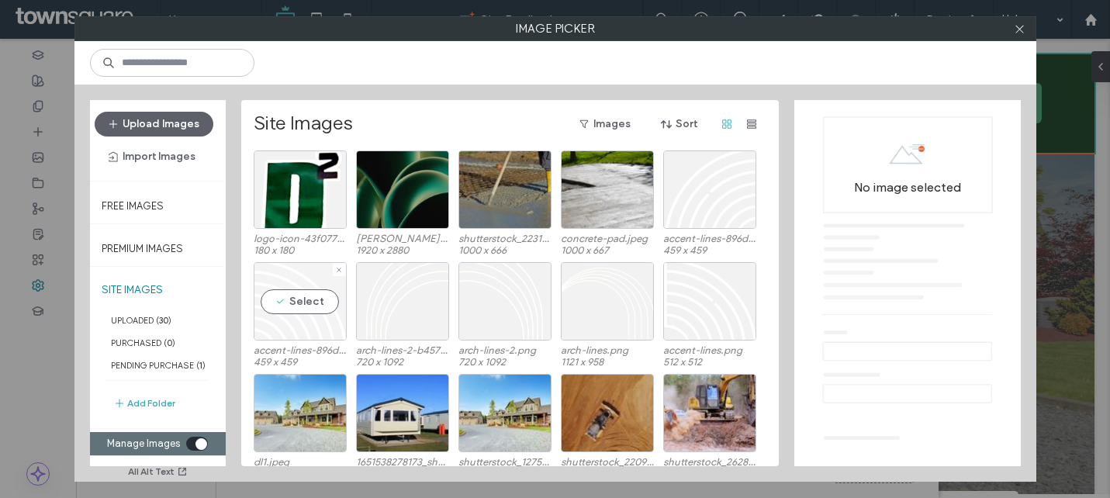
click at [301, 319] on div "Select" at bounding box center [300, 301] width 93 height 78
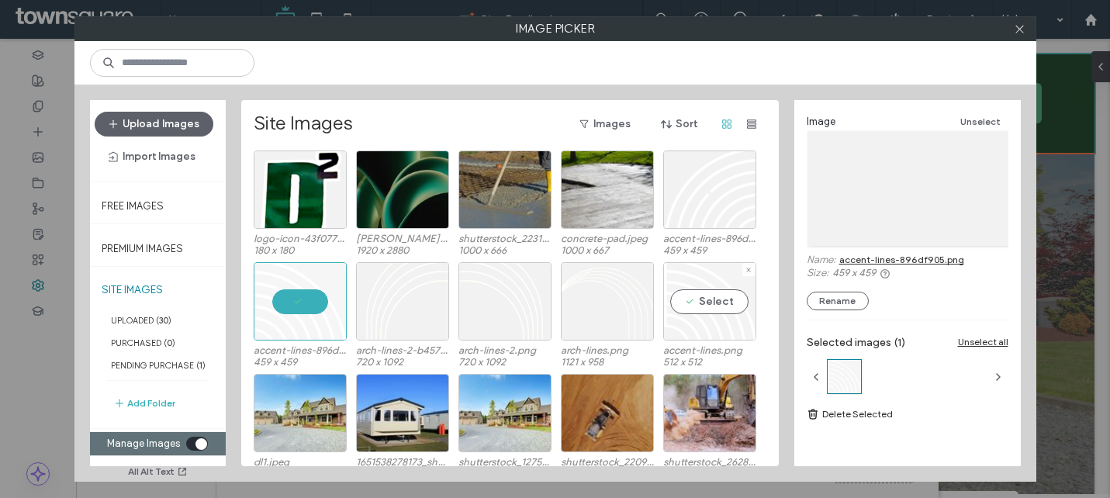
click at [698, 302] on div "Select" at bounding box center [709, 301] width 93 height 78
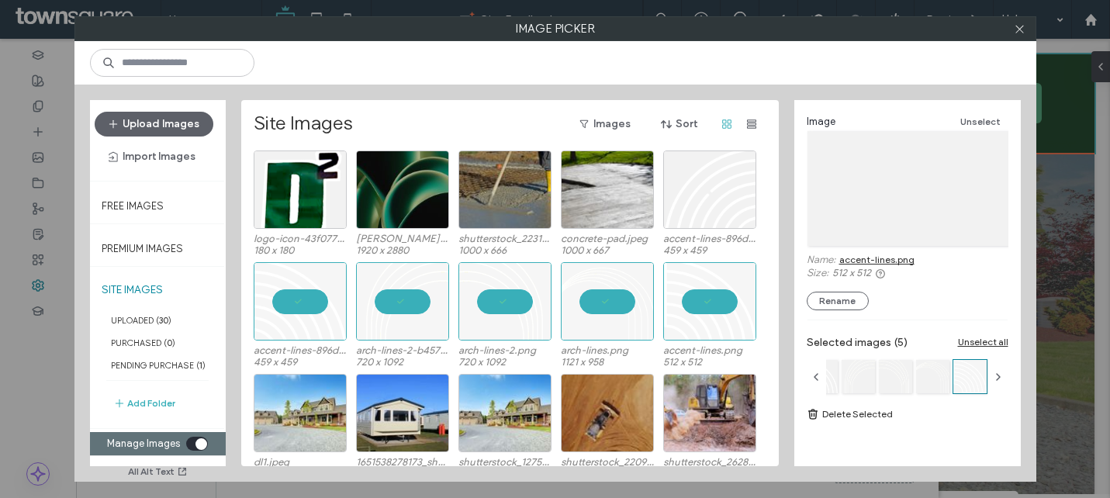
click at [824, 416] on link "Delete Selected" at bounding box center [907, 414] width 202 height 16
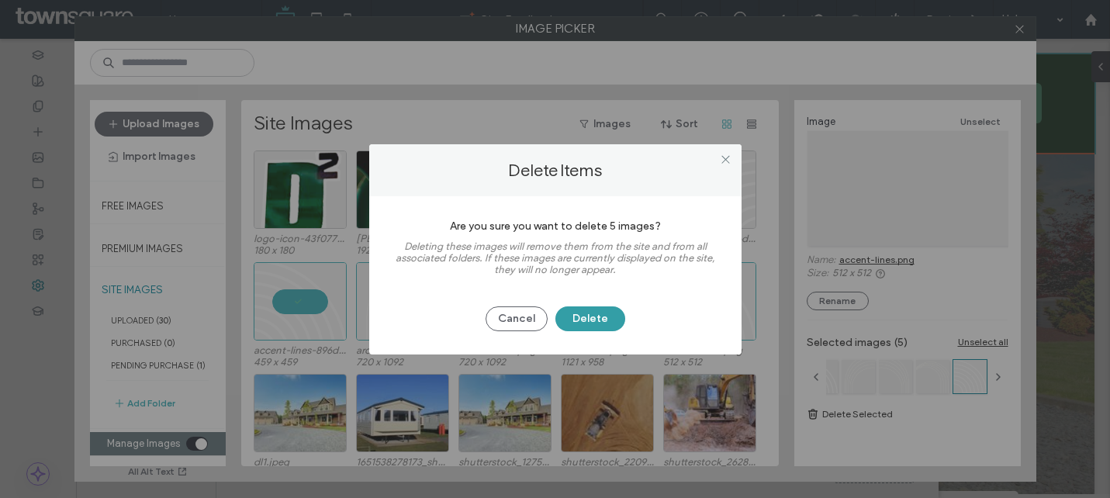
click at [596, 316] on button "Delete" at bounding box center [590, 318] width 70 height 25
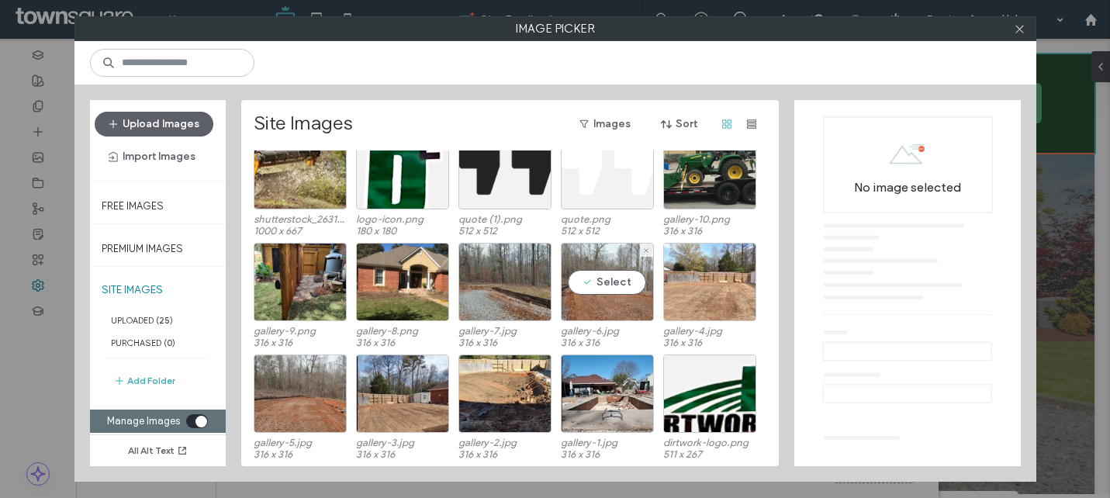
scroll to position [0, 0]
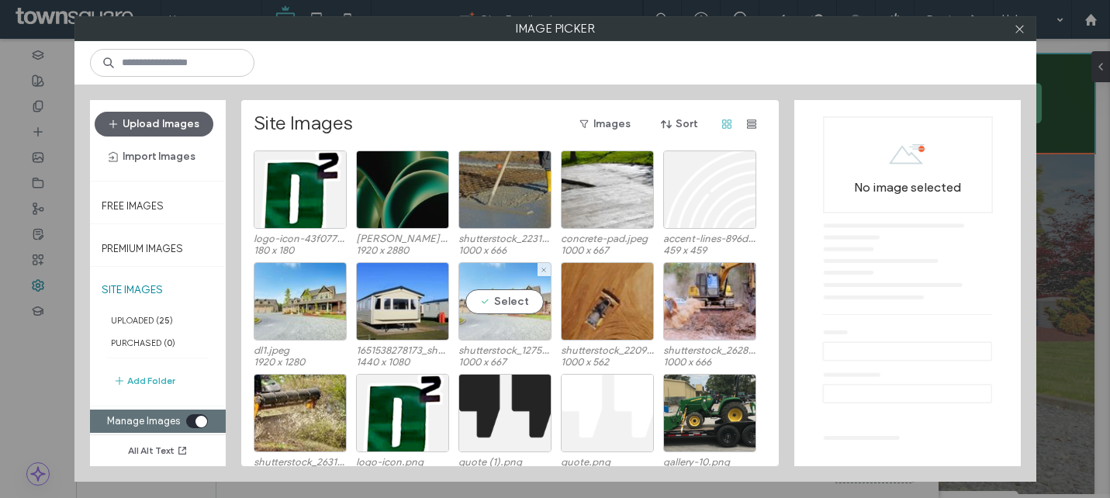
click at [491, 308] on div "Select" at bounding box center [504, 301] width 93 height 78
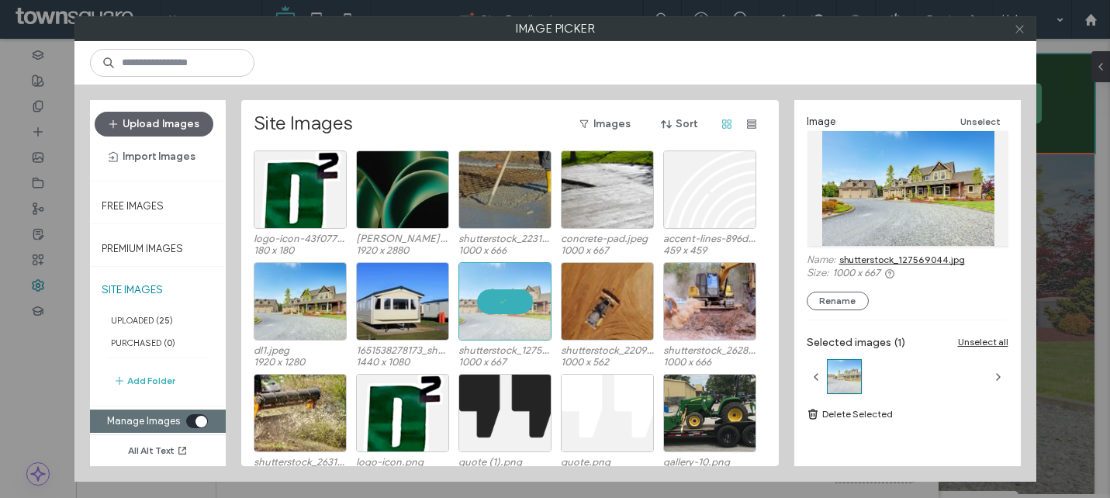
click at [1015, 28] on icon at bounding box center [1019, 29] width 12 height 12
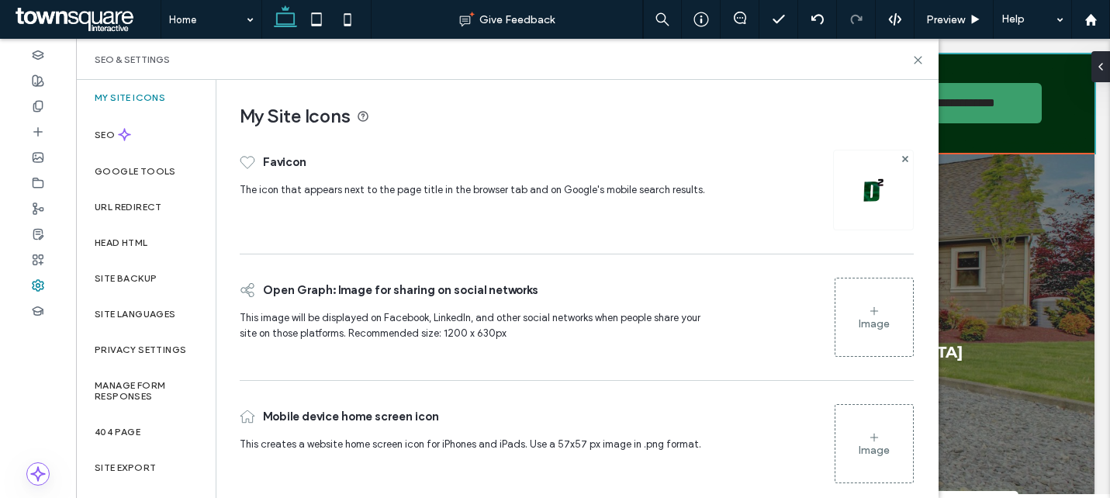
click at [883, 297] on div "Image" at bounding box center [874, 317] width 78 height 74
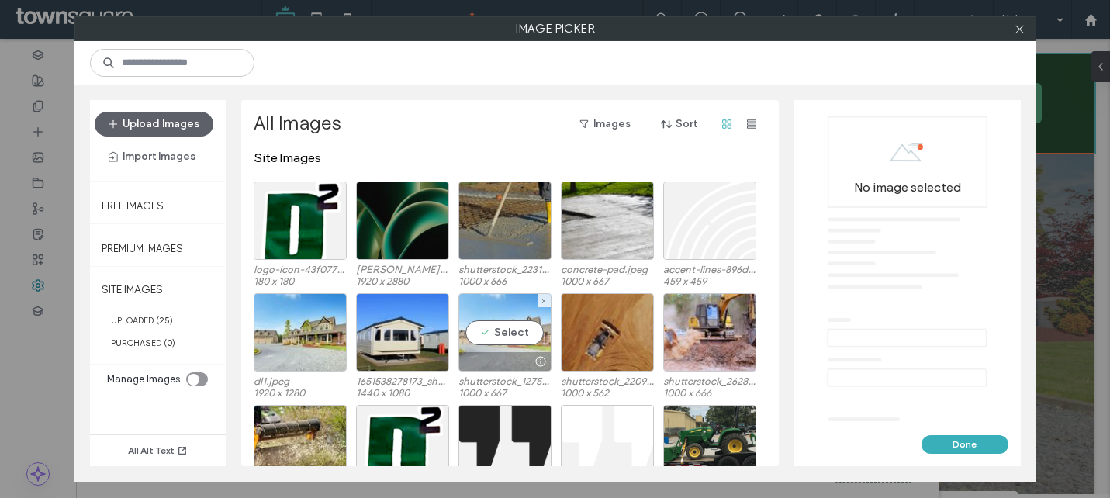
click at [497, 320] on div "Select" at bounding box center [504, 332] width 93 height 78
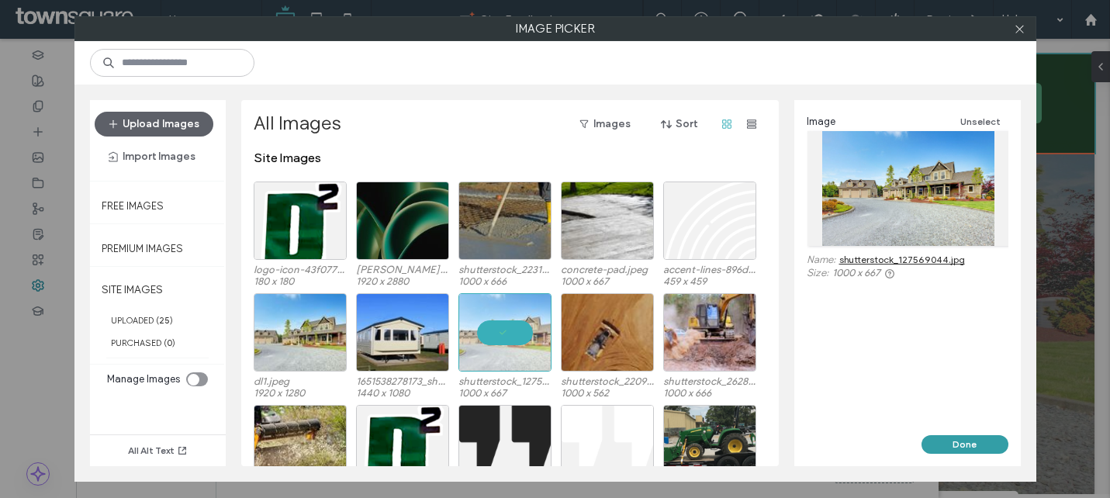
click at [945, 440] on button "Done" at bounding box center [964, 444] width 87 height 19
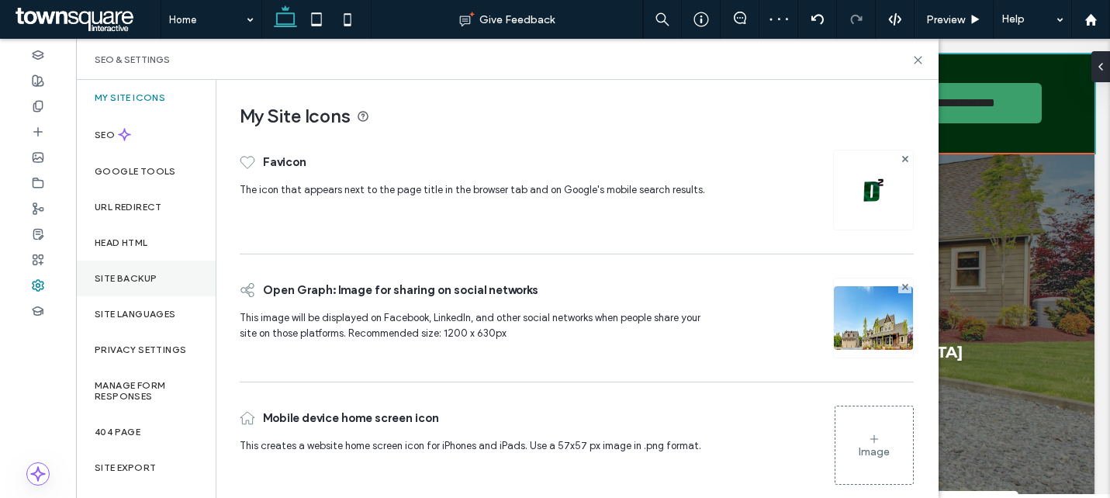
click at [152, 278] on label "Site Backup" at bounding box center [126, 278] width 62 height 11
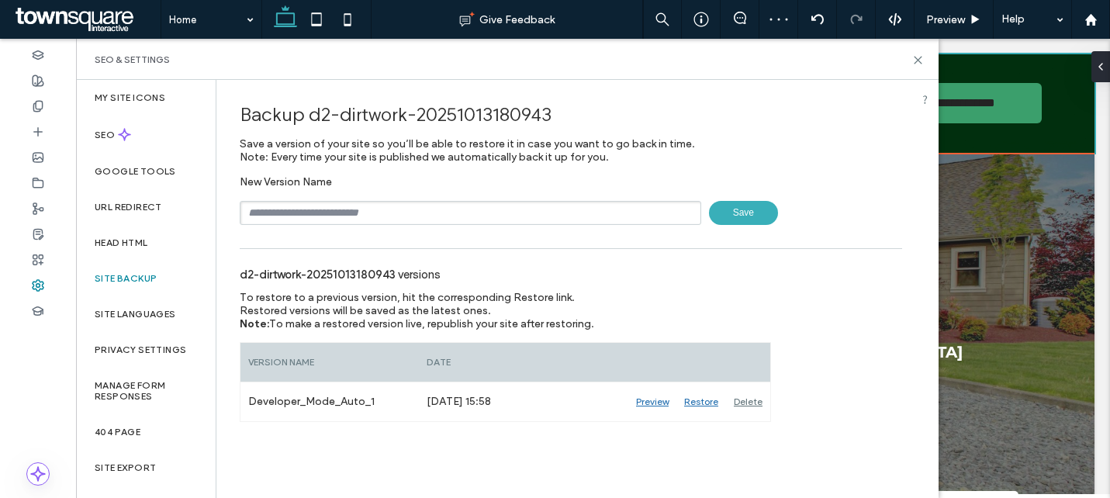
click at [348, 212] on input "text" at bounding box center [470, 213] width 461 height 24
type input "**********"
click at [754, 222] on span "Save" at bounding box center [743, 213] width 69 height 24
click at [924, 55] on div "SEO & Settings" at bounding box center [507, 59] width 862 height 41
click at [920, 57] on use at bounding box center [917, 60] width 7 height 7
